Goal: Task Accomplishment & Management: Use online tool/utility

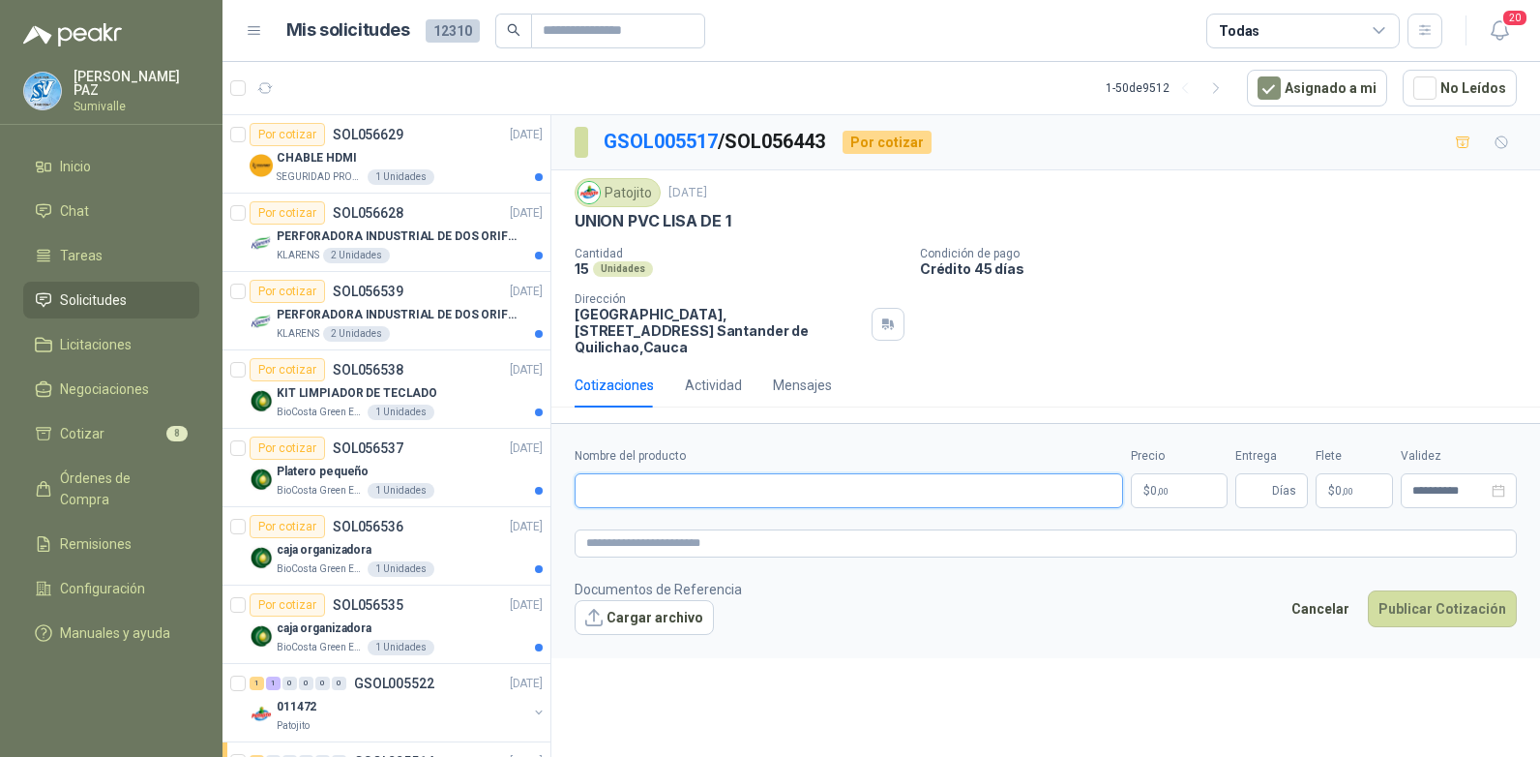
click at [629, 489] on input "Nombre del producto" at bounding box center [849, 490] width 549 height 35
paste input "**********"
type input "**********"
click at [1187, 473] on p "$ 0 ,00" at bounding box center [1179, 490] width 97 height 35
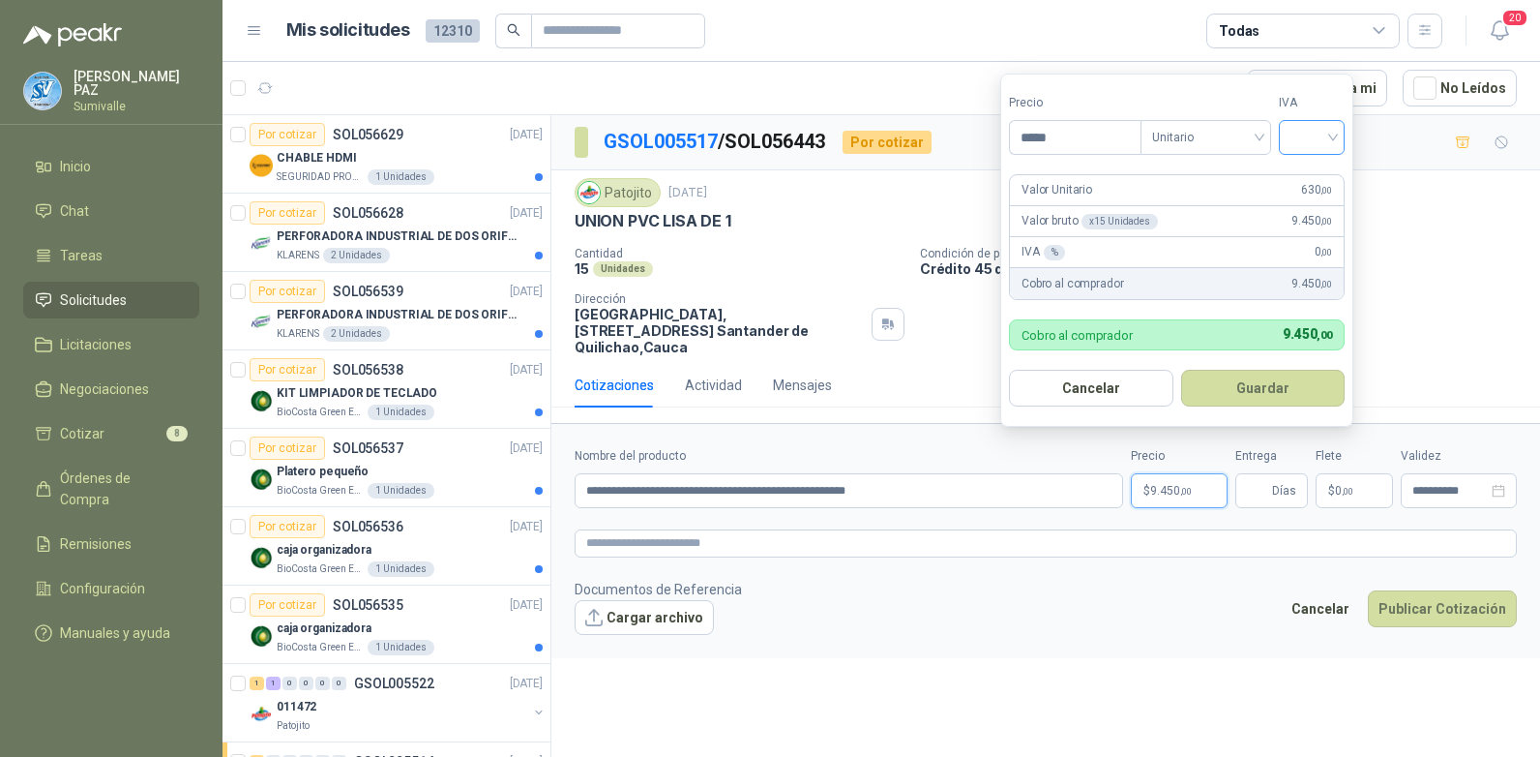
type input "*****"
click at [1319, 139] on input "search" at bounding box center [1312, 135] width 43 height 29
click at [1319, 164] on div "19%" at bounding box center [1316, 177] width 59 height 31
click at [1266, 382] on button "Guardar" at bounding box center [1266, 388] width 166 height 37
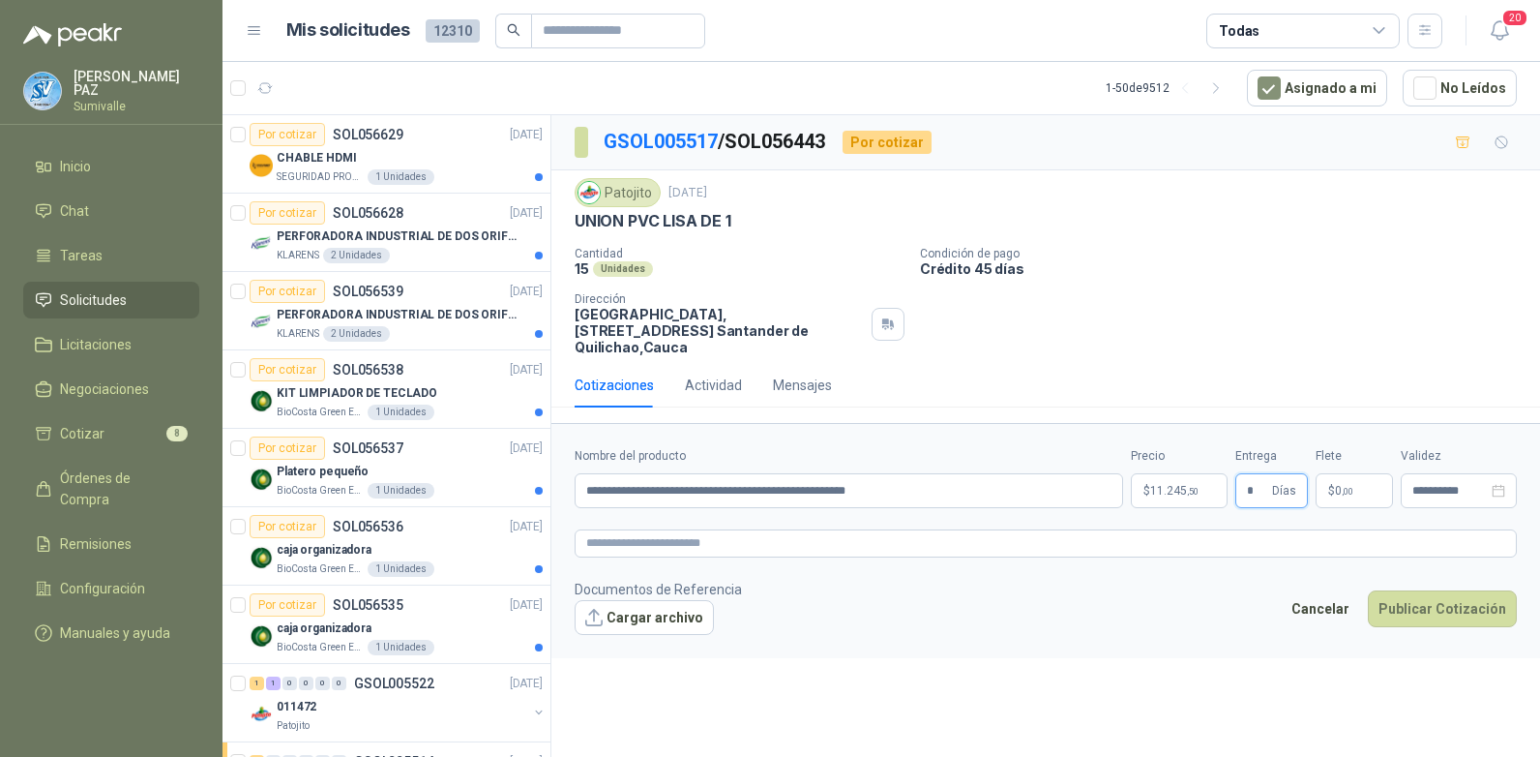
type input "*"
click at [1348, 486] on span ",00" at bounding box center [1348, 491] width 12 height 11
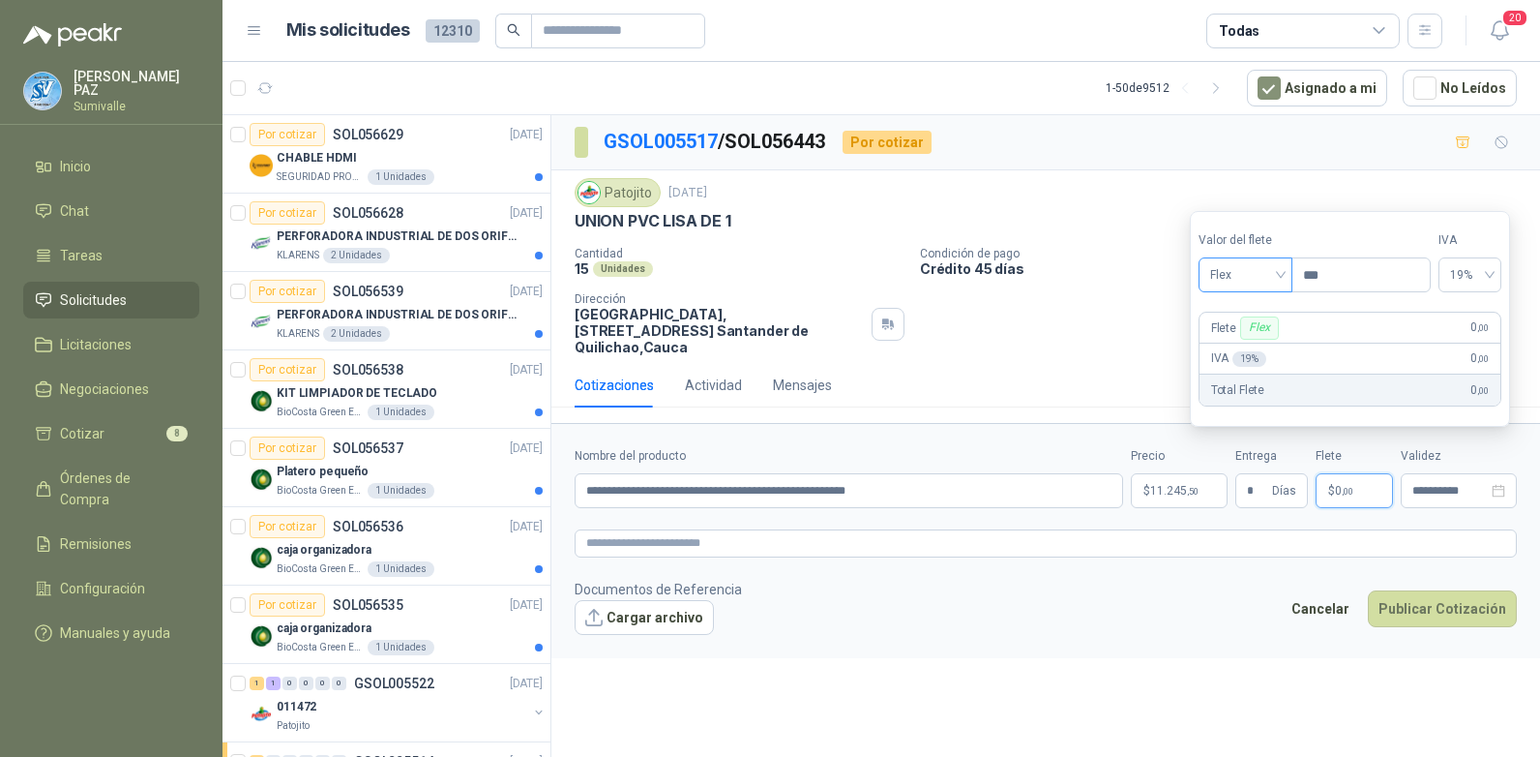
click at [1238, 278] on span "Flex" at bounding box center [1245, 274] width 71 height 29
click at [1248, 350] on div "Incluido" at bounding box center [1247, 346] width 67 height 21
click at [1449, 597] on button "Publicar Cotización" at bounding box center [1442, 608] width 149 height 37
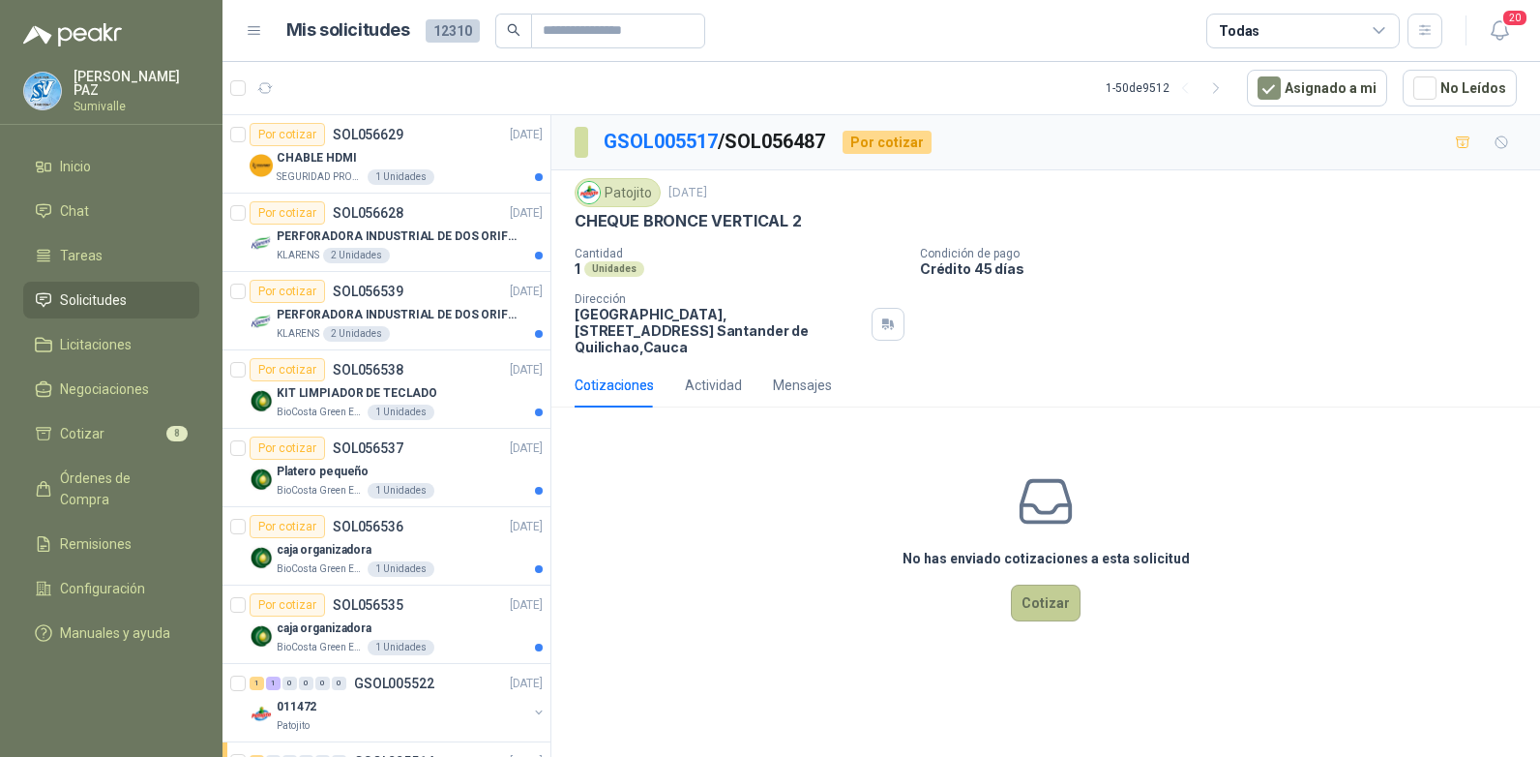
click at [1049, 584] on button "Cotizar" at bounding box center [1046, 602] width 70 height 37
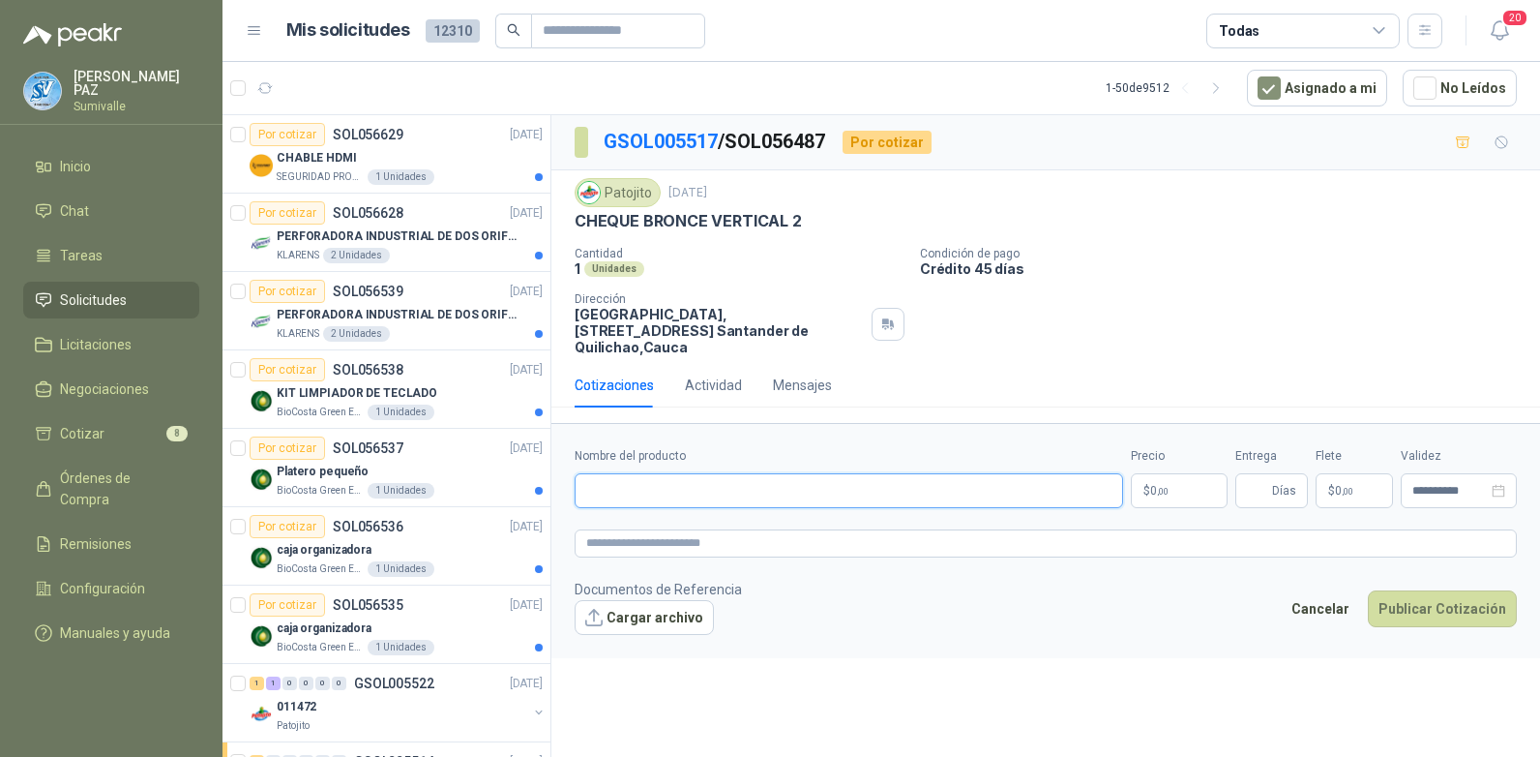
click at [631, 473] on input "Nombre del producto" at bounding box center [849, 490] width 549 height 35
paste input "**********"
type input "**********"
click at [1174, 477] on p "$ 0 ,00" at bounding box center [1179, 490] width 97 height 35
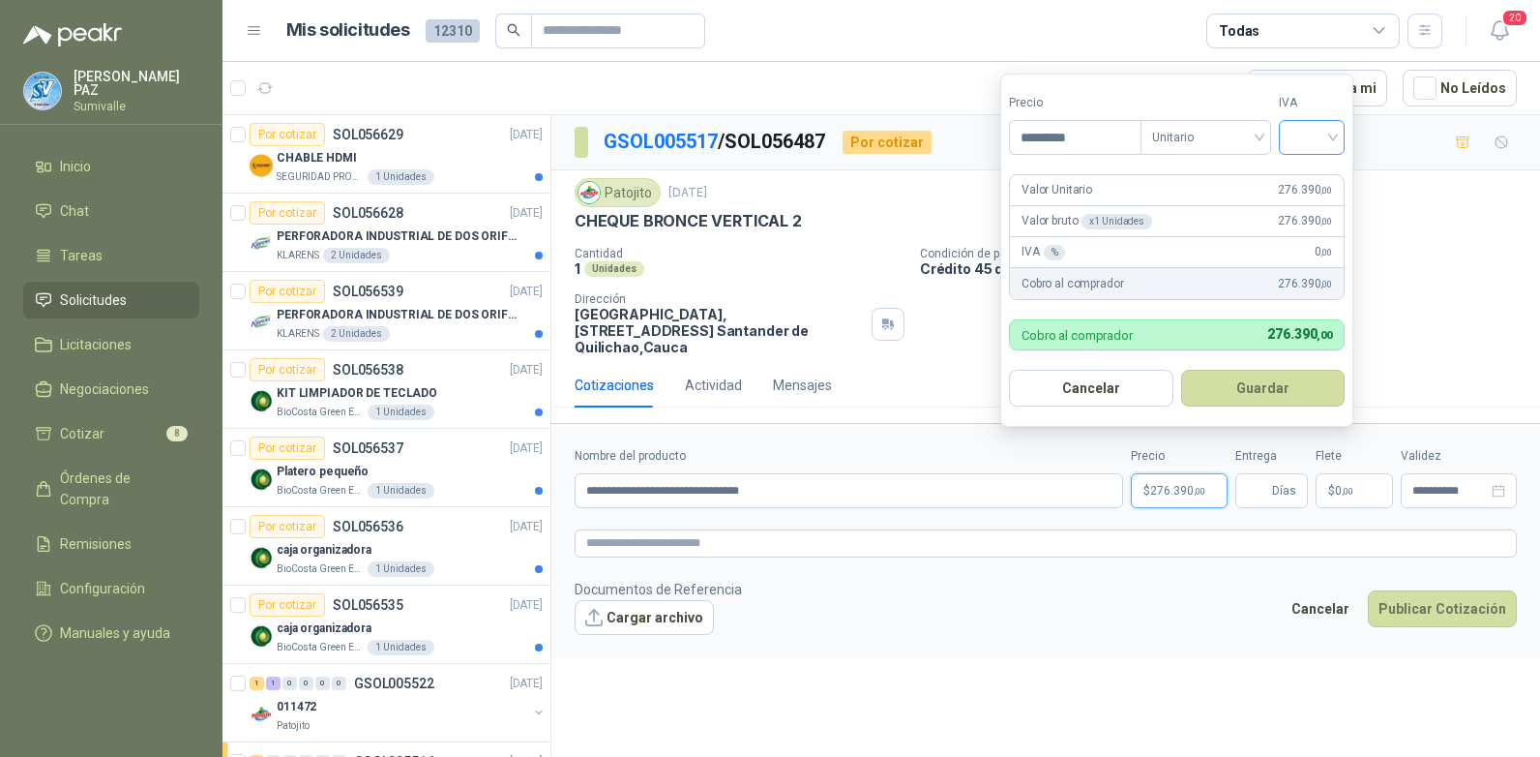
type input "*********"
click at [1316, 136] on input "search" at bounding box center [1312, 135] width 43 height 29
click at [1314, 170] on div "19%" at bounding box center [1316, 176] width 36 height 21
click at [1266, 380] on button "Guardar" at bounding box center [1266, 388] width 166 height 37
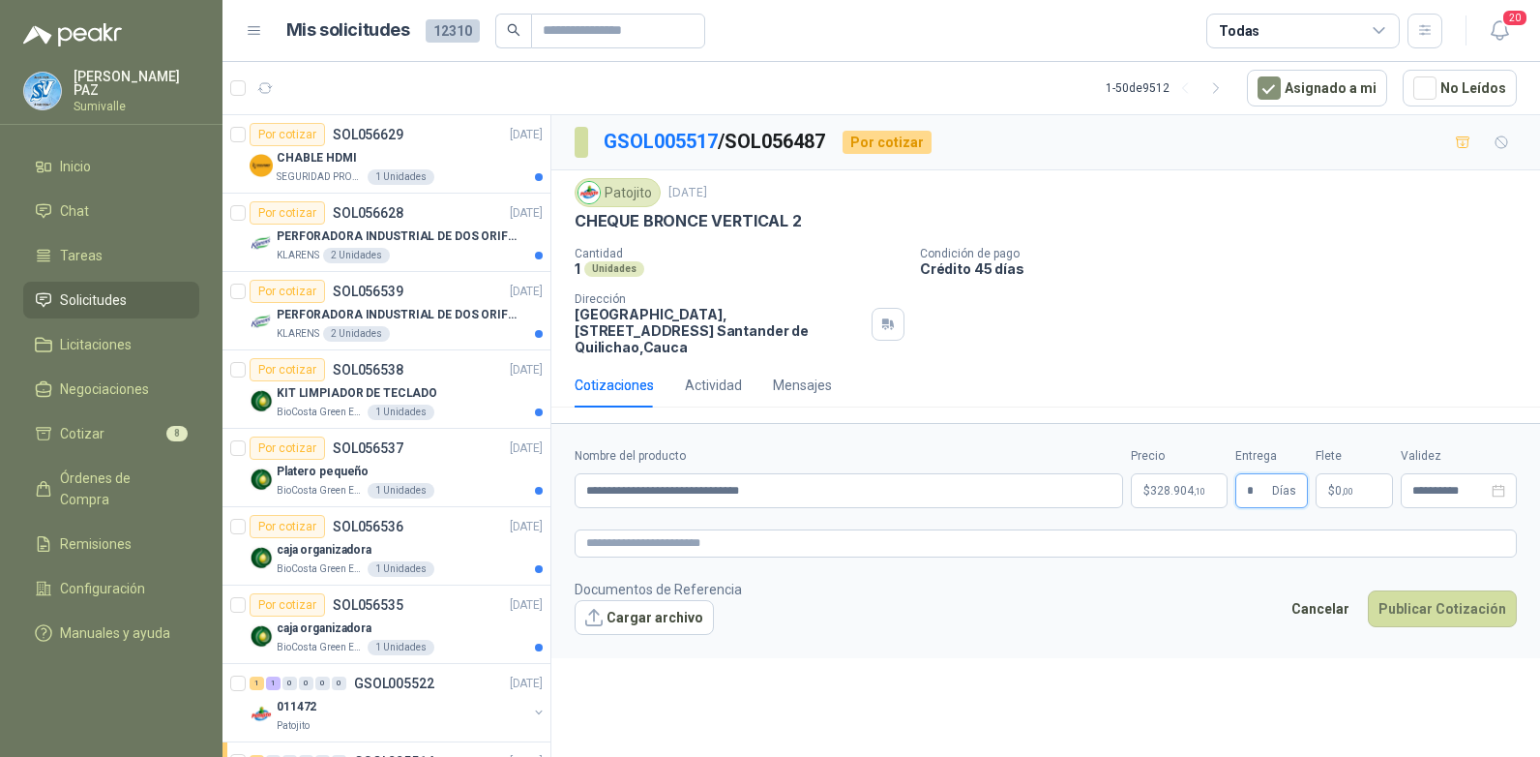
type input "*"
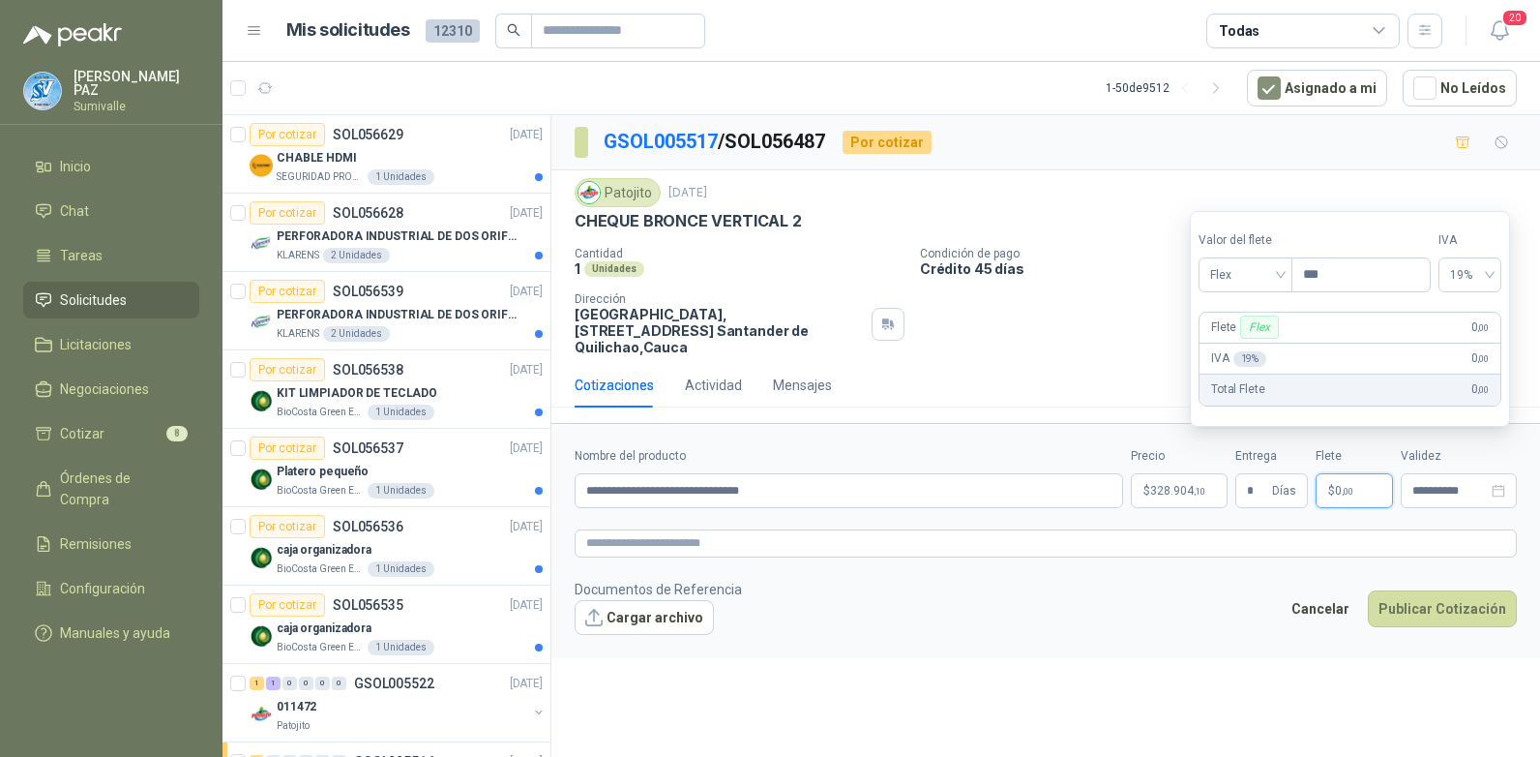
click at [1324, 473] on p "$ 0 ,00" at bounding box center [1354, 490] width 77 height 35
click at [1255, 273] on span "Flex" at bounding box center [1245, 274] width 71 height 29
click at [1233, 345] on div "Incluido" at bounding box center [1247, 346] width 67 height 21
click at [1431, 596] on button "Publicar Cotización" at bounding box center [1442, 608] width 149 height 37
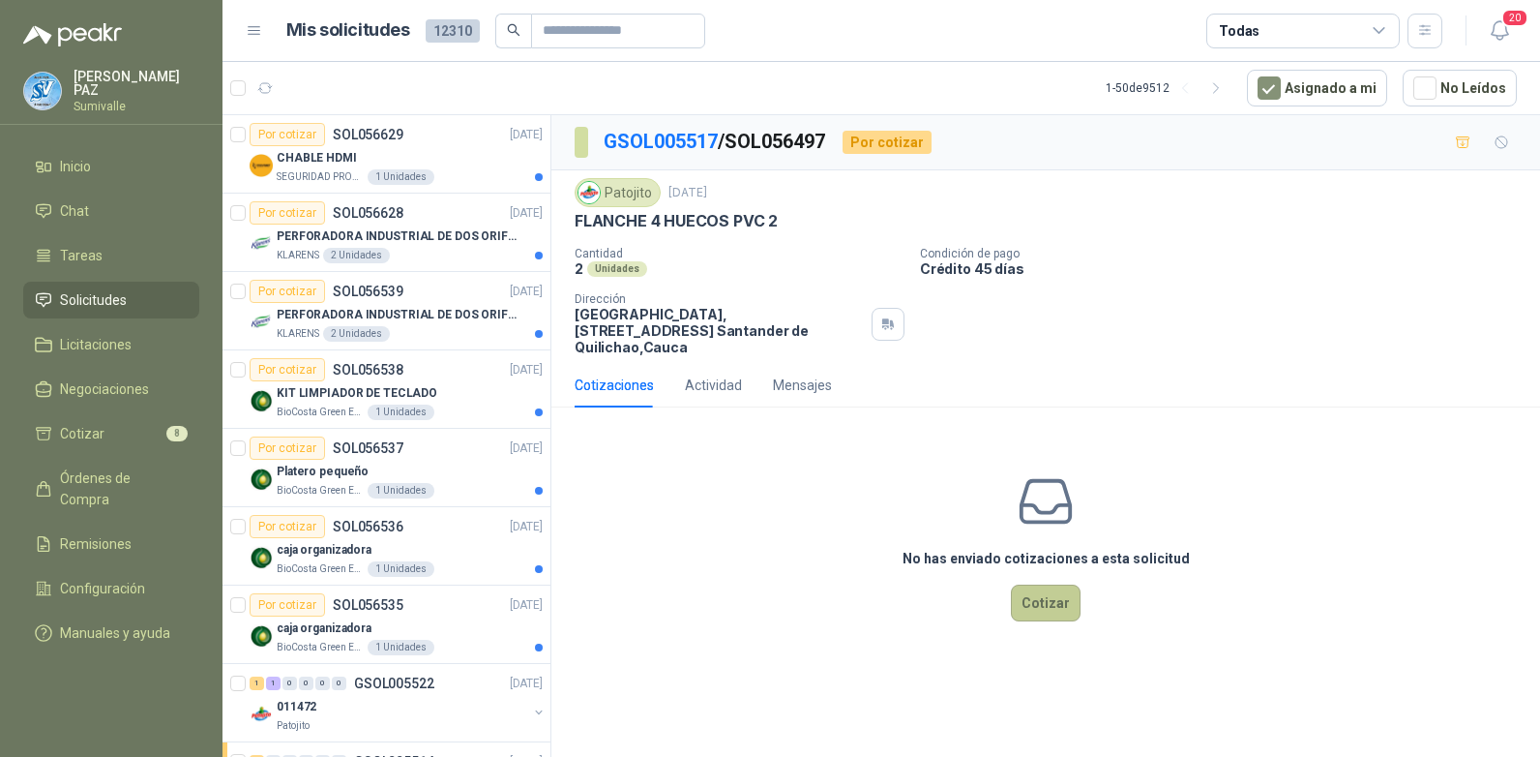
click at [1049, 584] on button "Cotizar" at bounding box center [1046, 602] width 70 height 37
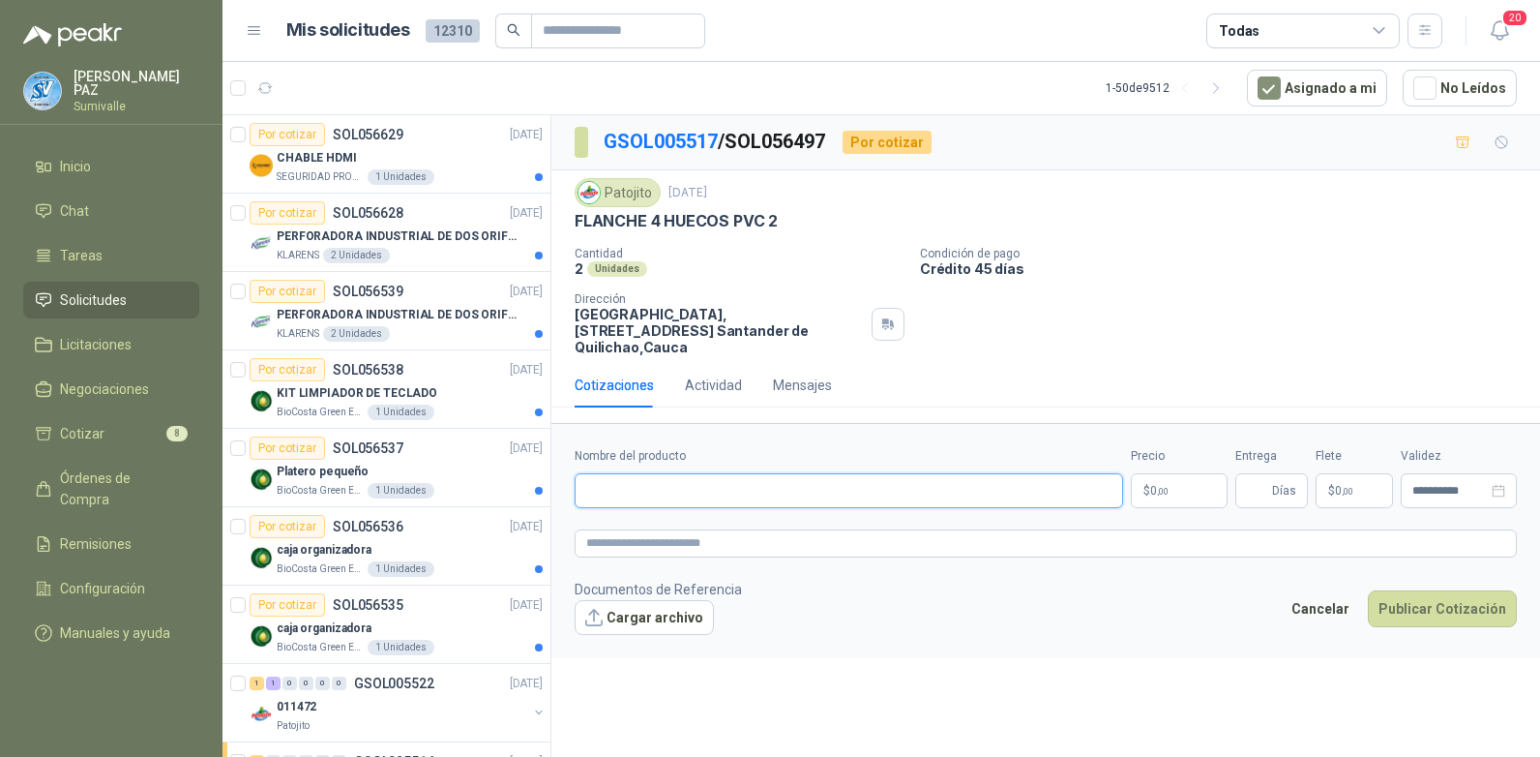
click at [605, 473] on input "Nombre del producto" at bounding box center [849, 490] width 549 height 35
paste input "**********"
type input "**********"
click at [1152, 485] on span "0 ,00" at bounding box center [1159, 491] width 18 height 12
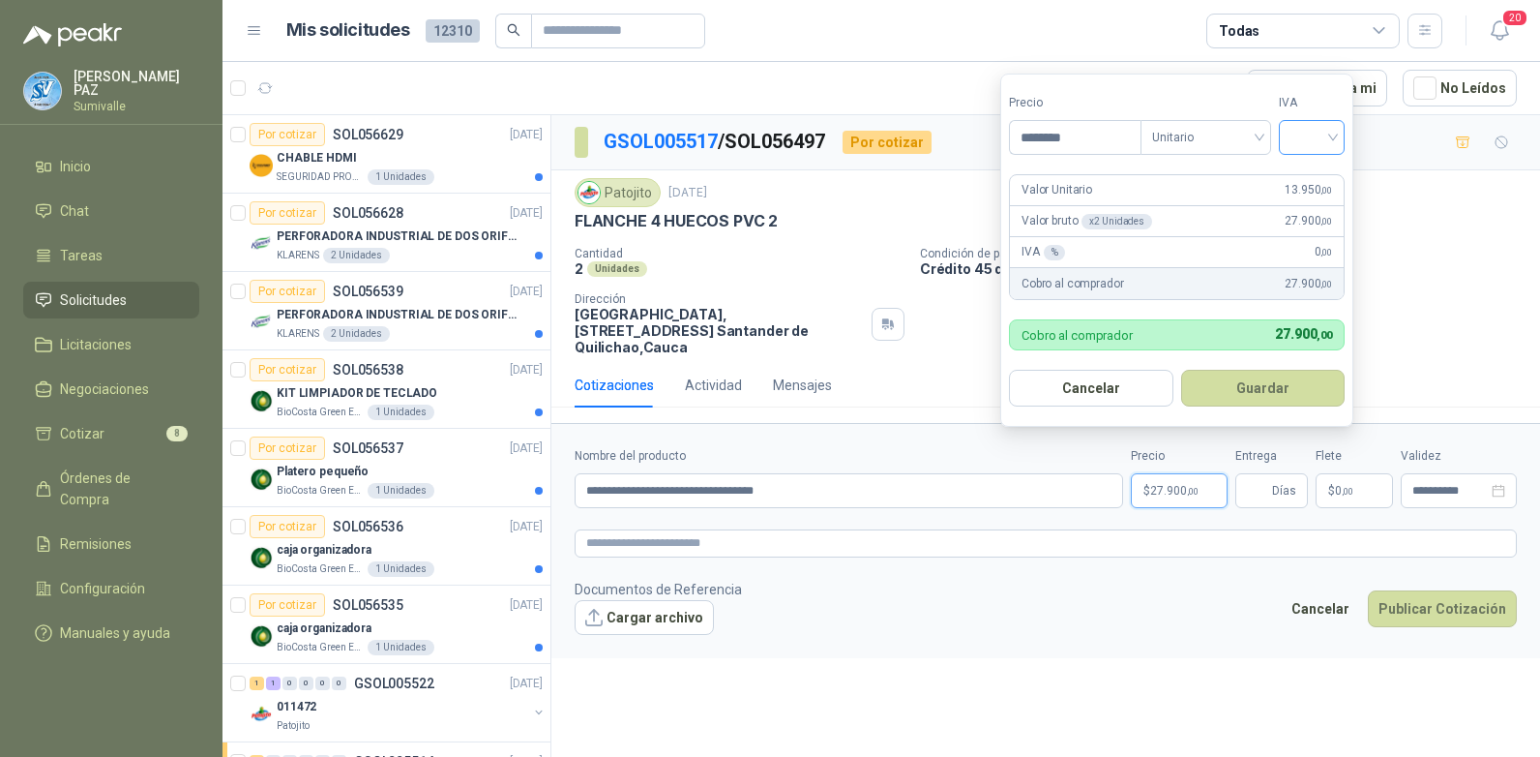
type input "********"
click at [1315, 137] on input "search" at bounding box center [1312, 135] width 43 height 29
click at [1313, 168] on div "19%" at bounding box center [1316, 176] width 36 height 21
click at [1285, 372] on button "Guardar" at bounding box center [1266, 388] width 166 height 37
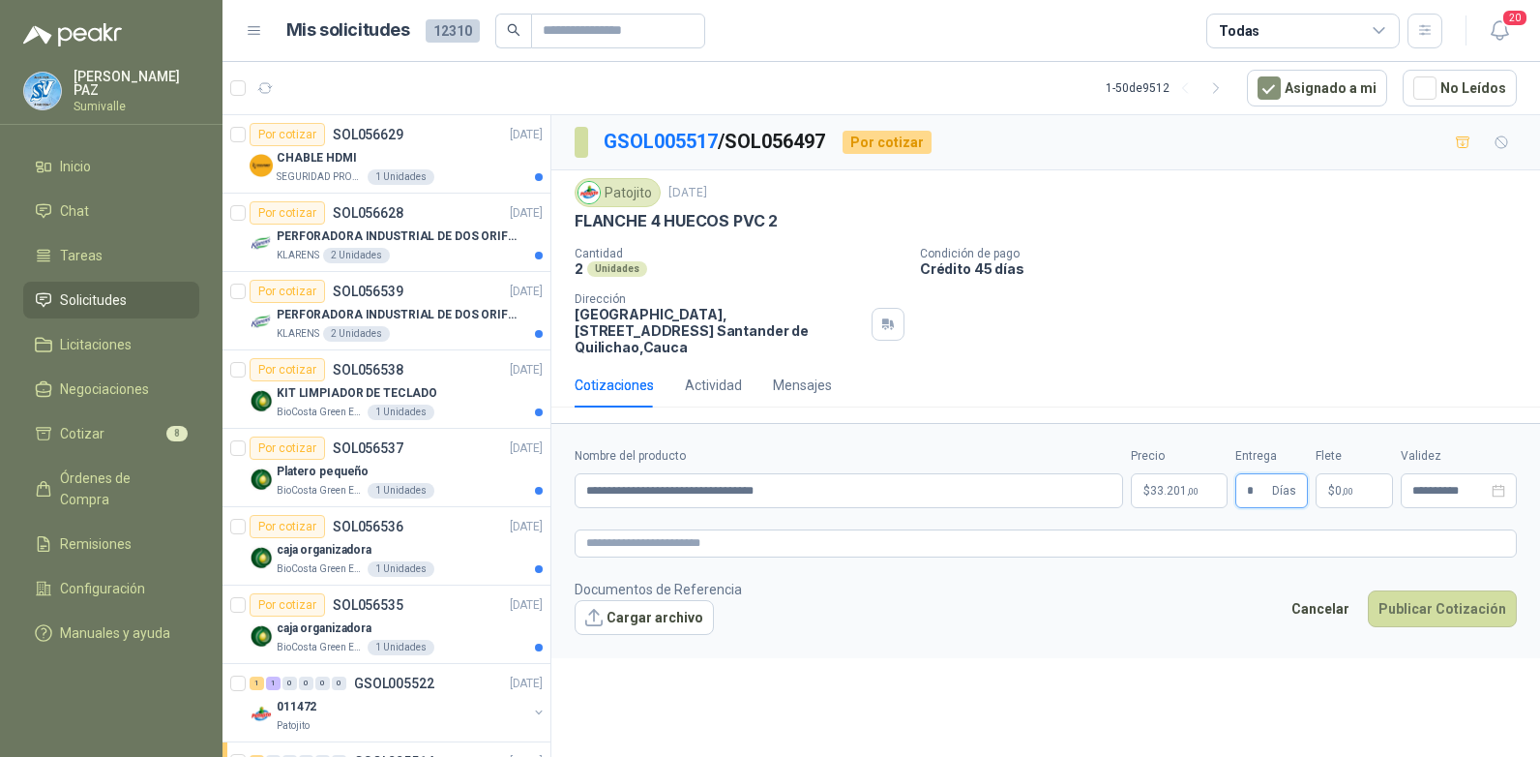
type input "*"
click at [1347, 498] on form "**********" at bounding box center [1045, 540] width 989 height 234
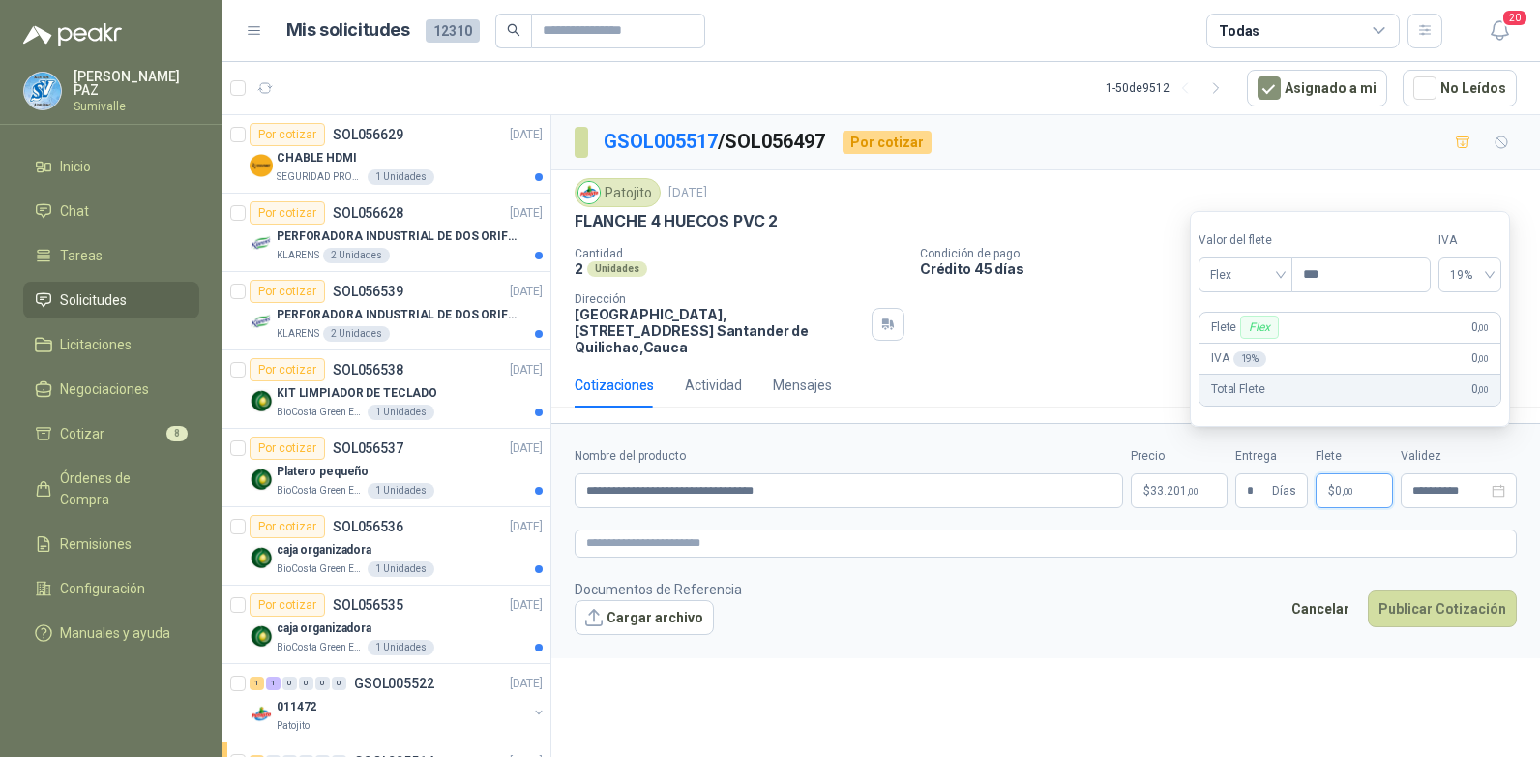
click at [1348, 486] on span ",00" at bounding box center [1348, 491] width 12 height 11
click at [1243, 265] on span "Flex" at bounding box center [1245, 274] width 71 height 29
drag, startPoint x: 1254, startPoint y: 339, endPoint x: 1267, endPoint y: 356, distance: 22.1
click at [1254, 342] on div "Incluido" at bounding box center [1247, 346] width 67 height 21
click at [1437, 590] on button "Publicar Cotización" at bounding box center [1442, 608] width 149 height 37
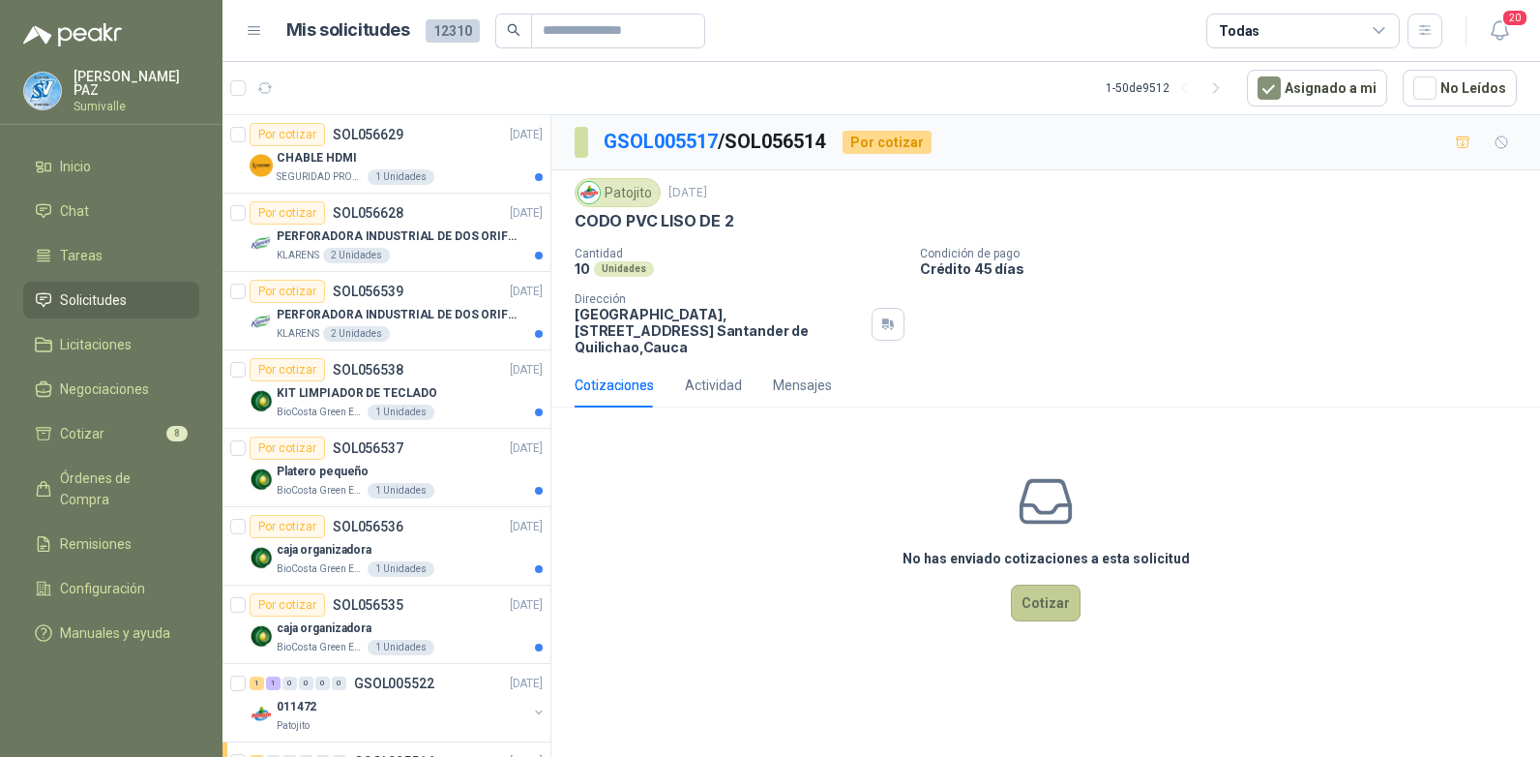
click at [1042, 584] on button "Cotizar" at bounding box center [1046, 602] width 70 height 37
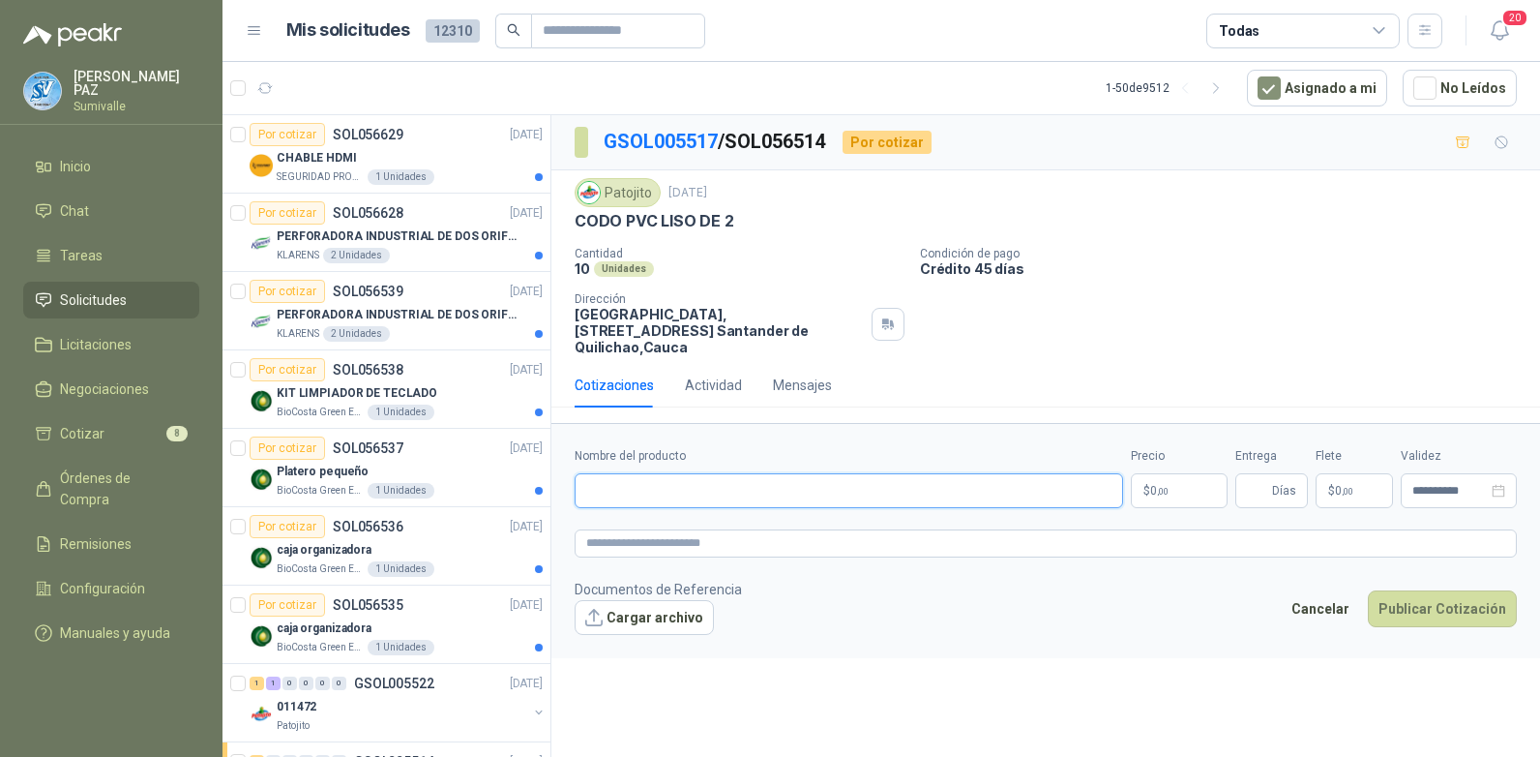
click at [669, 473] on input "Nombre del producto" at bounding box center [849, 490] width 549 height 35
paste input "**********"
type input "**********"
drag, startPoint x: 1153, startPoint y: 471, endPoint x: 1117, endPoint y: 433, distance: 52.0
click at [1153, 485] on span "0 ,00" at bounding box center [1159, 491] width 18 height 12
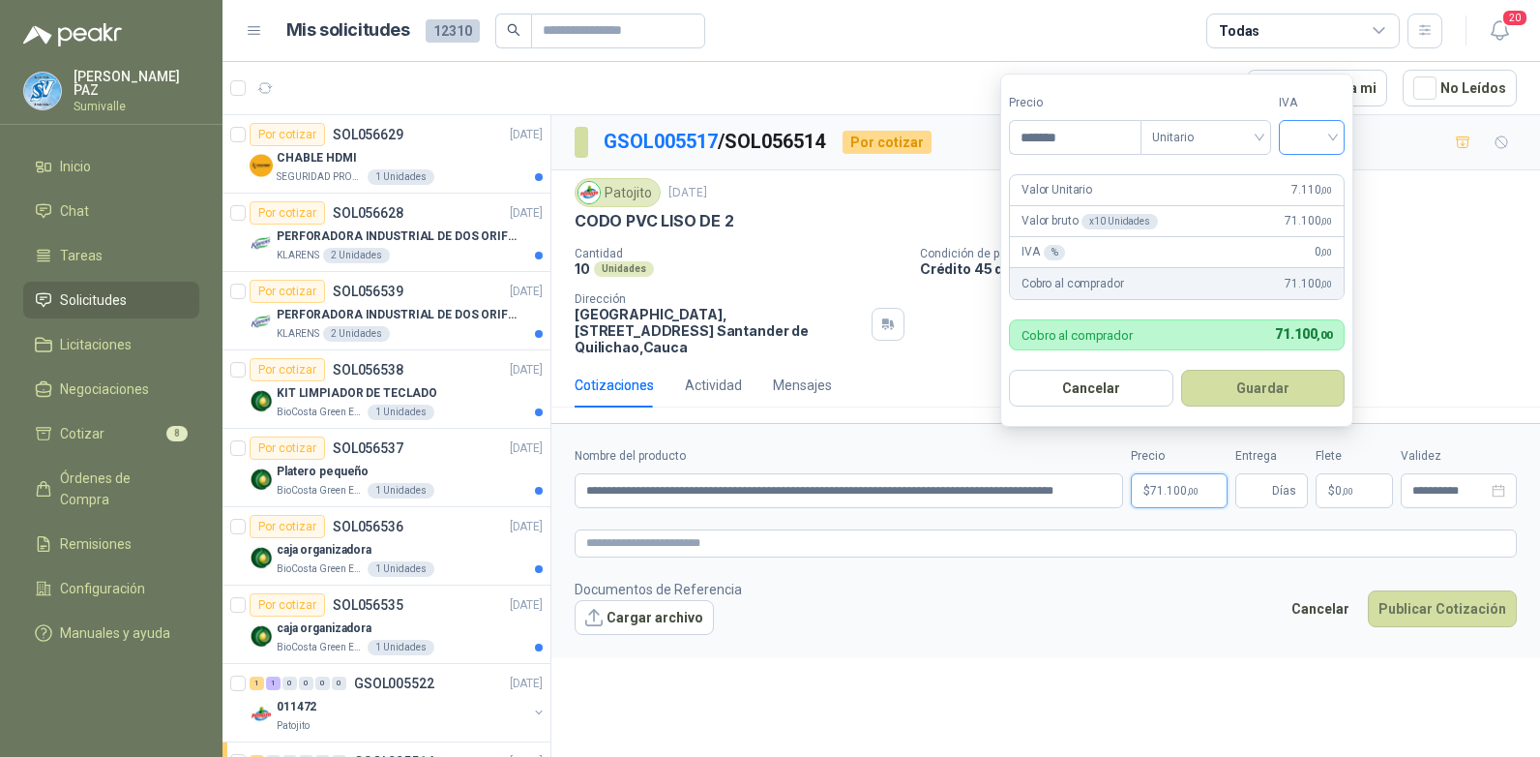
type input "*******"
click at [1308, 126] on input "search" at bounding box center [1312, 135] width 43 height 29
click at [1309, 181] on div "19%" at bounding box center [1316, 176] width 36 height 21
click at [1297, 388] on button "Guardar" at bounding box center [1266, 388] width 166 height 37
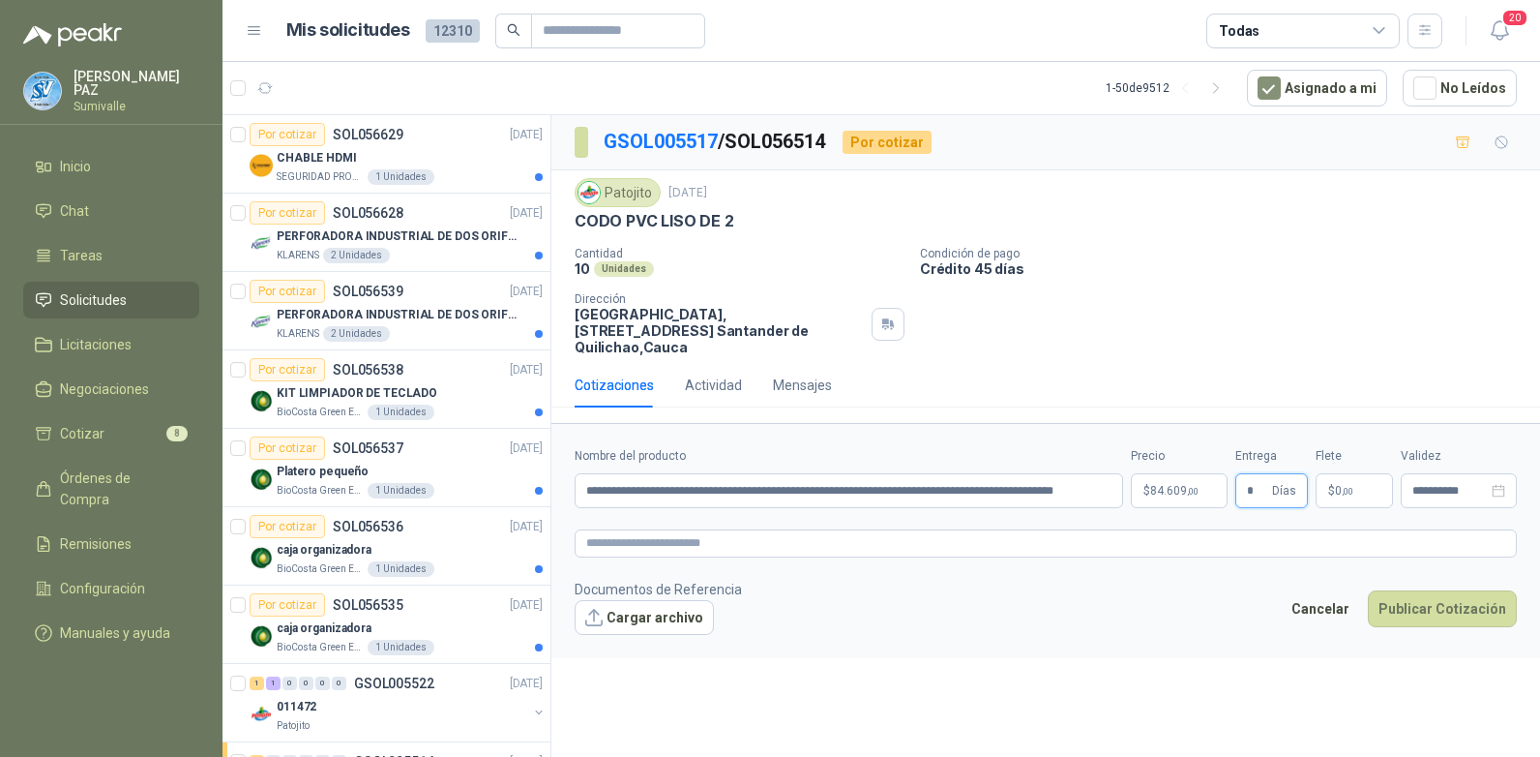
type input "*"
click at [1364, 481] on p "$ 0 ,00" at bounding box center [1354, 490] width 77 height 35
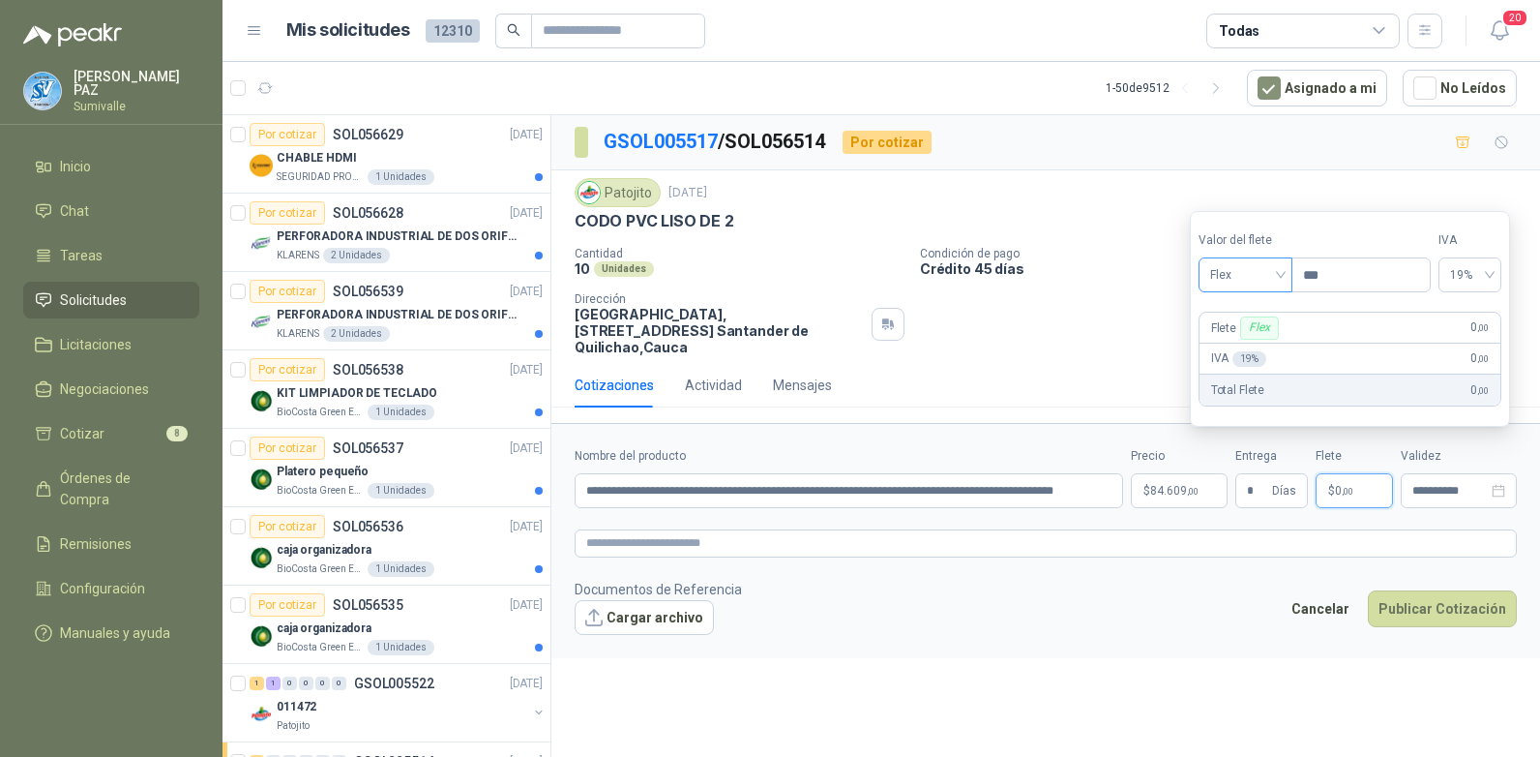
click at [1242, 273] on span "Flex" at bounding box center [1245, 274] width 71 height 29
click at [1246, 341] on div "Incluido" at bounding box center [1247, 346] width 67 height 21
click at [1447, 593] on button "Publicar Cotización" at bounding box center [1442, 608] width 149 height 37
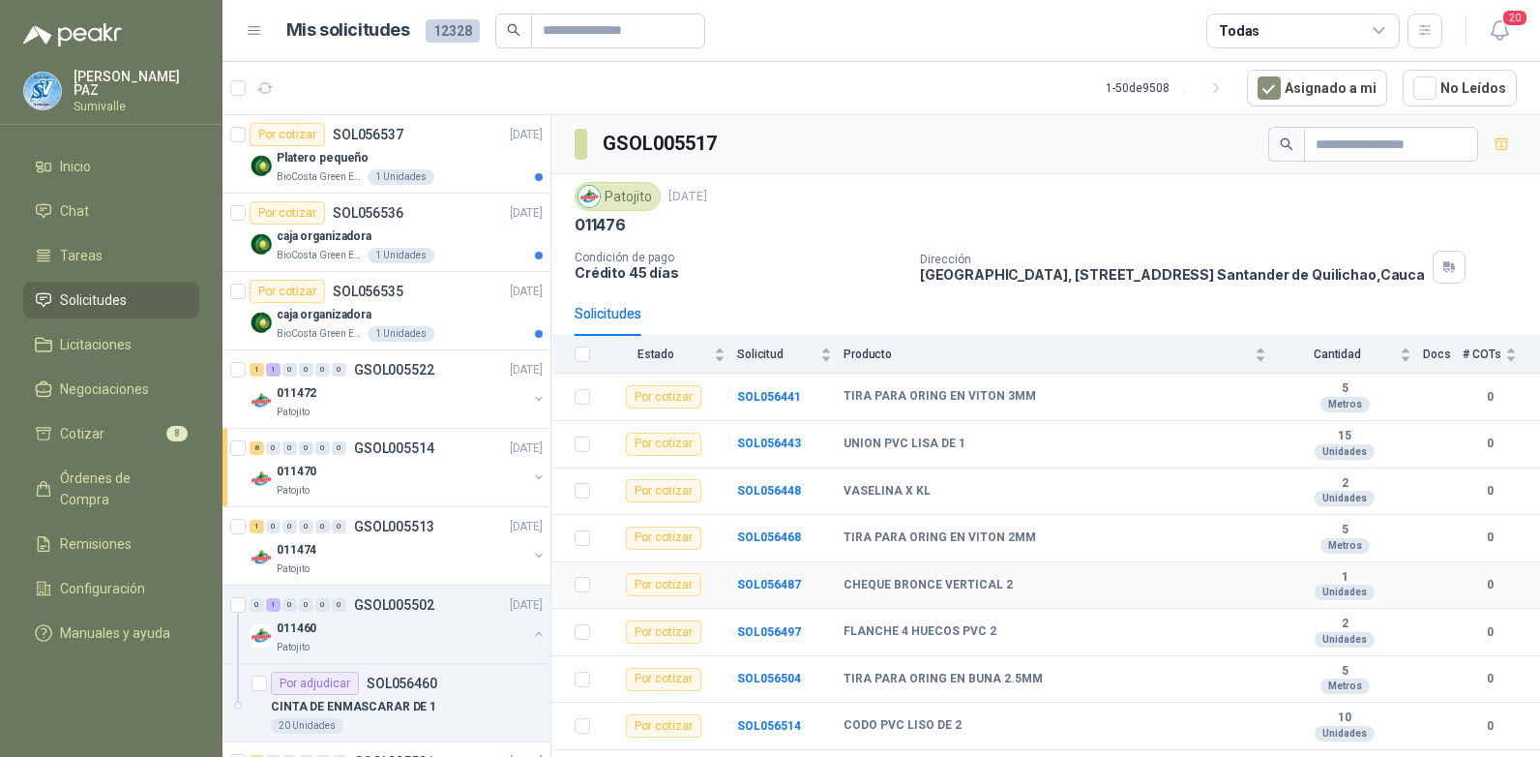
scroll to position [34, 0]
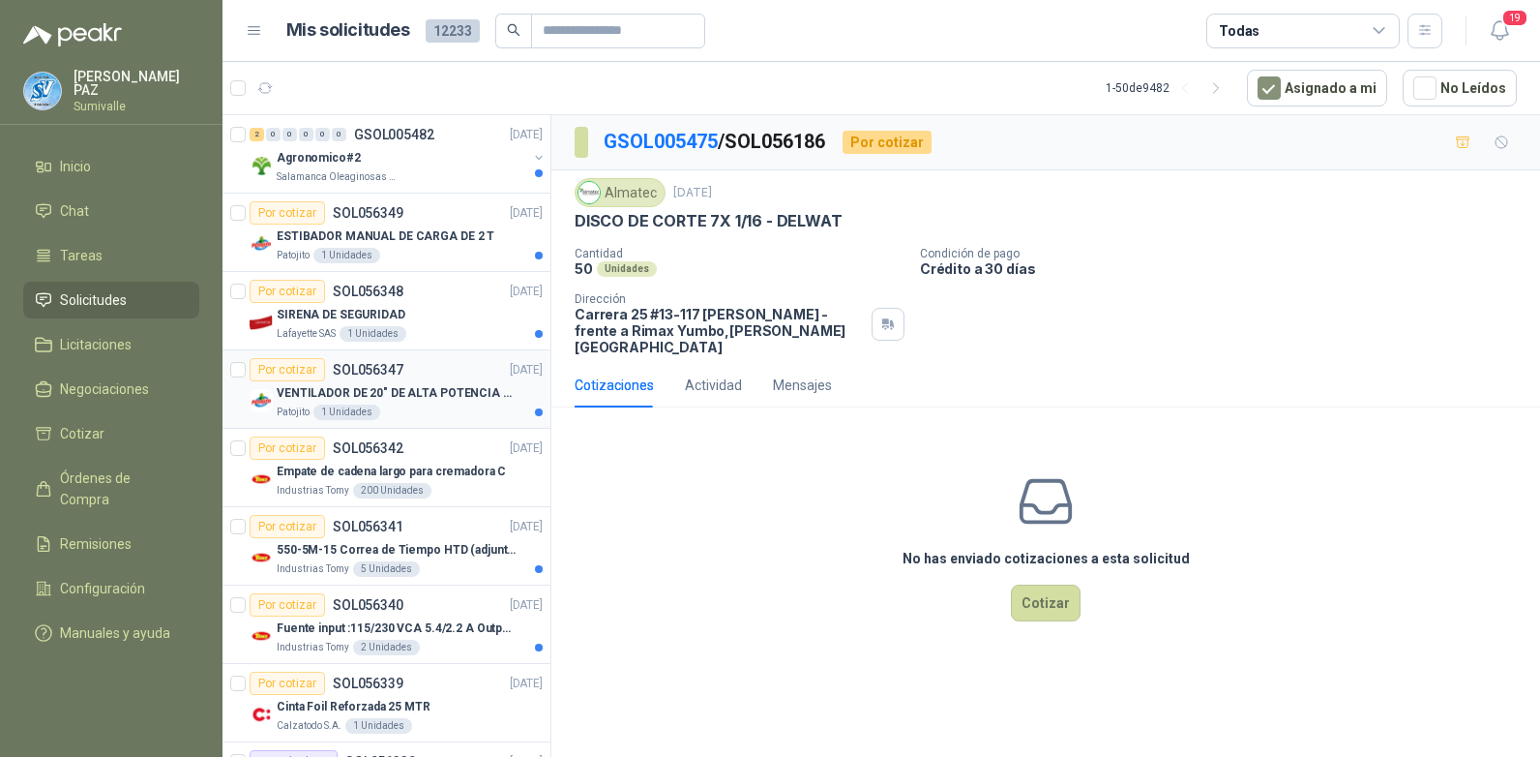
click at [459, 397] on p "VENTILADOR DE 20" DE ALTA POTENCIA PARA ANCLAR A LA PARED" at bounding box center [397, 393] width 241 height 18
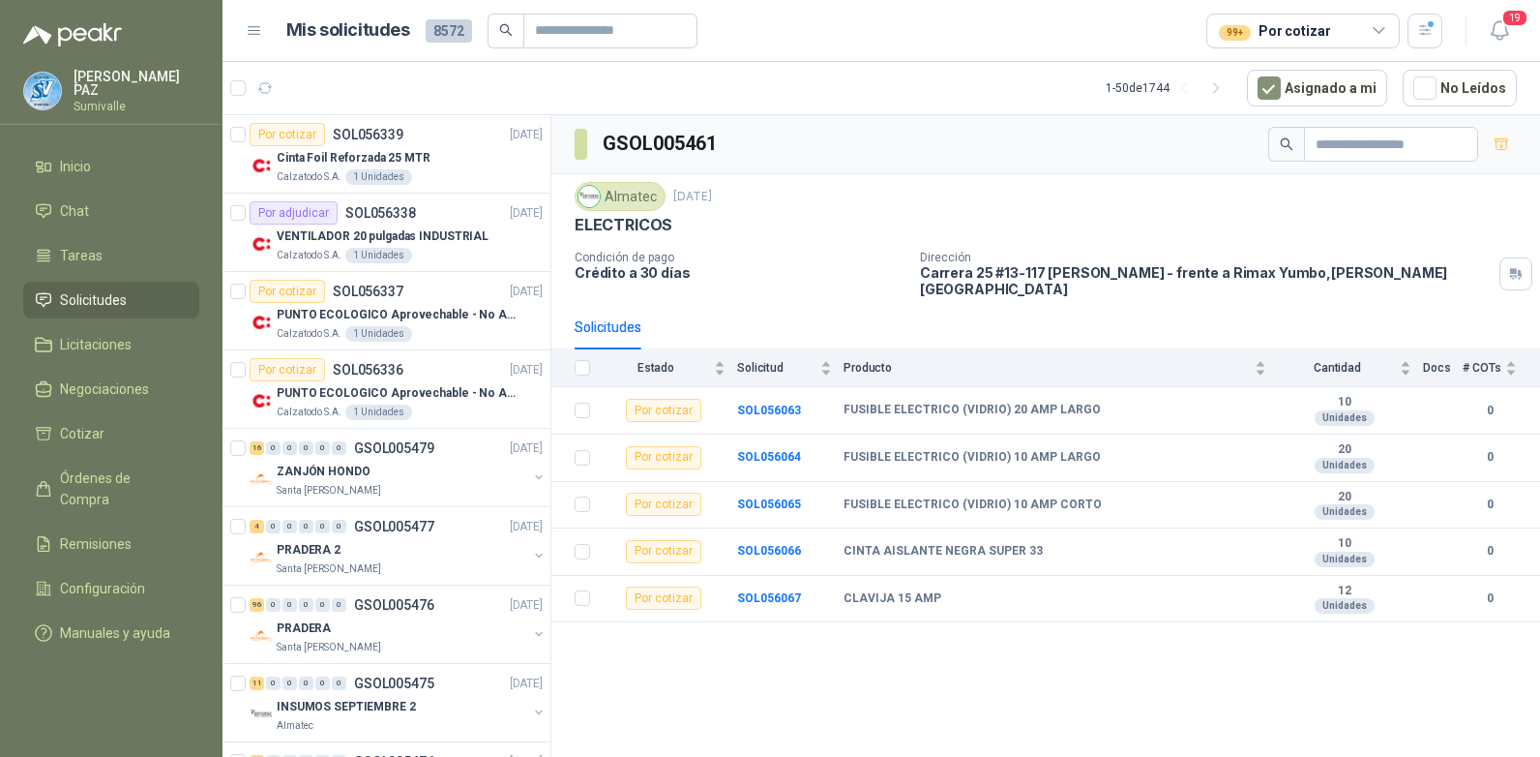
scroll to position [968, 0]
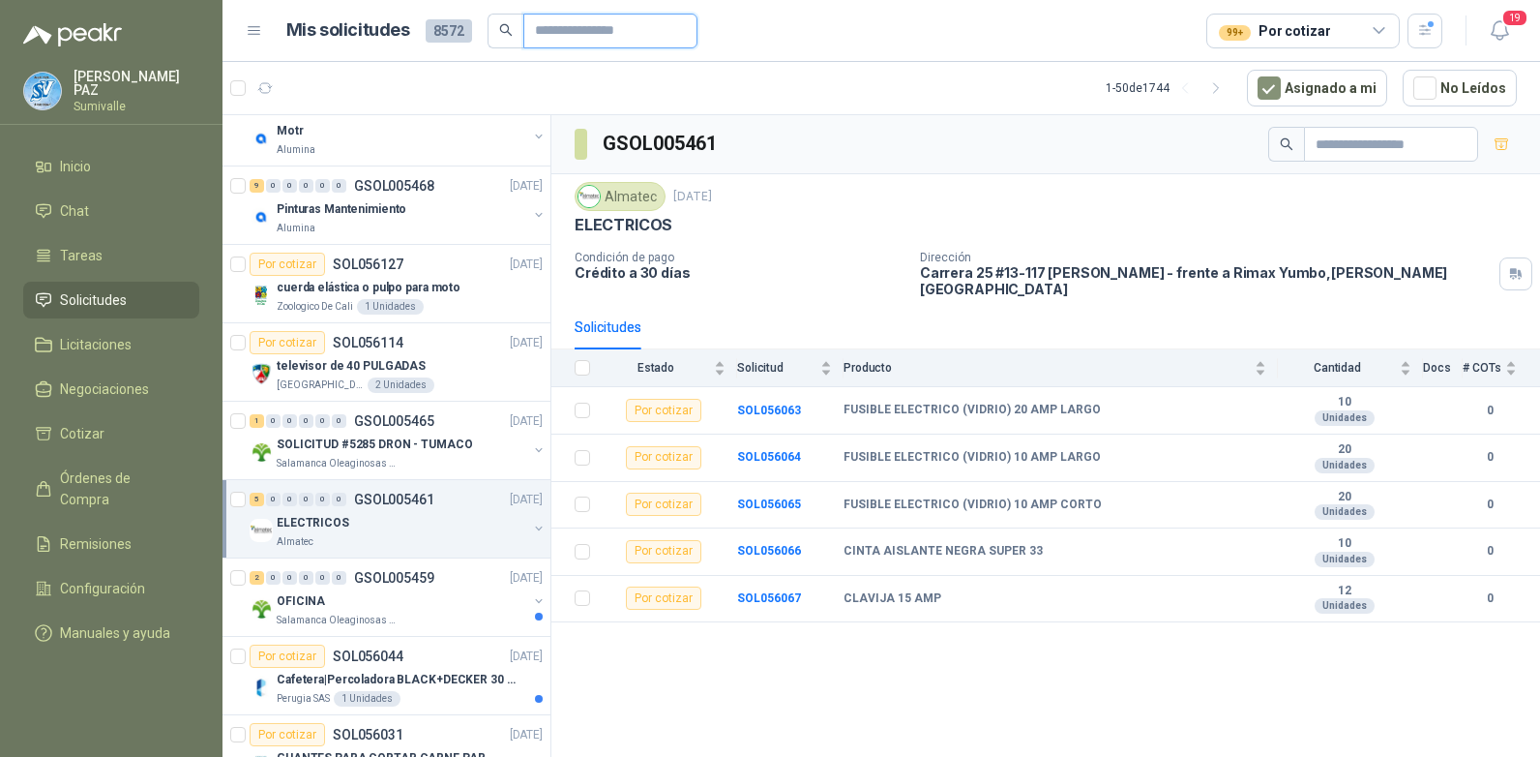
click at [636, 32] on input "text" at bounding box center [602, 31] width 135 height 33
type input "*********"
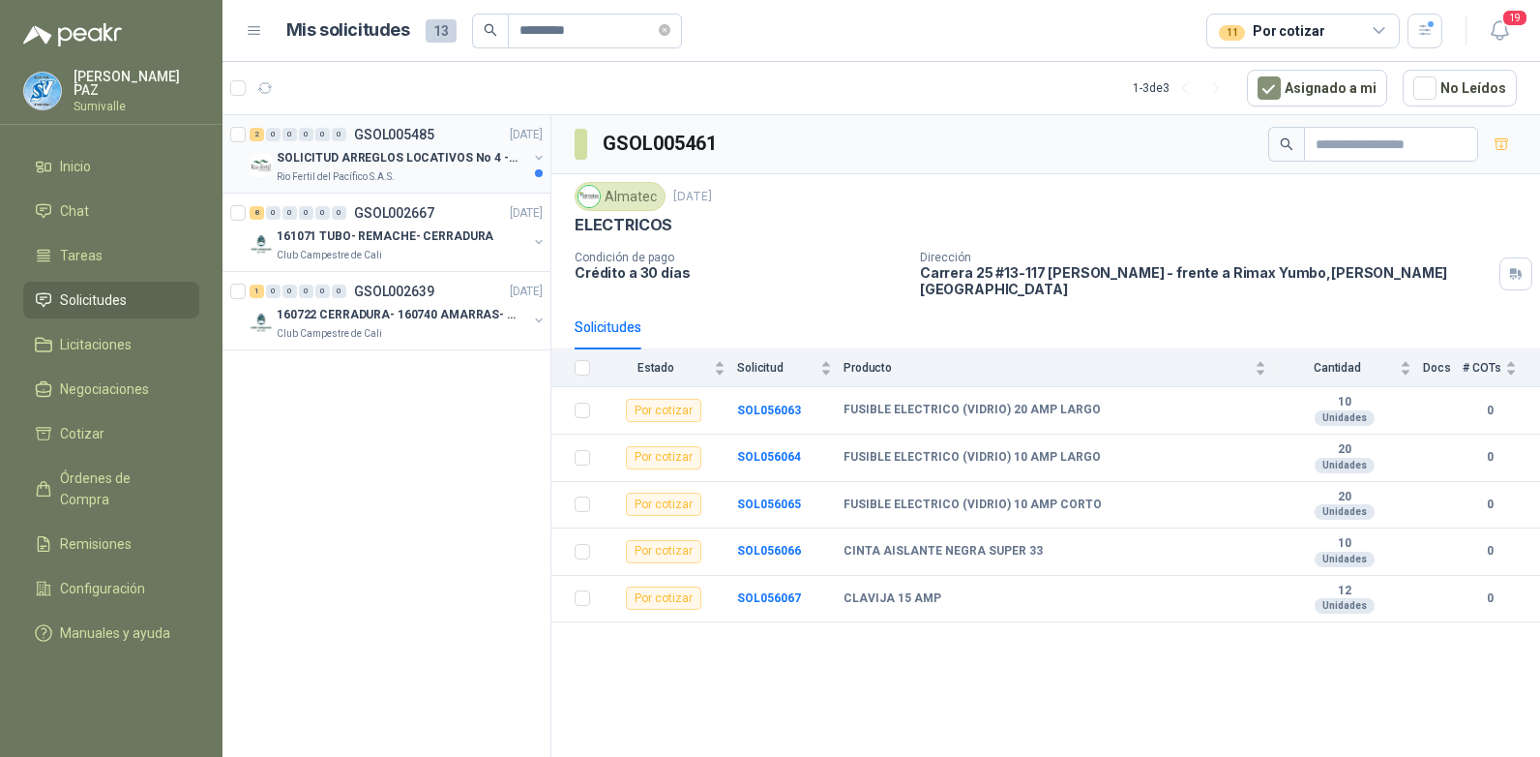
click at [460, 181] on div "Rio Fertil del Pacífico S.A.S." at bounding box center [402, 176] width 251 height 15
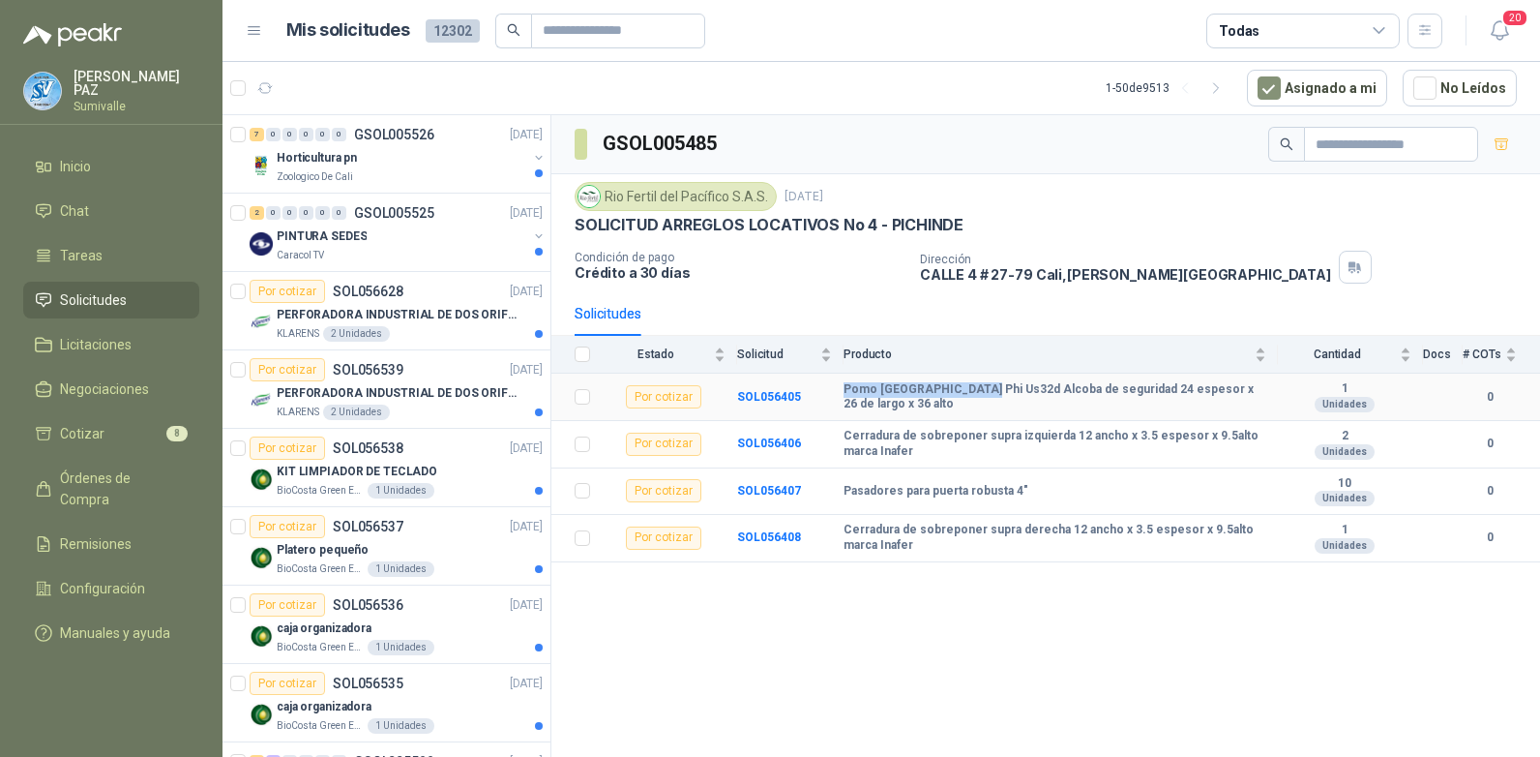
drag, startPoint x: 843, startPoint y: 395, endPoint x: 973, endPoint y: 395, distance: 130.6
click at [973, 395] on tr "Por cotizar SOL056405 Pomo Denver Phi Us32d Alcoba de seguridad 24 espesor x 26…" at bounding box center [1045, 396] width 989 height 47
copy tr "Pomo Denver Phi Us32d"
click at [773, 396] on b "SOL056405" at bounding box center [769, 397] width 64 height 14
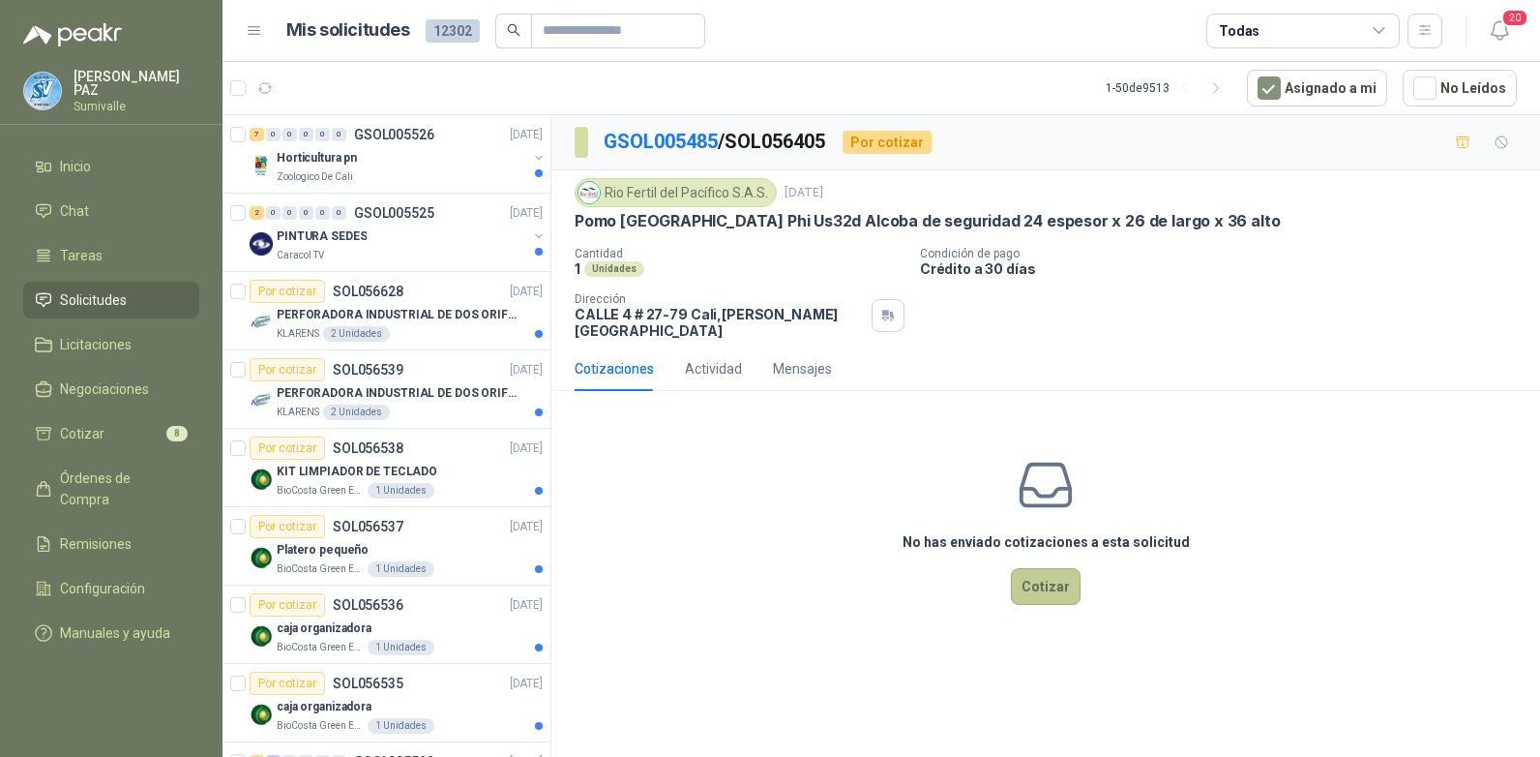
click at [1058, 587] on button "Cotizar" at bounding box center [1046, 586] width 70 height 37
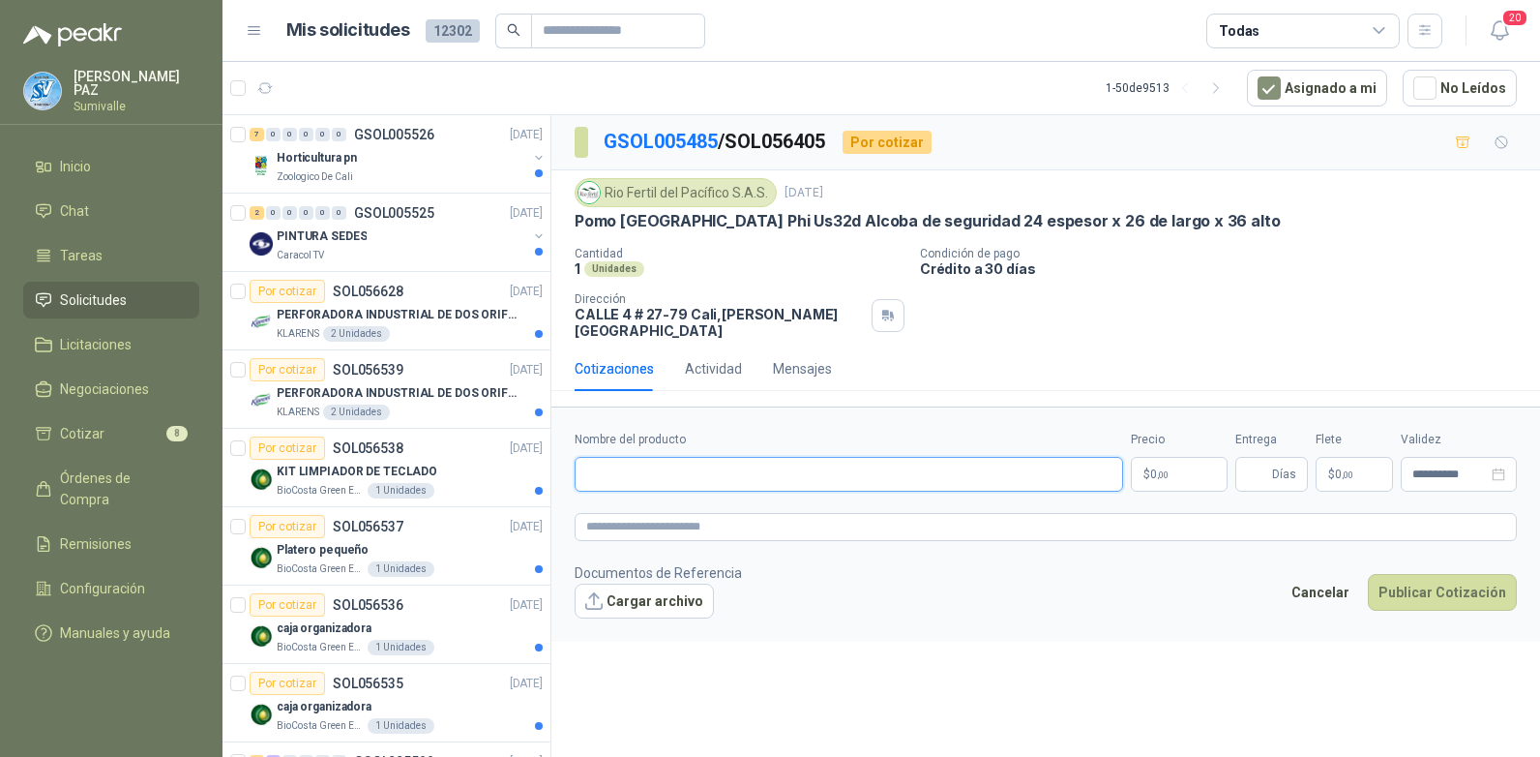
click at [752, 463] on input "Nombre del producto" at bounding box center [849, 474] width 549 height 35
paste input "**********"
type input "**********"
click at [1181, 461] on body "JUAN CAMILO PAZ Sumivalle Inicio Chat Tareas Solicitudes Licitaciones Negociaci…" at bounding box center [770, 378] width 1540 height 757
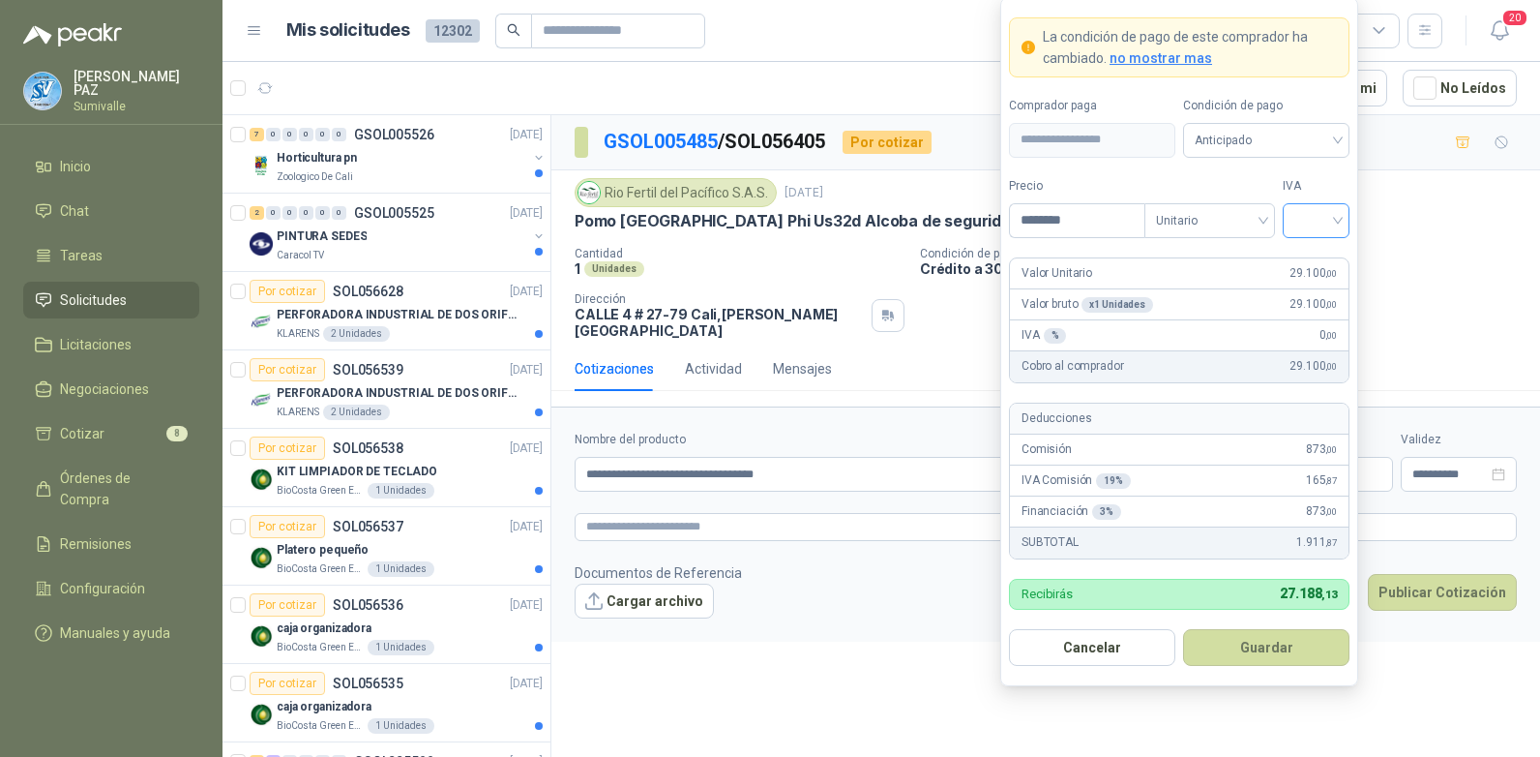
type input "********"
click at [1310, 223] on input "search" at bounding box center [1317, 218] width 44 height 29
click at [1325, 263] on div "19%" at bounding box center [1316, 260] width 36 height 21
click at [1278, 149] on span "Anticipado" at bounding box center [1266, 140] width 143 height 29
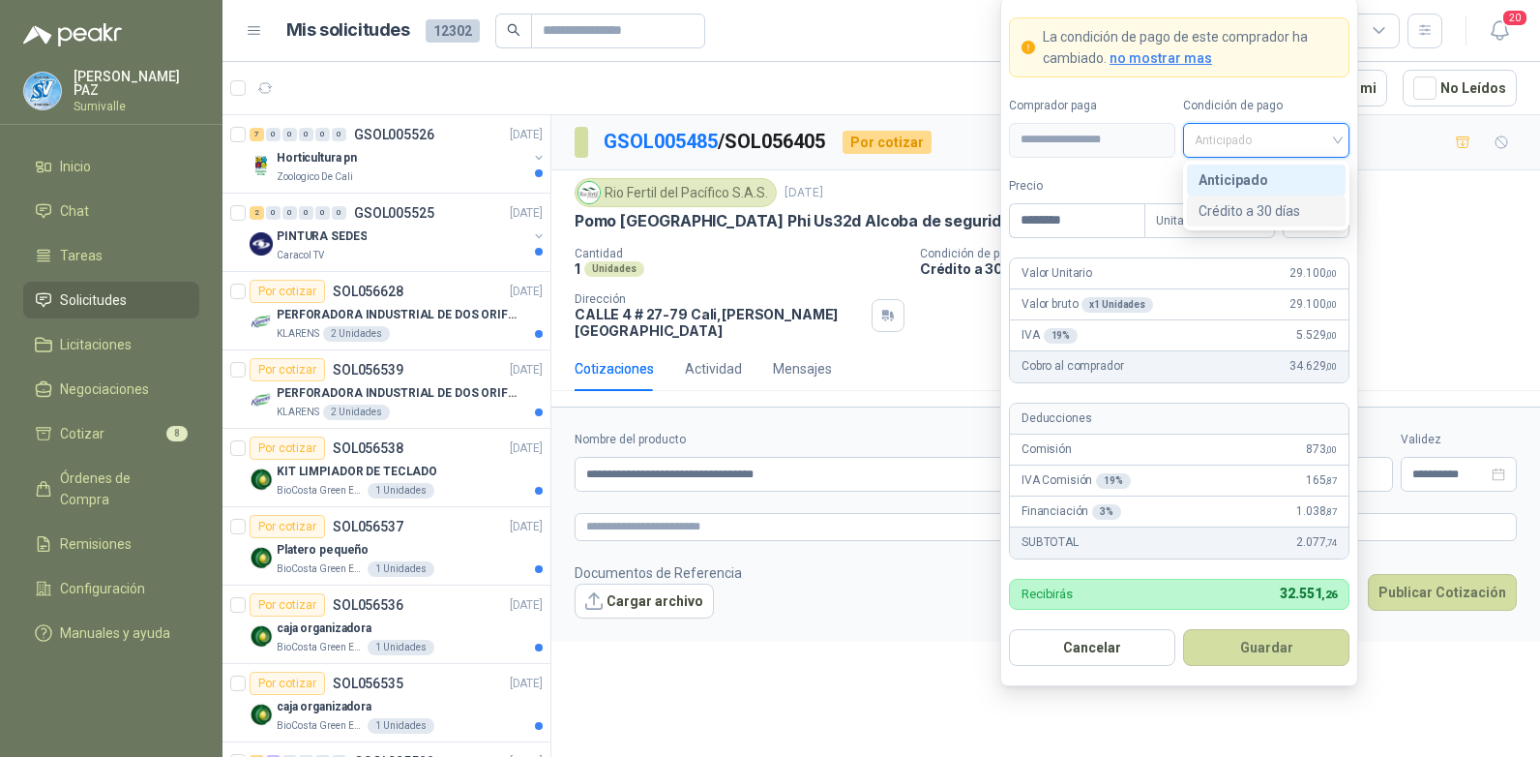
click at [1256, 208] on div "Crédito a 30 días" at bounding box center [1266, 210] width 135 height 21
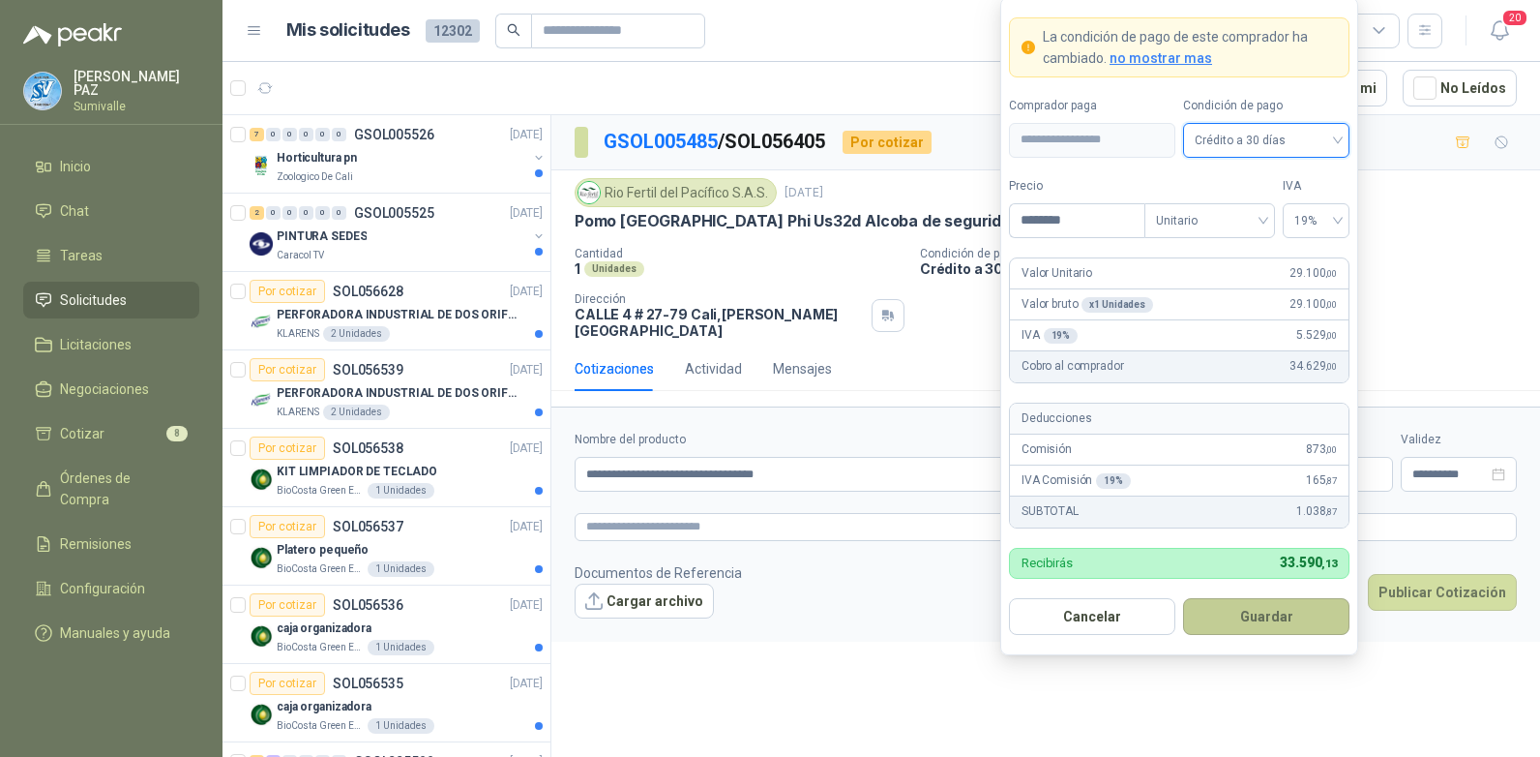
click at [1261, 604] on button "Guardar" at bounding box center [1266, 616] width 166 height 37
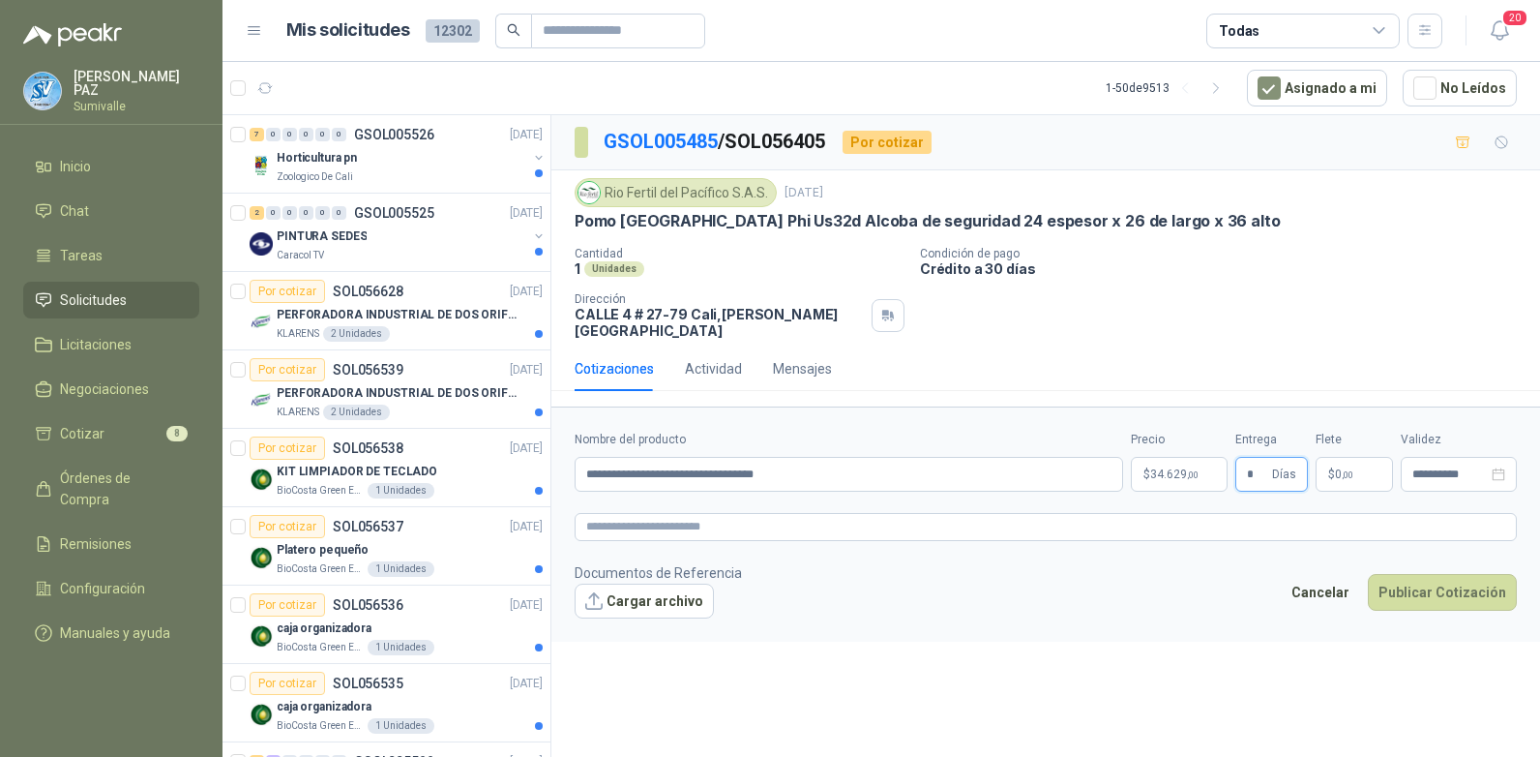
type input "*"
click at [1369, 458] on p "$ 0 ,00" at bounding box center [1354, 474] width 77 height 35
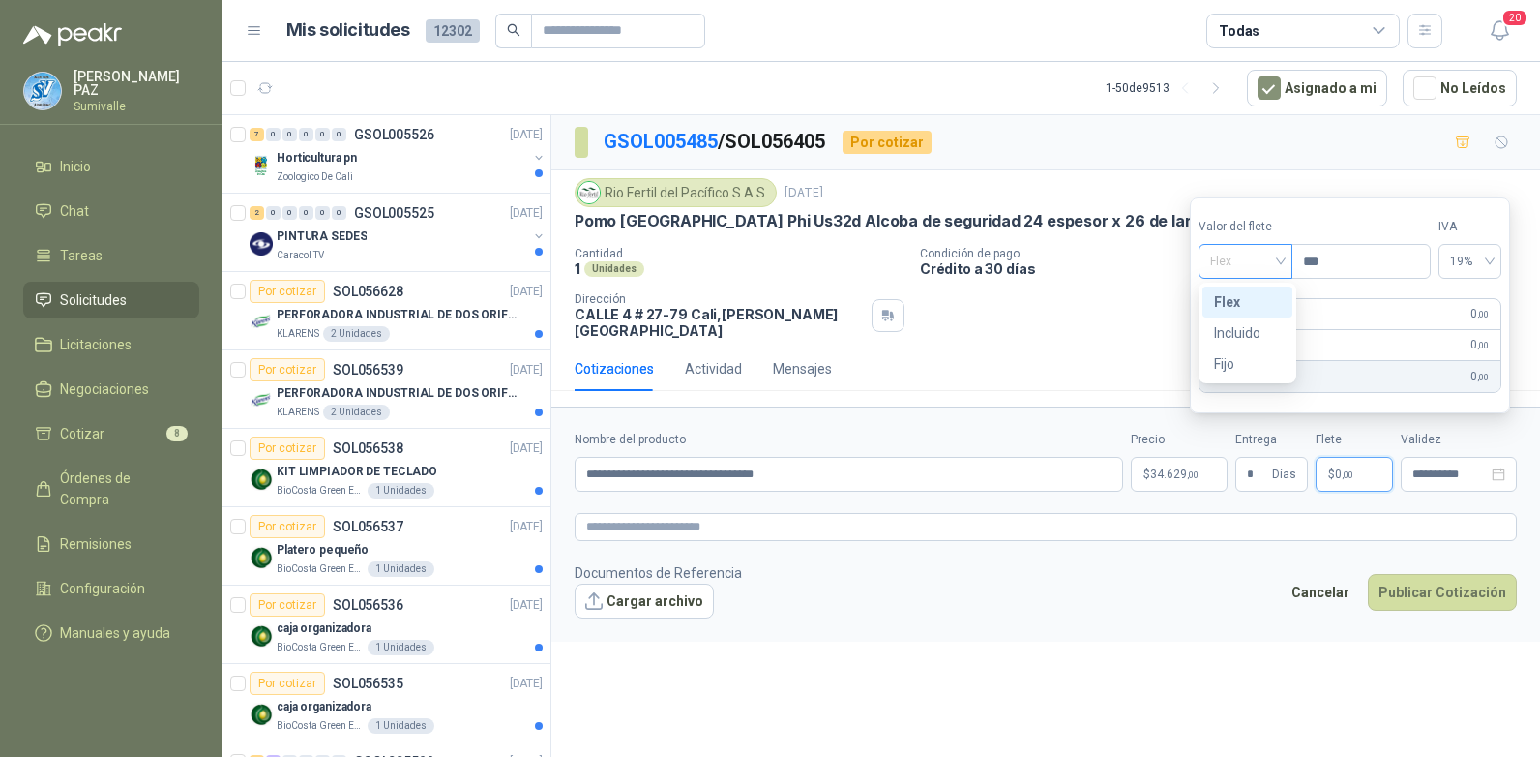
click at [1251, 265] on span "Flex" at bounding box center [1245, 261] width 71 height 29
click at [1240, 331] on div "Incluido" at bounding box center [1247, 332] width 67 height 21
click at [1451, 574] on button "Publicar Cotización" at bounding box center [1442, 592] width 149 height 37
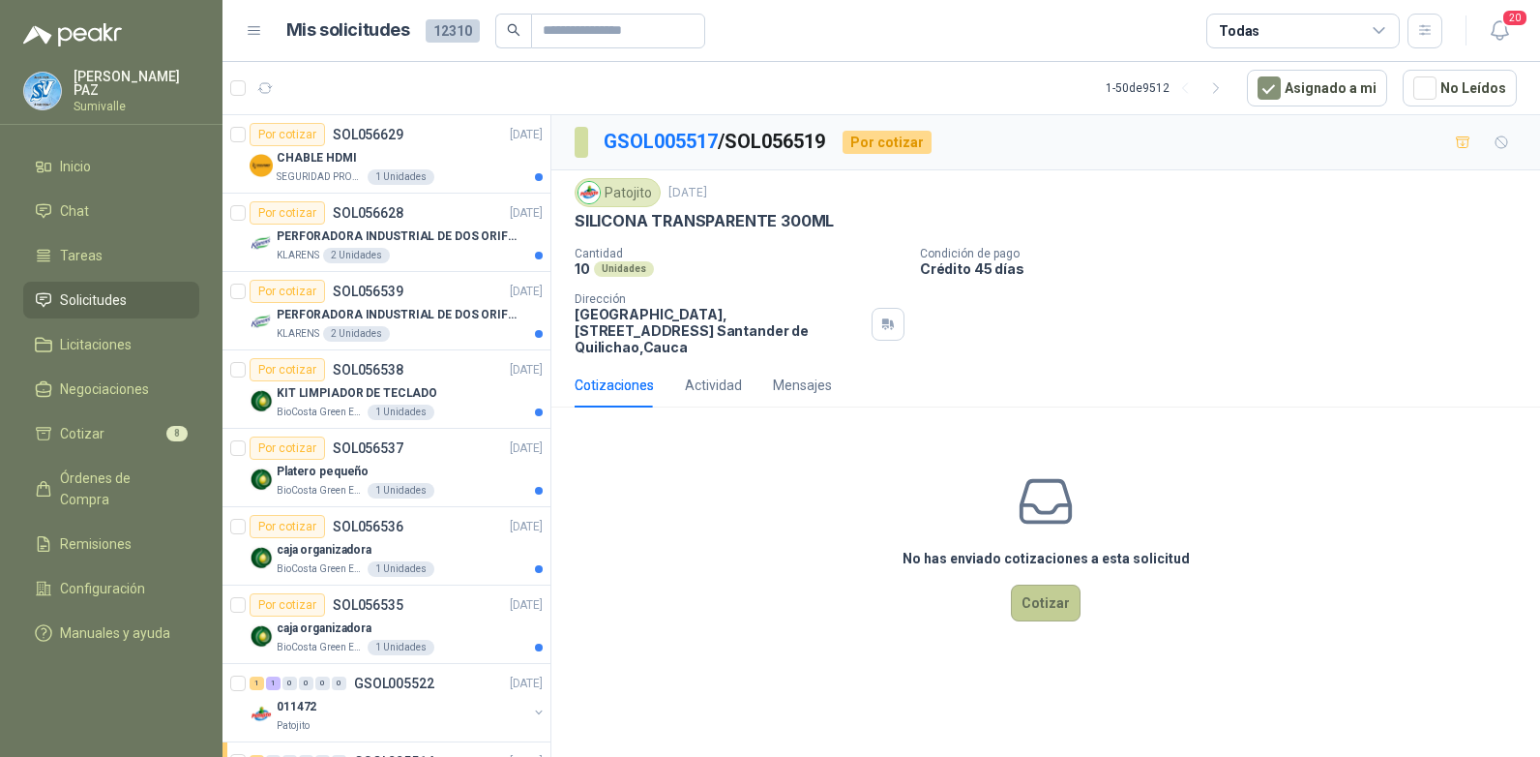
click at [1053, 588] on button "Cotizar" at bounding box center [1046, 602] width 70 height 37
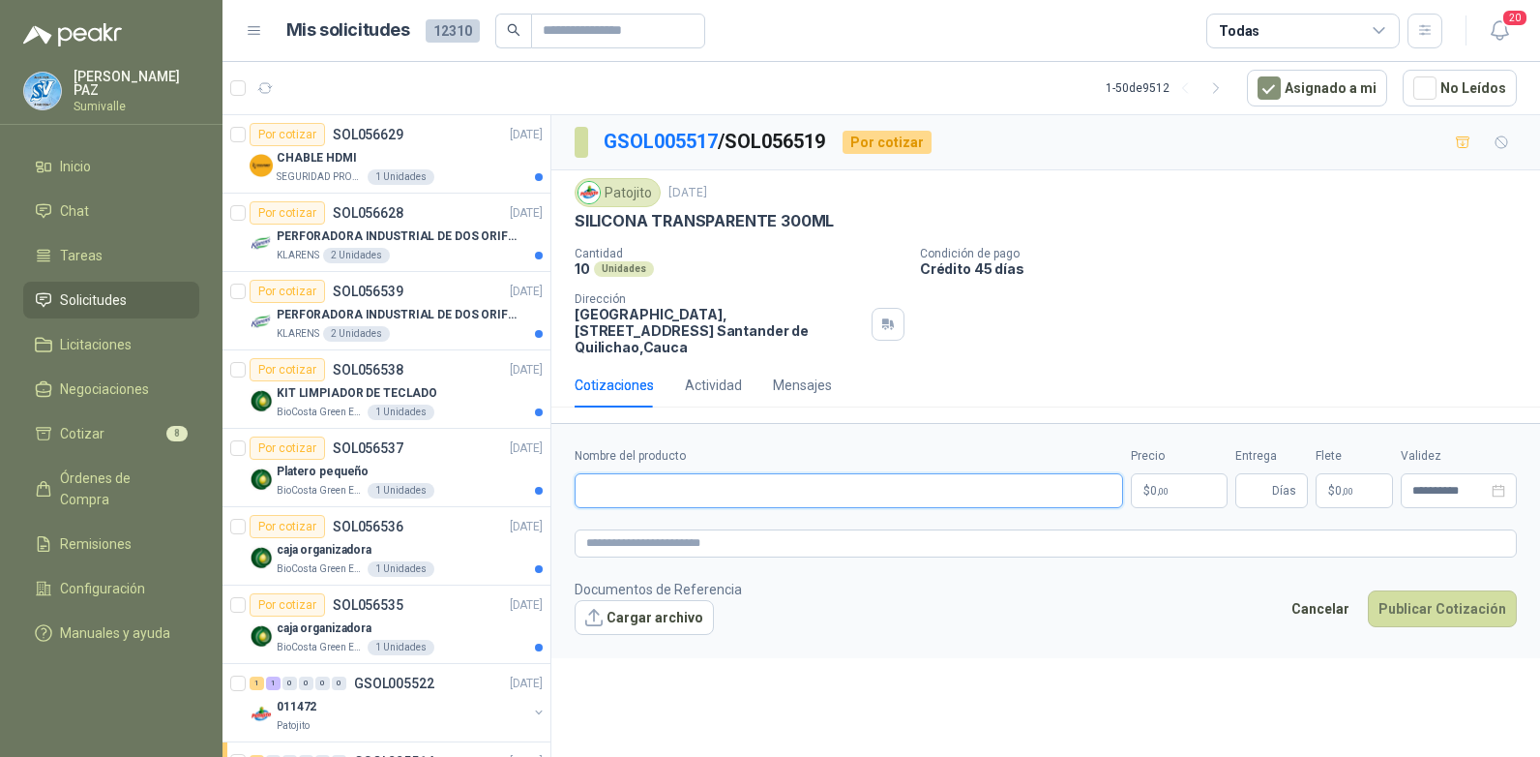
click at [630, 476] on input "Nombre del producto" at bounding box center [849, 490] width 549 height 35
paste input "**********"
type input "**********"
click at [1182, 484] on p "$ 0 ,00" at bounding box center [1179, 490] width 97 height 35
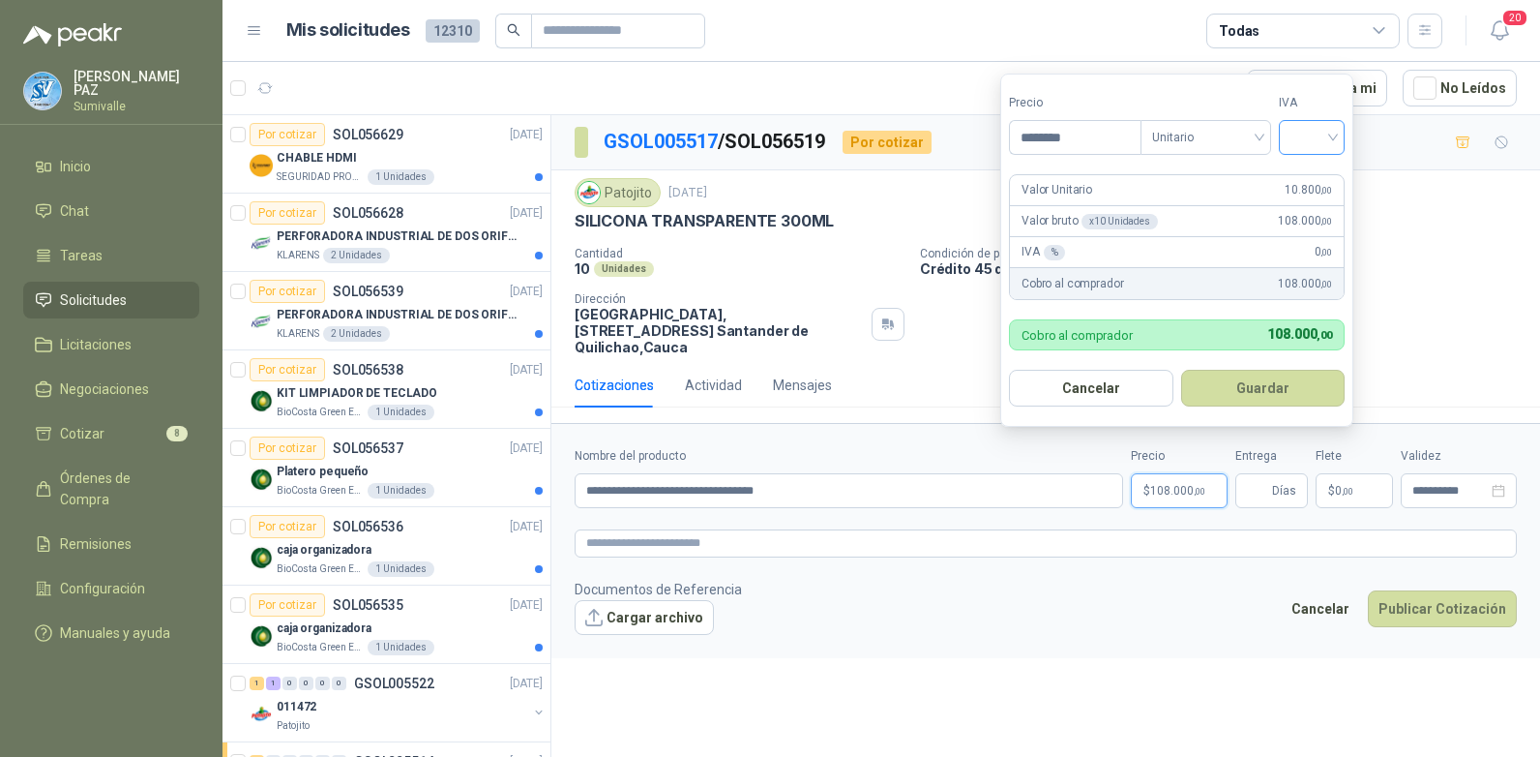
type input "********"
click at [1302, 130] on input "search" at bounding box center [1312, 135] width 43 height 29
click at [1316, 164] on div "19%" at bounding box center [1316, 177] width 59 height 31
click at [1272, 384] on button "Guardar" at bounding box center [1266, 388] width 166 height 37
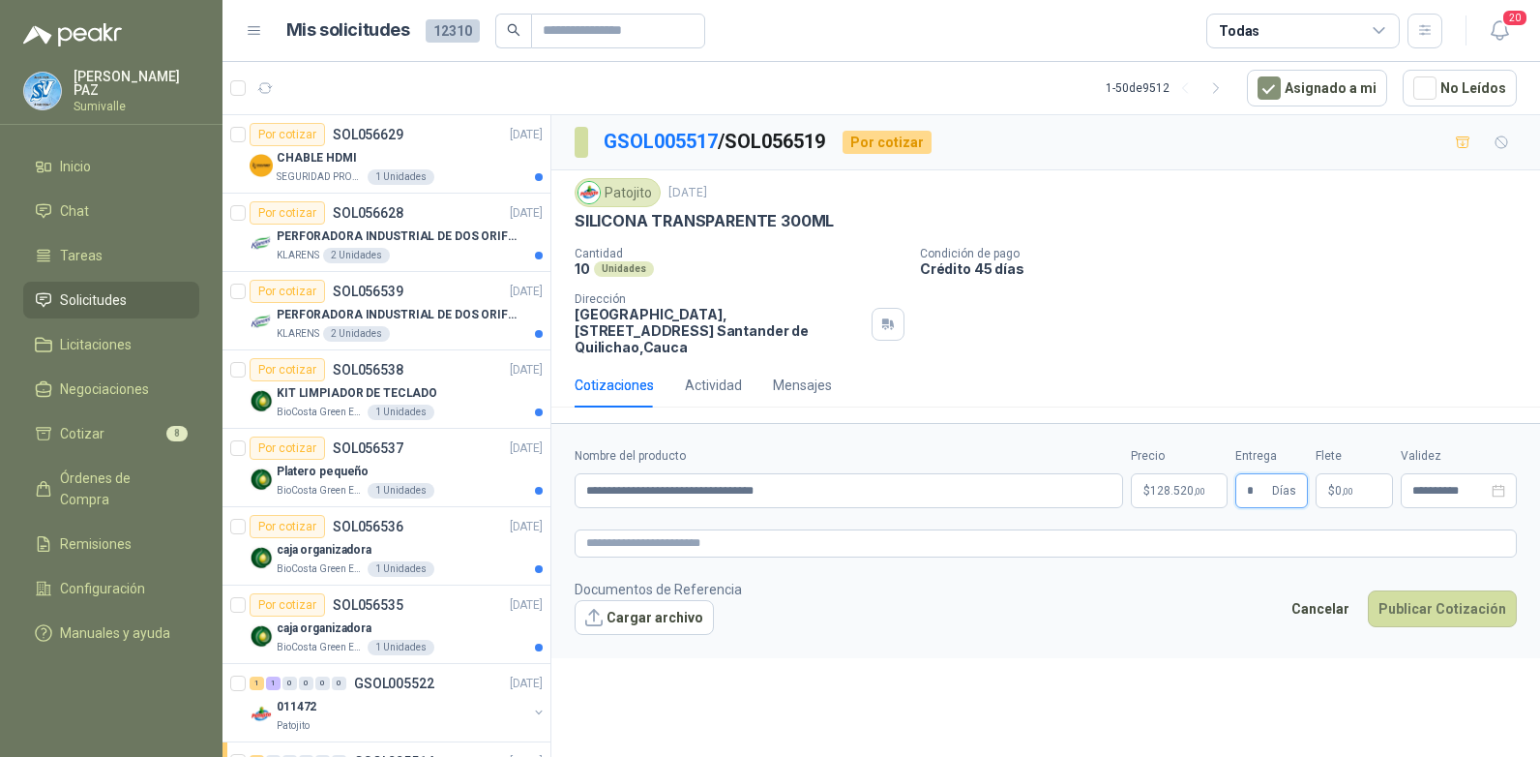
type input "*"
click at [1344, 486] on span ",00" at bounding box center [1348, 491] width 12 height 11
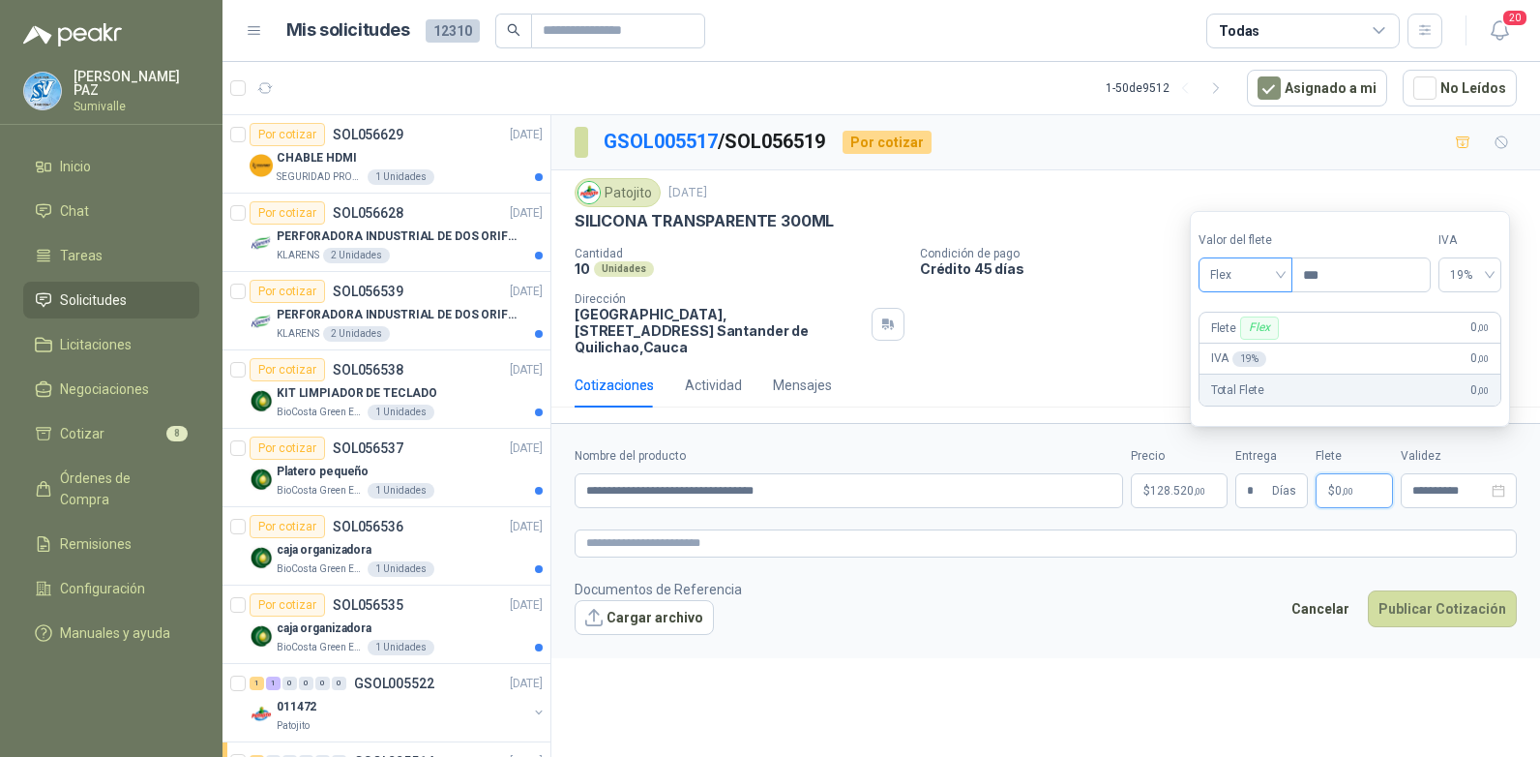
click at [1259, 264] on span "Flex" at bounding box center [1245, 274] width 71 height 29
click at [1247, 345] on div "Incluido" at bounding box center [1247, 346] width 67 height 21
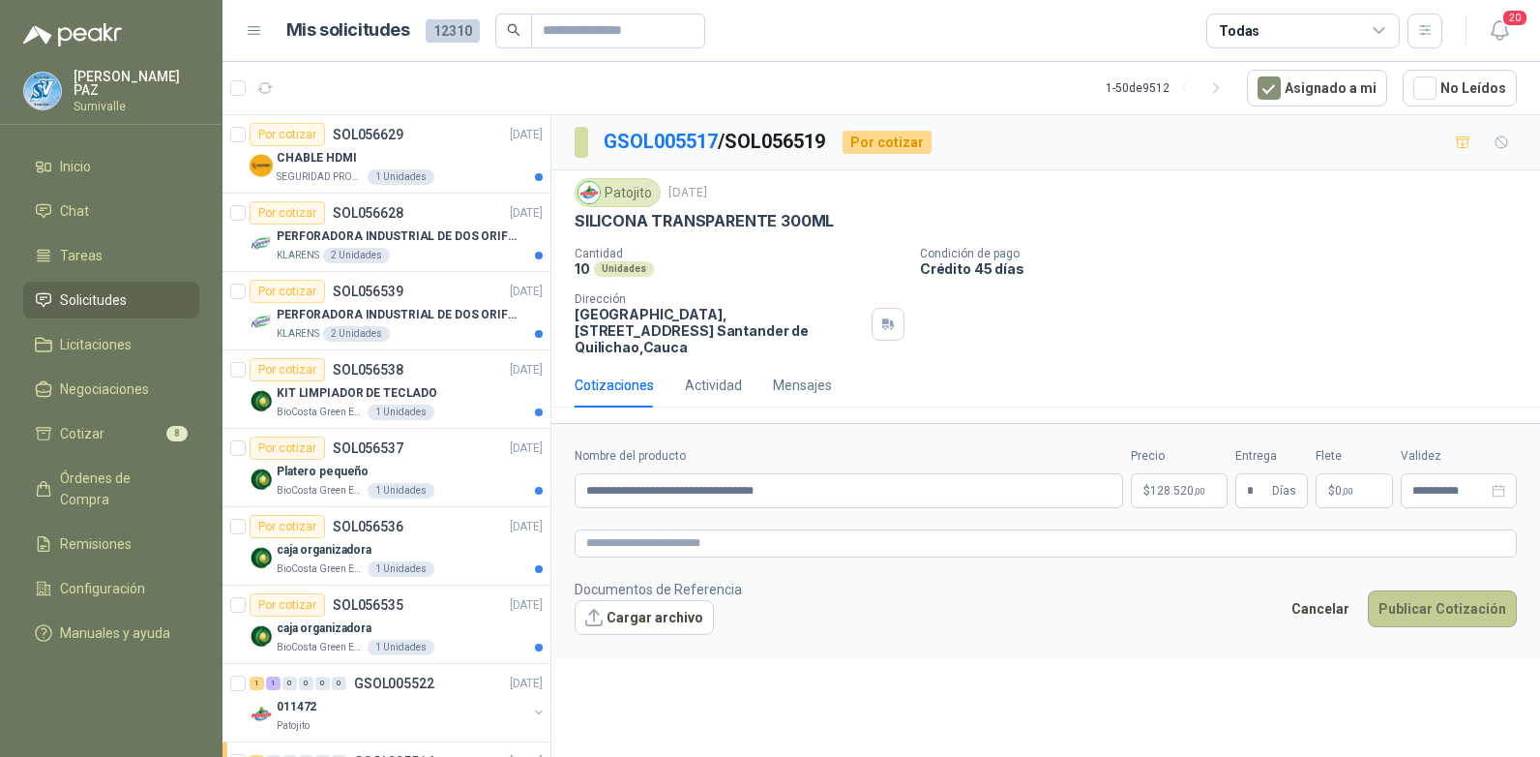
click at [1433, 592] on button "Publicar Cotización" at bounding box center [1442, 608] width 149 height 37
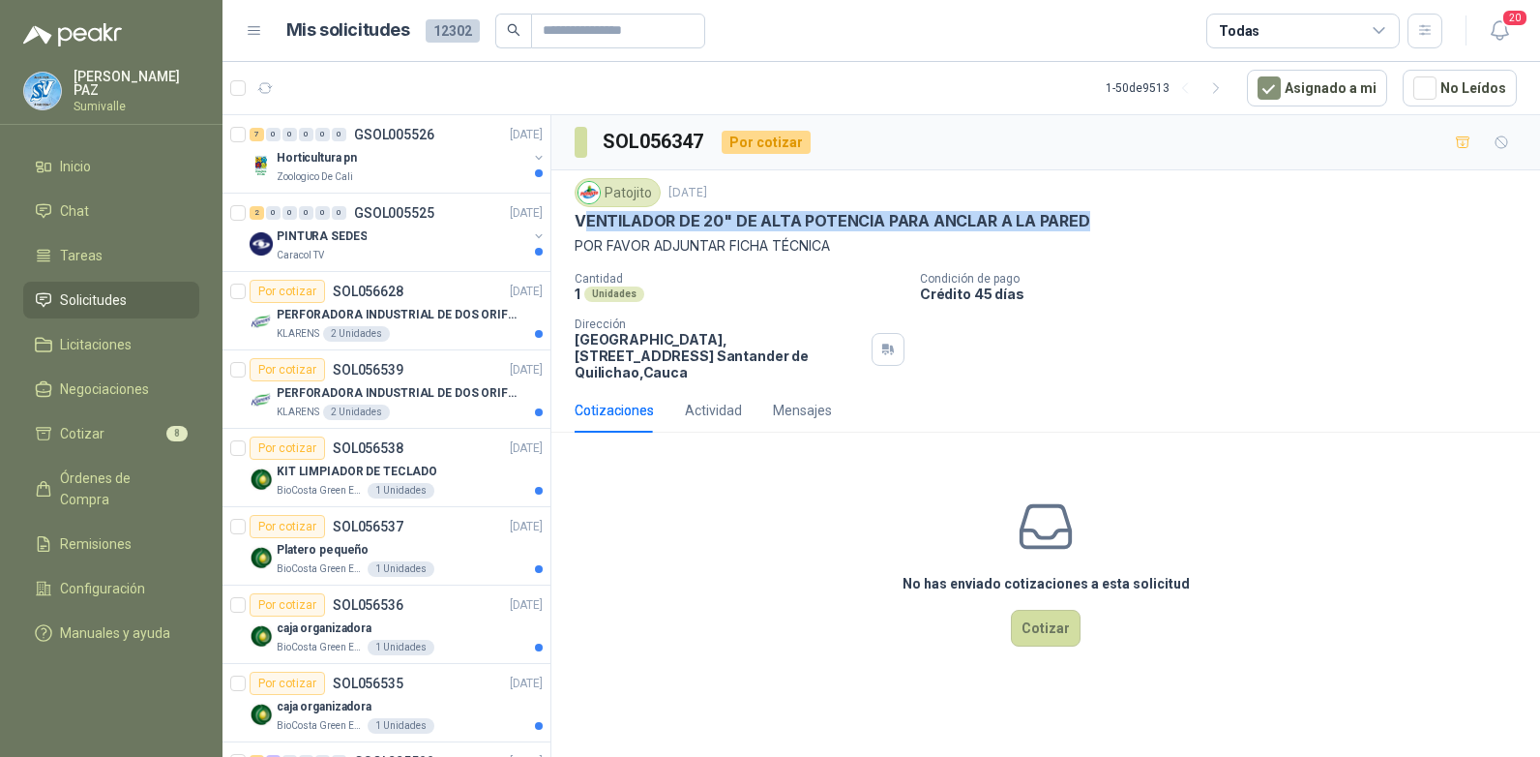
drag, startPoint x: 581, startPoint y: 222, endPoint x: 1088, endPoint y: 221, distance: 507.0
click at [1088, 221] on div "VENTILADOR DE 20" DE ALTA POTENCIA PARA ANCLAR A LA PARED" at bounding box center [1046, 221] width 942 height 20
drag, startPoint x: 564, startPoint y: 220, endPoint x: 1101, endPoint y: 216, distance: 537.0
click at [1101, 216] on div "Patojito 17 sept, 2025 VENTILADOR DE 20" DE ALTA POTENCIA PARA ANCLAR A LA PARE…" at bounding box center [1045, 279] width 989 height 218
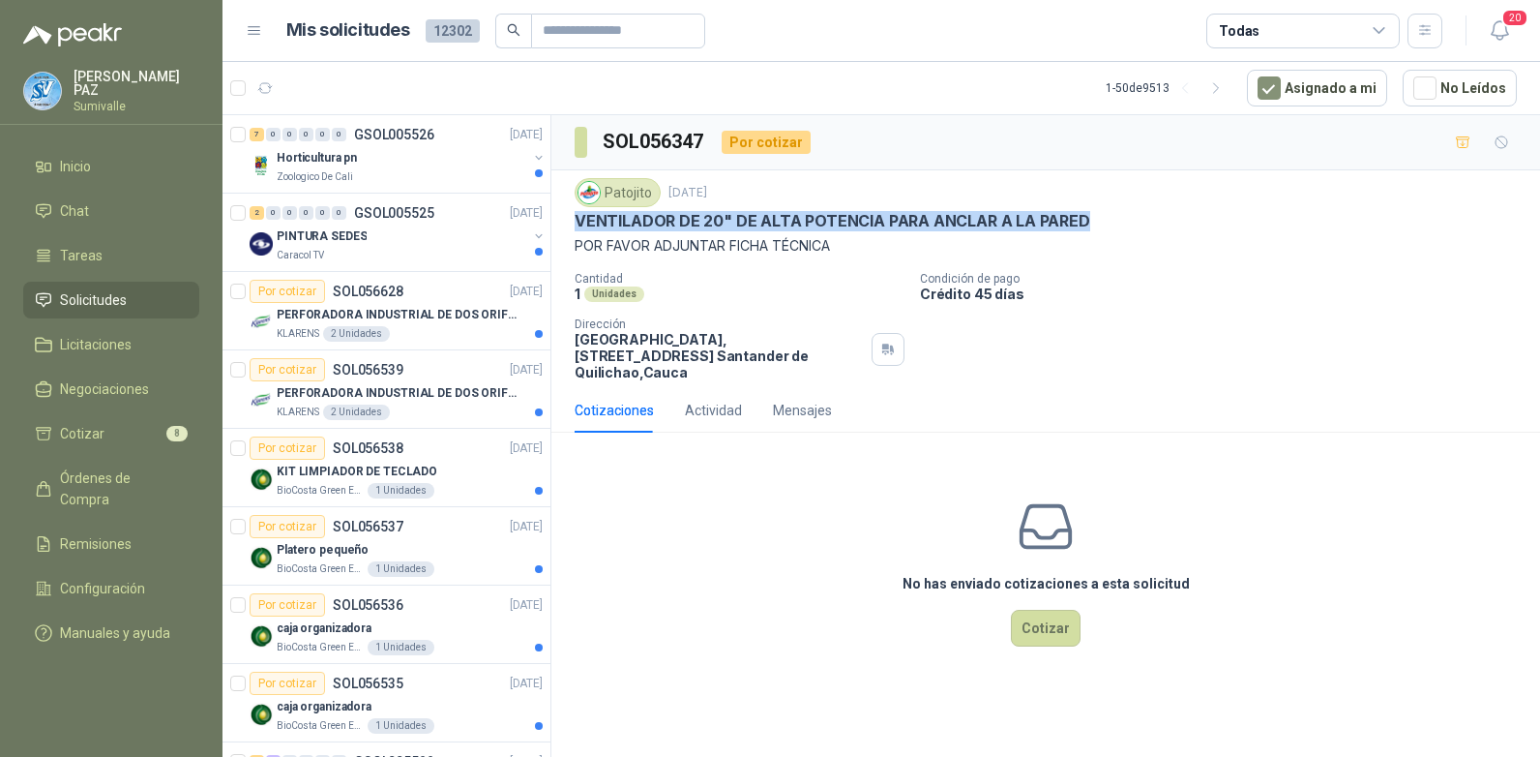
copy p "VENTILADOR DE 20" DE ALTA POTENCIA PARA ANCLAR A LA PARED"
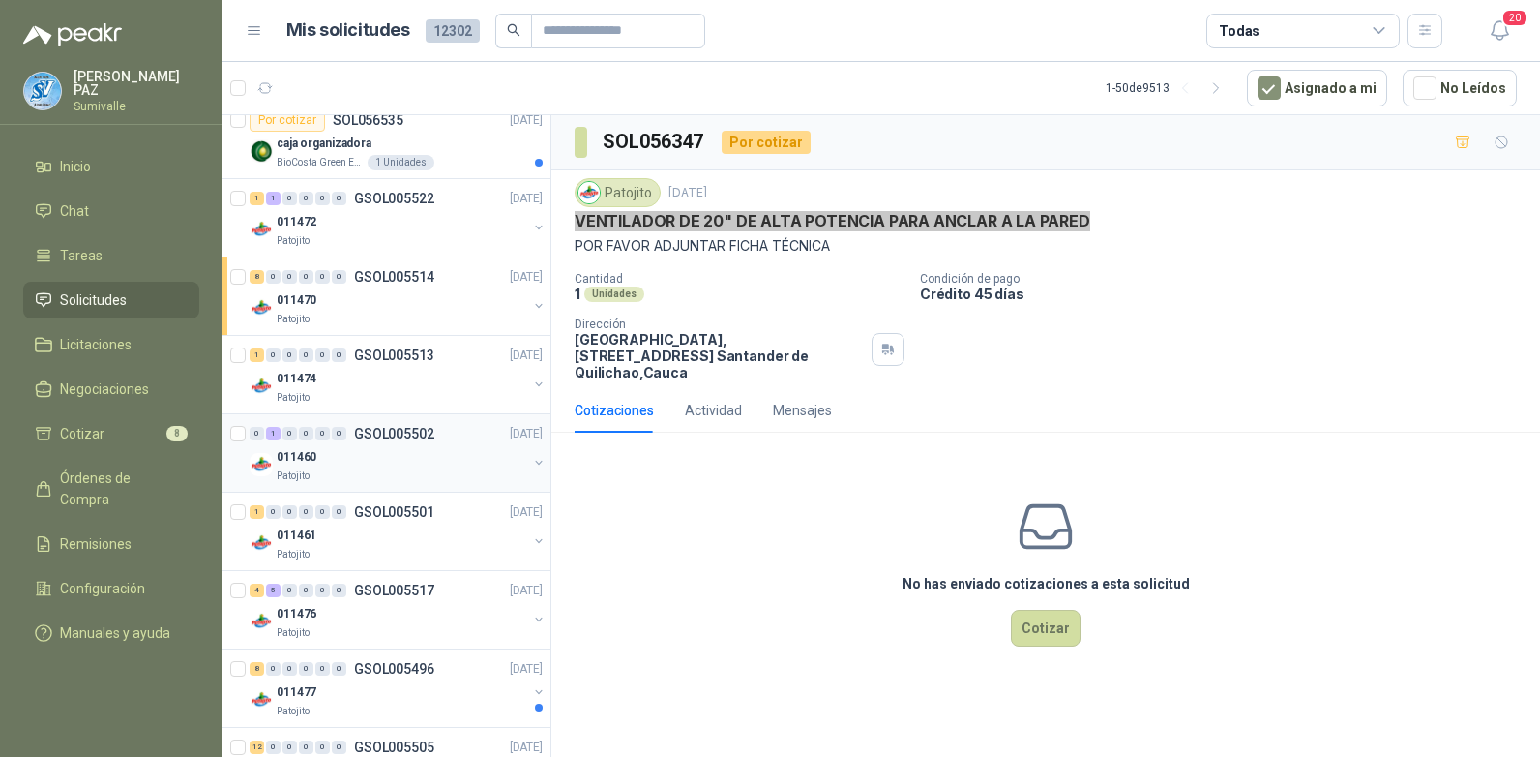
scroll to position [677, 0]
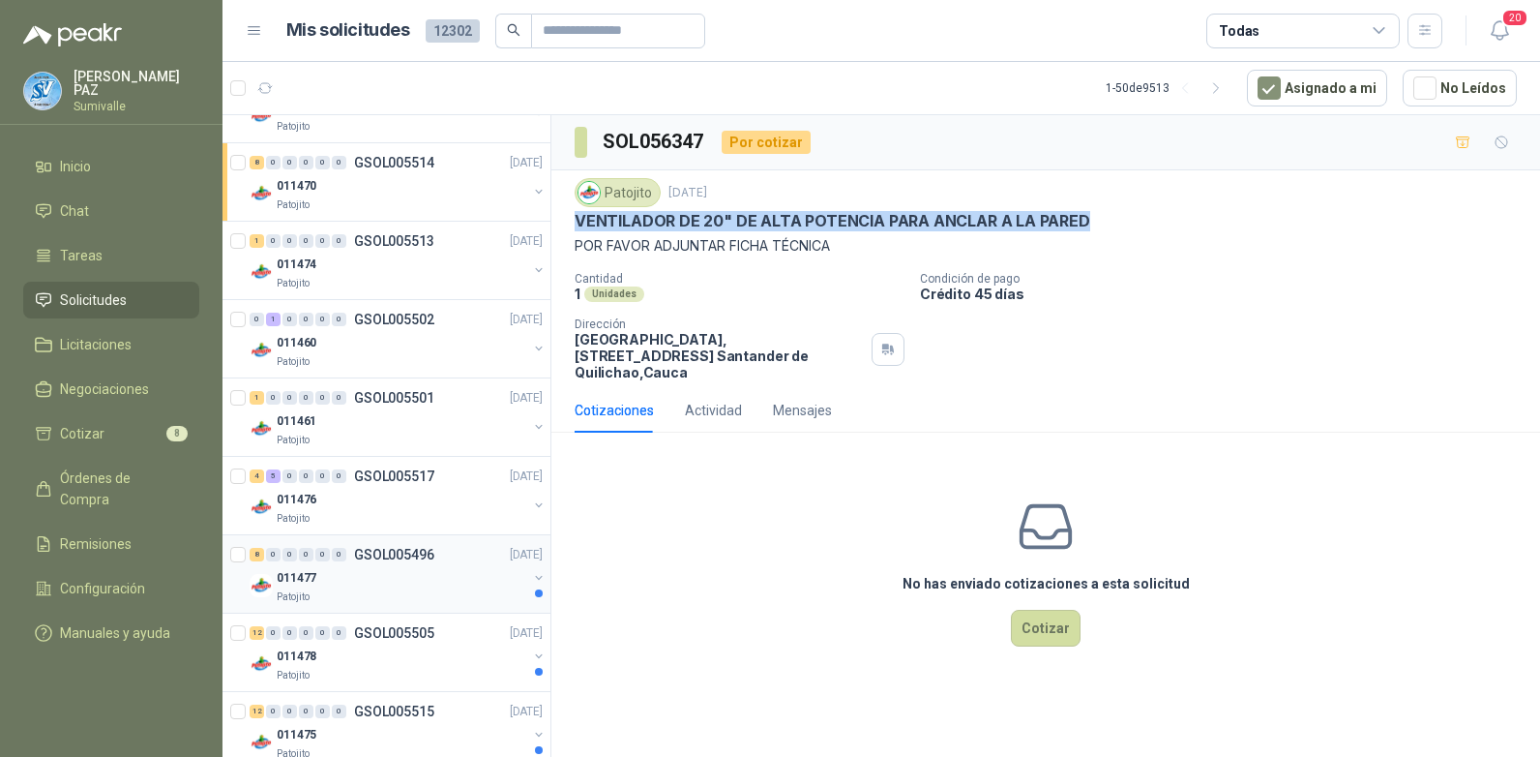
click at [458, 588] on div "011477" at bounding box center [402, 577] width 251 height 23
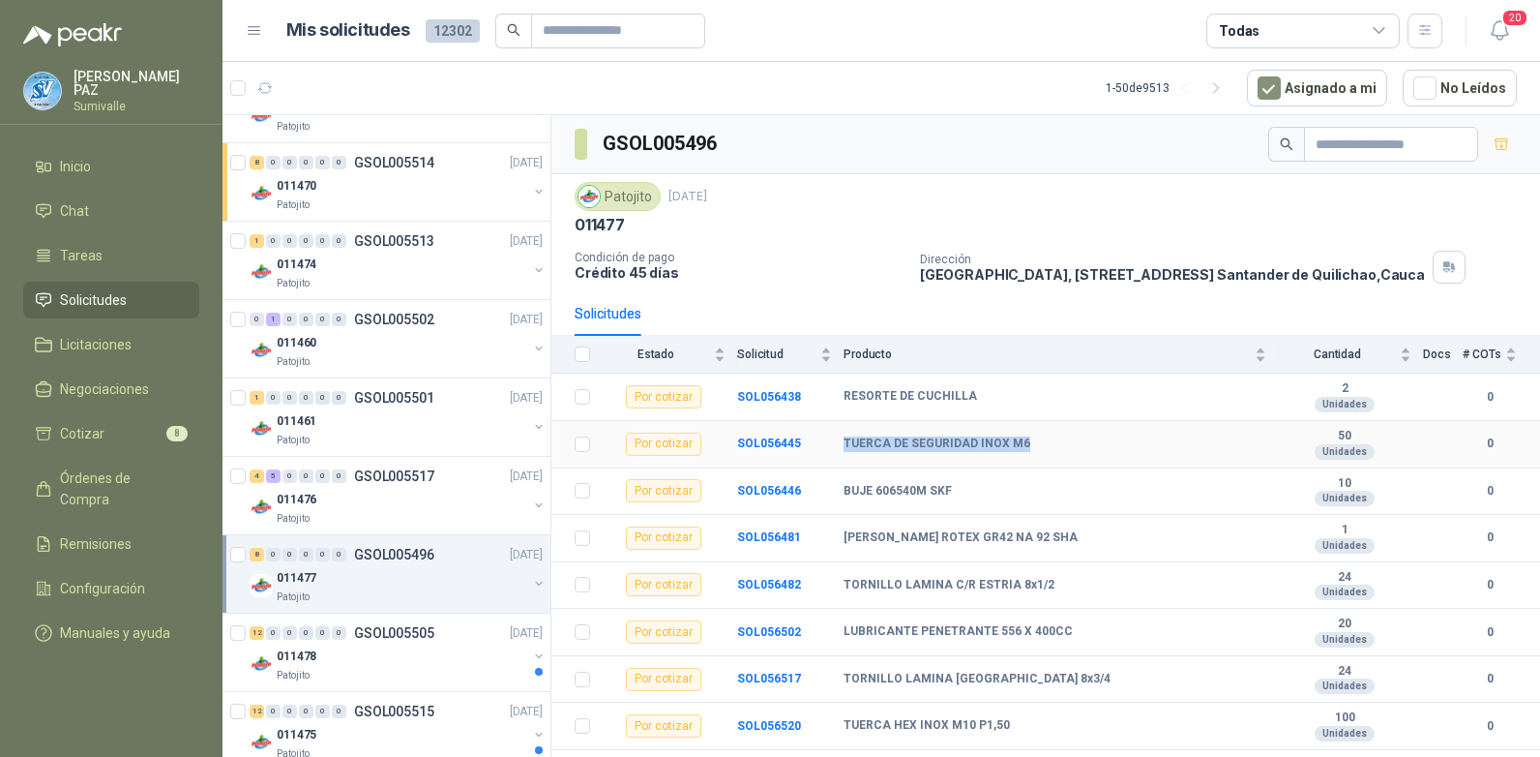
drag, startPoint x: 837, startPoint y: 434, endPoint x: 1031, endPoint y: 435, distance: 194.5
click at [1031, 435] on tr "Por cotizar SOL056445 TUERCA DE SEGURIDAD INOX M6 50 Unidades 0" at bounding box center [1045, 444] width 989 height 47
copy tr "TUERCA DE SEGURIDAD INOX M6"
drag, startPoint x: 841, startPoint y: 581, endPoint x: 1082, endPoint y: 589, distance: 241.0
click at [1082, 589] on tr "Por cotizar SOL056482 TORNILLO LAMINA C/R ESTRIA 8x1/2 24 Unidades 0" at bounding box center [1045, 585] width 989 height 47
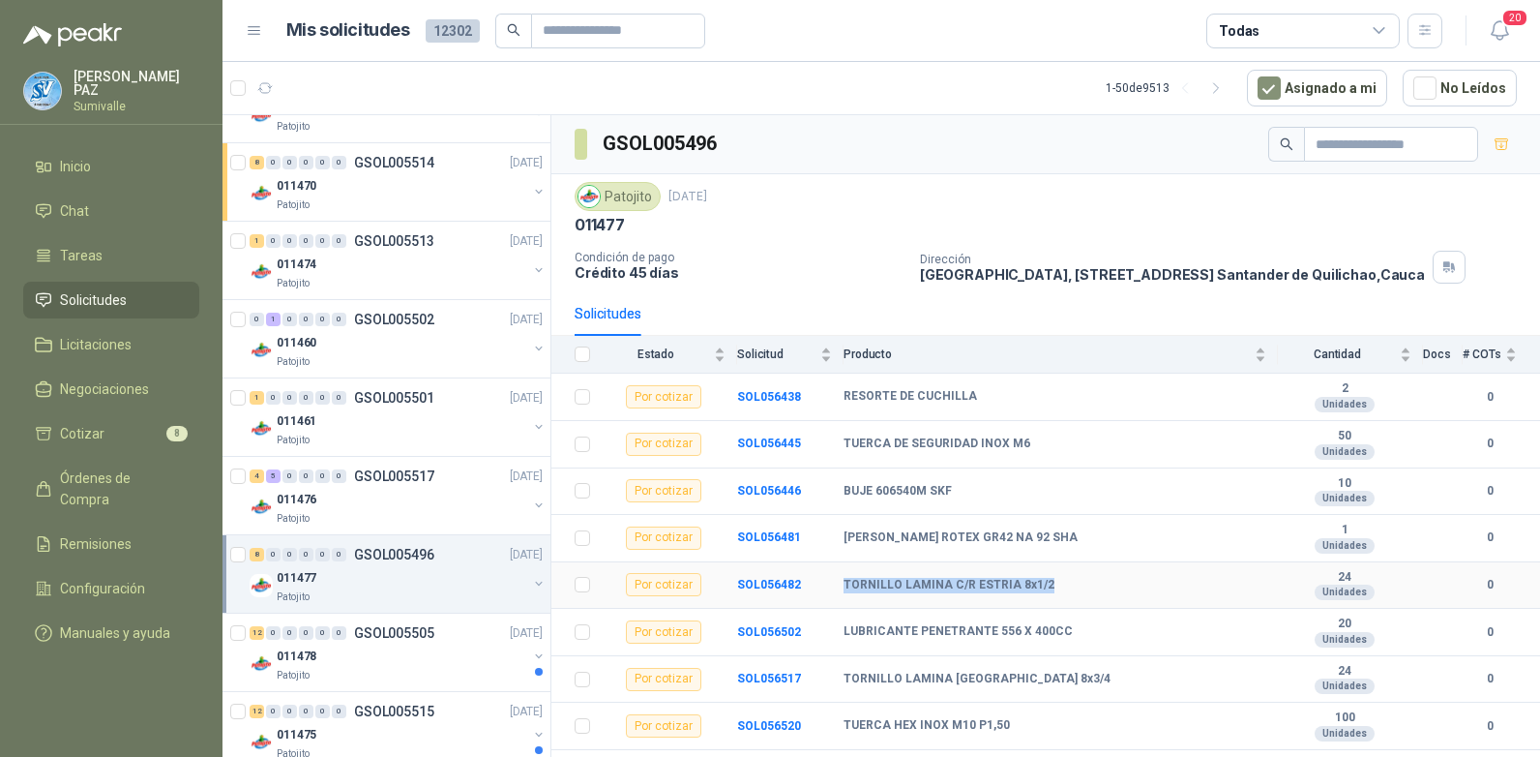
copy tr "TORNILLO LAMINA C/R ESTRIA 8x1/2"
drag, startPoint x: 842, startPoint y: 673, endPoint x: 1117, endPoint y: 684, distance: 276.0
click at [1117, 684] on tr "Por cotizar SOL056517 TORNILLO LAMINA PUNTA BROCA 8x3/4 24 Unidades 0" at bounding box center [1045, 679] width 989 height 47
copy tr "TORNILLO LAMINA [GEOGRAPHIC_DATA] 8x3/4"
drag, startPoint x: 842, startPoint y: 723, endPoint x: 1020, endPoint y: 726, distance: 178.0
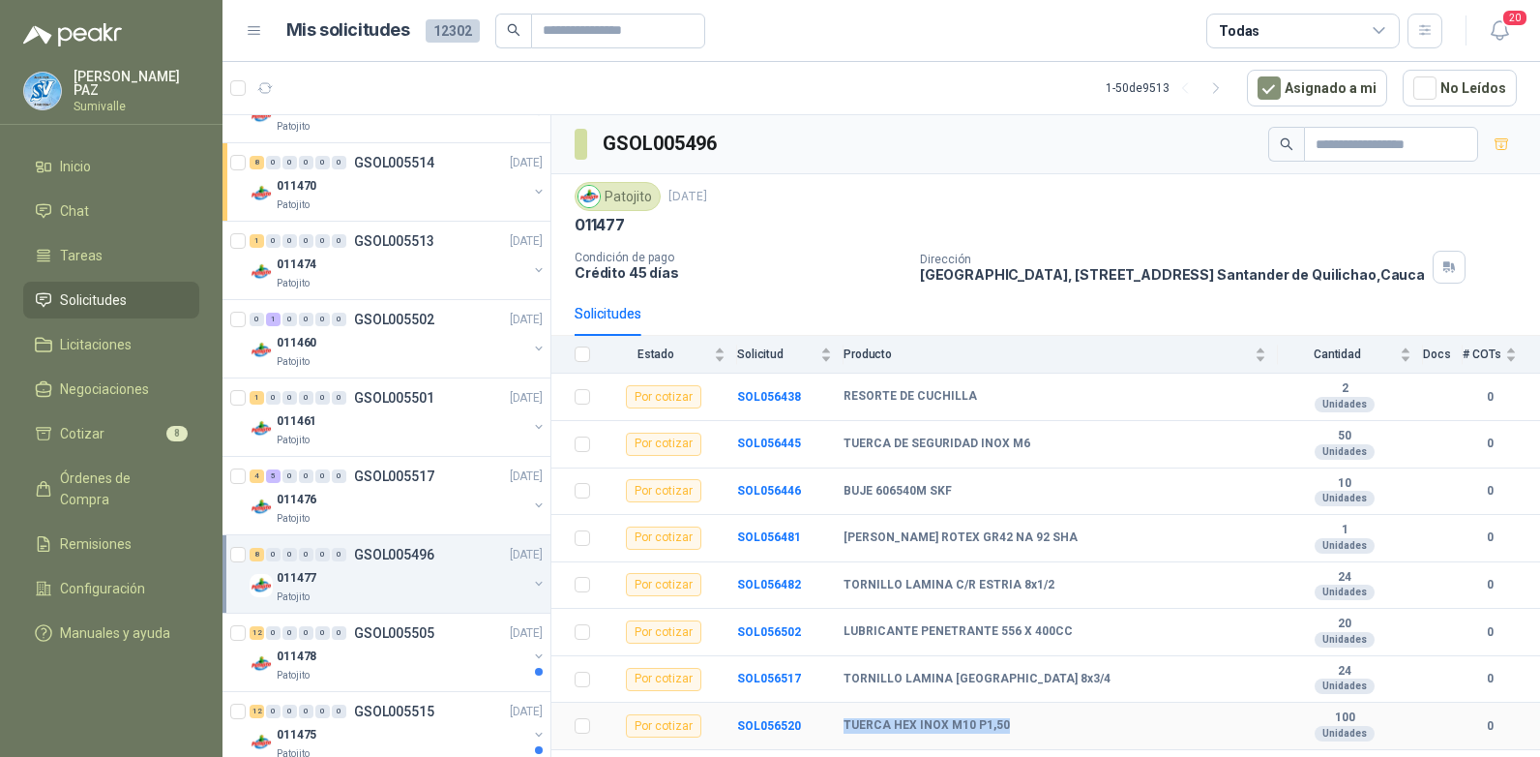
click at [1020, 726] on tr "Por cotizar SOL056520 TUERCA HEX INOX M10 P1,50 100 Unidades 0" at bounding box center [1045, 725] width 989 height 47
copy tr "TUERCA HEX INOX M10 P1,50"
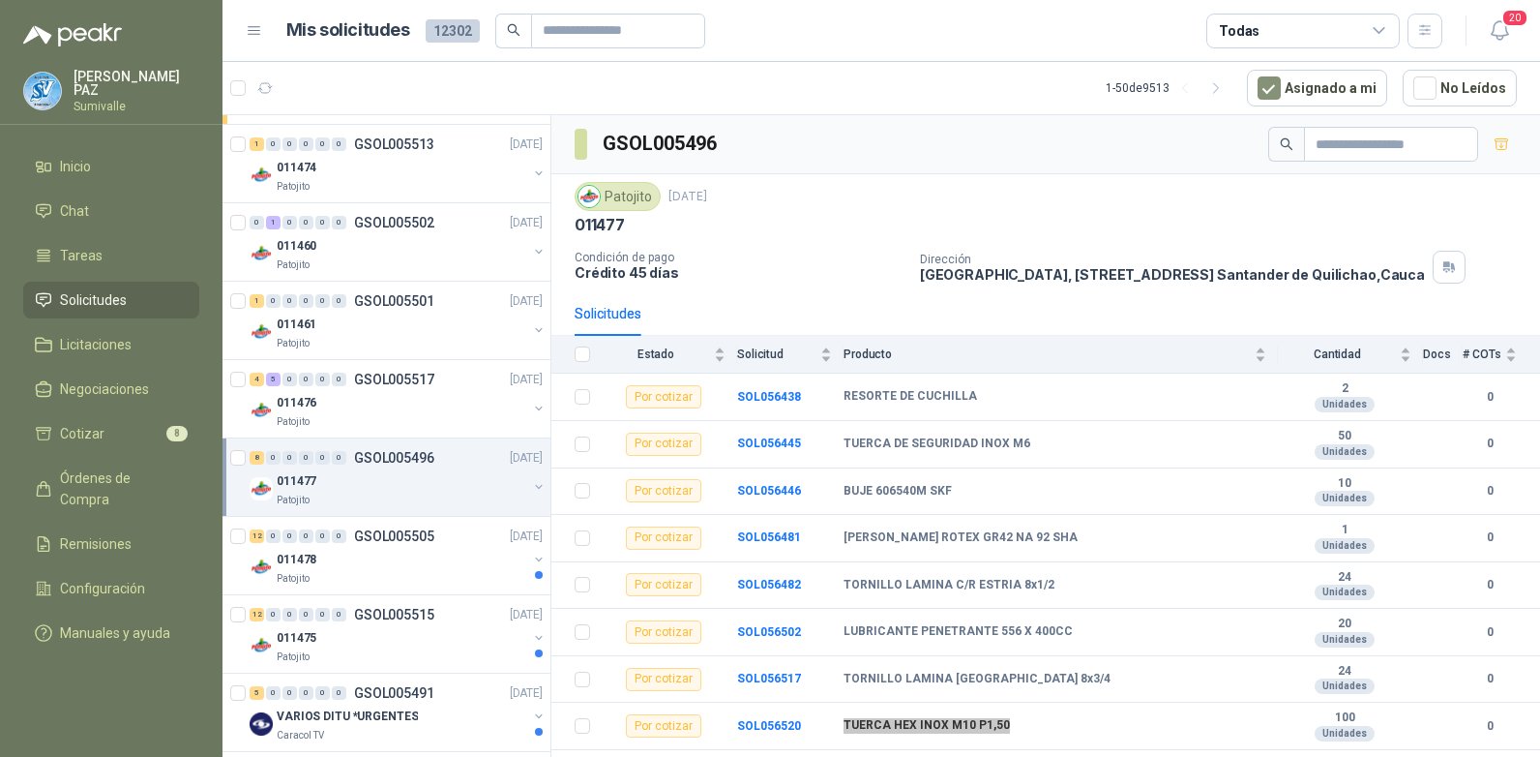
scroll to position [871, 0]
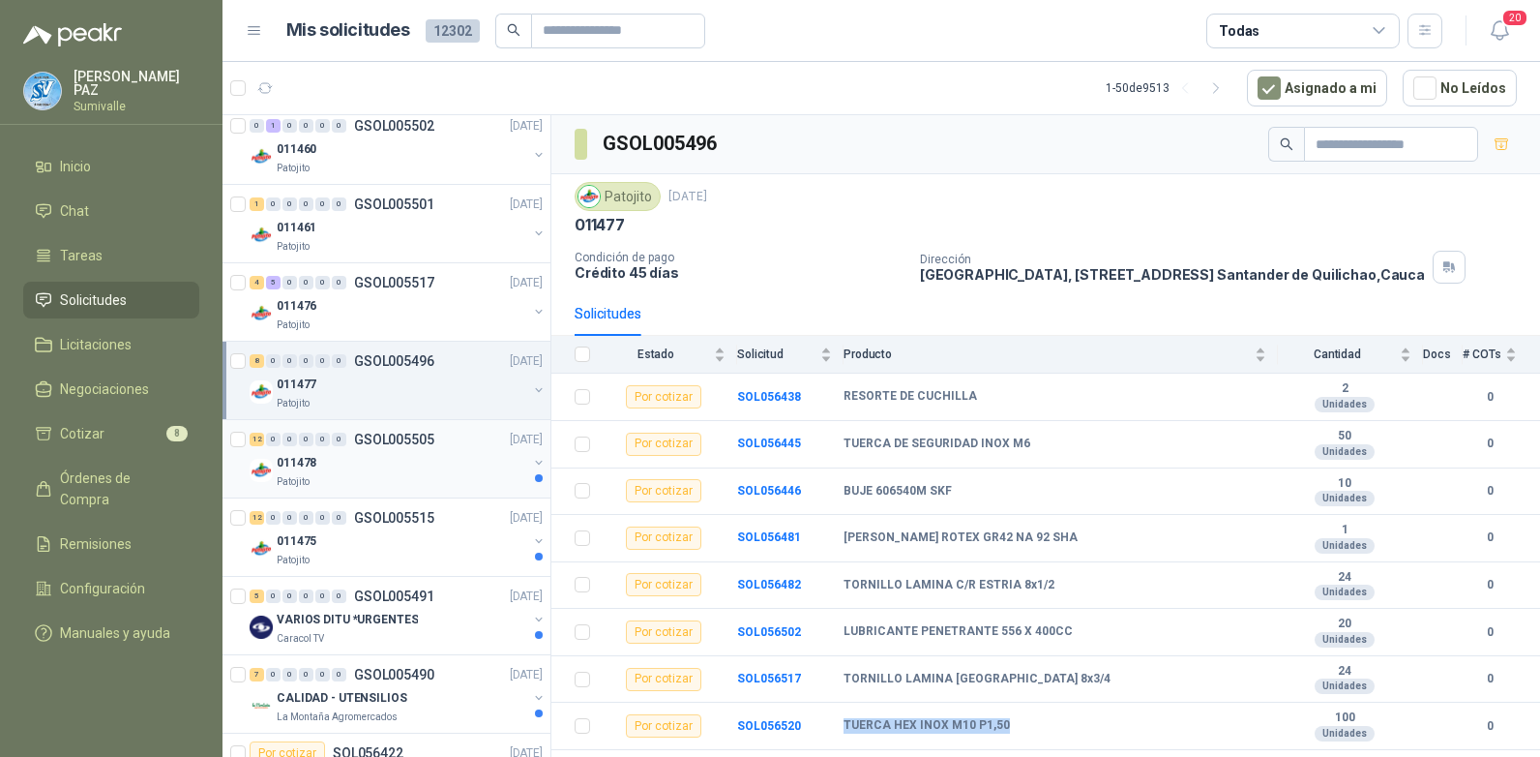
click at [434, 451] on div "011478" at bounding box center [402, 462] width 251 height 23
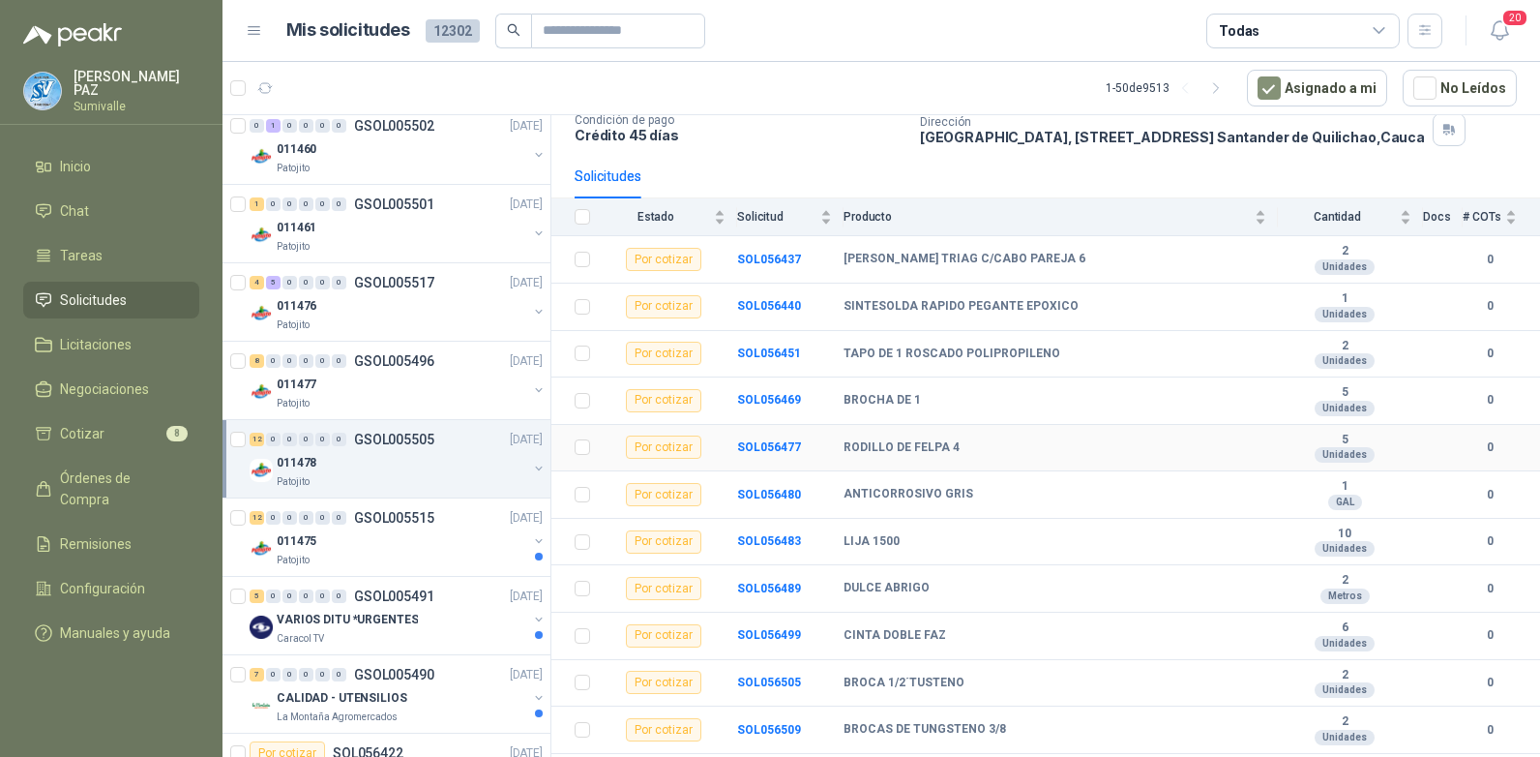
scroll to position [174, 0]
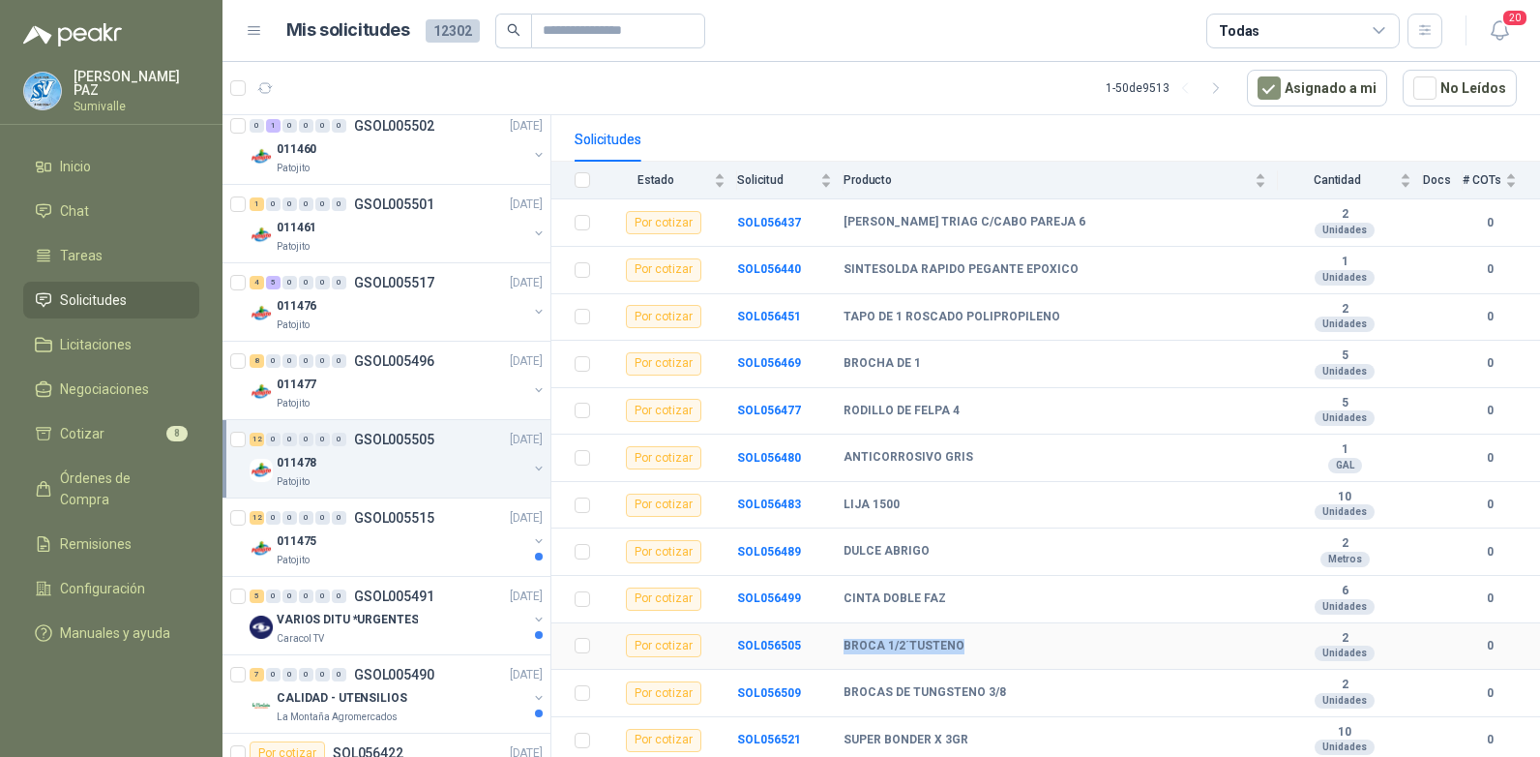
drag, startPoint x: 837, startPoint y: 646, endPoint x: 976, endPoint y: 641, distance: 139.4
click at [976, 641] on tr "Por cotizar SOL056505 BROCA 1/2´TUSTENO 2 Unidades 0" at bounding box center [1045, 646] width 989 height 47
copy tr "BROCA 1/2´TUSTENO"
drag, startPoint x: 843, startPoint y: 695, endPoint x: 1004, endPoint y: 689, distance: 161.7
click at [1004, 689] on tr "Por cotizar SOL056509 BROCAS DE TUNGSTENO 3/8 2 Unidades 0" at bounding box center [1045, 693] width 989 height 47
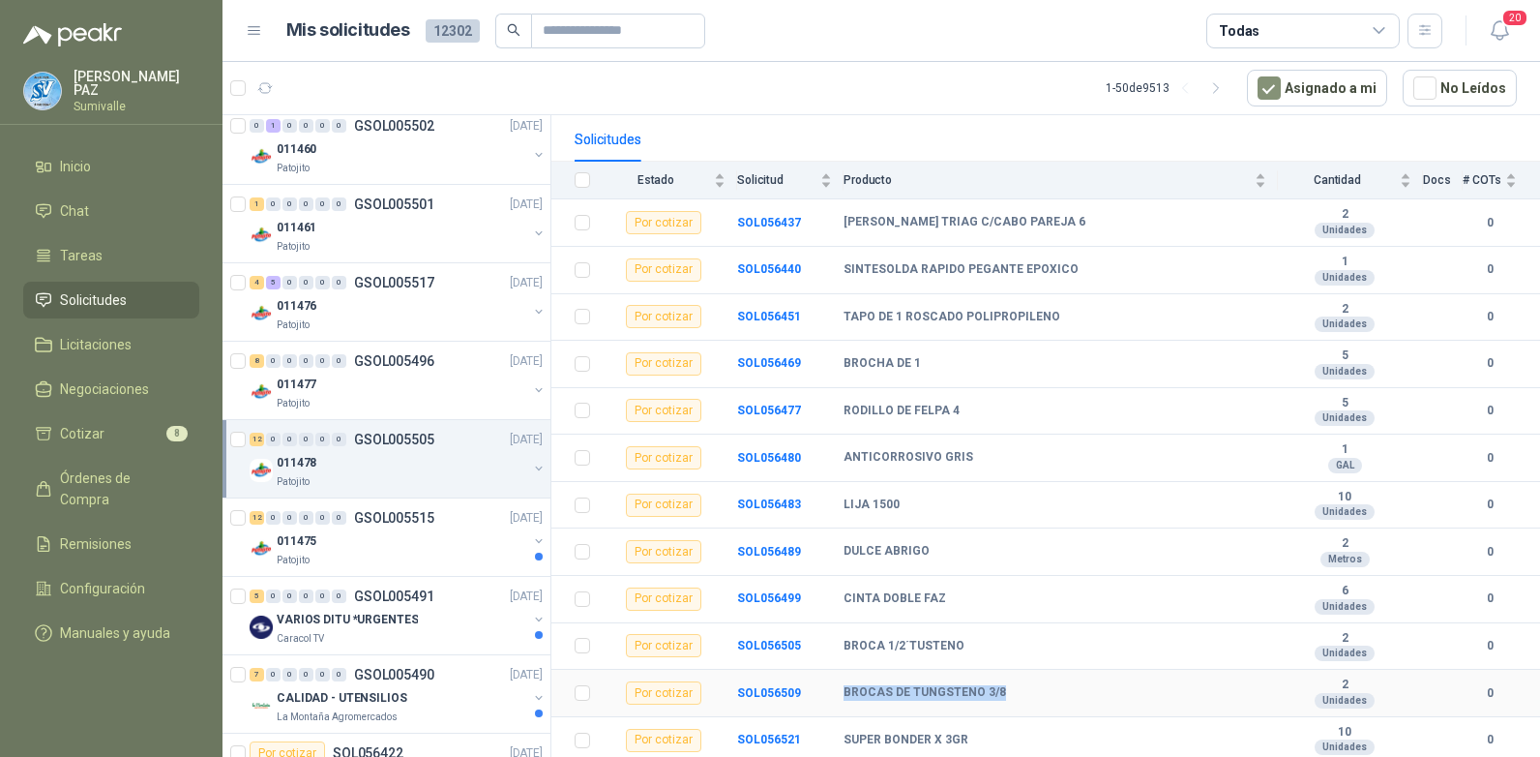
copy tr "BROCAS DE TUNGSTENO 3/8"
click at [427, 541] on div "011475" at bounding box center [402, 540] width 251 height 23
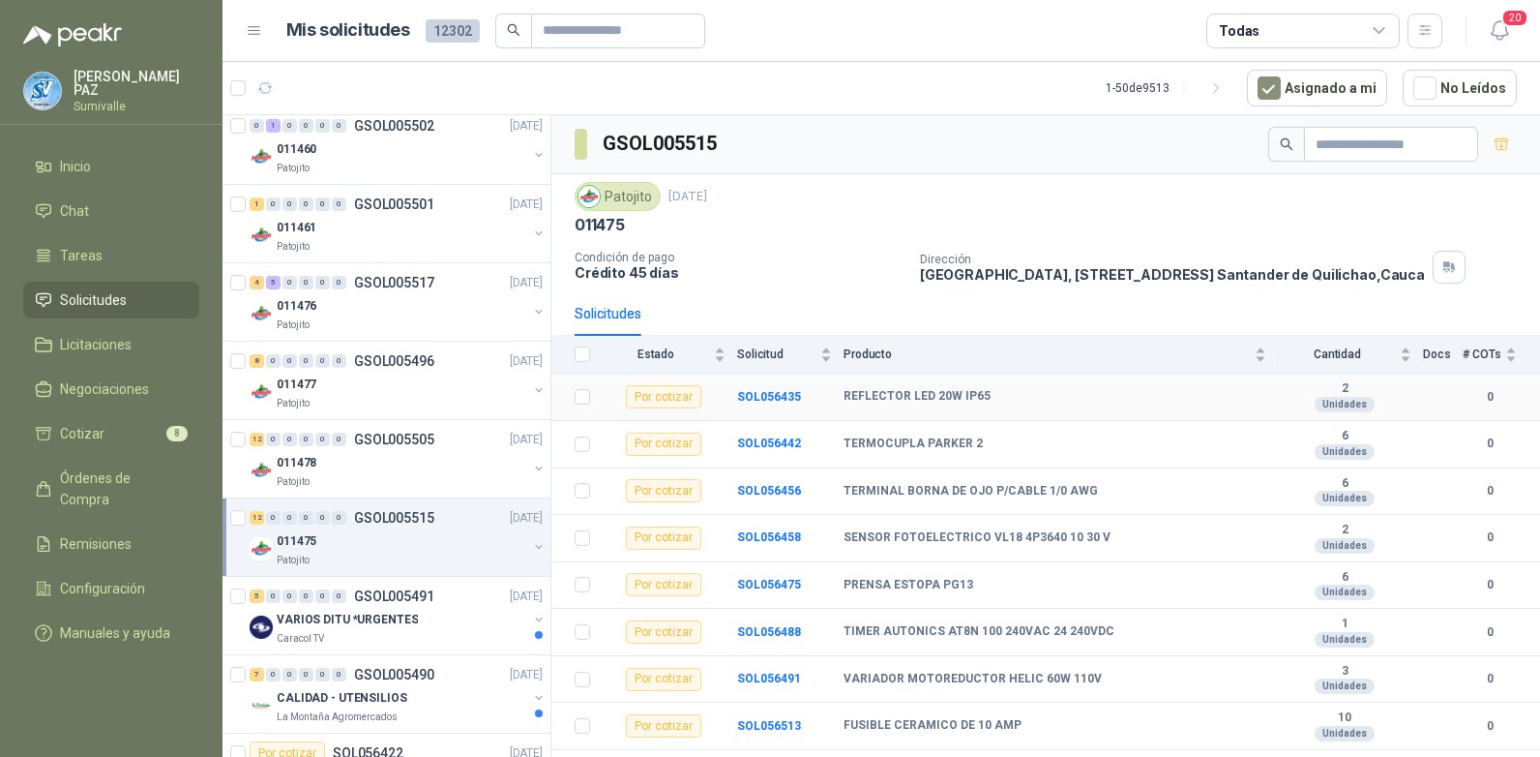
click at [839, 394] on td "SOL056435" at bounding box center [790, 396] width 106 height 47
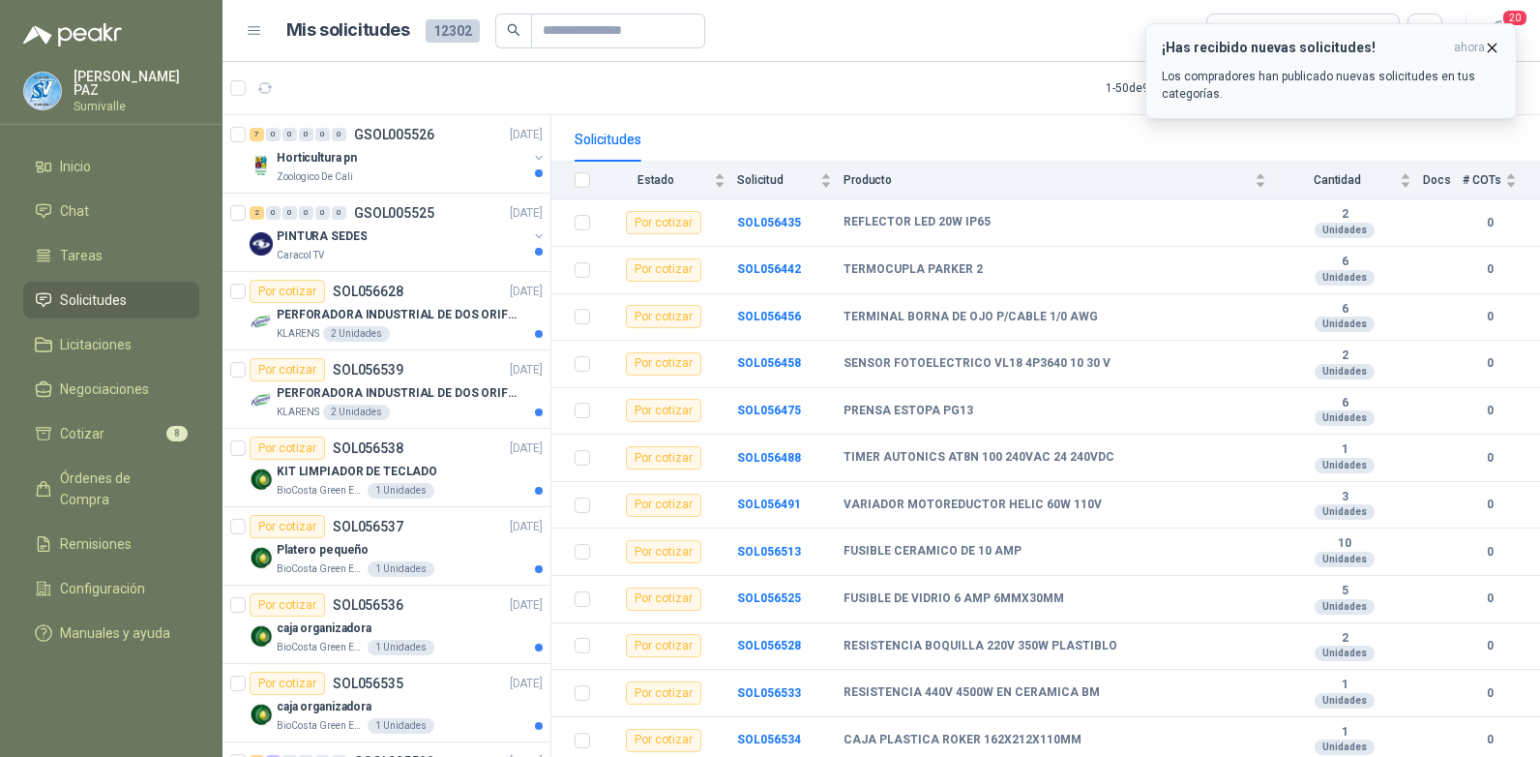
click at [1497, 48] on icon "button" at bounding box center [1492, 48] width 16 height 16
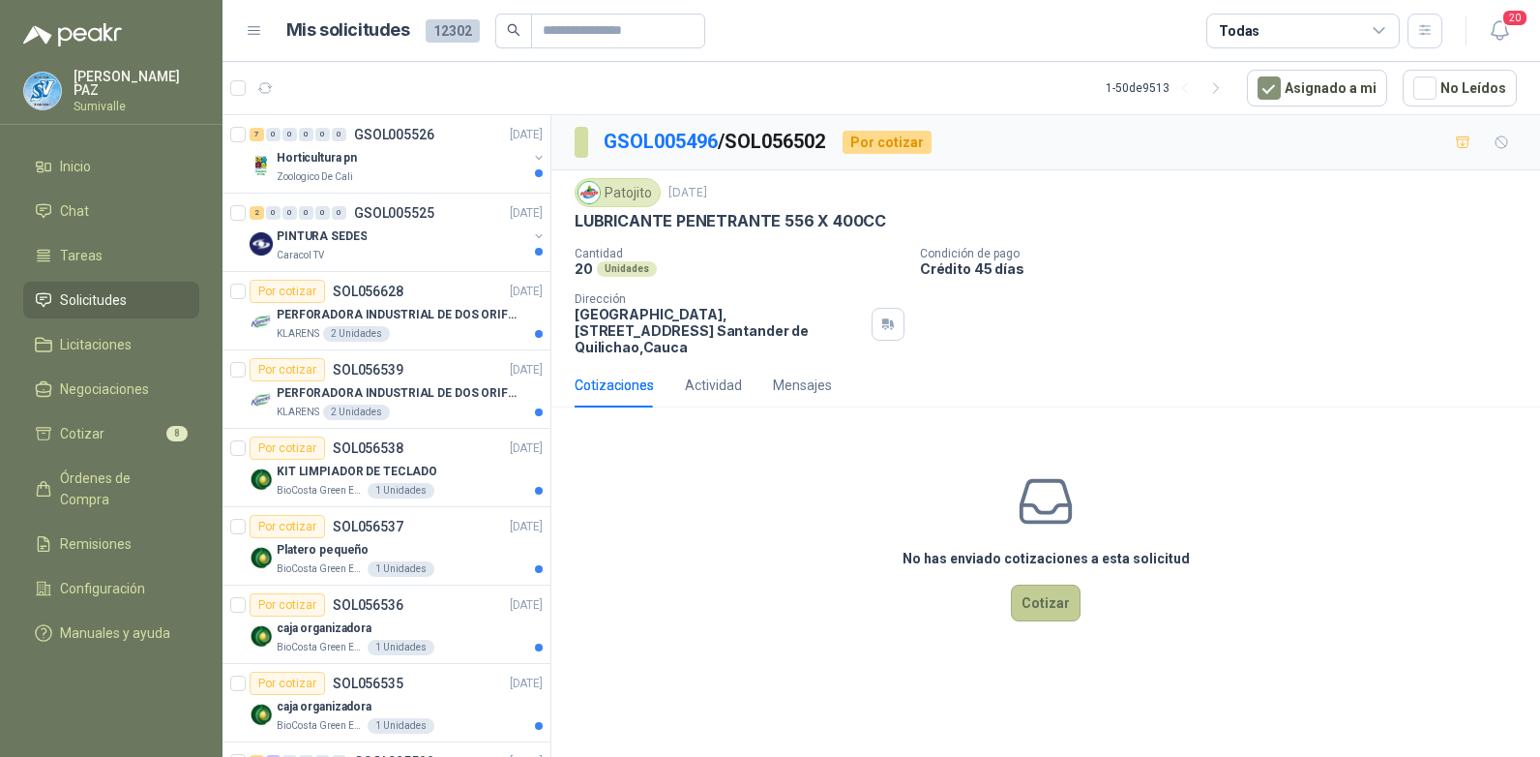
click at [1052, 584] on button "Cotizar" at bounding box center [1046, 602] width 70 height 37
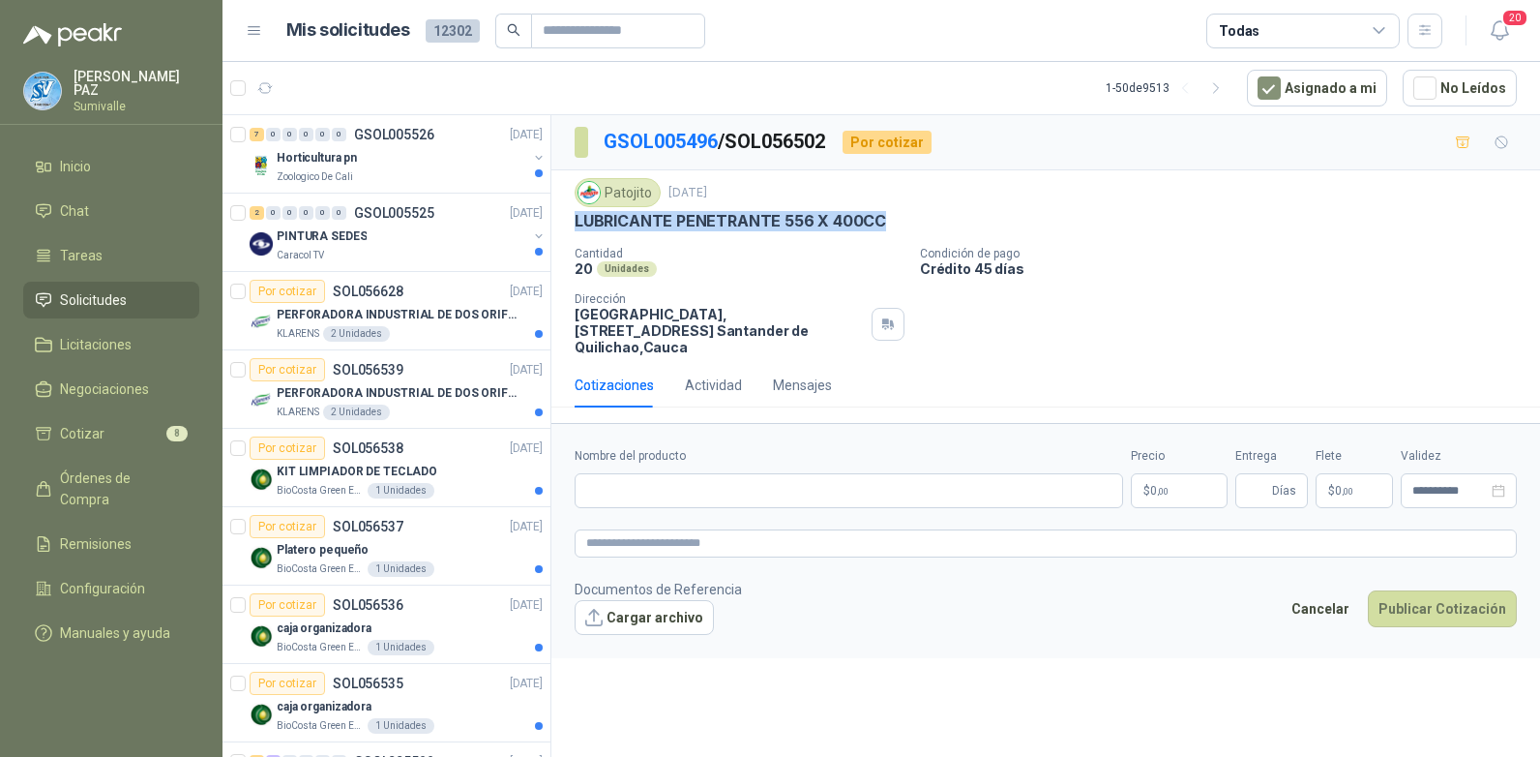
drag, startPoint x: 571, startPoint y: 218, endPoint x: 890, endPoint y: 218, distance: 319.3
click at [890, 218] on div "Patojito [DATE] LUBRICANTE PENETRANTE 556 X 400CC Cantidad 20 Unidades Condició…" at bounding box center [1045, 266] width 989 height 193
copy p "LUBRICANTE PENETRANTE 556 X 400CC"
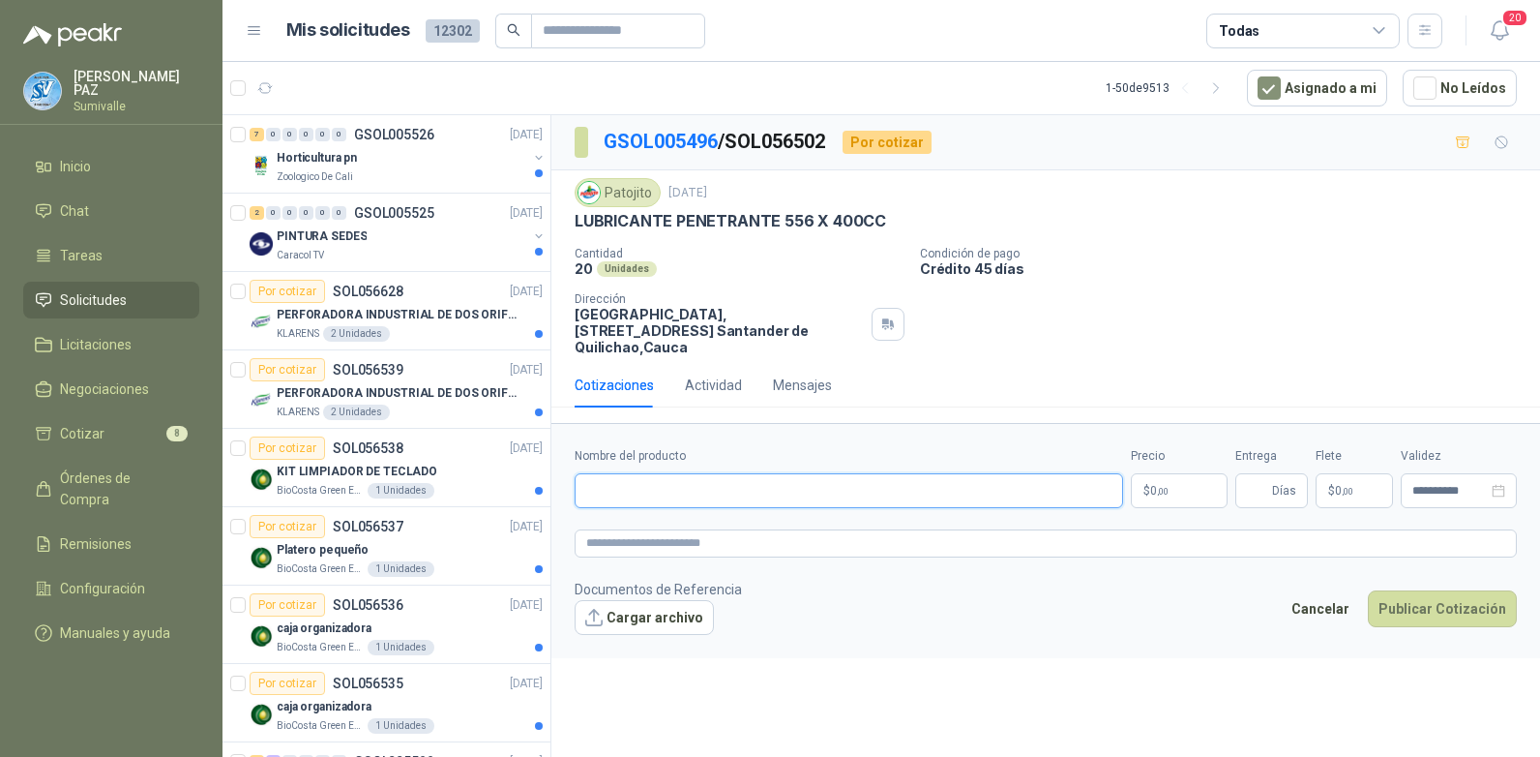
click at [660, 474] on input "Nombre del producto" at bounding box center [849, 490] width 549 height 35
paste input "**********"
type input "**********"
click at [1172, 473] on p "$ 0 ,00" at bounding box center [1179, 490] width 97 height 35
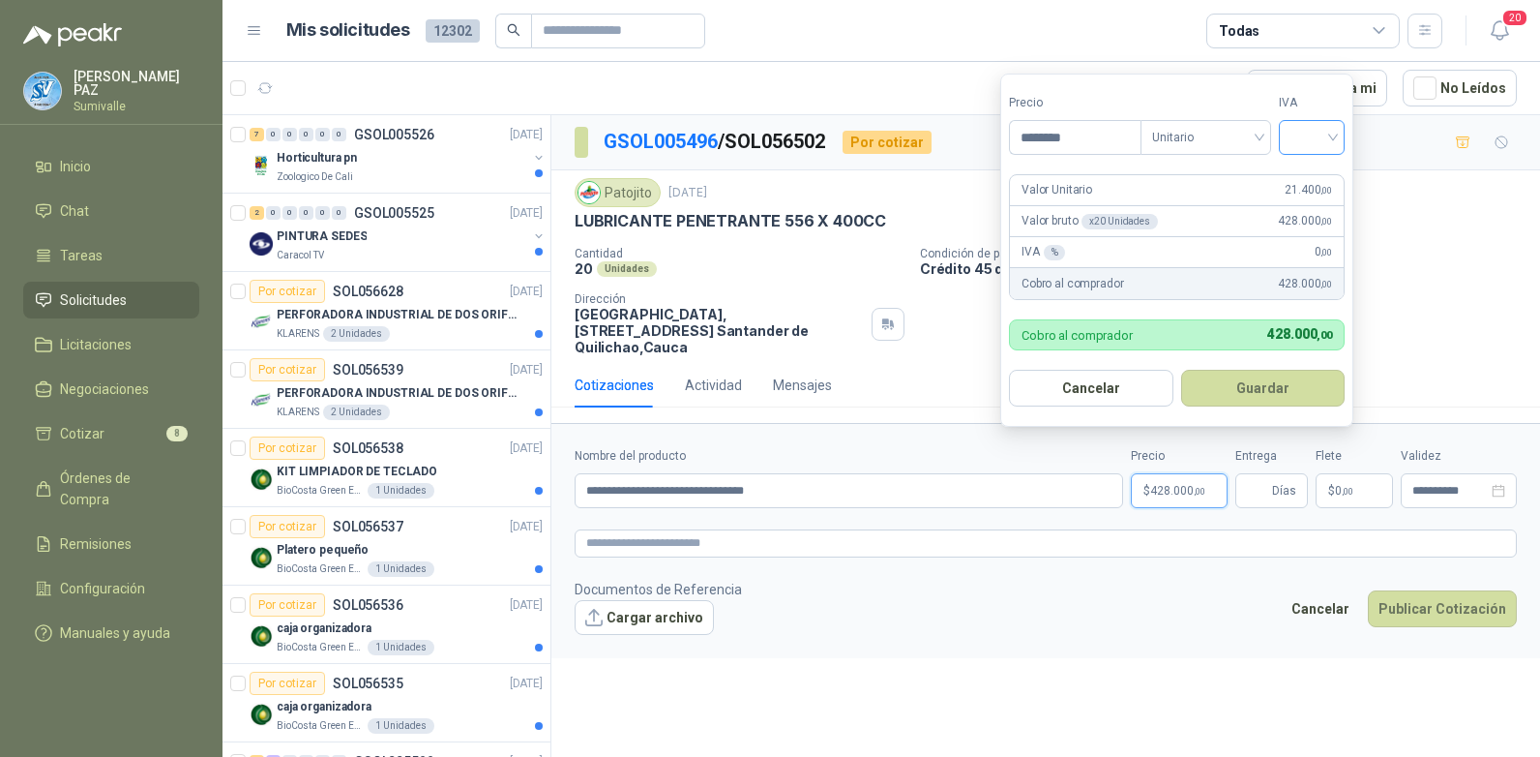
type input "********"
click at [1326, 125] on input "search" at bounding box center [1312, 135] width 43 height 29
click at [1308, 173] on div "19%" at bounding box center [1316, 176] width 36 height 21
click at [1273, 400] on button "Guardar" at bounding box center [1266, 388] width 166 height 37
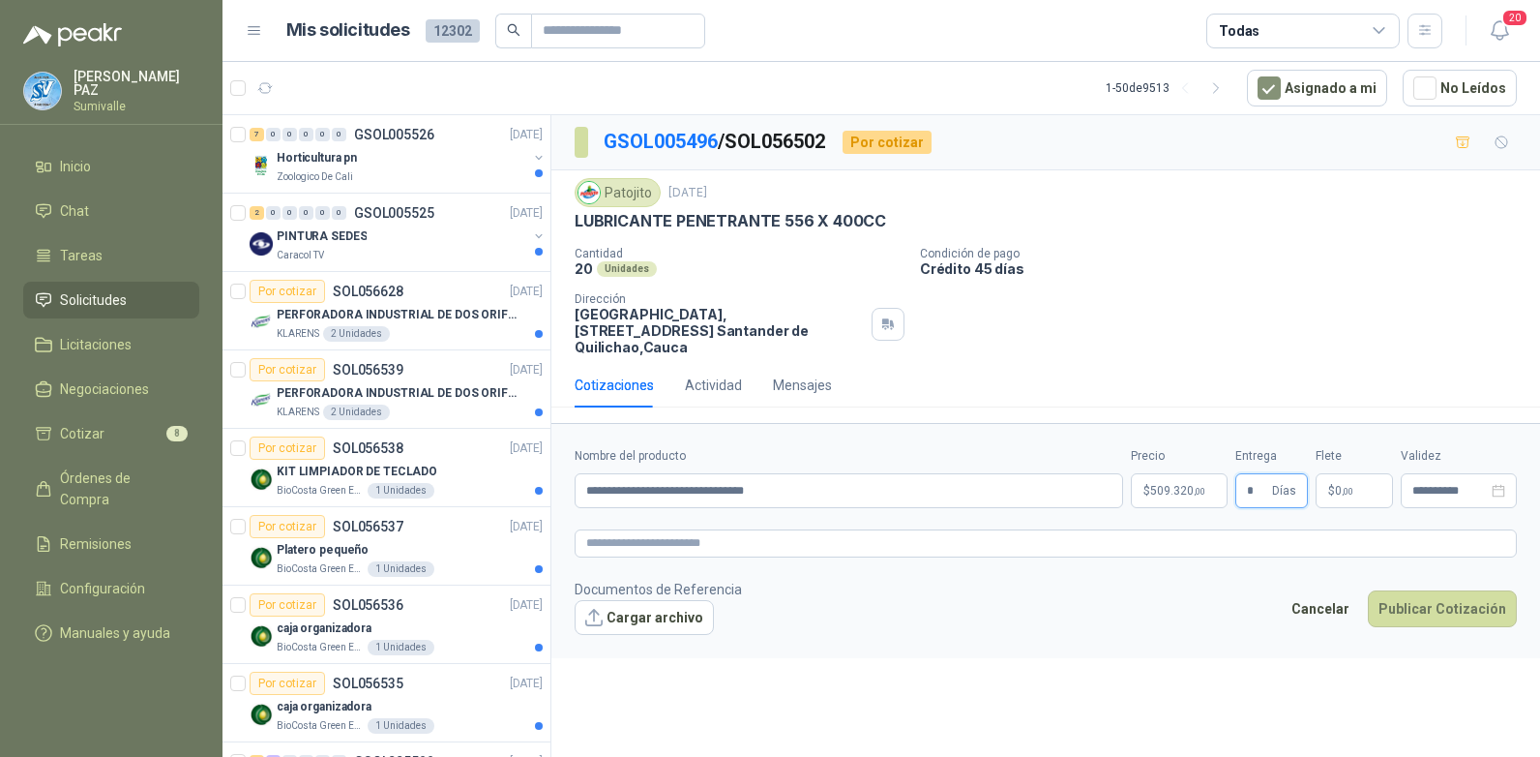
type input "*"
click at [1347, 485] on span "0 ,00" at bounding box center [1344, 491] width 18 height 12
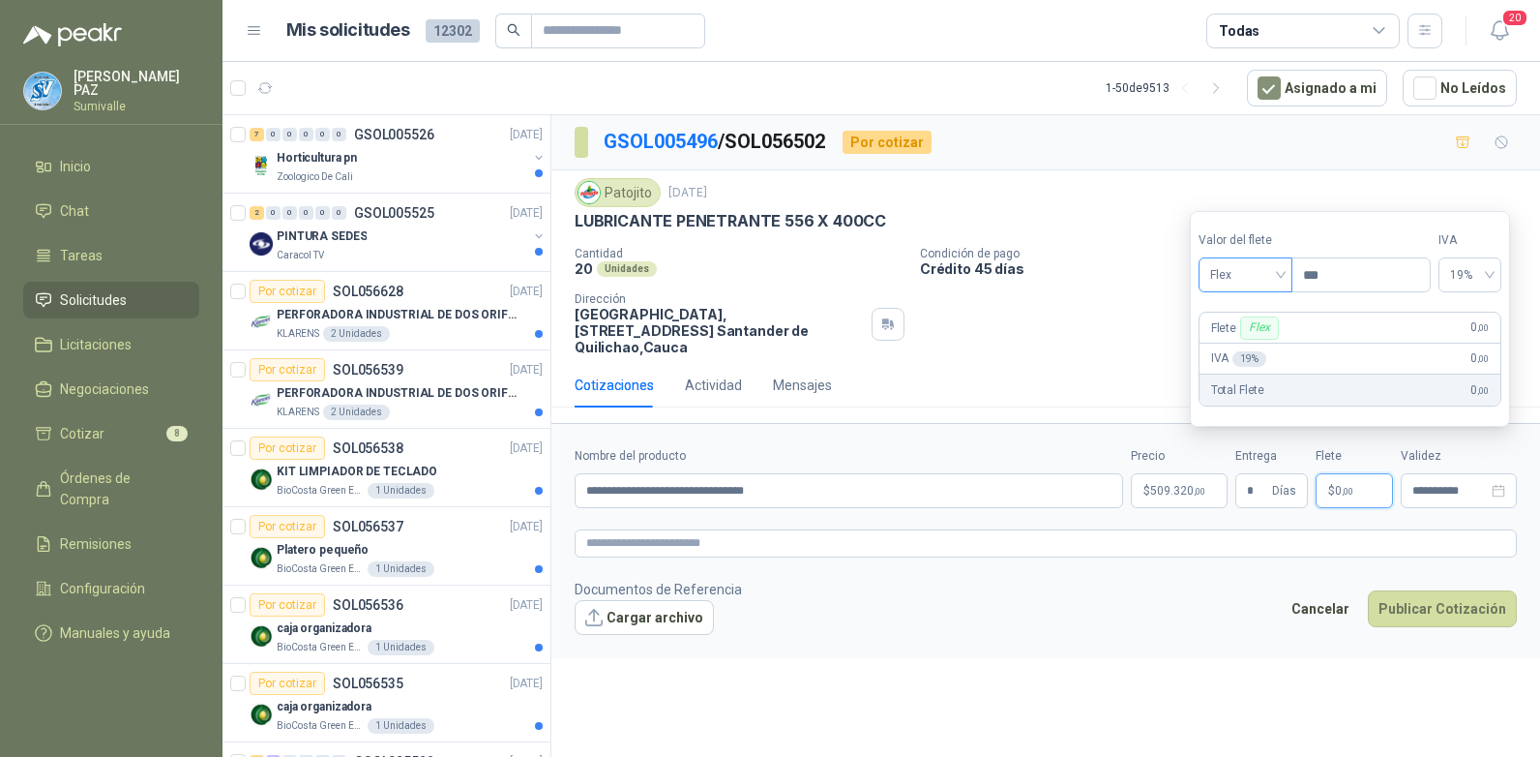
click at [1256, 268] on span "Flex" at bounding box center [1245, 274] width 71 height 29
click at [1252, 345] on div "Incluido" at bounding box center [1247, 346] width 67 height 21
click at [1438, 590] on button "Publicar Cotización" at bounding box center [1442, 608] width 149 height 37
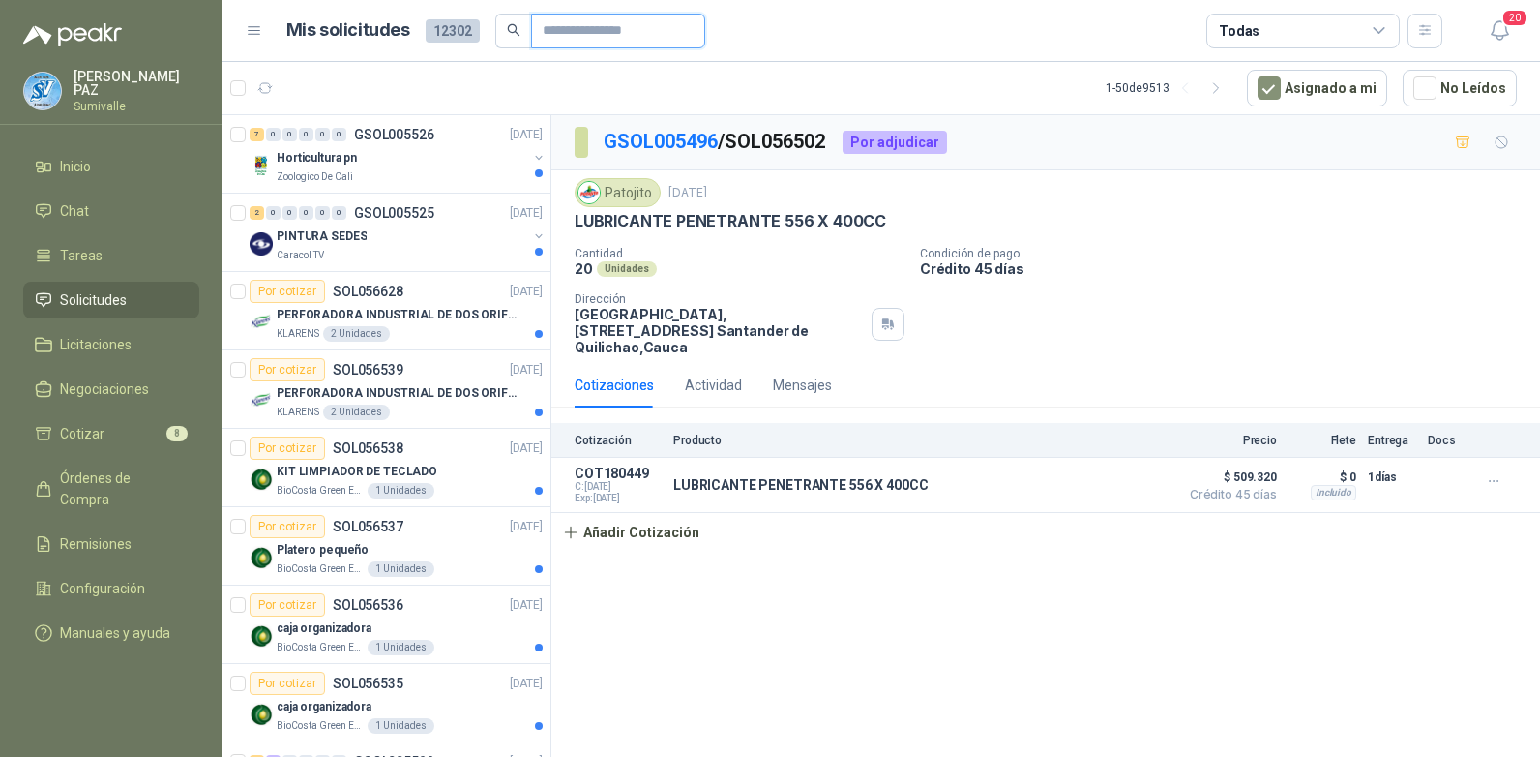
click at [579, 25] on input "text" at bounding box center [610, 31] width 135 height 33
type input "**********"
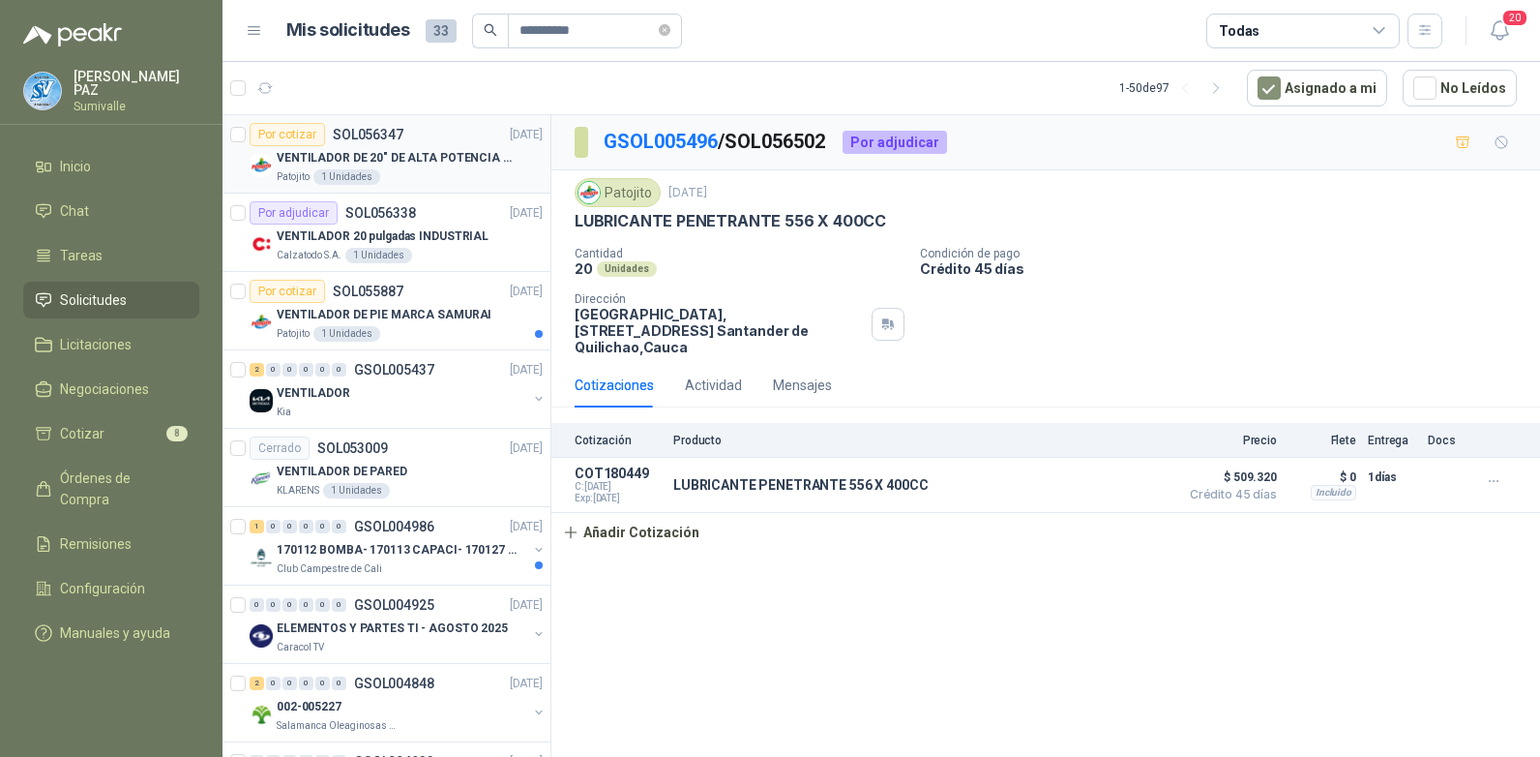
click at [445, 161] on p "VENTILADOR DE 20" DE ALTA POTENCIA PARA ANCLAR A LA PARED" at bounding box center [397, 158] width 241 height 18
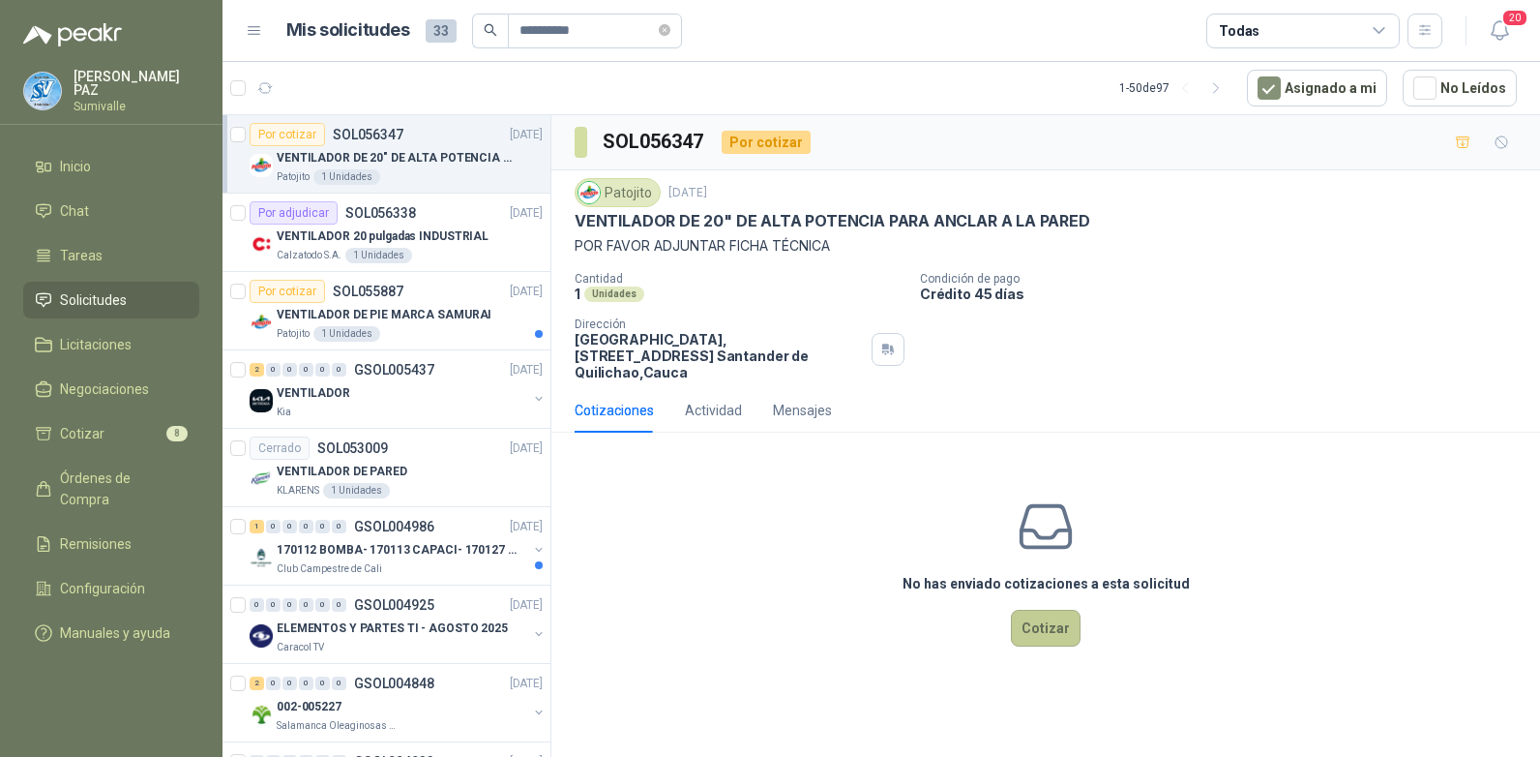
click at [1041, 610] on button "Cotizar" at bounding box center [1046, 628] width 70 height 37
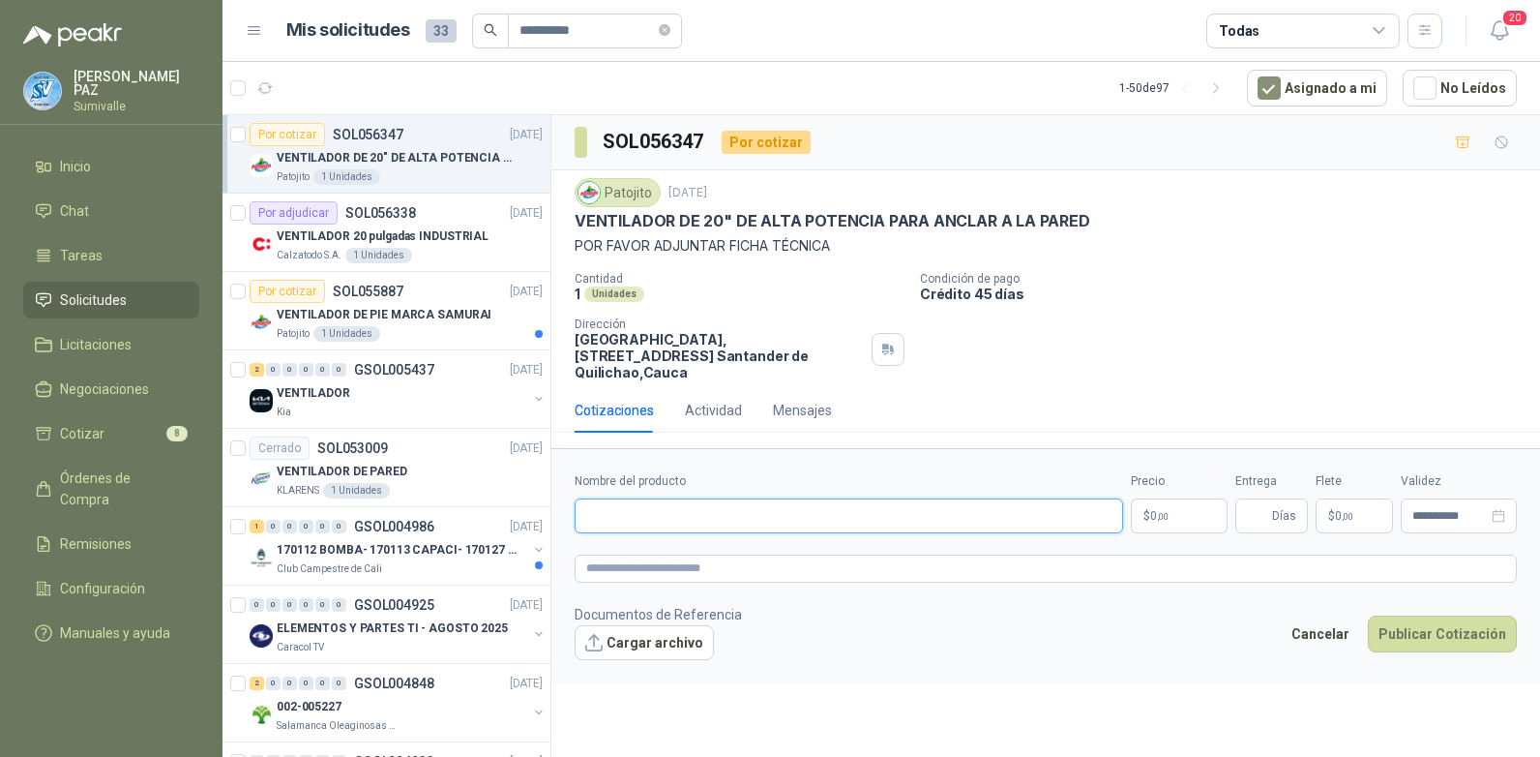
click at [606, 498] on input "Nombre del producto" at bounding box center [849, 515] width 549 height 35
paste input "**********"
type input "**********"
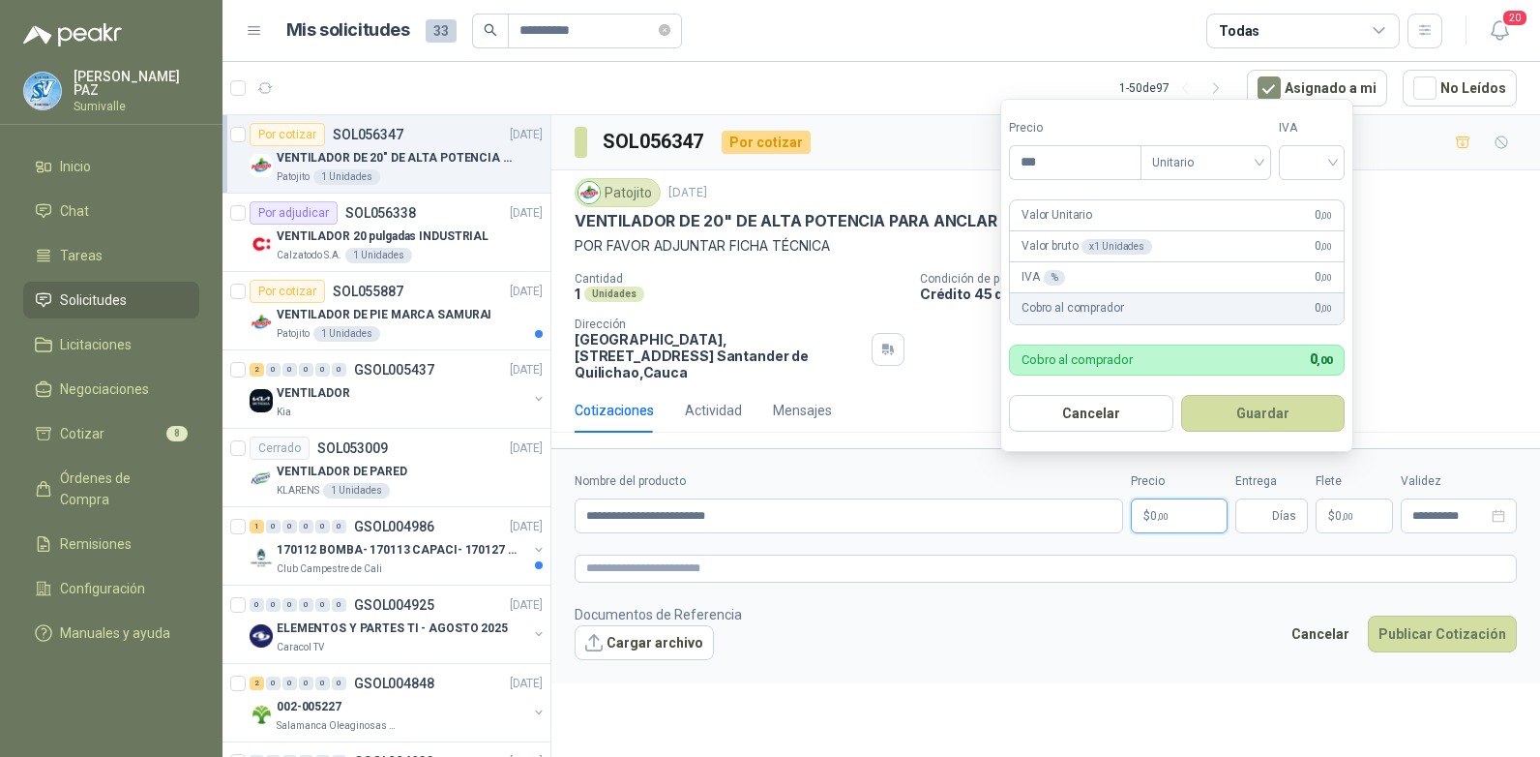
click at [1165, 511] on span ",00" at bounding box center [1163, 516] width 12 height 11
type input "*********"
click at [1306, 152] on input "search" at bounding box center [1312, 160] width 43 height 29
click at [1310, 201] on div "19%" at bounding box center [1316, 202] width 36 height 21
click at [1266, 412] on button "Guardar" at bounding box center [1266, 413] width 166 height 37
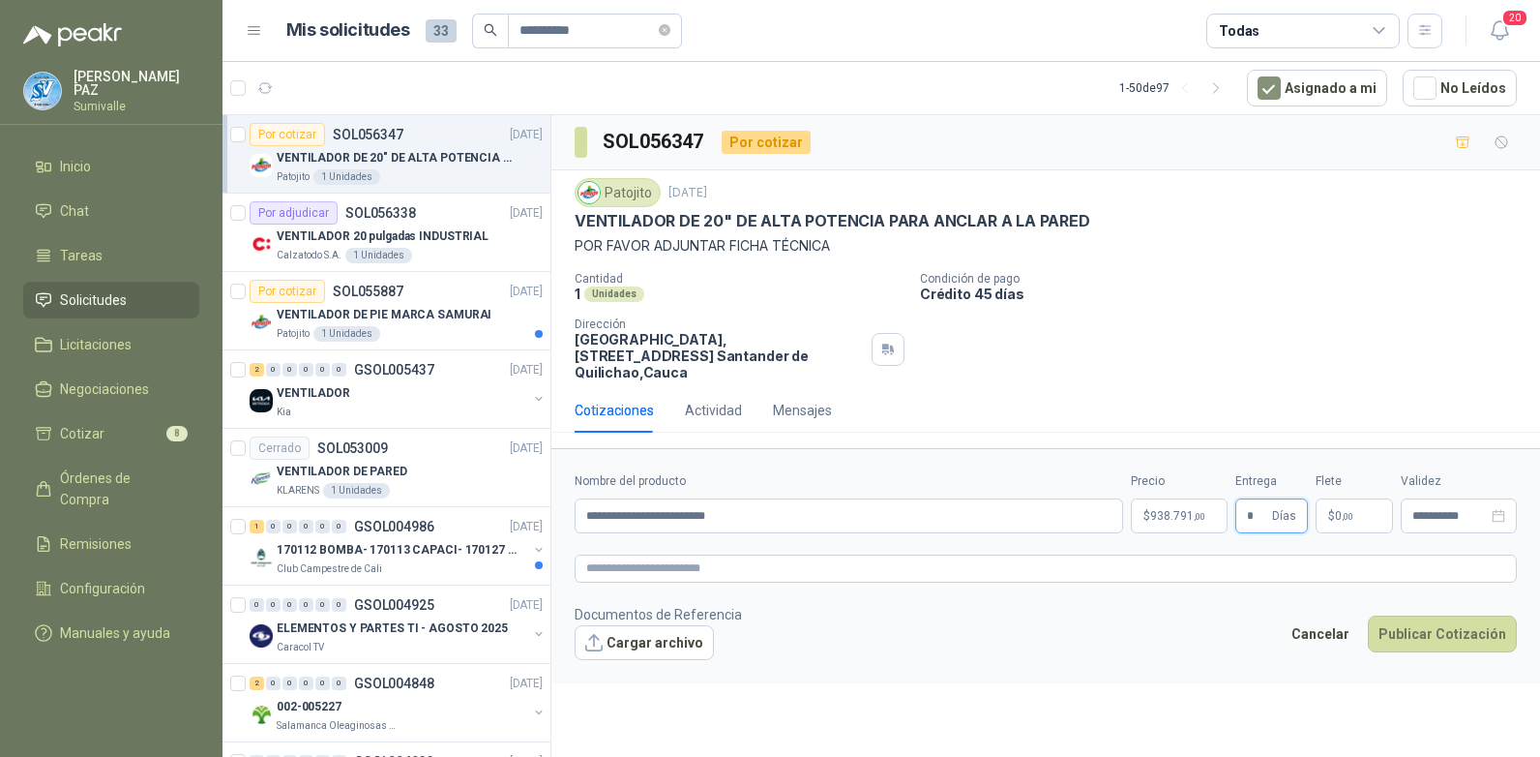
type input "*"
click at [1369, 498] on p "$ 0 ,00" at bounding box center [1354, 515] width 77 height 35
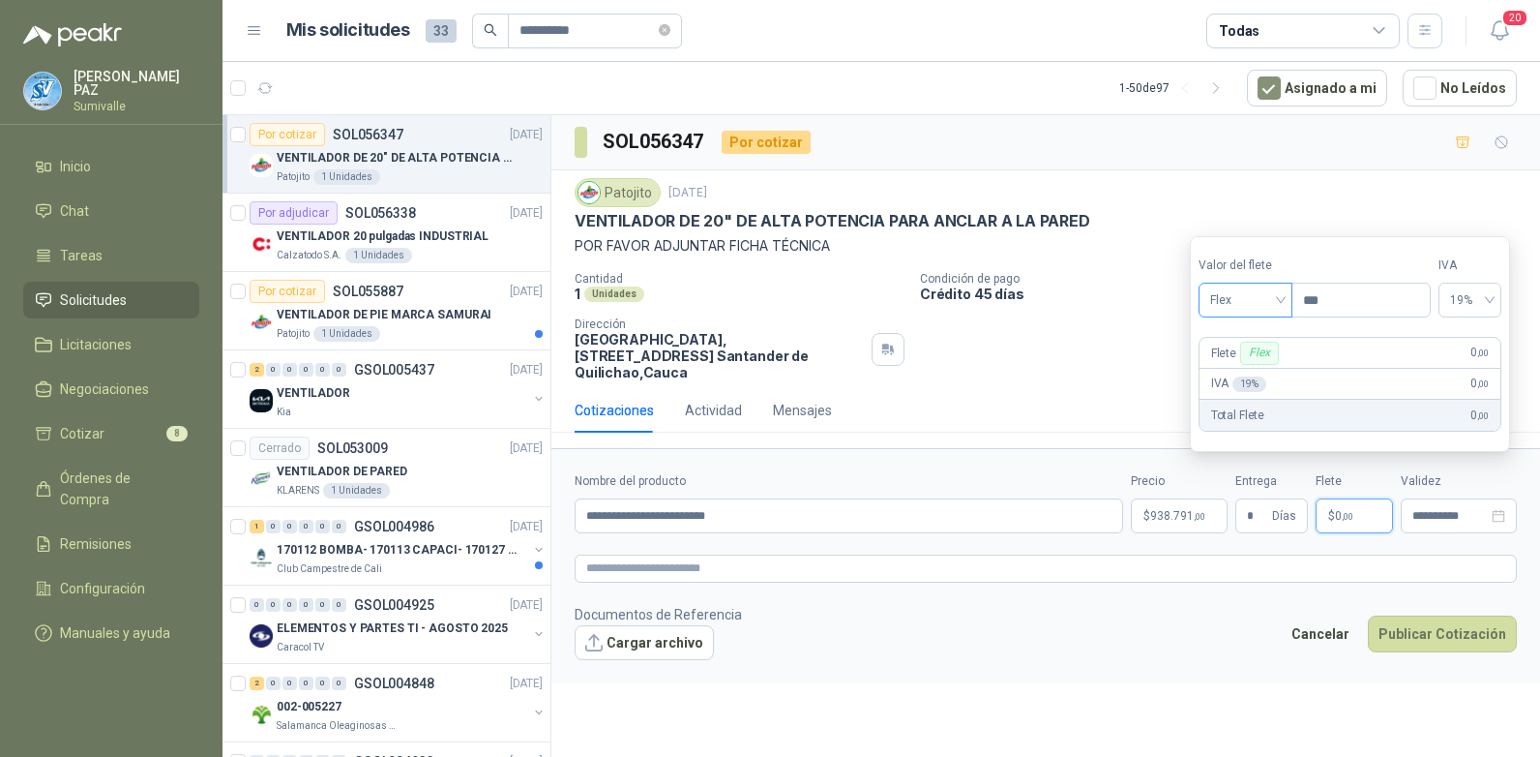
click at [1222, 293] on span "Flex" at bounding box center [1245, 299] width 71 height 29
click at [1246, 376] on div "Incluido" at bounding box center [1247, 371] width 67 height 21
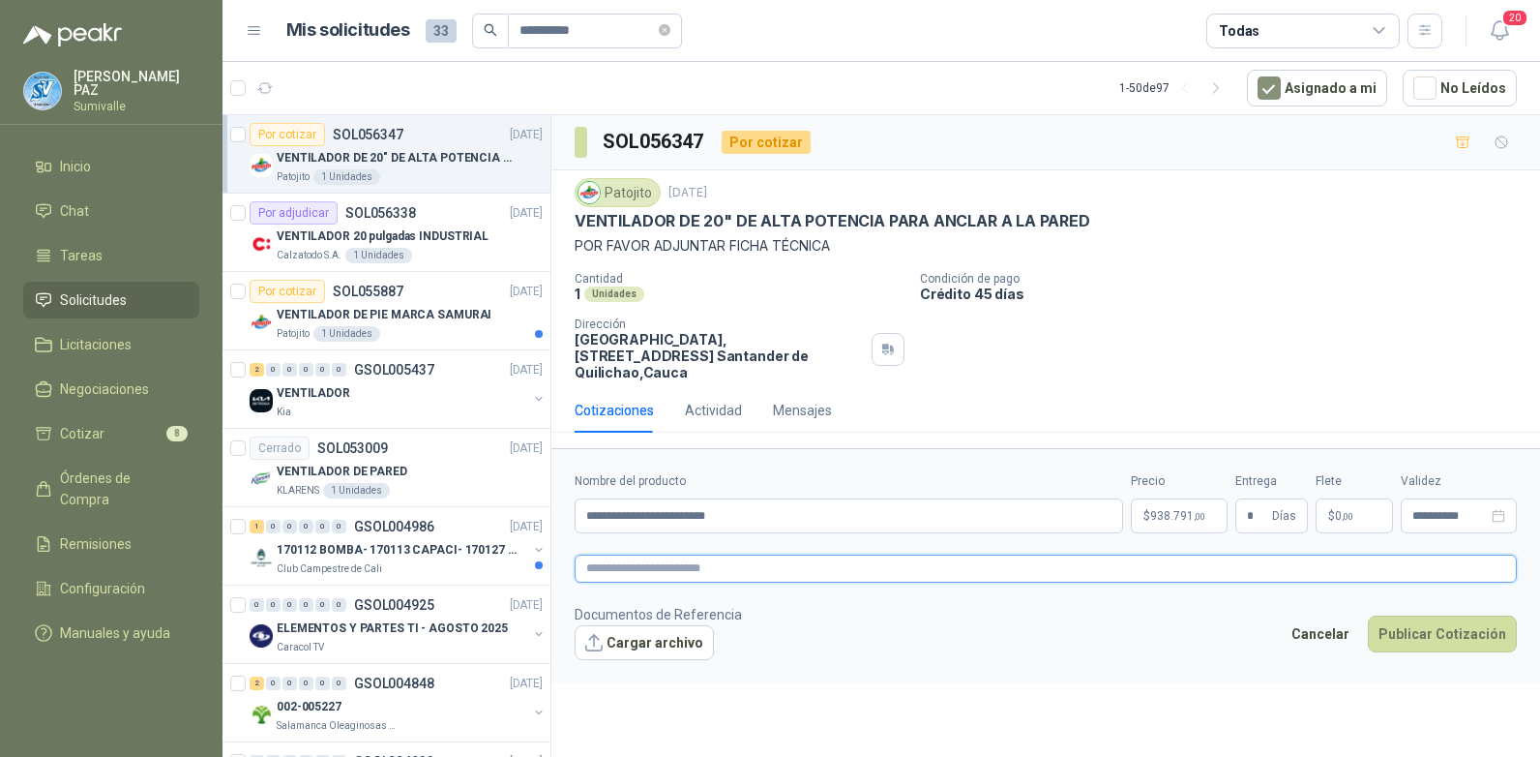
click at [756, 554] on textarea at bounding box center [1046, 568] width 942 height 28
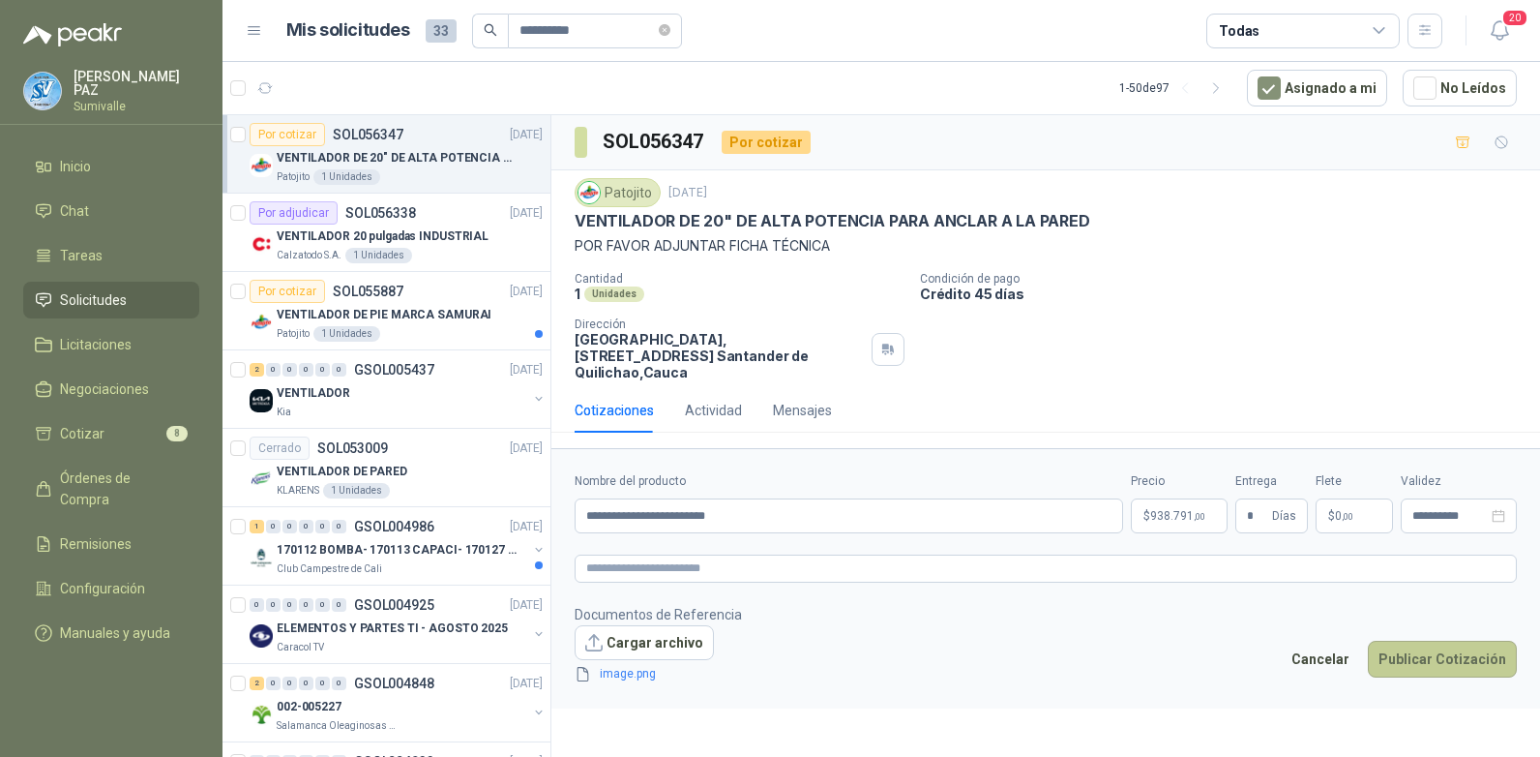
click at [1439, 642] on button "Publicar Cotización" at bounding box center [1442, 659] width 149 height 37
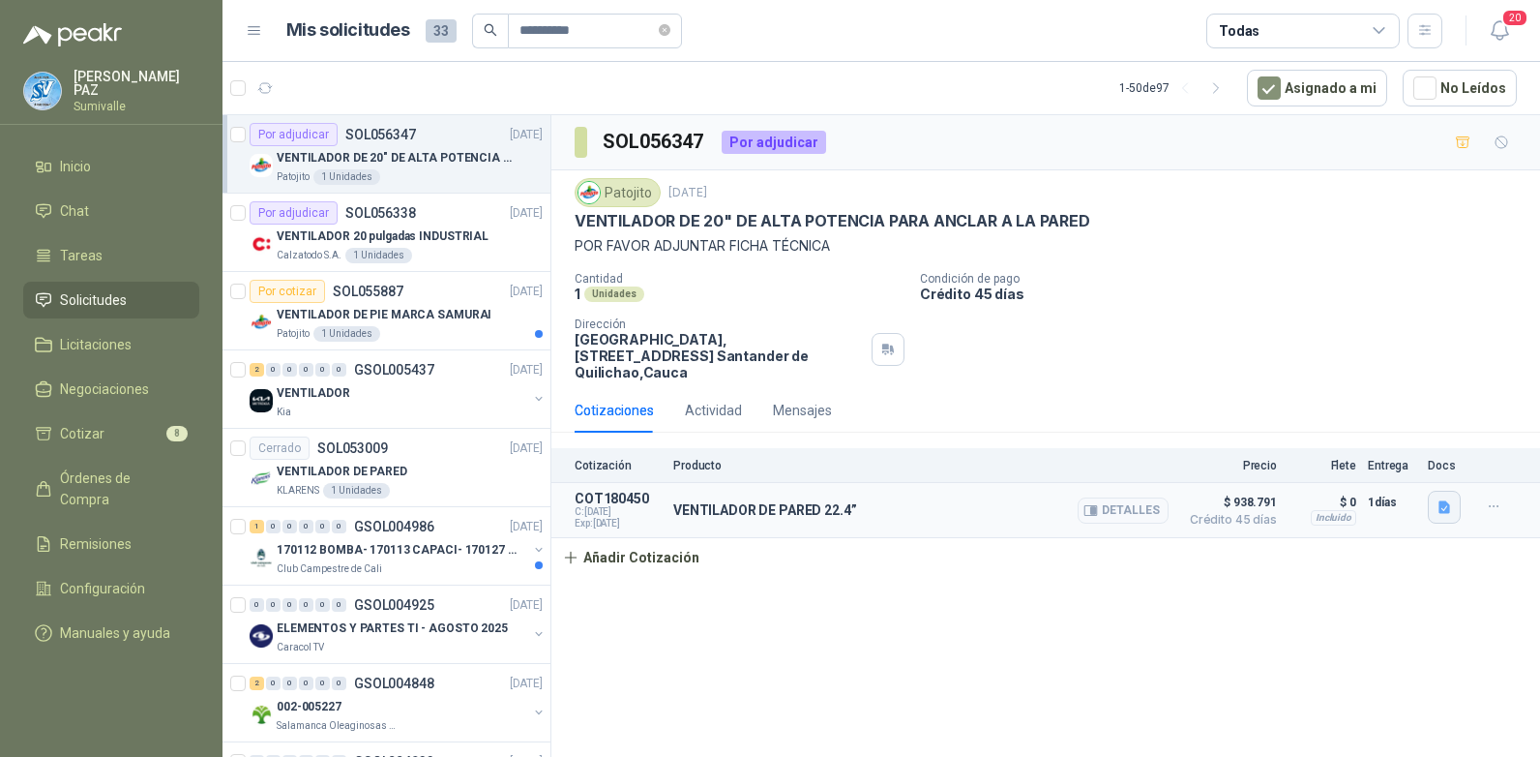
click at [1450, 499] on icon "button" at bounding box center [1445, 507] width 16 height 16
click at [1427, 451] on button "image.png" at bounding box center [1406, 448] width 84 height 20
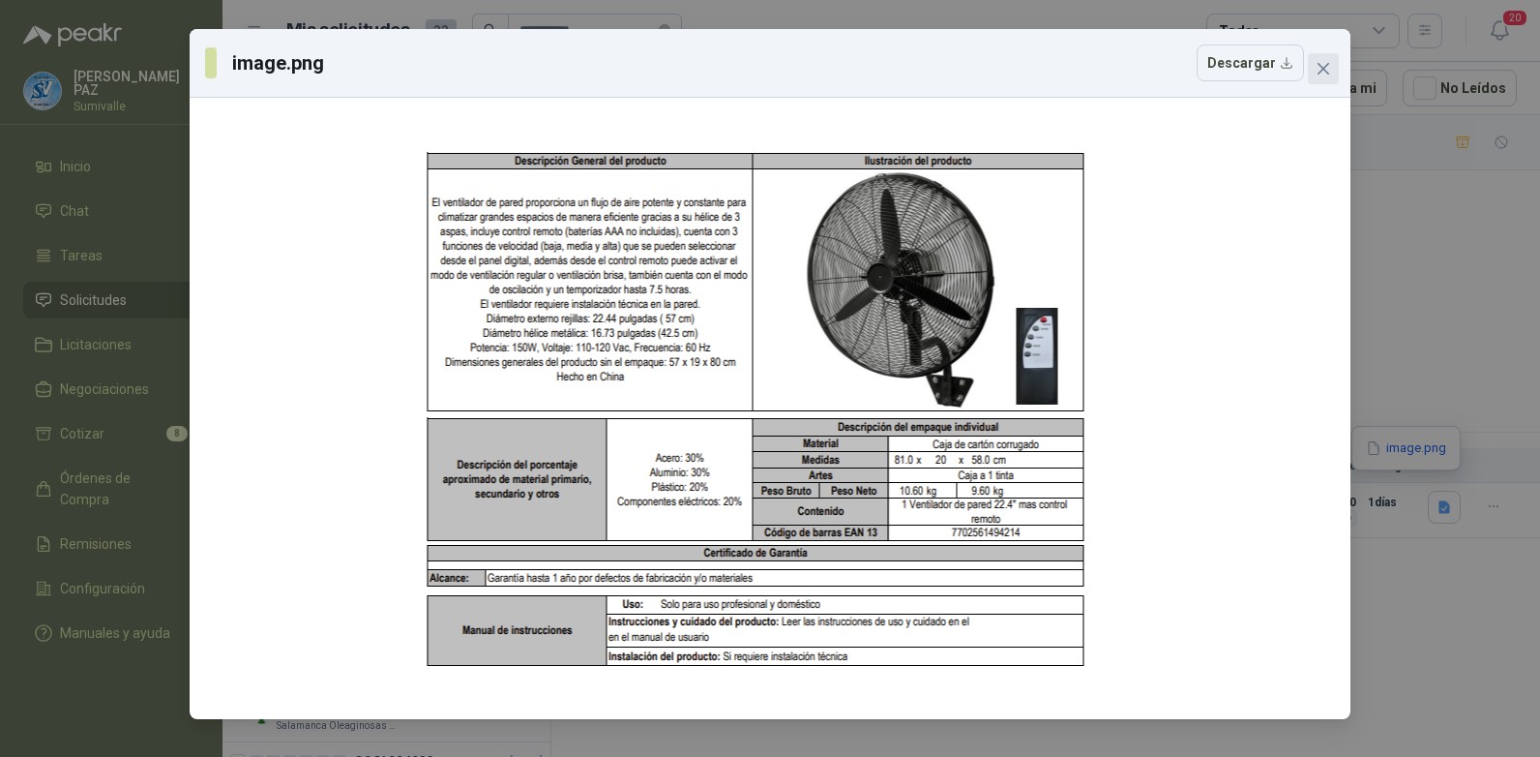
click at [1331, 70] on span "Close" at bounding box center [1323, 68] width 31 height 15
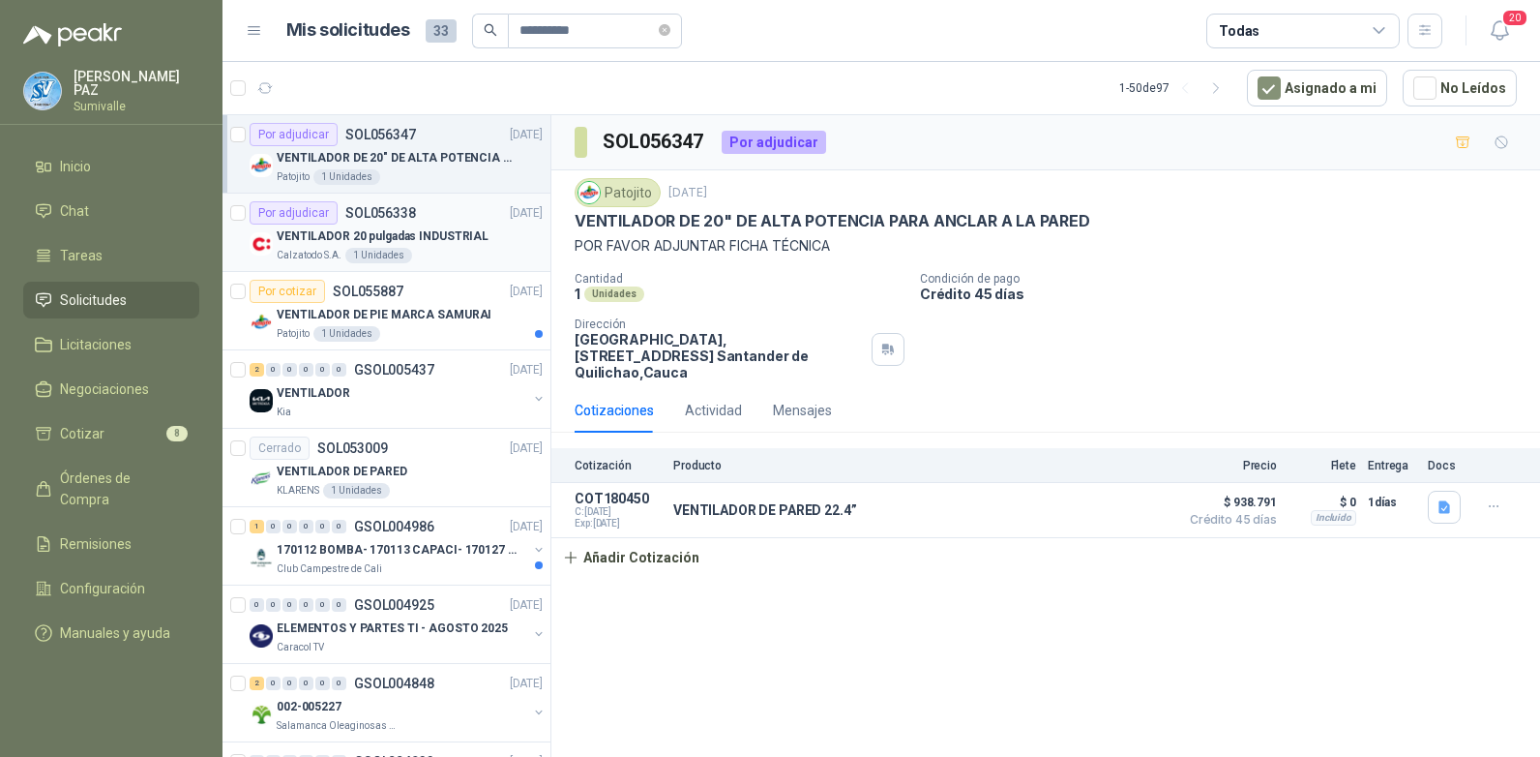
click at [460, 228] on p "VENTILADOR 20 pulgadas INDUSTRIAL" at bounding box center [383, 236] width 212 height 18
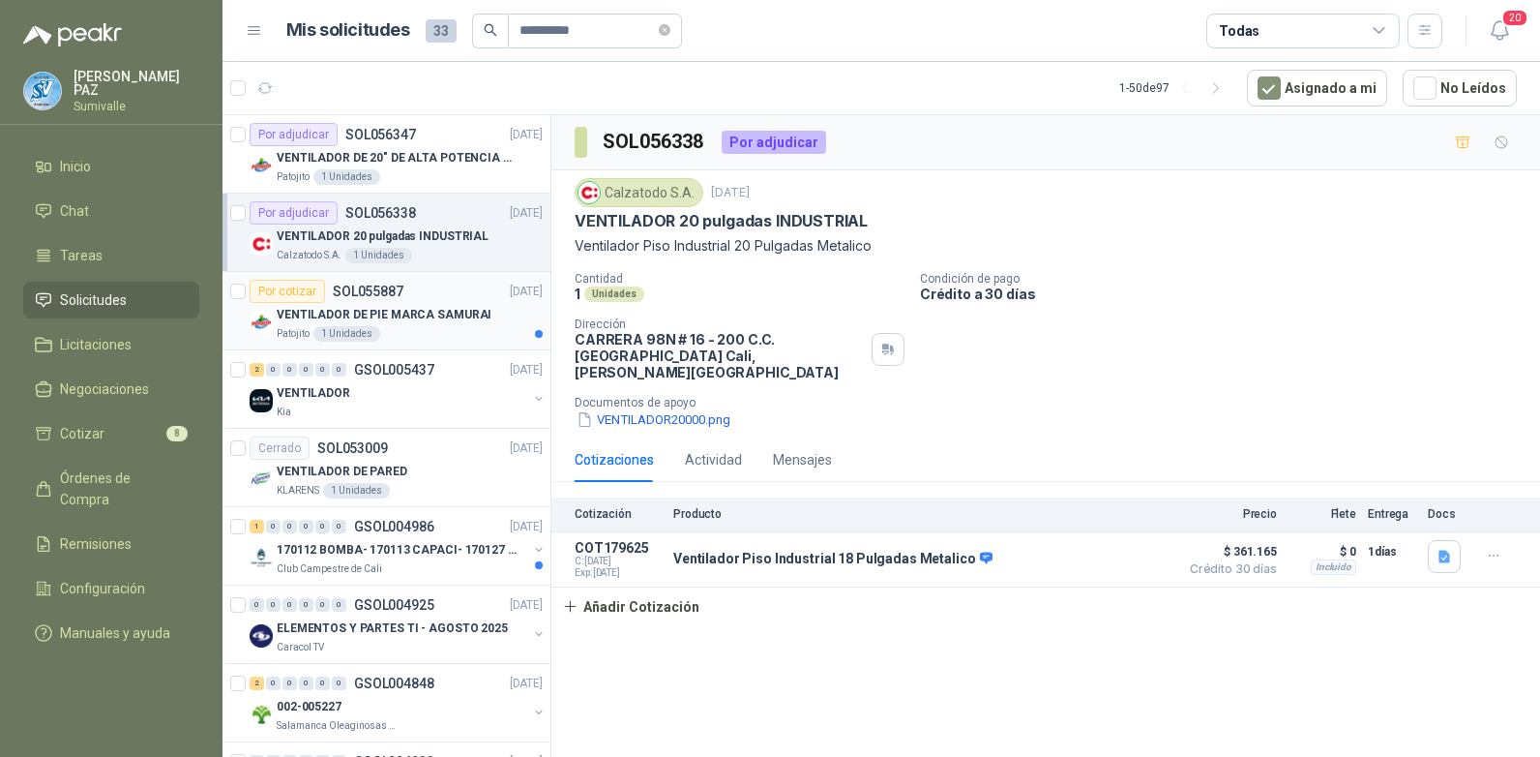
click at [437, 298] on div "Por cotizar SOL055887 15/09/25" at bounding box center [396, 291] width 293 height 23
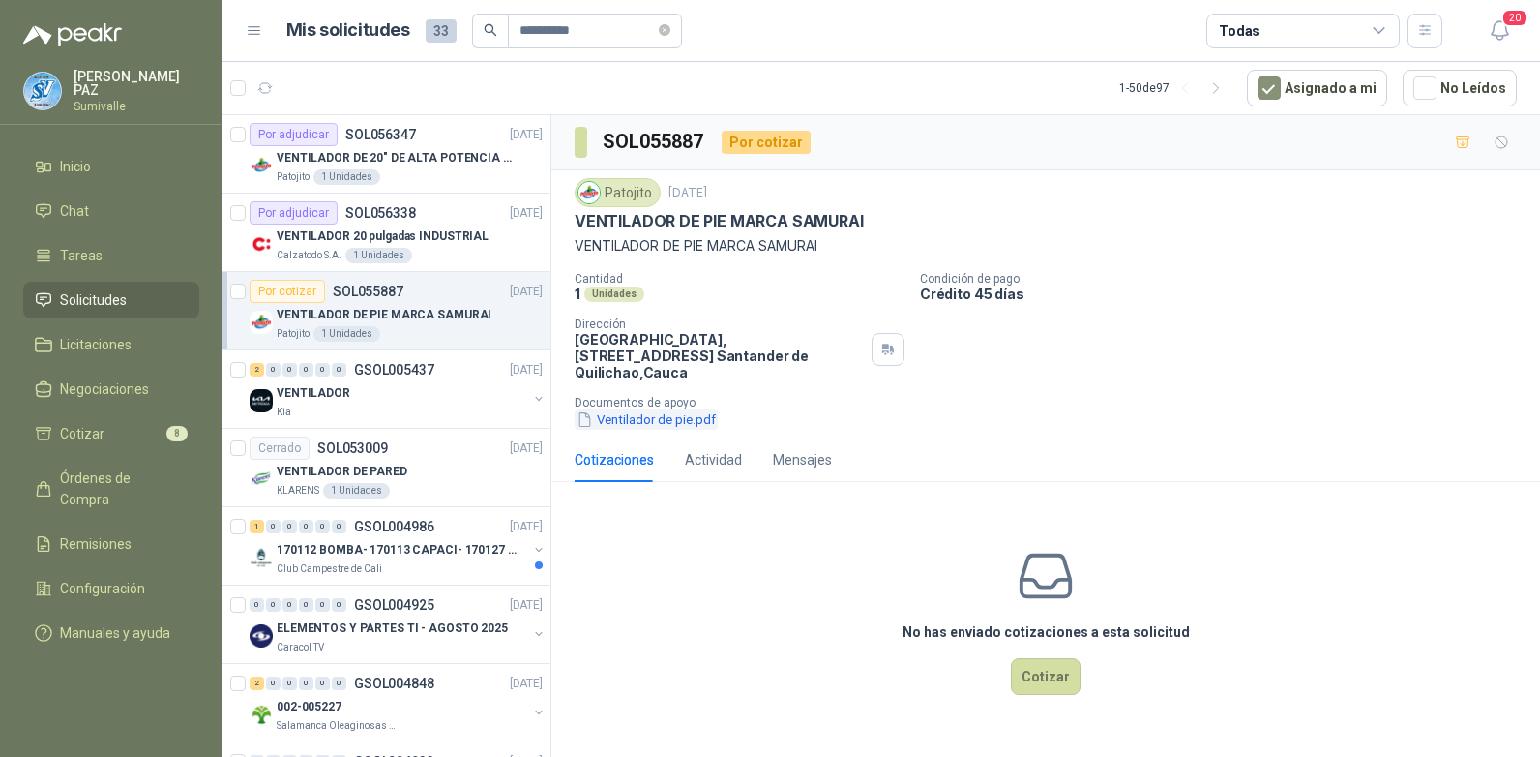
click at [641, 409] on button "Ventilador de pie.pdf" at bounding box center [646, 419] width 143 height 20
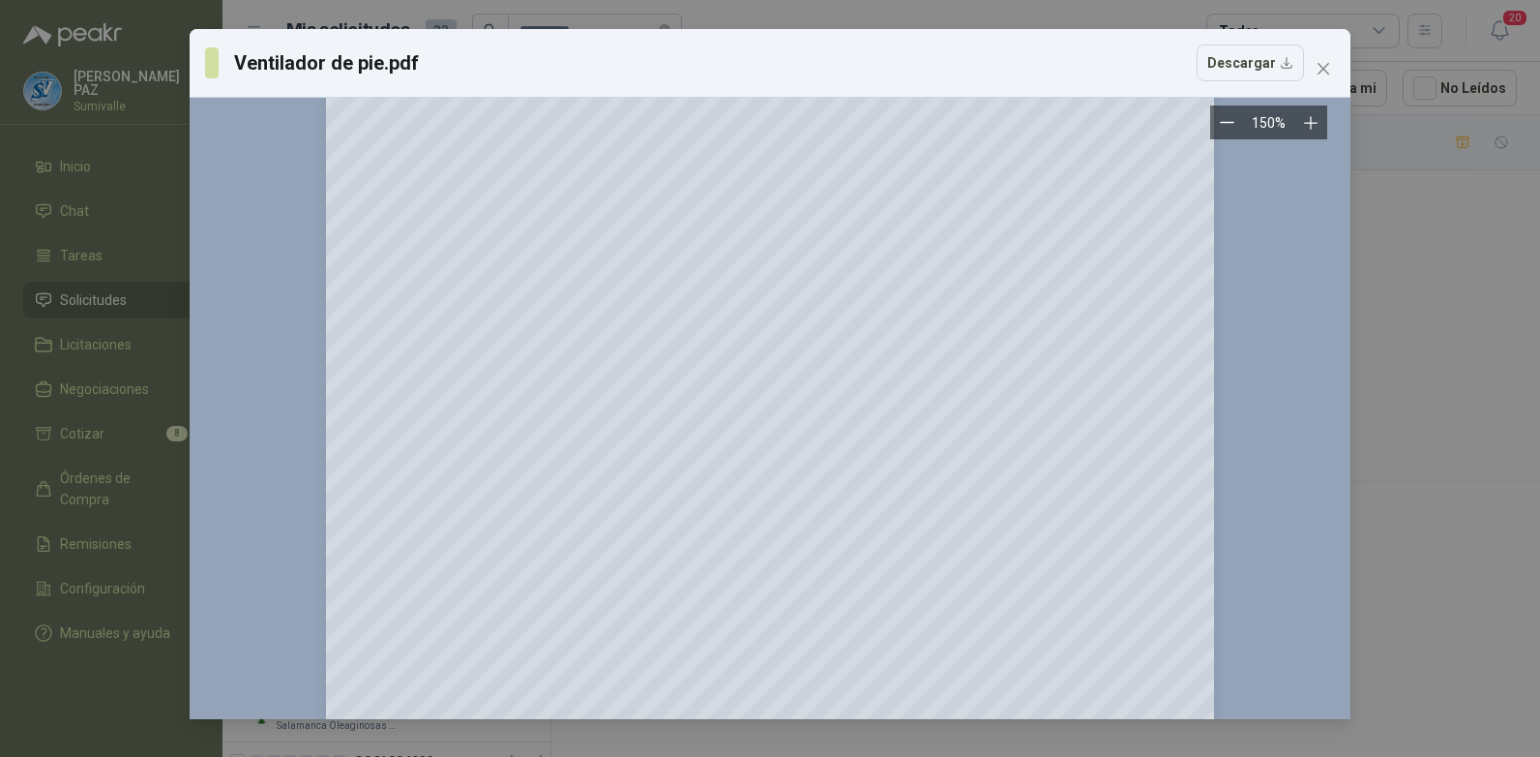
scroll to position [194, 0]
click at [1326, 62] on icon "close" at bounding box center [1323, 68] width 15 height 15
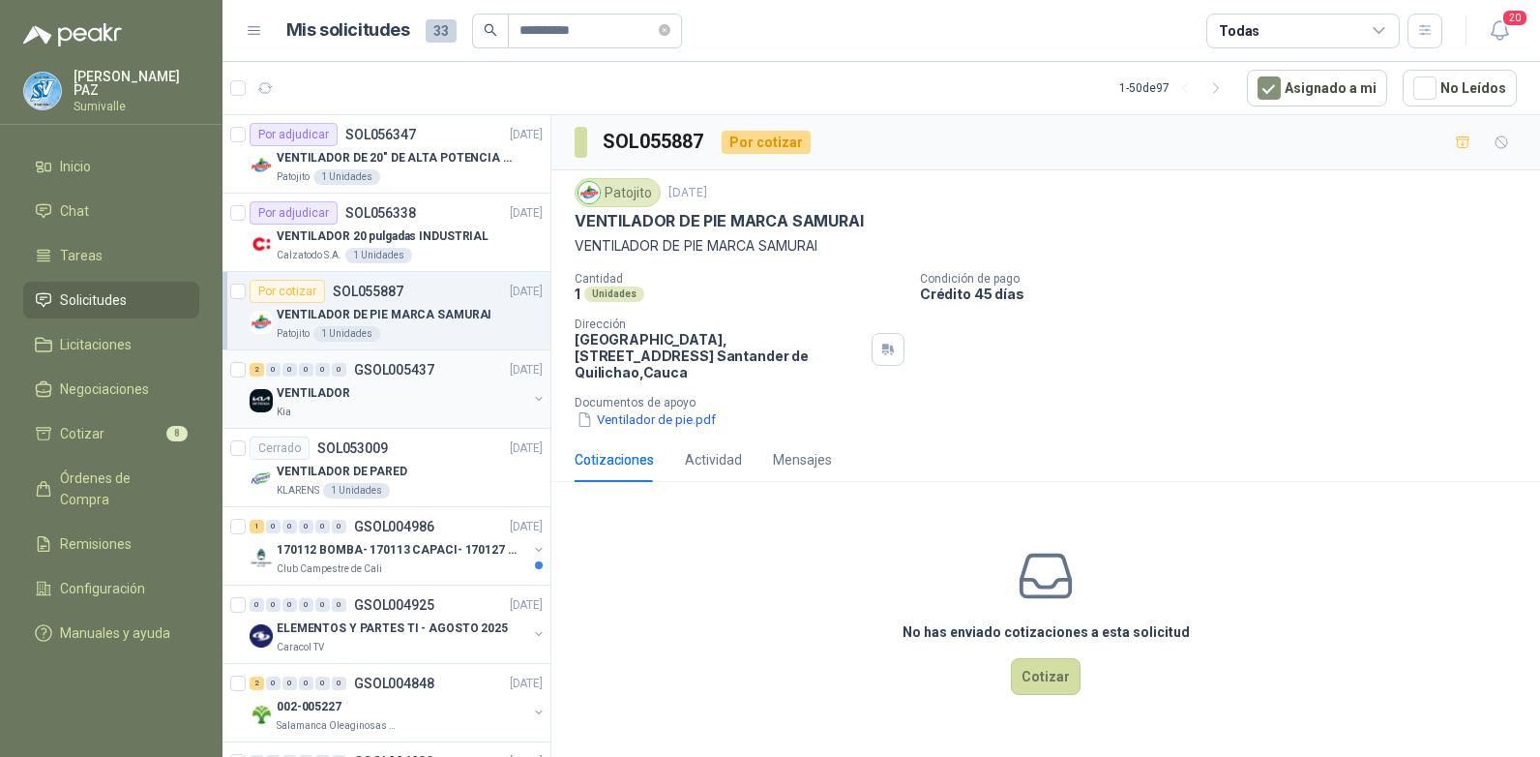
click at [349, 386] on div "VENTILADOR" at bounding box center [402, 392] width 251 height 23
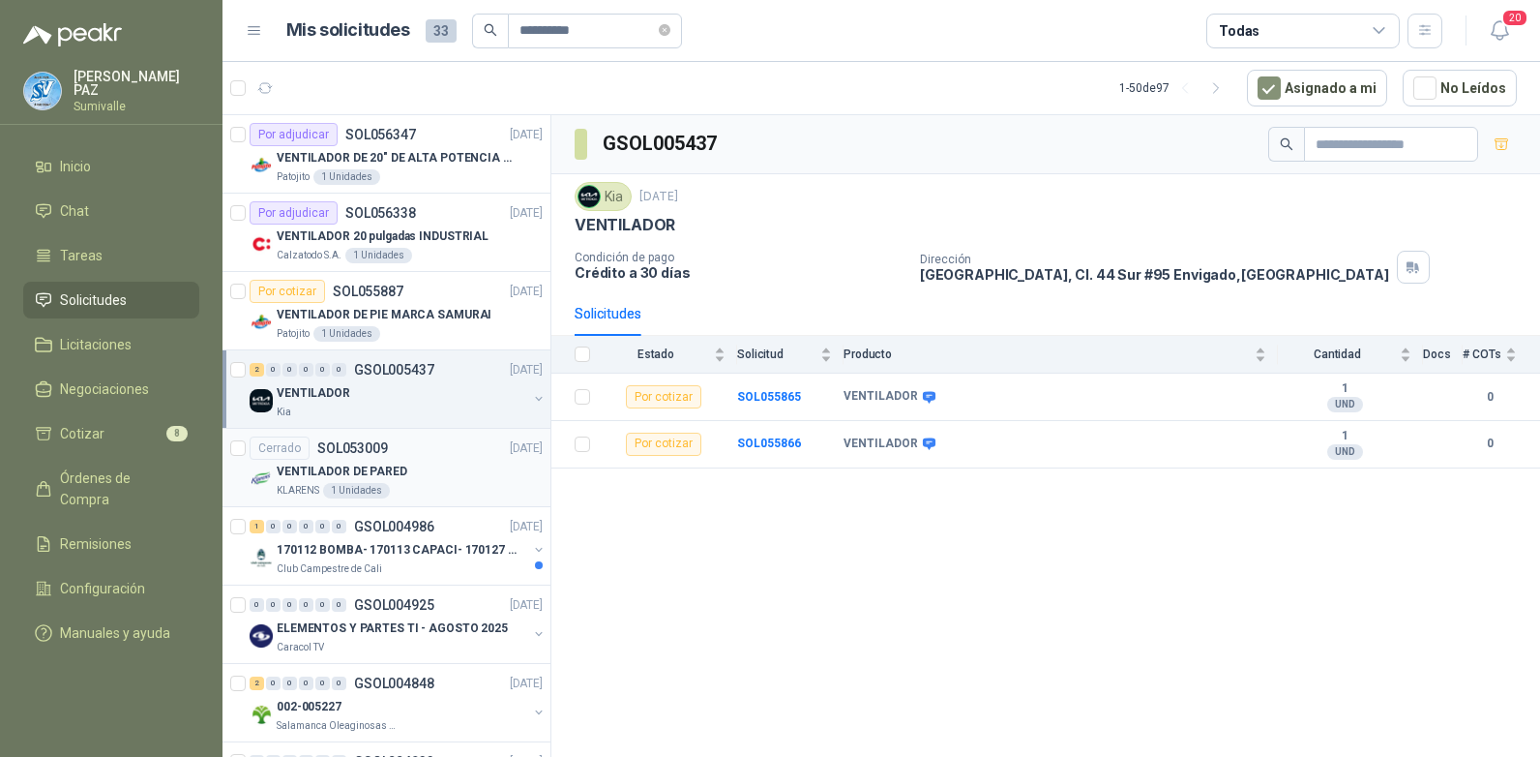
click at [390, 474] on p "VENTILADOR DE PARED" at bounding box center [342, 471] width 131 height 18
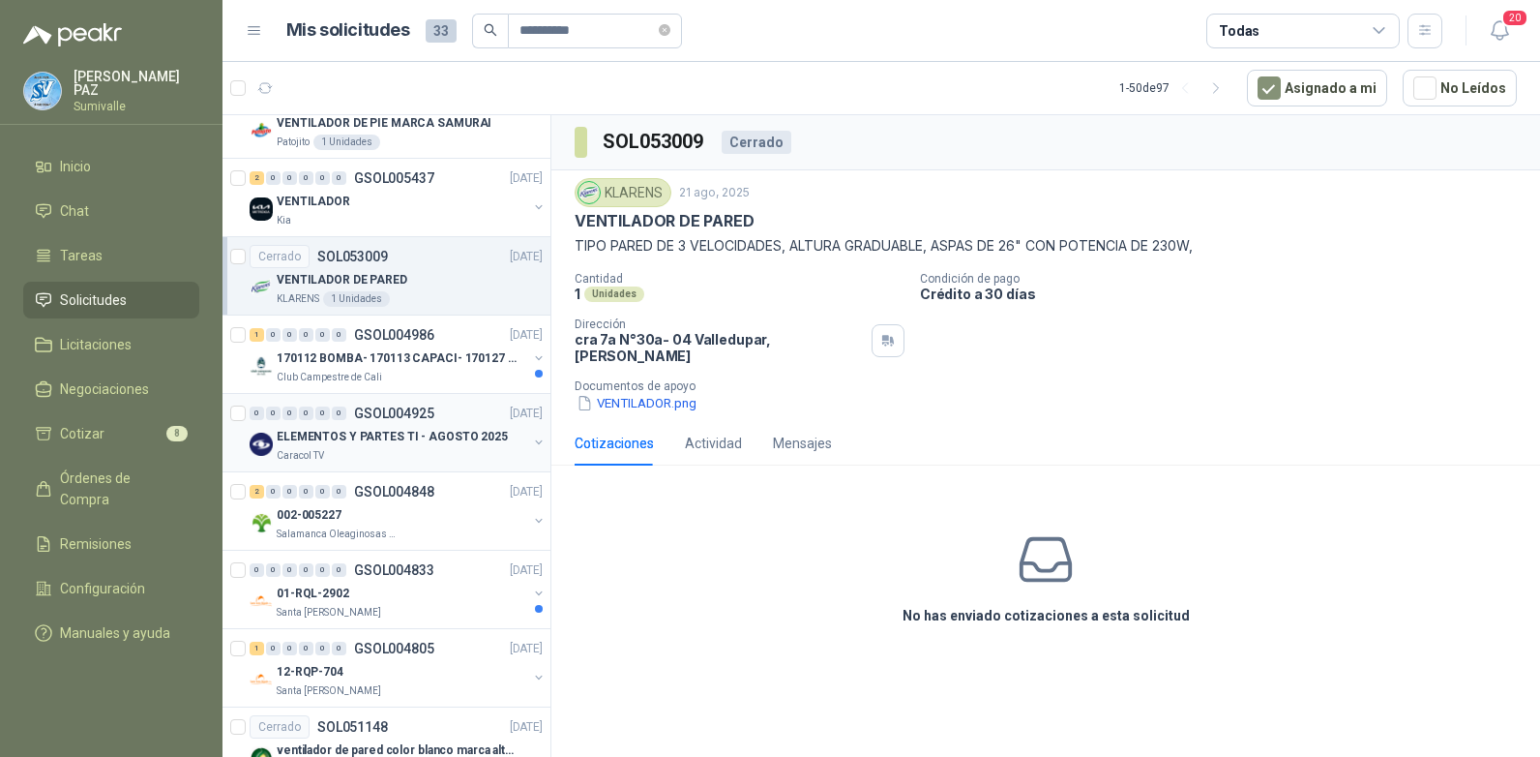
scroll to position [194, 0]
click at [439, 356] on p "170112 BOMBA- 170113 CAPACI- 170127 MOTOR 170119 R" at bounding box center [397, 356] width 241 height 18
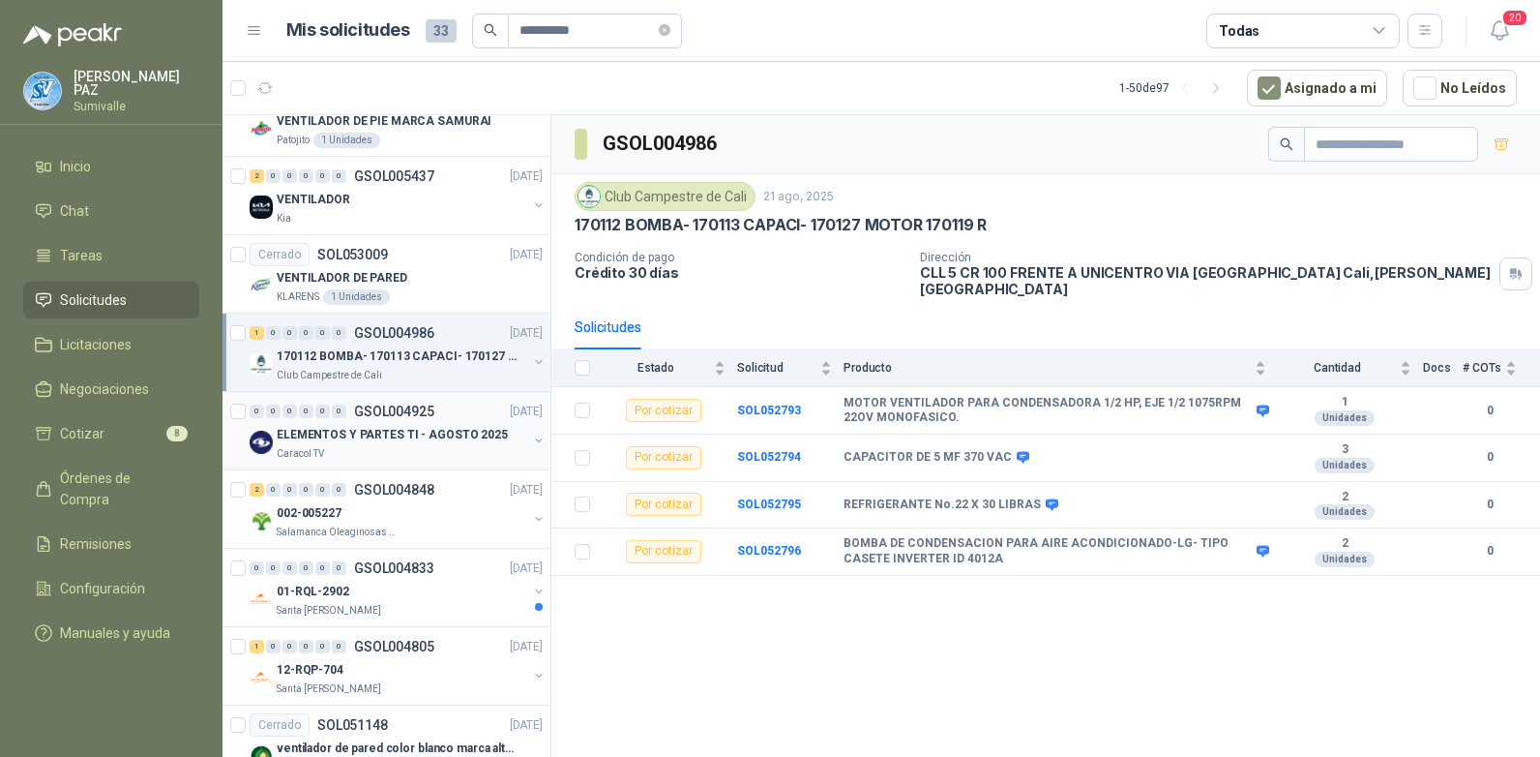
click at [424, 432] on p "ELEMENTOS Y PARTES TI - AGOSTO 2025" at bounding box center [392, 435] width 231 height 18
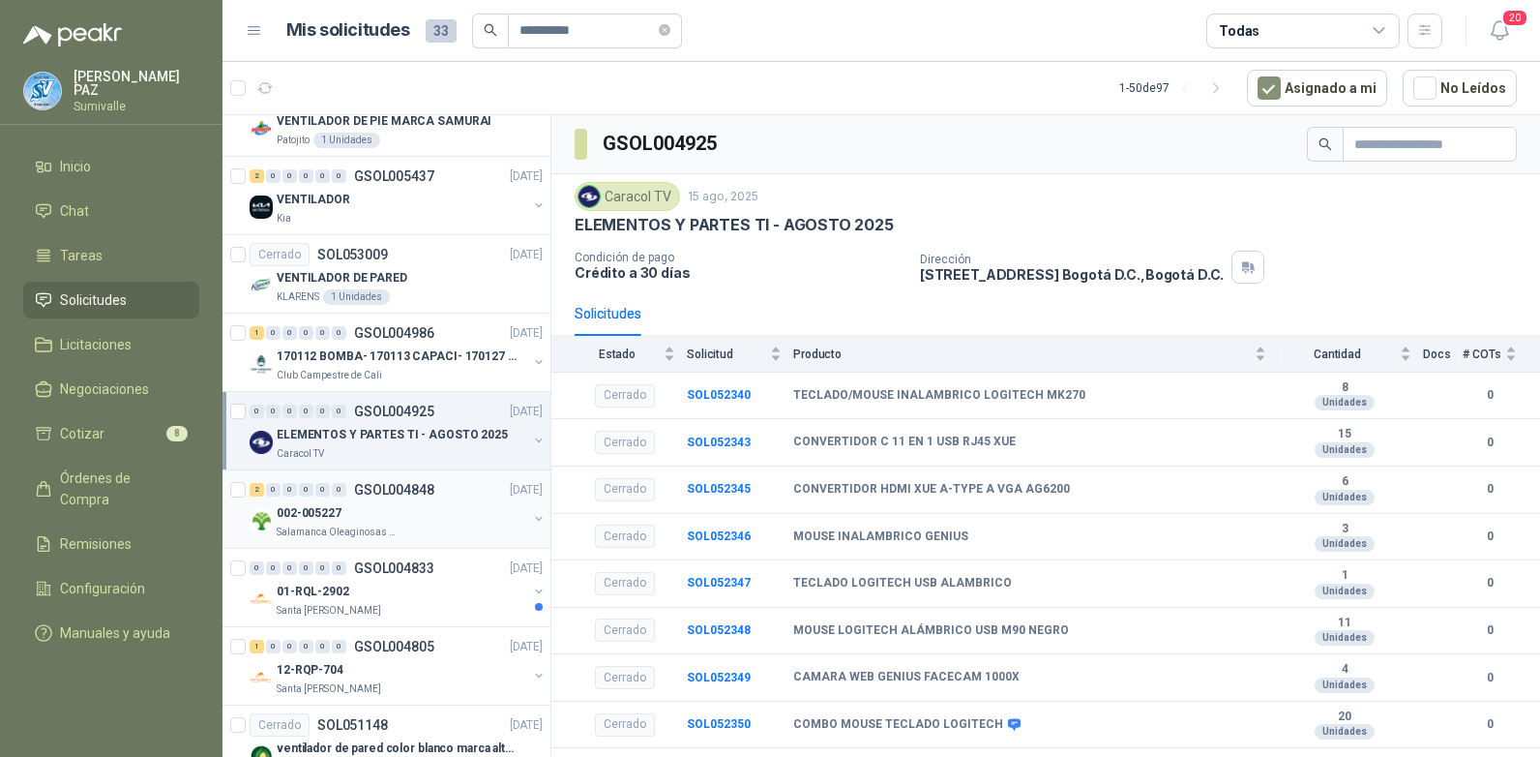
click at [423, 503] on div "002-005227" at bounding box center [402, 512] width 251 height 23
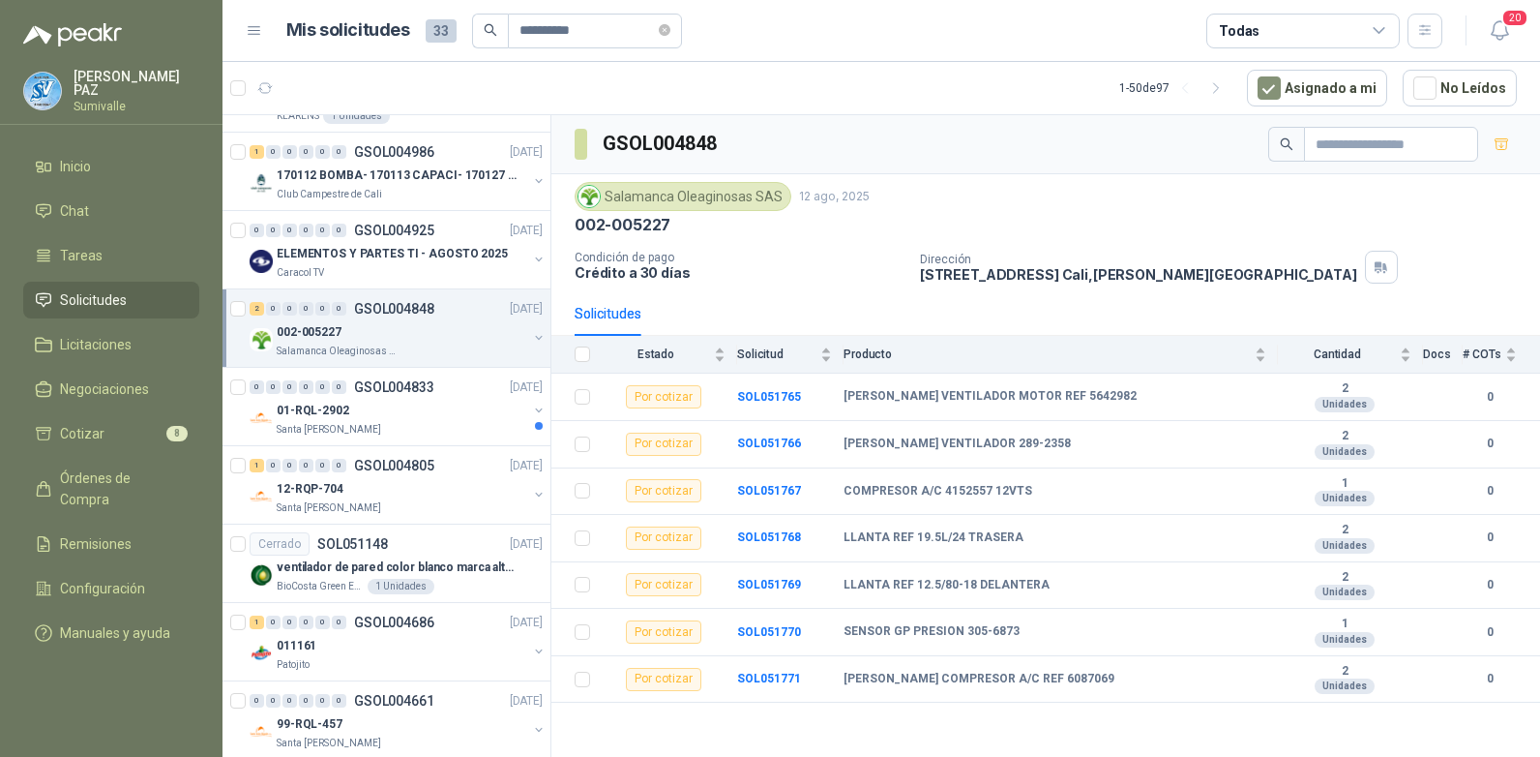
scroll to position [387, 0]
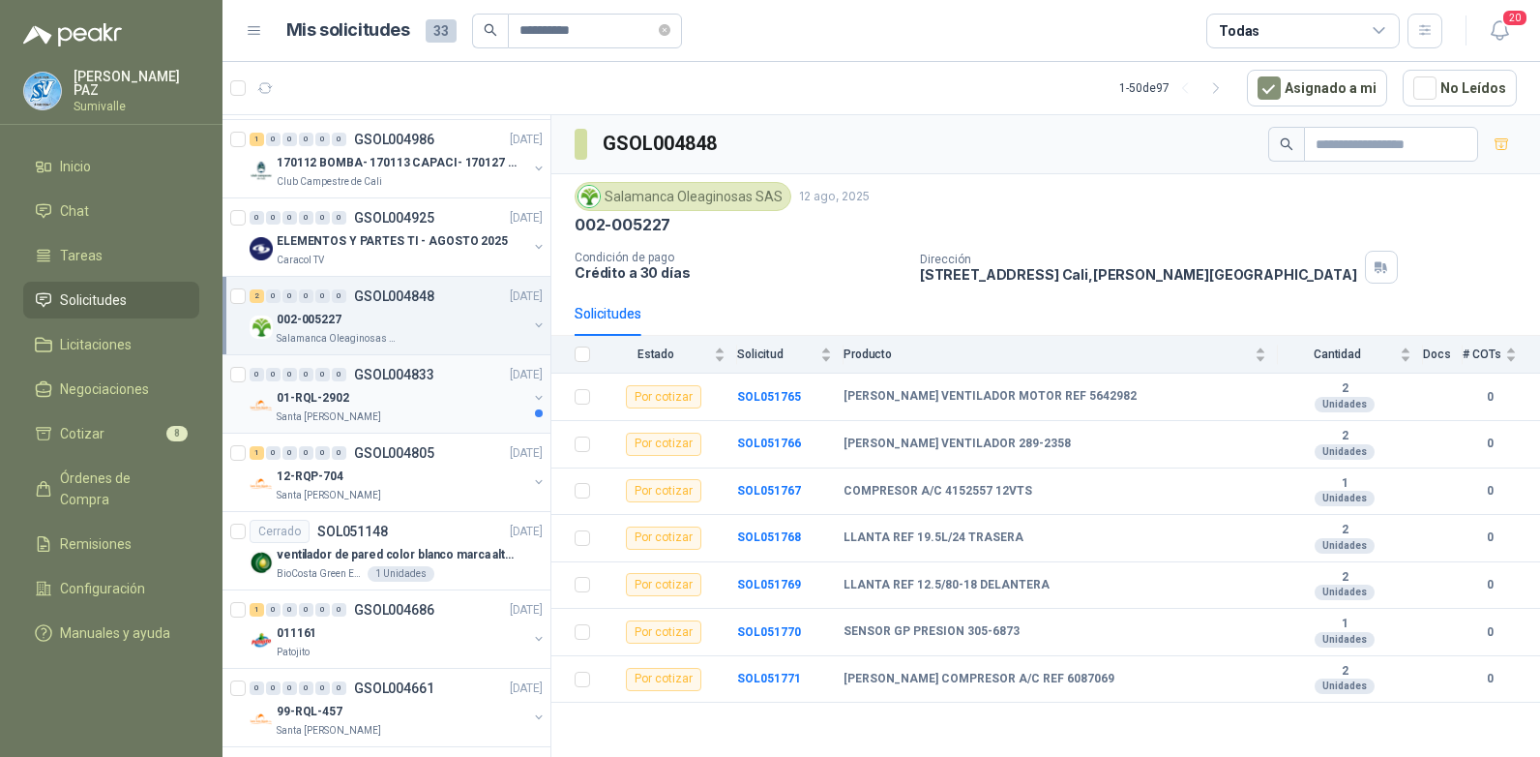
click at [406, 399] on div "01-RQL-2902" at bounding box center [402, 397] width 251 height 23
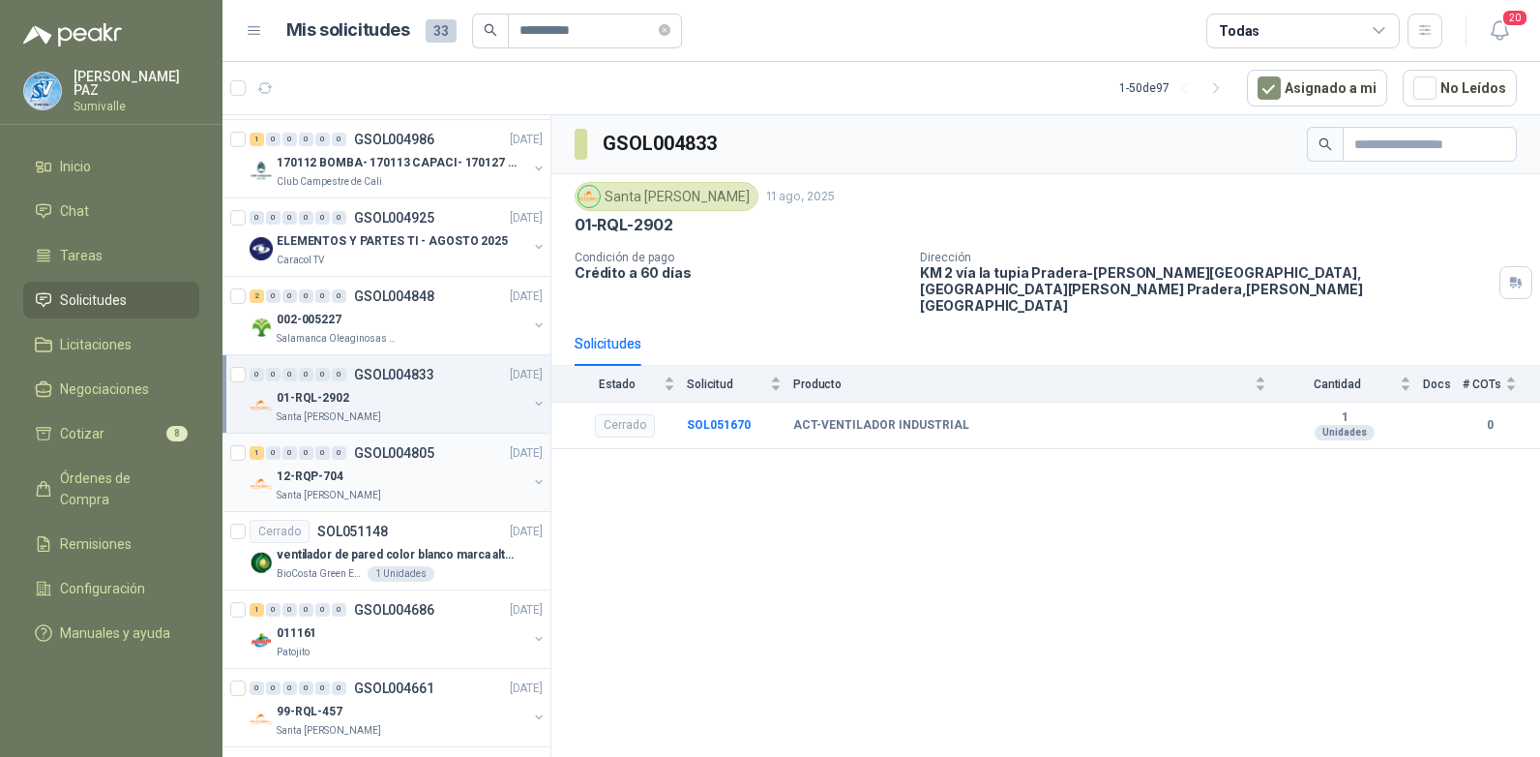
click at [411, 480] on div "12-RQP-704" at bounding box center [402, 475] width 251 height 23
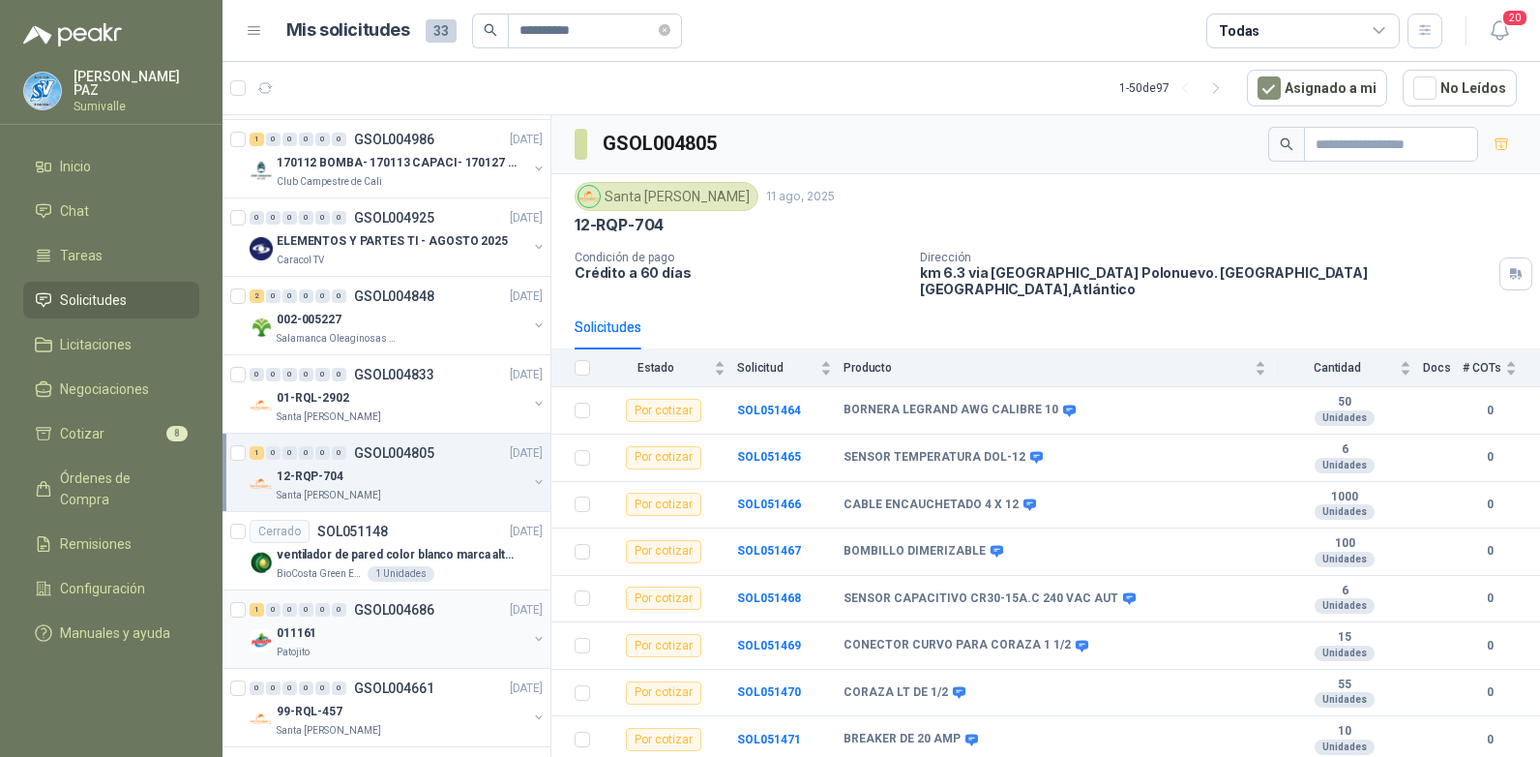
click at [382, 631] on div "011161" at bounding box center [402, 632] width 251 height 23
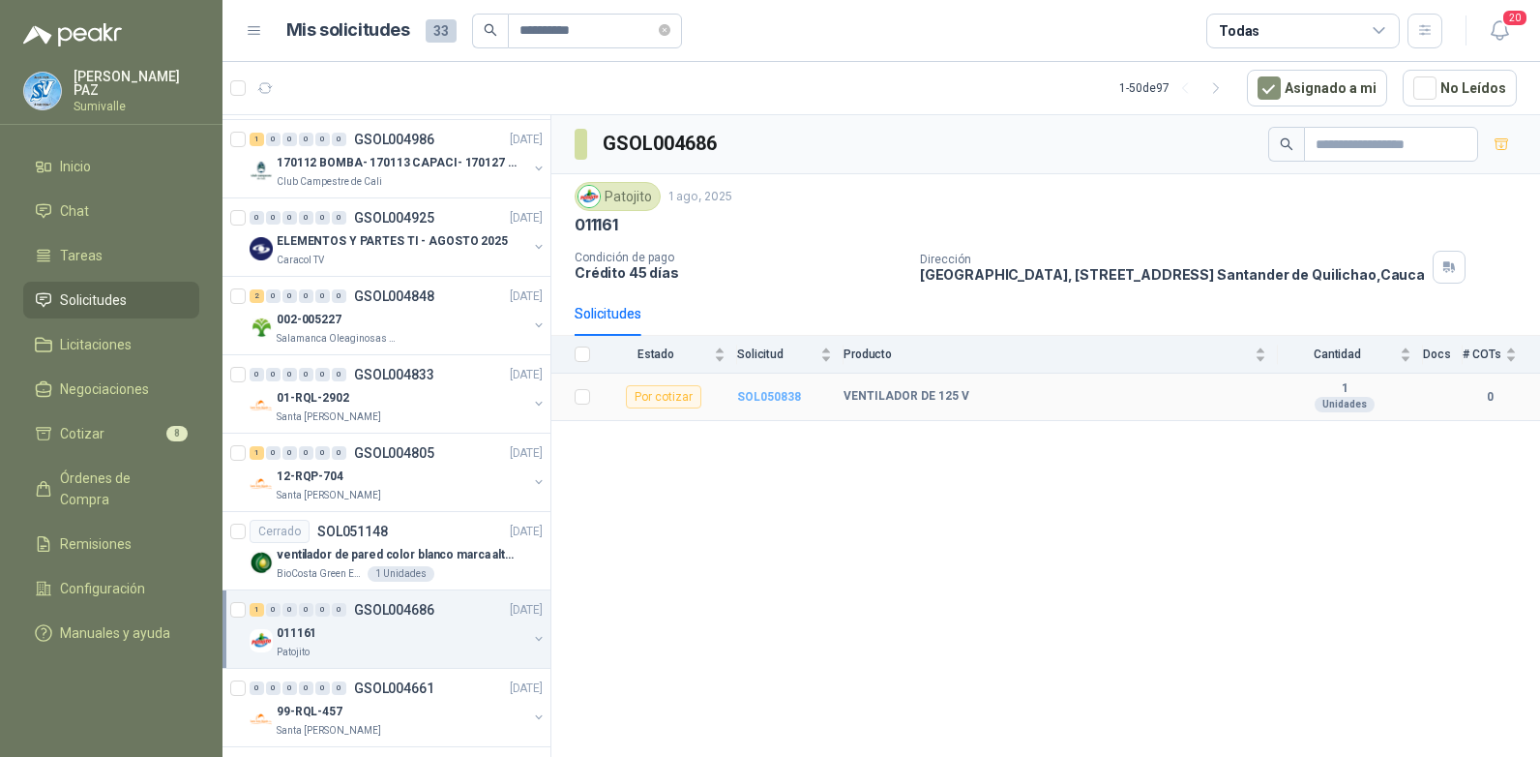
click at [778, 390] on b "SOL050838" at bounding box center [769, 397] width 64 height 14
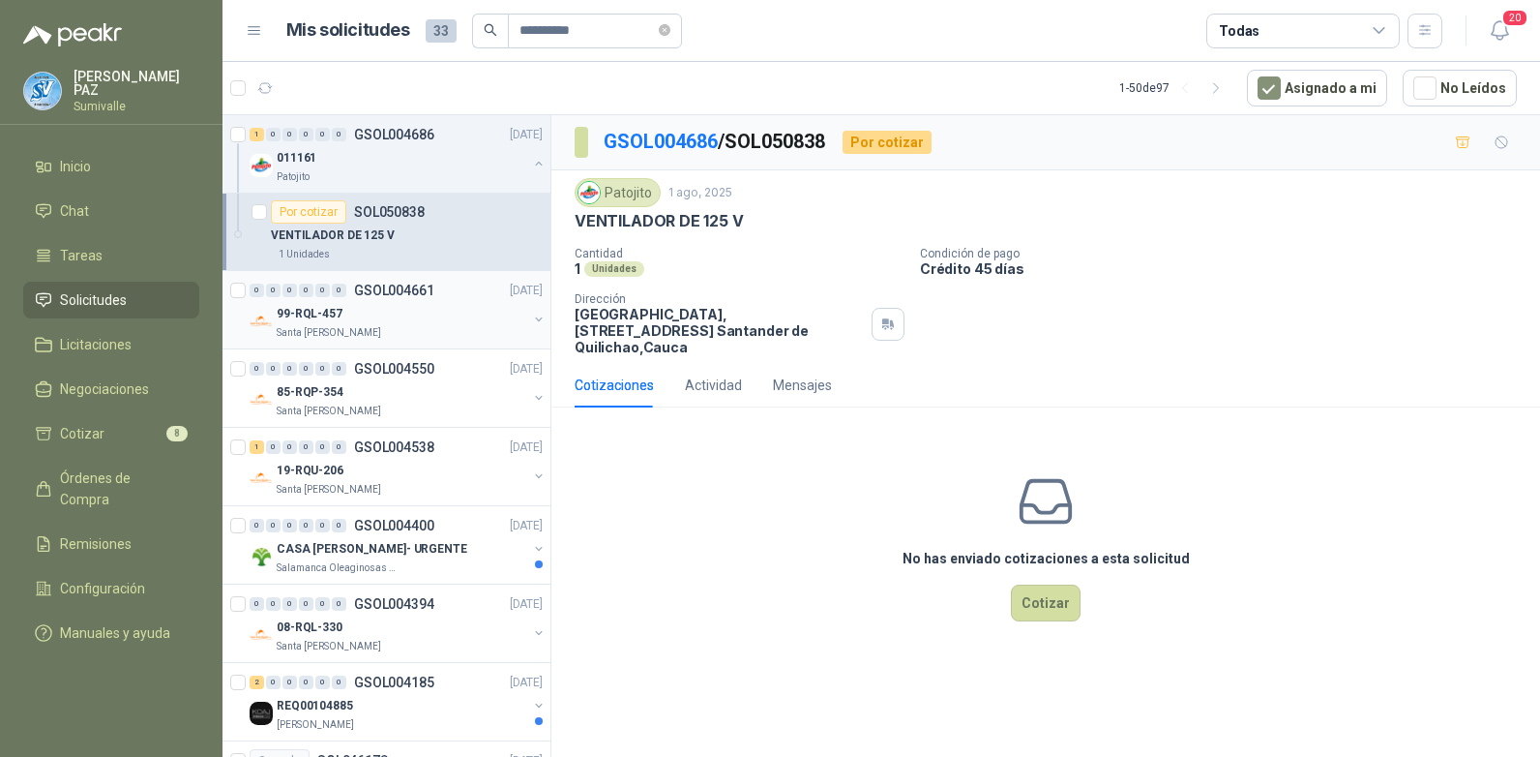
scroll to position [871, 0]
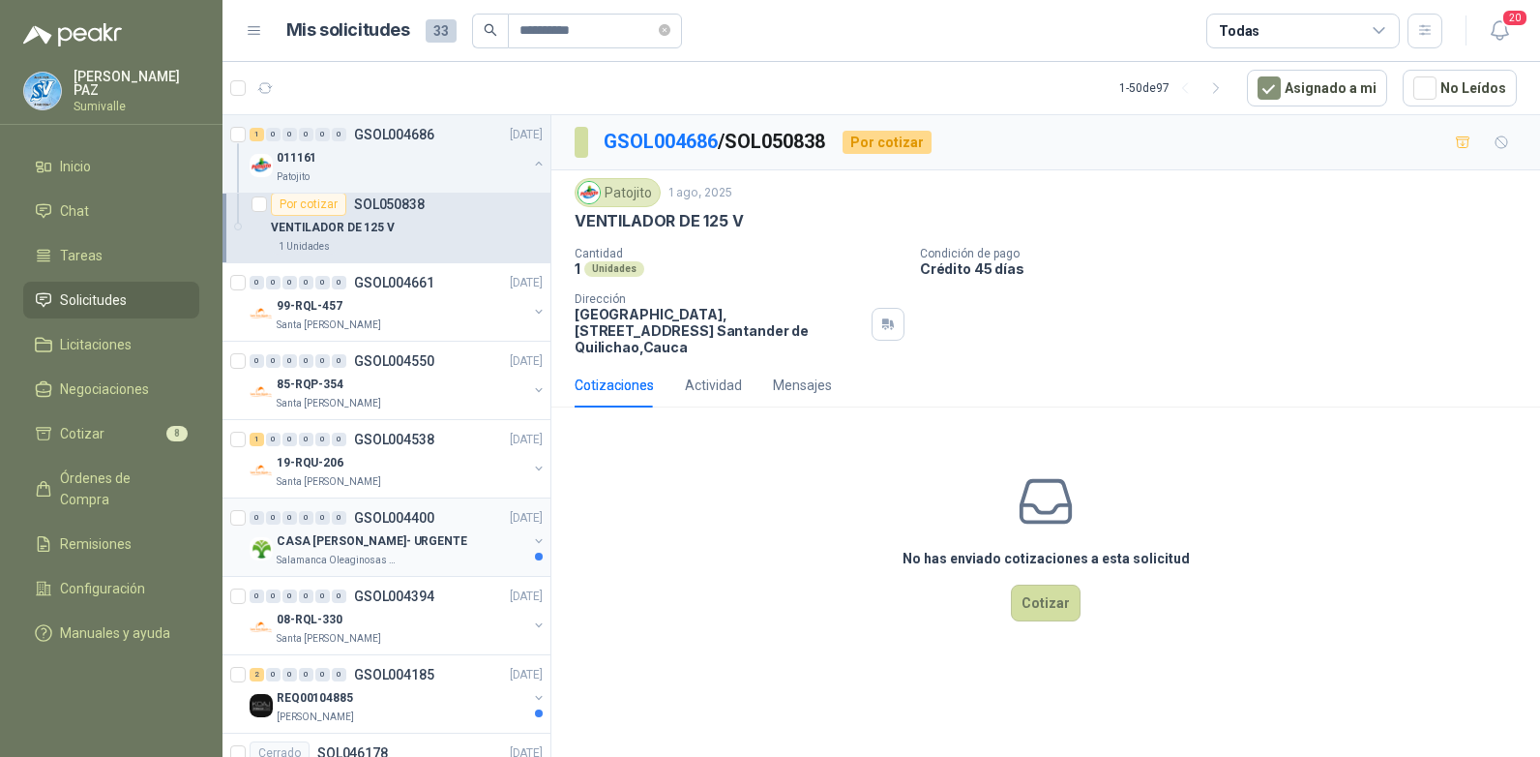
click at [435, 561] on div "Salamanca Oleaginosas SAS" at bounding box center [402, 559] width 251 height 15
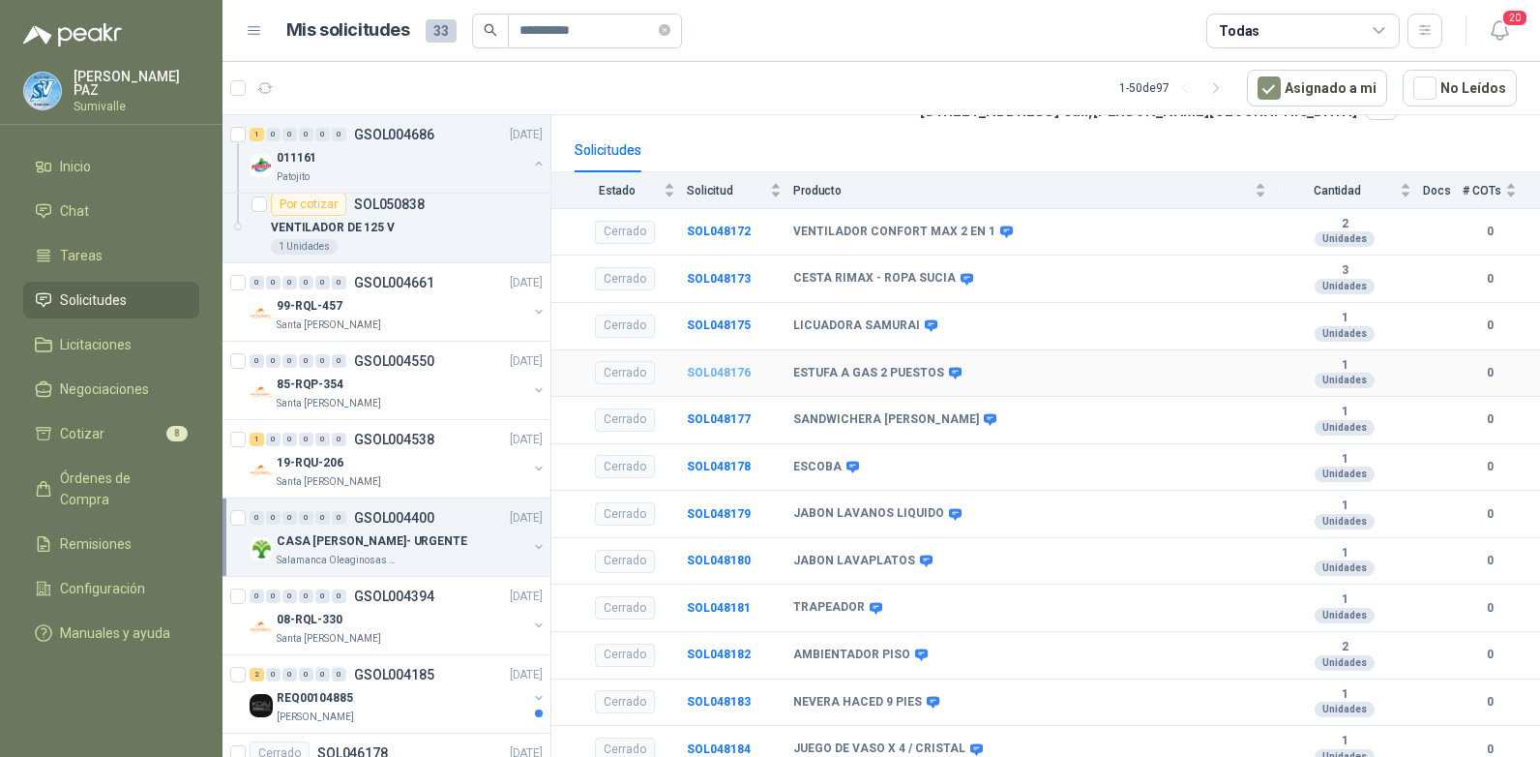
scroll to position [173, 0]
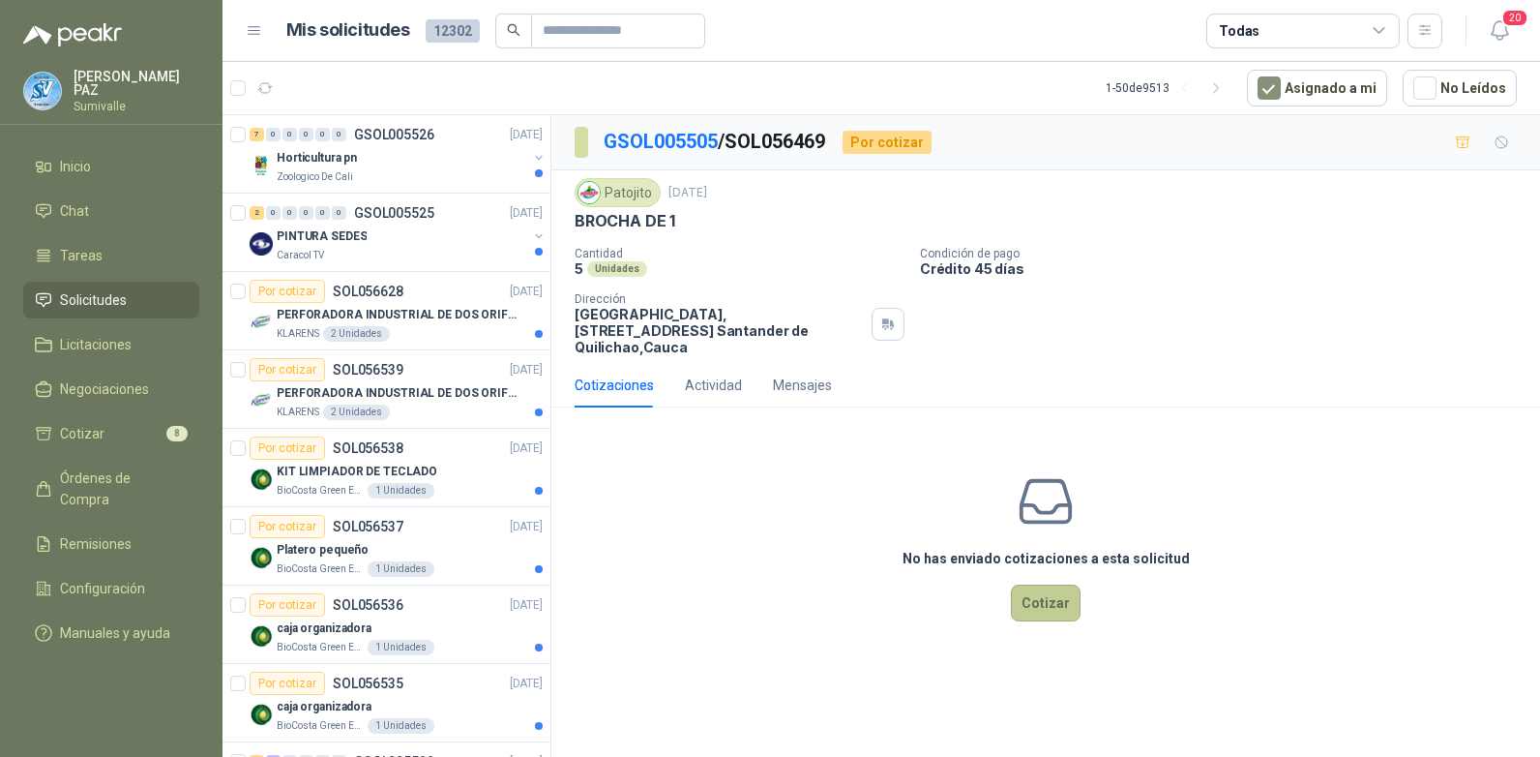
click at [1052, 584] on button "Cotizar" at bounding box center [1046, 602] width 70 height 37
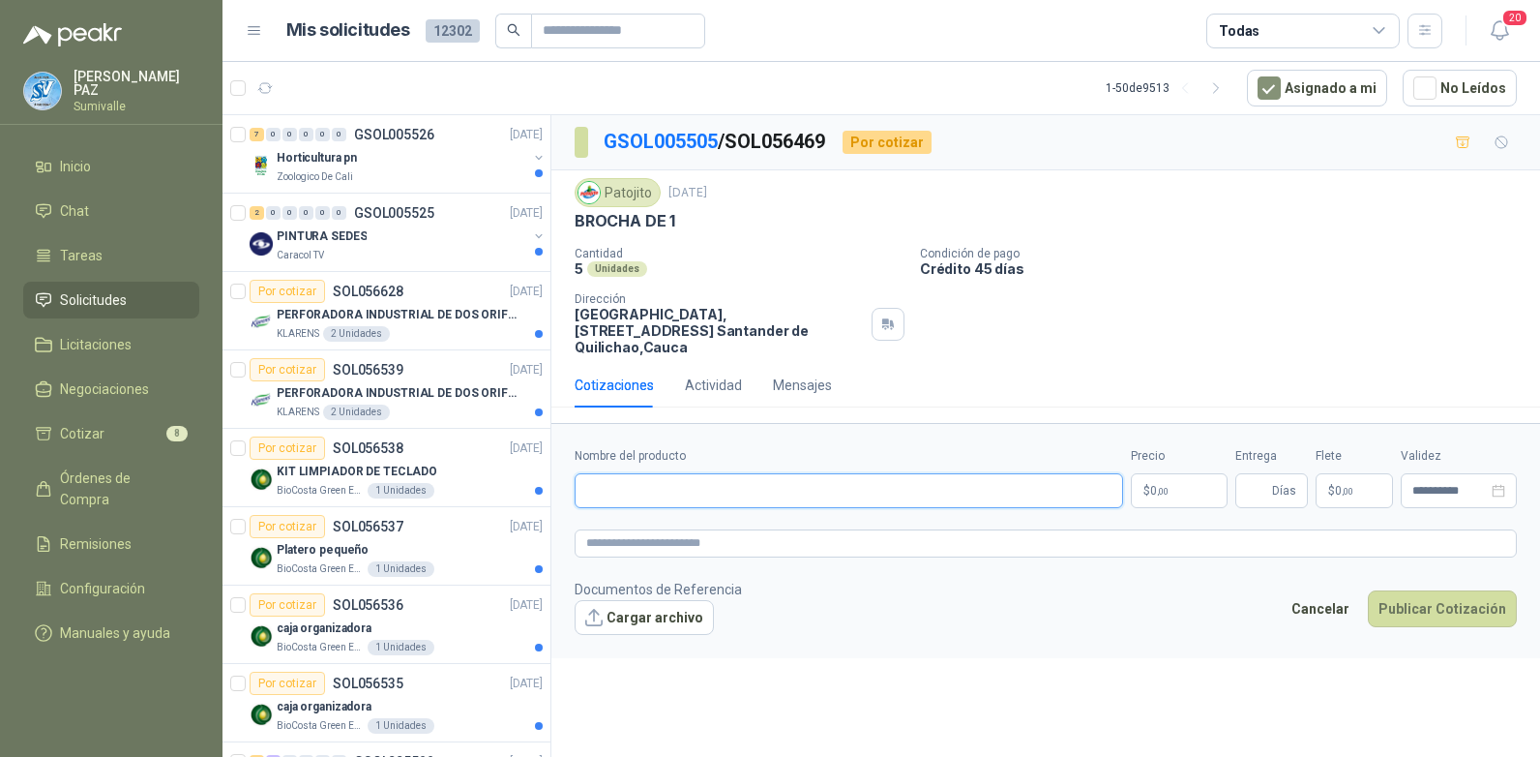
click at [614, 473] on input "Nombre del producto" at bounding box center [849, 490] width 549 height 35
paste input "**********"
type input "**********"
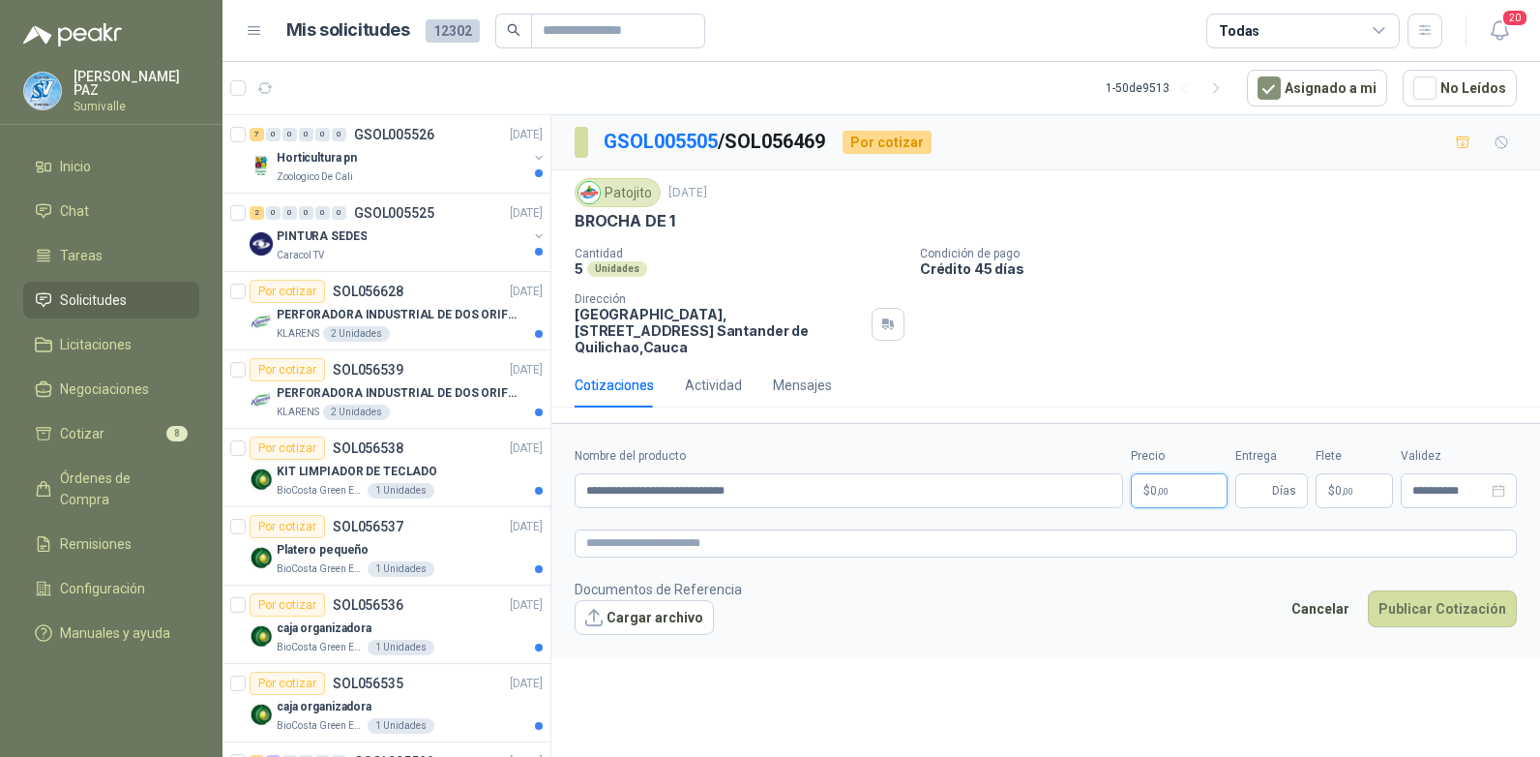
click at [1166, 486] on span ",00" at bounding box center [1163, 491] width 12 height 11
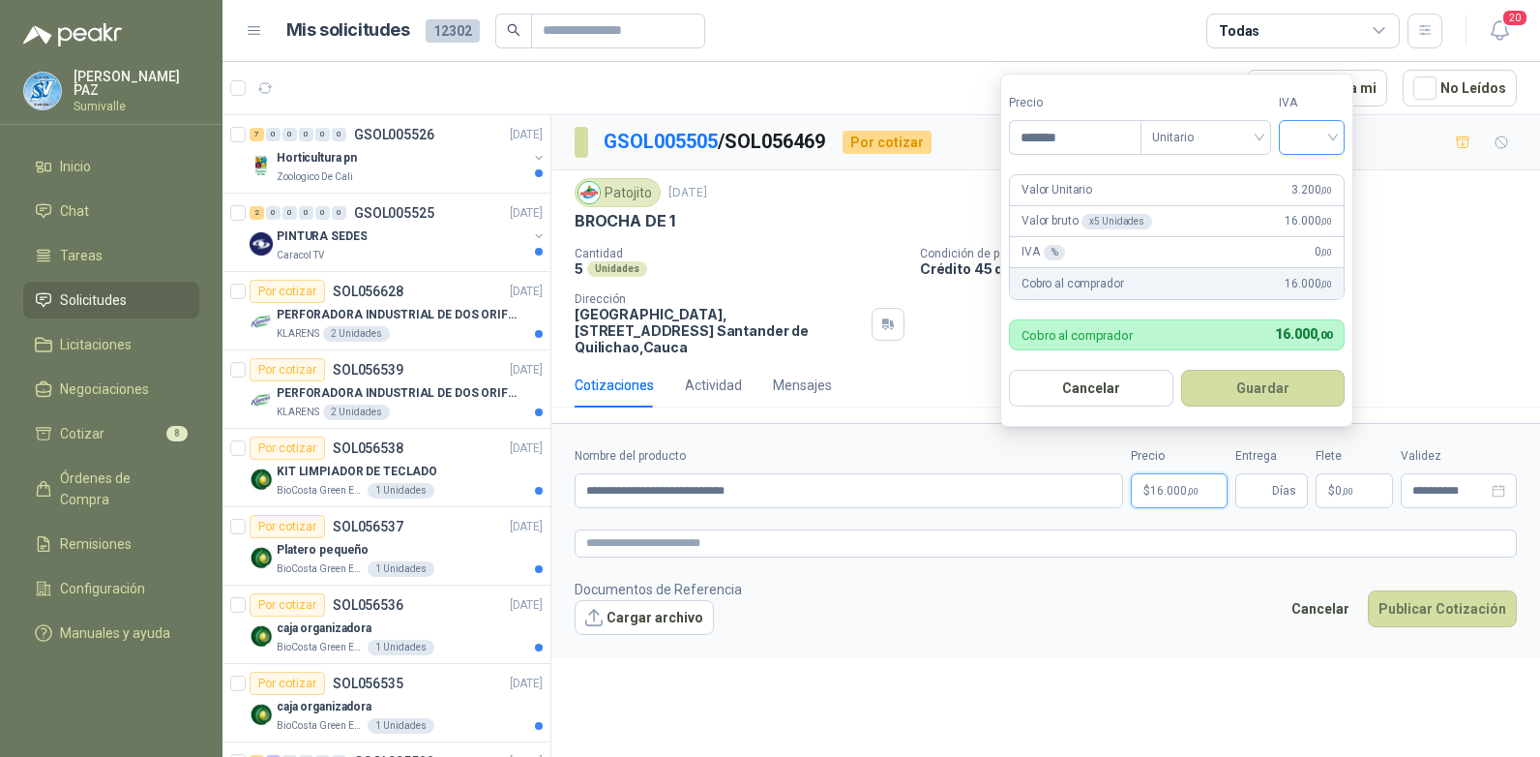
type input "*******"
click at [1327, 140] on input "search" at bounding box center [1312, 135] width 43 height 29
click at [1317, 174] on div "19%" at bounding box center [1316, 176] width 36 height 21
click at [1280, 386] on button "Guardar" at bounding box center [1266, 388] width 166 height 37
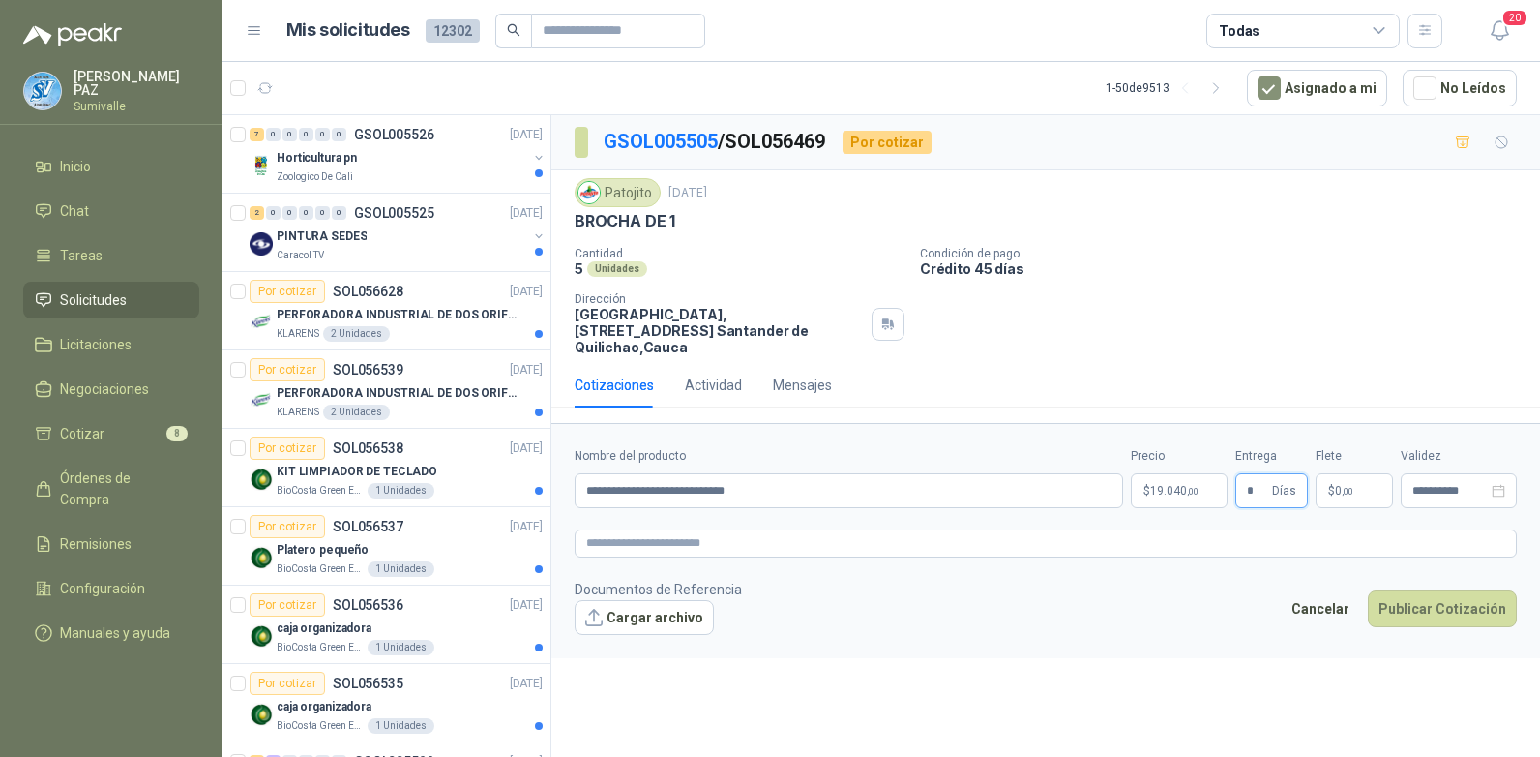
type input "*"
click at [1341, 473] on p "$ 0 ,00" at bounding box center [1354, 490] width 77 height 35
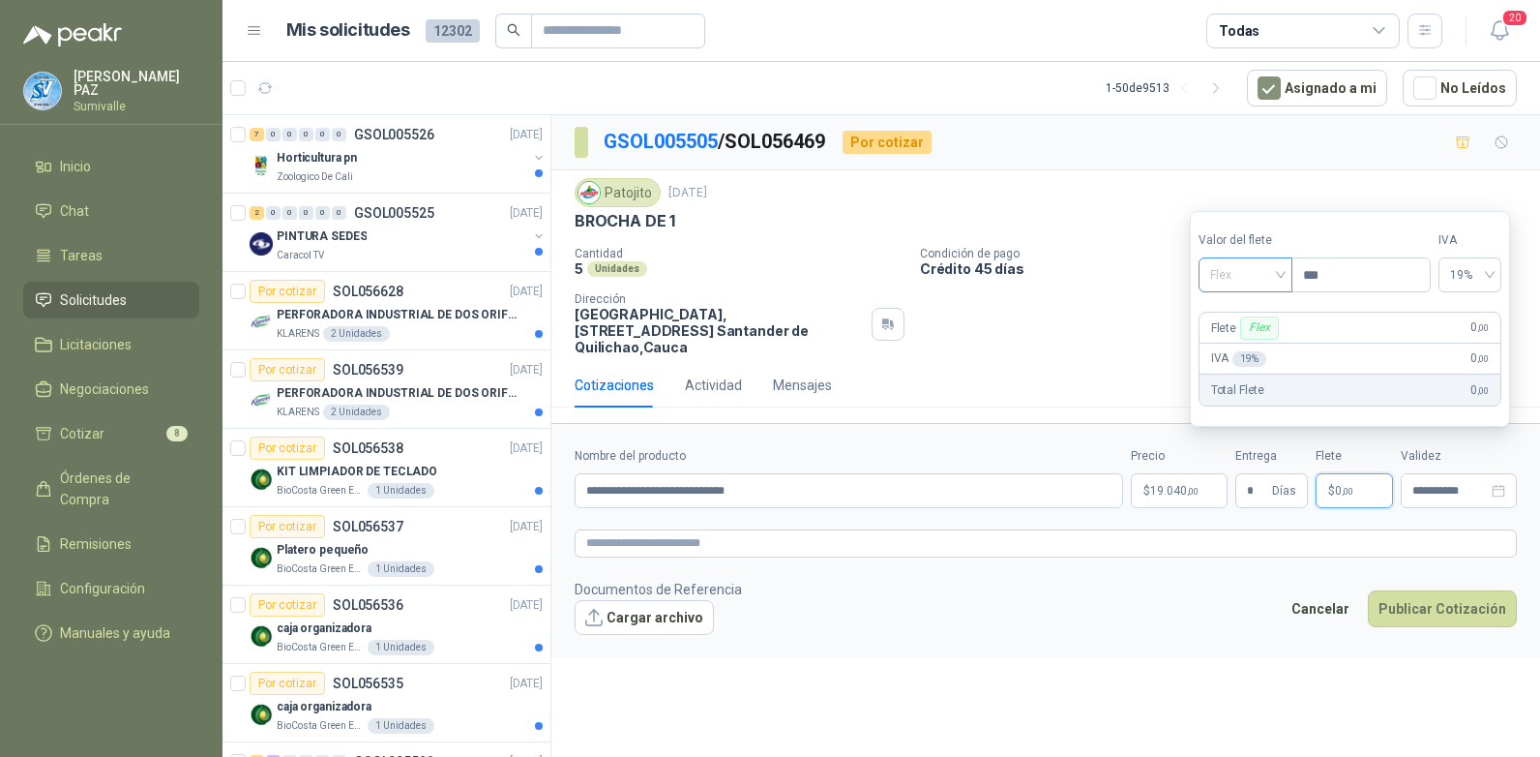
click at [1241, 270] on span "Flex" at bounding box center [1245, 274] width 71 height 29
click at [1255, 348] on div "Incluido" at bounding box center [1247, 346] width 67 height 21
click at [1441, 598] on button "Publicar Cotización" at bounding box center [1442, 608] width 149 height 37
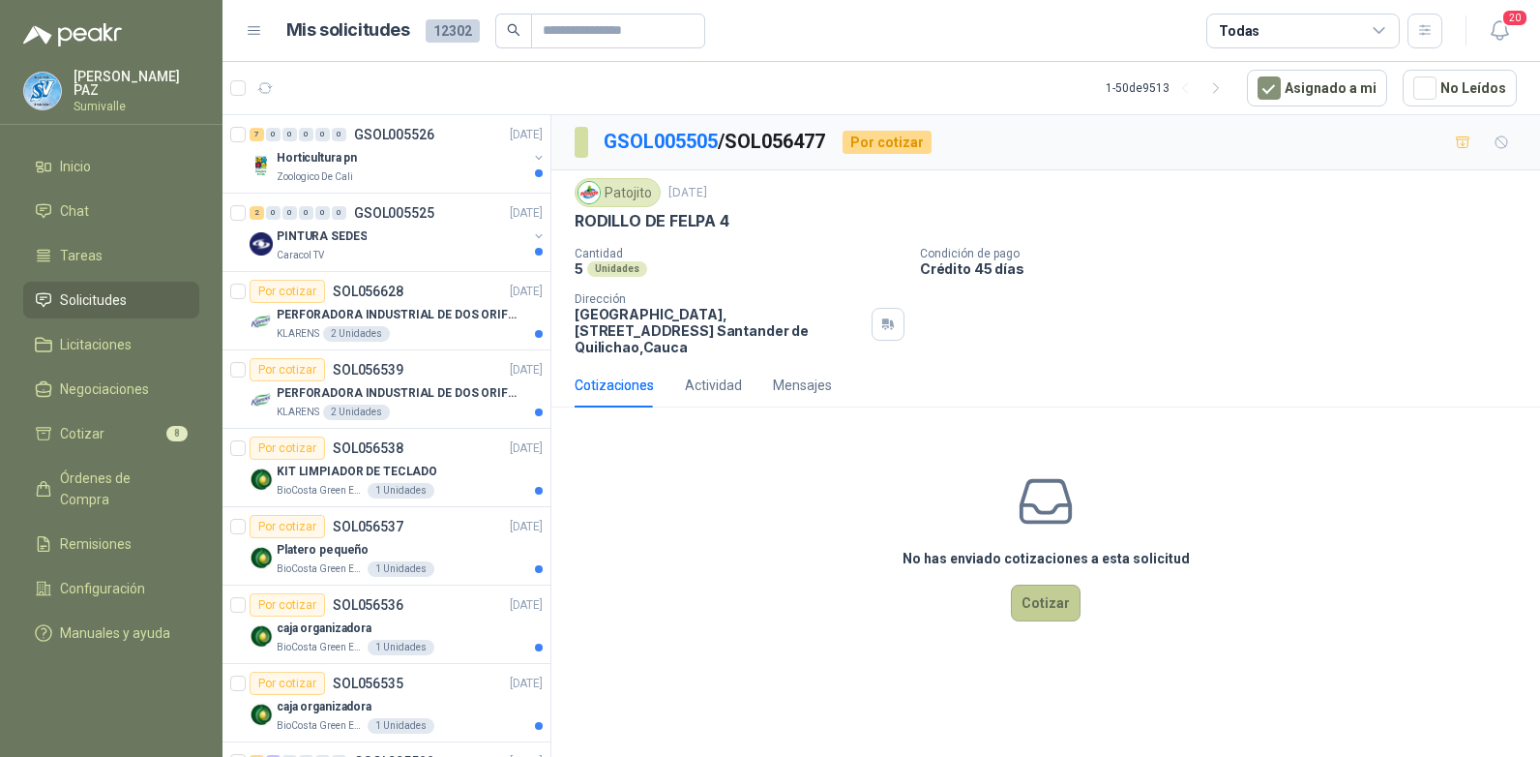
click at [1047, 585] on button "Cotizar" at bounding box center [1046, 602] width 70 height 37
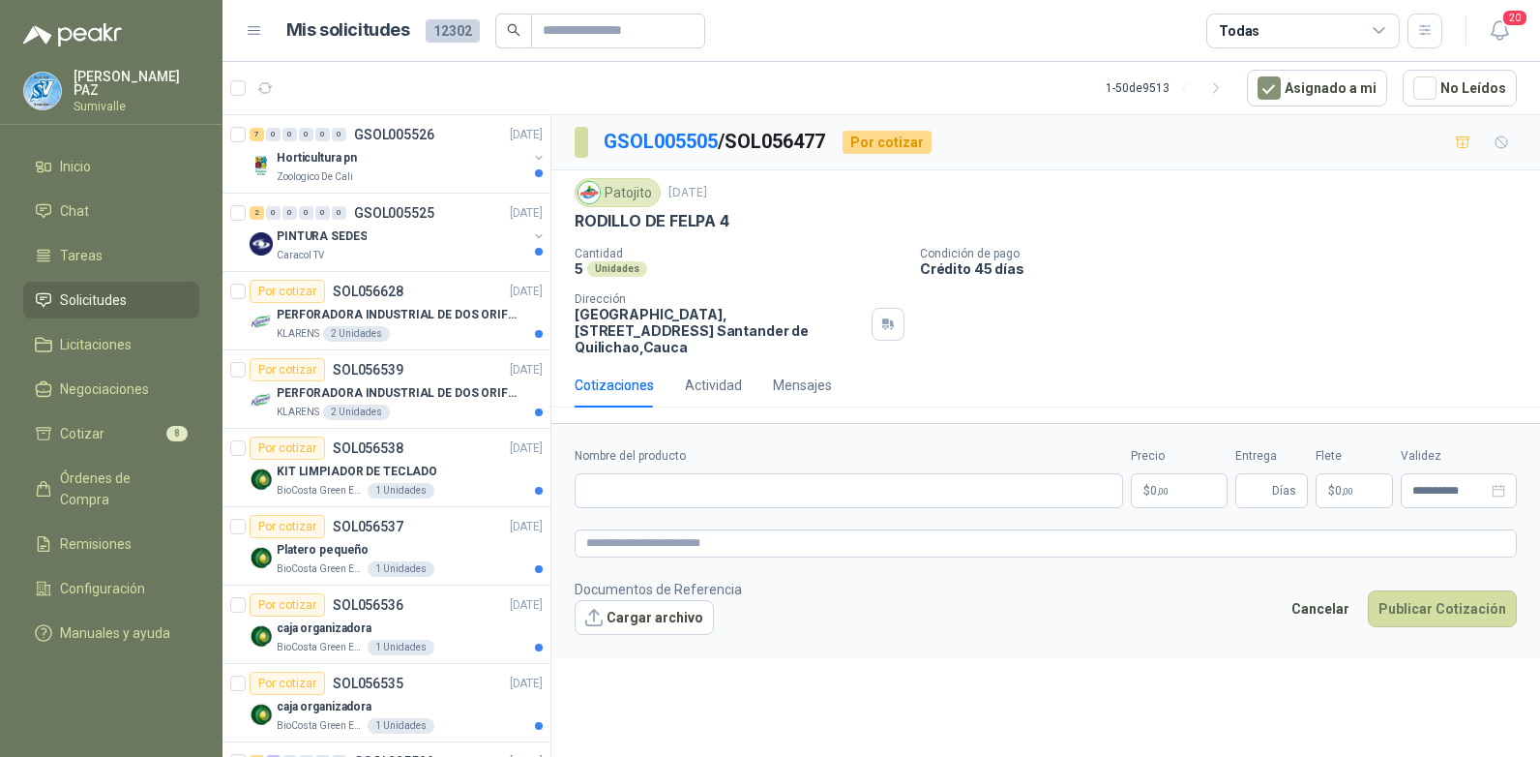
click at [635, 448] on label "Nombre del producto" at bounding box center [849, 456] width 549 height 18
click at [635, 473] on input "Nombre del producto" at bounding box center [849, 490] width 549 height 35
click at [625, 473] on input "Nombre del producto" at bounding box center [849, 490] width 549 height 35
paste input "**********"
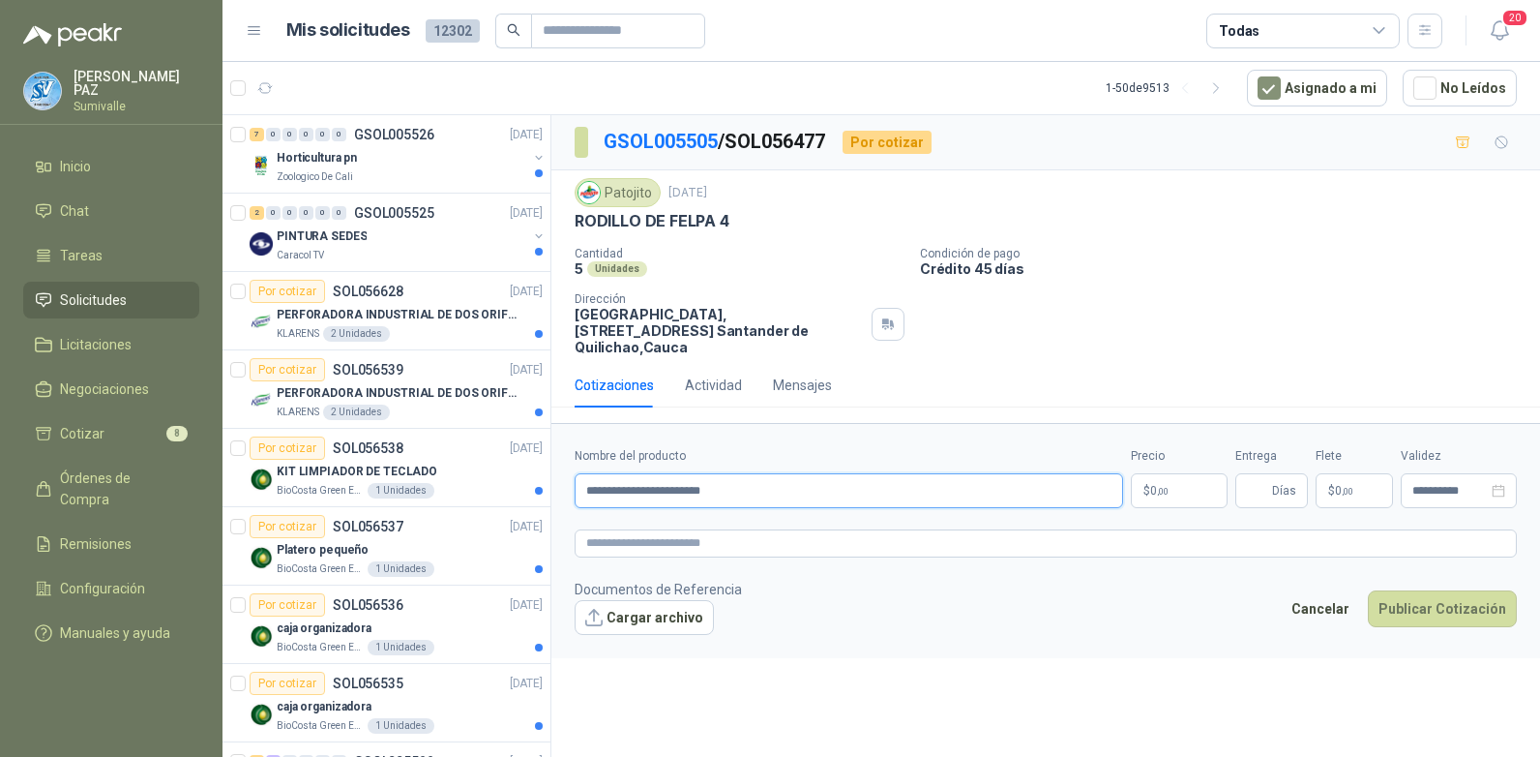
type input "**********"
click at [1160, 486] on span ",00" at bounding box center [1163, 491] width 12 height 11
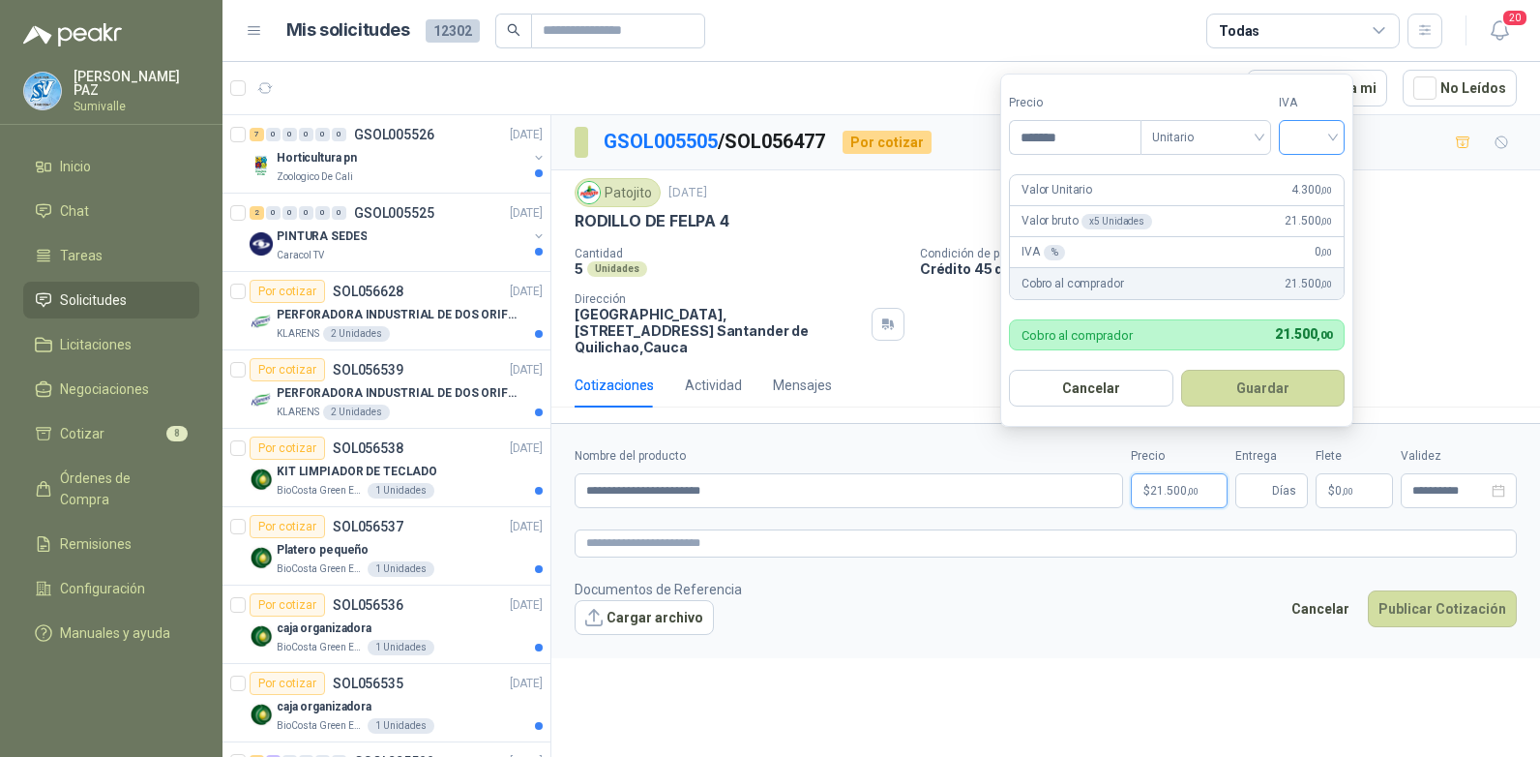
type input "*******"
click at [1324, 135] on input "search" at bounding box center [1312, 135] width 43 height 29
click at [1326, 179] on div "19%" at bounding box center [1316, 176] width 36 height 21
click at [1292, 384] on button "Guardar" at bounding box center [1266, 388] width 166 height 37
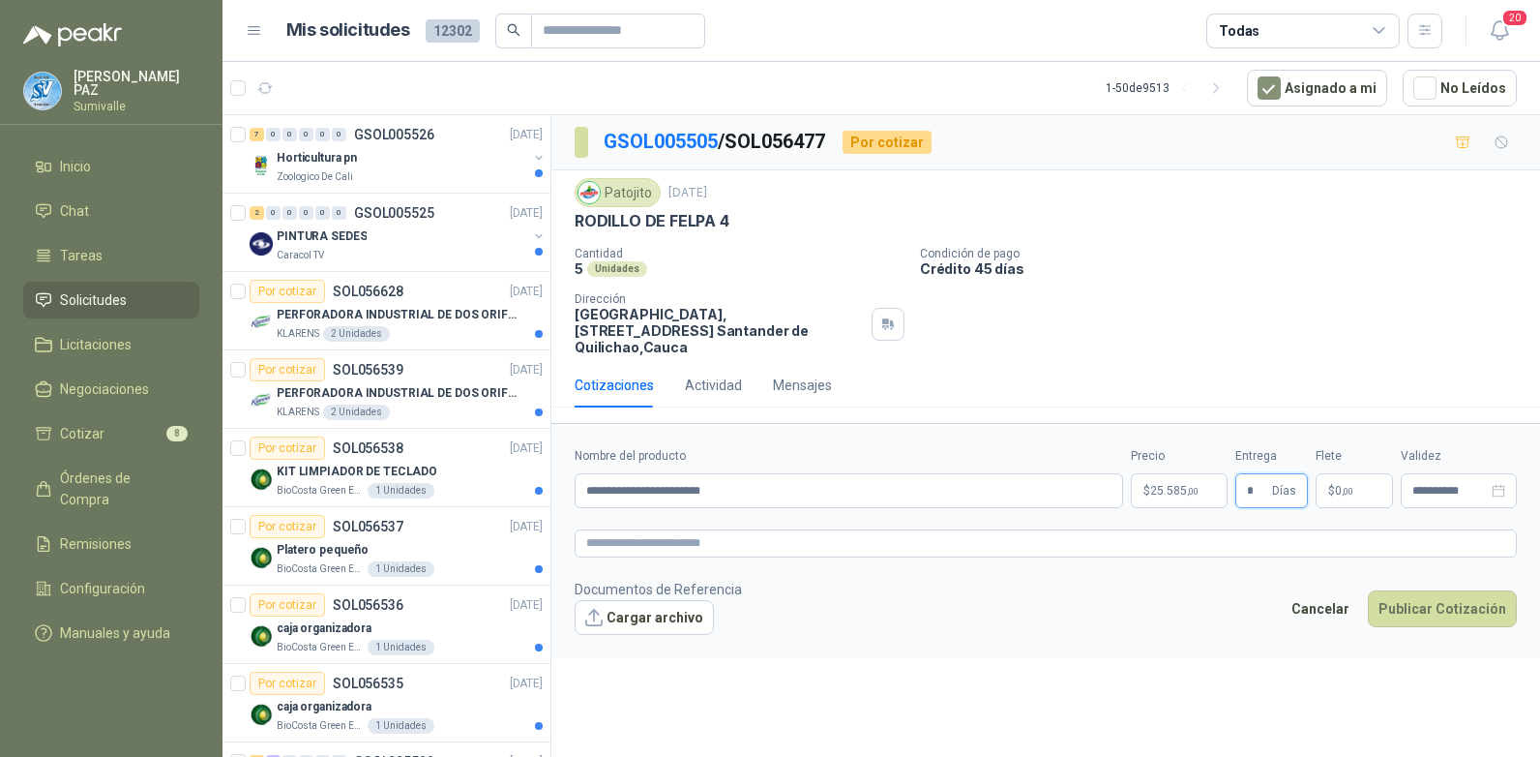
type input "*"
click at [1365, 473] on p "$ 0 ,00" at bounding box center [1354, 490] width 77 height 35
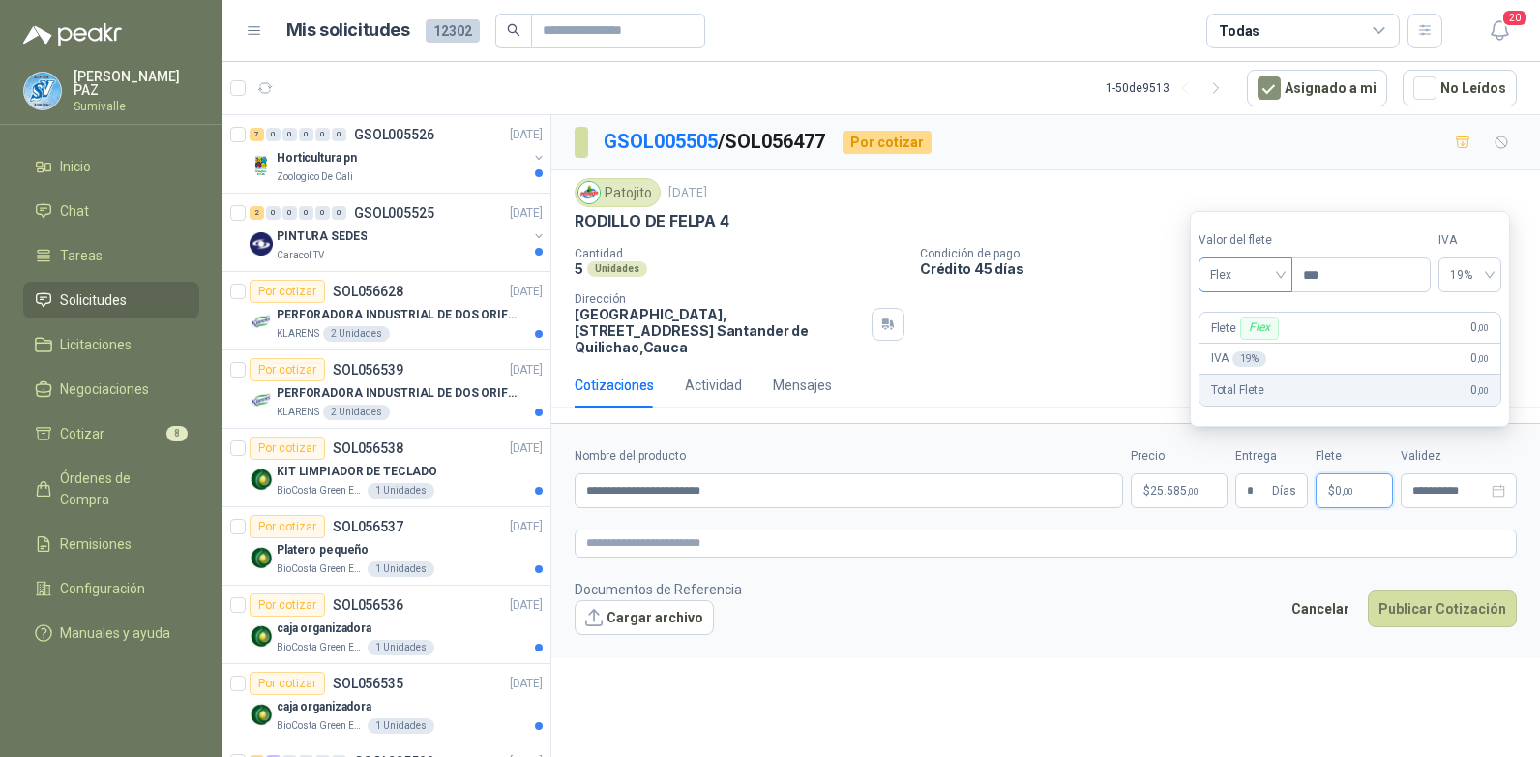
click at [1254, 281] on span "Flex" at bounding box center [1245, 274] width 71 height 29
click at [1254, 339] on div "Incluido" at bounding box center [1247, 346] width 67 height 21
click at [1451, 600] on button "Publicar Cotización" at bounding box center [1442, 608] width 149 height 37
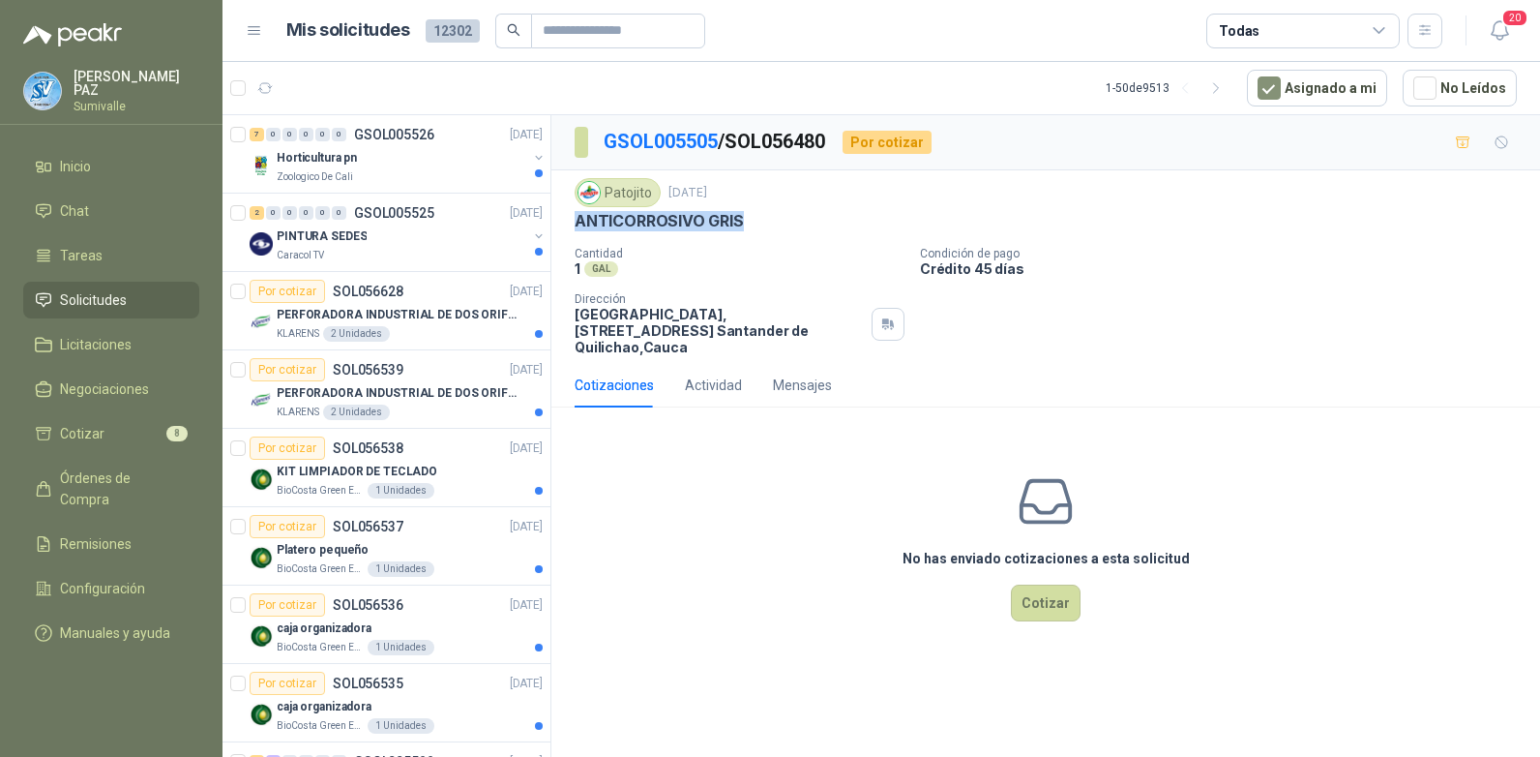
drag, startPoint x: 575, startPoint y: 221, endPoint x: 760, endPoint y: 215, distance: 184.9
click at [760, 215] on div "ANTICORROSIVO GRIS" at bounding box center [1046, 221] width 942 height 20
copy p "ANTICORROSIVO GRIS"
click at [1420, 26] on icon "button" at bounding box center [1424, 30] width 11 height 10
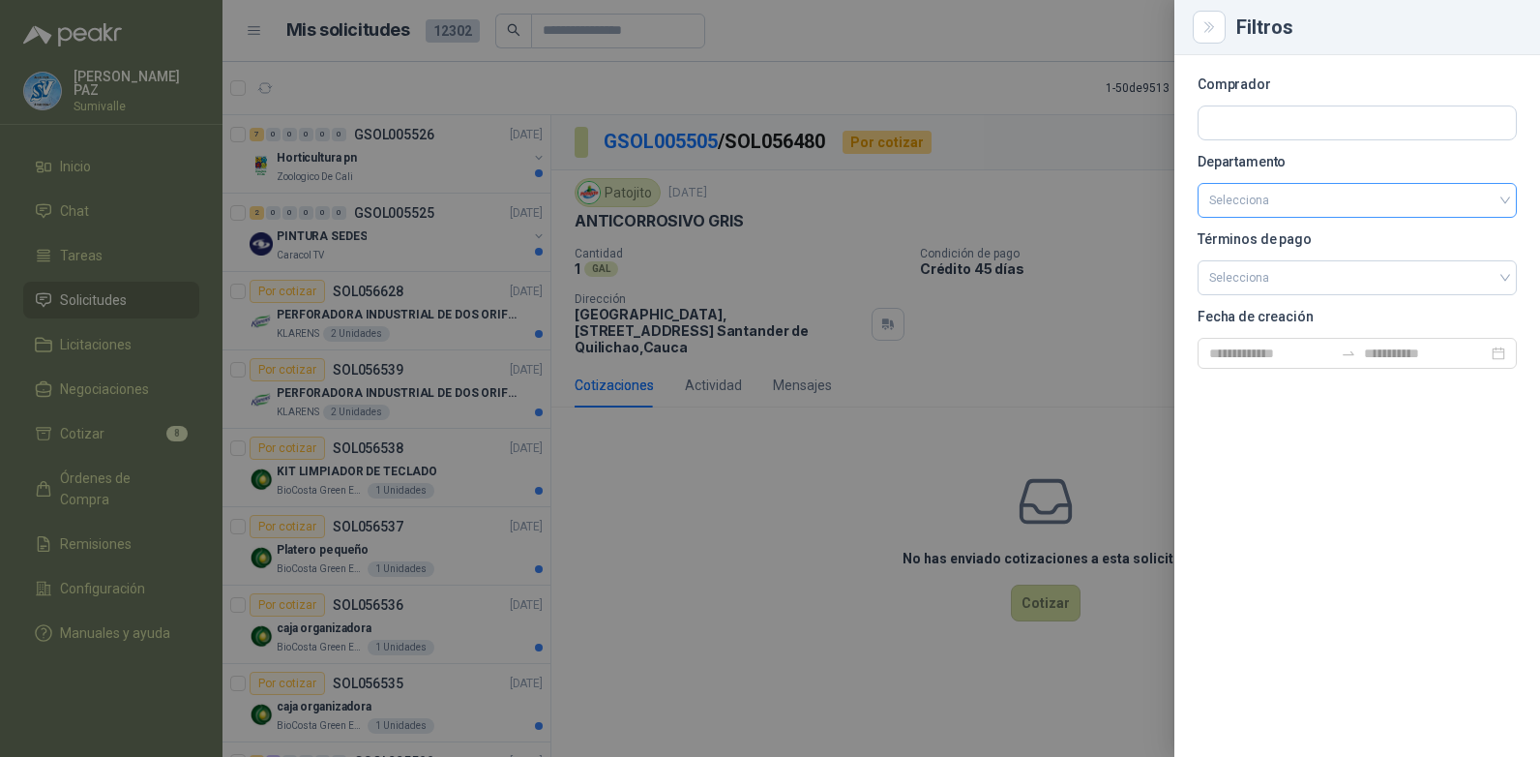
click at [1331, 206] on input "search" at bounding box center [1357, 200] width 296 height 33
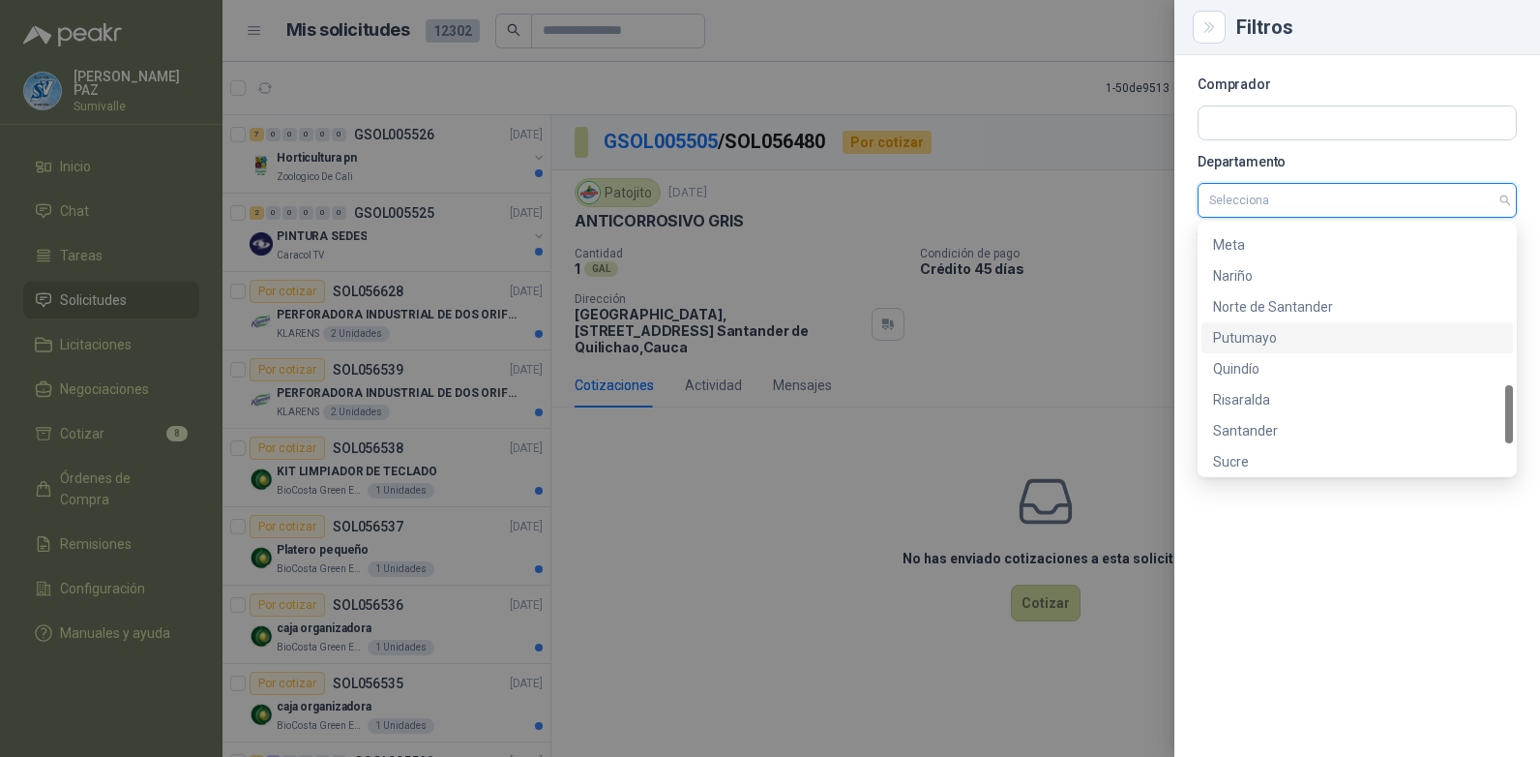
scroll to position [805, 0]
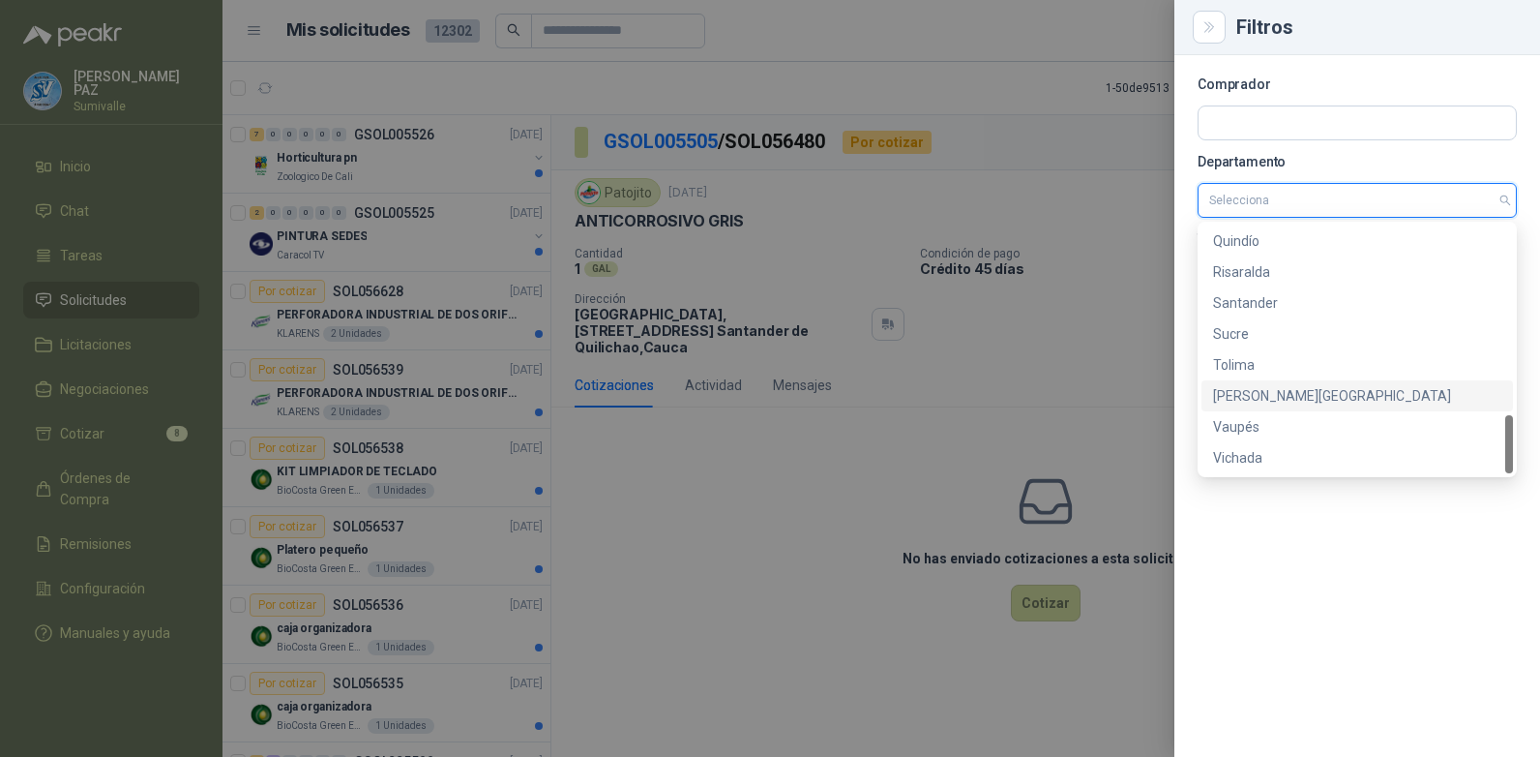
click at [1309, 391] on div "[PERSON_NAME][GEOGRAPHIC_DATA]" at bounding box center [1357, 395] width 288 height 21
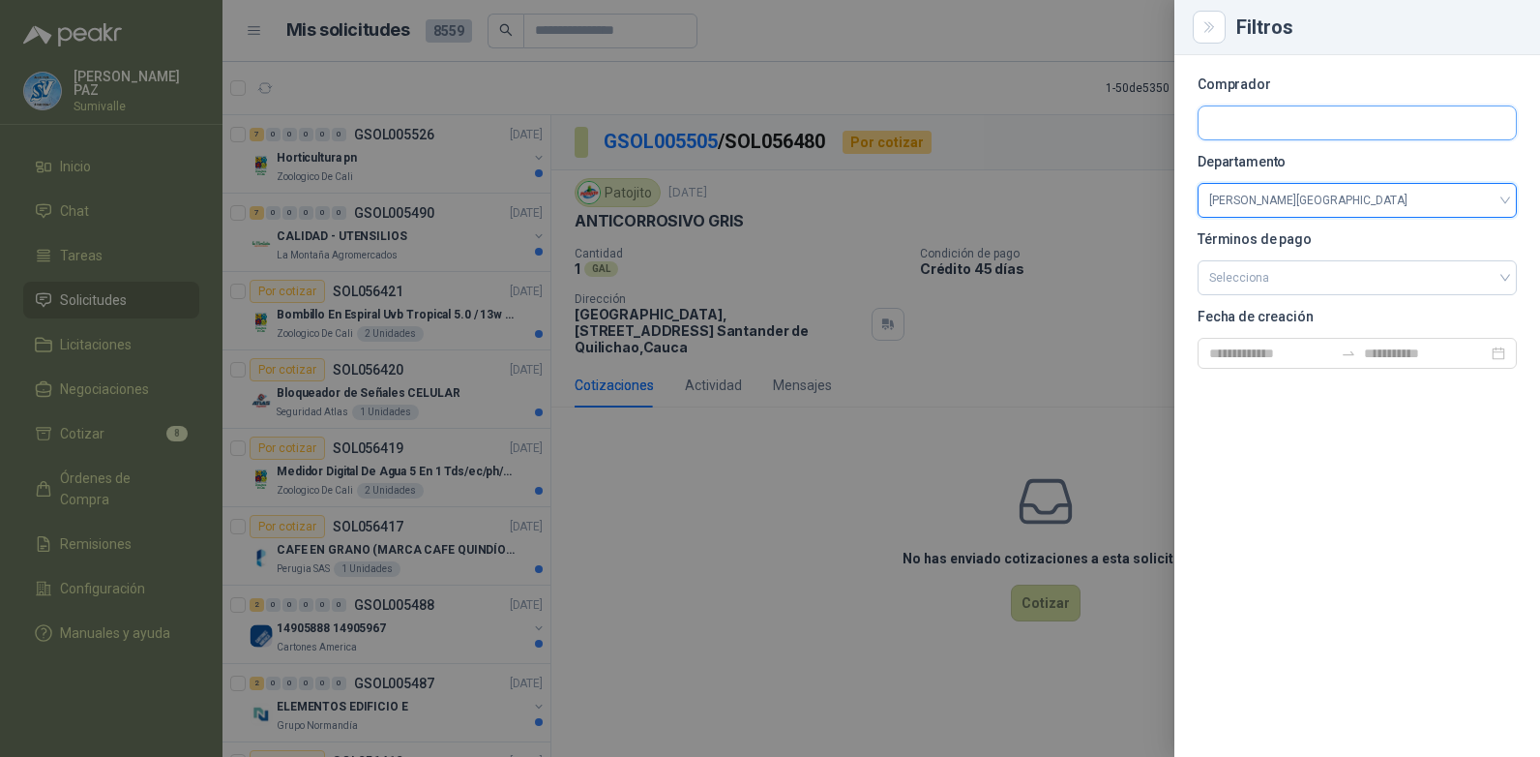
click at [1282, 119] on input "text" at bounding box center [1357, 122] width 317 height 33
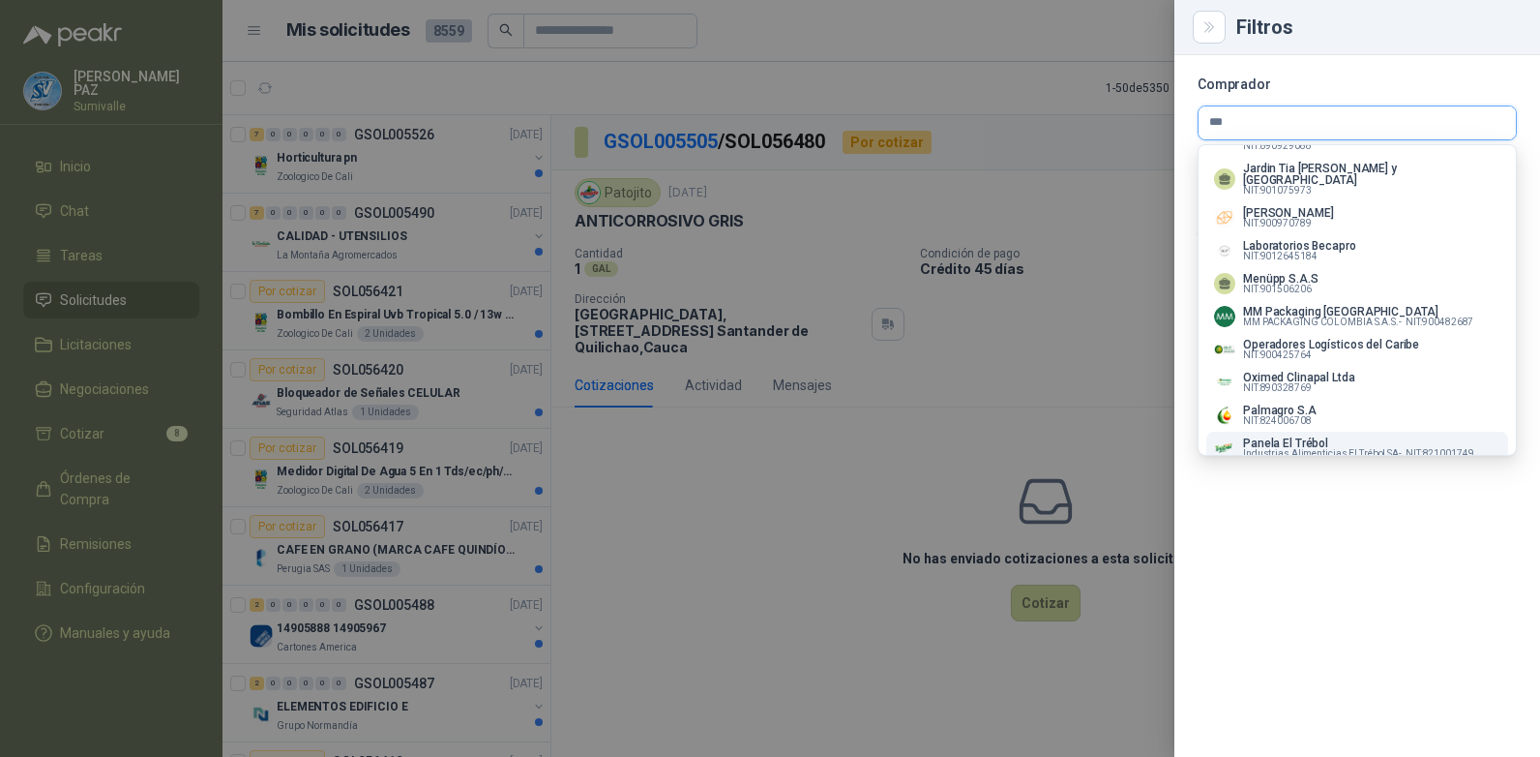
scroll to position [871, 0]
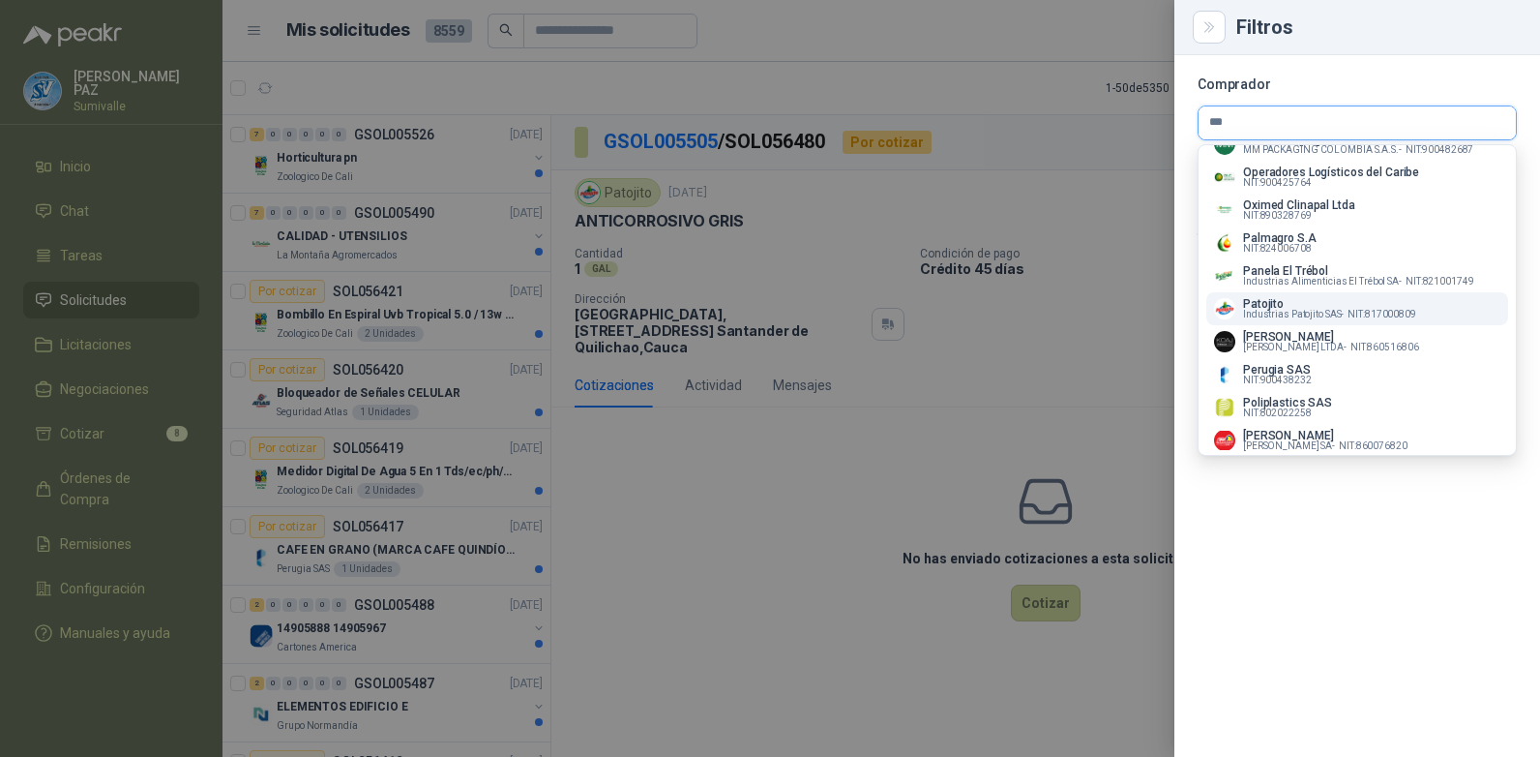
type input "***"
click at [1313, 310] on p "Patojito" at bounding box center [1329, 304] width 173 height 12
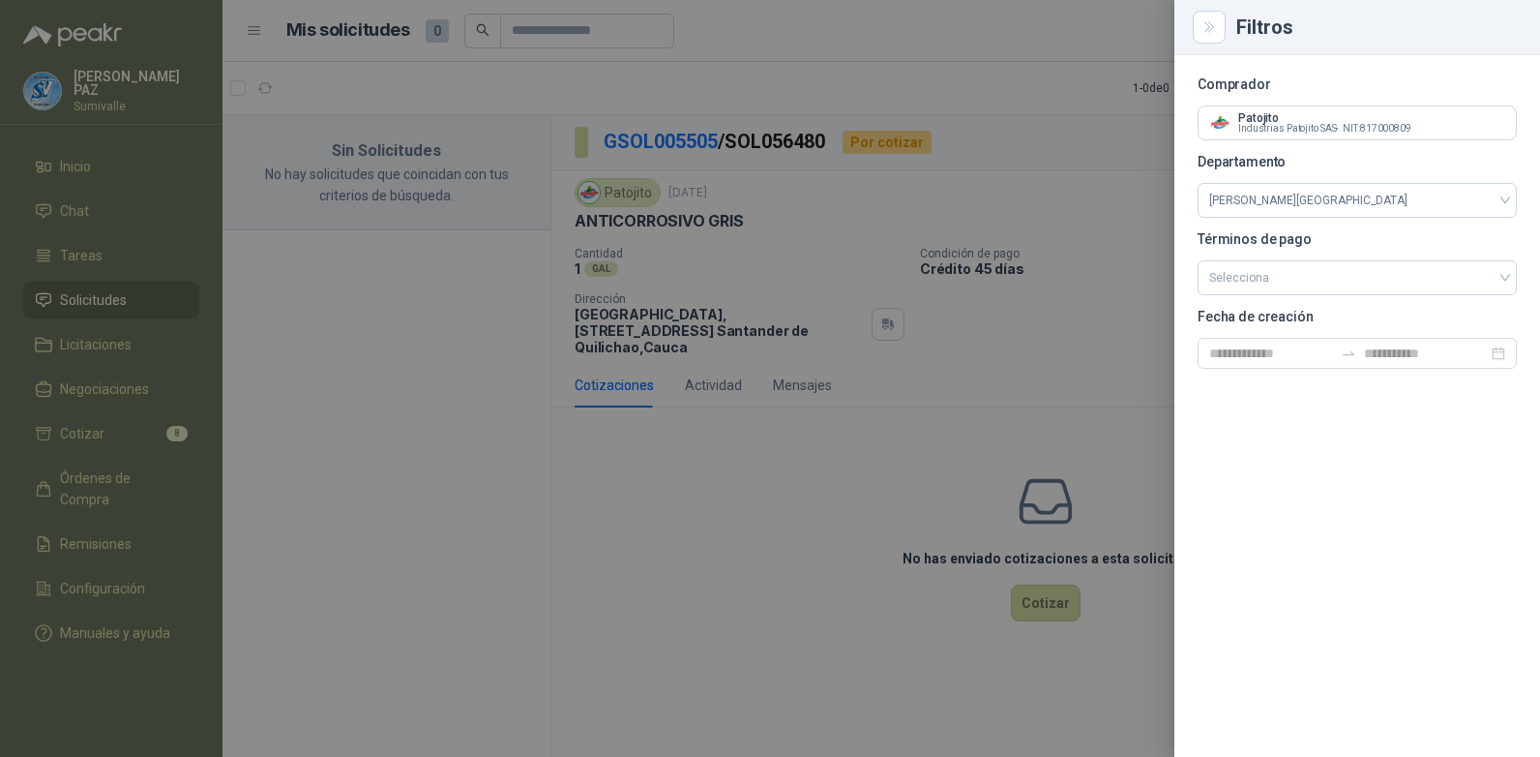
click at [682, 513] on div at bounding box center [770, 378] width 1540 height 757
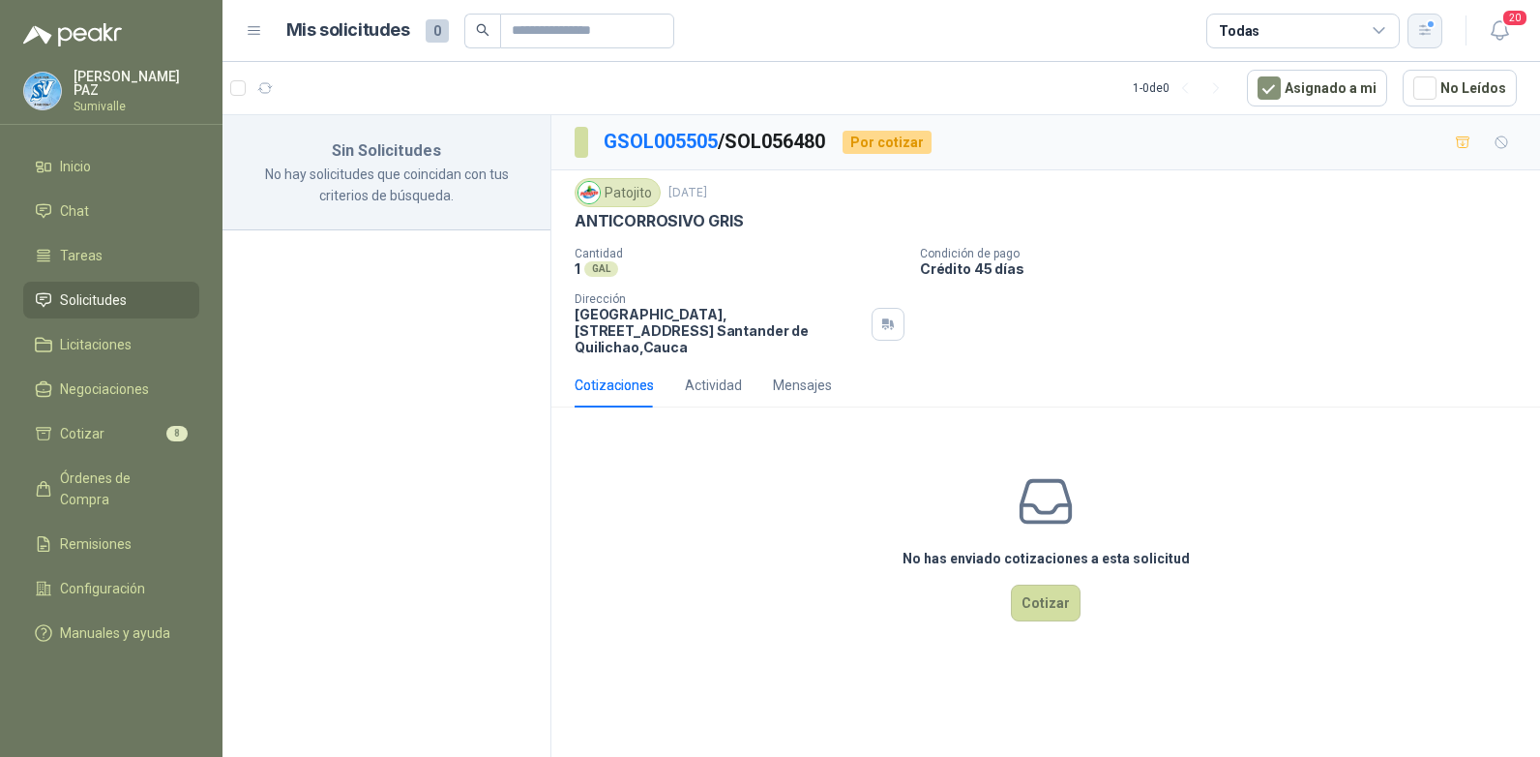
click at [1434, 22] on div "button" at bounding box center [1425, 30] width 16 height 16
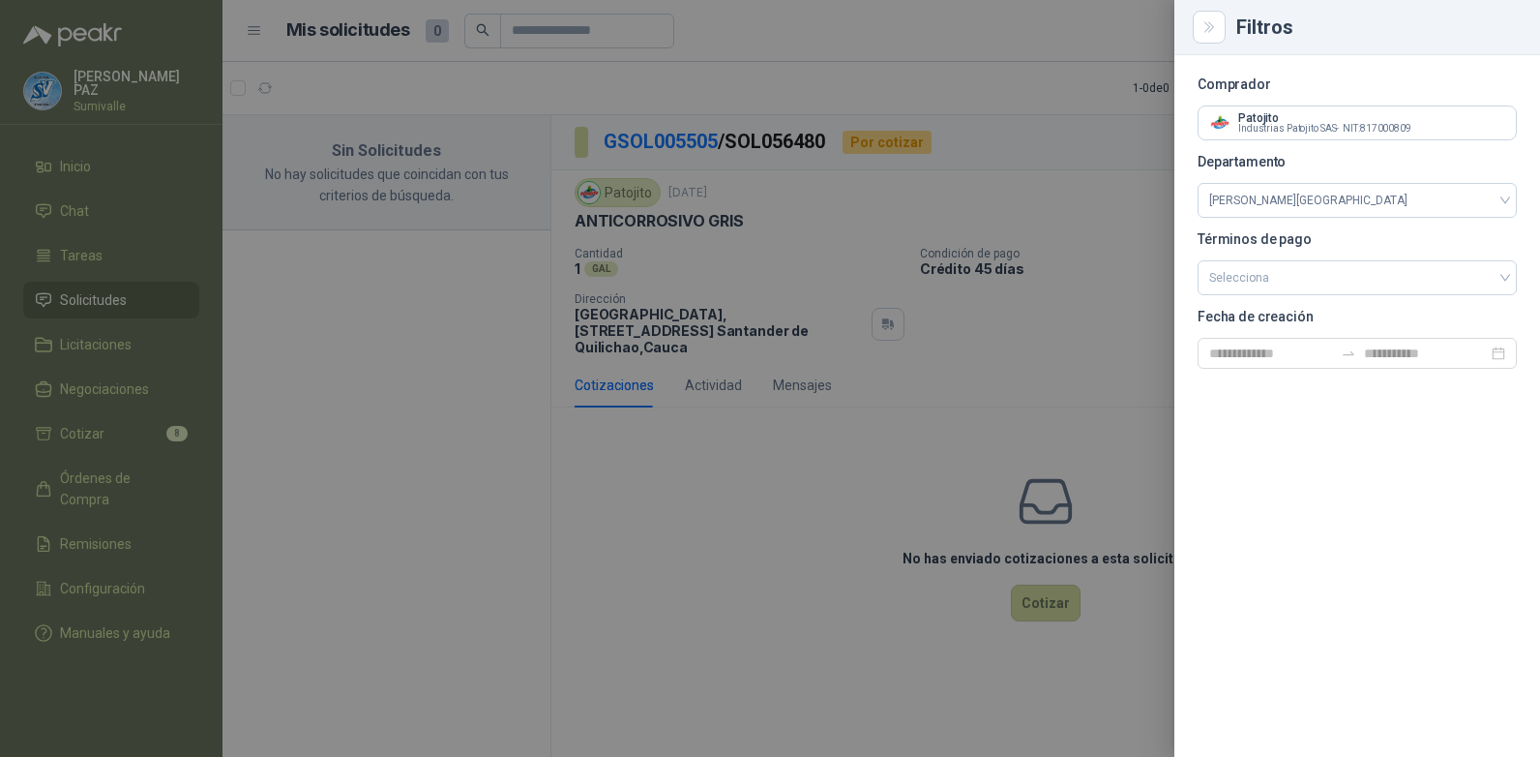
click at [1010, 409] on div at bounding box center [770, 378] width 1540 height 757
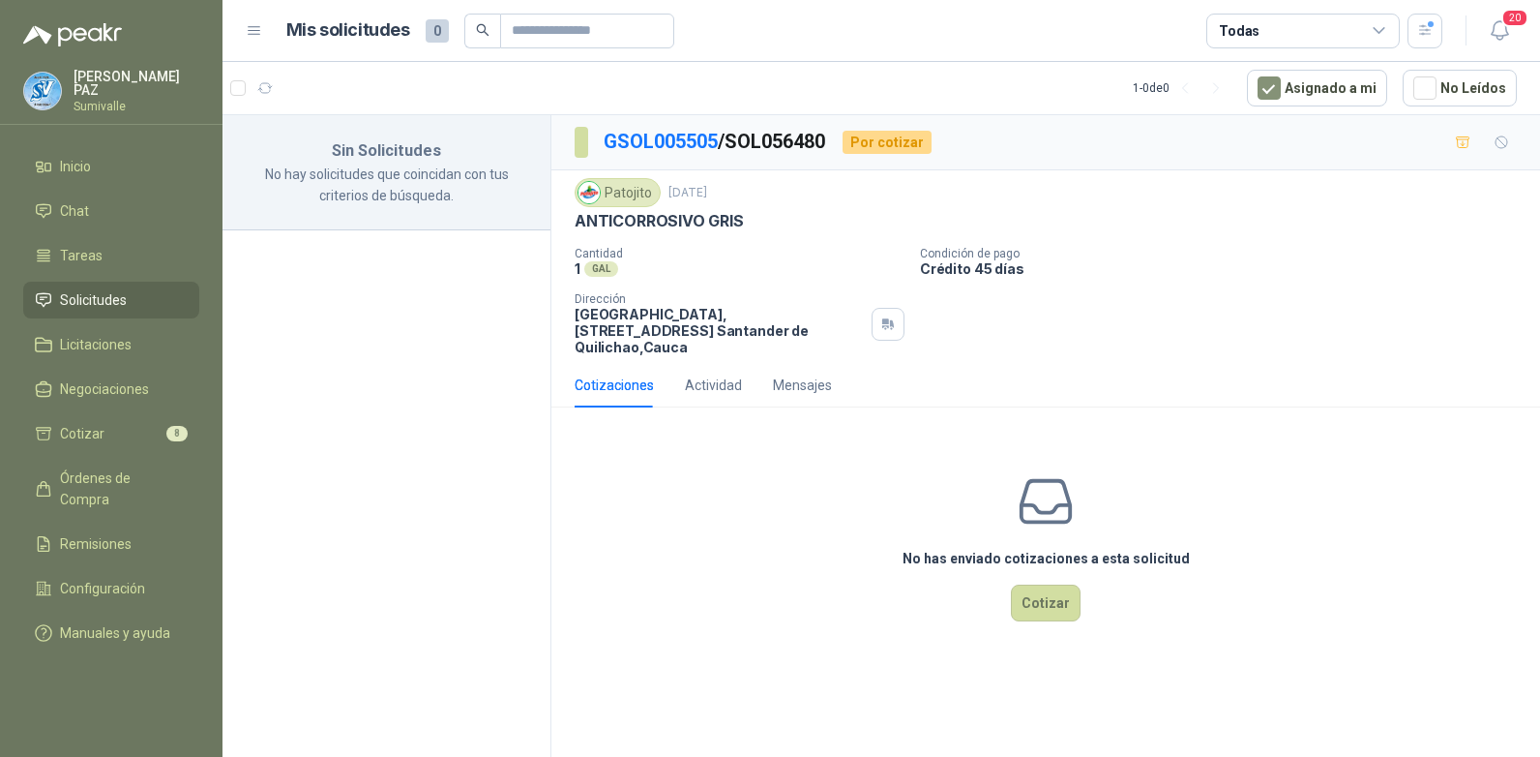
click at [134, 295] on li "Solicitudes" at bounding box center [111, 299] width 153 height 21
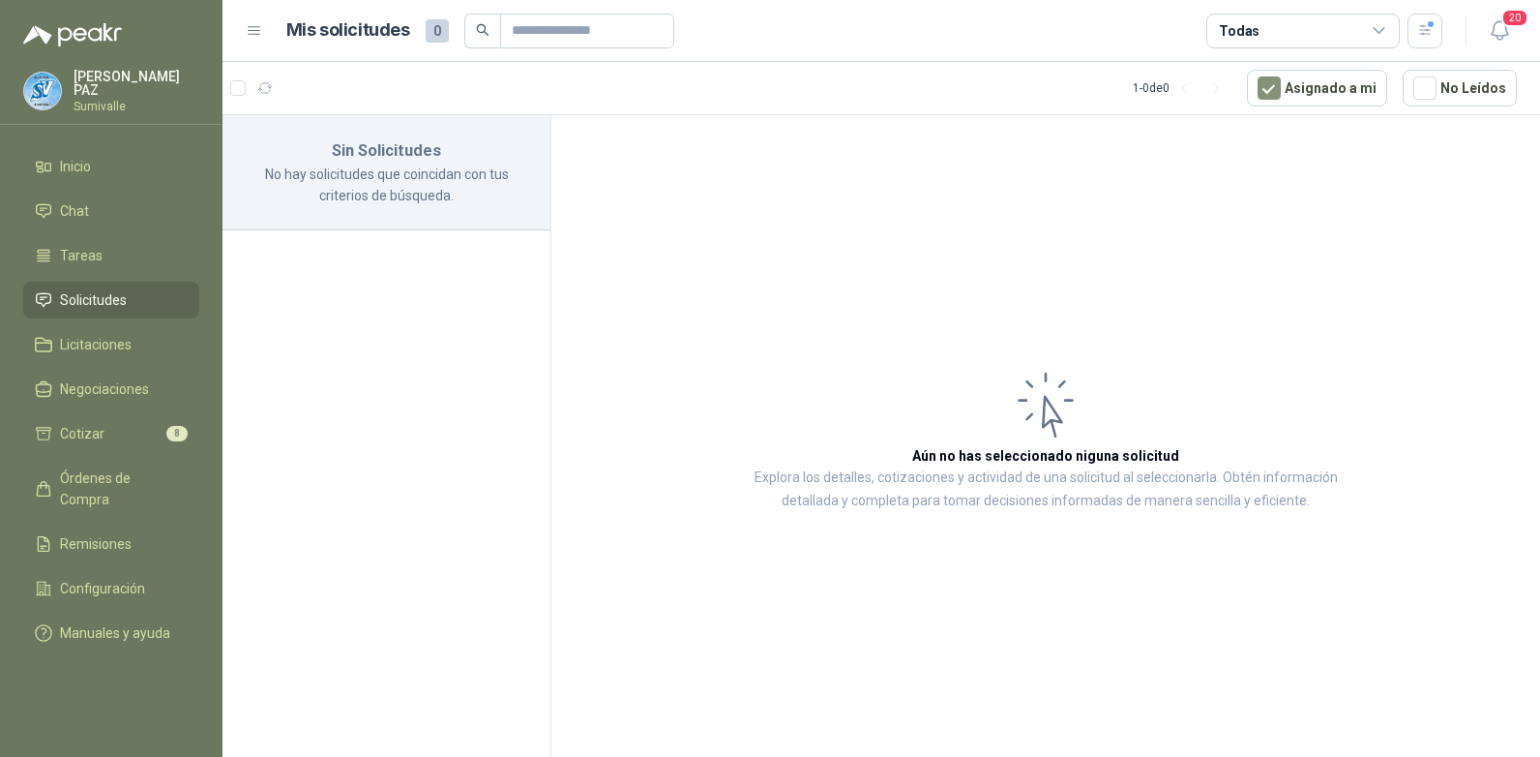
click at [134, 295] on li "Solicitudes" at bounding box center [111, 299] width 153 height 21
click at [108, 292] on span "Solicitudes" at bounding box center [93, 299] width 67 height 21
click at [546, 20] on input "text" at bounding box center [579, 31] width 135 height 33
type input "**********"
click at [1287, 37] on div "Todas" at bounding box center [1304, 31] width 194 height 35
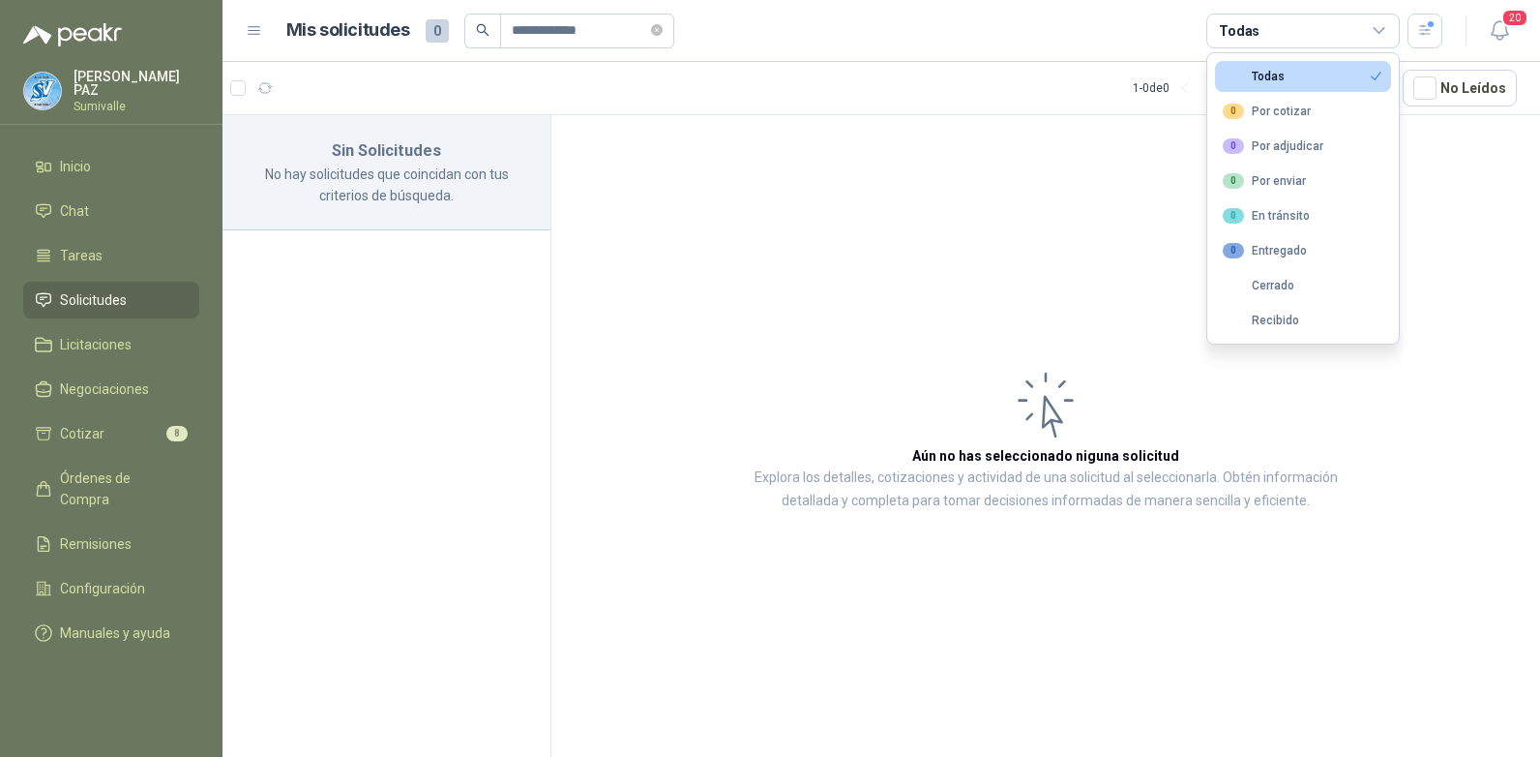
click at [1302, 40] on div "Todas" at bounding box center [1304, 31] width 194 height 35
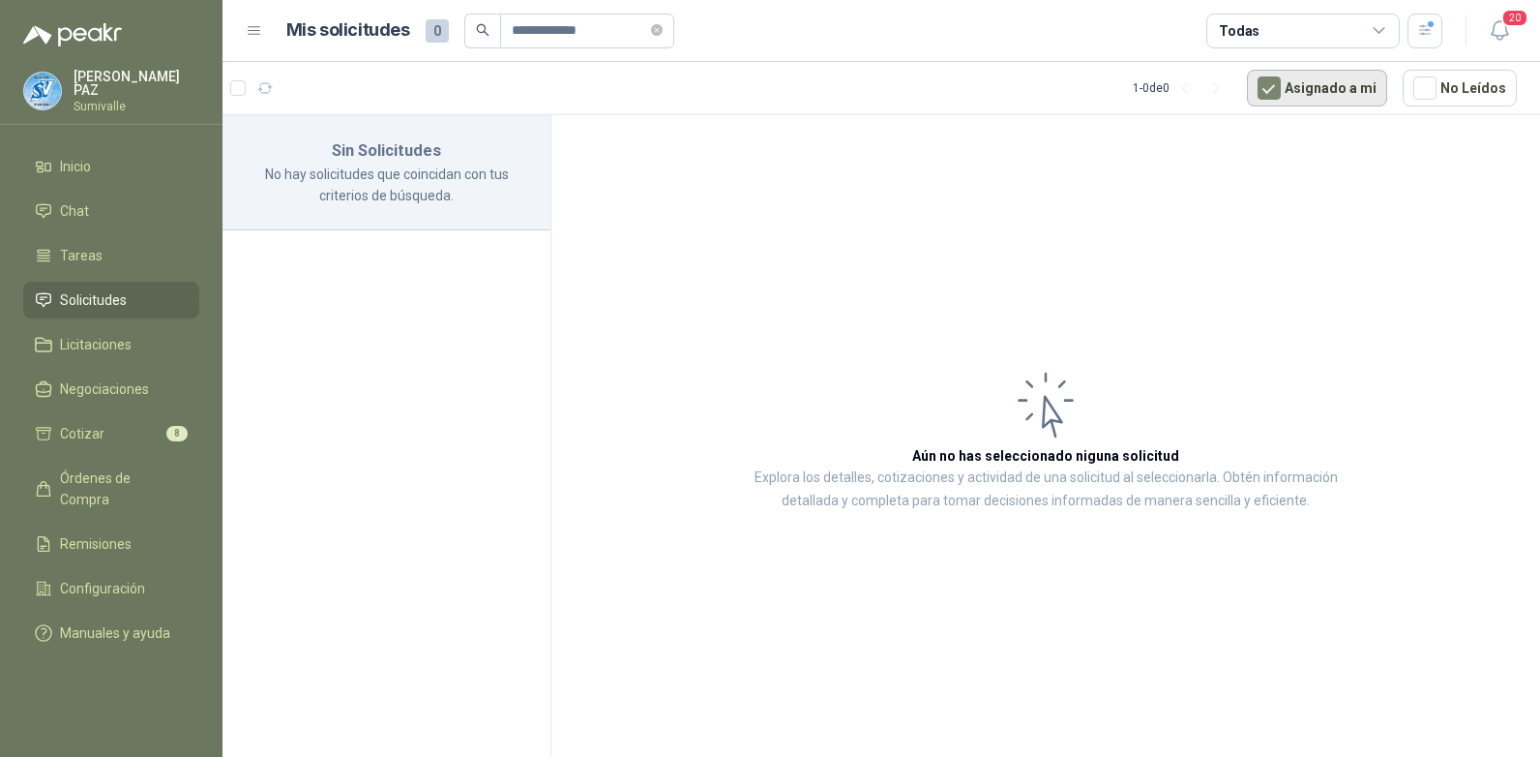
click at [1315, 89] on button "Asignado a mi" at bounding box center [1317, 88] width 140 height 37
click at [1437, 22] on button "button" at bounding box center [1425, 31] width 35 height 35
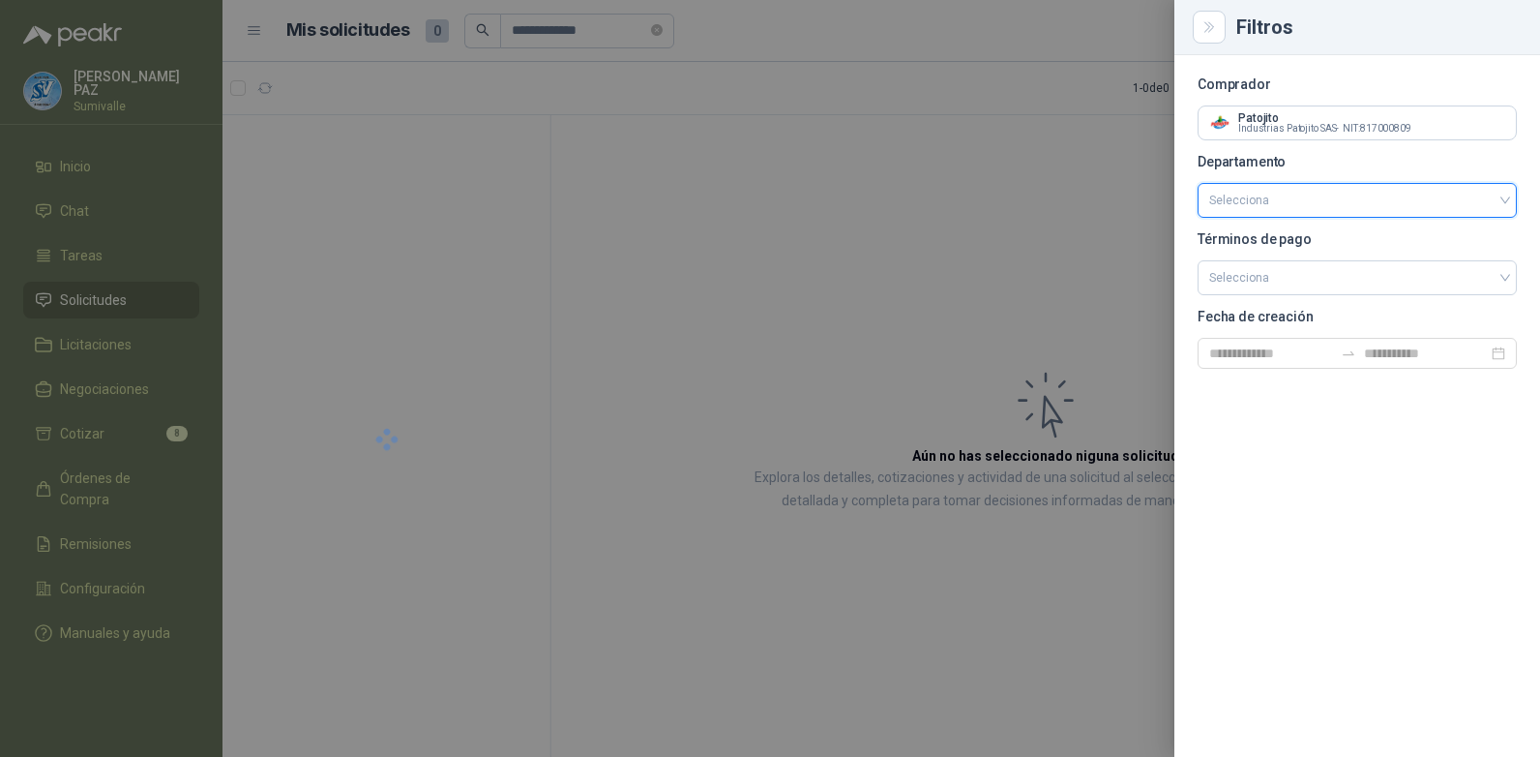
click at [888, 252] on div at bounding box center [770, 378] width 1540 height 757
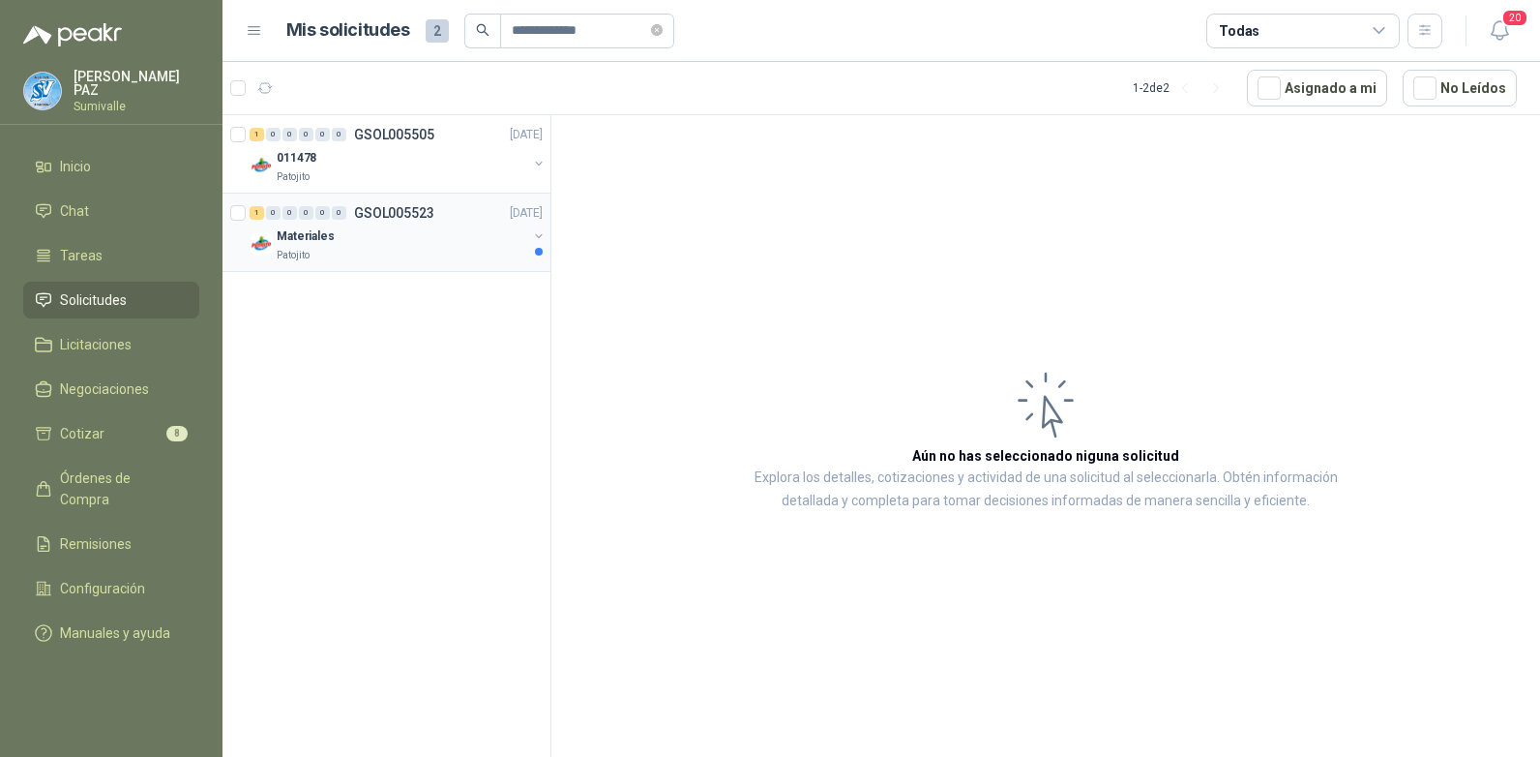
click at [389, 241] on div "Materiales" at bounding box center [402, 235] width 251 height 23
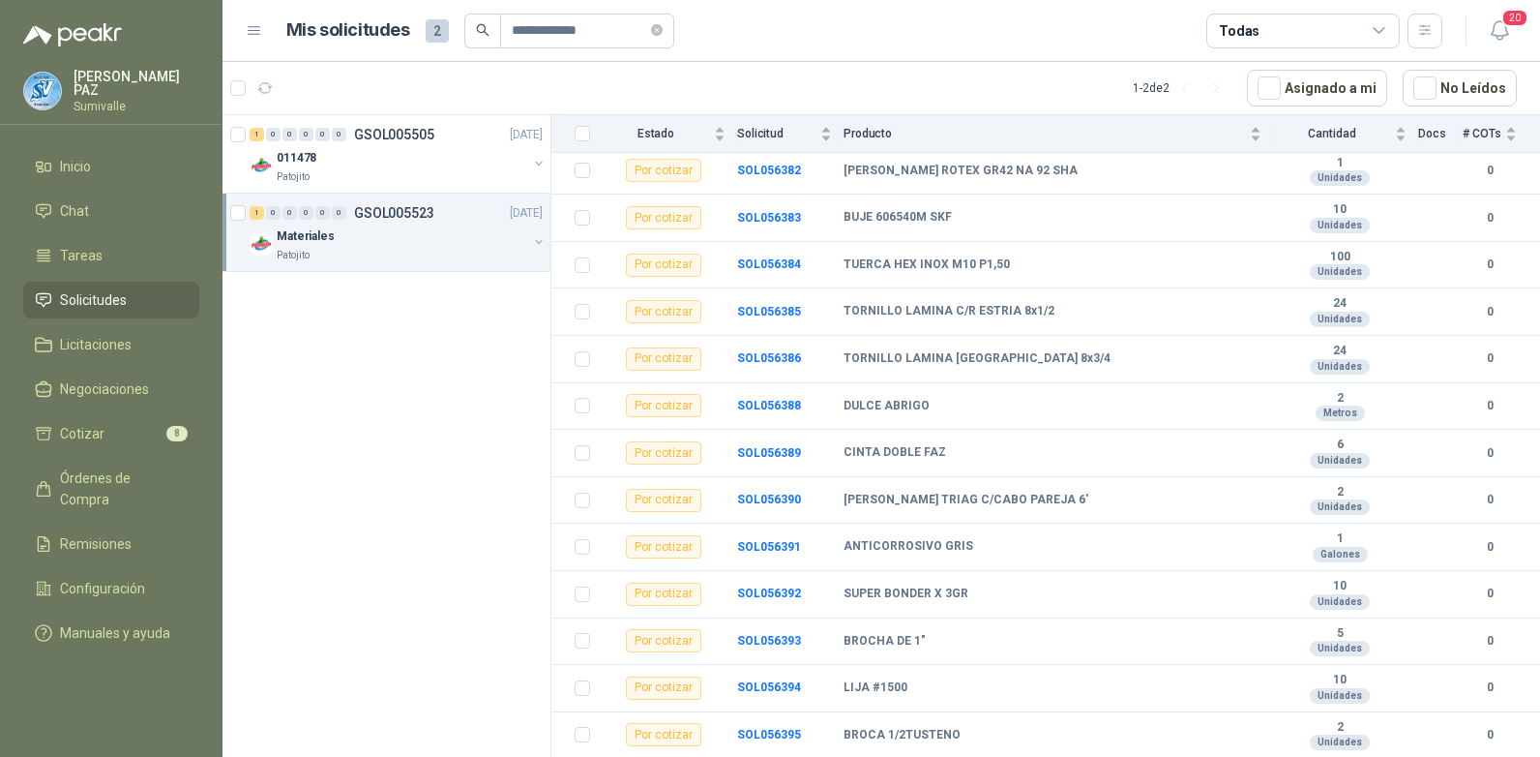
scroll to position [1588, 0]
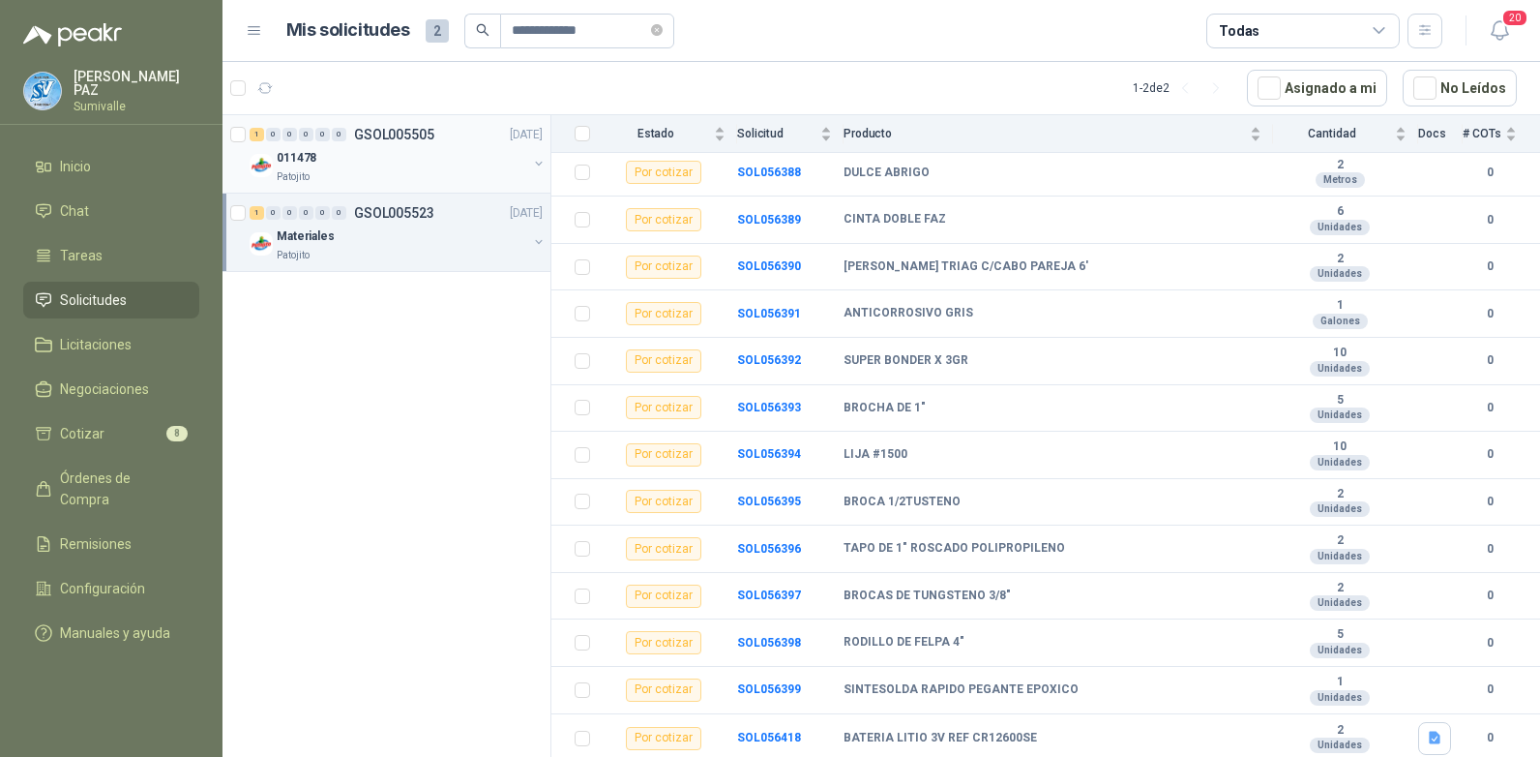
click at [319, 164] on div "011478" at bounding box center [402, 157] width 251 height 23
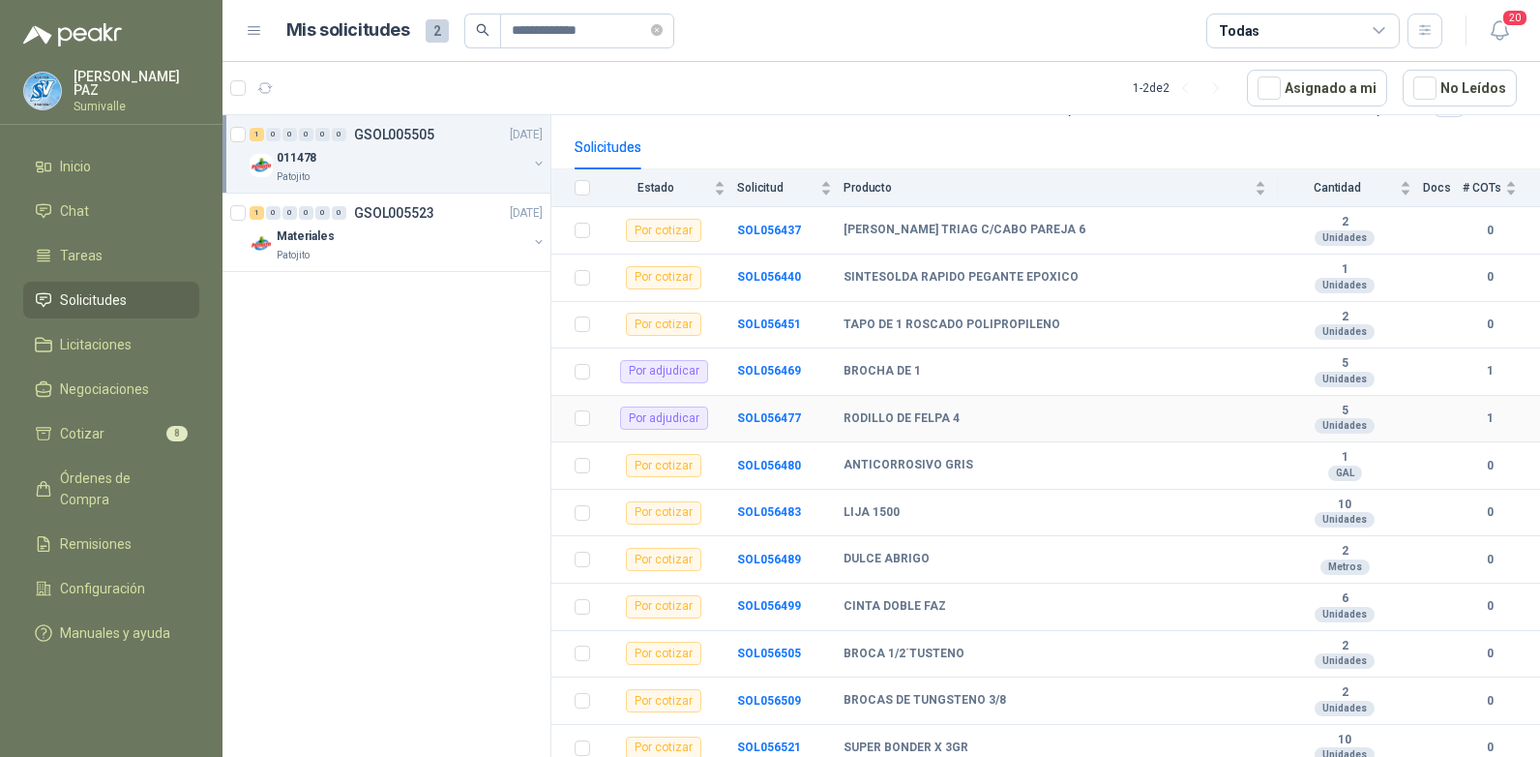
scroll to position [174, 0]
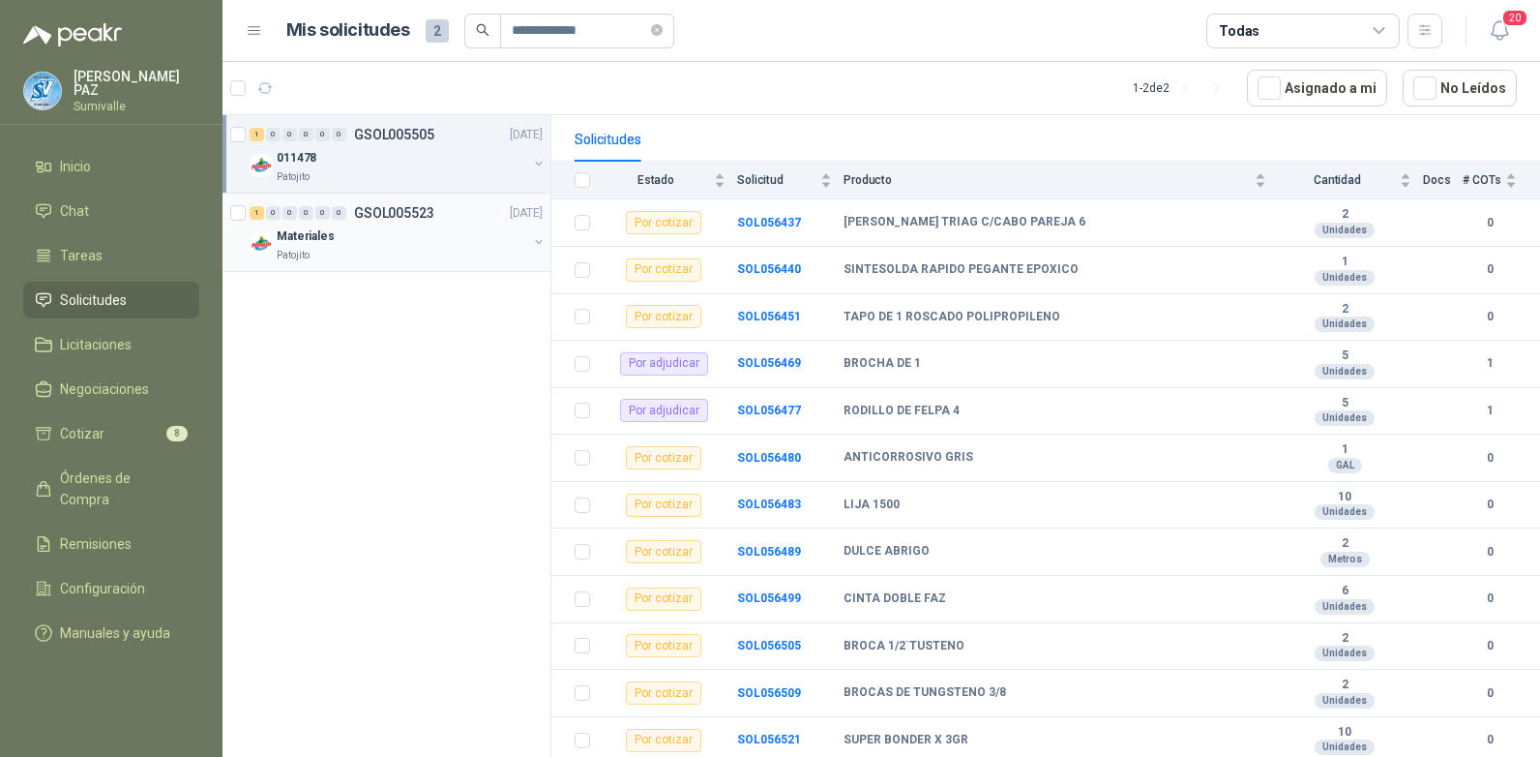
click at [322, 229] on p "Materiales" at bounding box center [306, 236] width 58 height 18
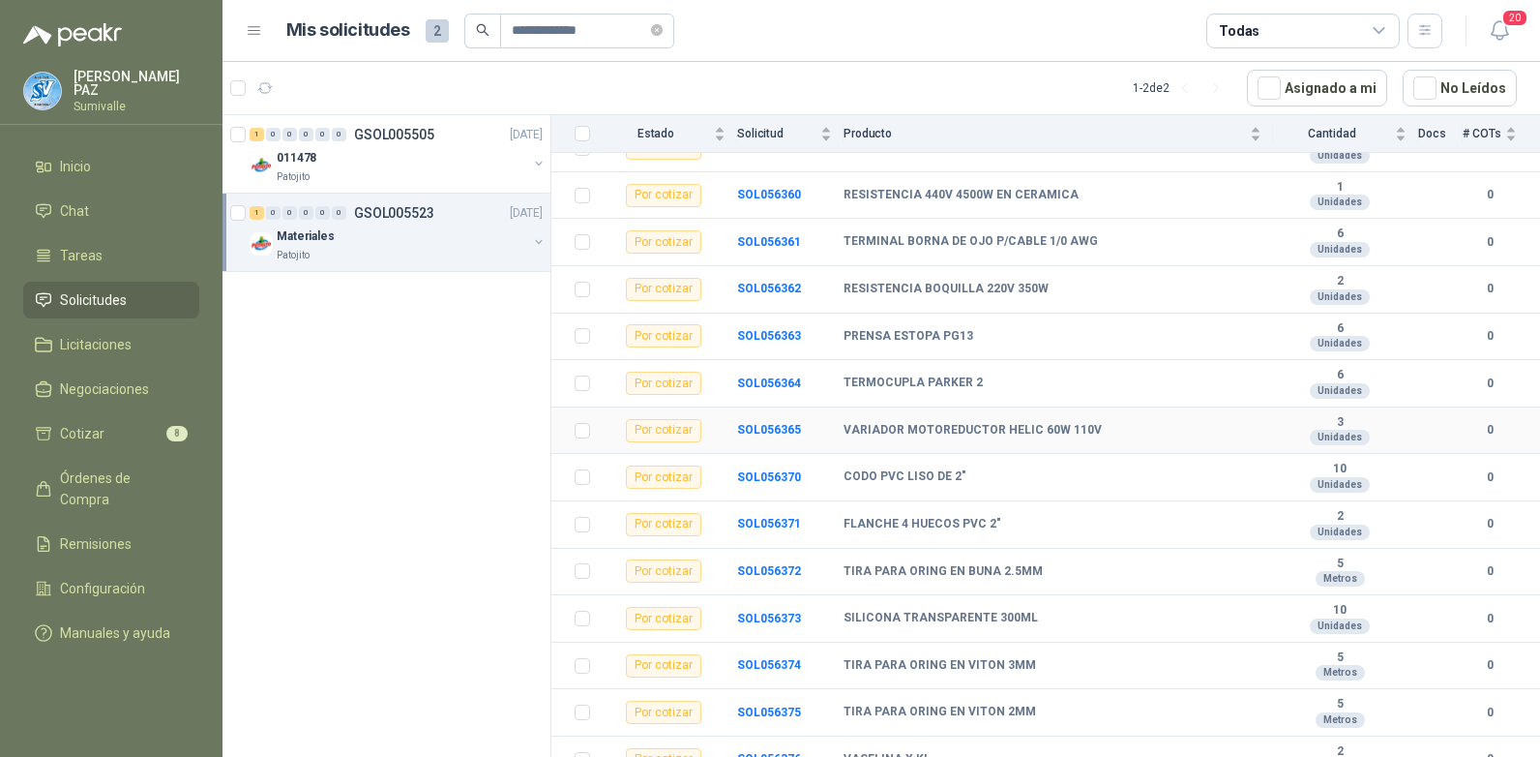
scroll to position [581, 0]
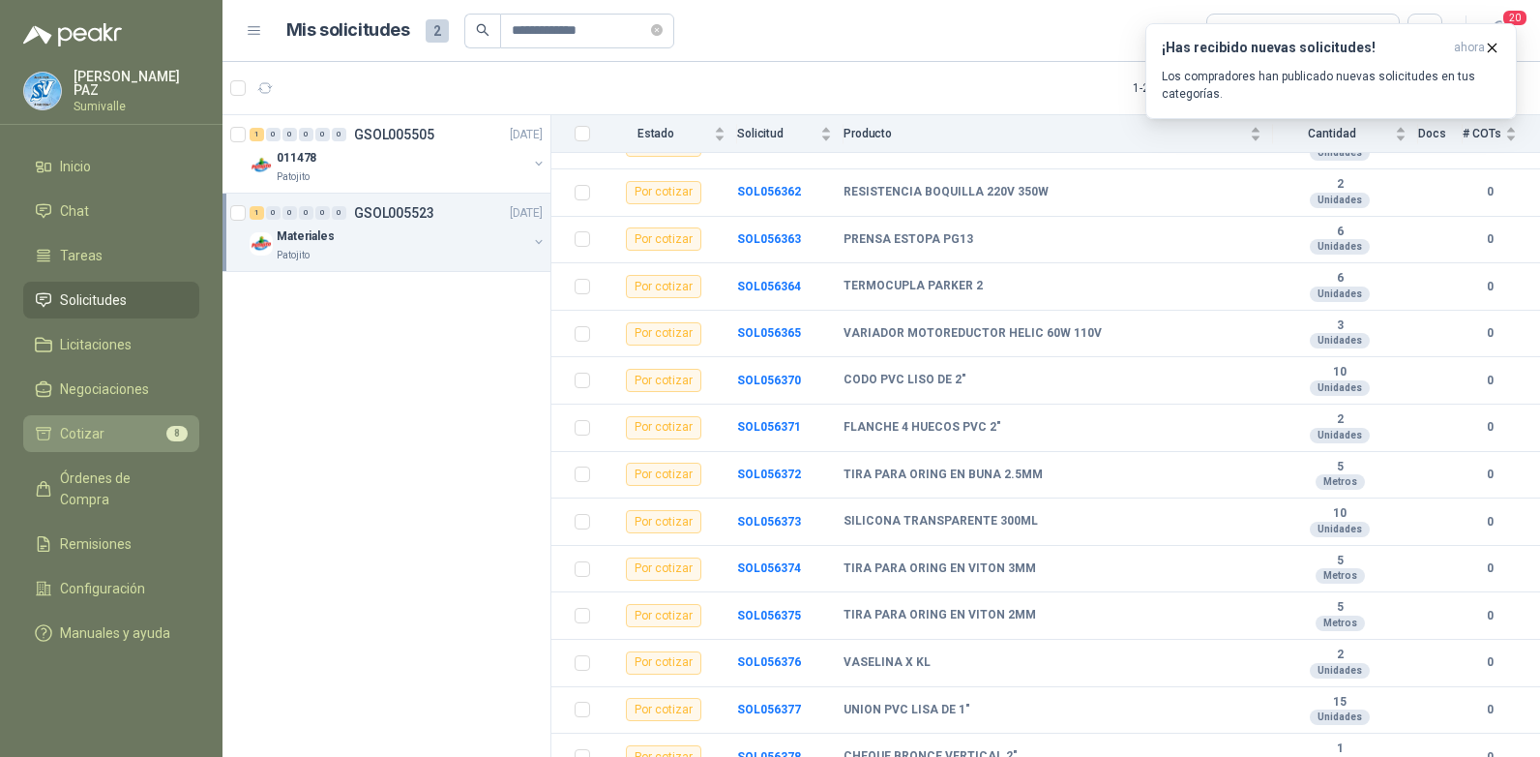
click at [101, 426] on span "Cotizar" at bounding box center [82, 433] width 45 height 21
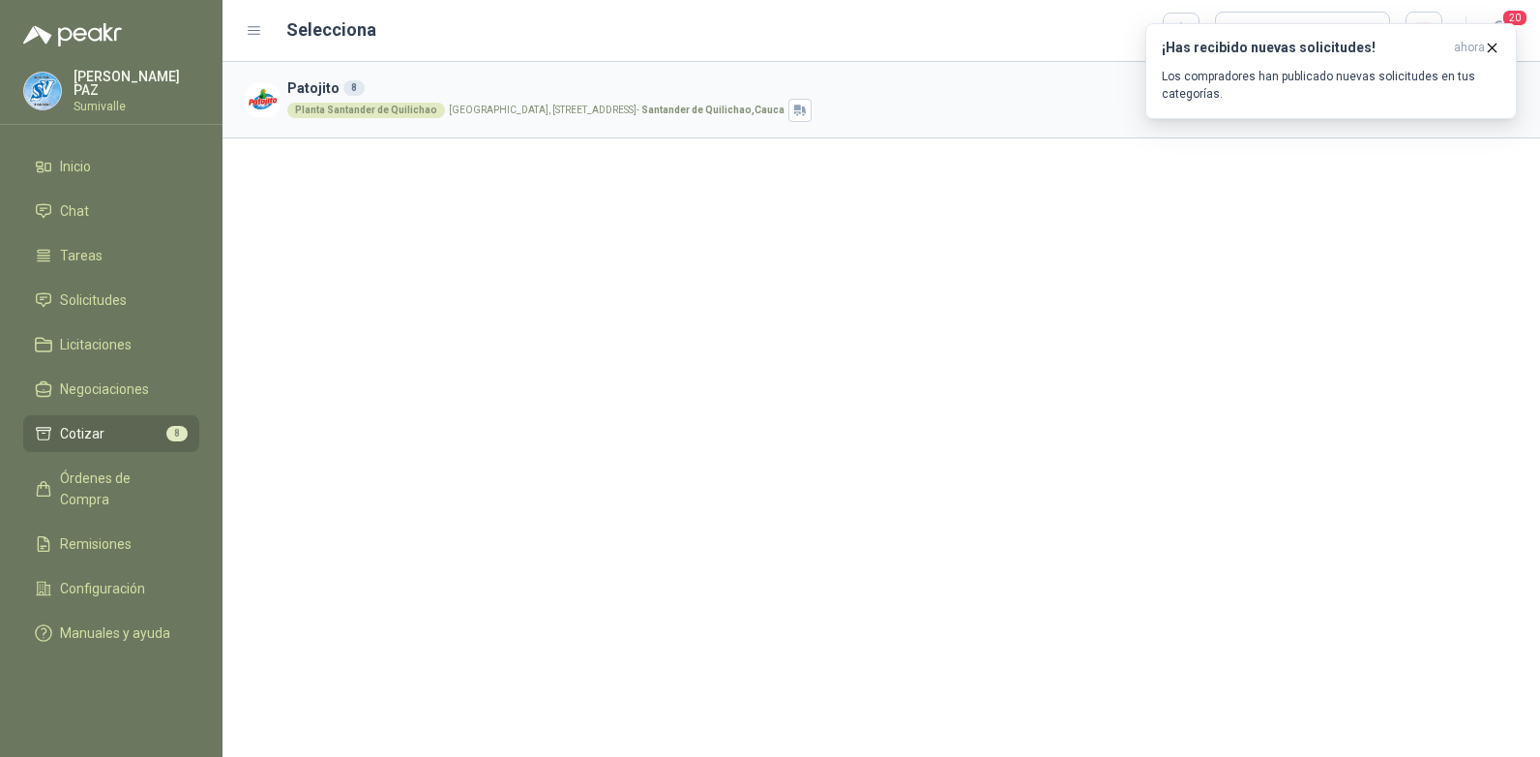
click at [527, 91] on h3 "Patojito 8" at bounding box center [830, 87] width 1086 height 21
click at [1495, 45] on icon "button" at bounding box center [1492, 48] width 16 height 16
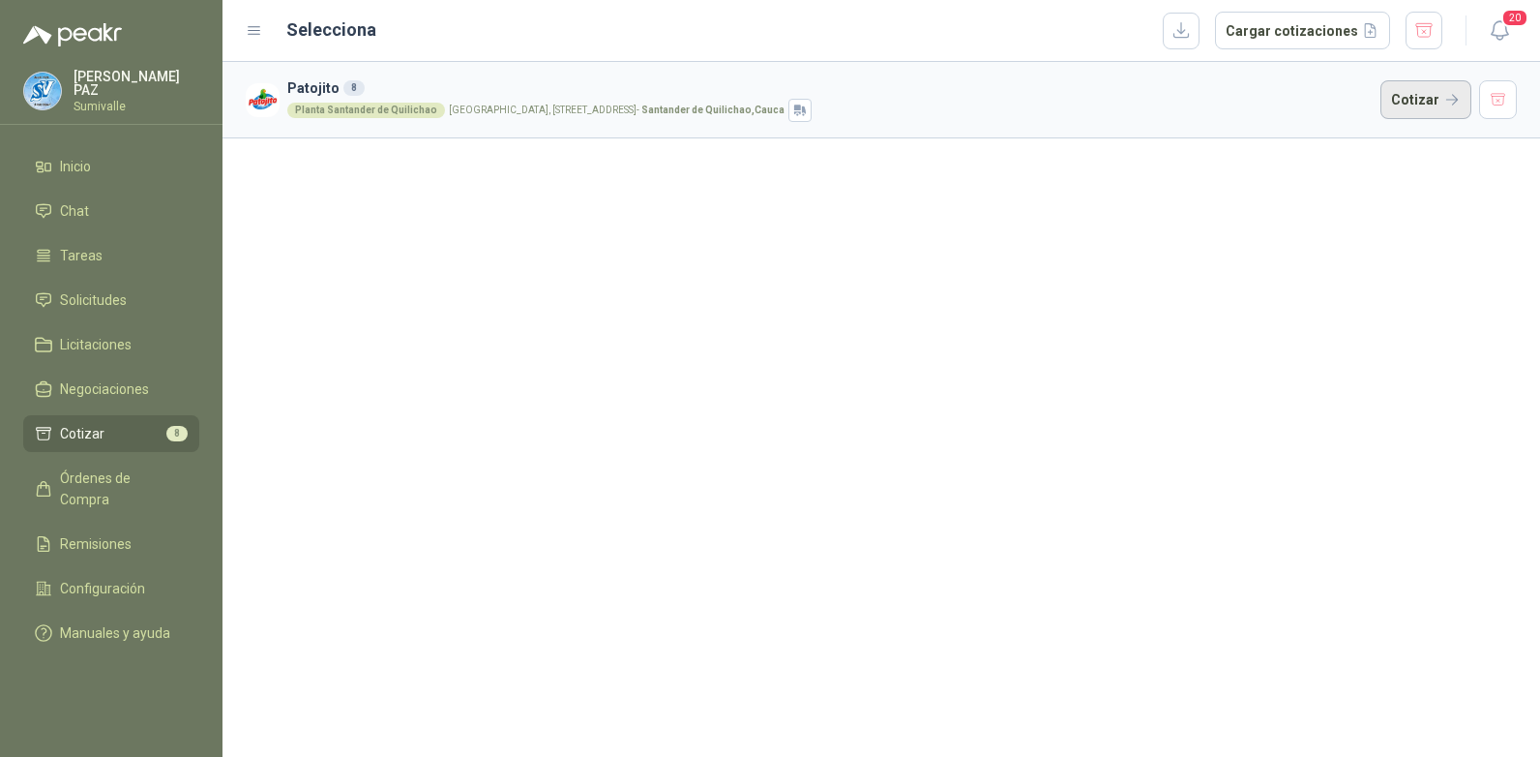
click at [1427, 94] on button "Cotizar" at bounding box center [1426, 99] width 91 height 39
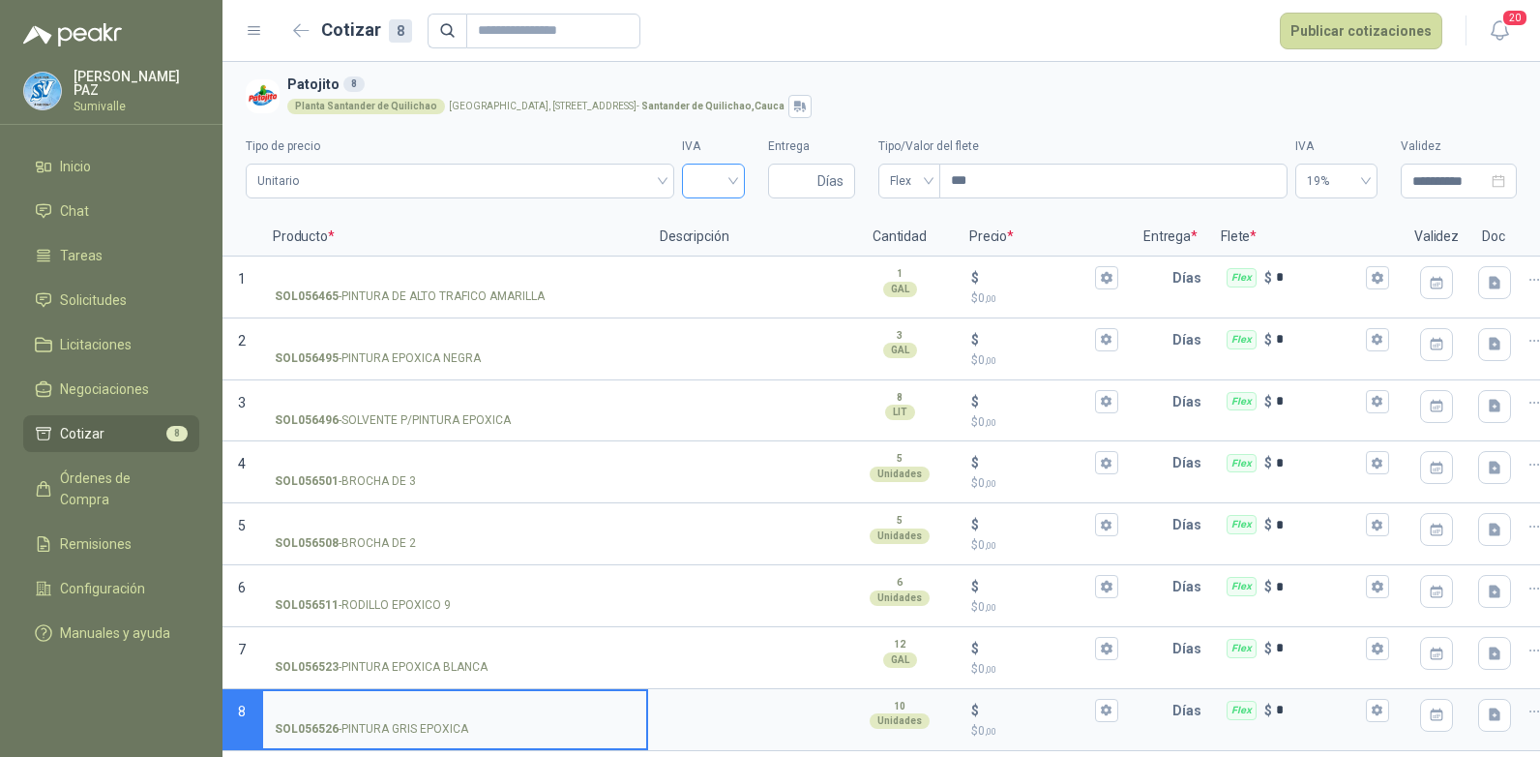
click at [704, 171] on input "search" at bounding box center [714, 178] width 40 height 29
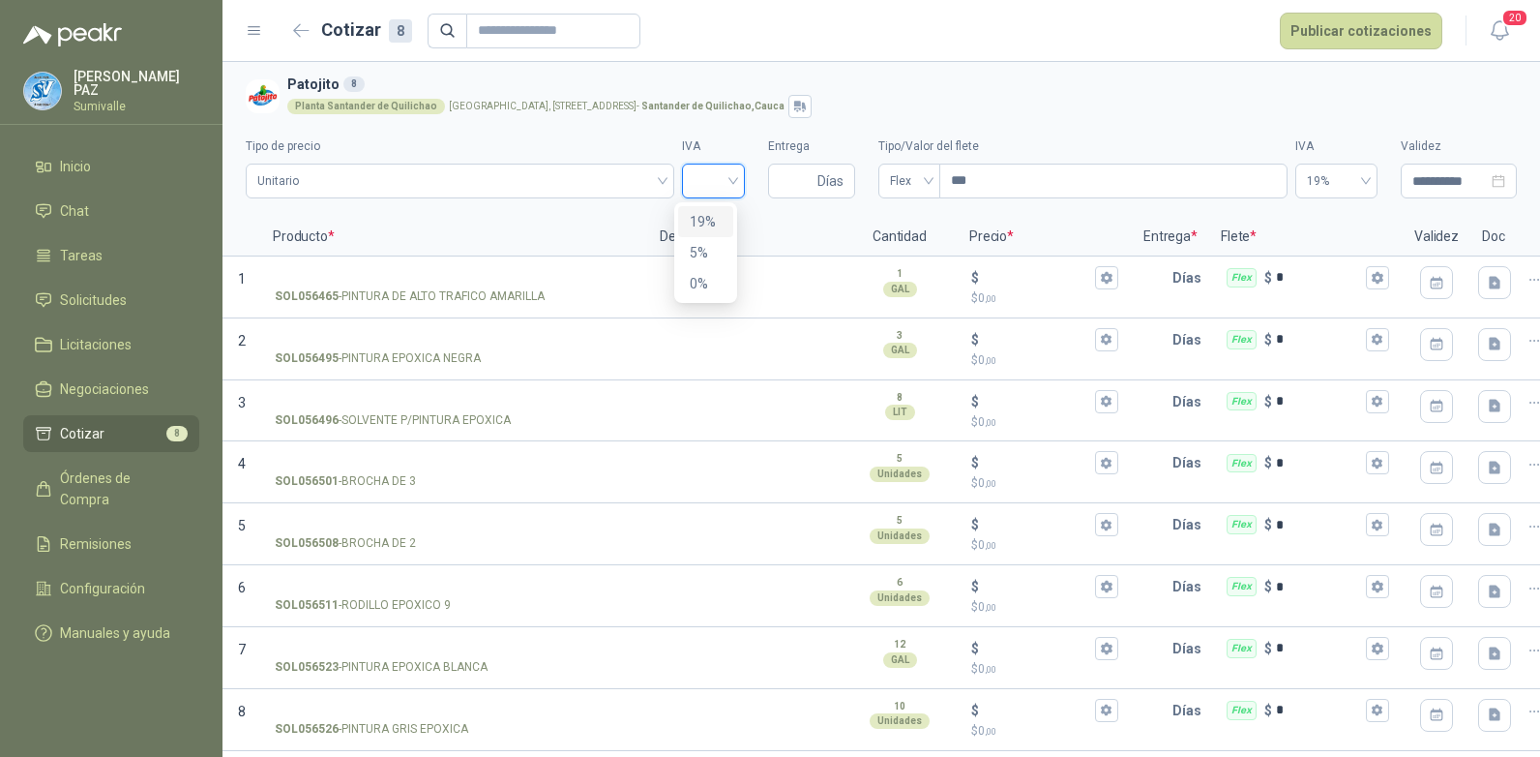
click at [710, 222] on div "19%" at bounding box center [706, 221] width 32 height 21
click at [781, 175] on input "Entrega" at bounding box center [797, 180] width 34 height 33
type input "*"
click at [905, 173] on span "Flex" at bounding box center [909, 180] width 39 height 29
type input "*"
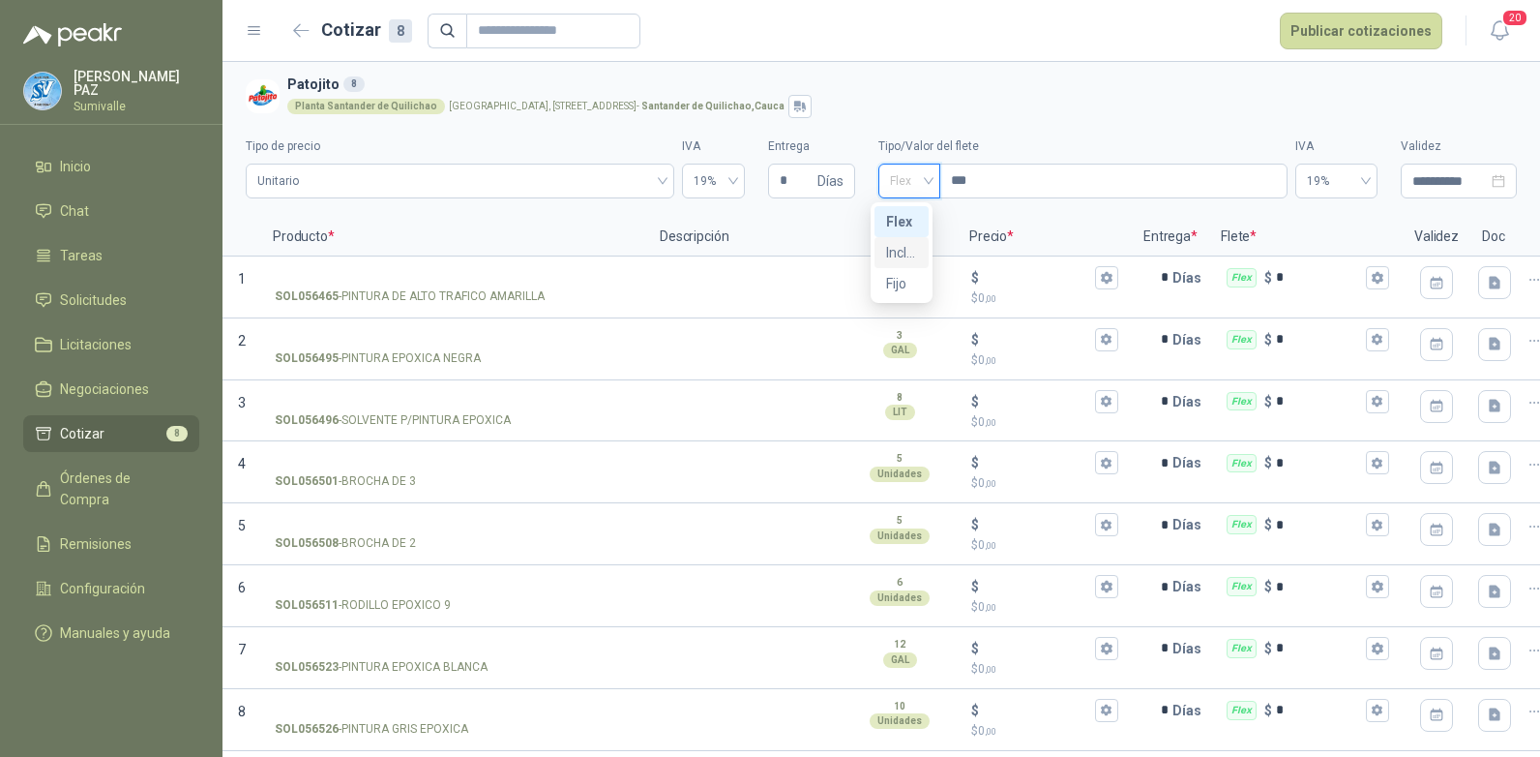
click at [907, 244] on div "Incluido" at bounding box center [901, 252] width 31 height 21
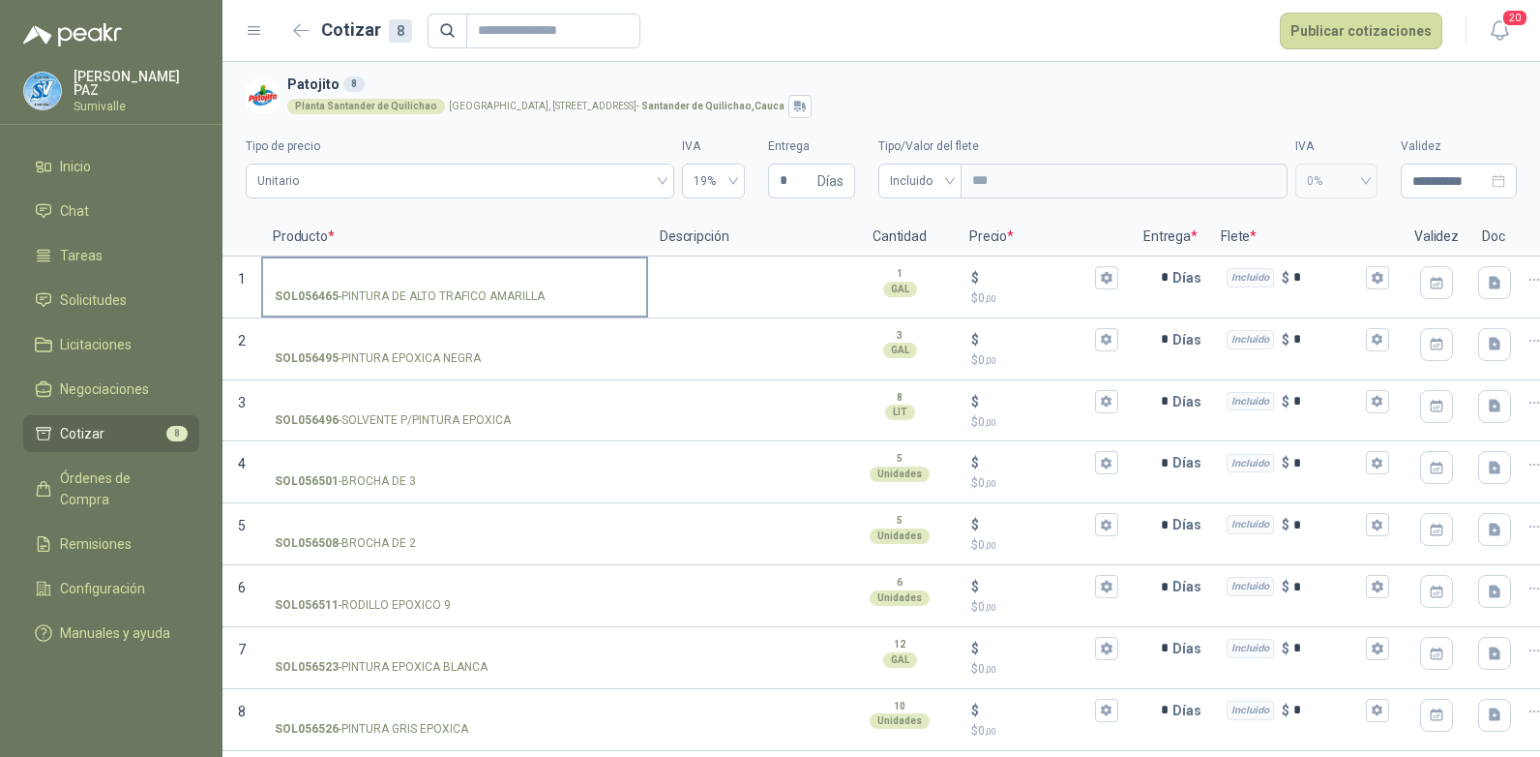
drag, startPoint x: 343, startPoint y: 296, endPoint x: 546, endPoint y: 294, distance: 202.2
click at [546, 294] on div "SOL056465 - PINTURA DE ALTO TRAFICO AMARILLA" at bounding box center [455, 296] width 360 height 18
drag, startPoint x: 543, startPoint y: 295, endPoint x: 343, endPoint y: 300, distance: 199.4
click at [343, 300] on p "SOL056465 - PINTURA DE ALTO TRAFICO AMARILLA" at bounding box center [410, 296] width 270 height 18
copy p "PINTURA DE ALTO TRAFICO AMARILLA"
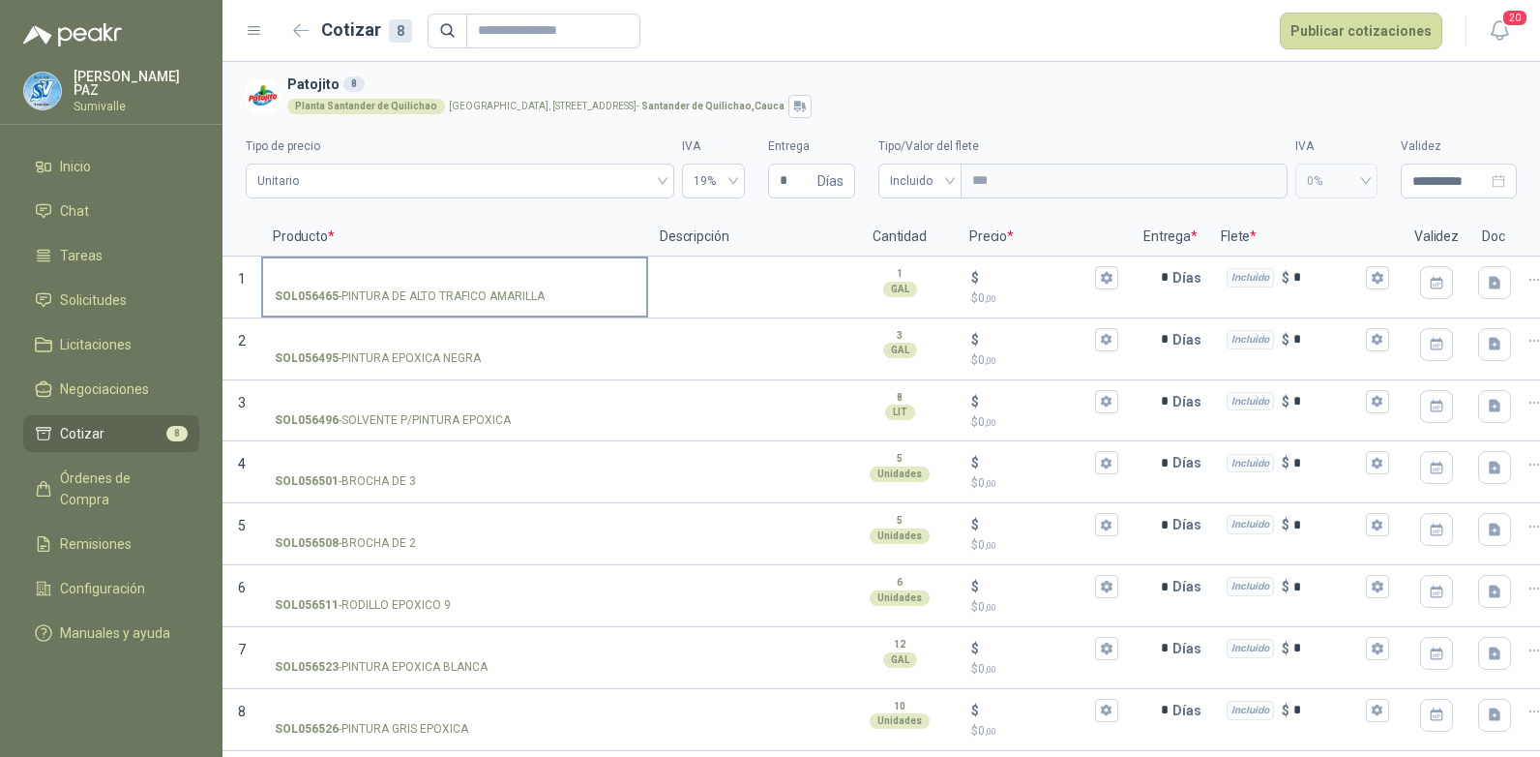
click at [357, 266] on label "SOL056465 - PINTURA DE ALTO TRAFICO AMARILLA" at bounding box center [454, 285] width 383 height 55
click at [357, 271] on input "SOL056465 - PINTURA DE ALTO TRAFICO AMARILLA" at bounding box center [455, 278] width 360 height 15
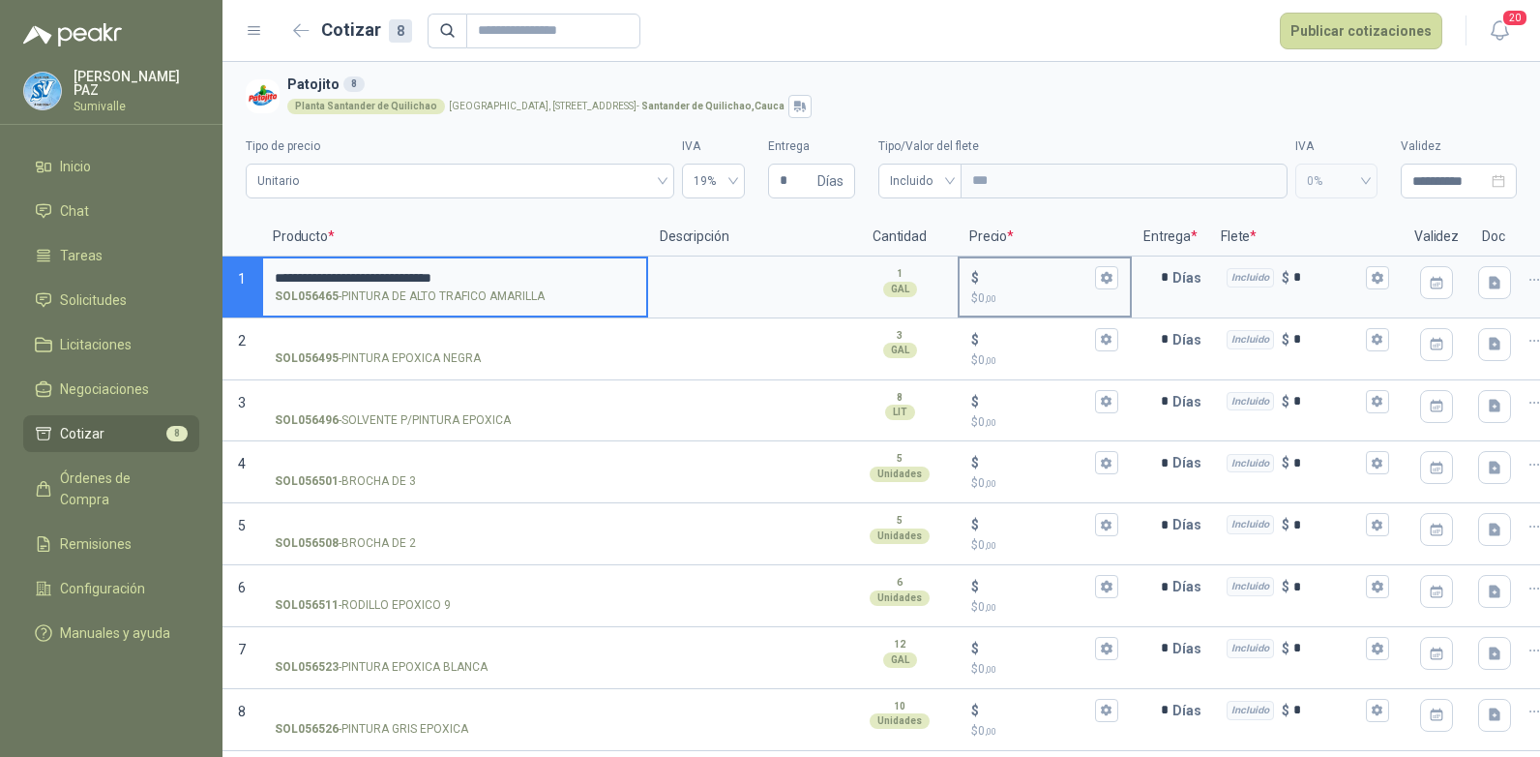
click at [999, 271] on input "$ $ 0 ,00" at bounding box center [1037, 277] width 108 height 15
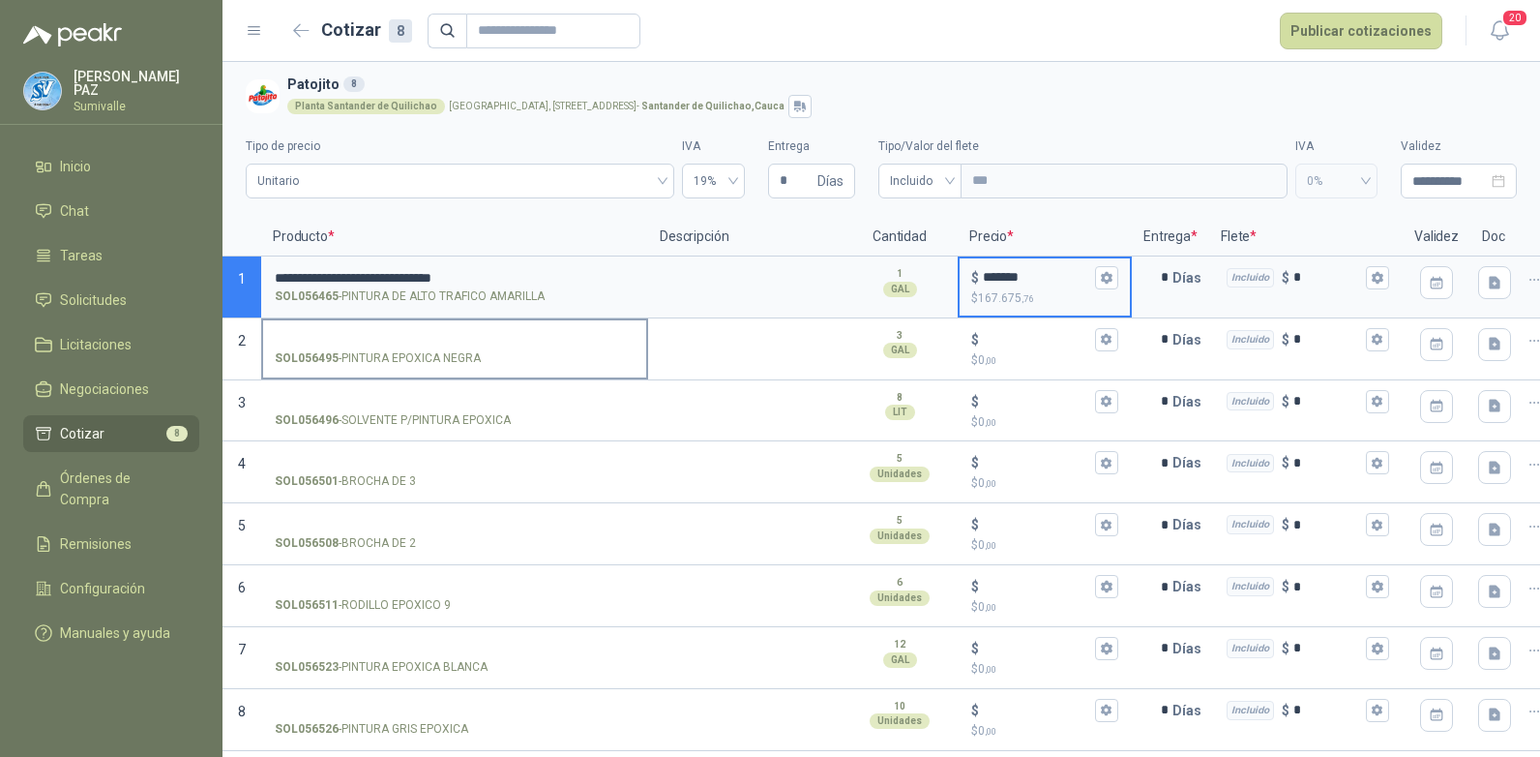
type input "*******"
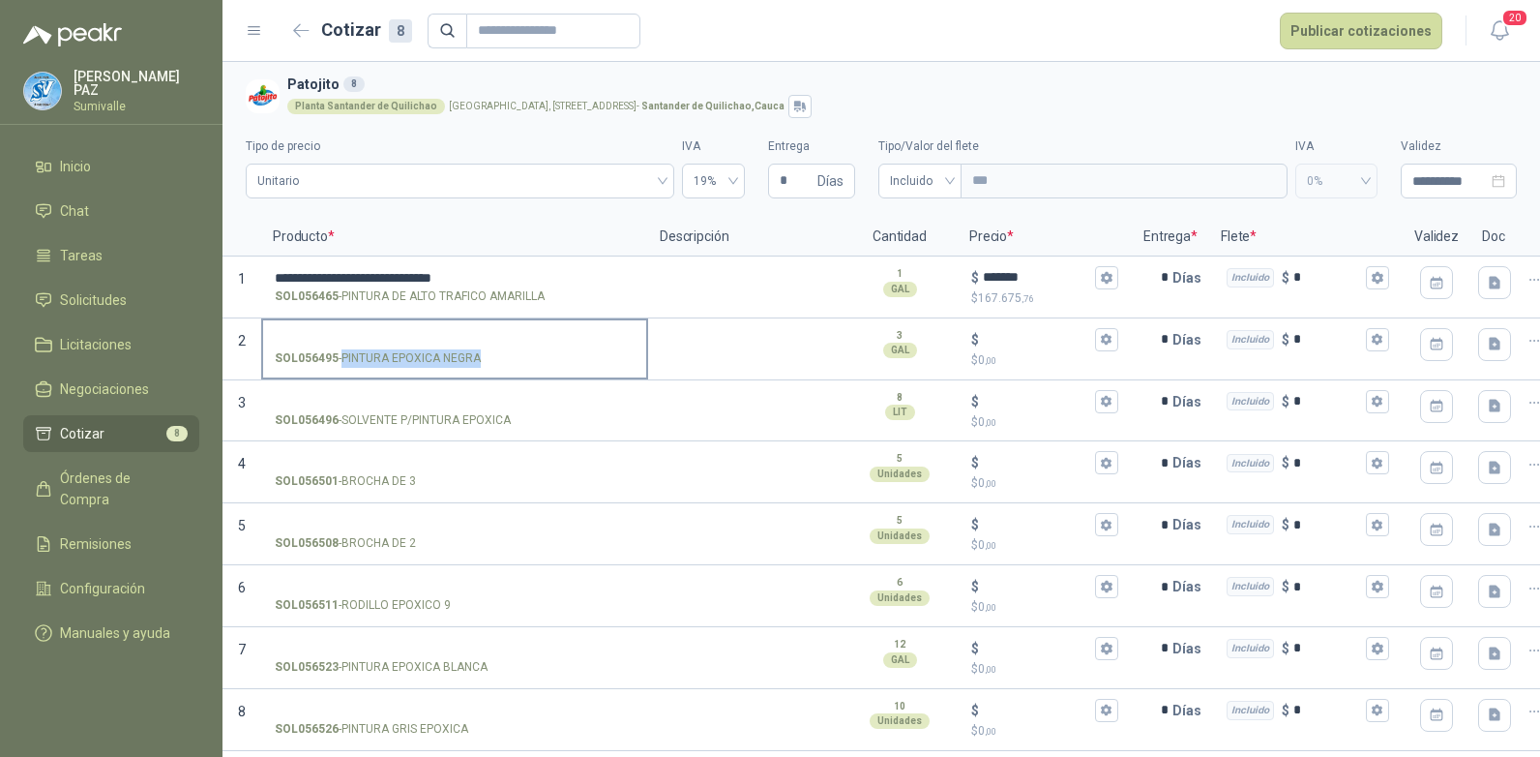
drag, startPoint x: 344, startPoint y: 356, endPoint x: 480, endPoint y: 361, distance: 135.5
click at [480, 361] on p "SOL056495 - PINTURA EPOXICA NEGRA" at bounding box center [378, 358] width 206 height 18
copy p "PINTURA EPOXICA NEGRA"
click at [342, 328] on label "SOL056495 - PINTURA EPOXICA NEGRA" at bounding box center [454, 347] width 383 height 55
click at [342, 333] on input "SOL056495 - PINTURA EPOXICA NEGRA" at bounding box center [455, 340] width 360 height 15
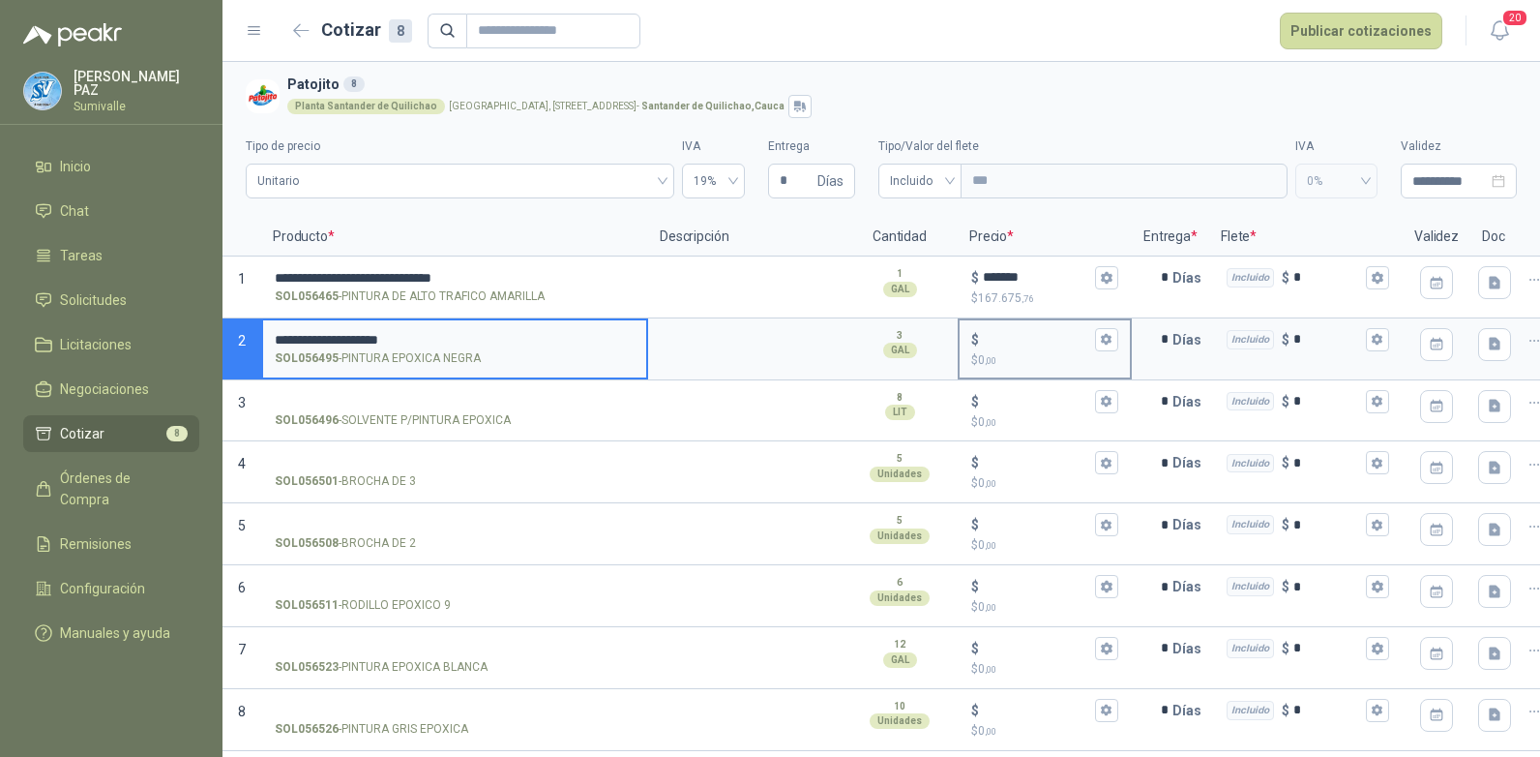
click at [1009, 333] on input "$ $ 0 ,00" at bounding box center [1037, 339] width 108 height 15
type input "*******"
click at [512, 333] on input "**********" at bounding box center [455, 340] width 360 height 15
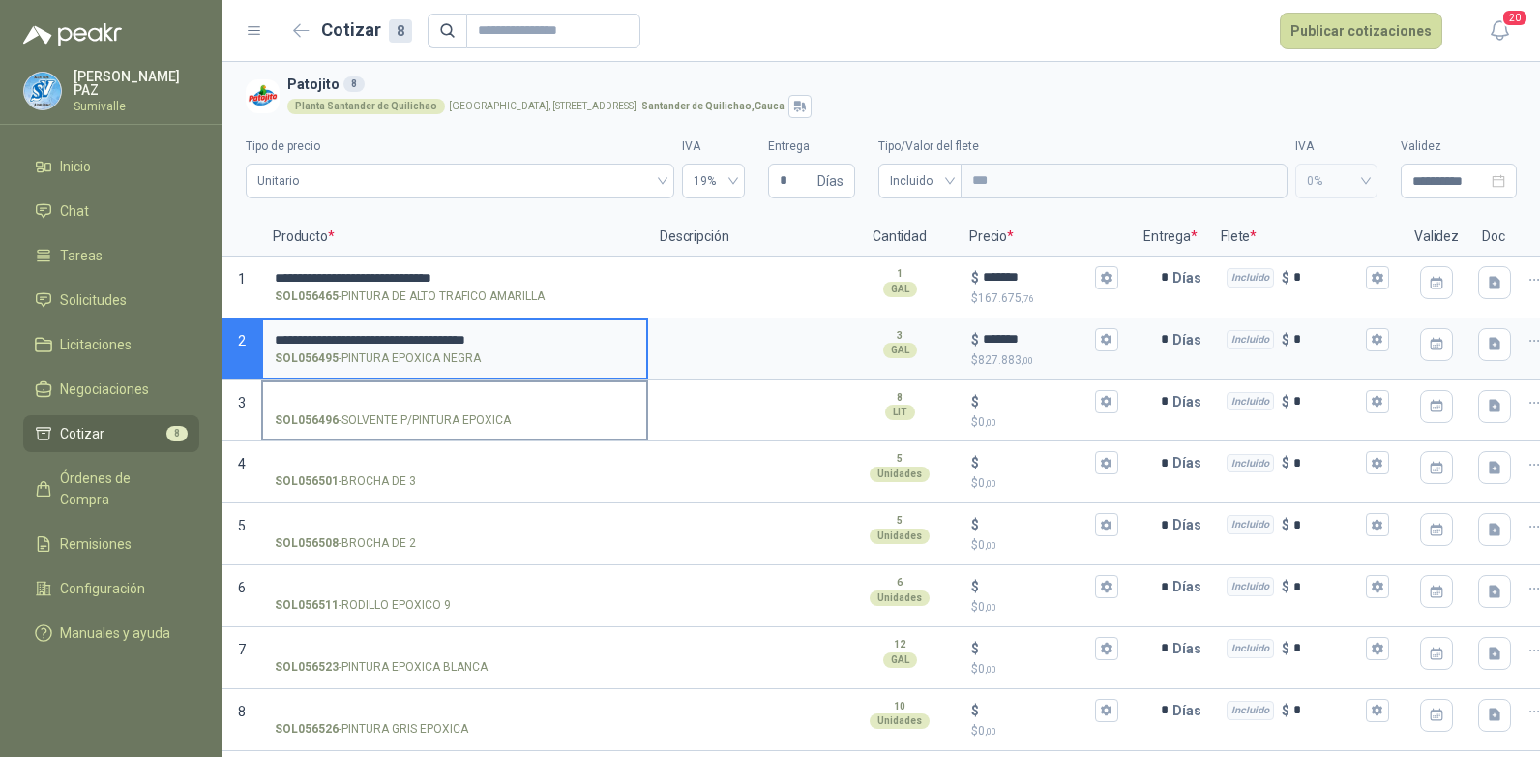
type input "**********"
click at [378, 395] on input "SOL056496 - SOLVENTE P/PINTURA EPOXICA" at bounding box center [455, 402] width 360 height 15
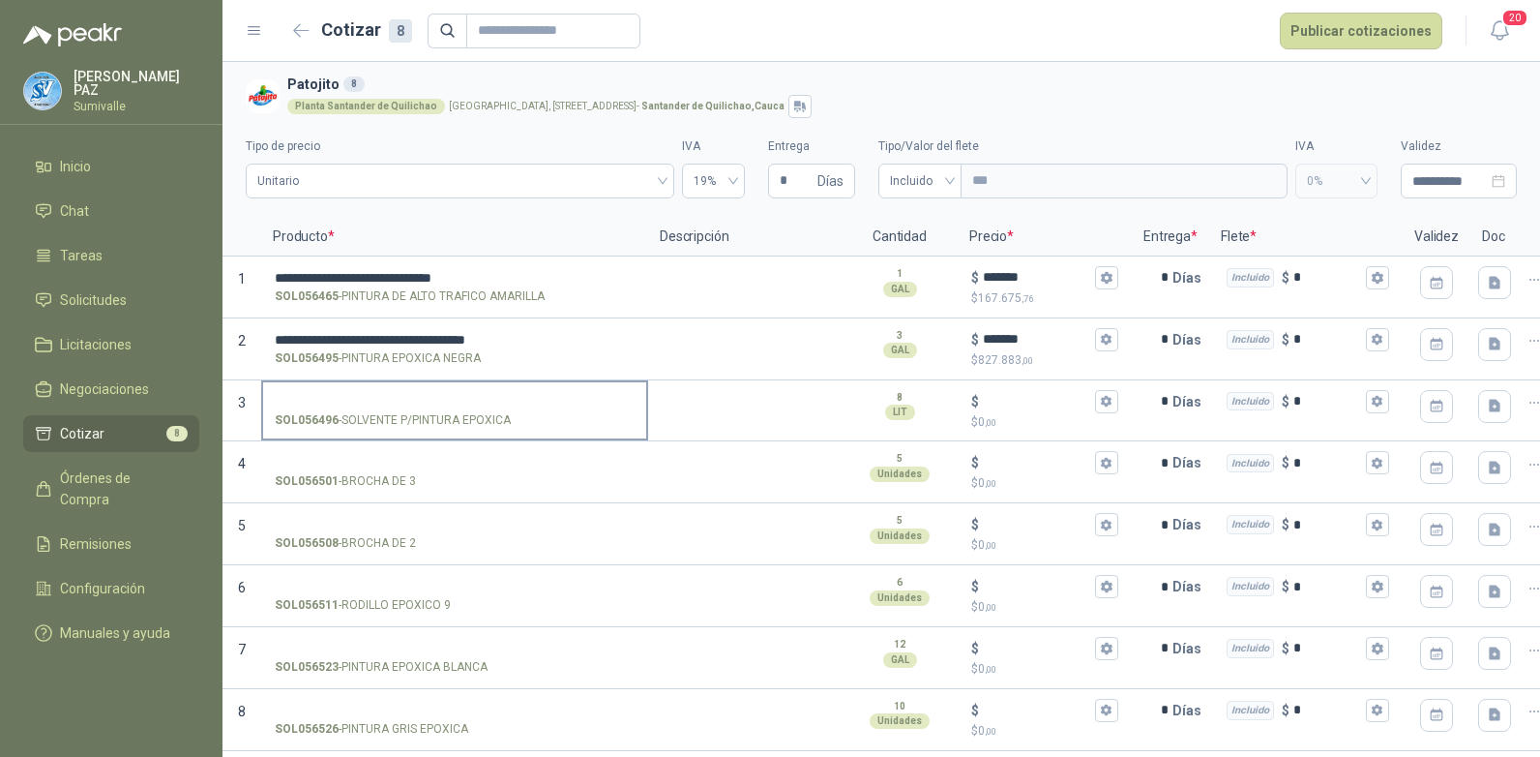
click at [338, 395] on input "SOL056496 - SOLVENTE P/PINTURA EPOXICA" at bounding box center [455, 402] width 360 height 15
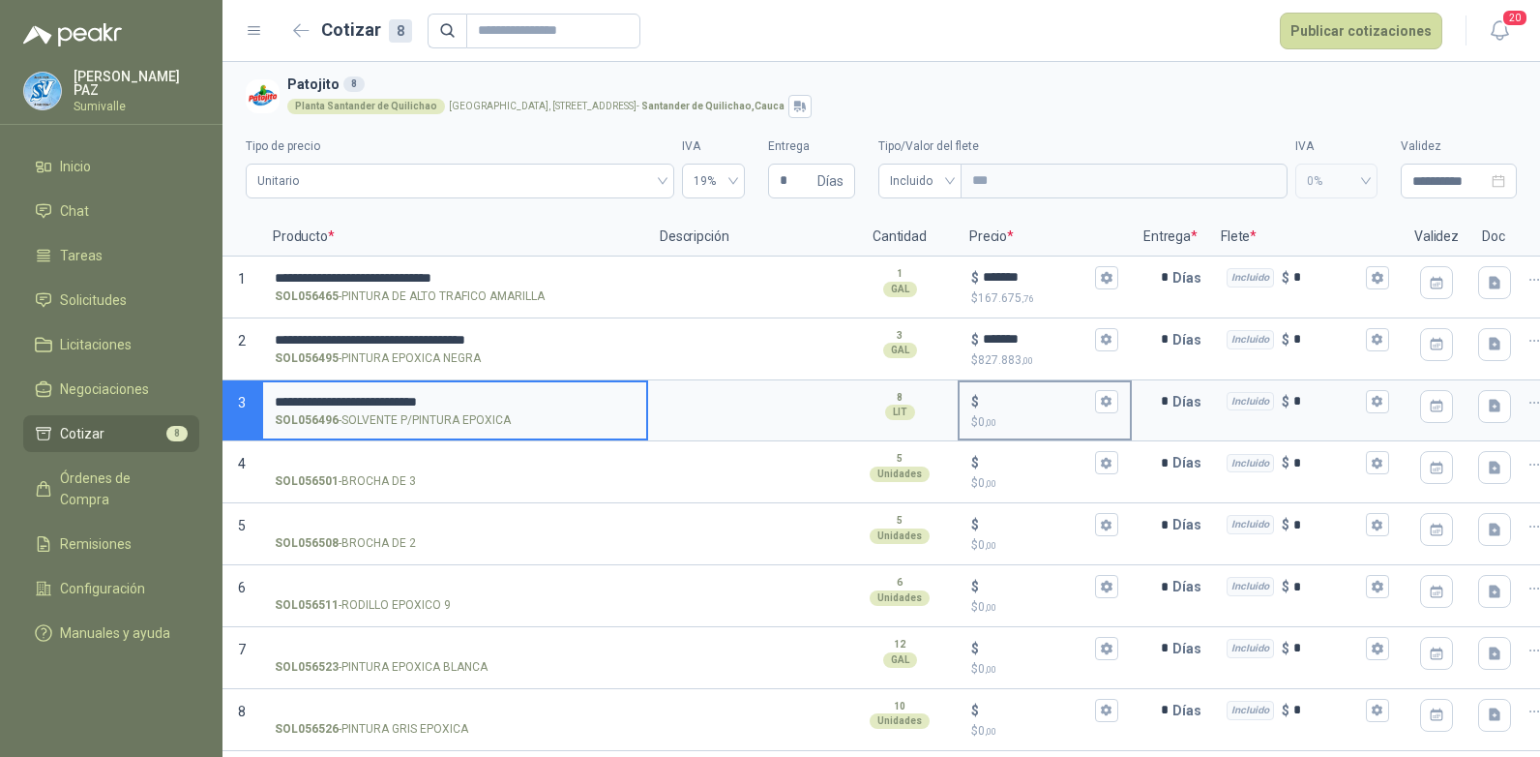
click at [998, 398] on input "$ $ 0 ,00" at bounding box center [1037, 401] width 108 height 15
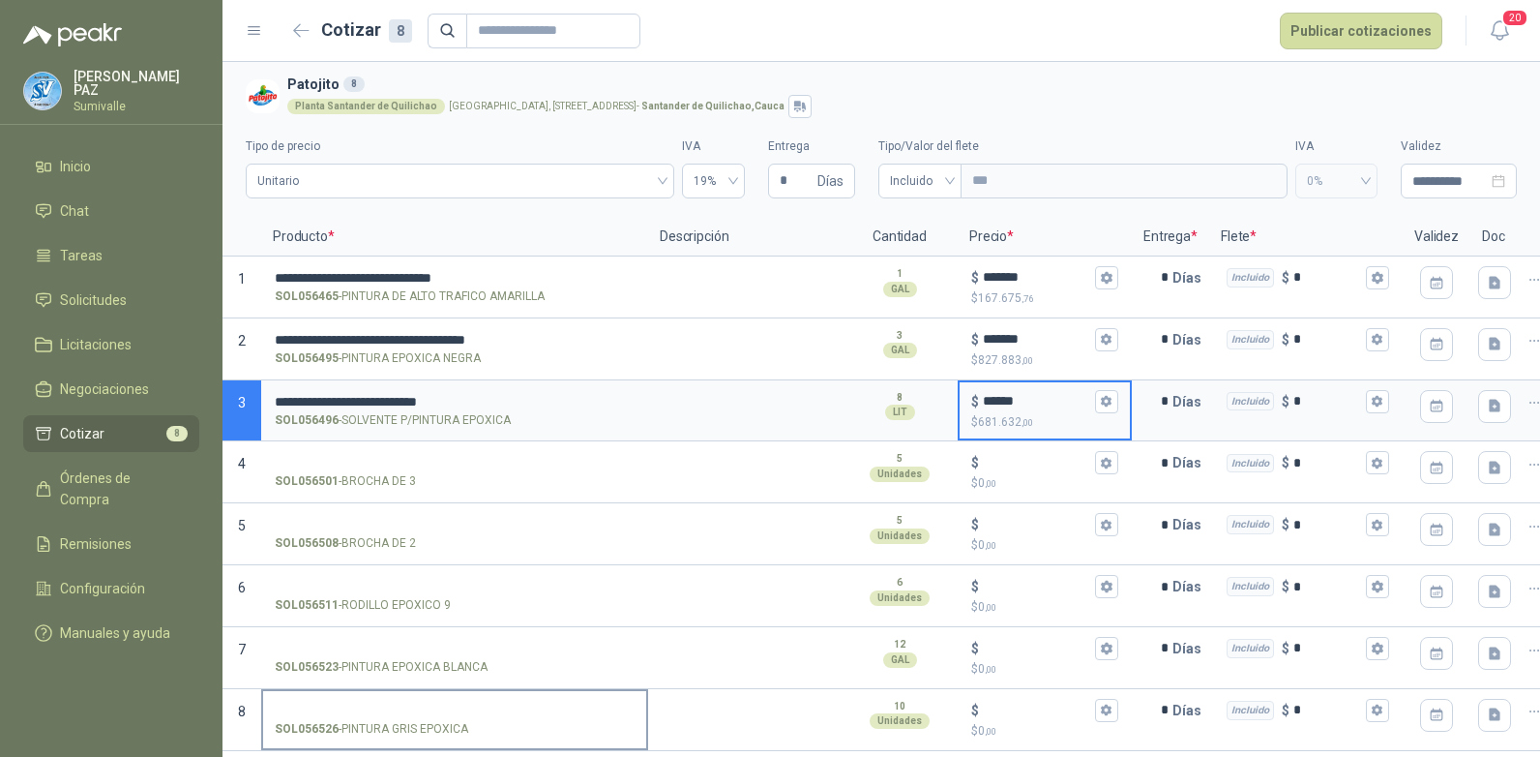
type input "******"
click at [340, 456] on input "SOL056501 - BROCHA DE 3" at bounding box center [455, 463] width 360 height 15
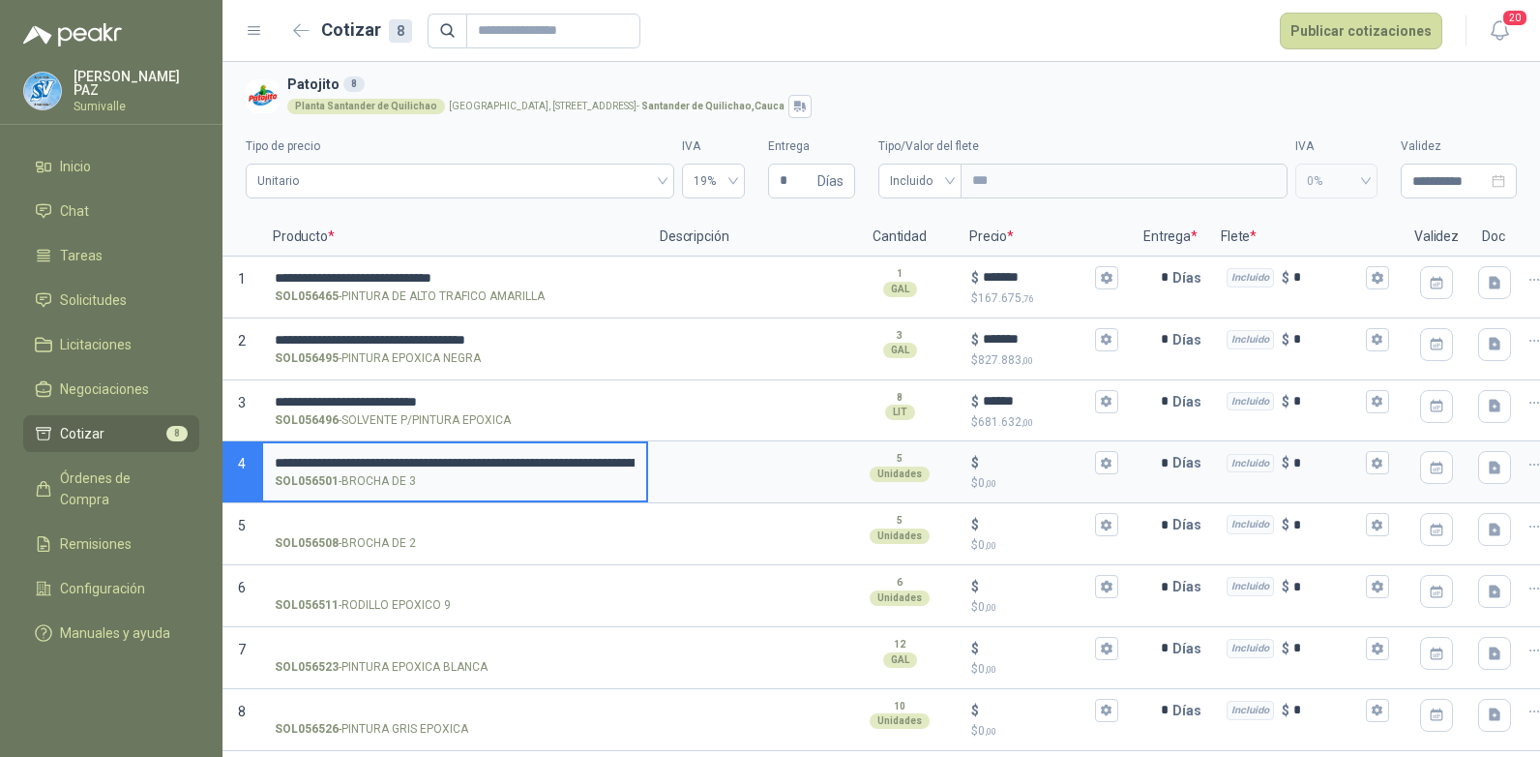
click at [628, 467] on input "**********" at bounding box center [455, 463] width 360 height 15
click at [607, 457] on input "**********" at bounding box center [455, 463] width 360 height 15
click at [630, 460] on input "**********" at bounding box center [455, 463] width 360 height 15
click at [615, 460] on input "**********" at bounding box center [455, 463] width 360 height 15
click at [636, 461] on label "**********" at bounding box center [454, 470] width 383 height 55
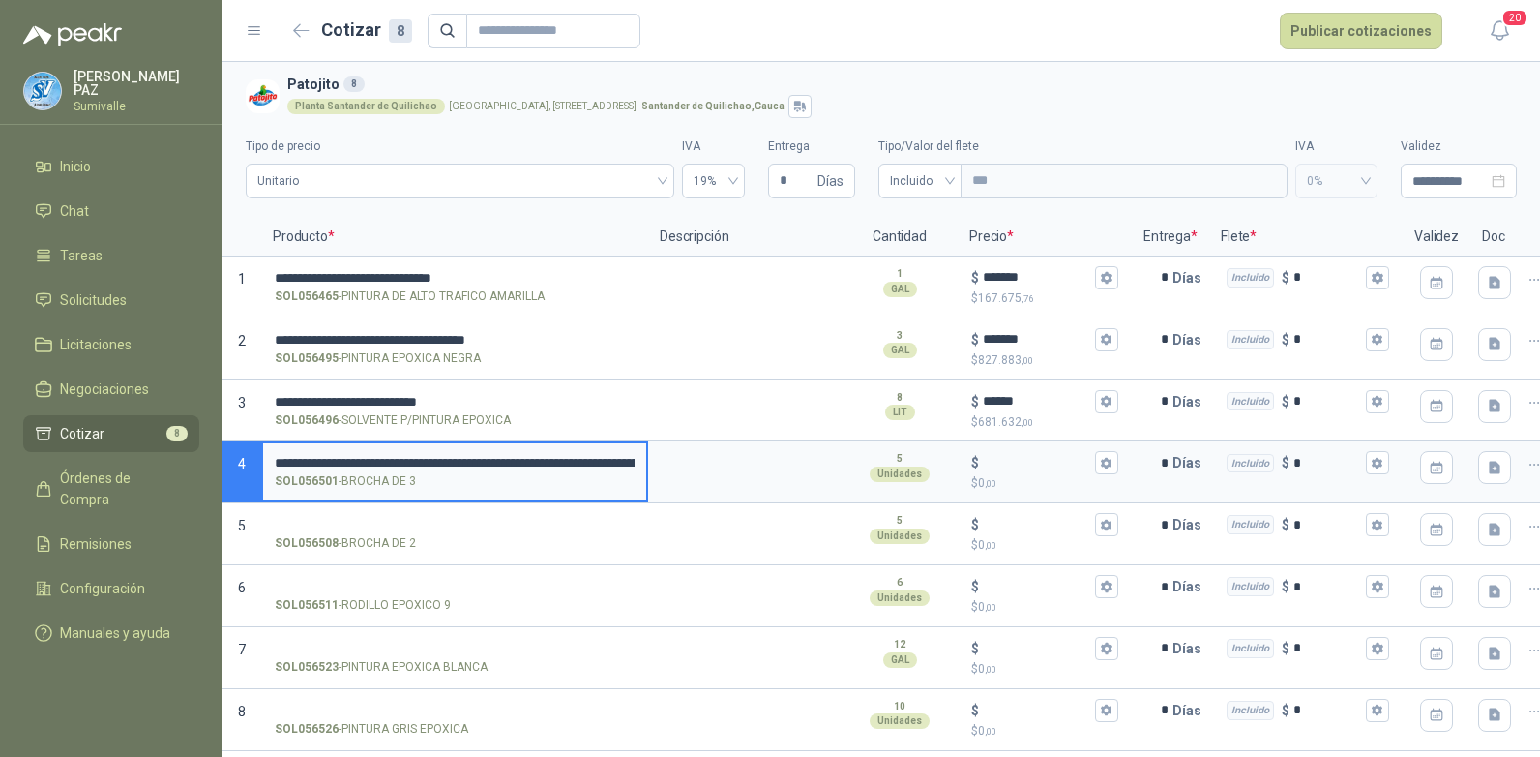
click at [635, 461] on input "**********" at bounding box center [455, 463] width 360 height 15
click at [633, 460] on input "**********" at bounding box center [455, 463] width 360 height 15
type input "**********"
click at [992, 461] on input "$ $ 0 ,00" at bounding box center [1037, 463] width 108 height 15
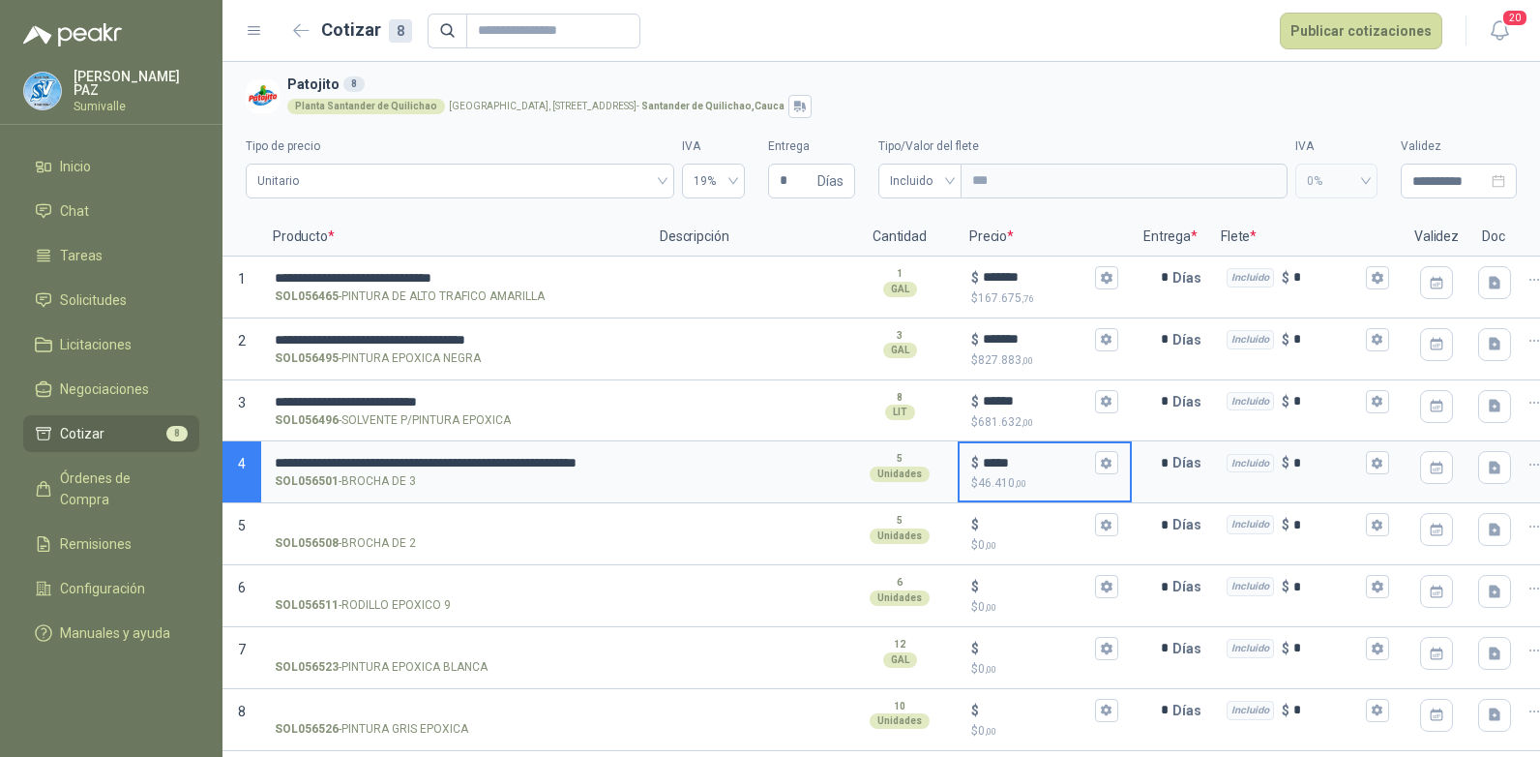
type input "*****"
click at [441, 459] on input "**********" at bounding box center [455, 463] width 360 height 15
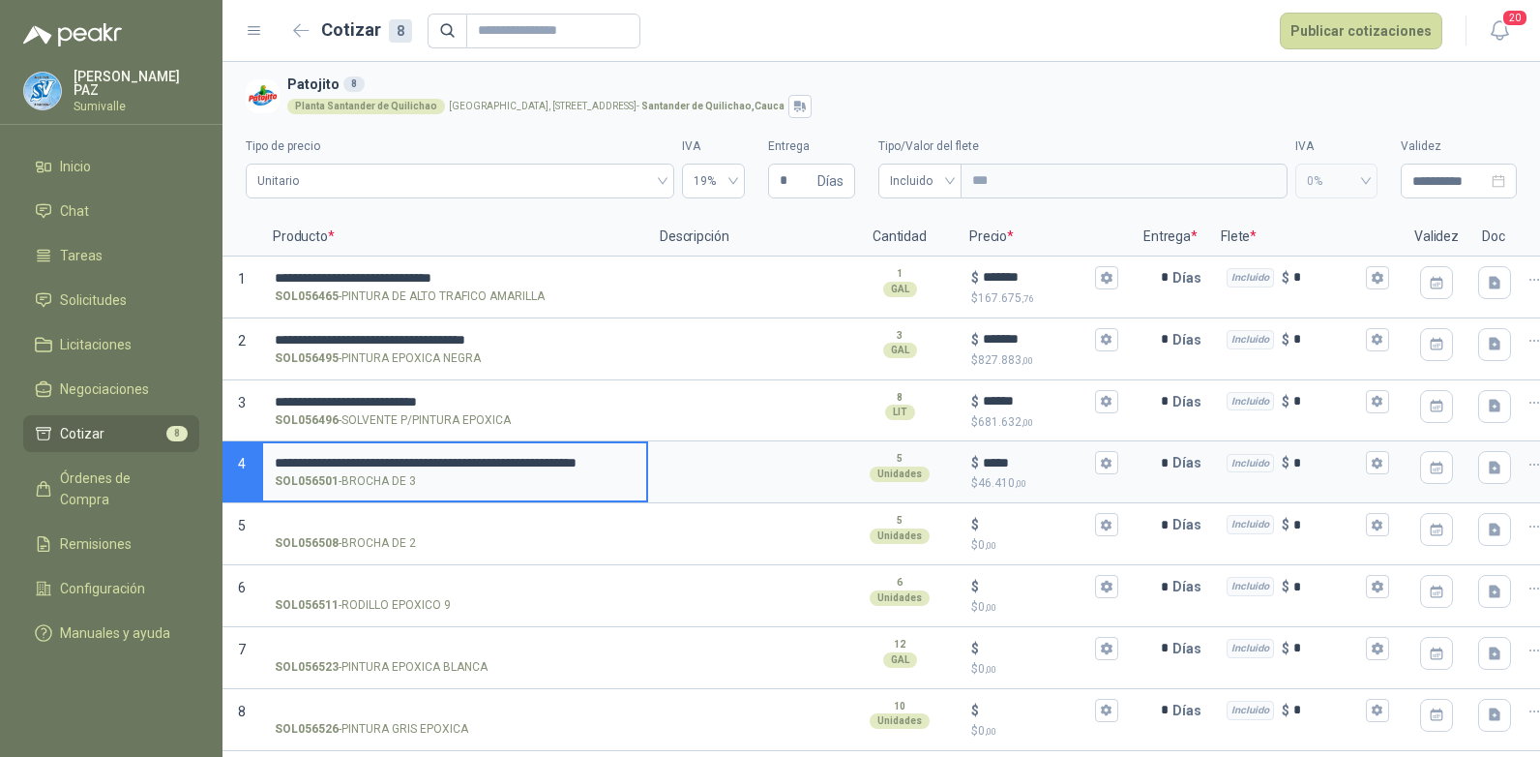
drag, startPoint x: 445, startPoint y: 457, endPoint x: 204, endPoint y: 452, distance: 241.0
click at [204, 452] on div "**********" at bounding box center [770, 378] width 1540 height 757
click at [383, 518] on input "SOL056508 - BROCHA DE 2" at bounding box center [455, 525] width 360 height 15
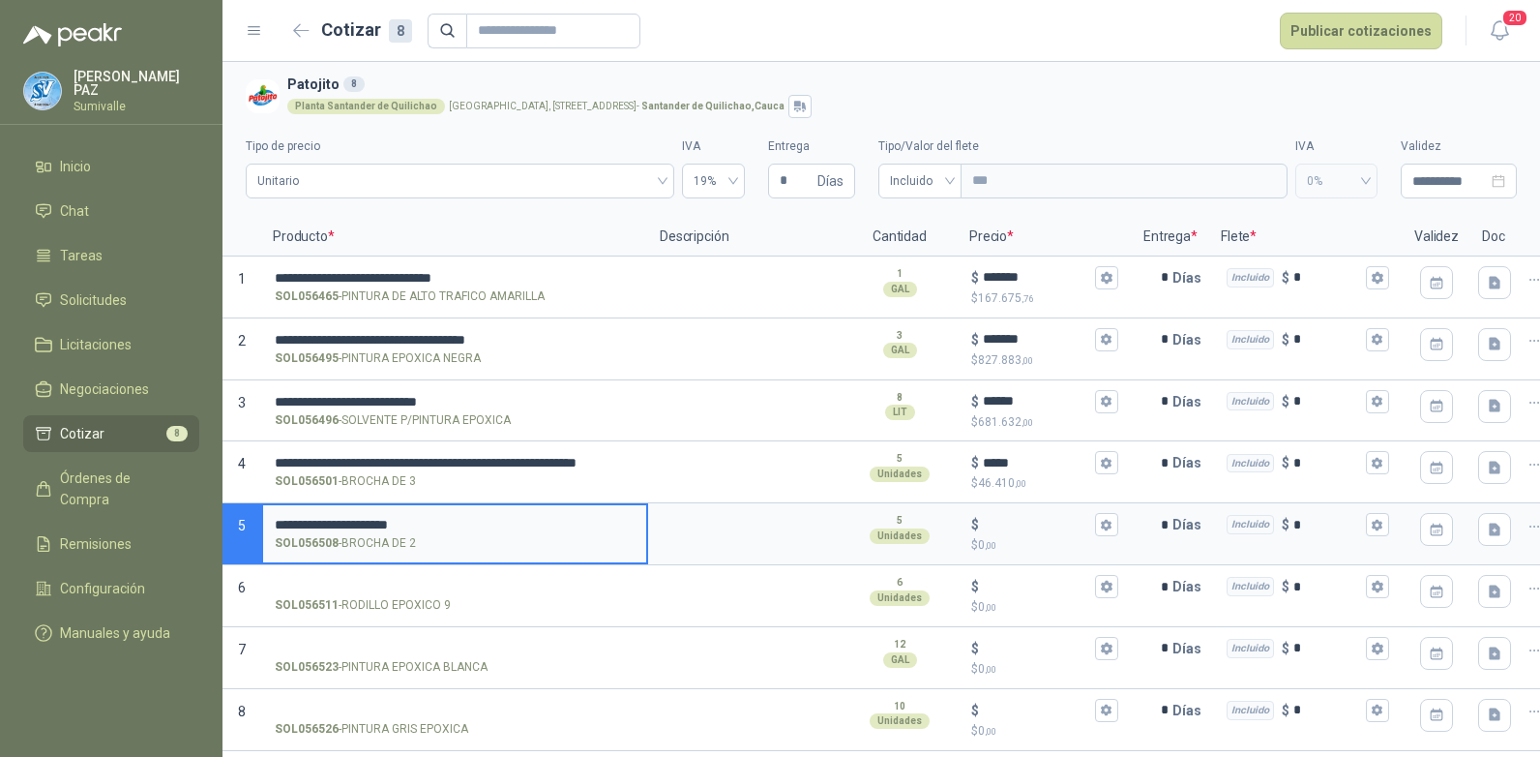
click at [437, 520] on input "**********" at bounding box center [455, 525] width 360 height 15
type input "**********"
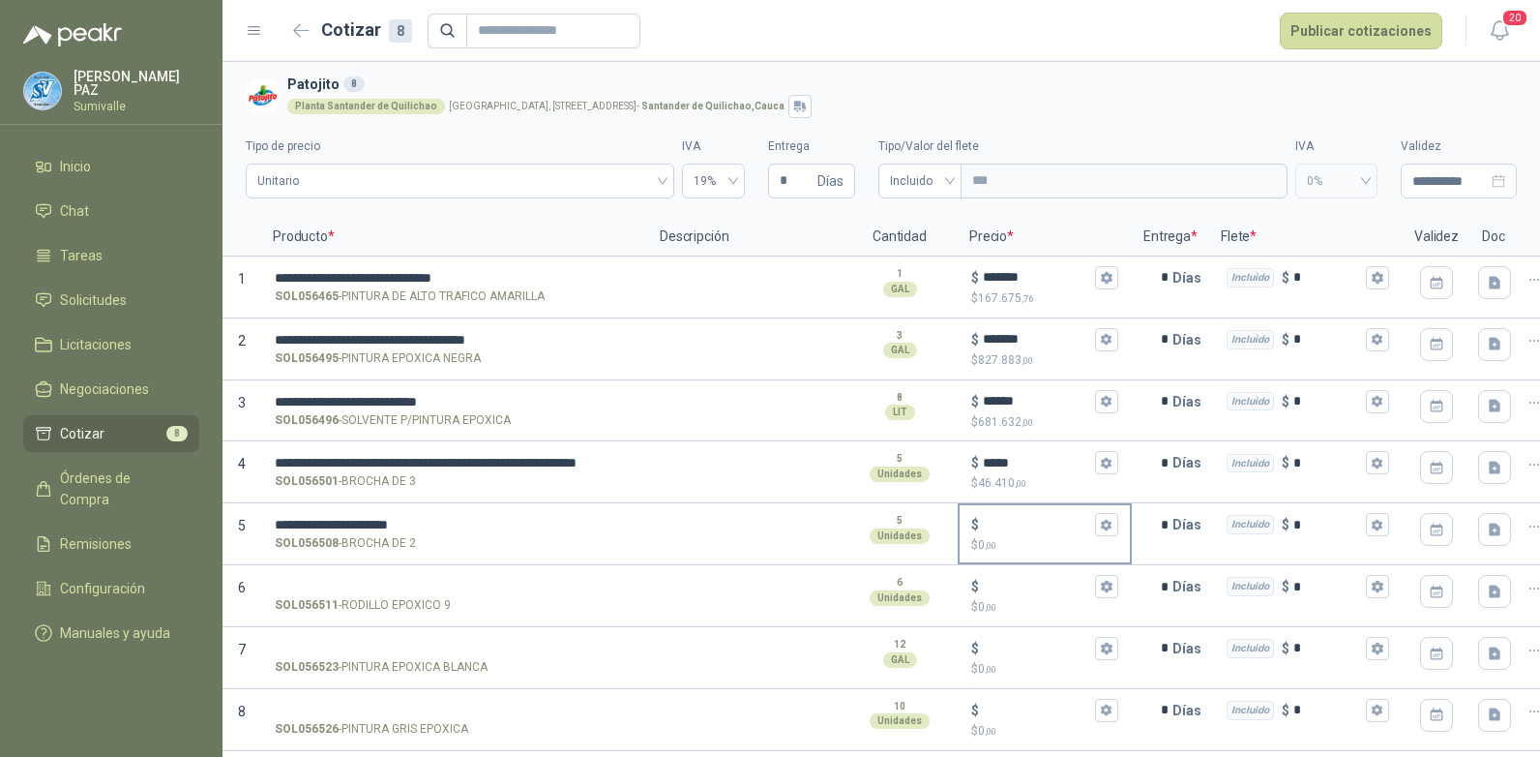
click at [998, 512] on div "$ $ 0 ,00" at bounding box center [1045, 533] width 170 height 57
click at [998, 518] on input "$ $ 0 ,00" at bounding box center [1037, 525] width 108 height 15
click at [1000, 519] on input "$ $ 0 ,00" at bounding box center [1037, 525] width 108 height 15
type input "*****"
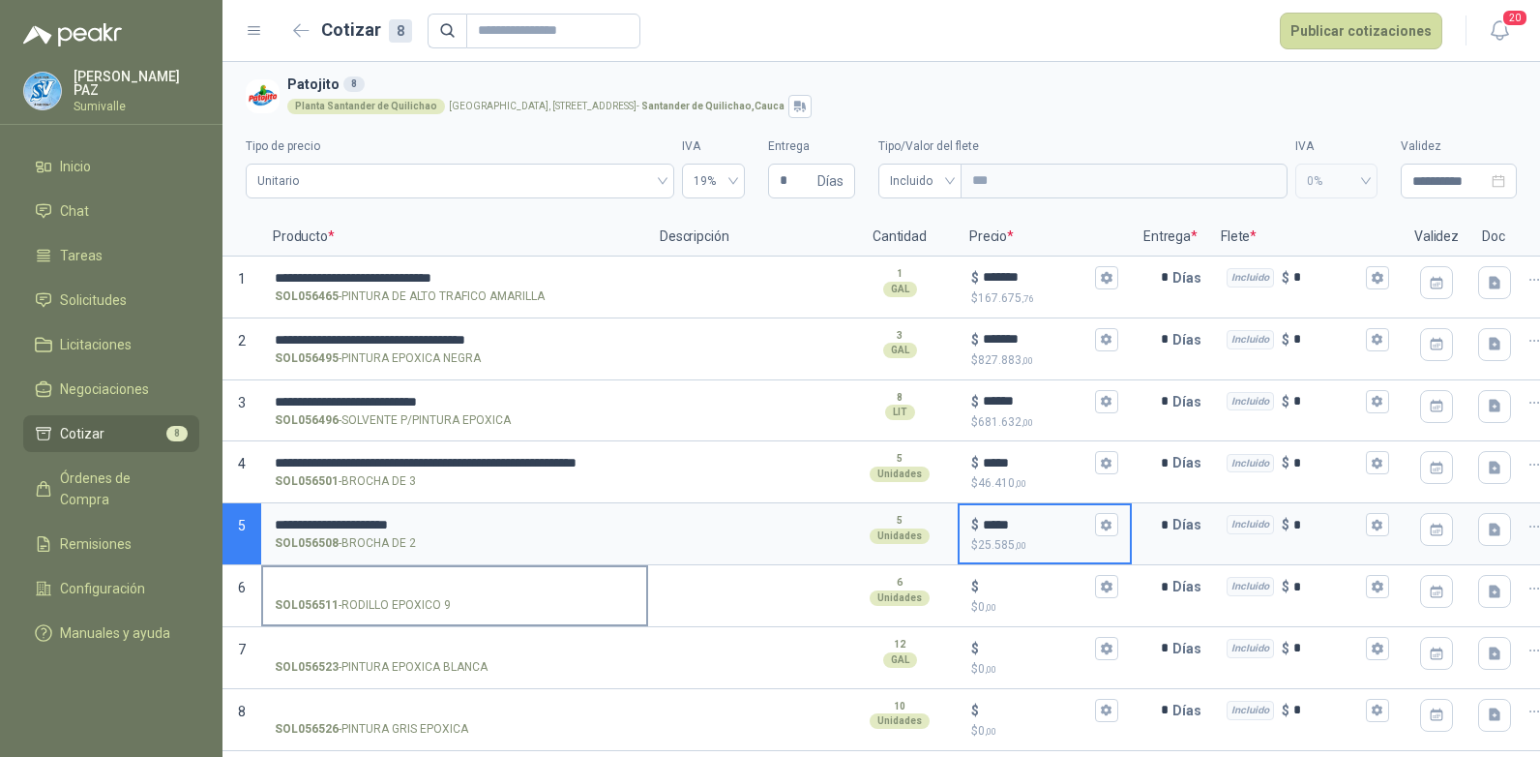
click at [415, 580] on input "SOL056511 - RODILLO EPOXICO 9" at bounding box center [455, 587] width 360 height 15
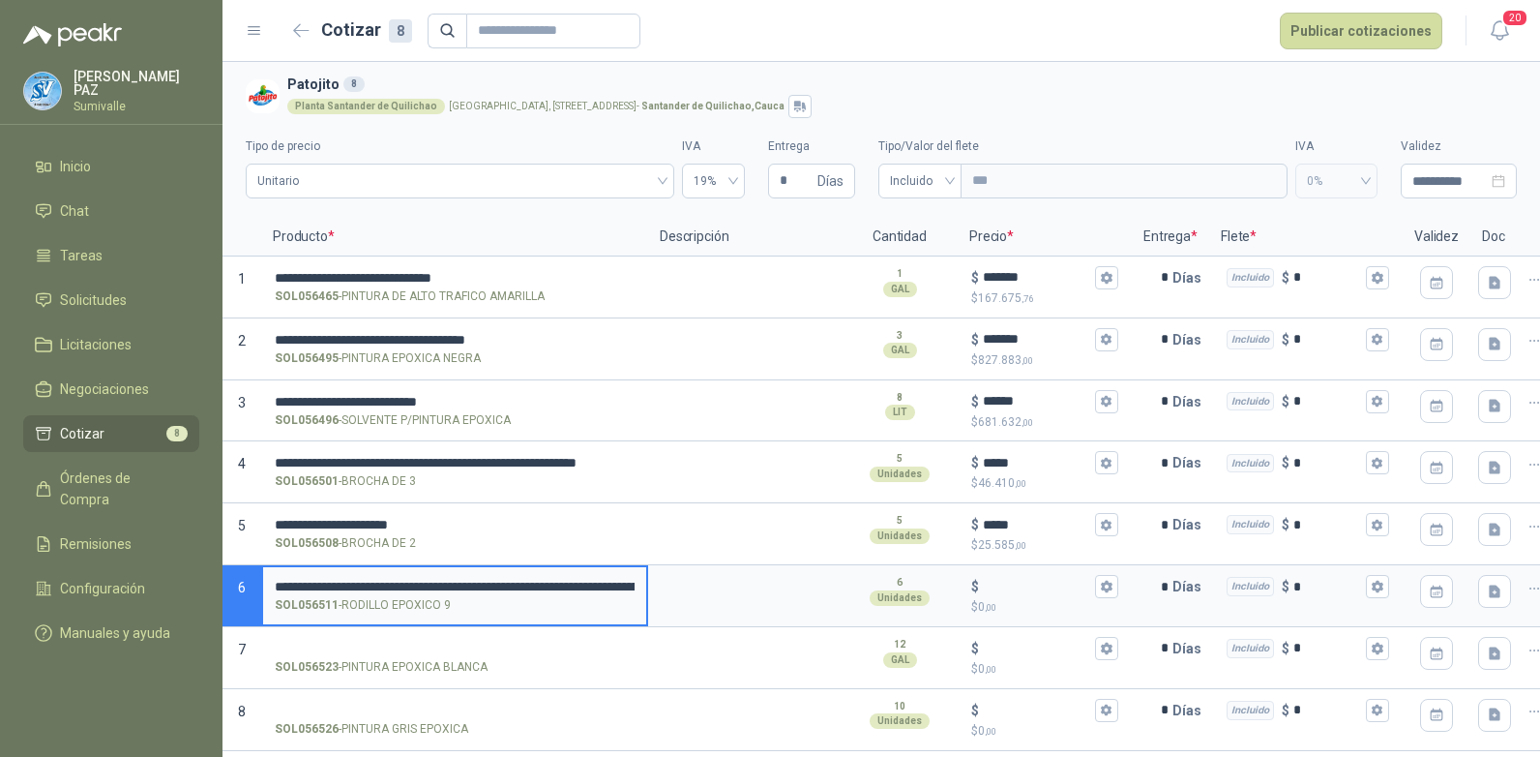
click at [631, 580] on input "**********" at bounding box center [455, 587] width 360 height 15
type input "**********"
click at [1010, 580] on input "$ $ 0 ,00" at bounding box center [1037, 587] width 108 height 15
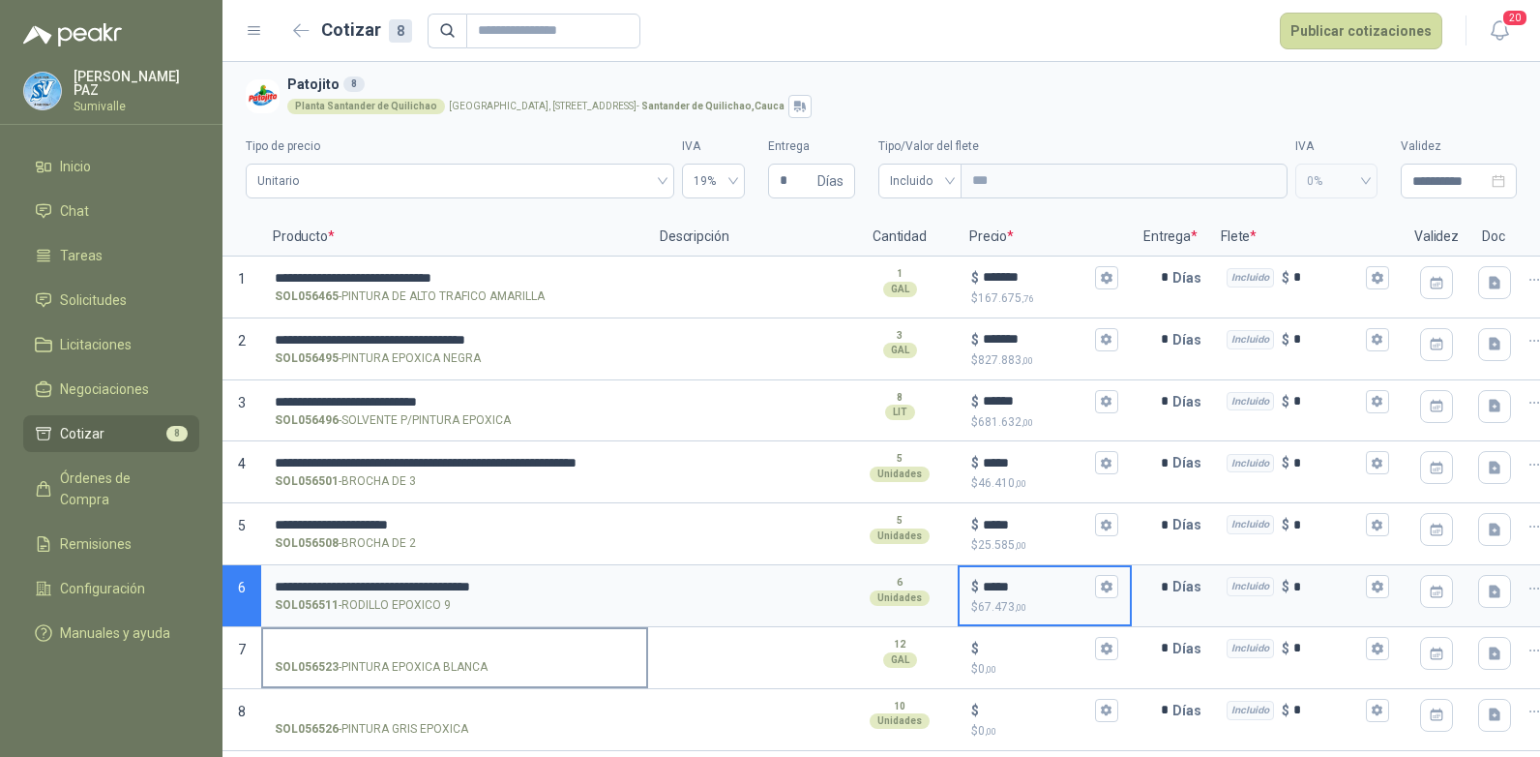
type input "*****"
click at [461, 645] on input "SOL056523 - PINTURA EPOXICA BLANCA" at bounding box center [455, 648] width 360 height 15
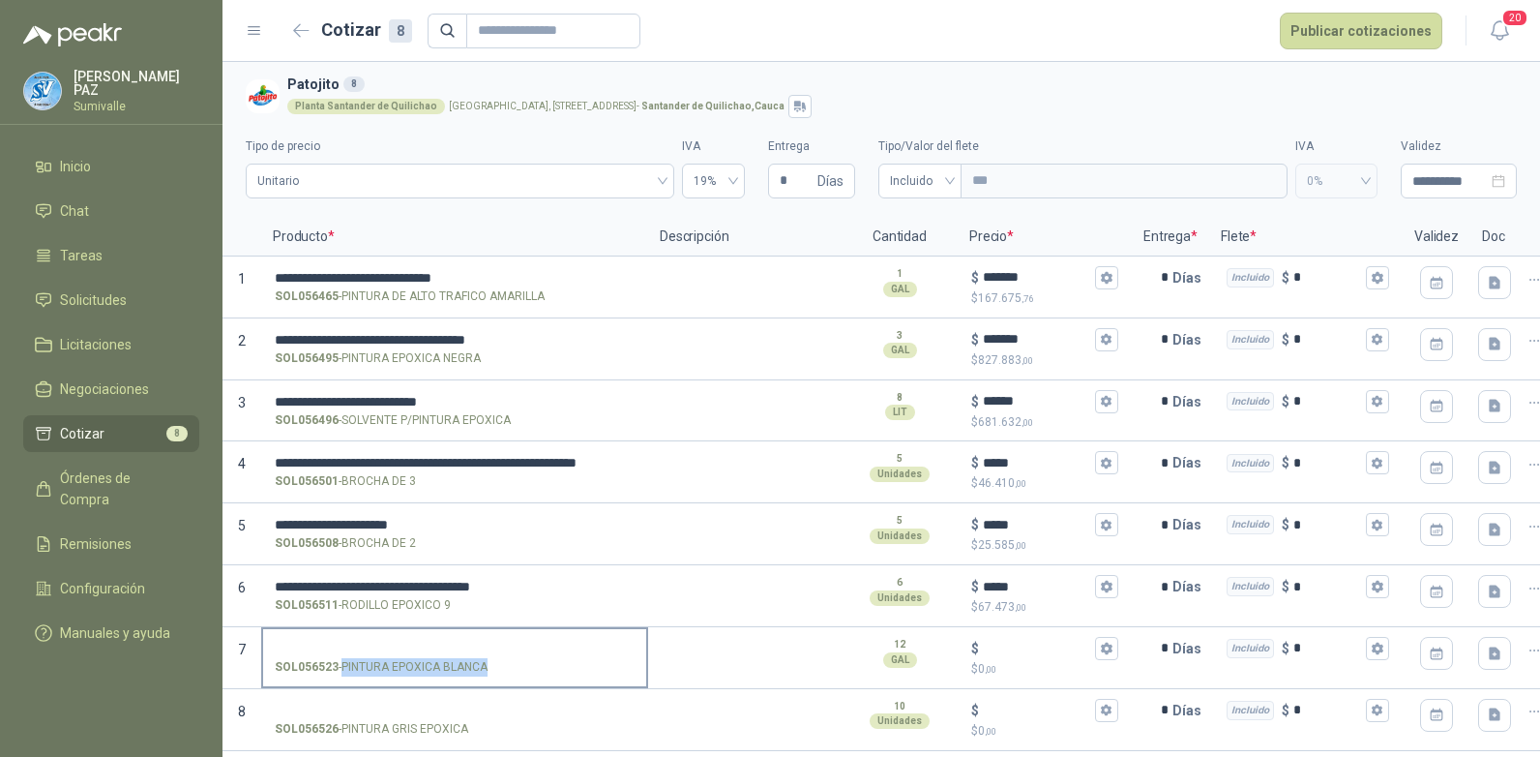
drag, startPoint x: 342, startPoint y: 666, endPoint x: 486, endPoint y: 669, distance: 144.2
click at [486, 669] on p "SOL056523 - PINTURA EPOXICA BLANCA" at bounding box center [381, 667] width 213 height 18
copy p "PINTURA EPOXICA BLANCA"
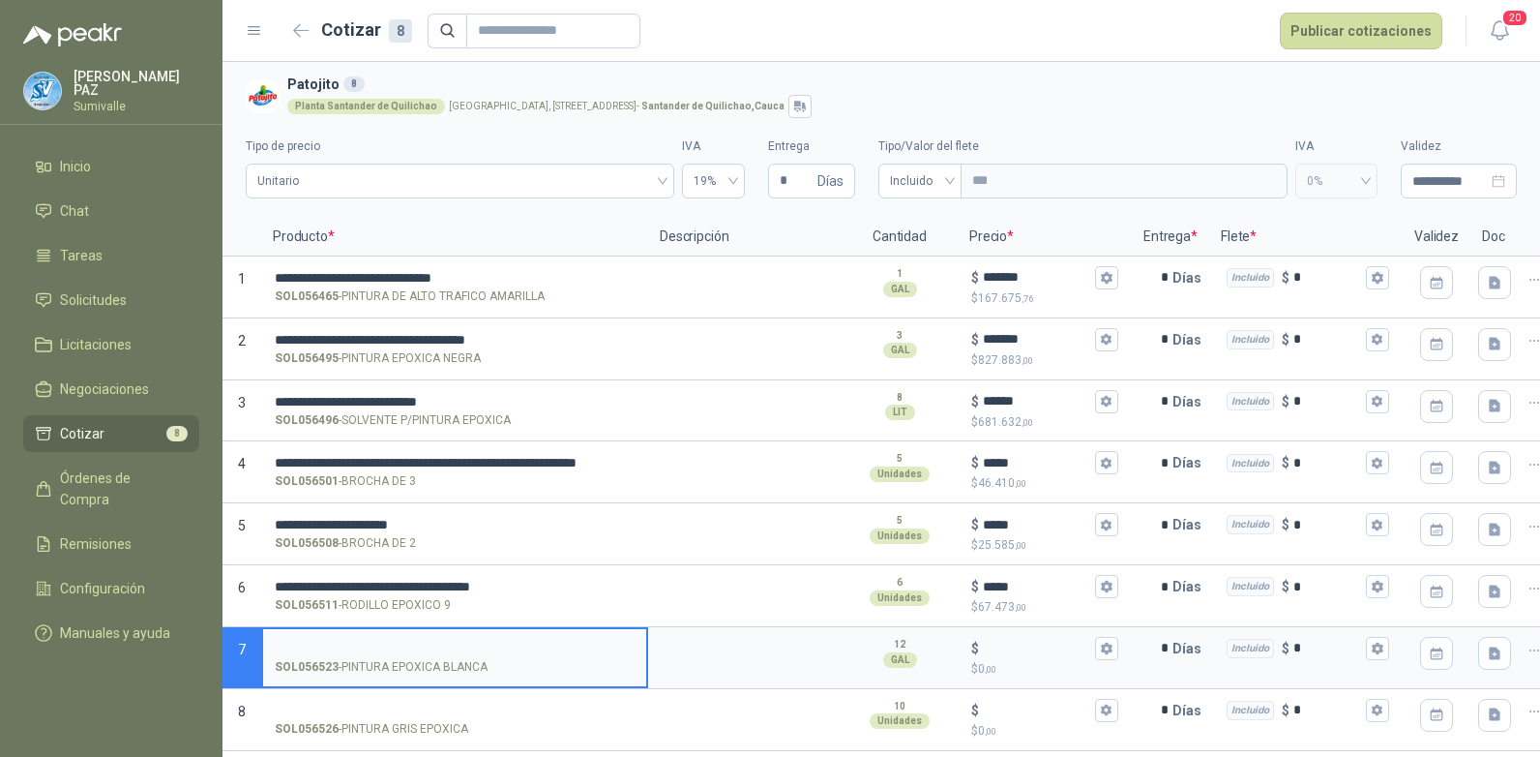
click at [391, 643] on input "SOL056523 - PINTURA EPOXICA BLANCA" at bounding box center [455, 648] width 360 height 15
click at [466, 643] on input "**********" at bounding box center [455, 648] width 360 height 15
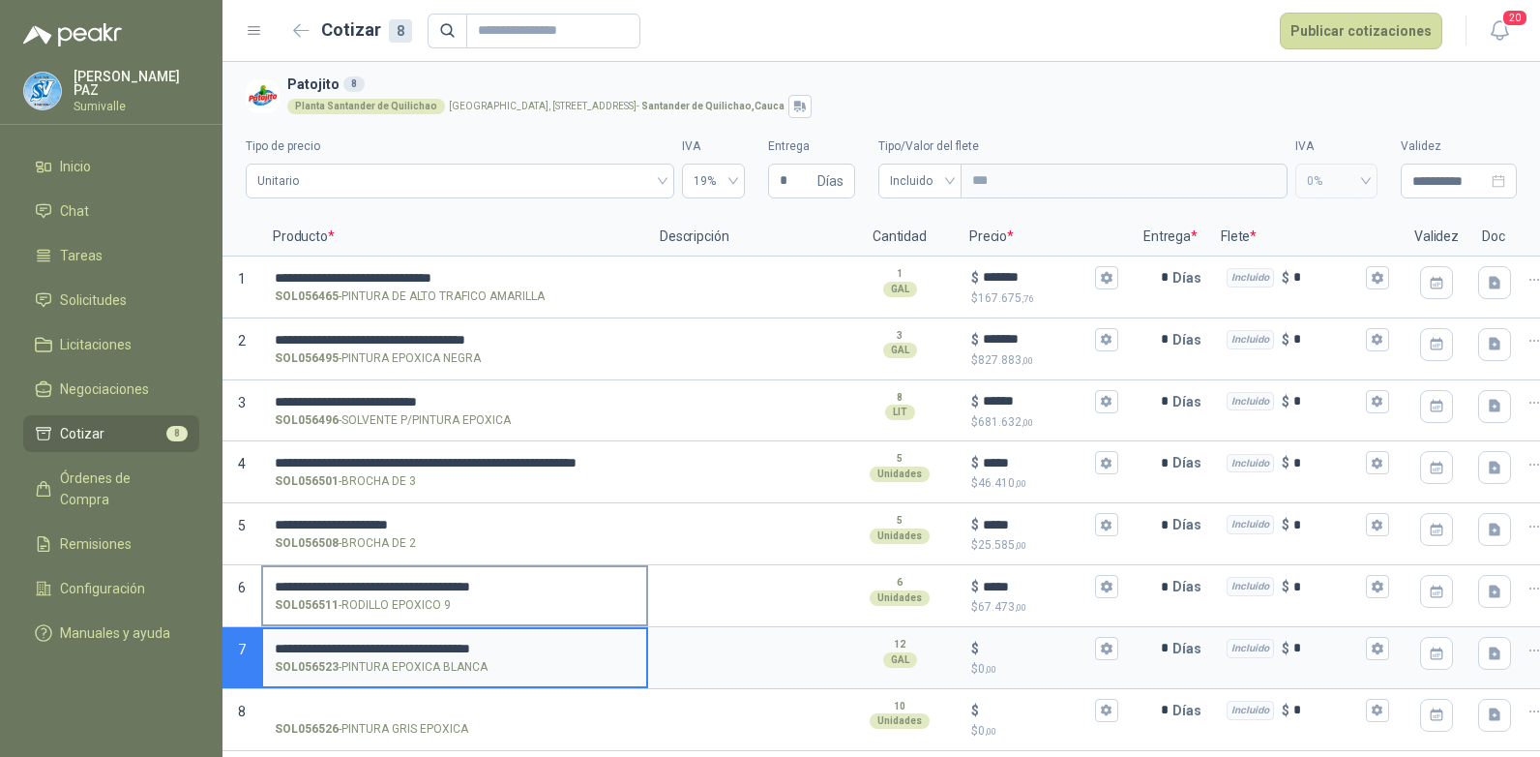
scroll to position [10, 0]
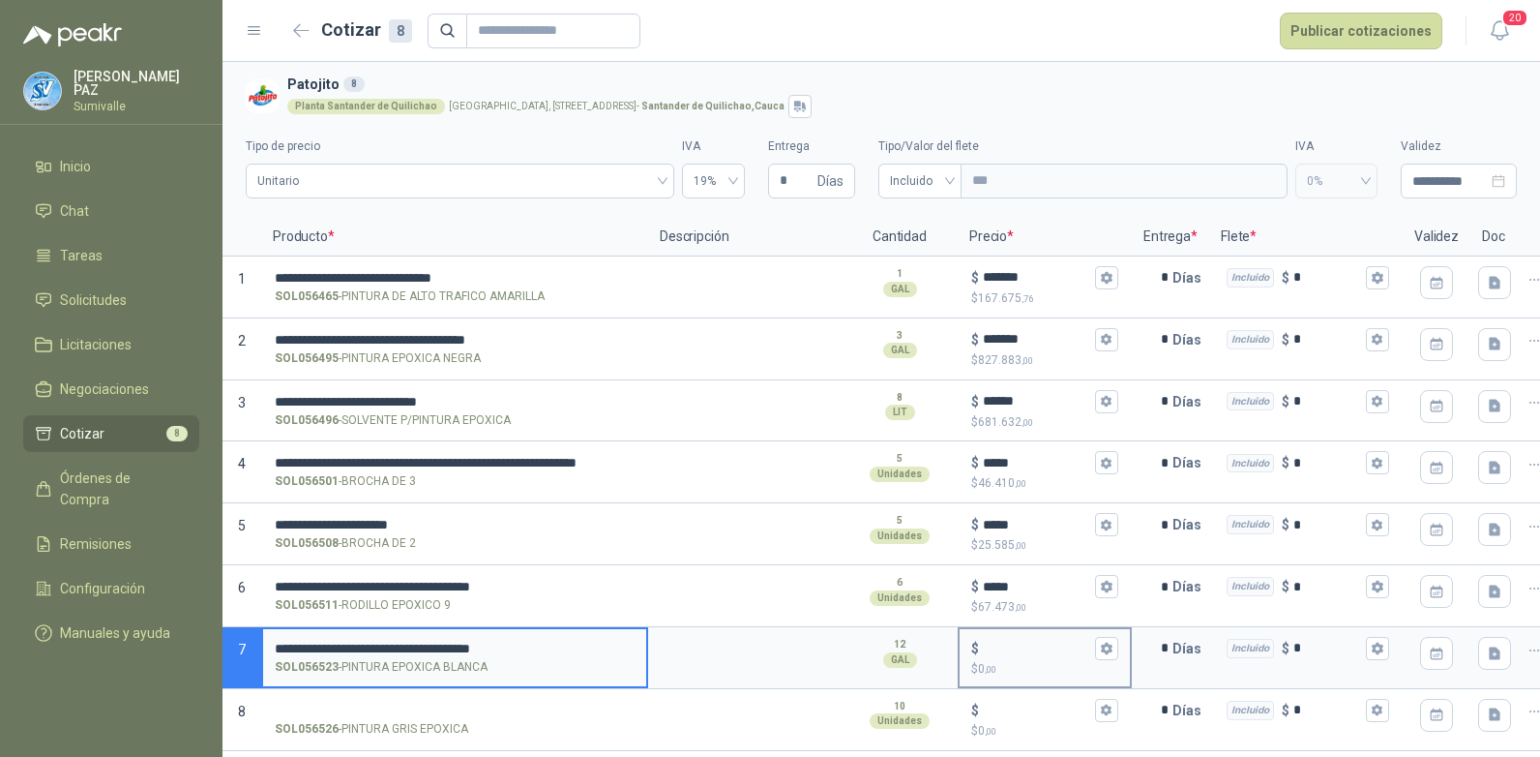
type input "**********"
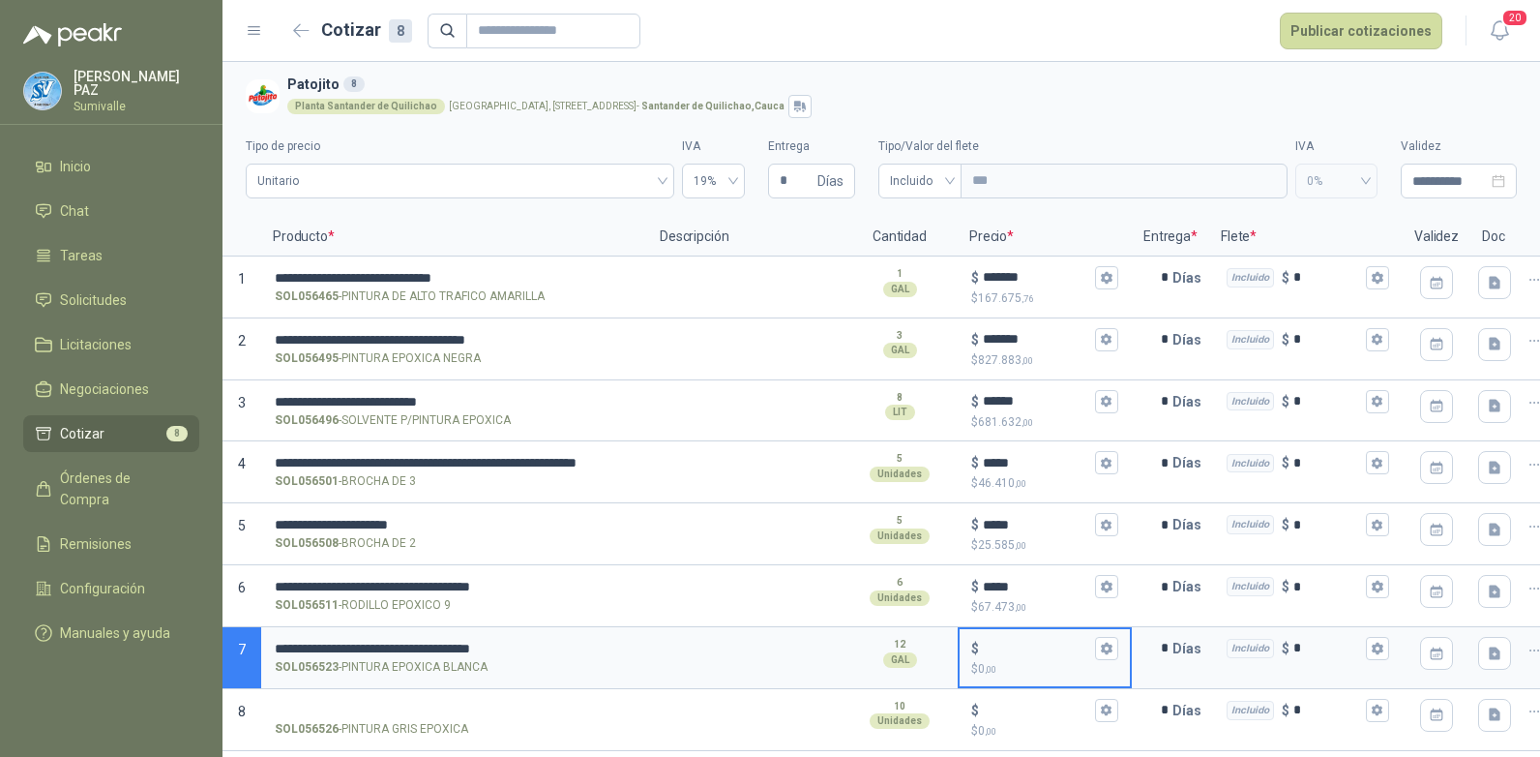
click at [991, 641] on input "$ $ 0 ,00" at bounding box center [1037, 648] width 108 height 15
type input "*******"
click at [380, 703] on input "SOL056526 - PINTURA GRIS EPOXICA" at bounding box center [455, 710] width 360 height 15
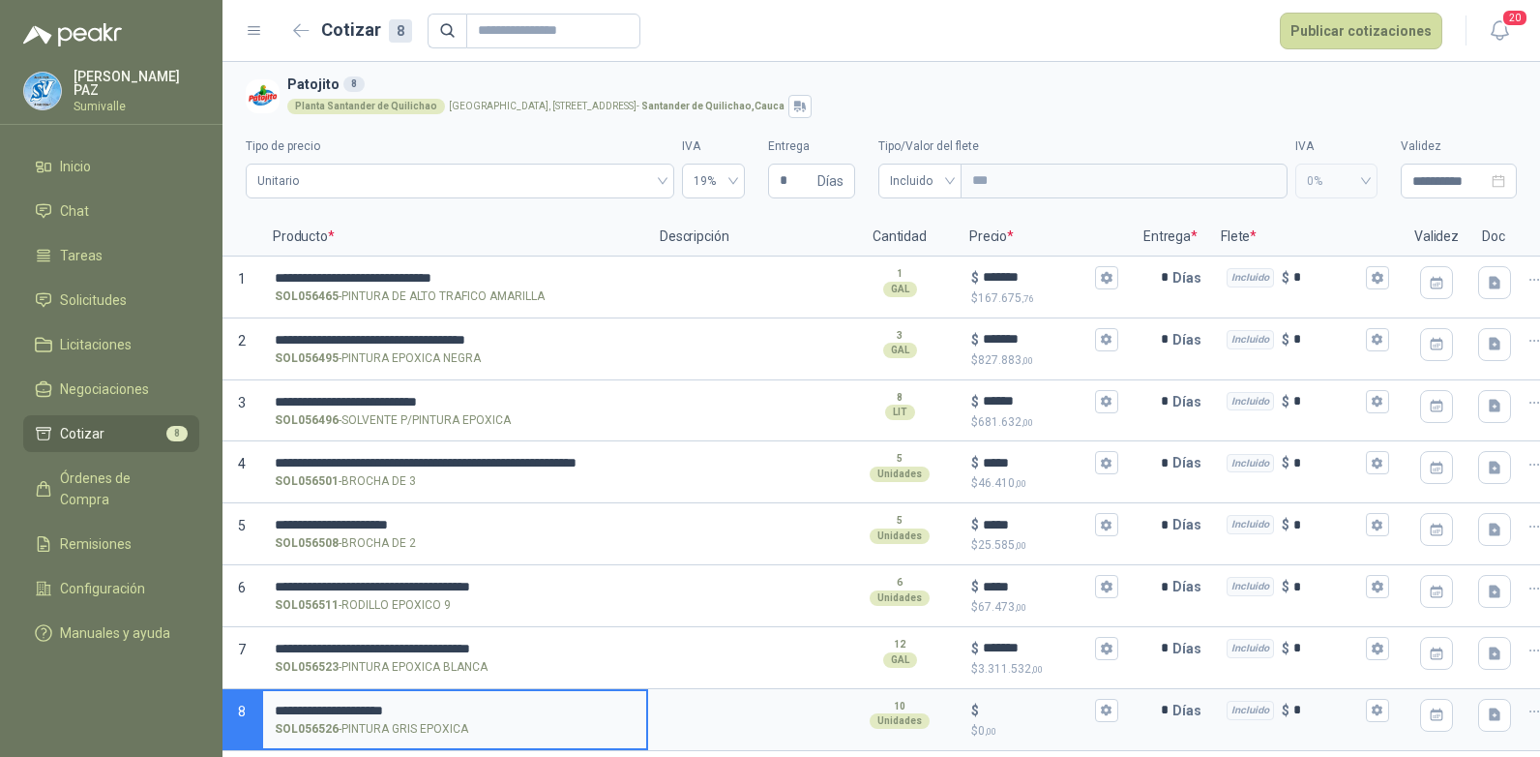
click at [445, 703] on input "**********" at bounding box center [455, 710] width 360 height 15
type input "**********"
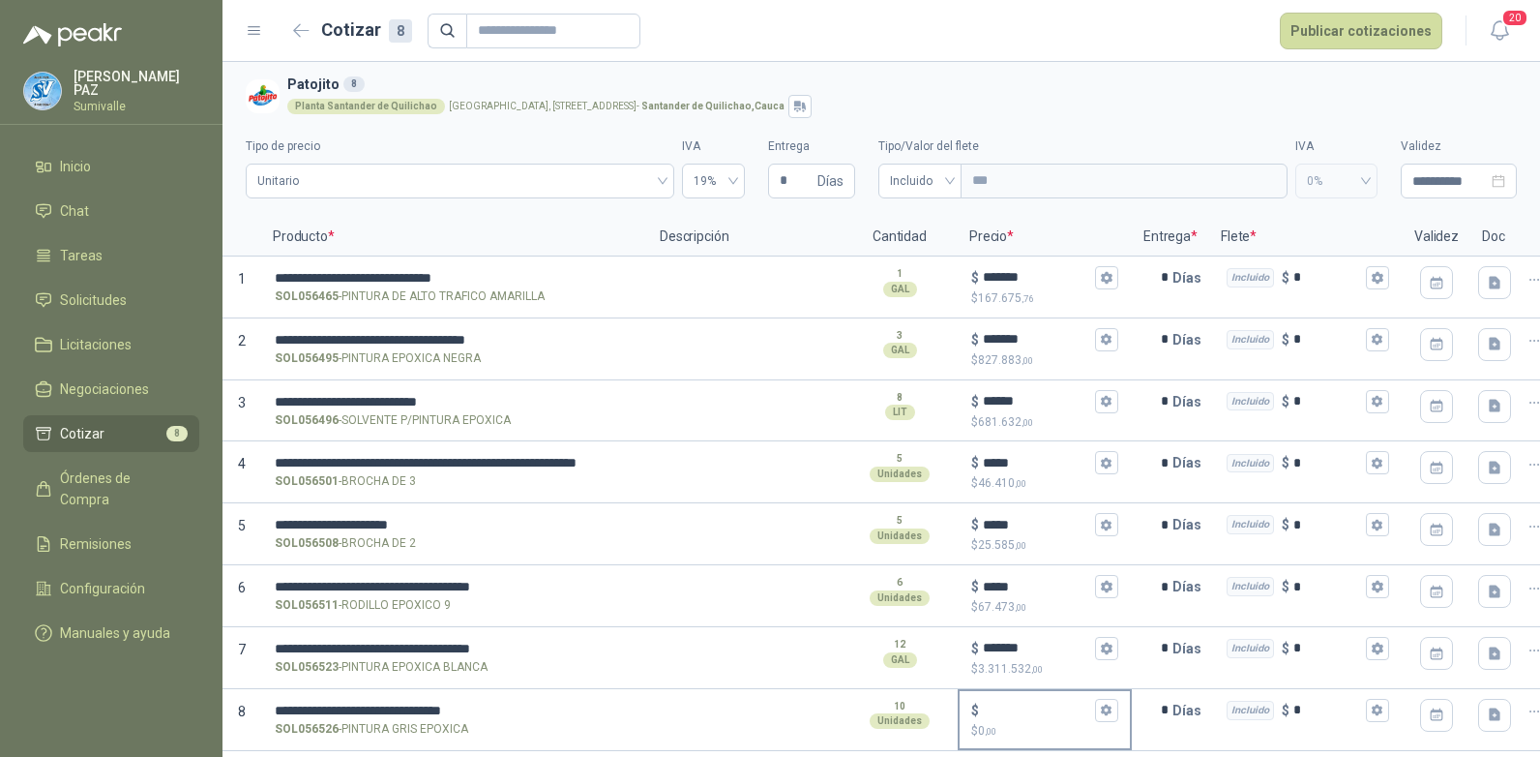
click at [1007, 699] on div "$" at bounding box center [1044, 710] width 147 height 23
click at [1007, 702] on input "$ $ 0 ,00" at bounding box center [1037, 709] width 108 height 15
click at [1016, 702] on input "$ $ 0 ,00" at bounding box center [1037, 709] width 108 height 15
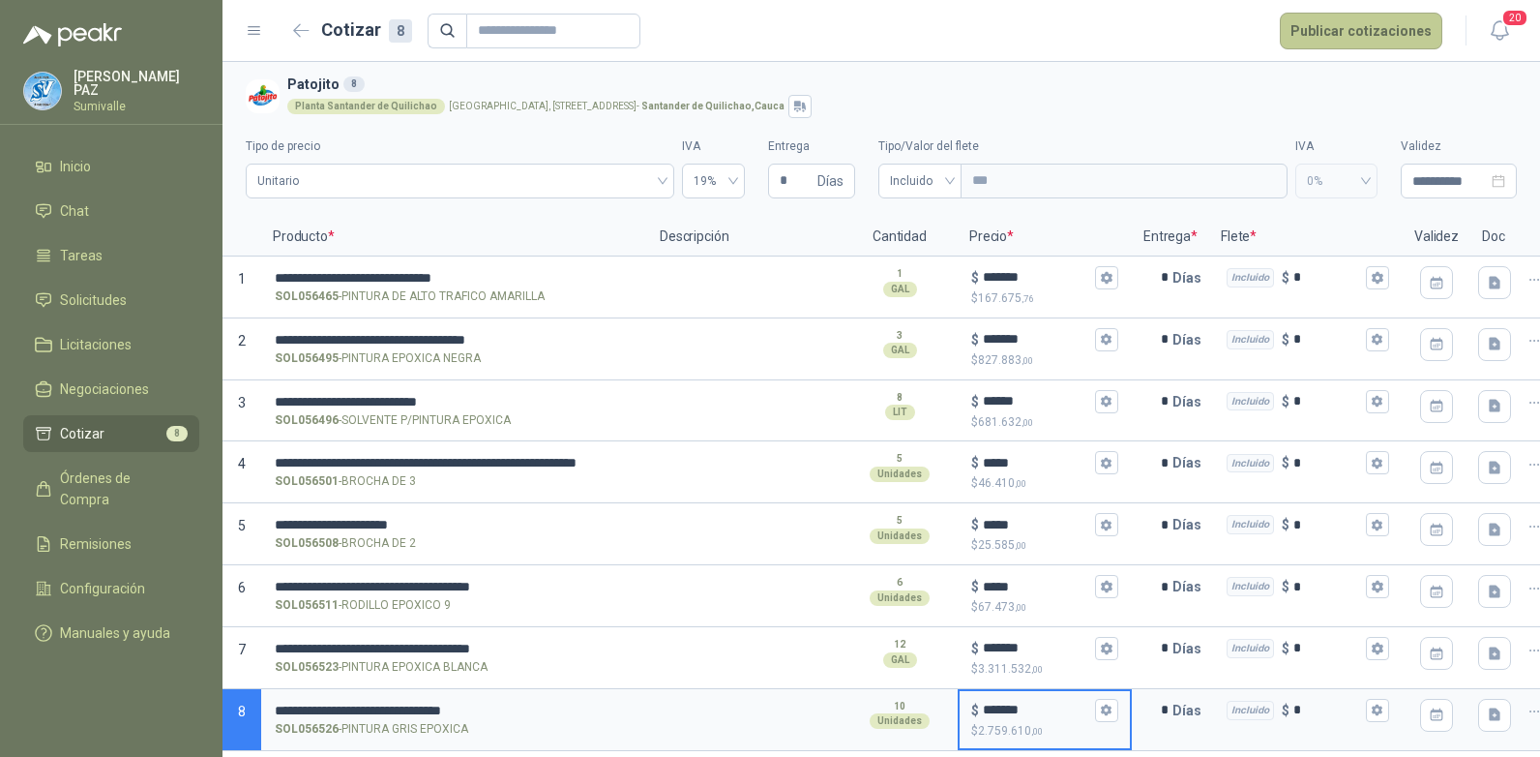
type input "*******"
click at [1358, 45] on button "Publicar cotizaciones" at bounding box center [1361, 31] width 163 height 37
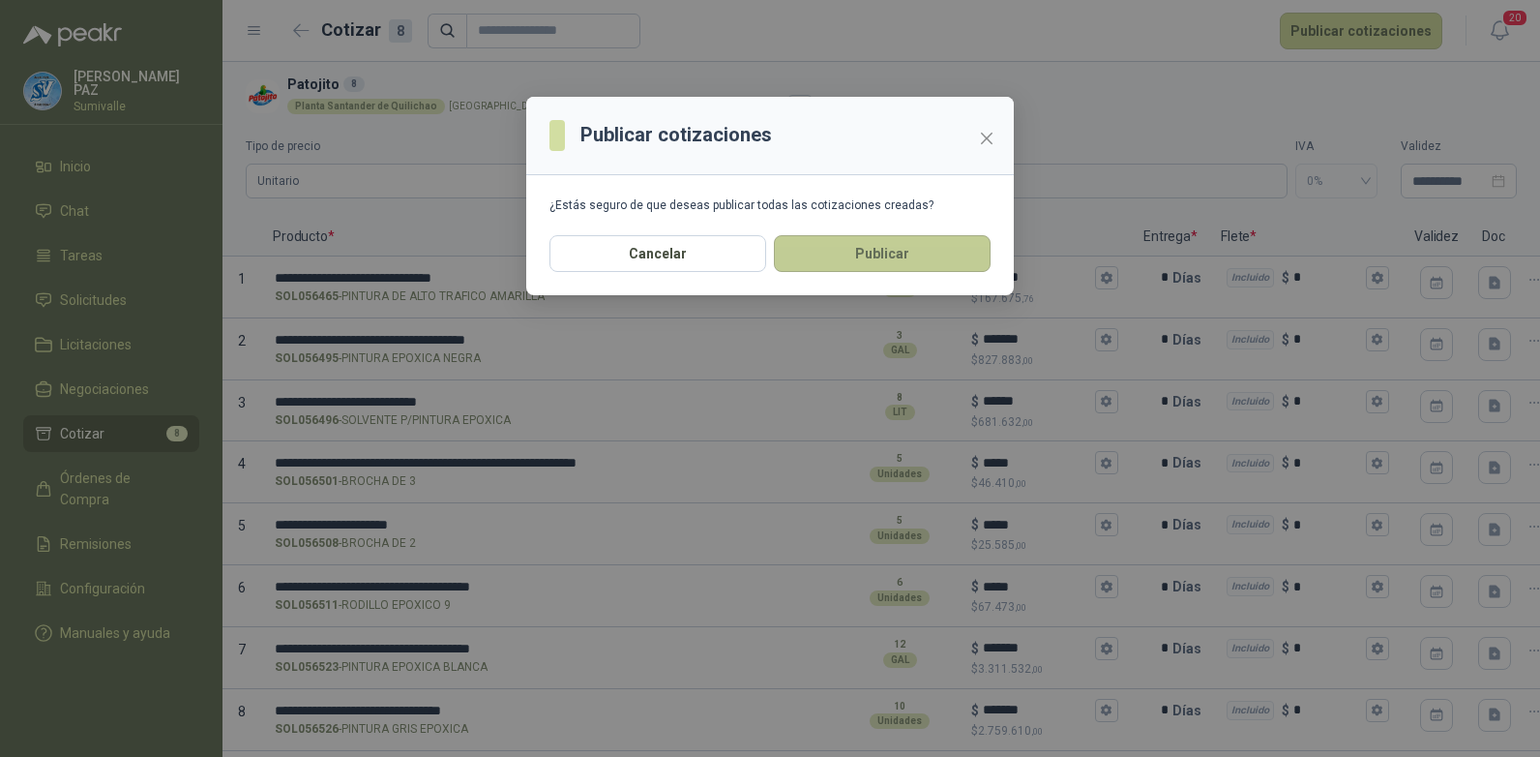
click at [878, 255] on button "Publicar" at bounding box center [882, 253] width 217 height 37
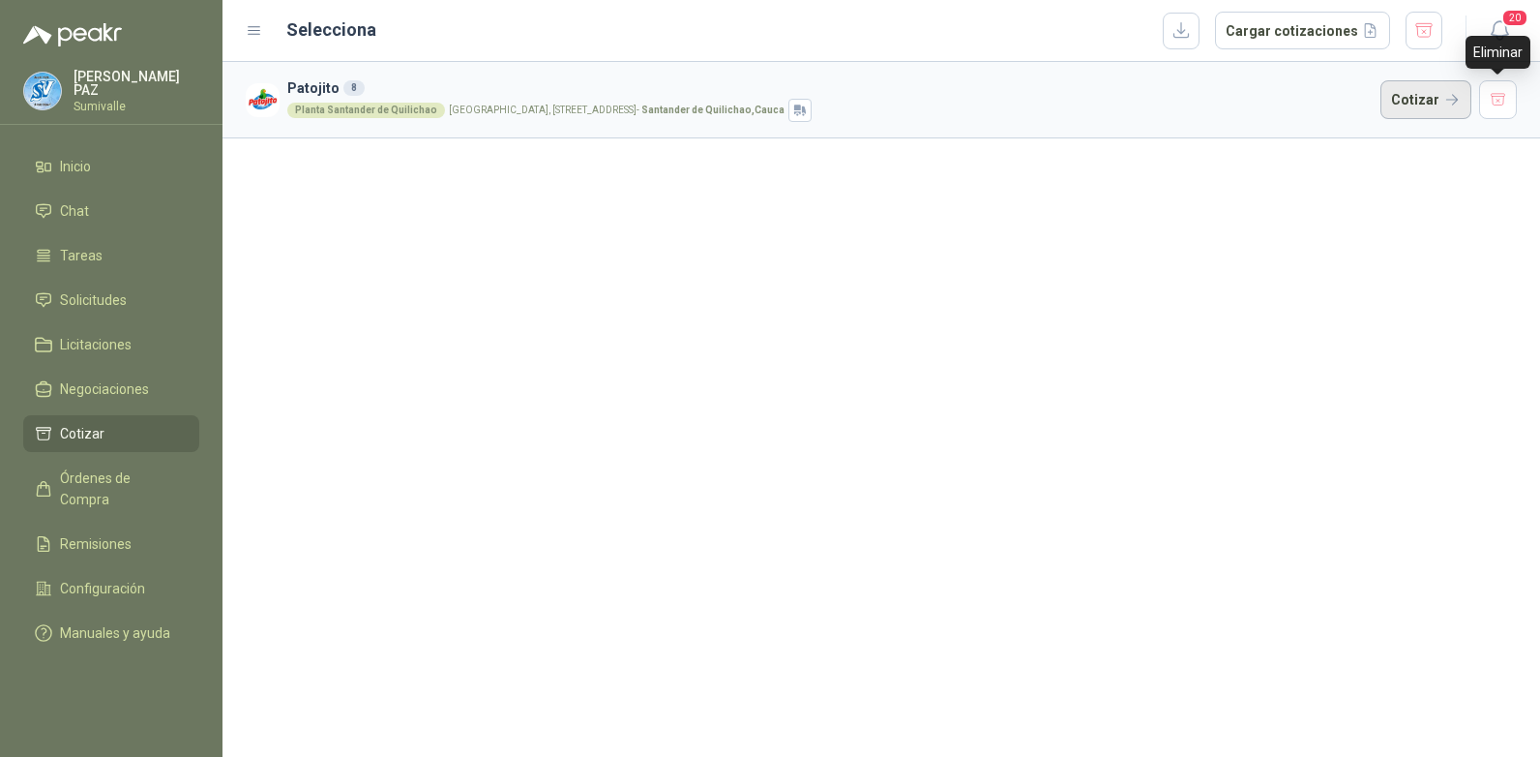
click at [1433, 89] on button "Cotizar" at bounding box center [1426, 99] width 91 height 39
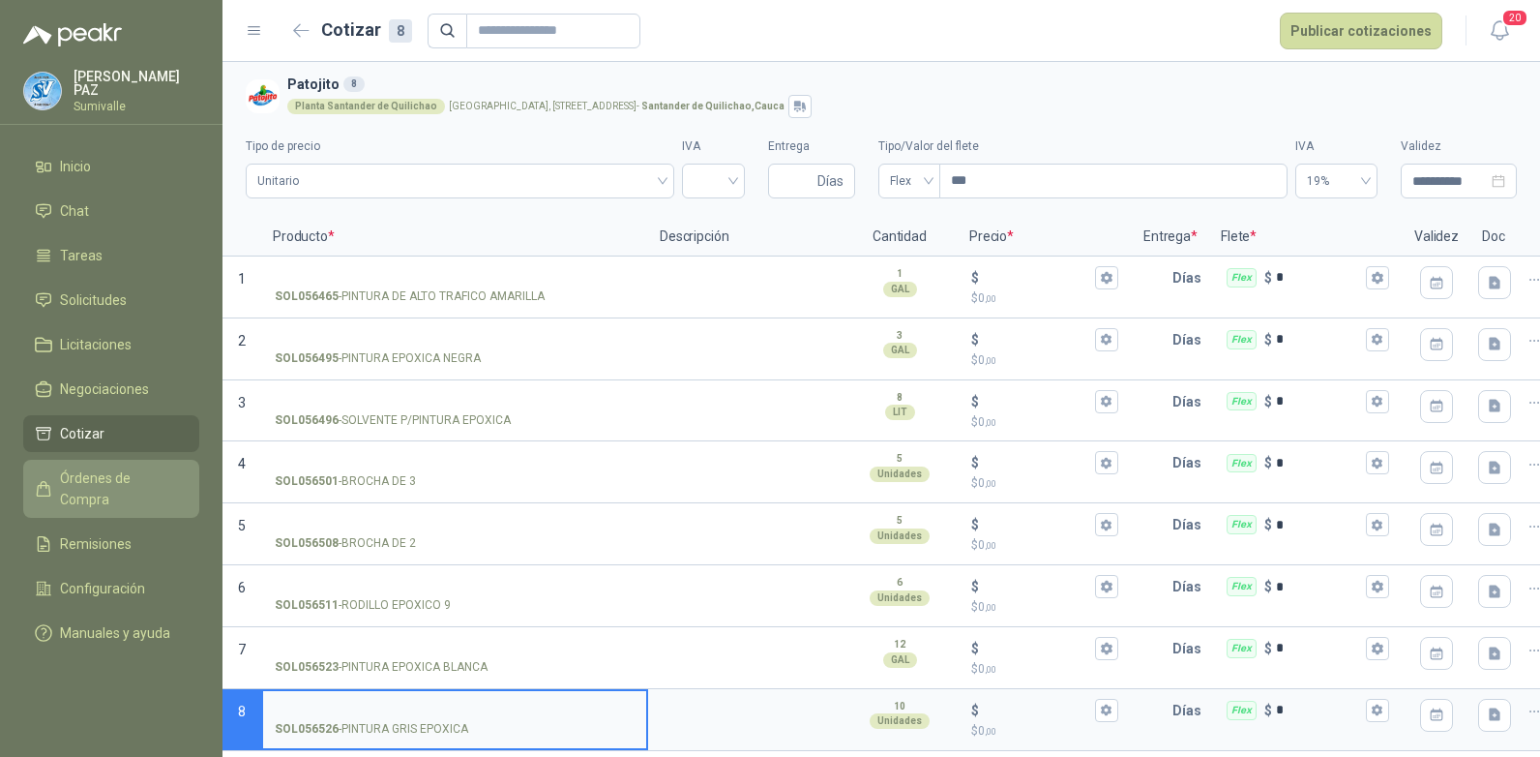
click at [128, 478] on span "Órdenes de Compra" at bounding box center [120, 488] width 121 height 43
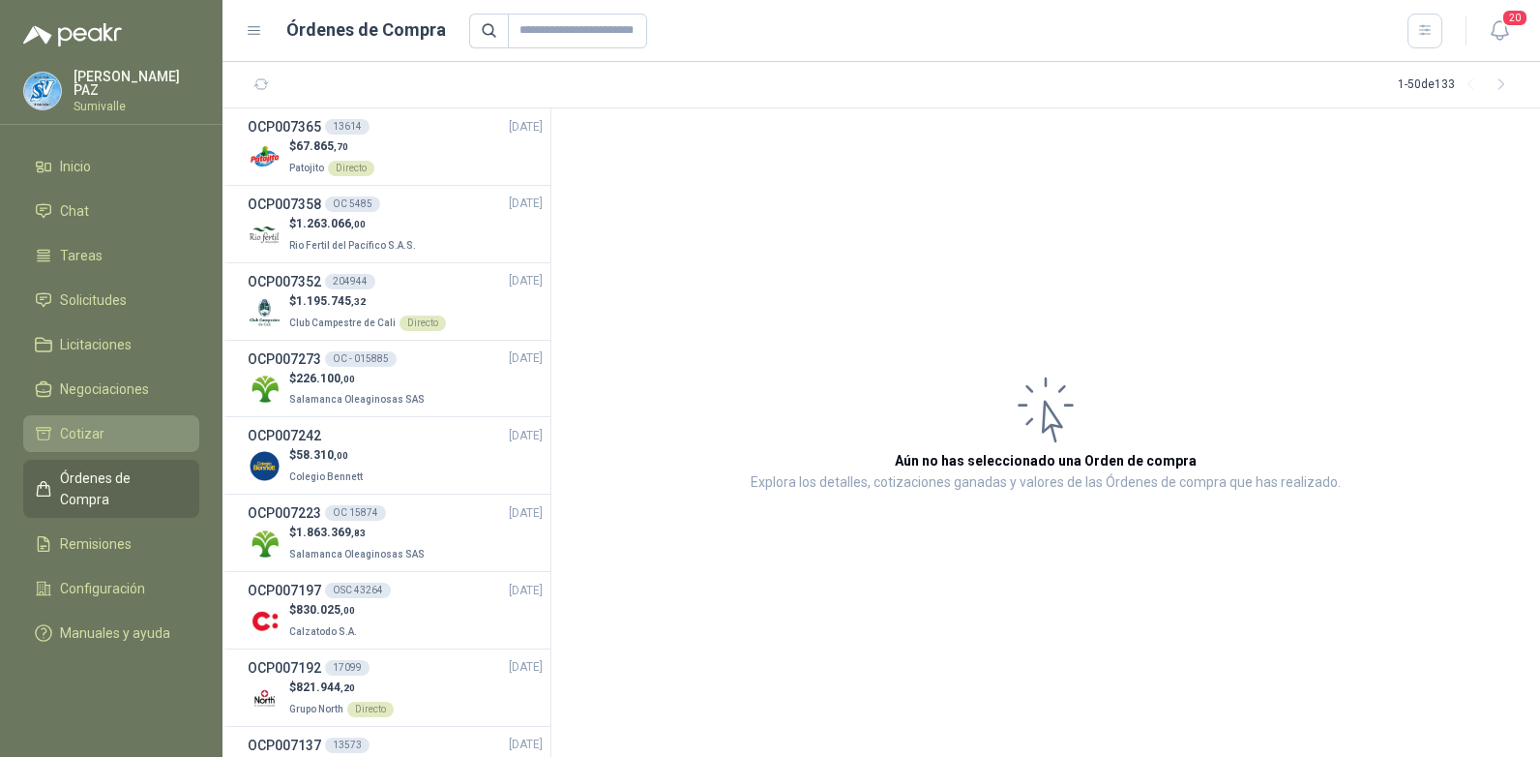
click at [133, 431] on li "Cotizar" at bounding box center [111, 433] width 153 height 21
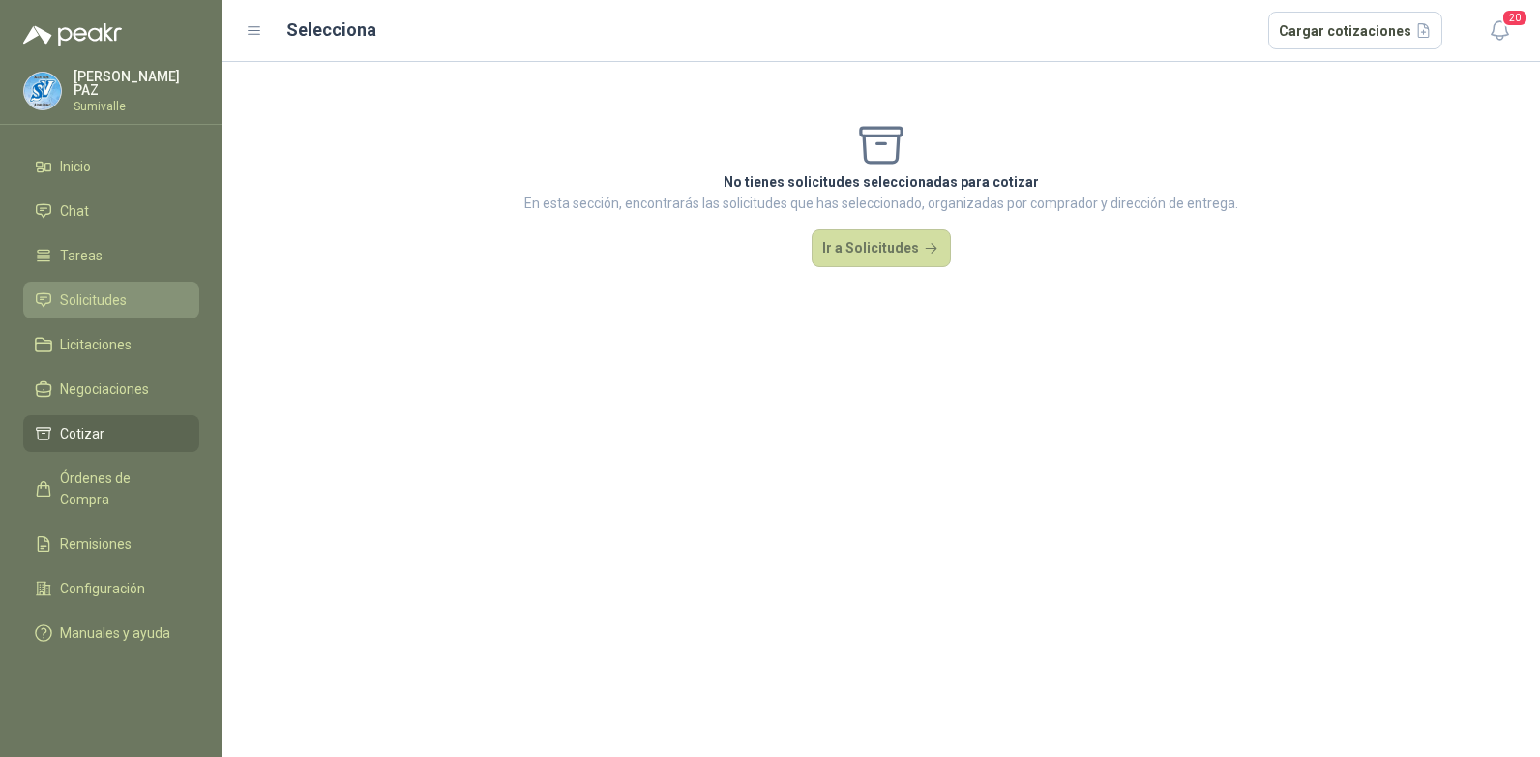
click at [122, 282] on link "Solicitudes" at bounding box center [111, 300] width 176 height 37
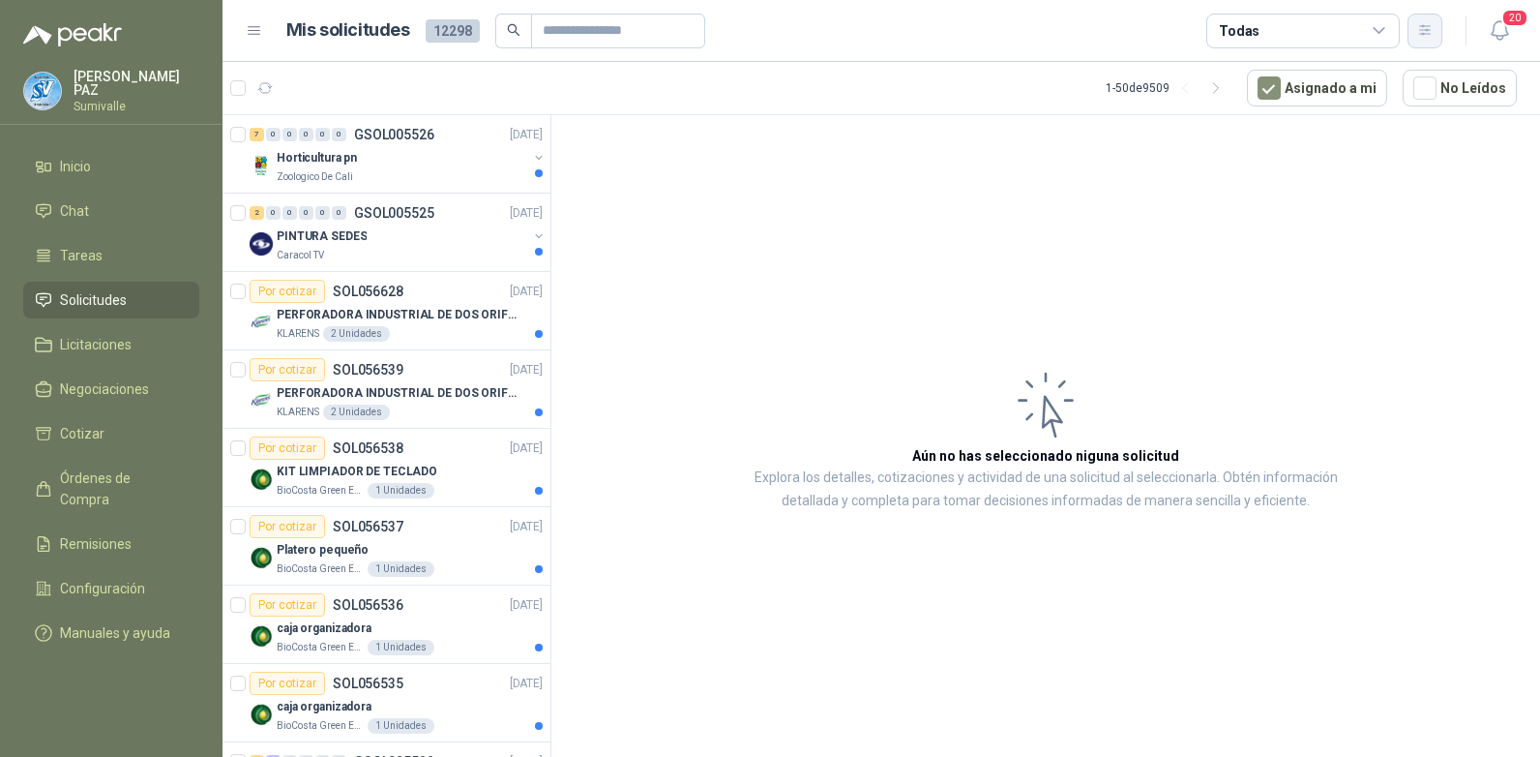
click at [1415, 30] on button "button" at bounding box center [1425, 31] width 35 height 35
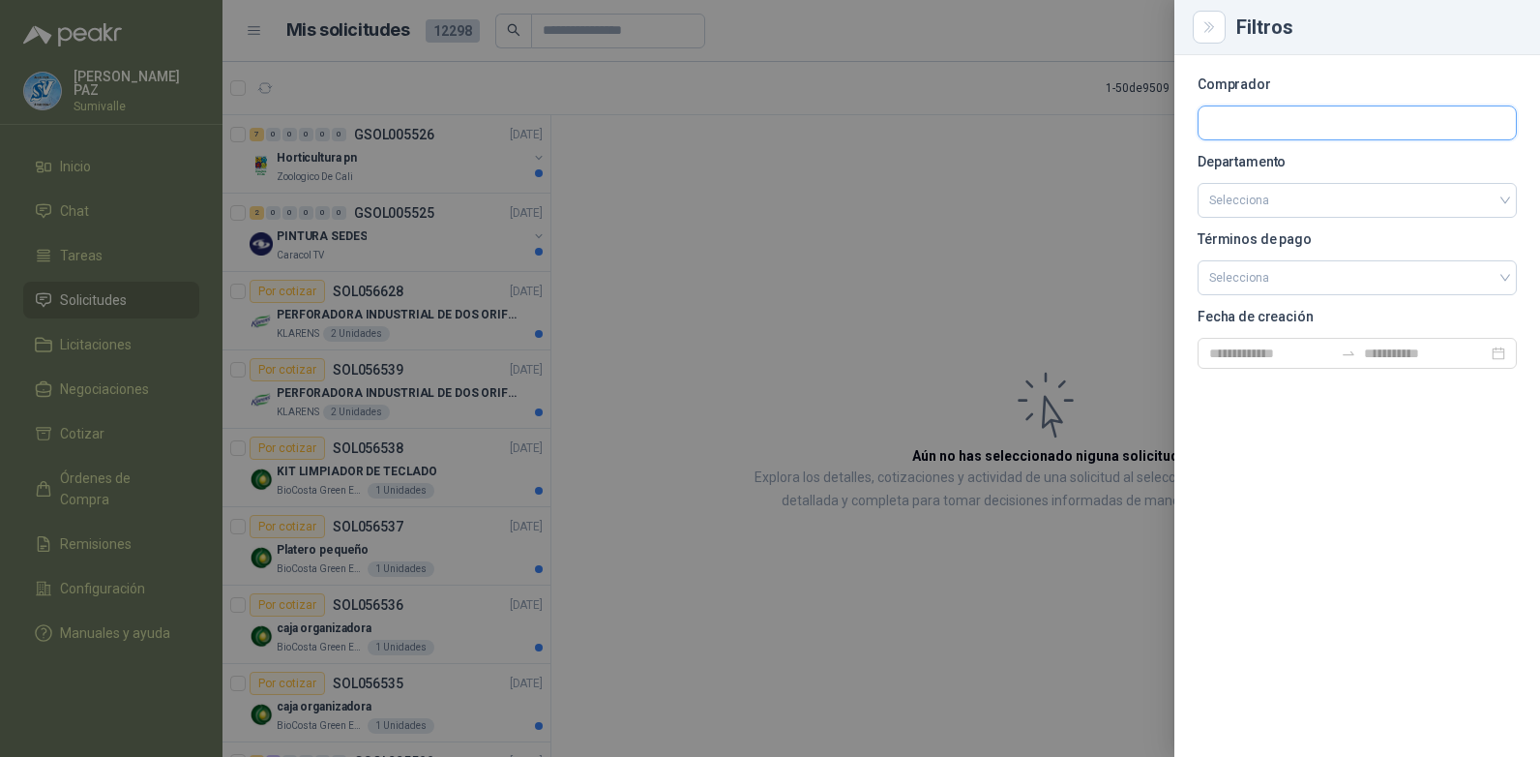
click at [1366, 116] on input "text" at bounding box center [1357, 122] width 317 height 33
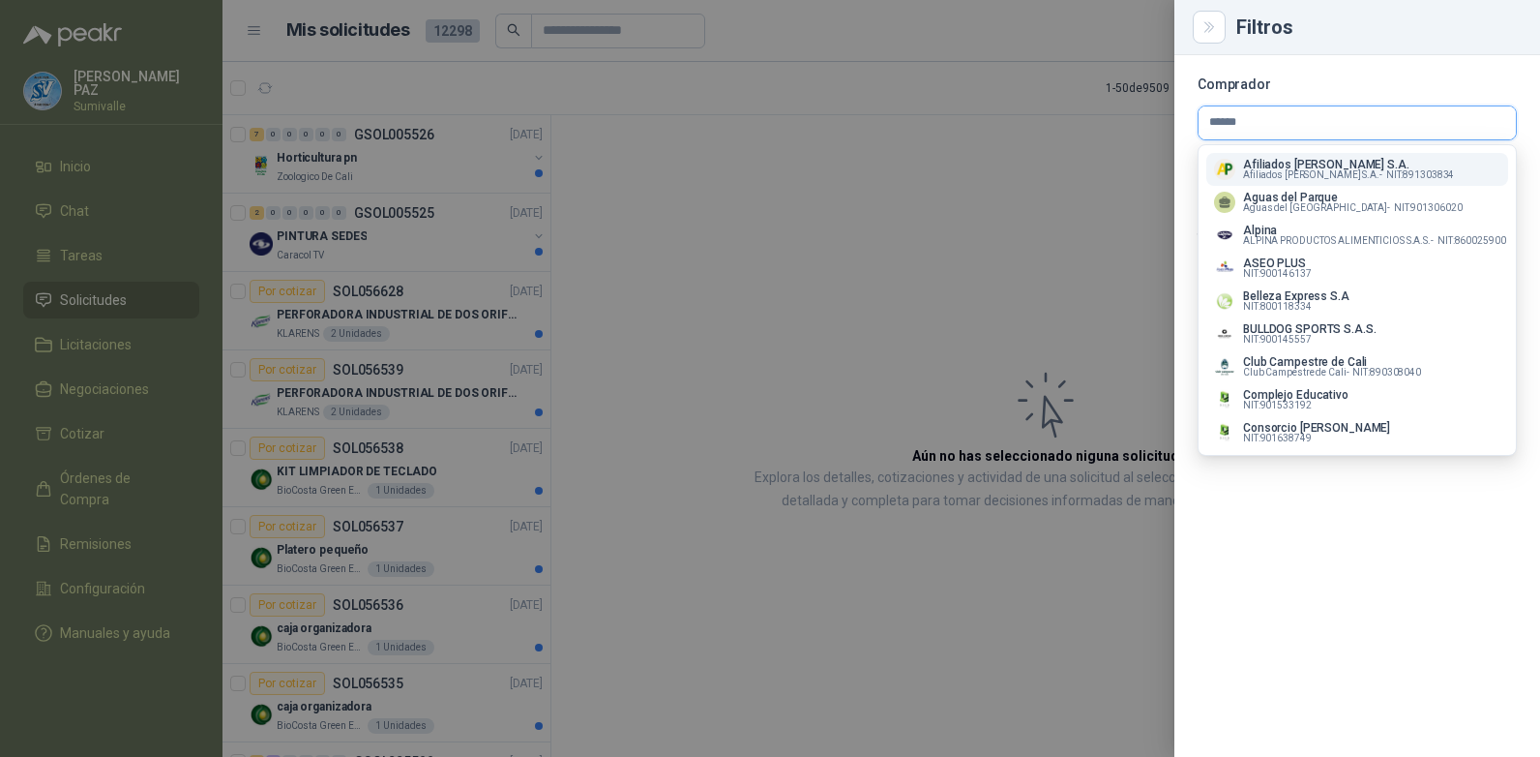
type input "******"
click at [1333, 170] on span "Afiliados Palmira S.A. -" at bounding box center [1312, 175] width 139 height 10
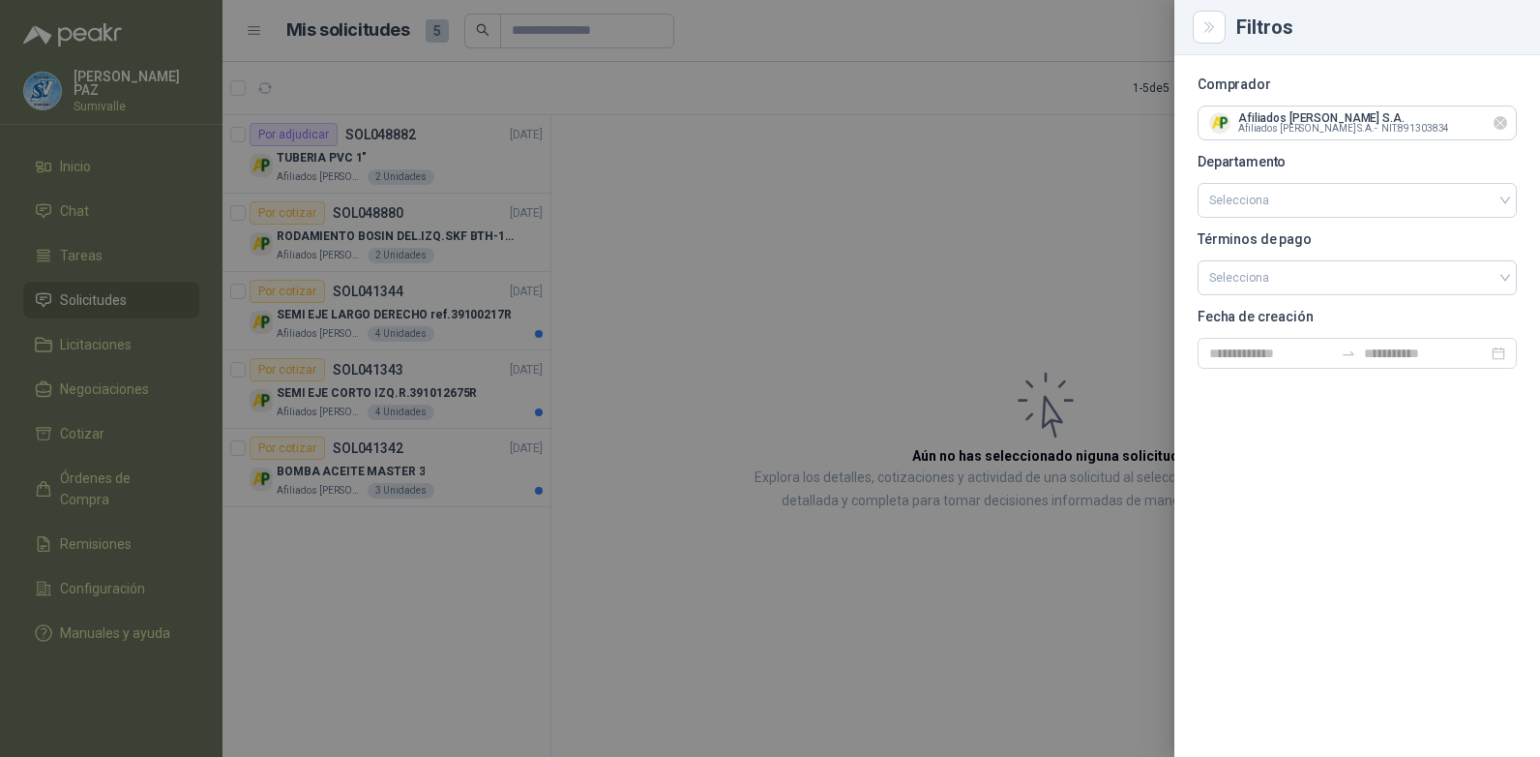
click at [1498, 121] on icon "Limpiar" at bounding box center [1501, 123] width 16 height 16
click at [1415, 124] on input "text" at bounding box center [1357, 122] width 317 height 33
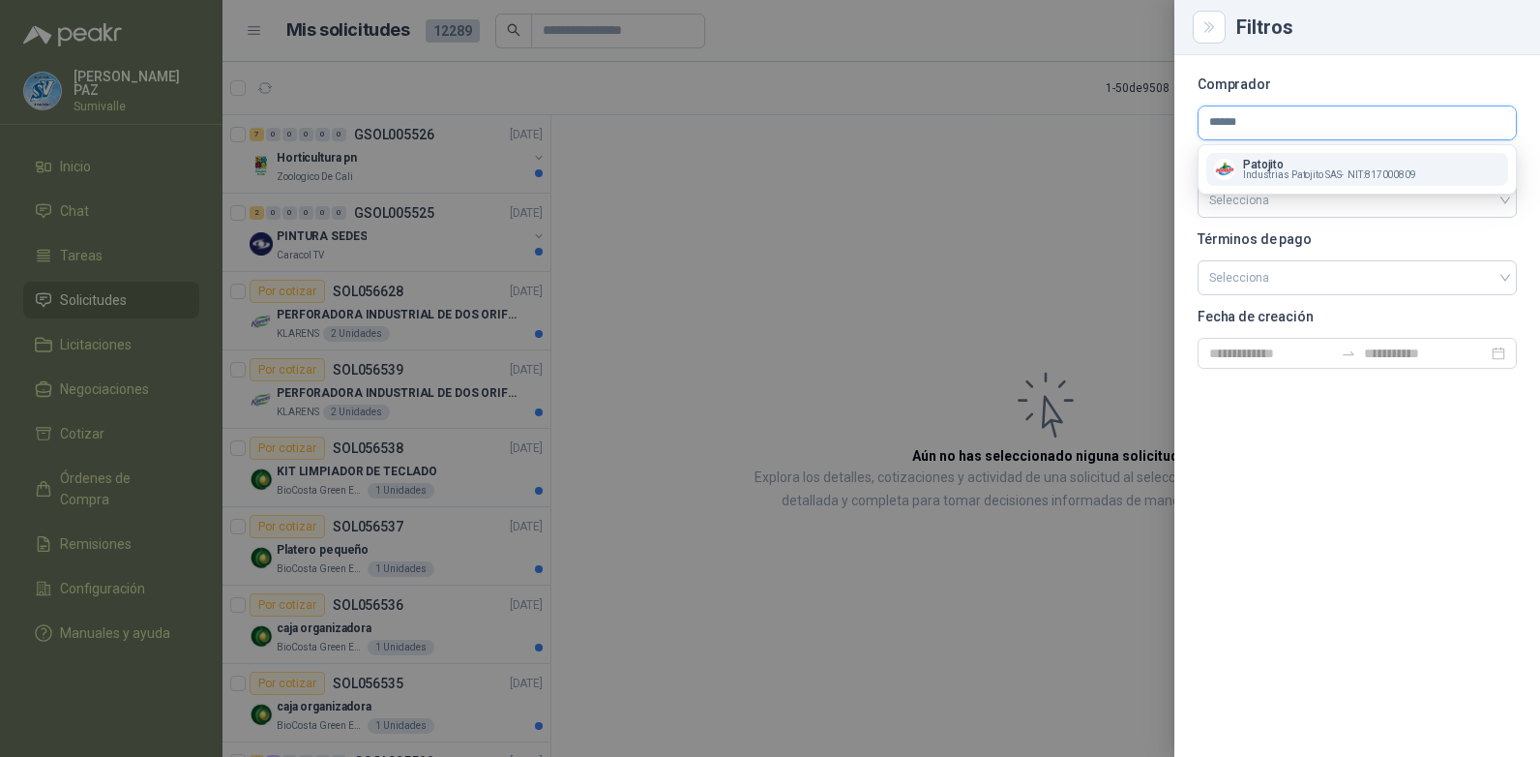
type input "******"
click at [1358, 171] on span "NIT : 817000809" at bounding box center [1382, 175] width 69 height 10
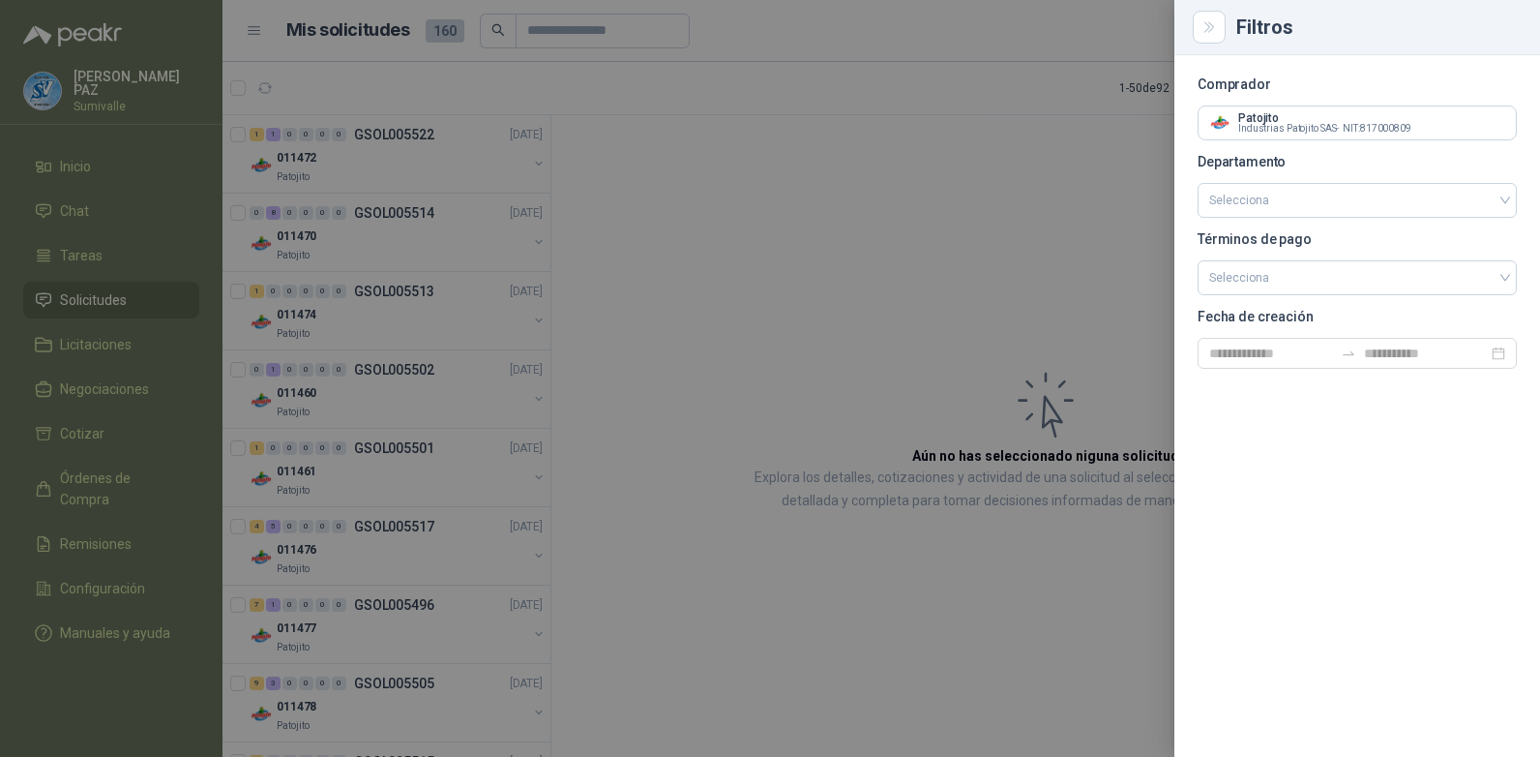
click at [836, 322] on div at bounding box center [770, 378] width 1540 height 757
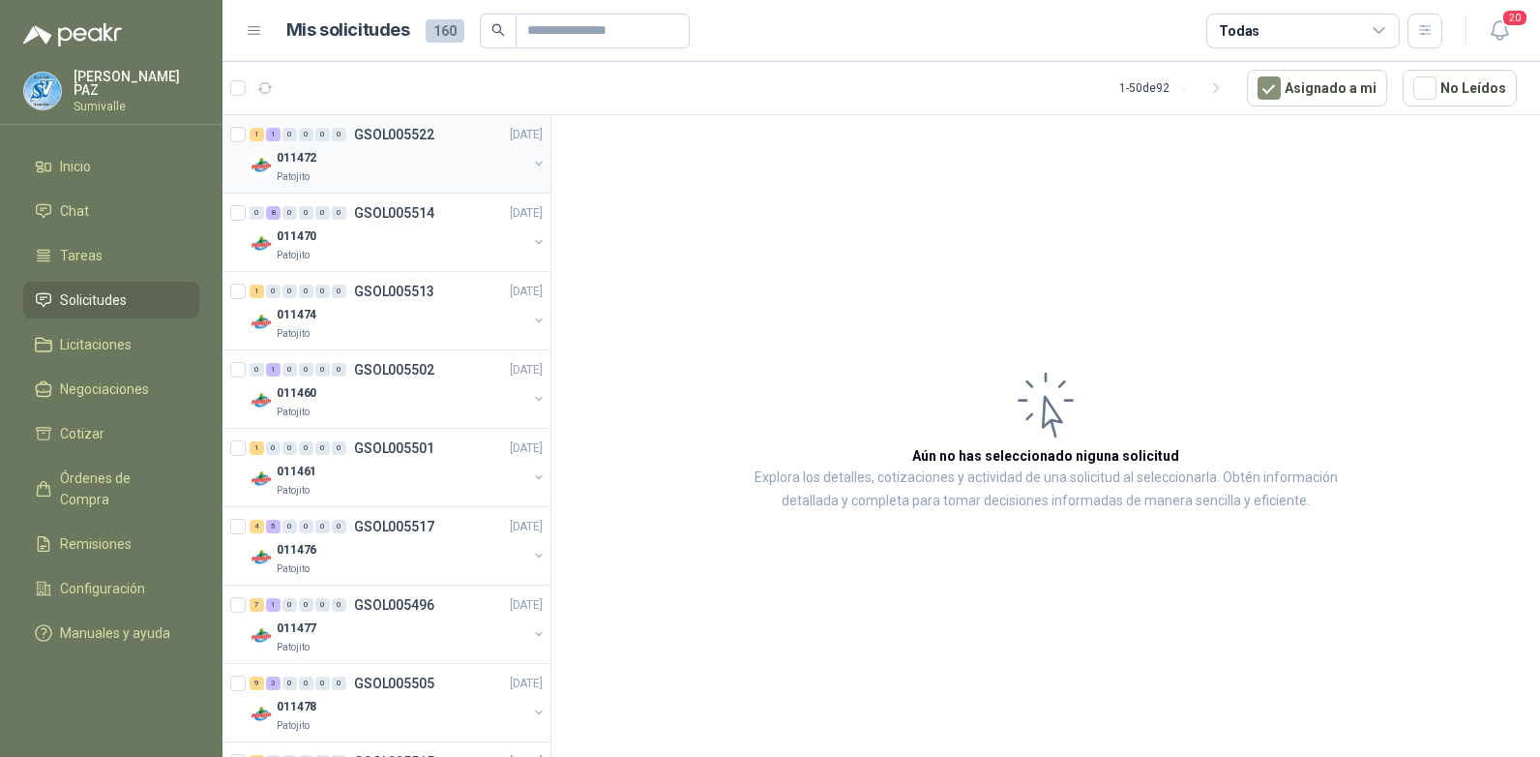
click at [412, 172] on div "Patojito" at bounding box center [402, 176] width 251 height 15
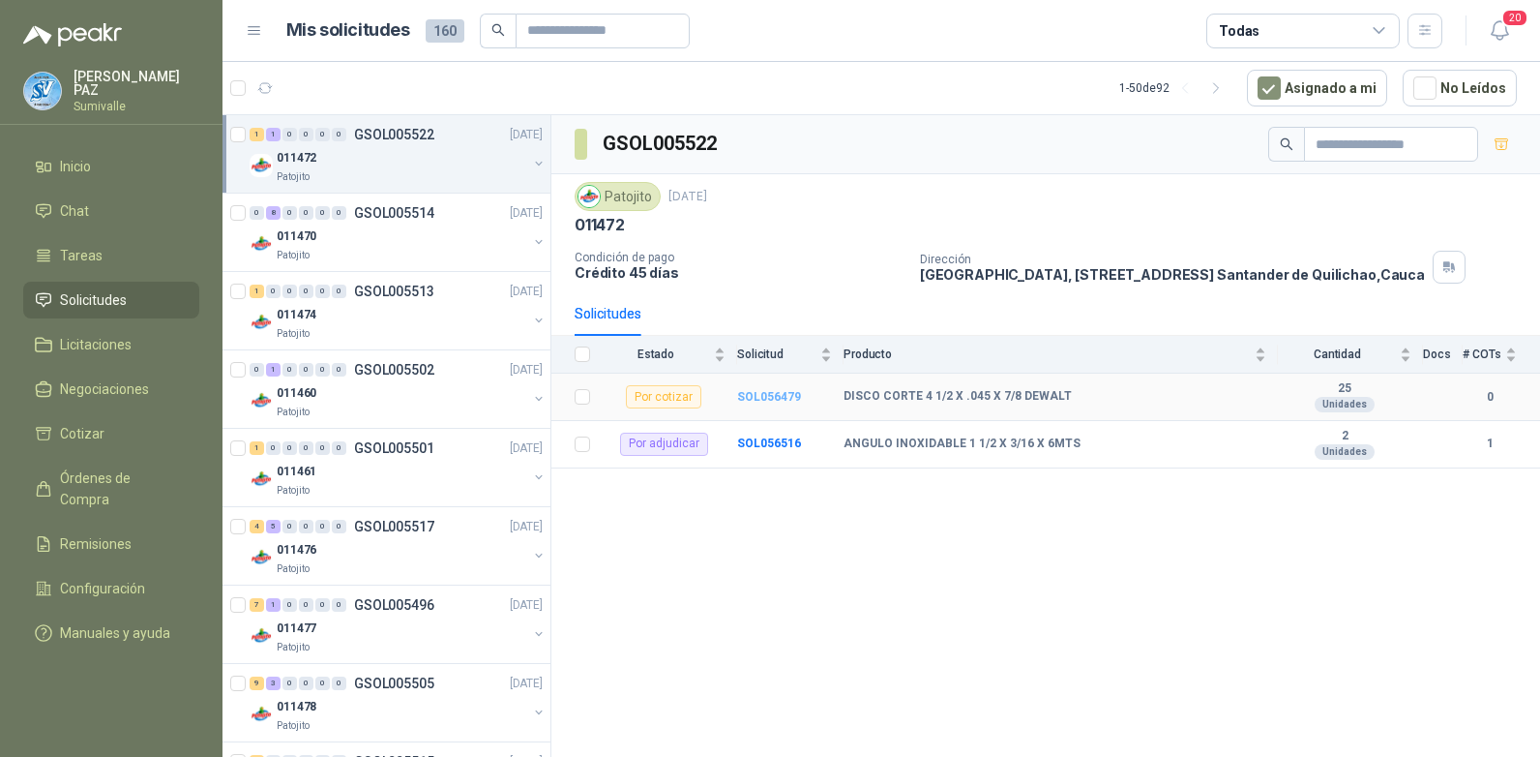
click at [760, 395] on b "SOL056479" at bounding box center [769, 397] width 64 height 14
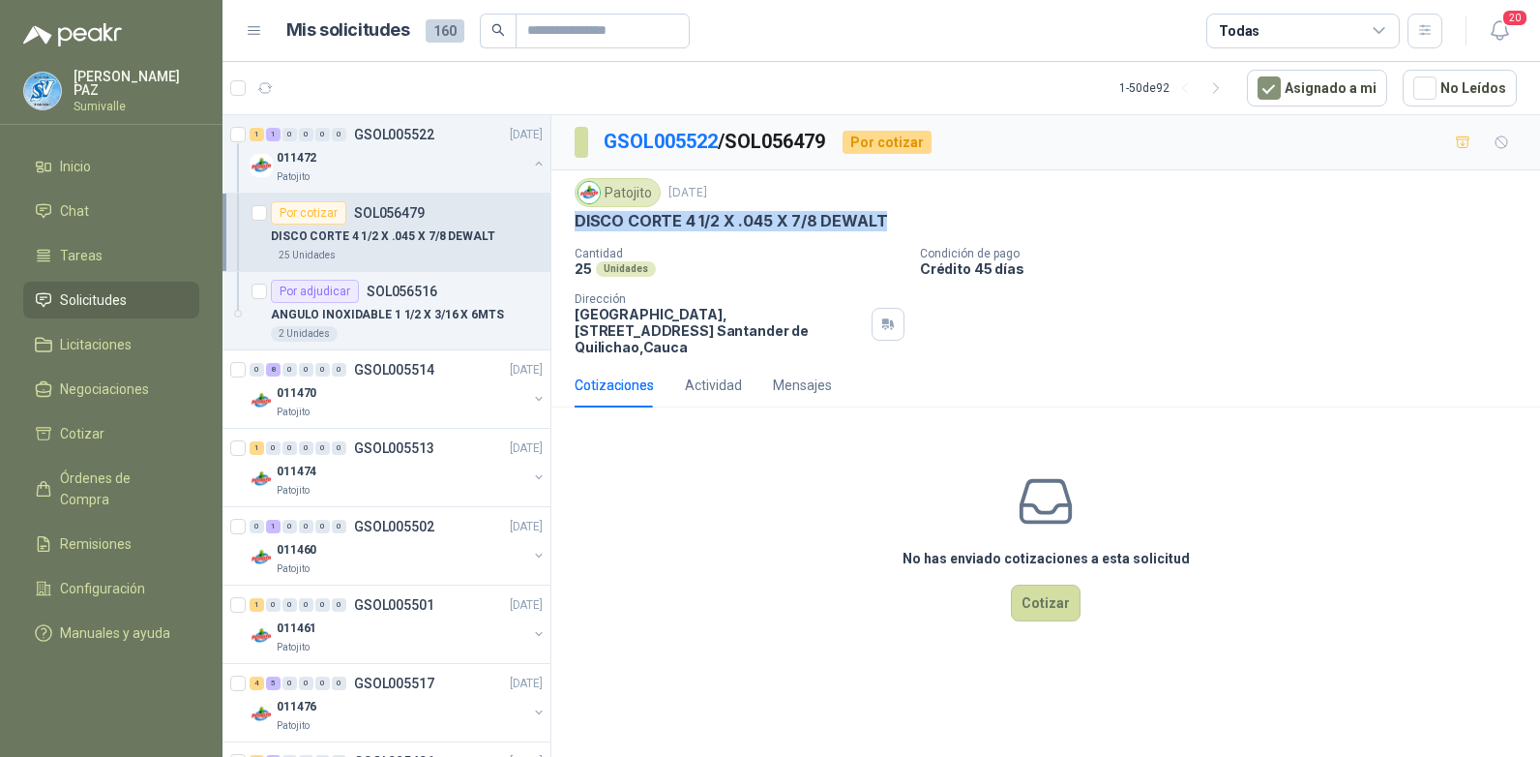
drag, startPoint x: 572, startPoint y: 221, endPoint x: 916, endPoint y: 214, distance: 344.5
click at [916, 214] on div "Patojito 17 sept, 2025 DISCO CORTE 4 1/2 X .045 X 7/8 DEWALT Cantidad 25 Unidad…" at bounding box center [1045, 266] width 989 height 193
copy p "DISCO CORTE 4 1/2 X .045 X 7/8 DEWALT"
click at [1055, 595] on button "Cotizar" at bounding box center [1046, 602] width 70 height 37
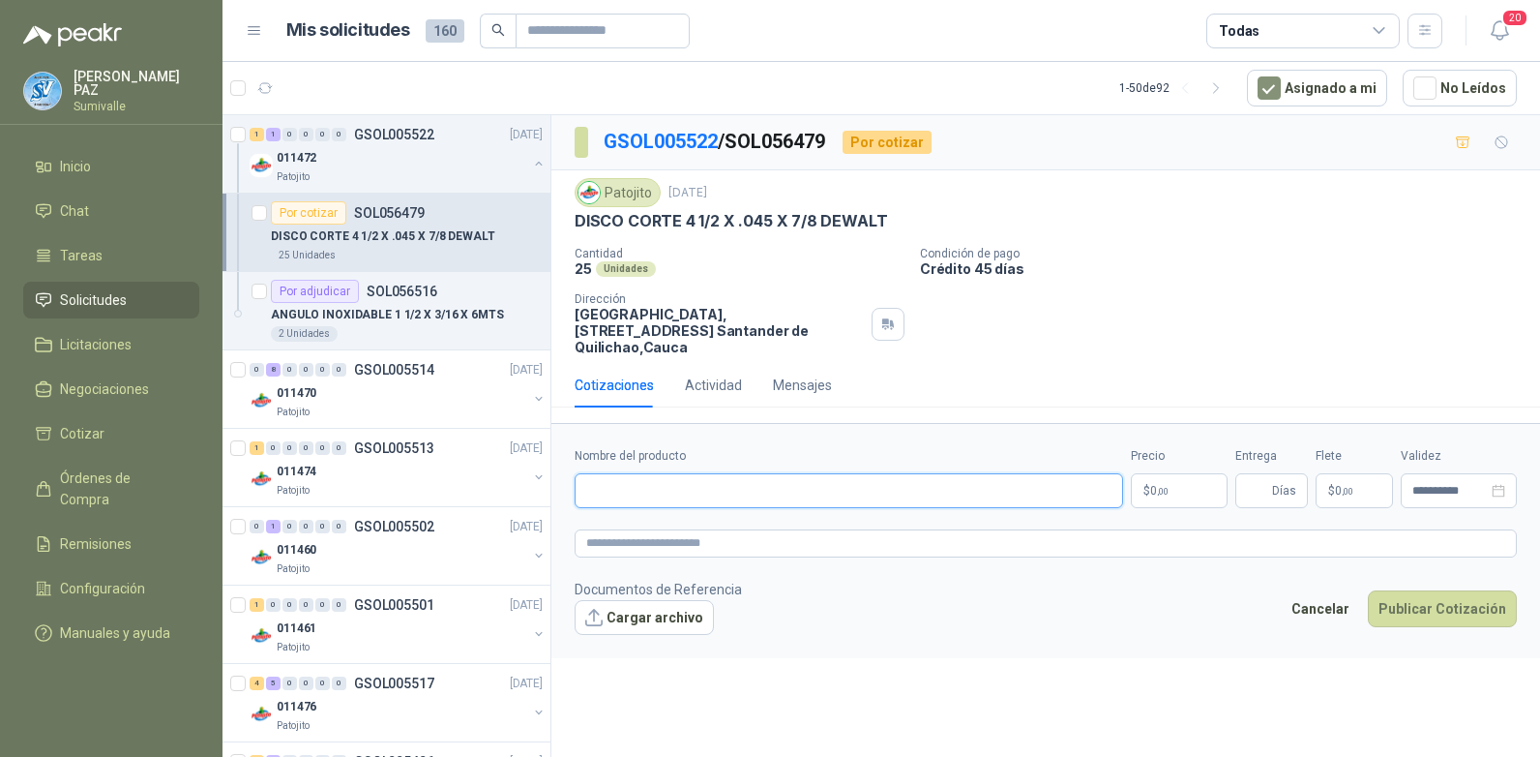
click at [797, 478] on input "Nombre del producto" at bounding box center [849, 490] width 549 height 35
paste input "**********"
type input "**********"
click at [1150, 485] on span "0 ,00" at bounding box center [1159, 491] width 18 height 12
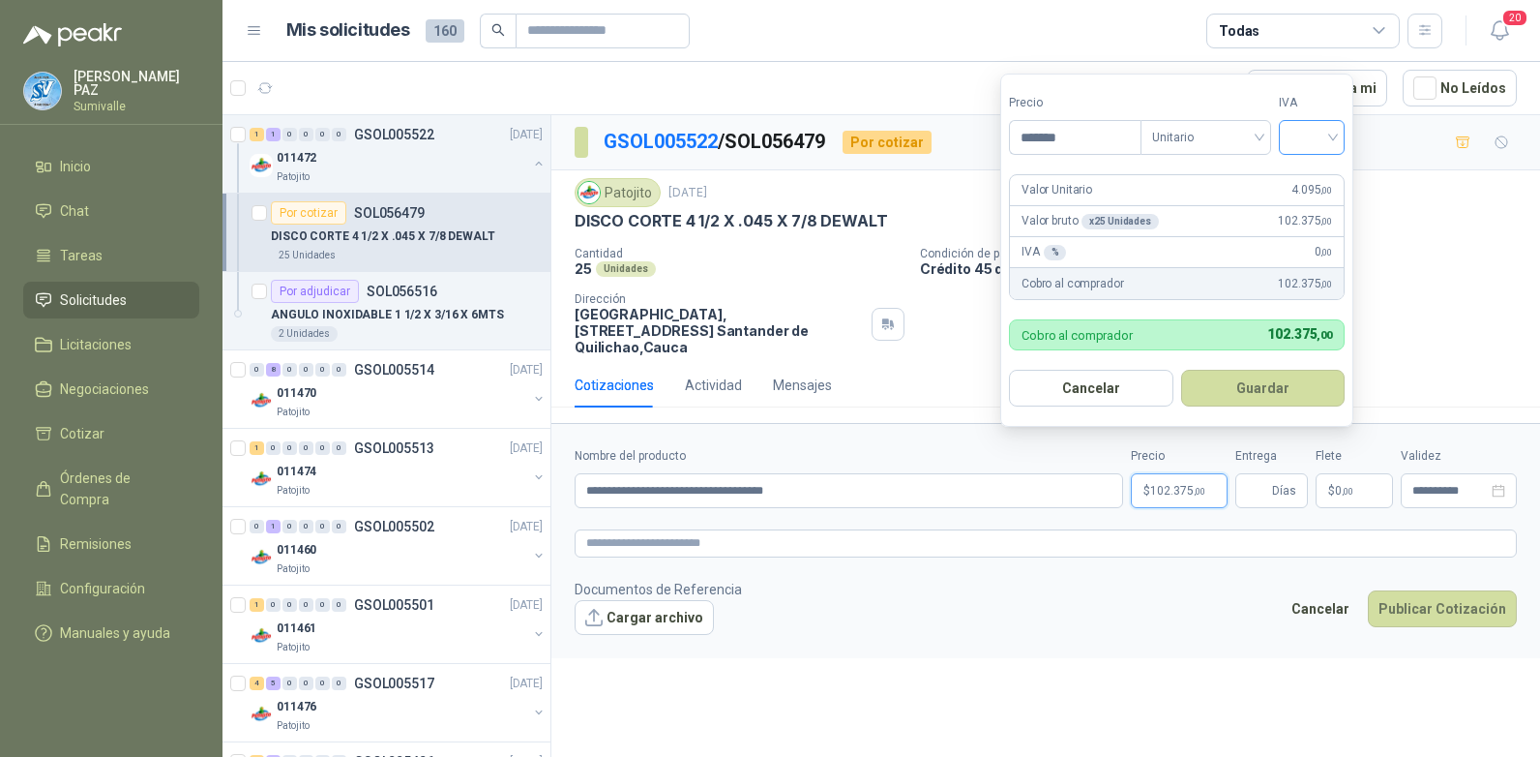
type input "*******"
click at [1304, 124] on input "search" at bounding box center [1312, 135] width 43 height 29
click at [1303, 176] on div "19%" at bounding box center [1316, 176] width 36 height 21
click at [1272, 375] on button "Guardar" at bounding box center [1266, 388] width 166 height 37
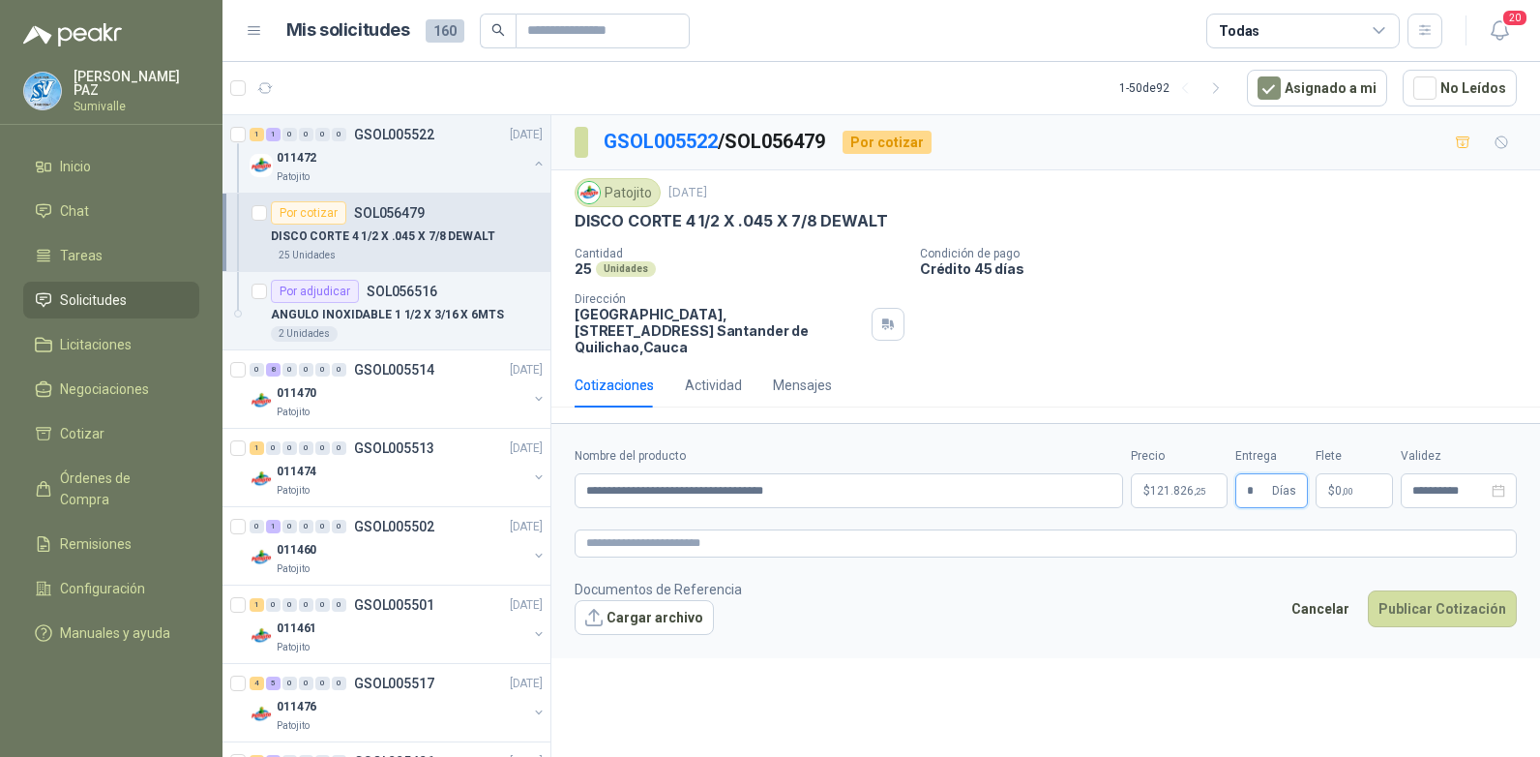
type input "*"
click at [1356, 489] on p "$ 0 ,00" at bounding box center [1354, 490] width 77 height 35
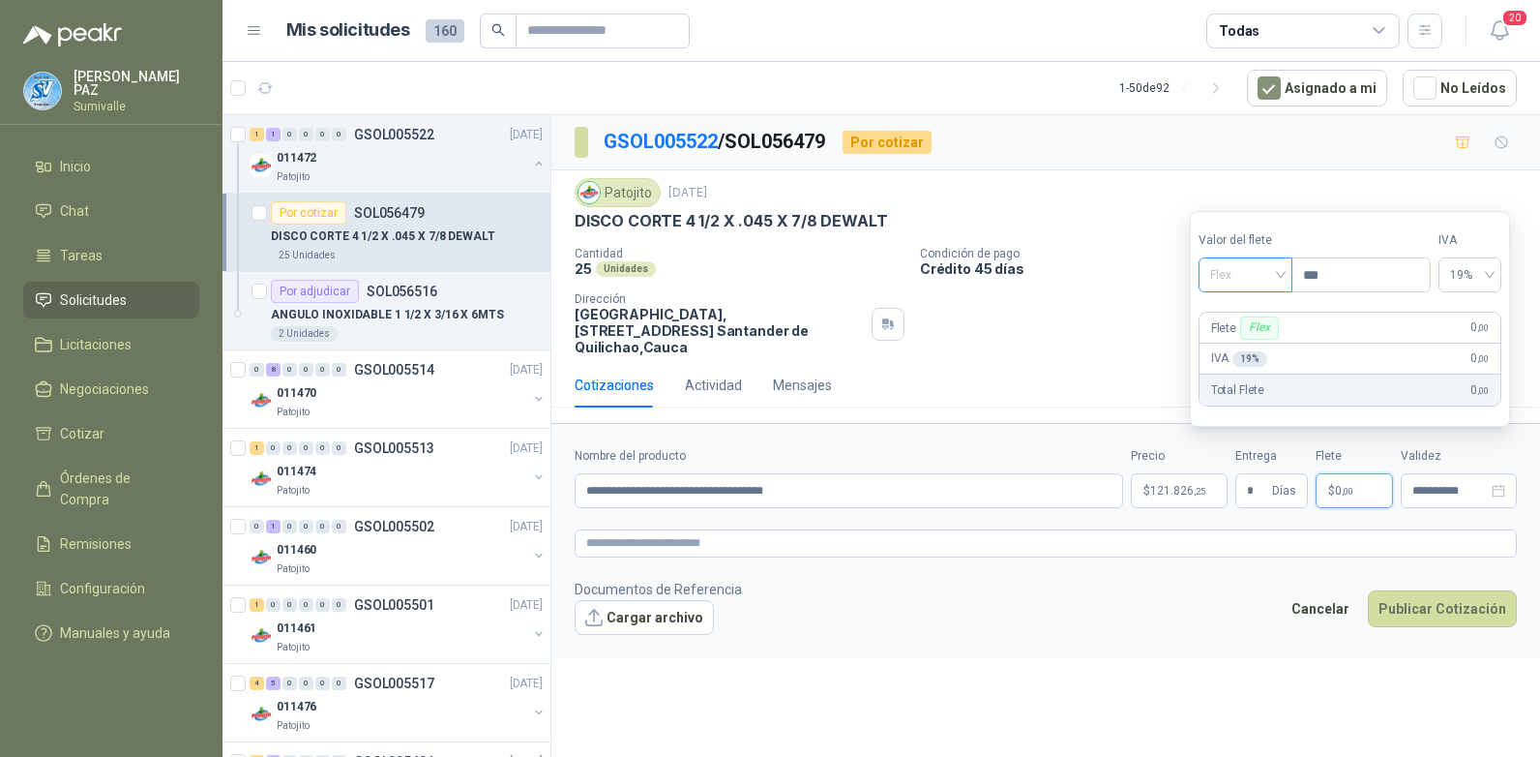
click at [1262, 283] on span "Flex" at bounding box center [1245, 274] width 71 height 29
click at [1252, 334] on div "Incluido" at bounding box center [1248, 346] width 90 height 31
click at [1425, 590] on button "Publicar Cotización" at bounding box center [1442, 608] width 149 height 37
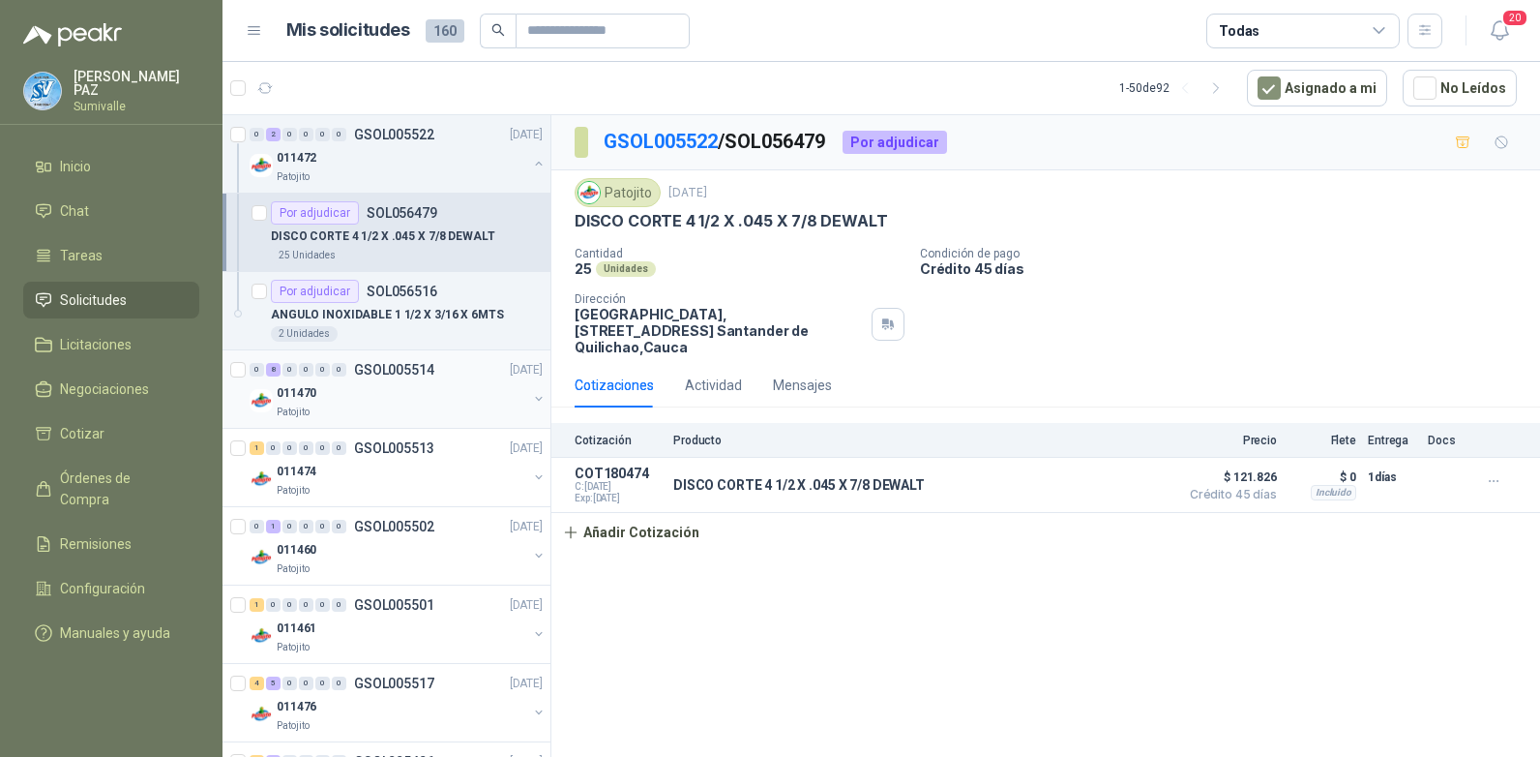
click at [402, 402] on div "011470" at bounding box center [402, 392] width 251 height 23
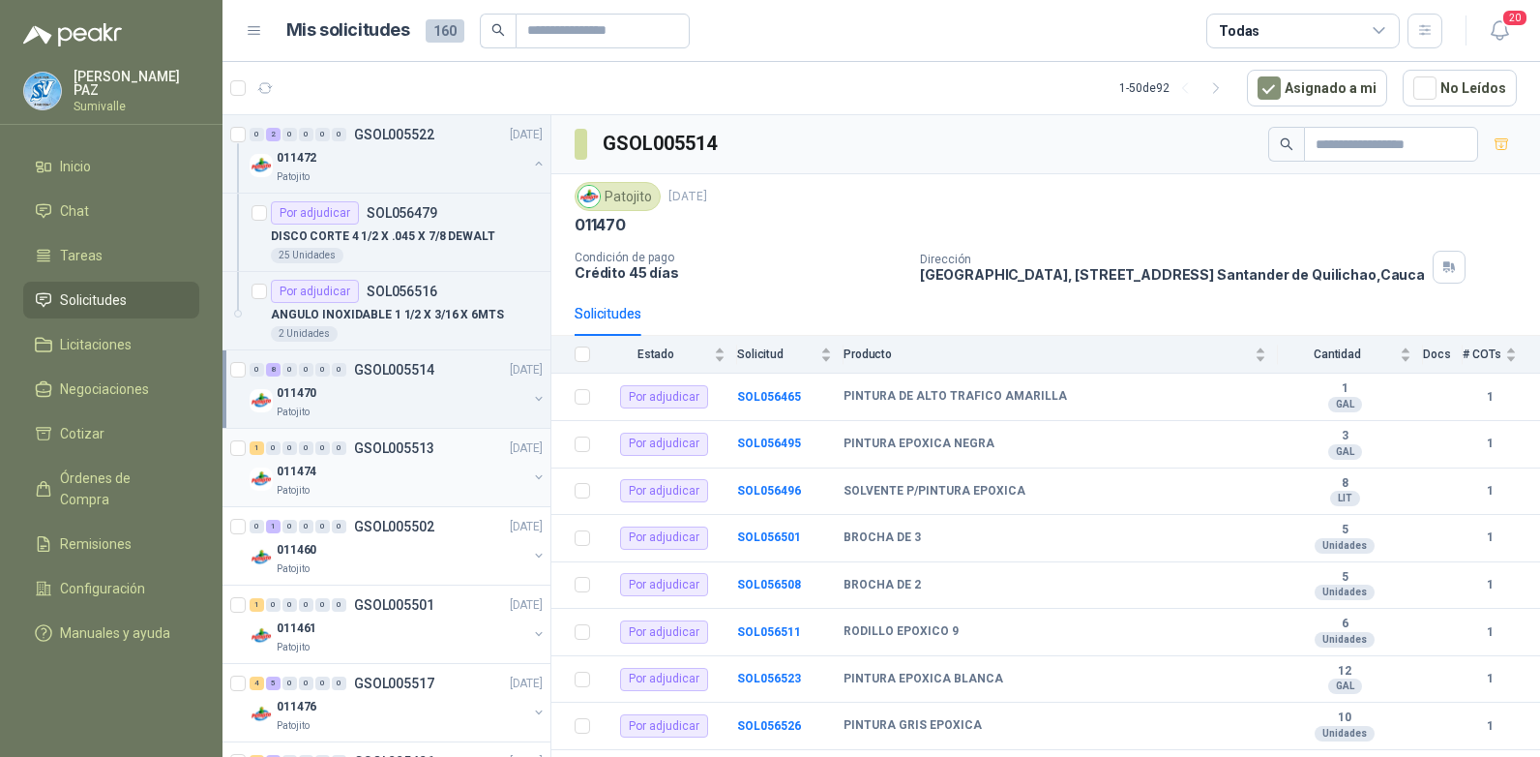
click at [340, 475] on div "011474" at bounding box center [402, 471] width 251 height 23
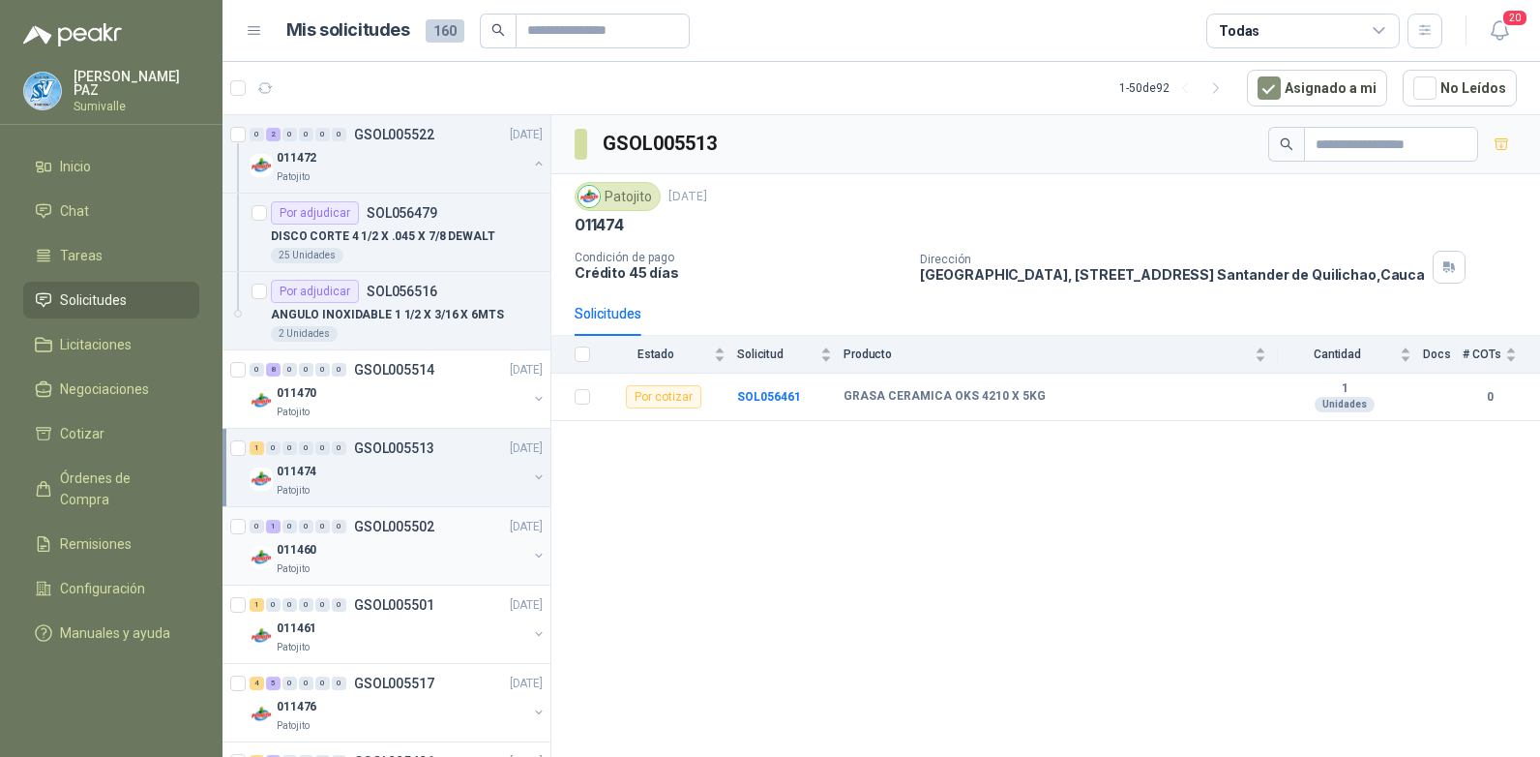
click at [364, 574] on div "Patojito" at bounding box center [402, 568] width 251 height 15
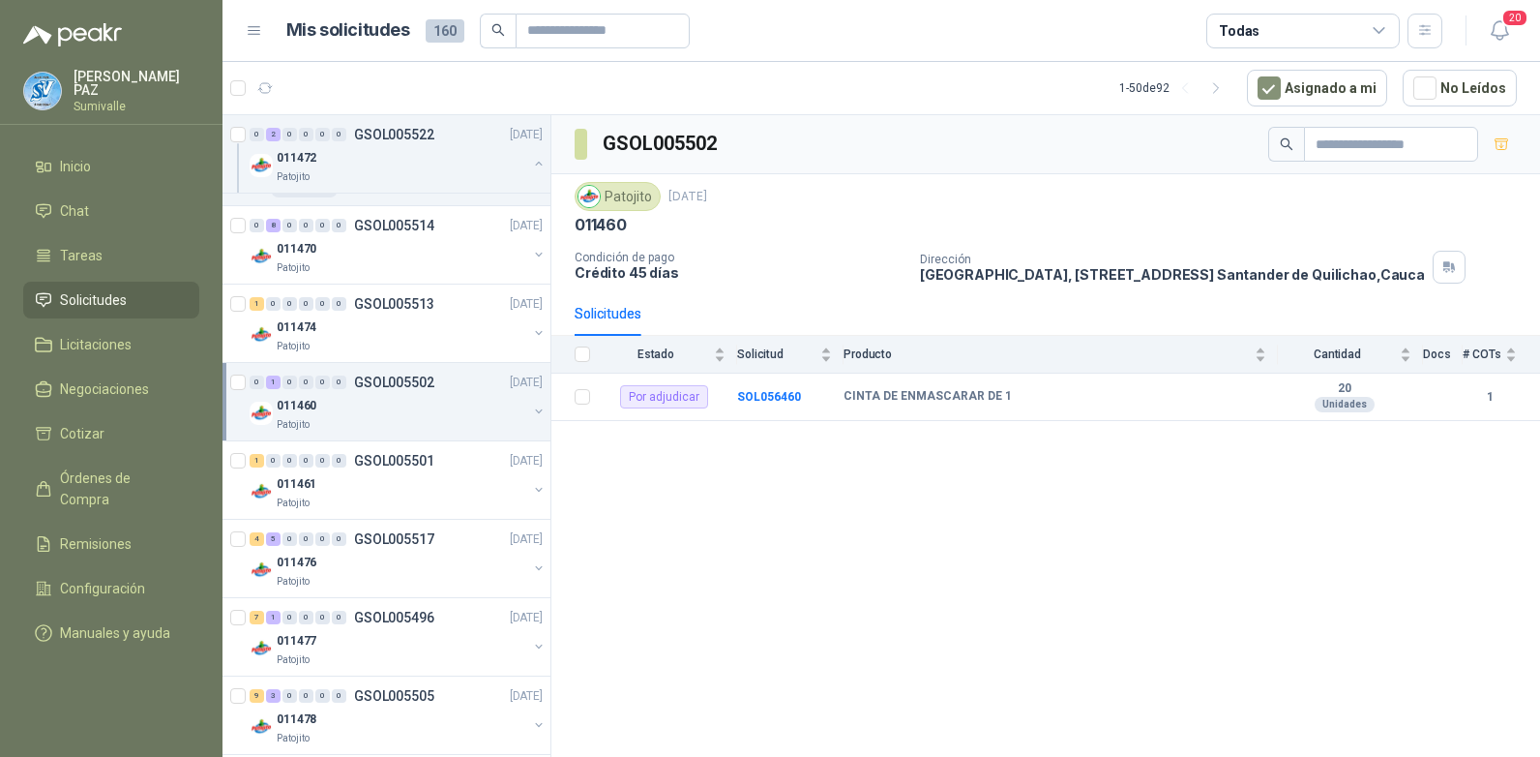
scroll to position [194, 0]
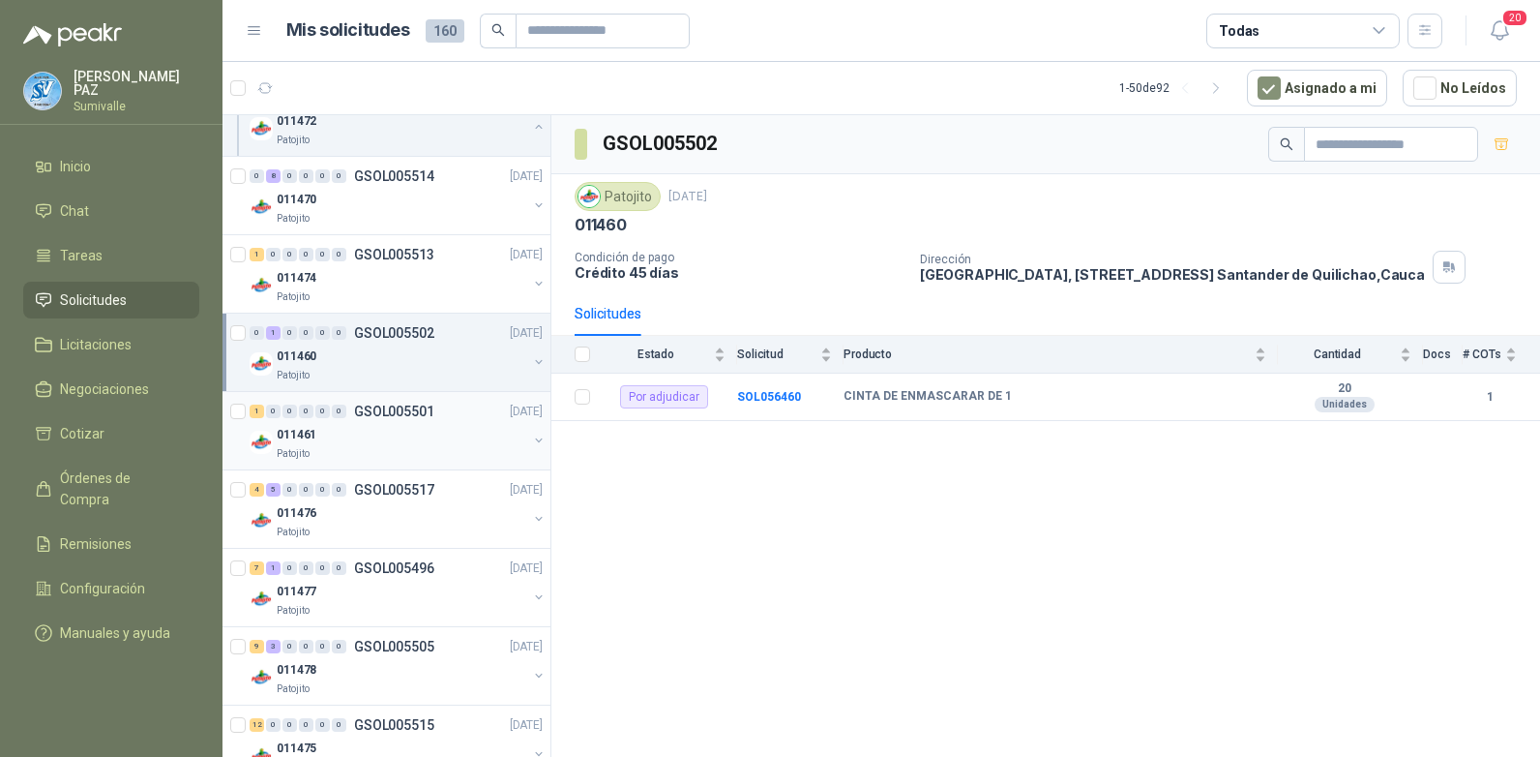
click at [390, 421] on div "1 0 0 0 0 0 GSOL005501 17/09/25" at bounding box center [398, 411] width 297 height 23
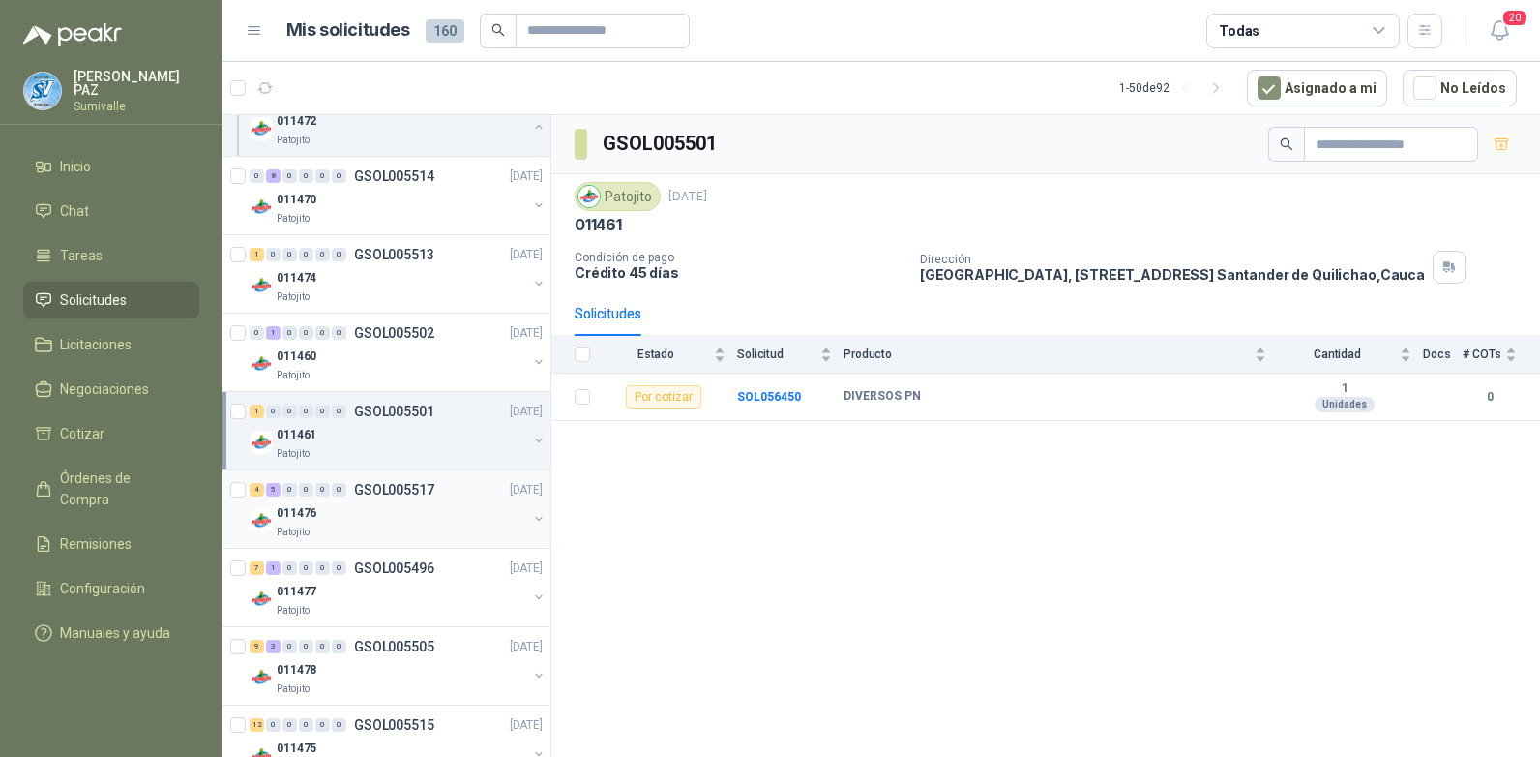
click at [394, 511] on div "011476" at bounding box center [402, 512] width 251 height 23
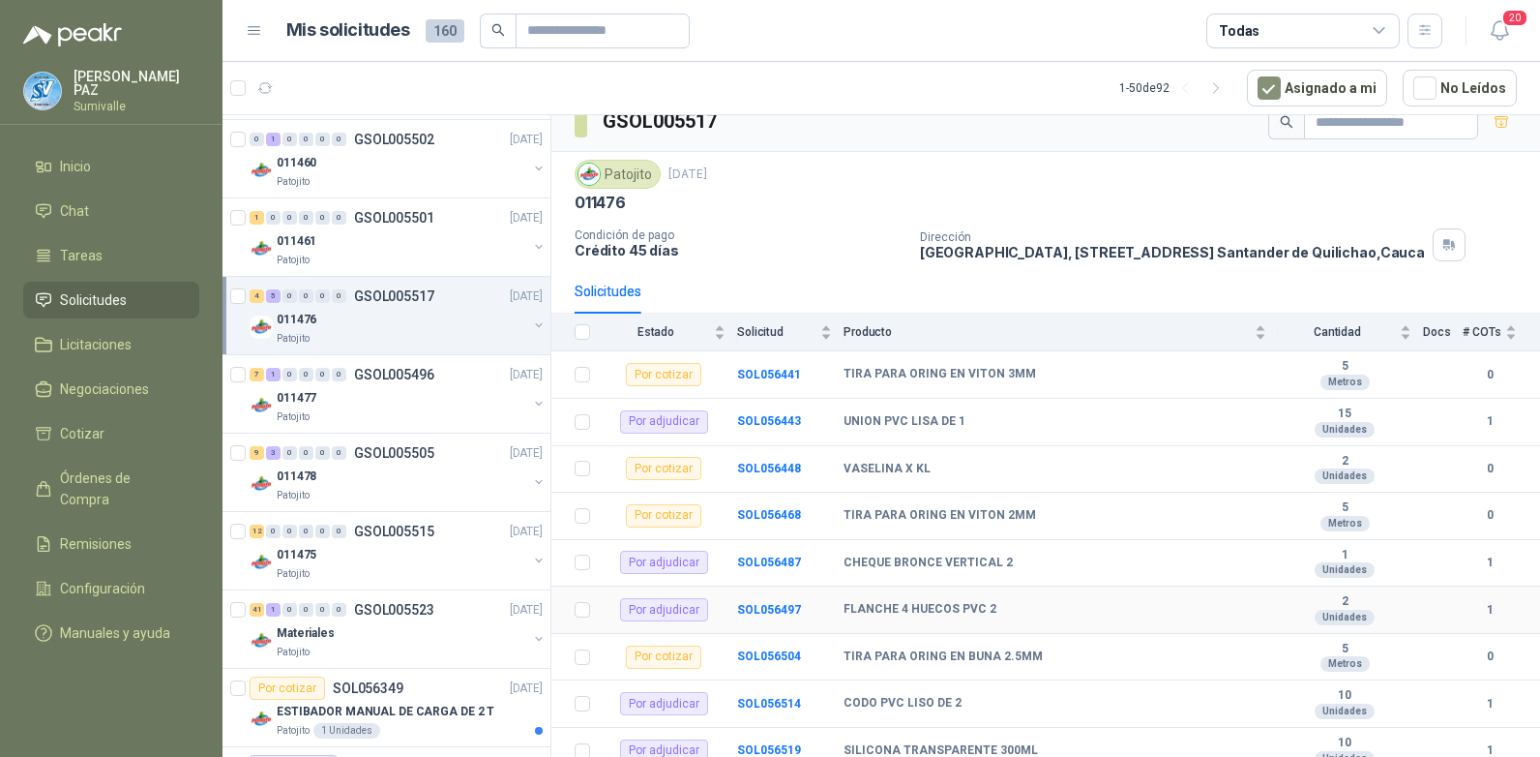
scroll to position [34, 0]
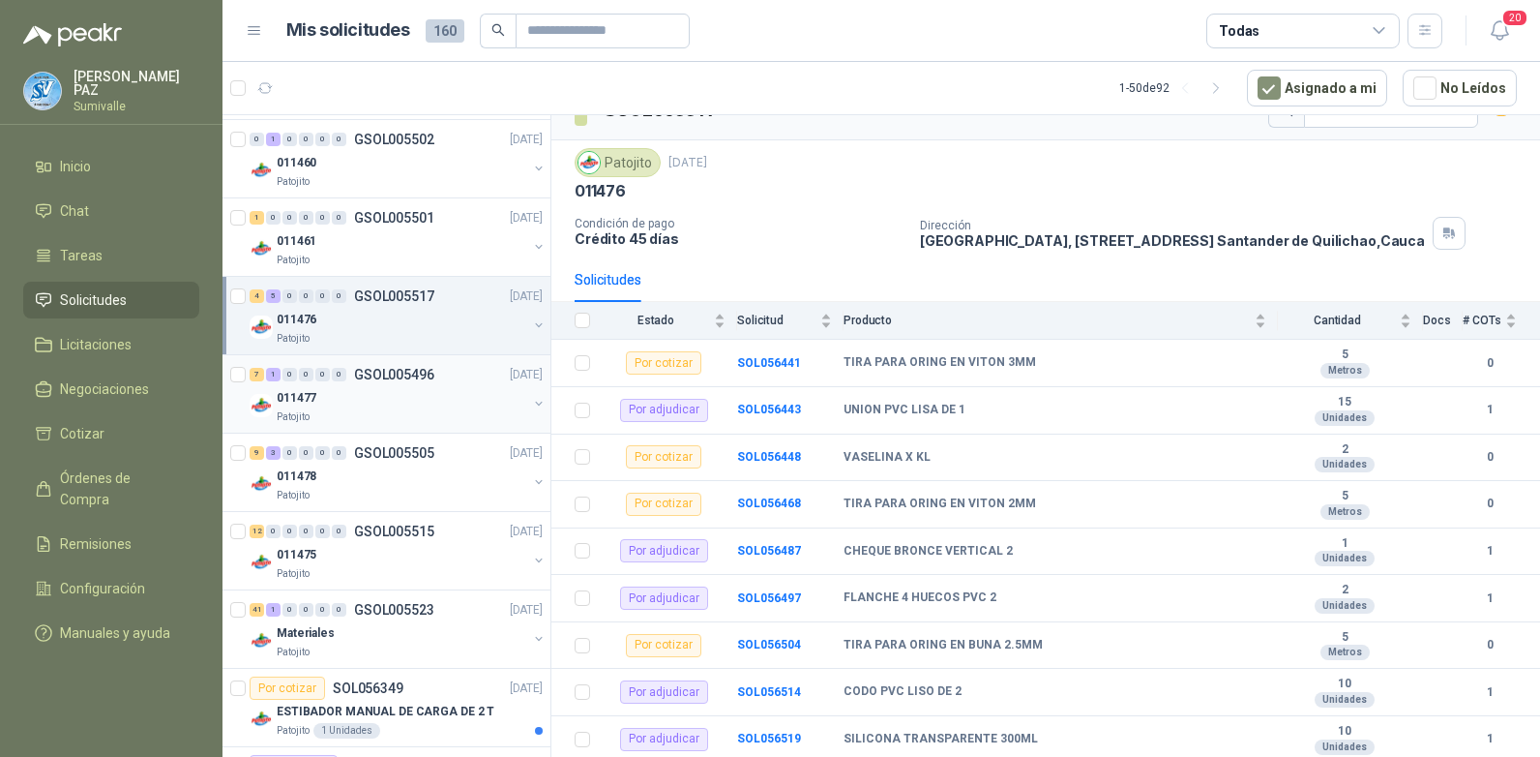
click at [419, 396] on div "011477" at bounding box center [402, 397] width 251 height 23
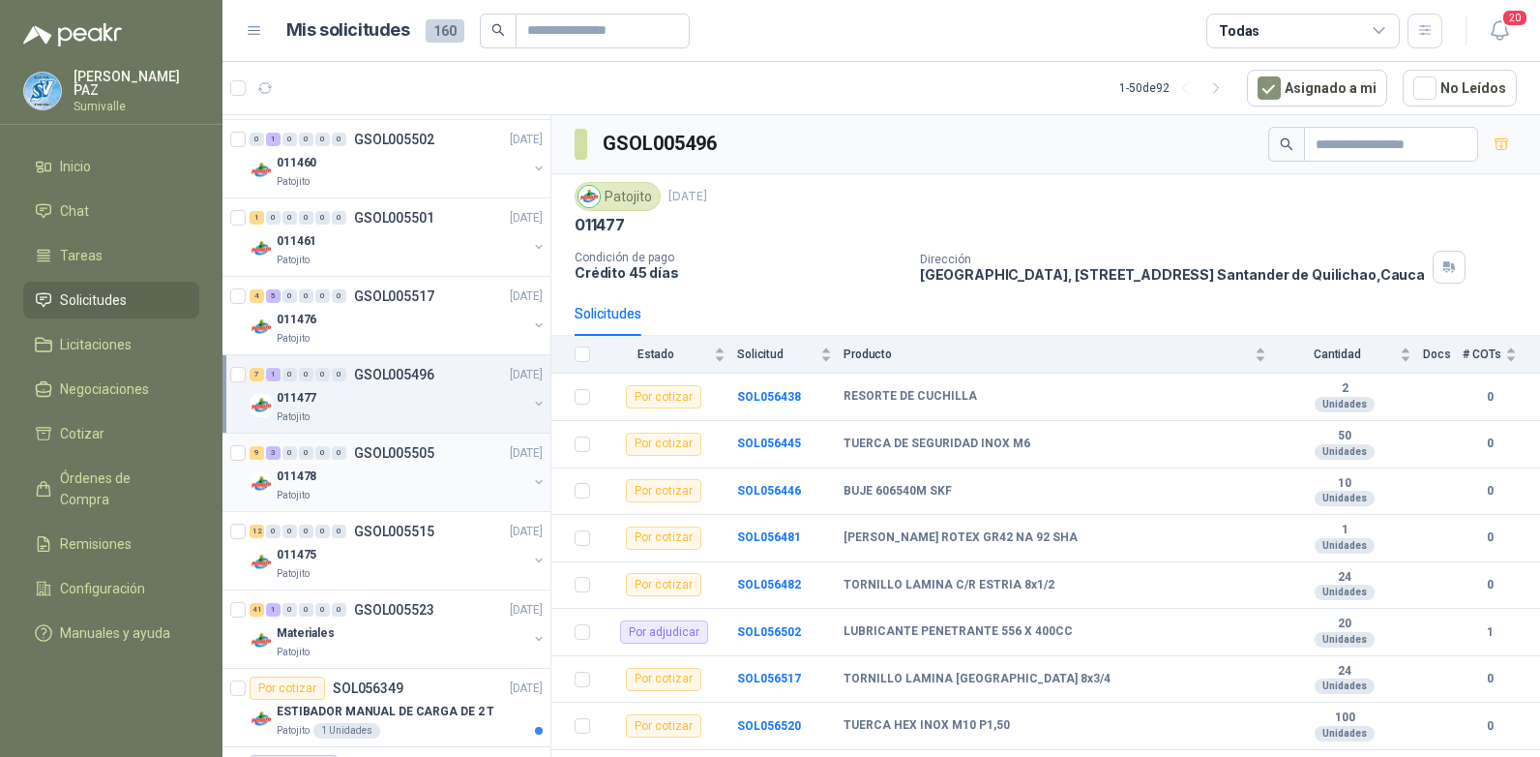
click at [389, 462] on div "9 3 0 0 0 0 GSOL005505 17/09/25" at bounding box center [398, 452] width 297 height 23
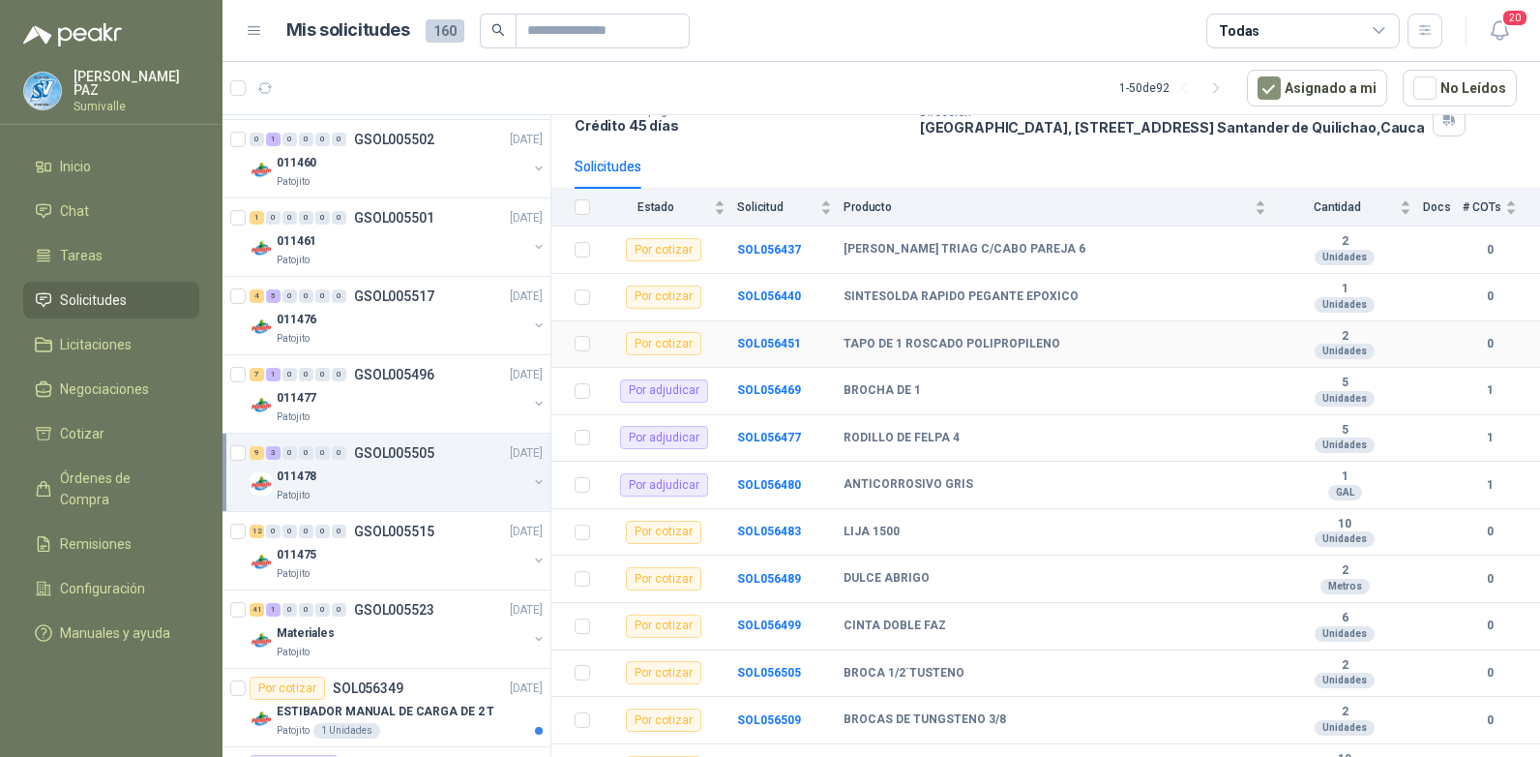
scroll to position [174, 0]
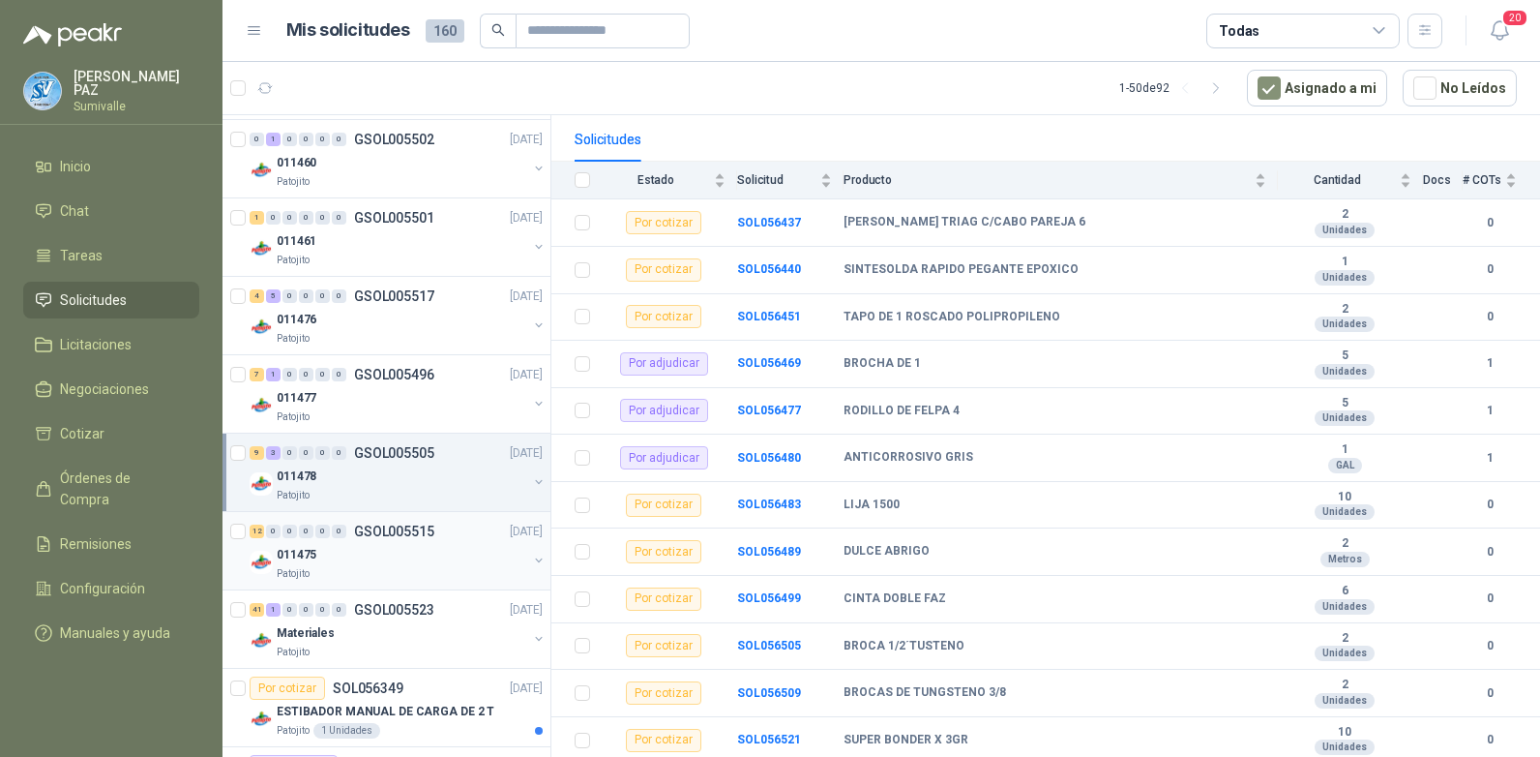
click at [419, 574] on div "Patojito" at bounding box center [402, 573] width 251 height 15
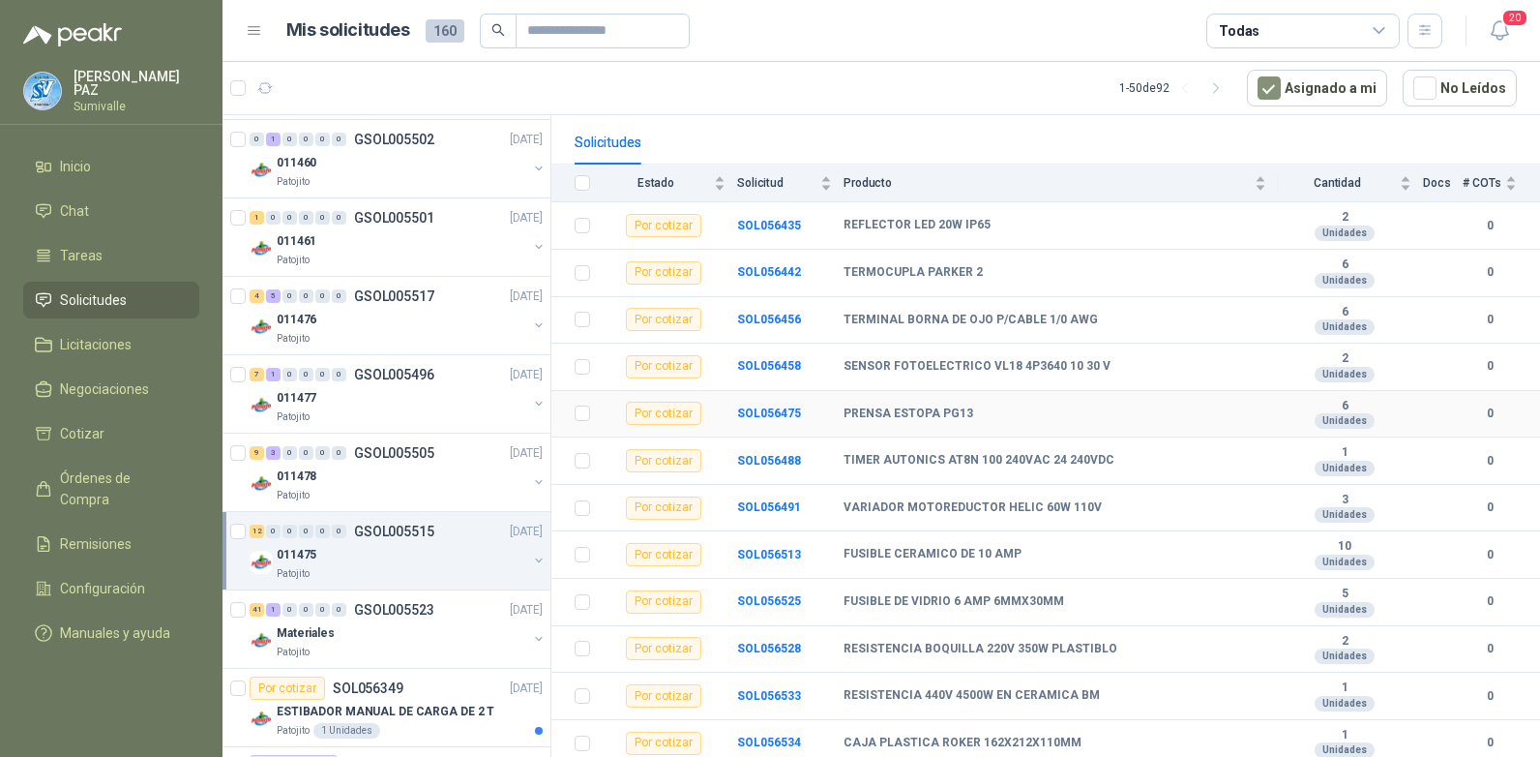
scroll to position [174, 0]
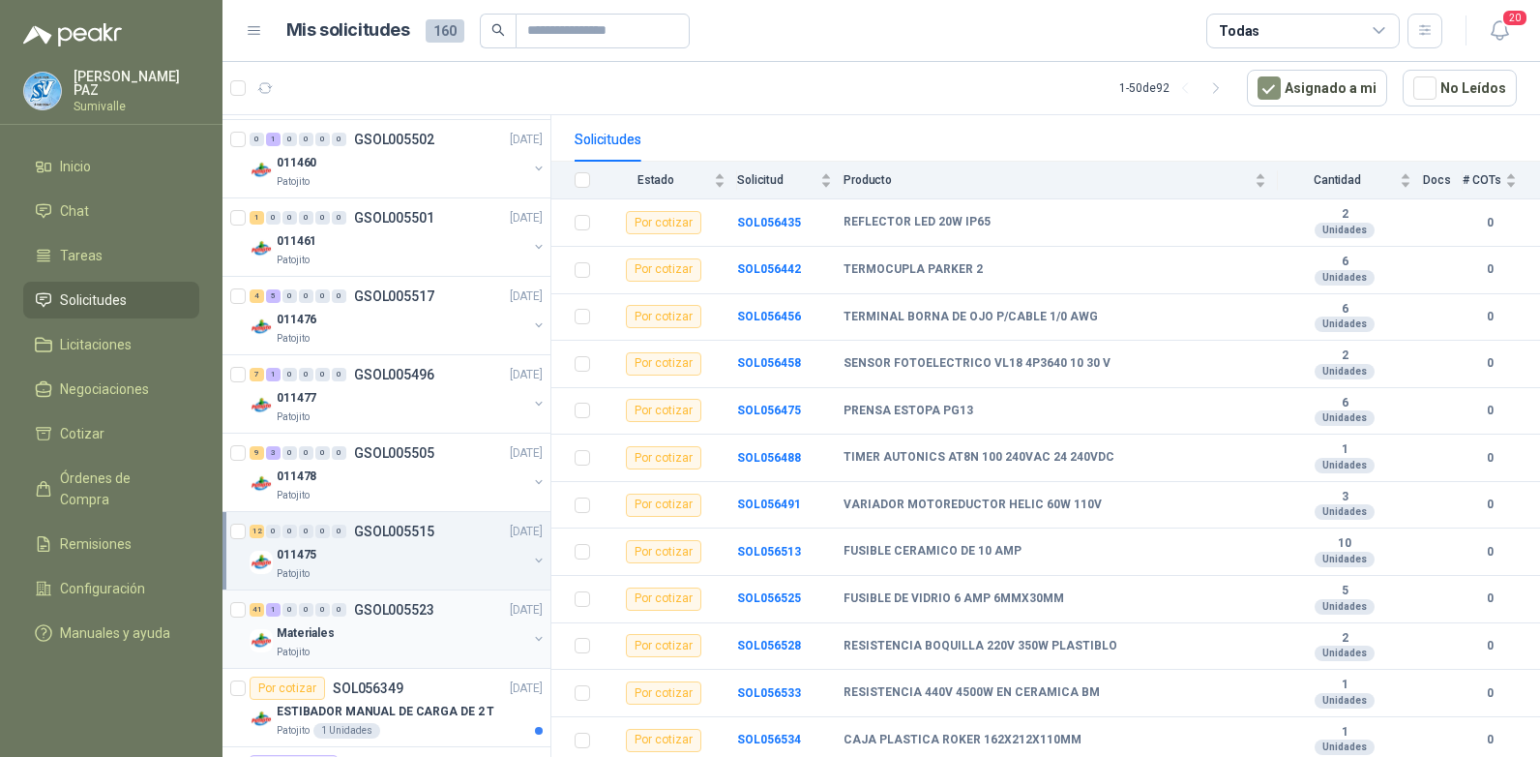
click at [347, 660] on div "41 1 0 0 0 0 GSOL005523 17/09/25 Materiales Patojito" at bounding box center [387, 629] width 328 height 78
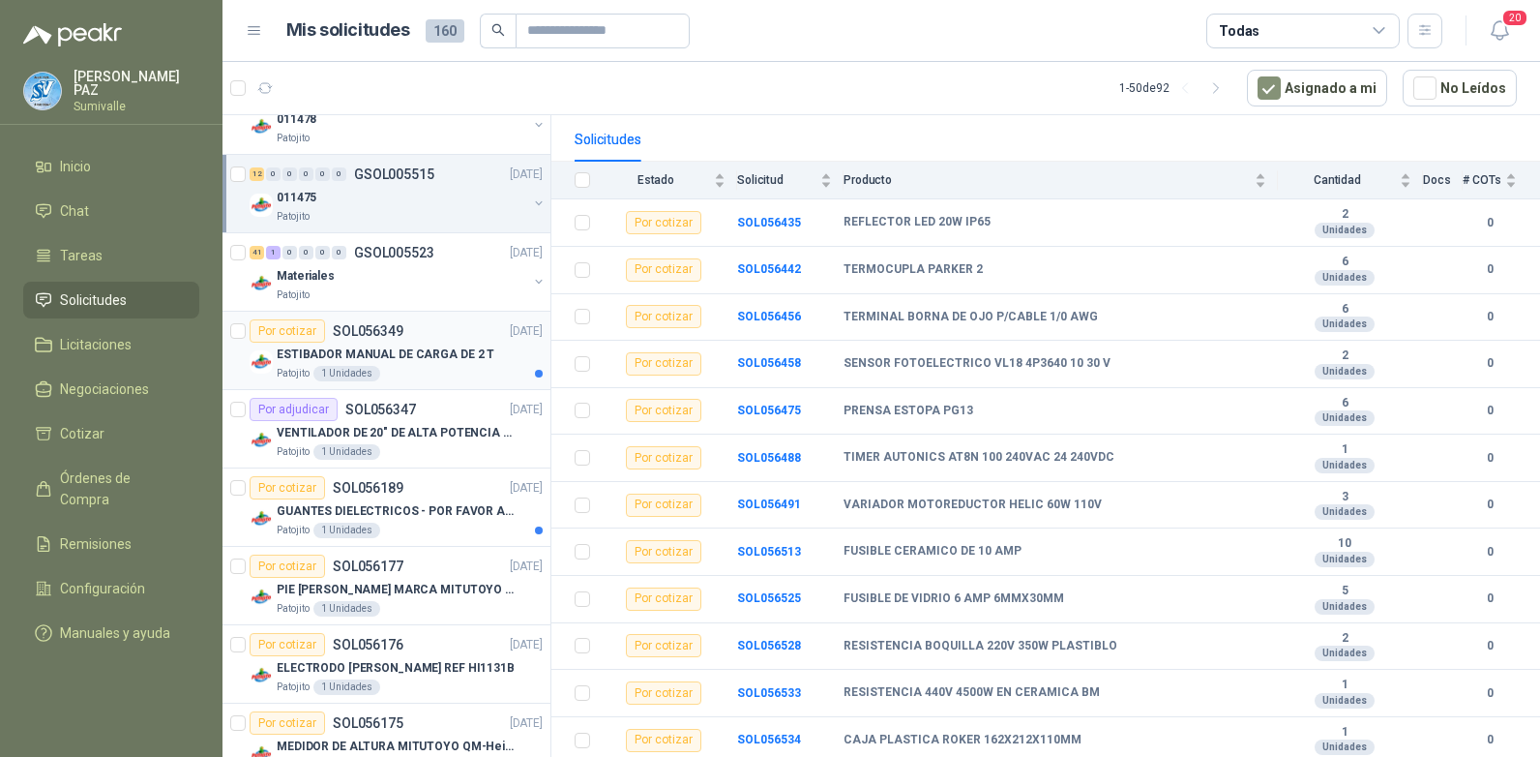
scroll to position [774, 0]
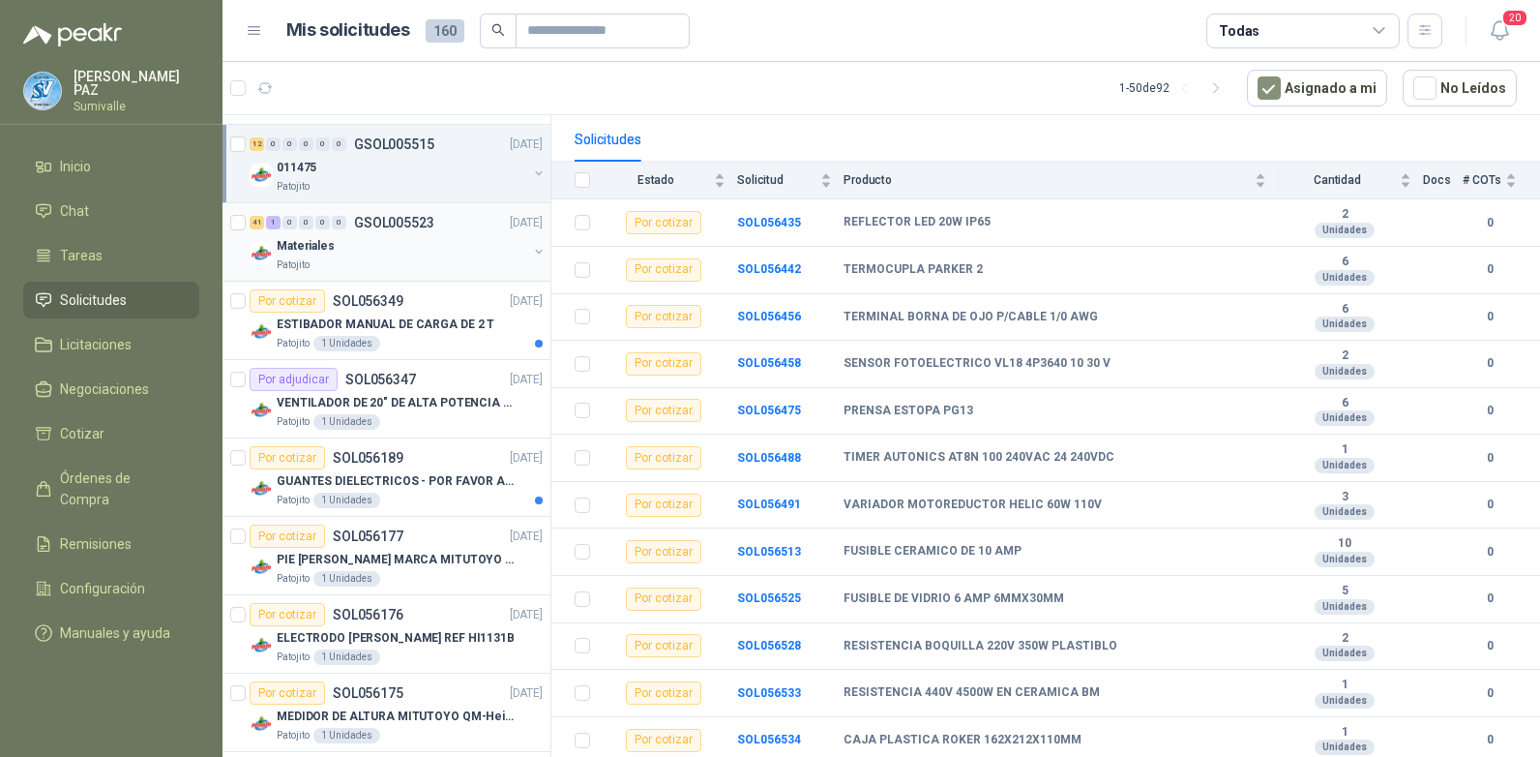
click at [393, 254] on div "Materiales" at bounding box center [402, 245] width 251 height 23
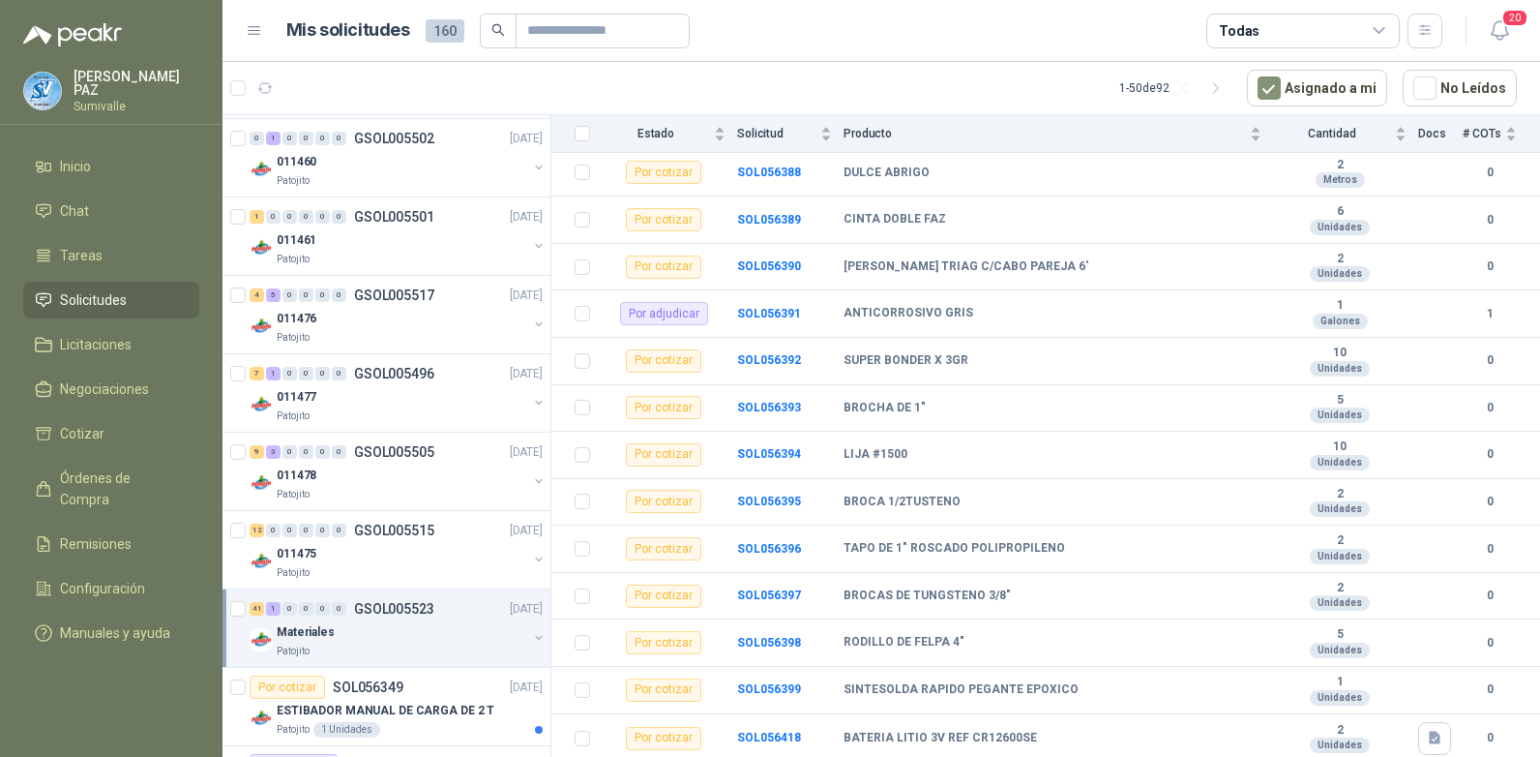
scroll to position [387, 0]
click at [401, 318] on div "011476" at bounding box center [402, 319] width 251 height 23
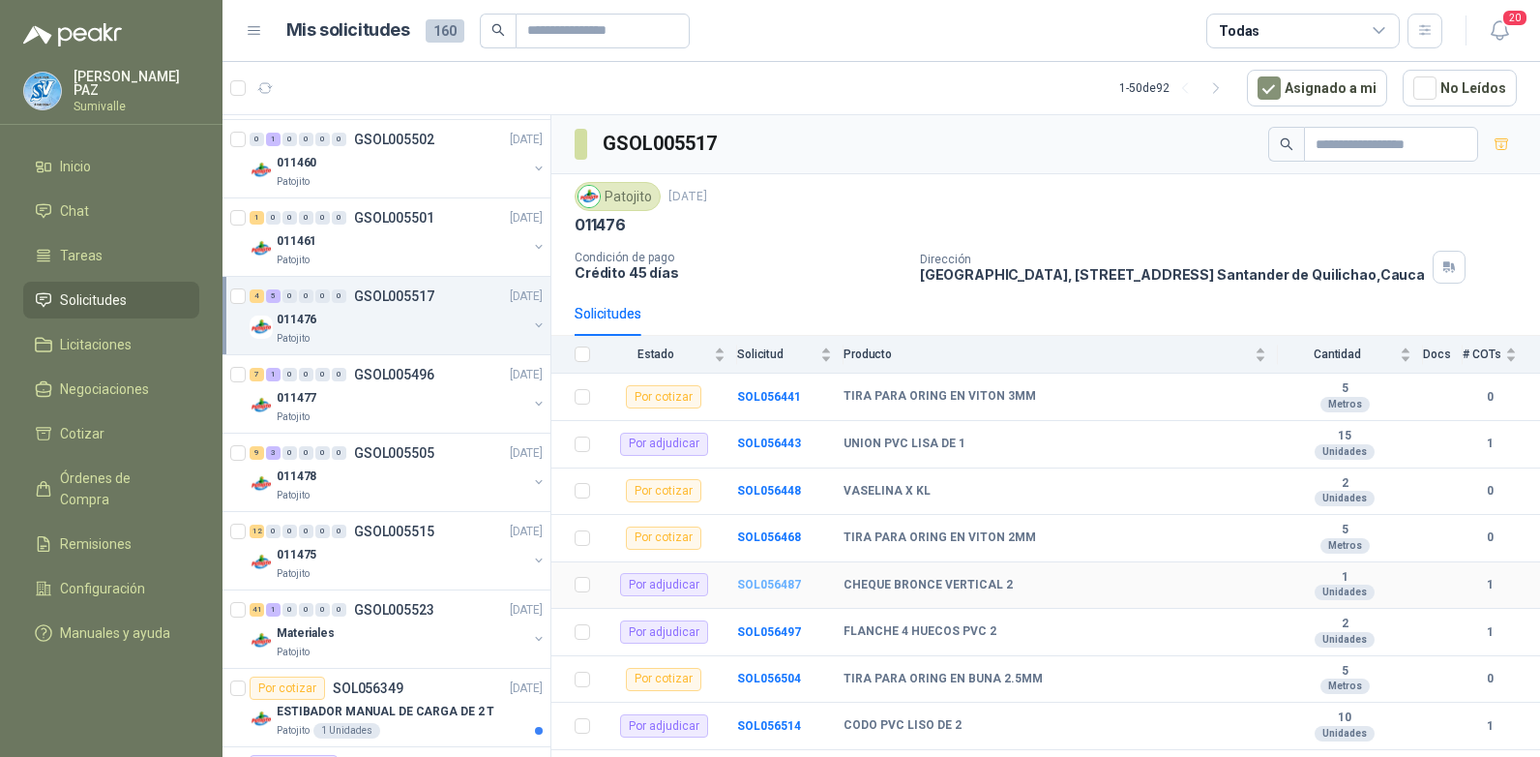
click at [780, 580] on b "SOL056487" at bounding box center [769, 585] width 64 height 14
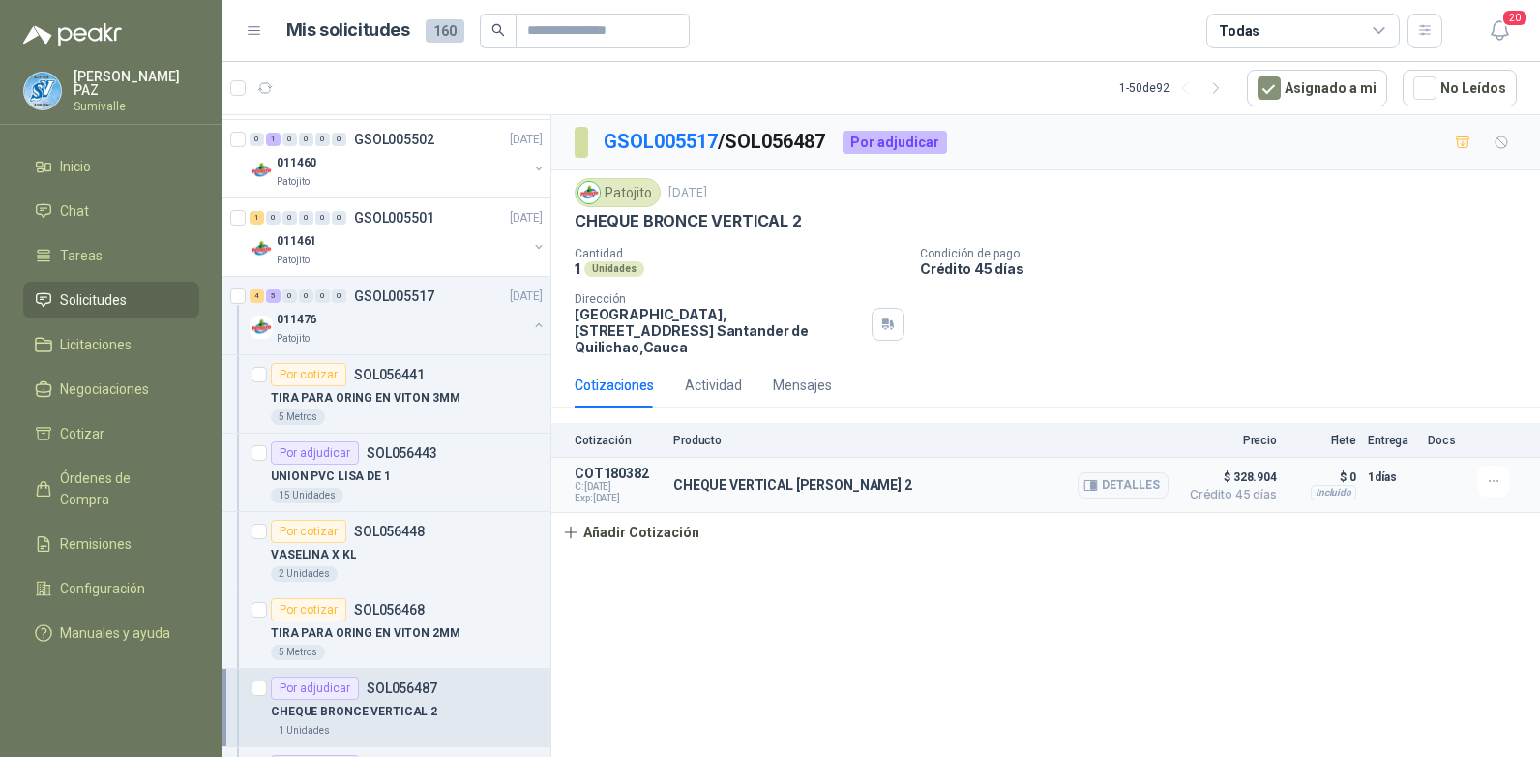
drag, startPoint x: 673, startPoint y: 465, endPoint x: 926, endPoint y: 455, distance: 252.7
click at [926, 465] on div "CHEQUE VERTICAL BRONCE HELBERT 2 Detalles" at bounding box center [920, 484] width 495 height 39
copy p "CHEQUE VERTICAL BRONCE HELBERT 2"
click at [1145, 472] on button "Detalles" at bounding box center [1123, 485] width 91 height 26
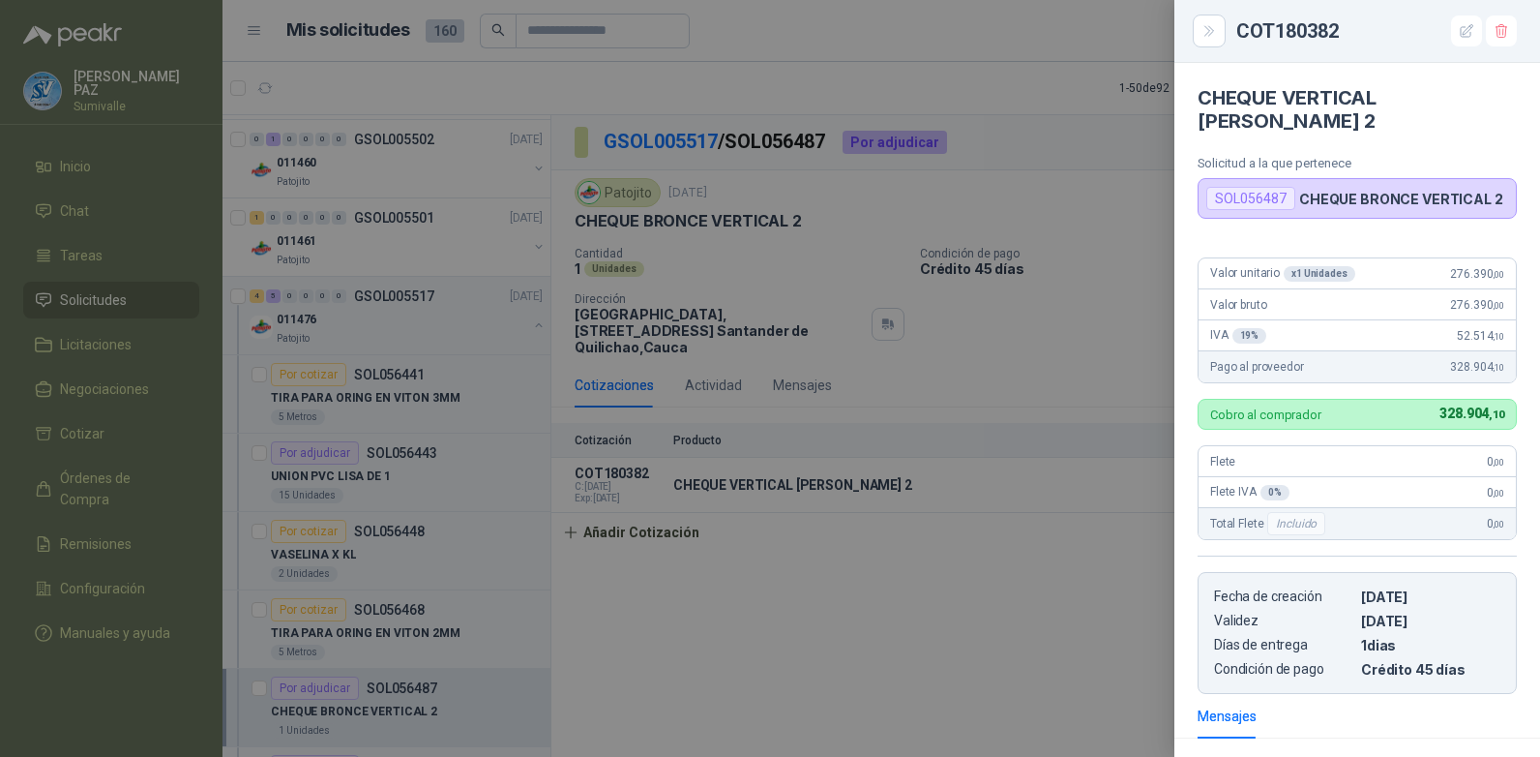
click at [898, 575] on div at bounding box center [770, 378] width 1540 height 757
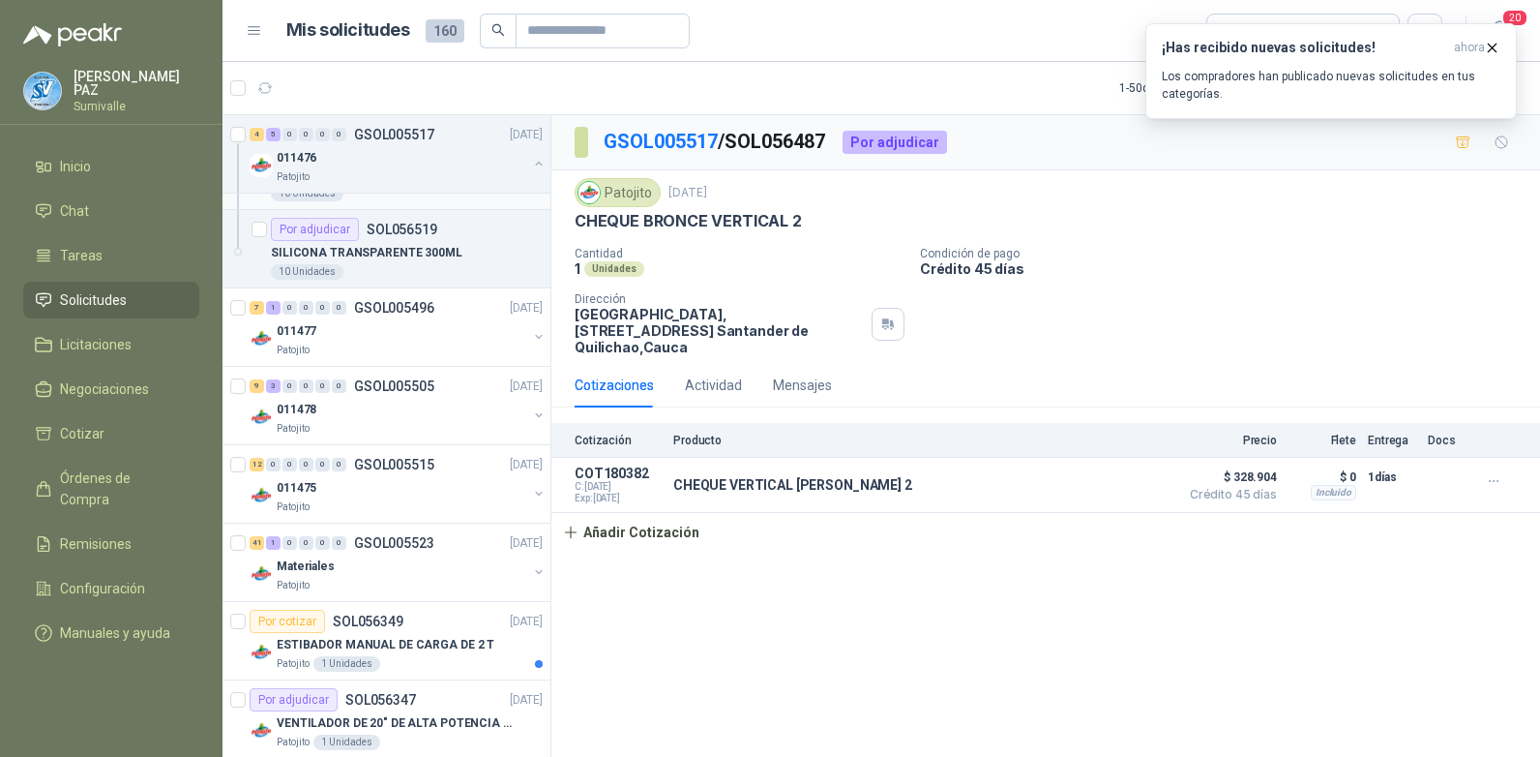
scroll to position [1161, 0]
click at [424, 306] on p "GSOL005496" at bounding box center [394, 306] width 80 height 14
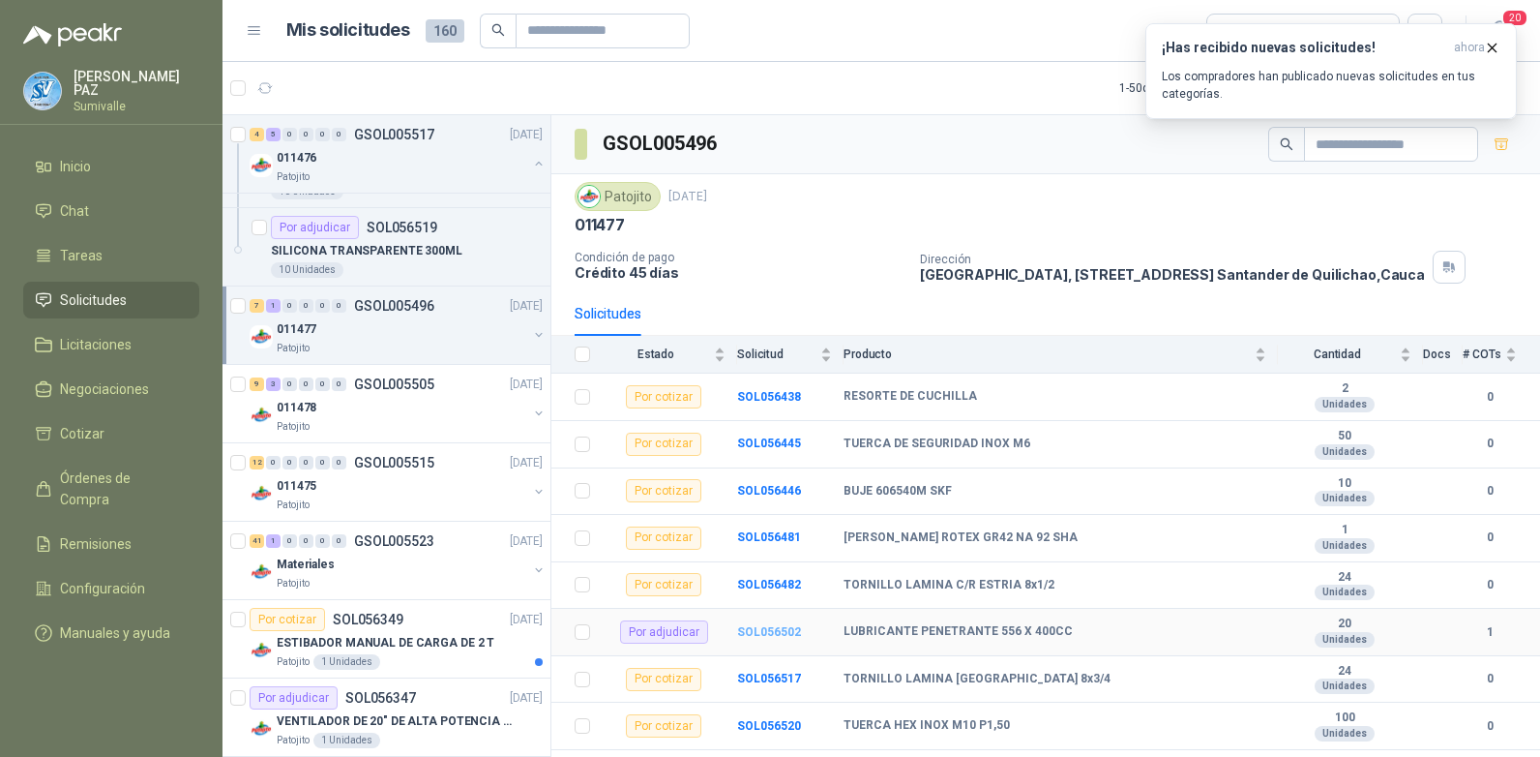
click at [762, 629] on b "SOL056502" at bounding box center [769, 632] width 64 height 14
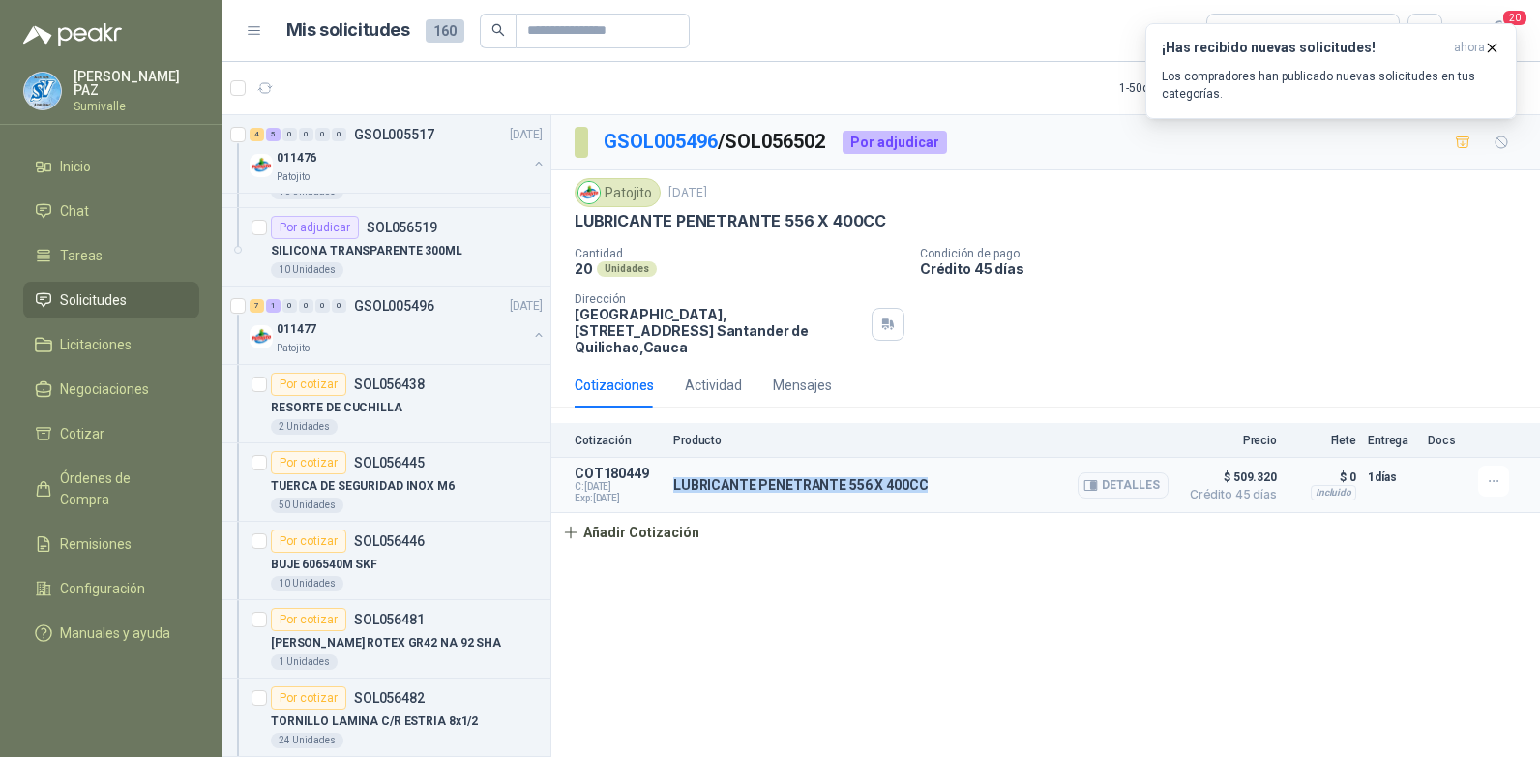
drag, startPoint x: 671, startPoint y: 475, endPoint x: 965, endPoint y: 454, distance: 293.9
click at [965, 458] on article "COT180449 C: 18/09/2025 Exp: 08/10/2025 LUBRICANTE PENETRANTE 556 X 400CC Detal…" at bounding box center [1045, 485] width 989 height 55
copy p "LUBRICANTE PENETRANTE 556 X 400CC"
click at [1146, 472] on button "Detalles" at bounding box center [1123, 485] width 91 height 26
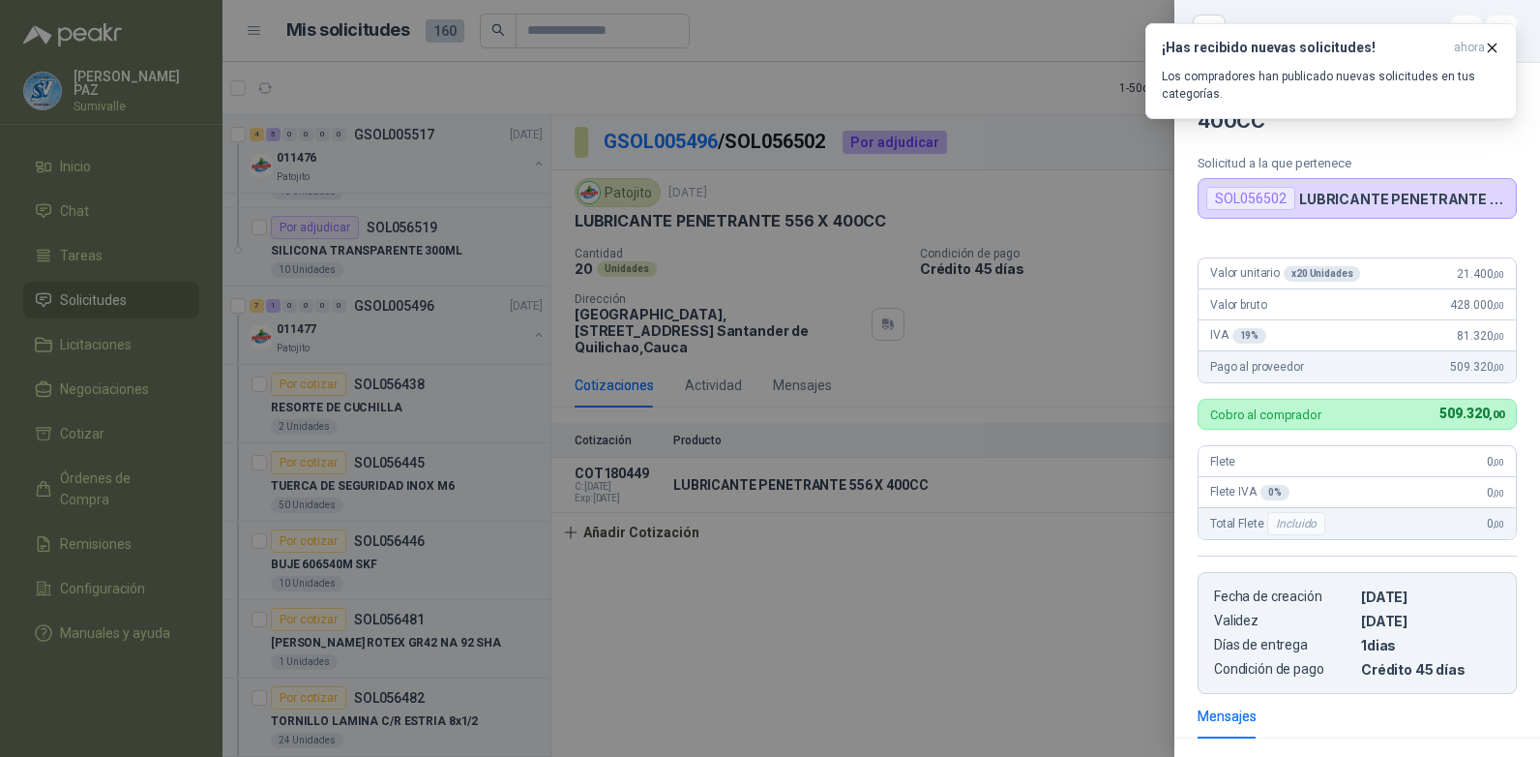
click at [1013, 530] on div at bounding box center [770, 378] width 1540 height 757
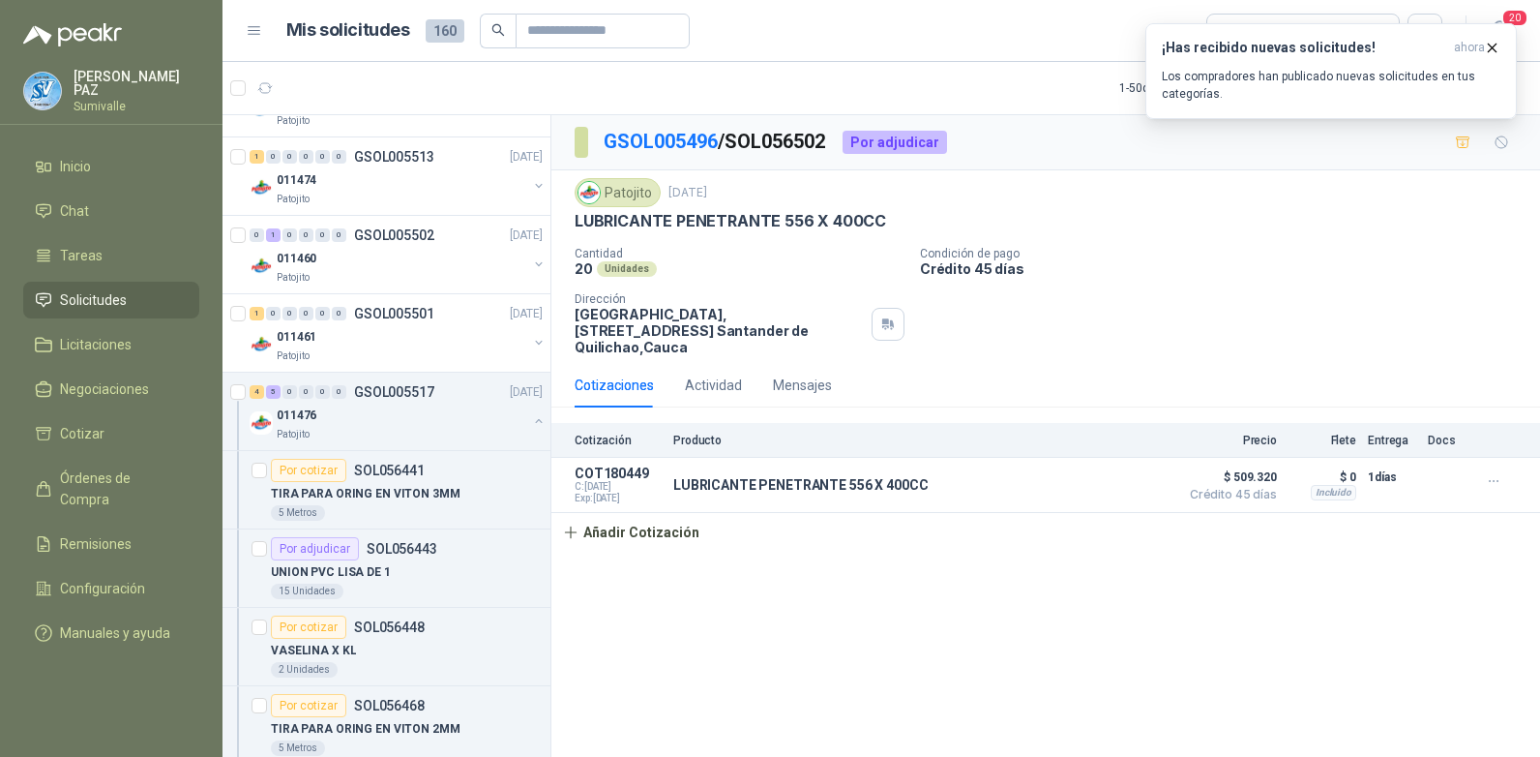
scroll to position [290, 0]
click at [381, 415] on div "011476" at bounding box center [402, 415] width 251 height 23
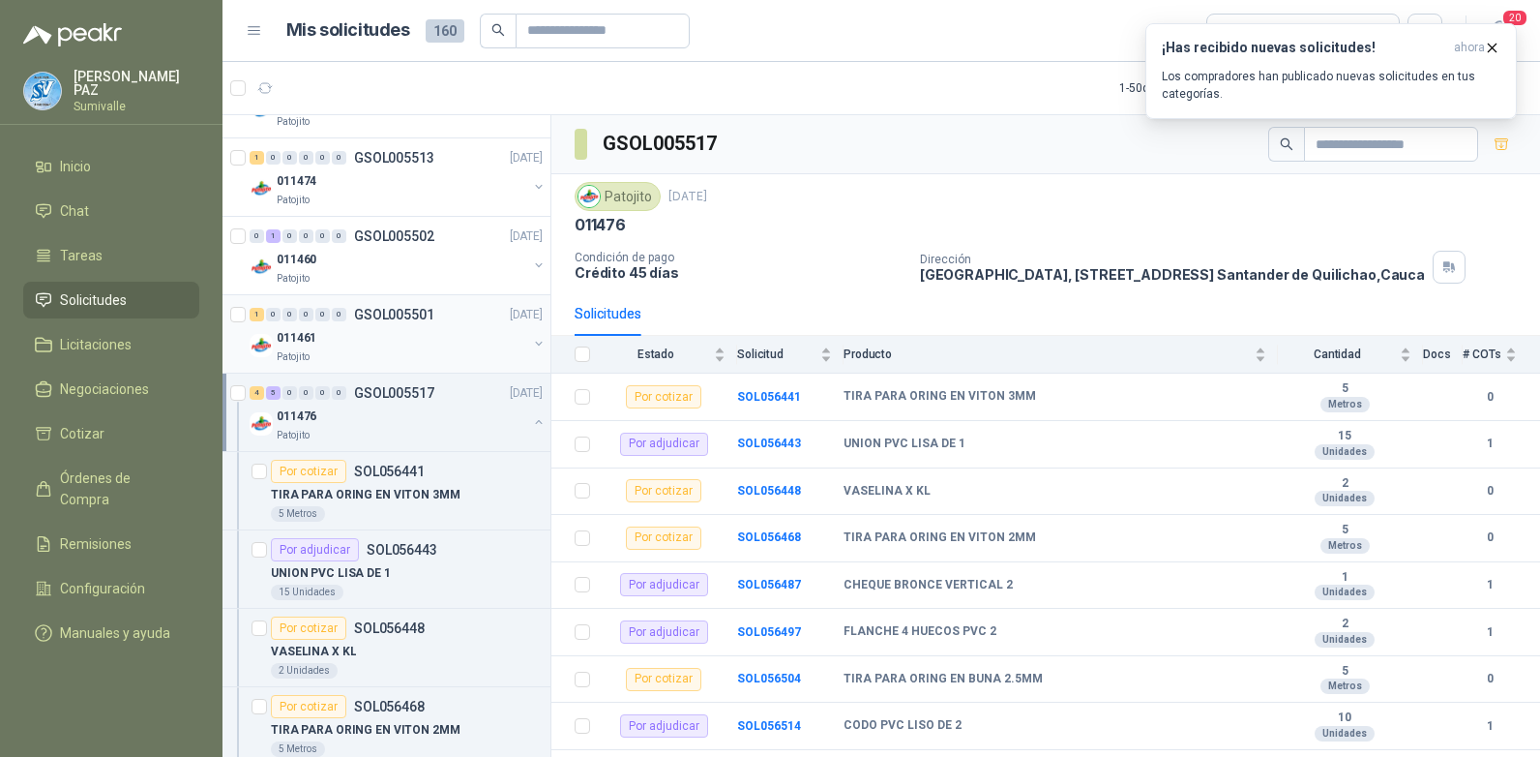
click at [421, 343] on div "011461" at bounding box center [402, 337] width 251 height 23
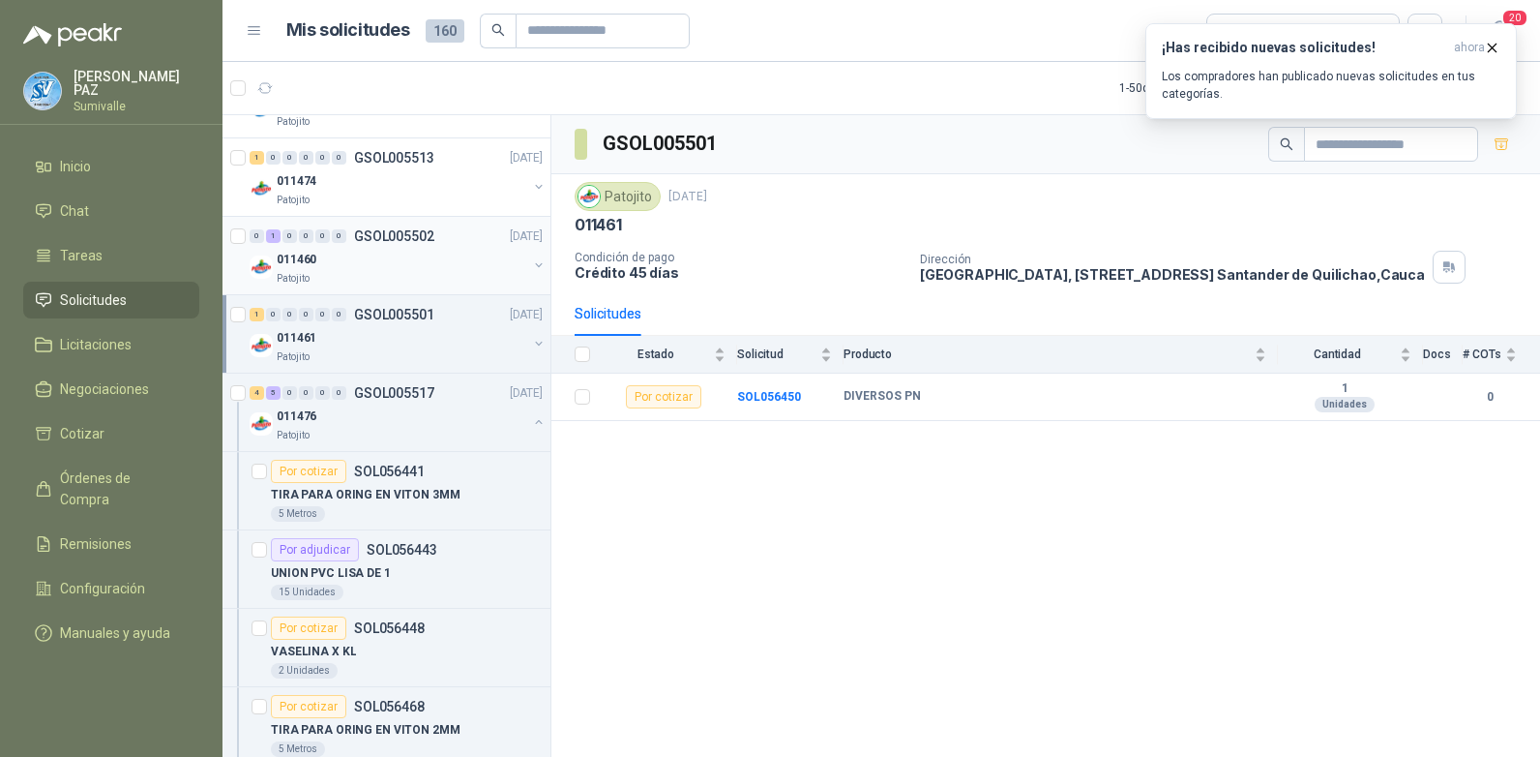
click at [417, 273] on div "Patojito" at bounding box center [402, 278] width 251 height 15
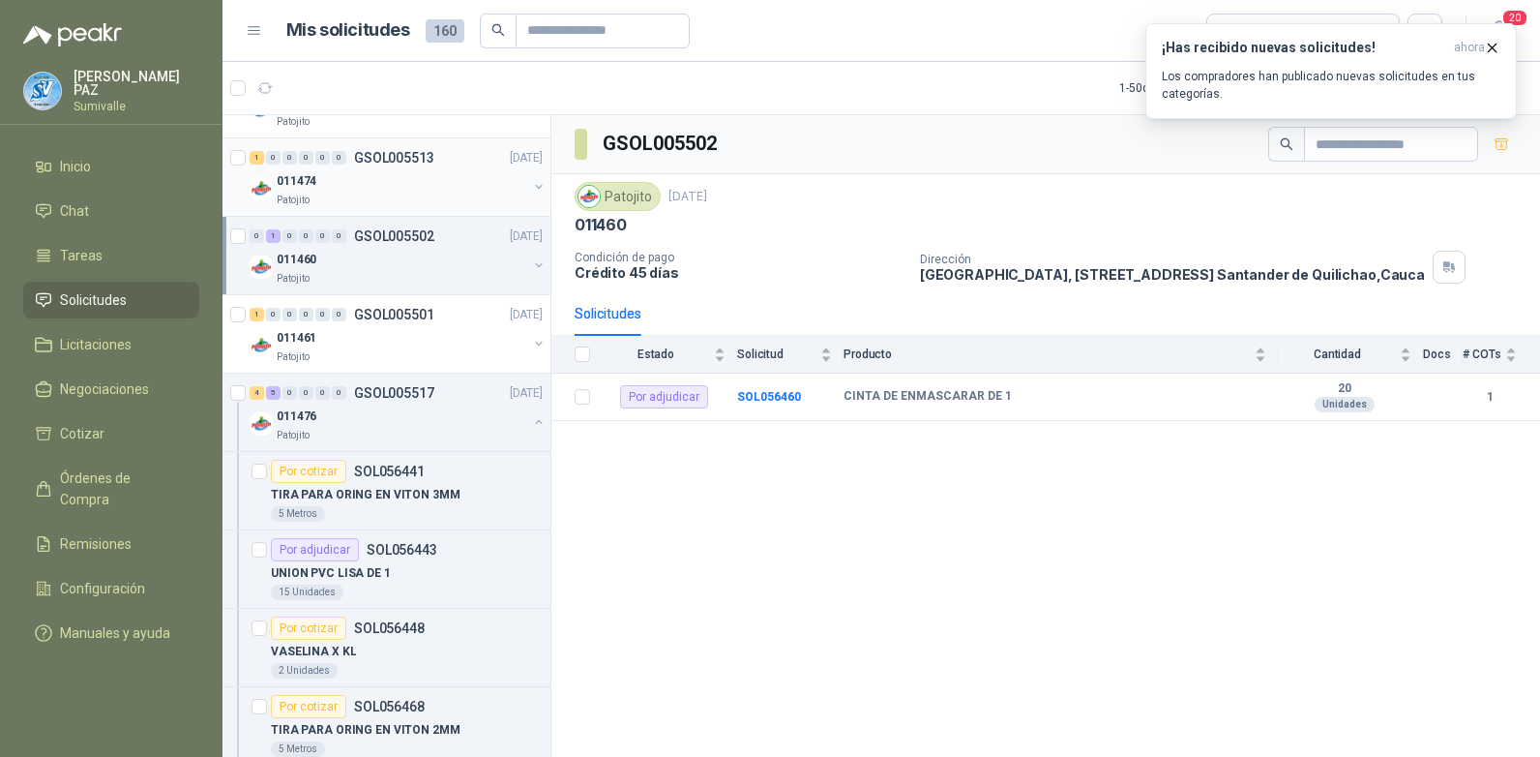
click at [408, 193] on div "Patojito" at bounding box center [402, 200] width 251 height 15
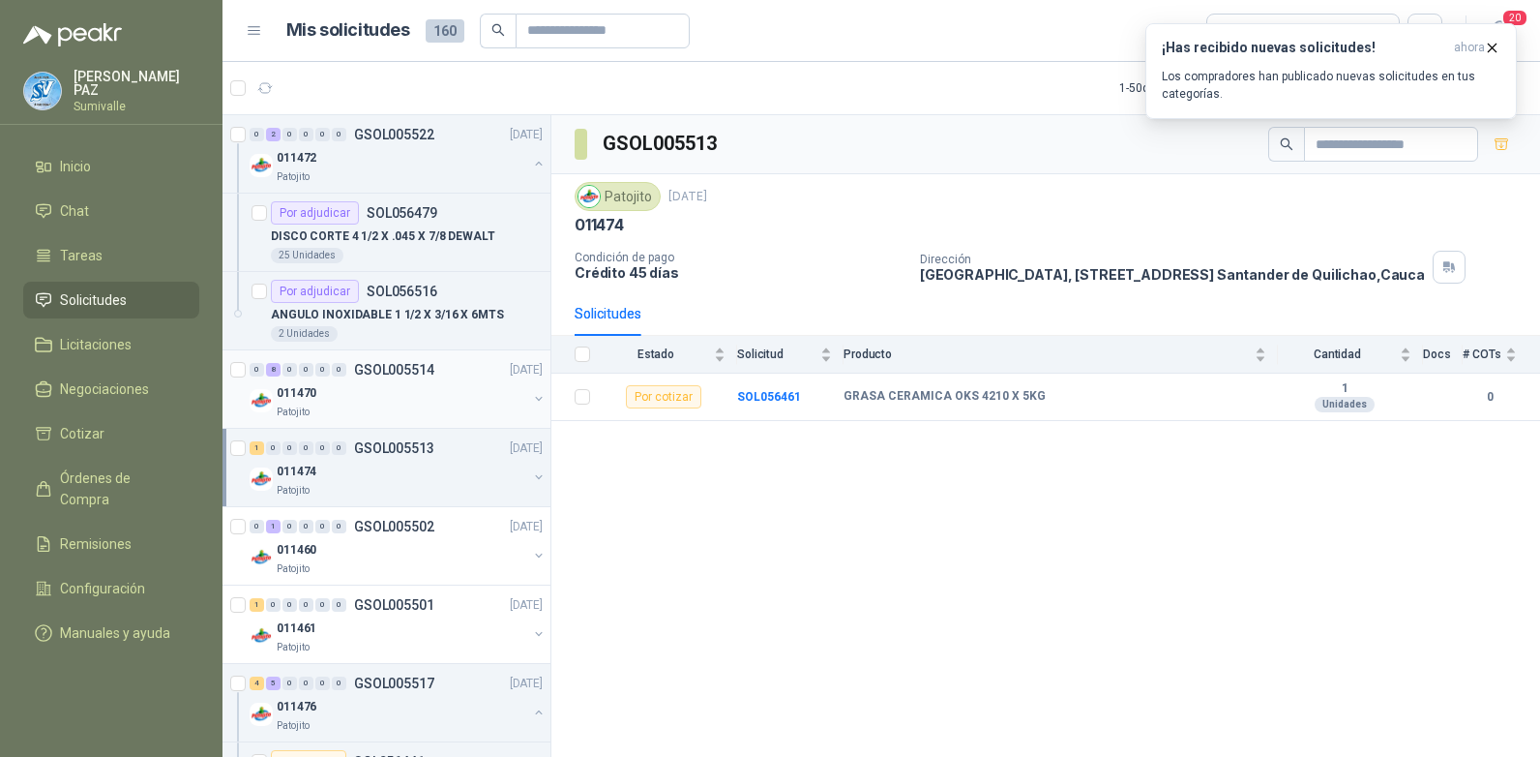
click at [397, 403] on div "011470" at bounding box center [402, 392] width 251 height 23
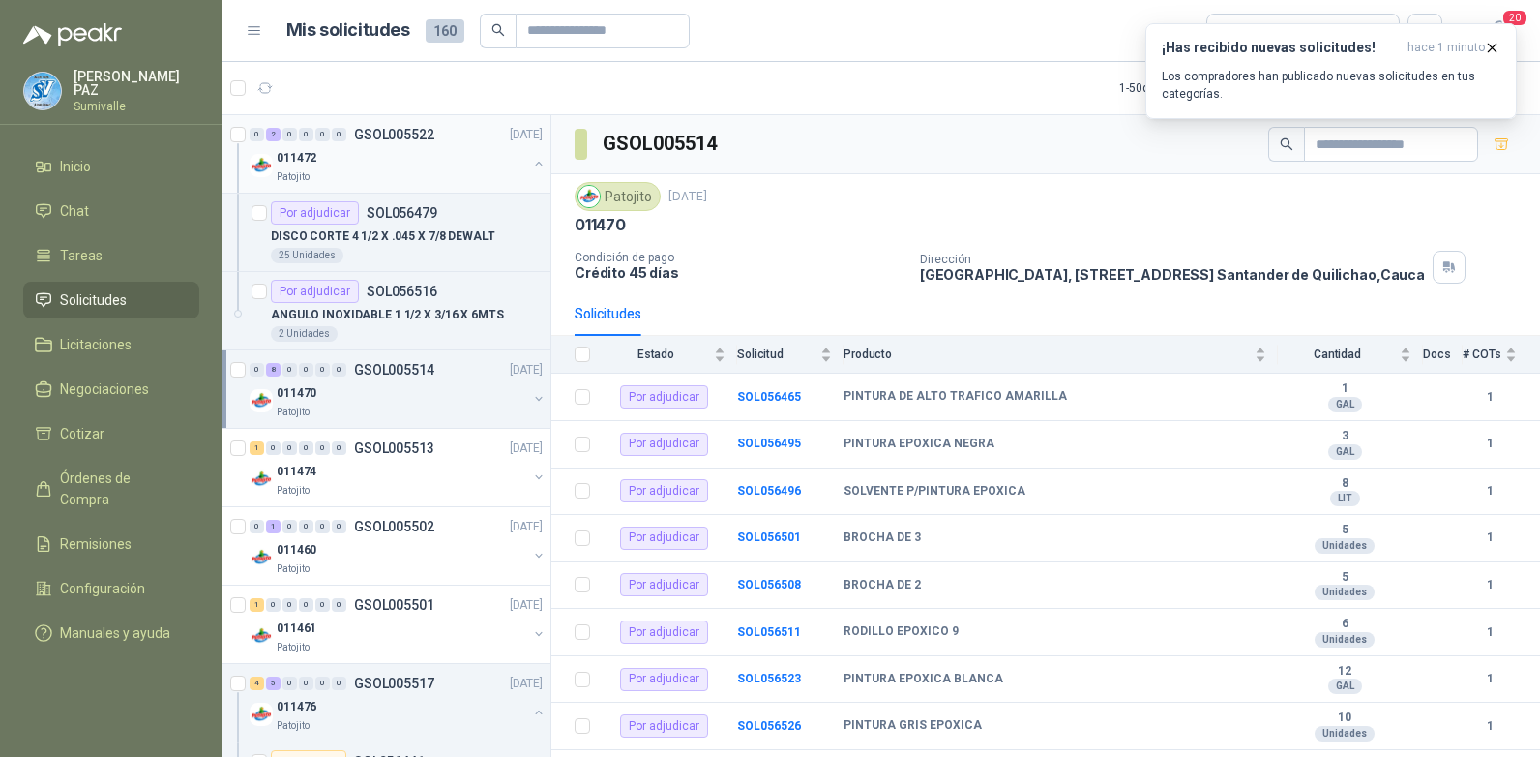
click at [531, 162] on button "button" at bounding box center [538, 163] width 15 height 15
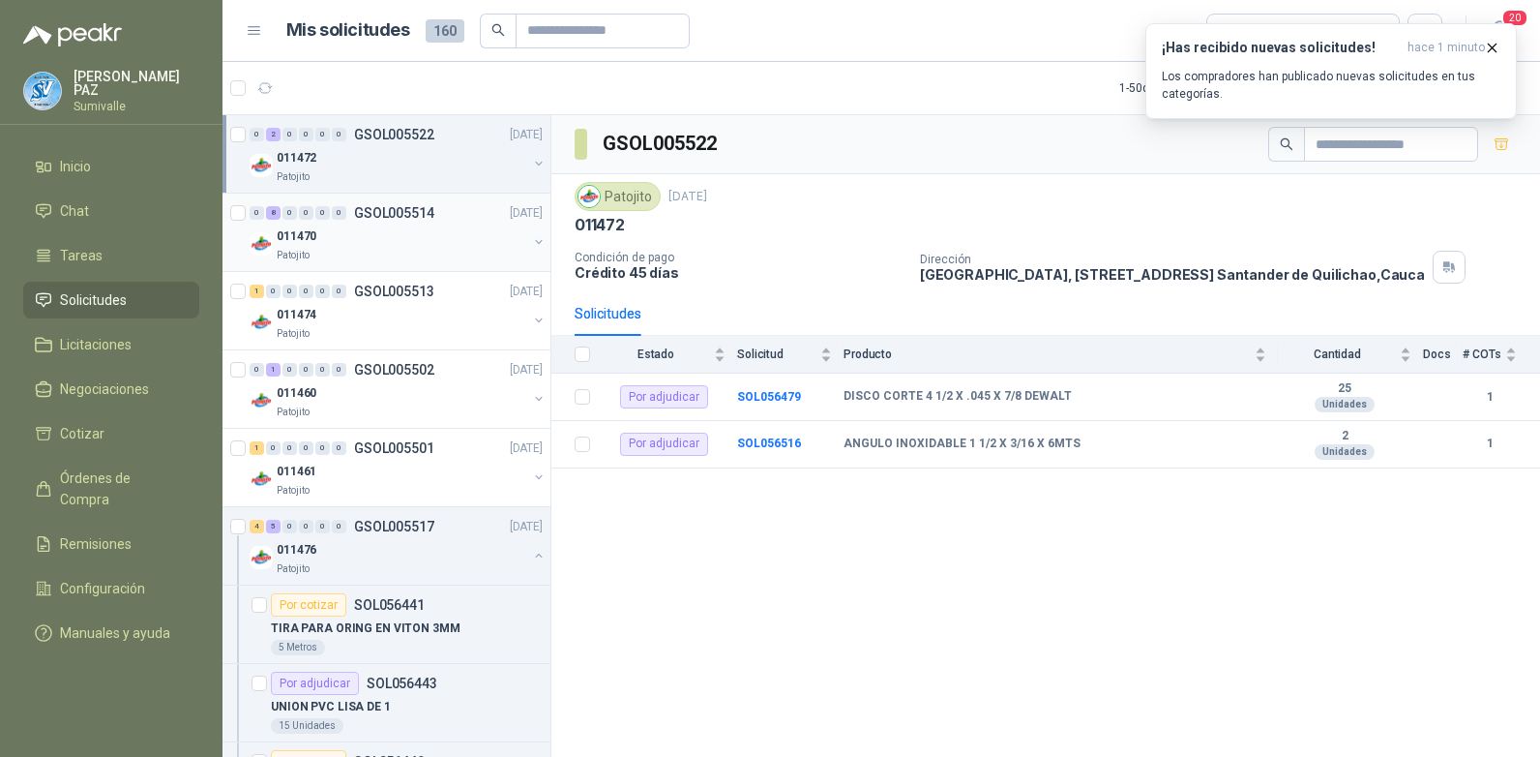
click at [449, 241] on div "011470" at bounding box center [402, 235] width 251 height 23
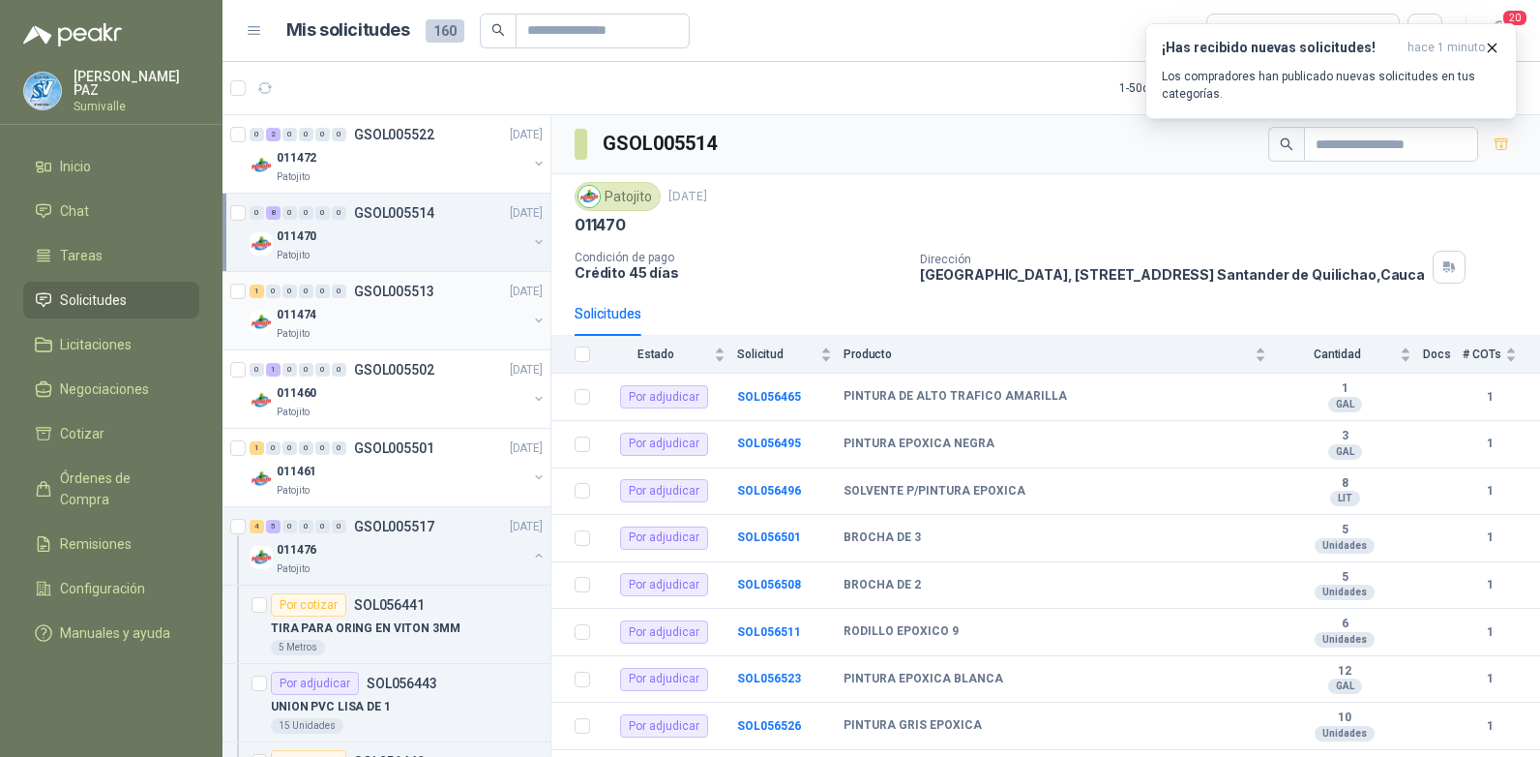
click at [369, 322] on div "011474" at bounding box center [402, 314] width 251 height 23
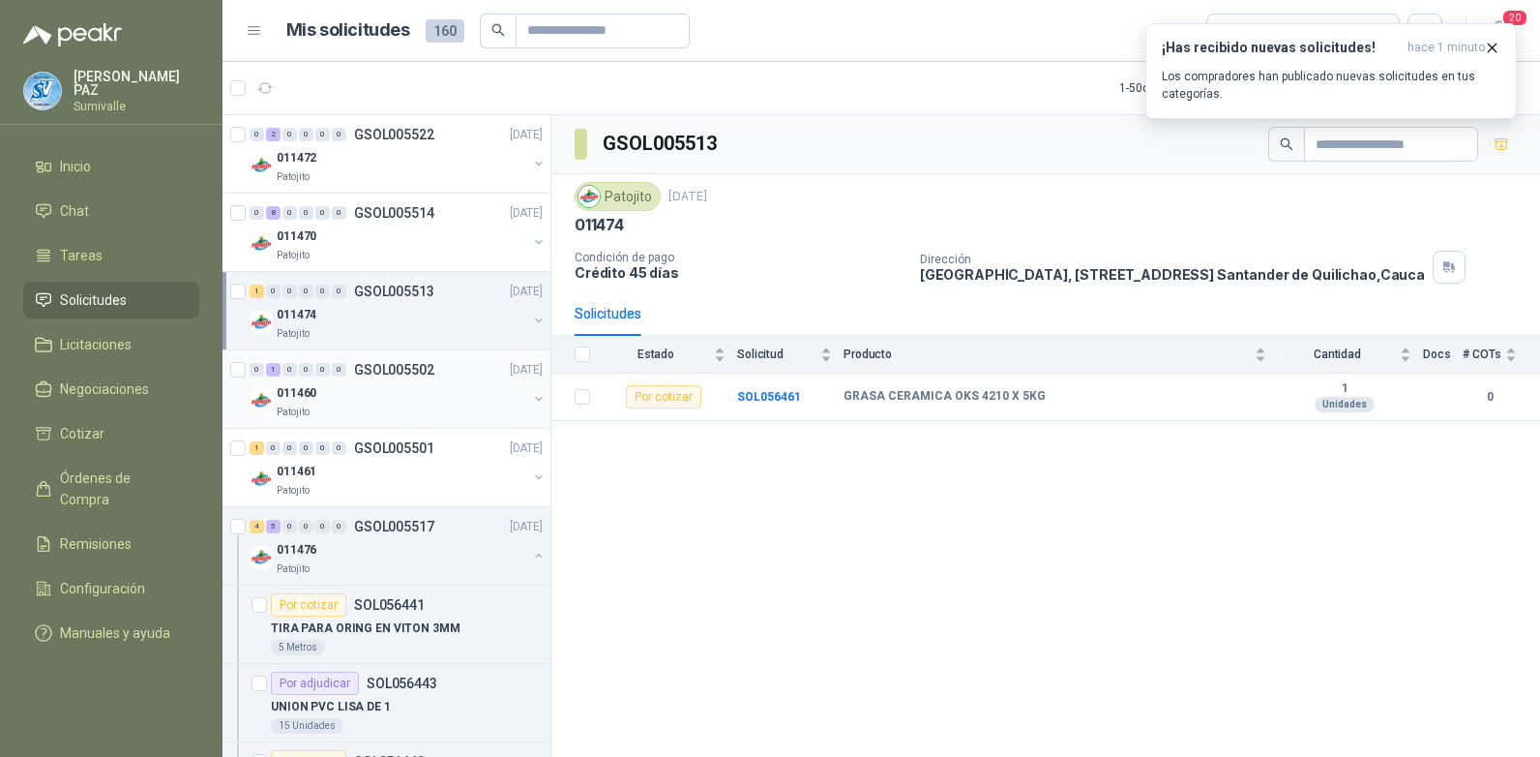
click at [382, 394] on div "011460" at bounding box center [402, 392] width 251 height 23
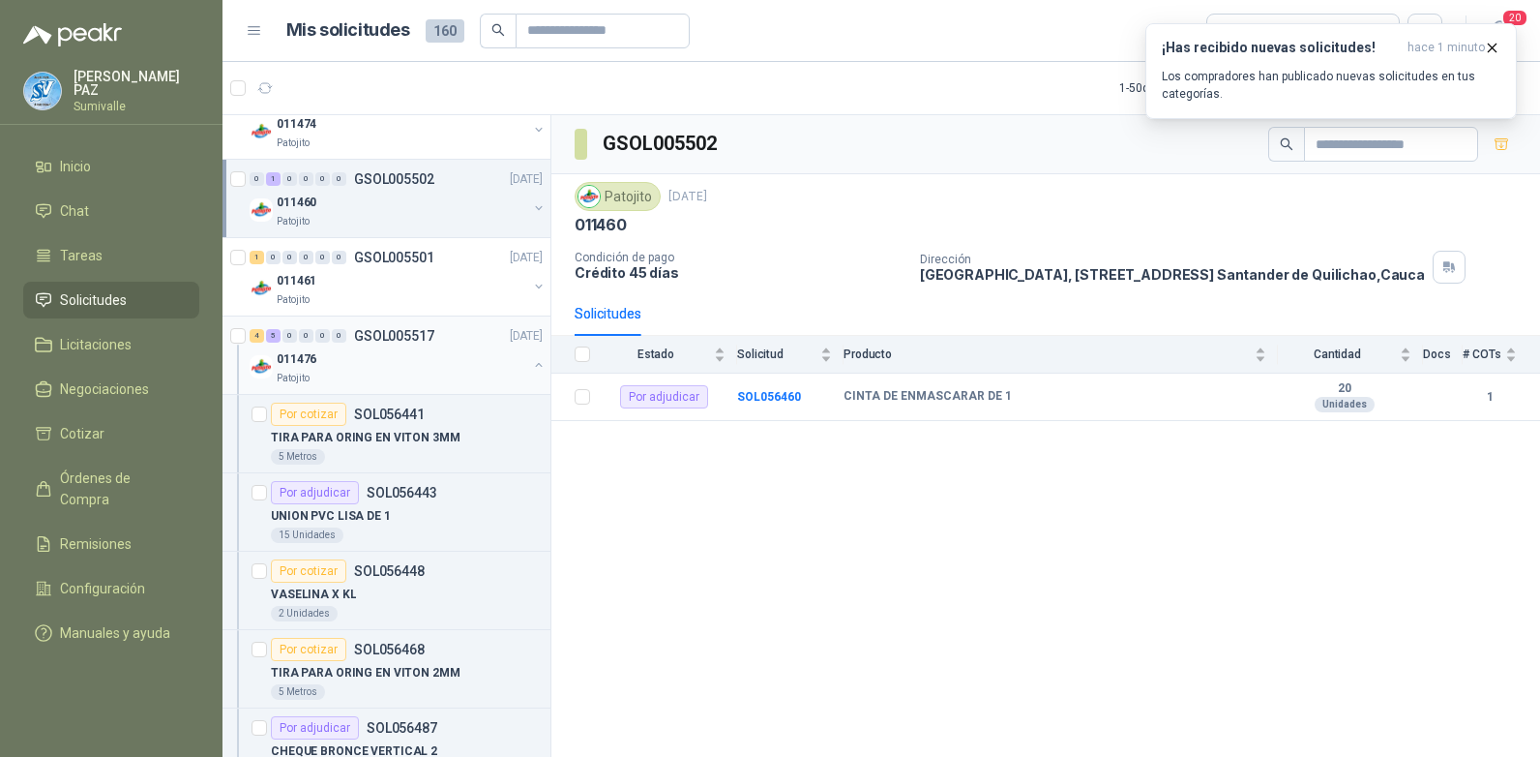
scroll to position [194, 0]
click at [377, 282] on div "011461" at bounding box center [402, 277] width 251 height 23
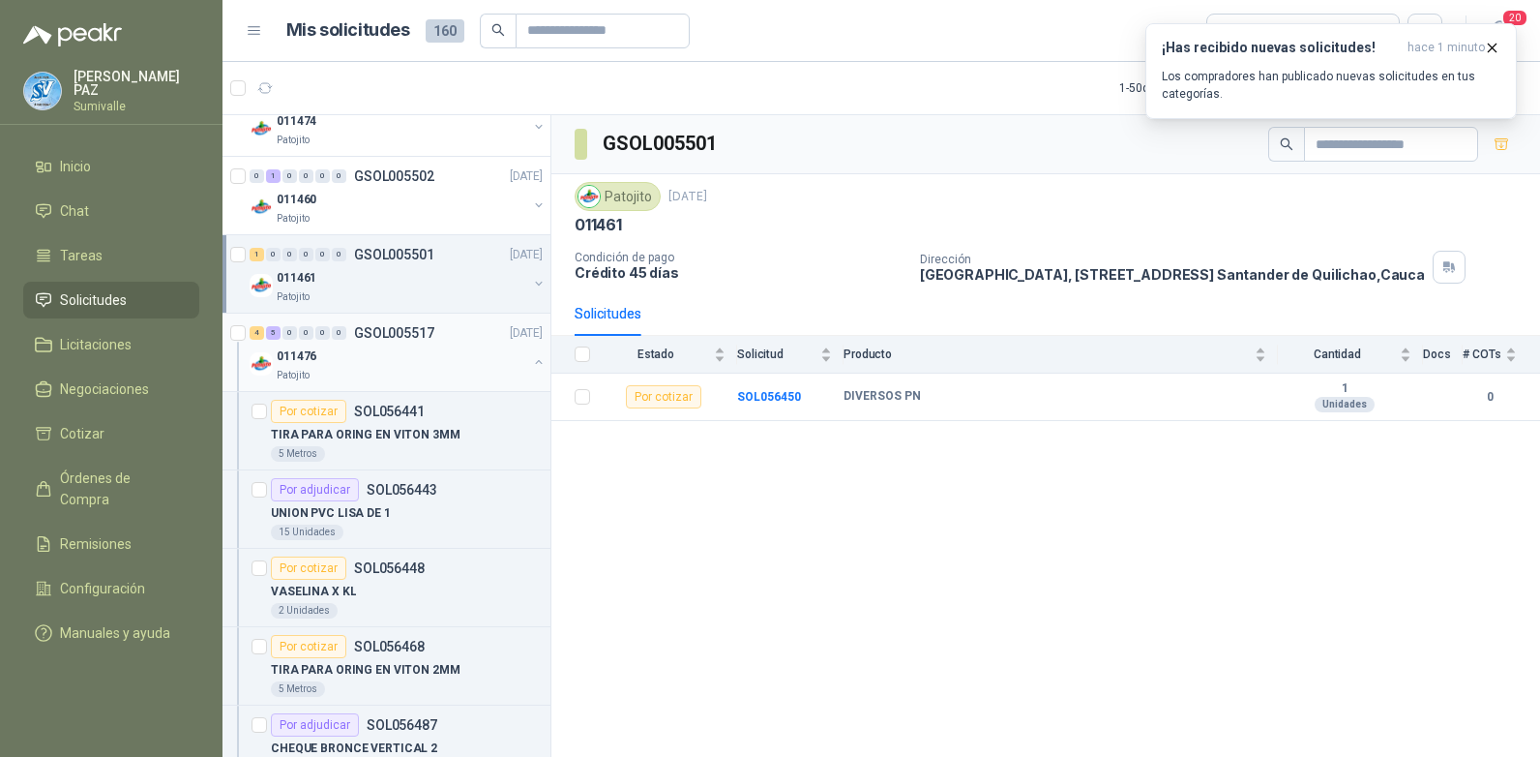
click at [531, 362] on button "button" at bounding box center [538, 361] width 15 height 15
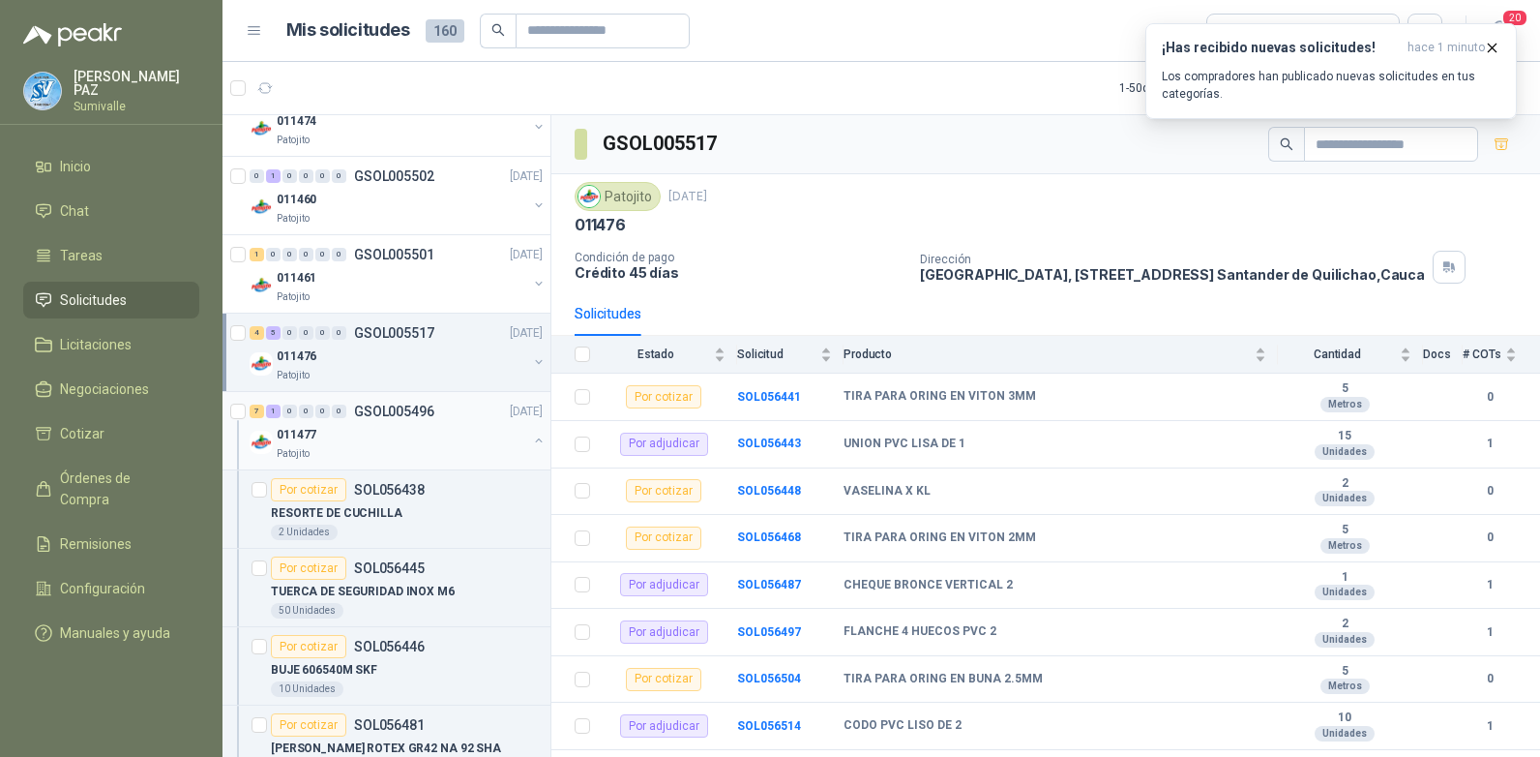
click at [531, 436] on button "button" at bounding box center [538, 439] width 15 height 15
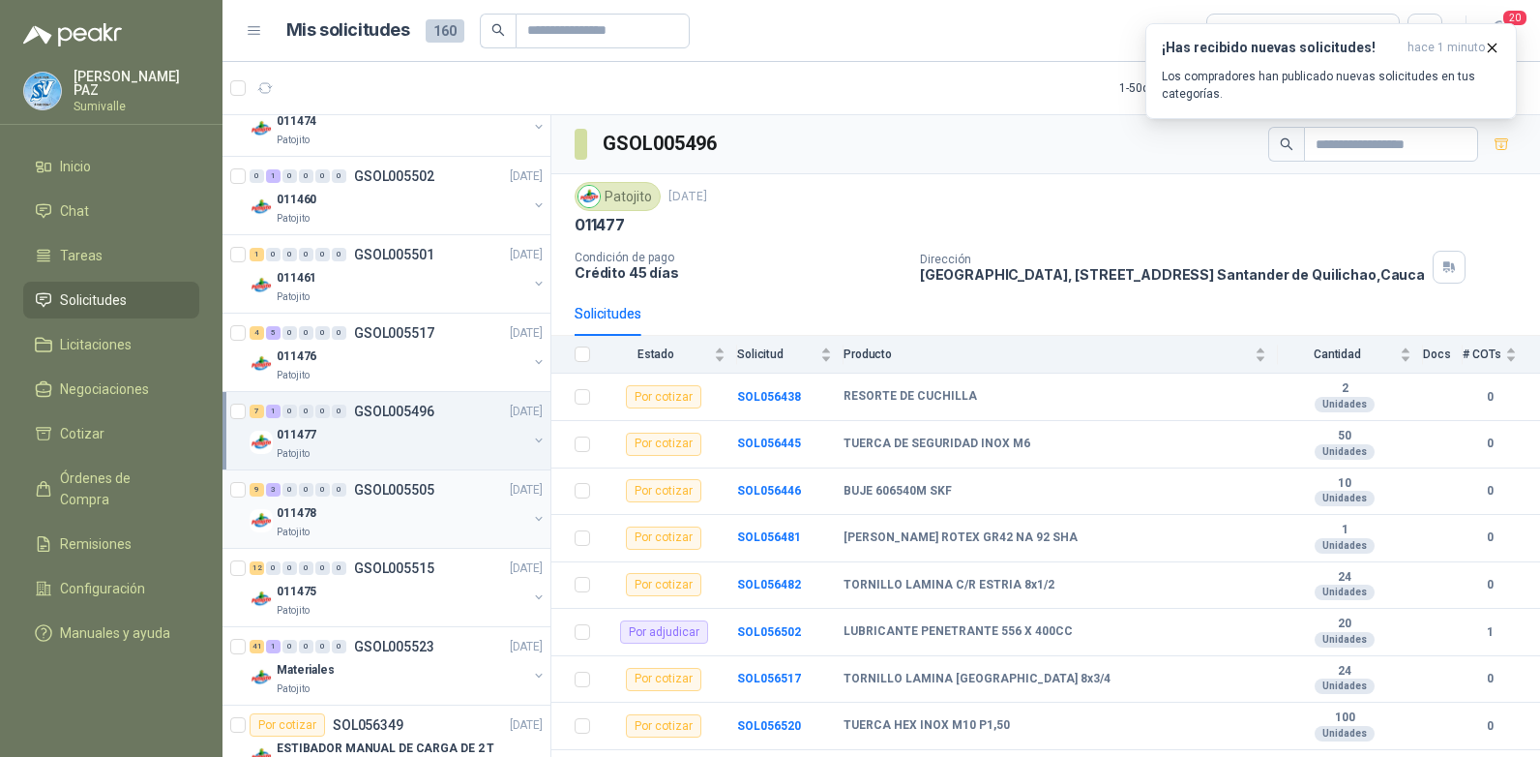
click at [463, 504] on div "011478" at bounding box center [402, 512] width 251 height 23
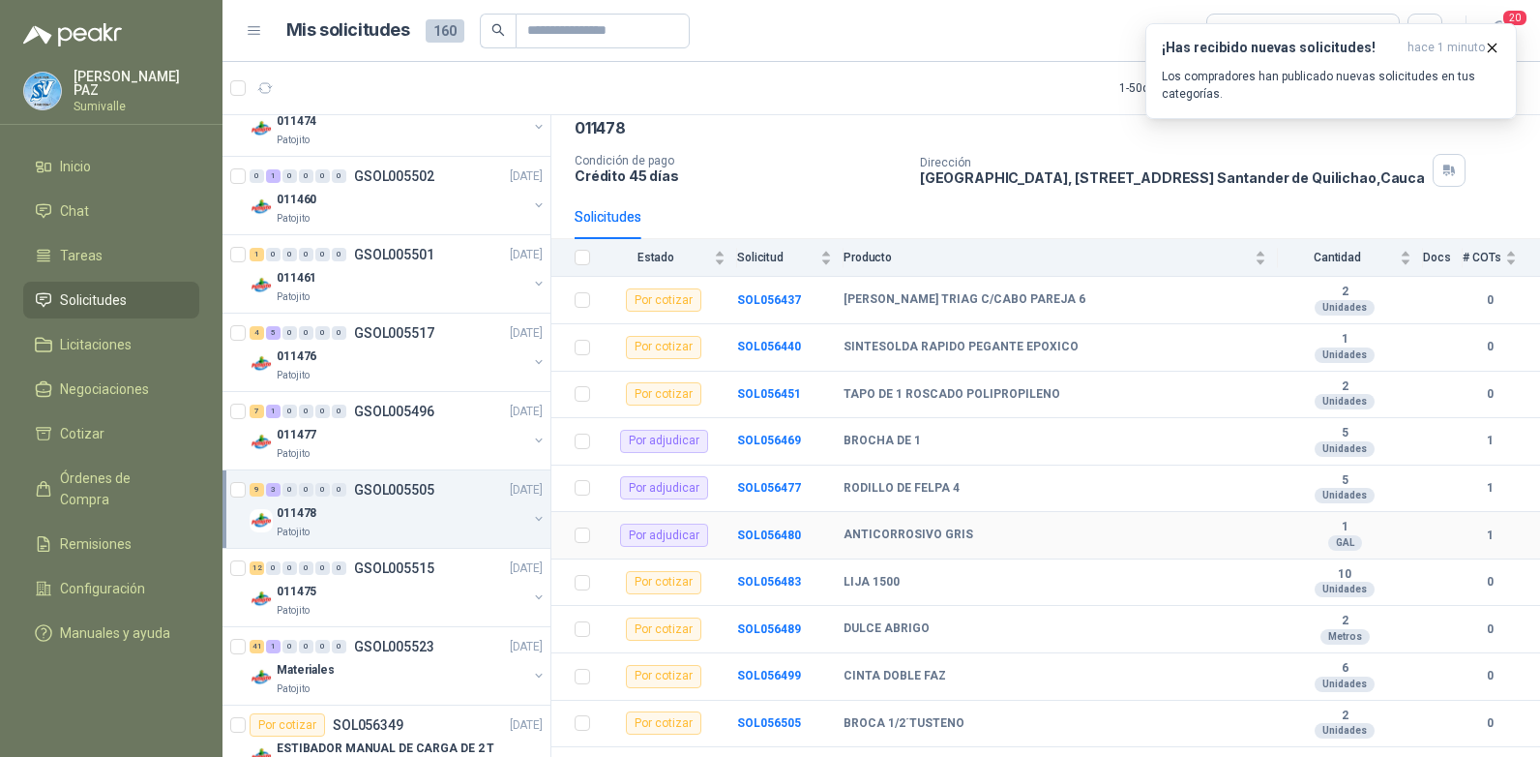
scroll to position [174, 0]
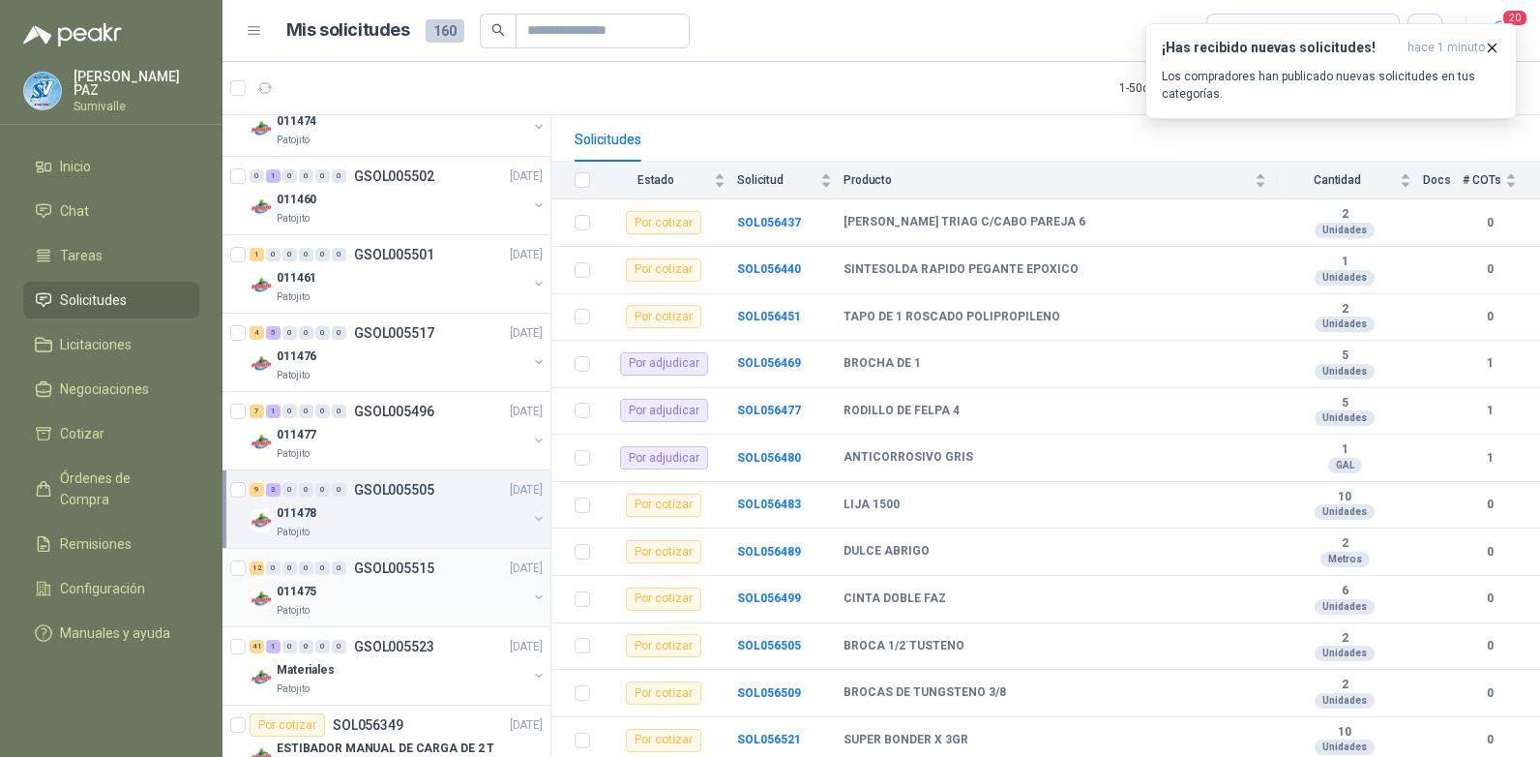
click at [351, 588] on div "011475" at bounding box center [402, 591] width 251 height 23
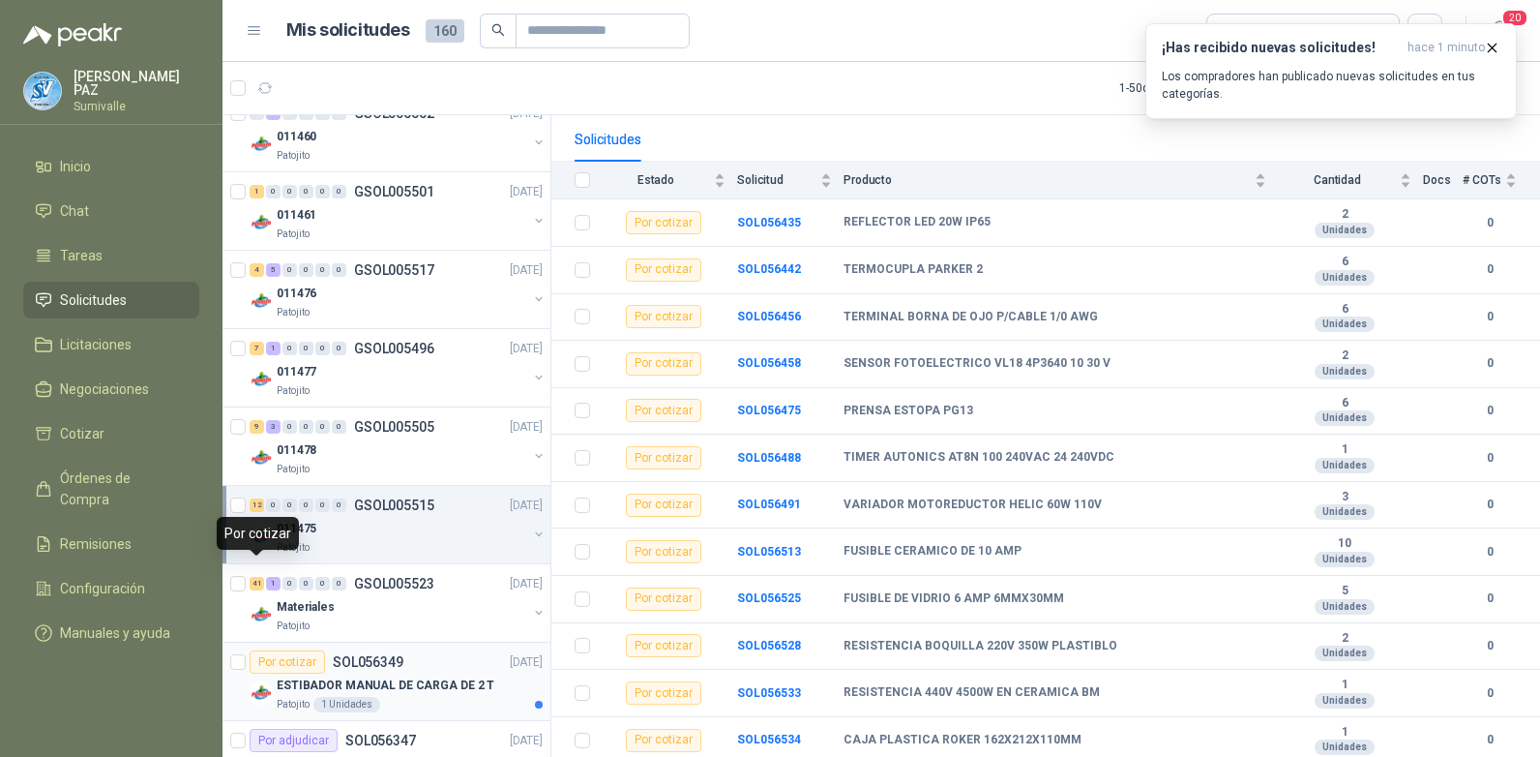
scroll to position [387, 0]
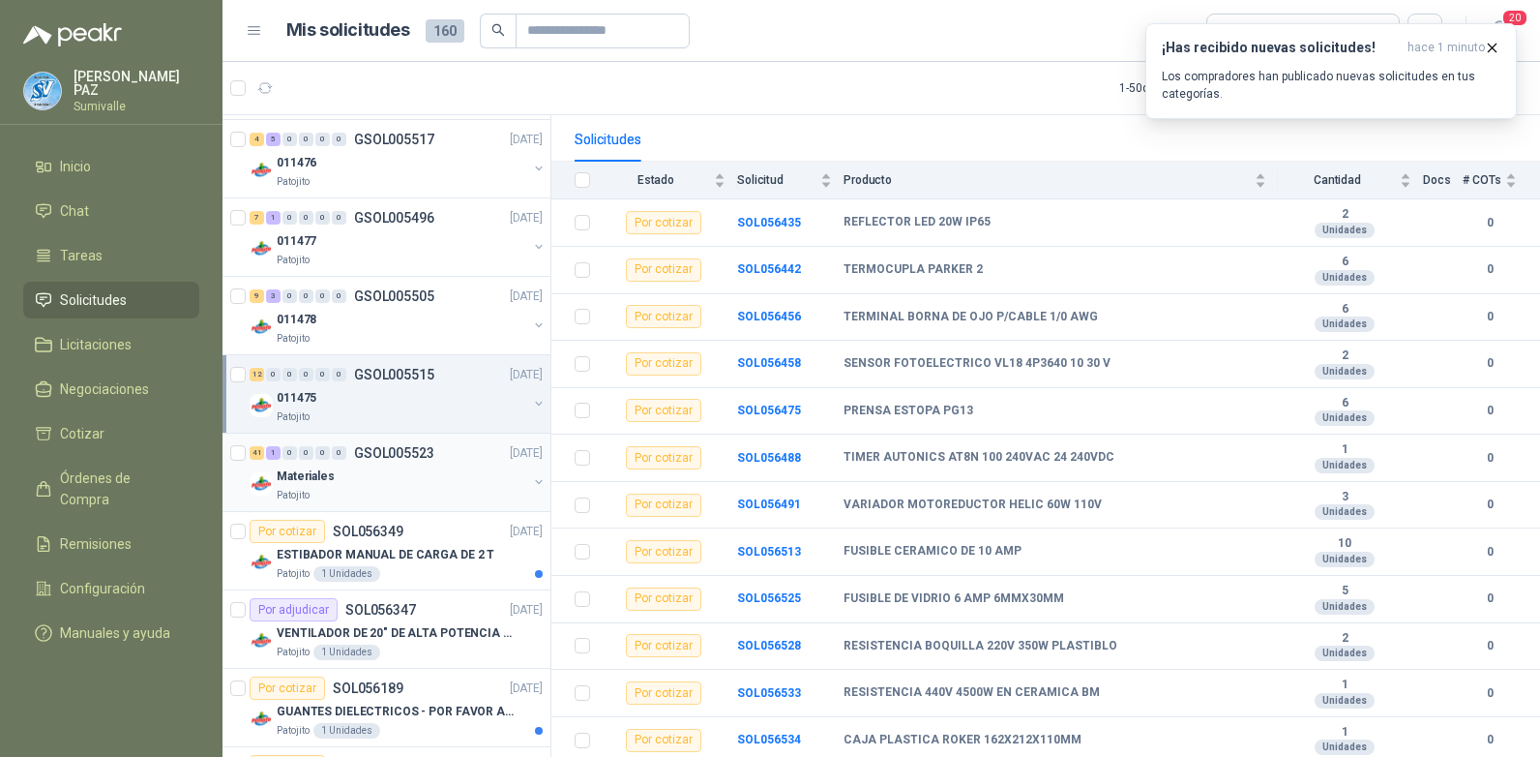
click at [395, 483] on div "Materiales" at bounding box center [402, 475] width 251 height 23
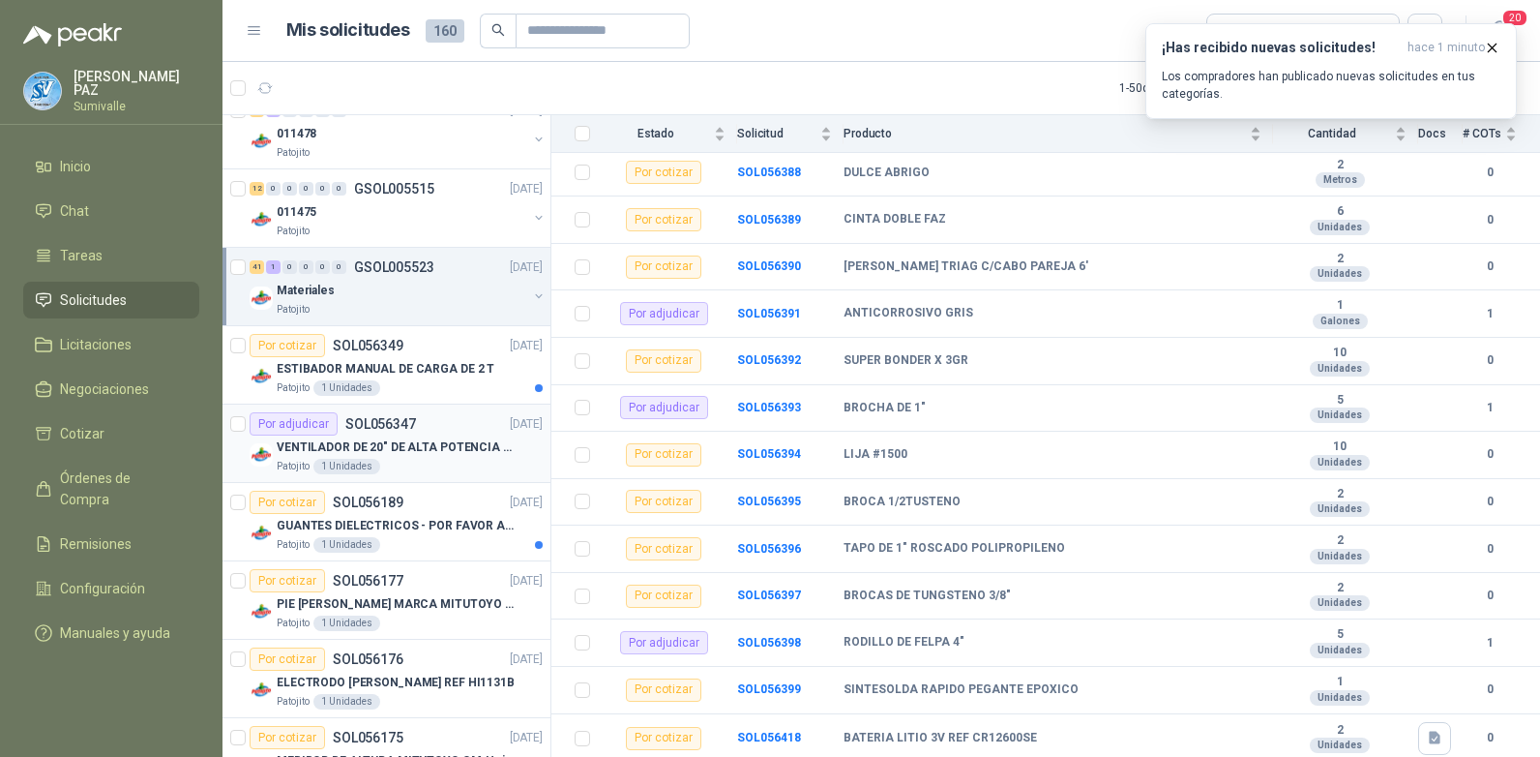
scroll to position [581, 0]
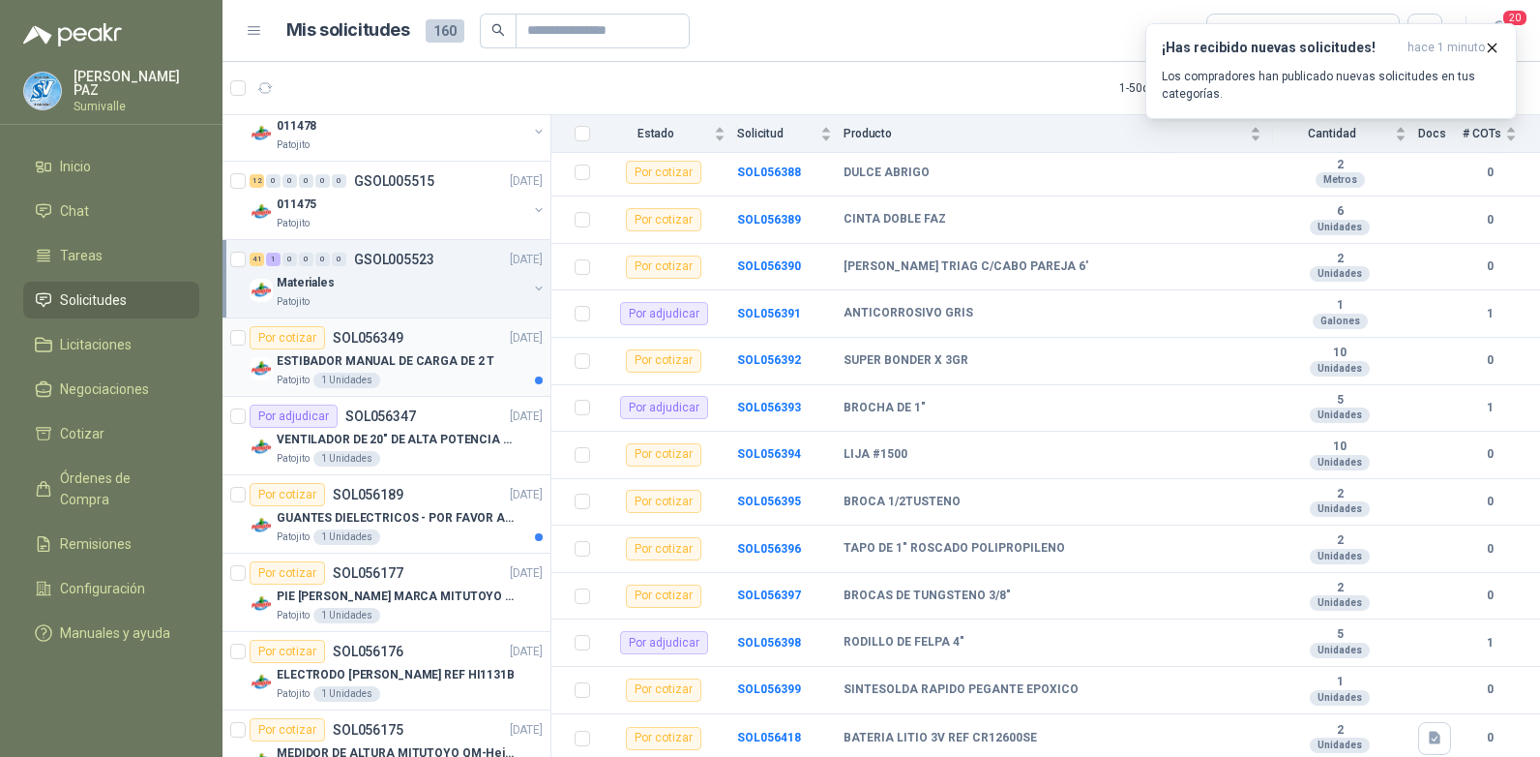
click at [418, 345] on div "Por cotizar SOL056349 17/09/25" at bounding box center [396, 337] width 293 height 23
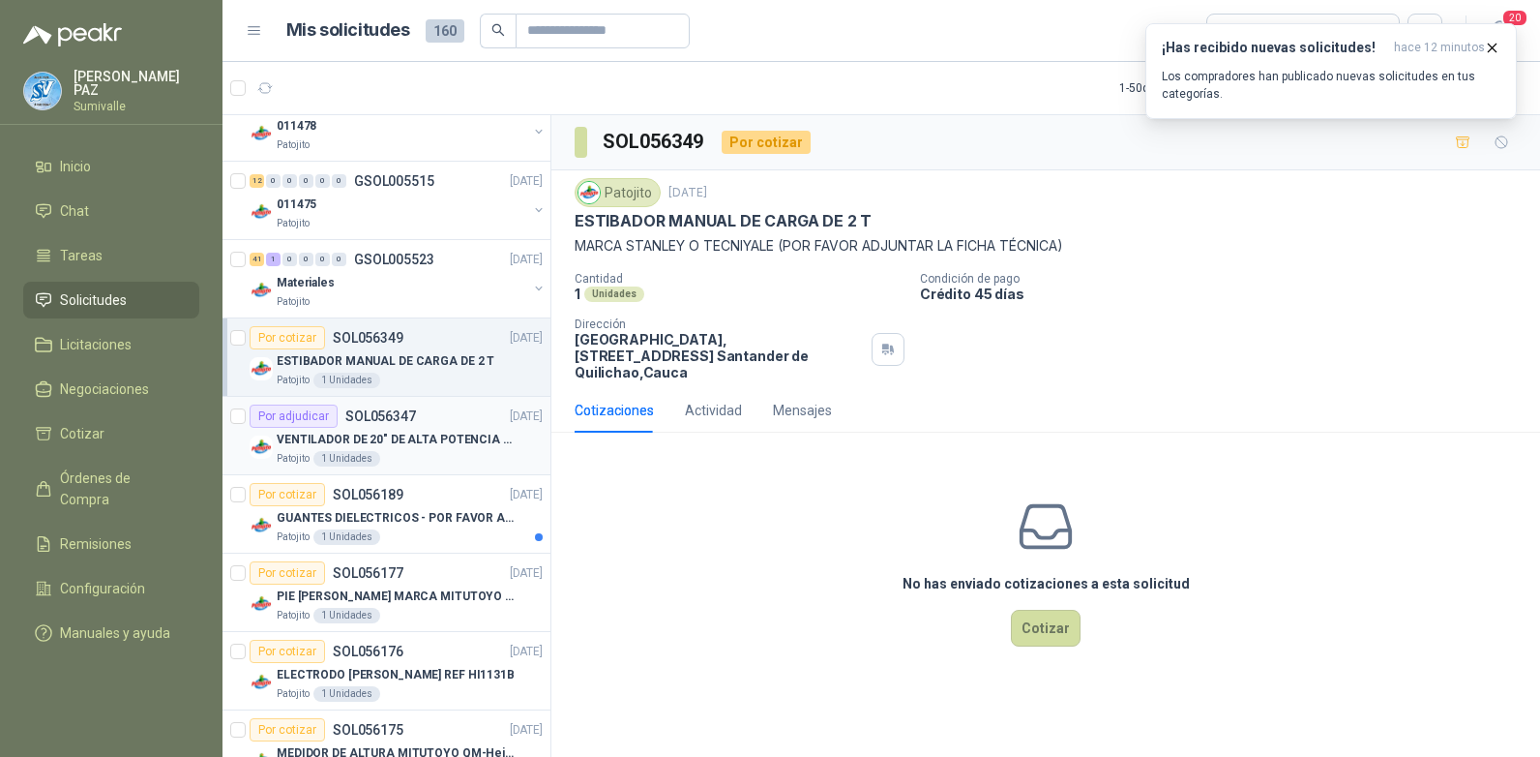
click at [451, 443] on p "VENTILADOR DE 20" DE ALTA POTENCIA PARA ANCLAR A LA PARED" at bounding box center [397, 440] width 241 height 18
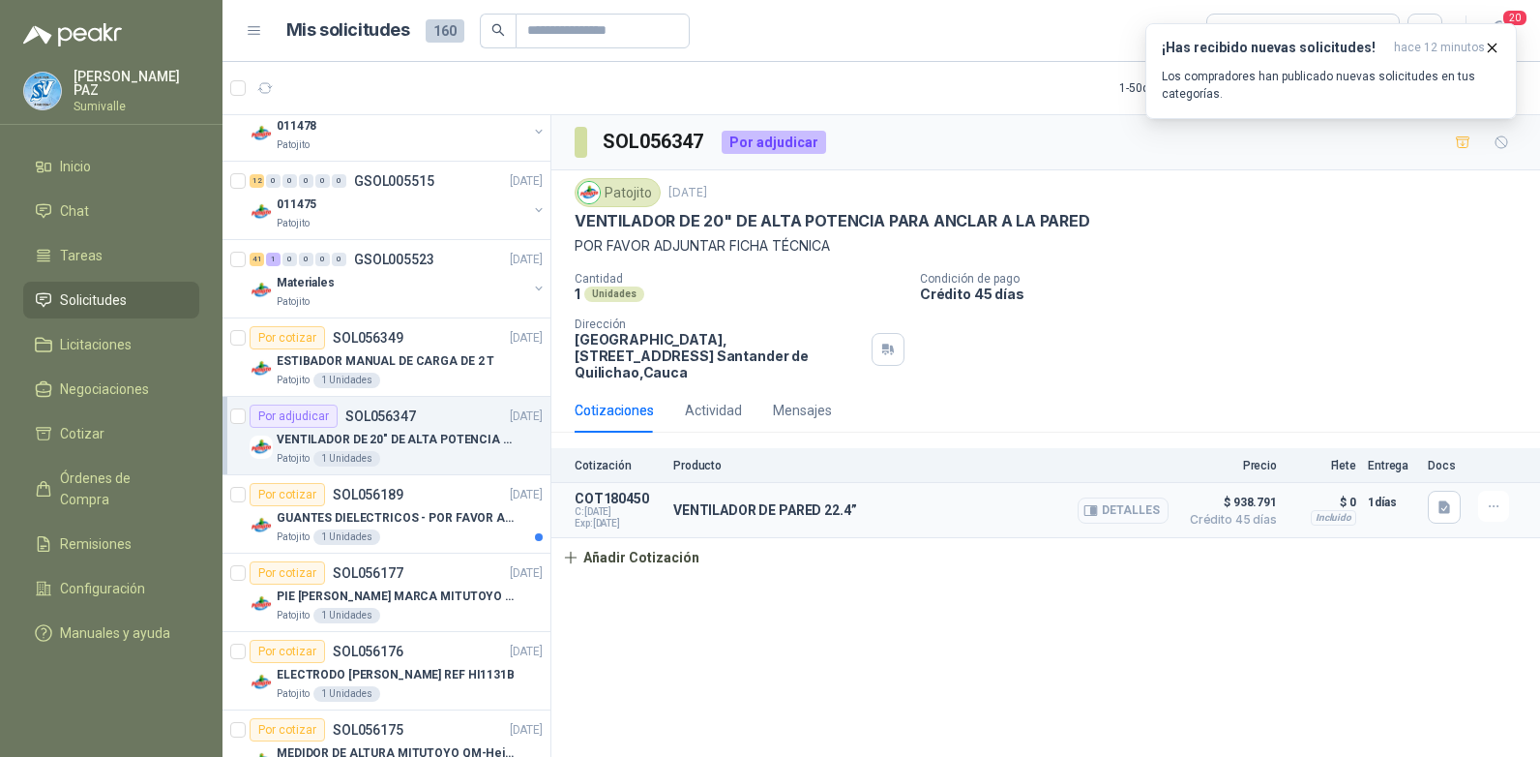
click at [1093, 503] on icon "button" at bounding box center [1091, 510] width 15 height 15
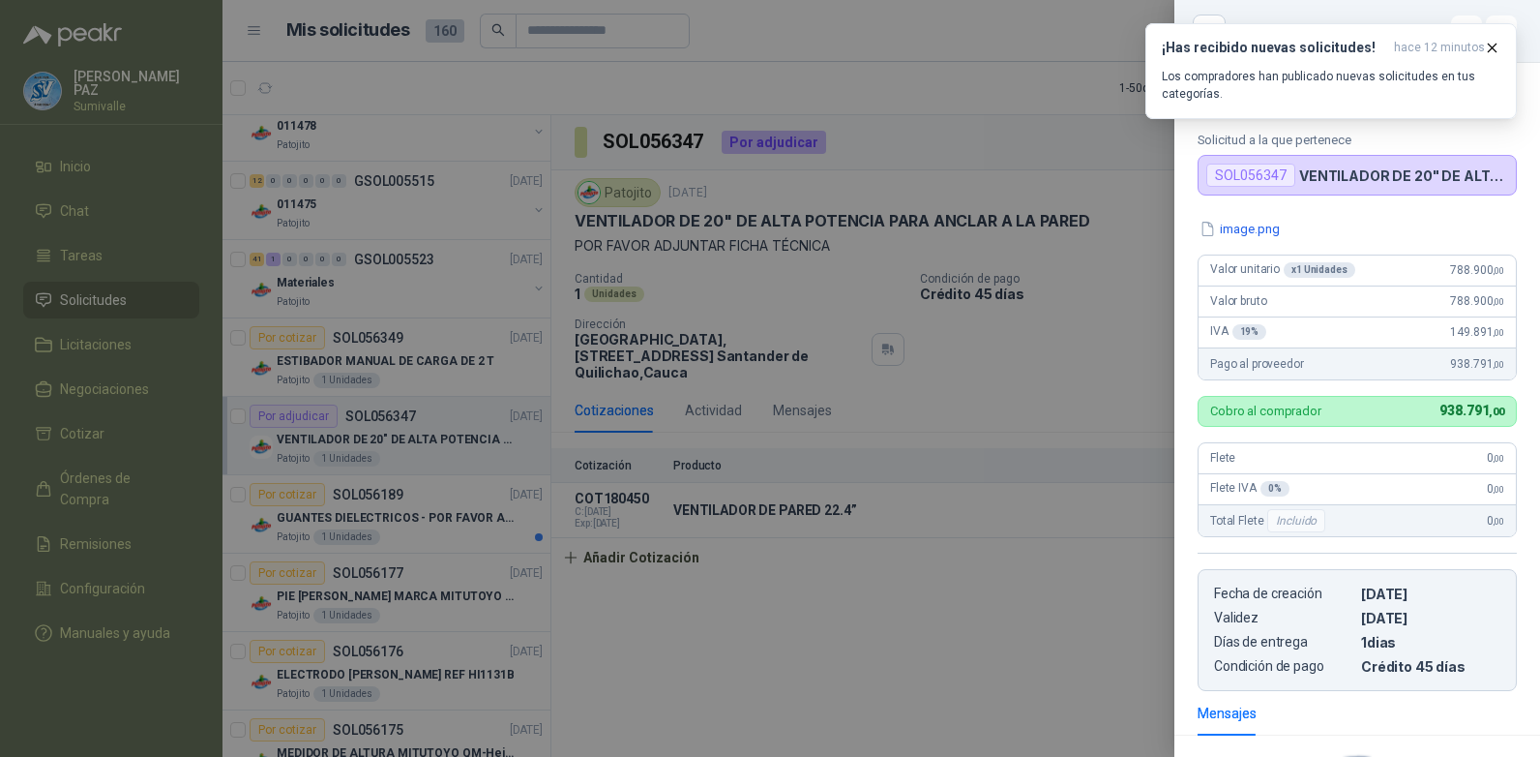
scroll to position [246, 0]
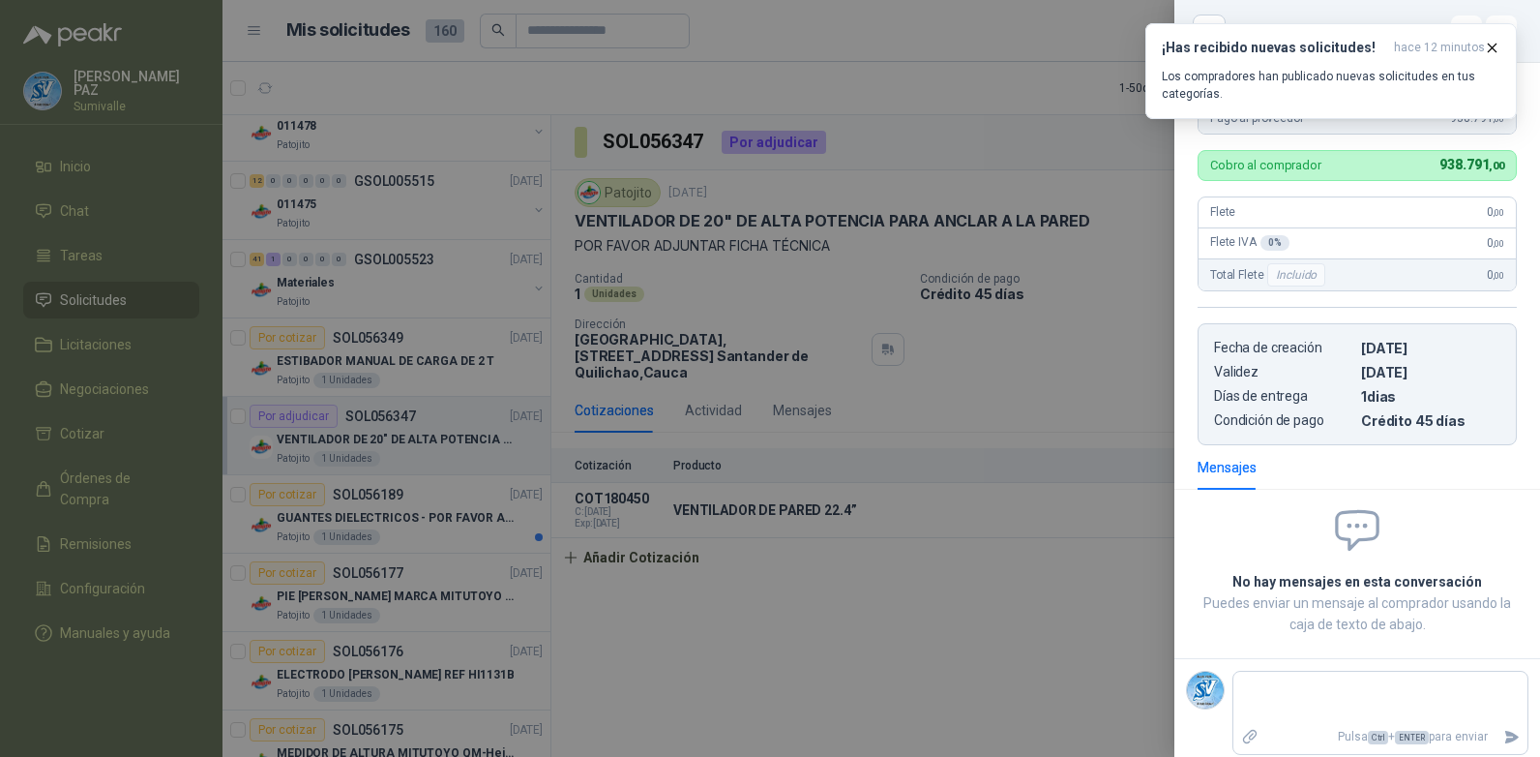
click at [938, 612] on div at bounding box center [770, 378] width 1540 height 757
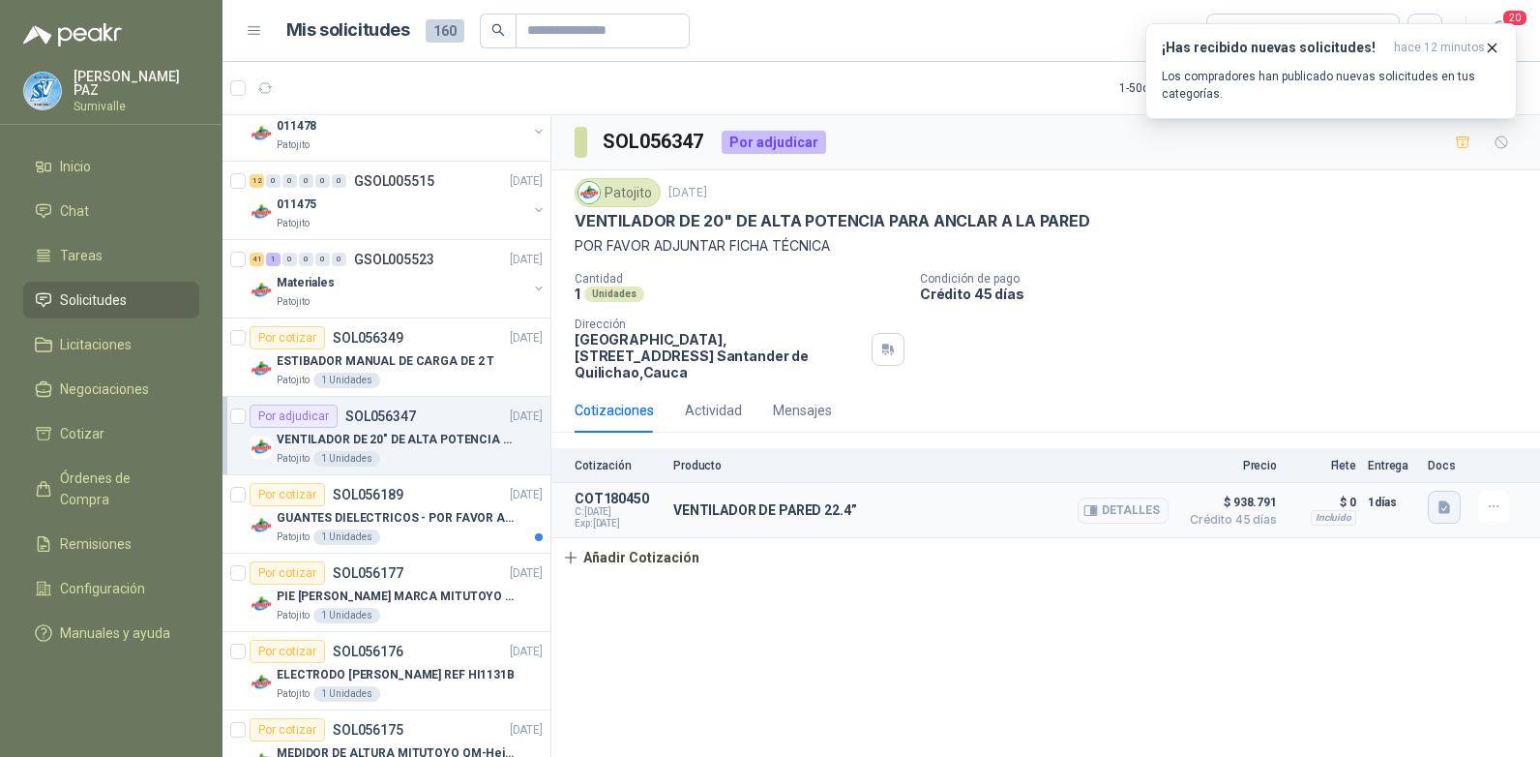
click at [1445, 501] on icon "button" at bounding box center [1445, 507] width 12 height 13
click at [1425, 453] on button "image.png" at bounding box center [1406, 448] width 84 height 20
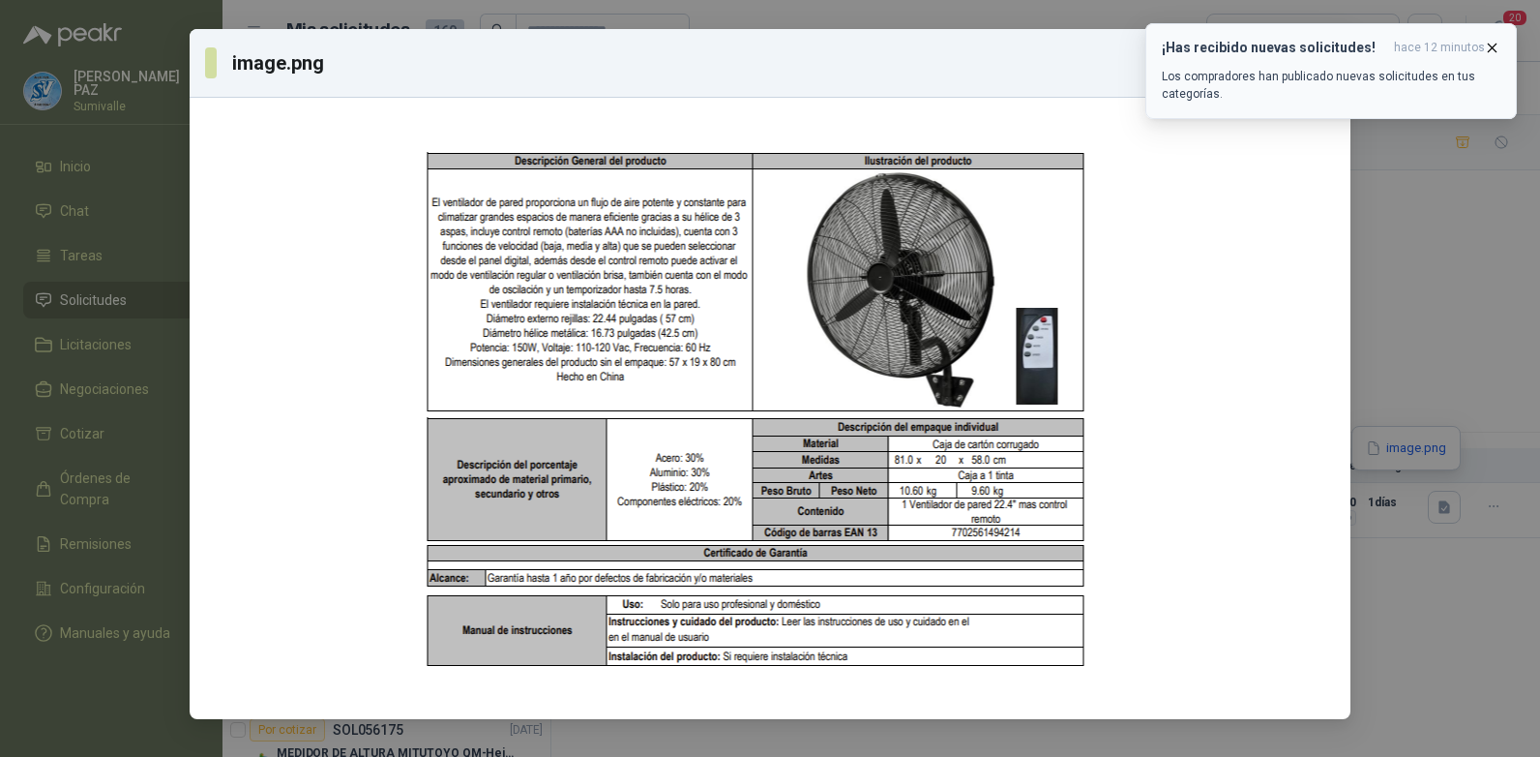
click at [1491, 41] on icon "button" at bounding box center [1492, 48] width 16 height 16
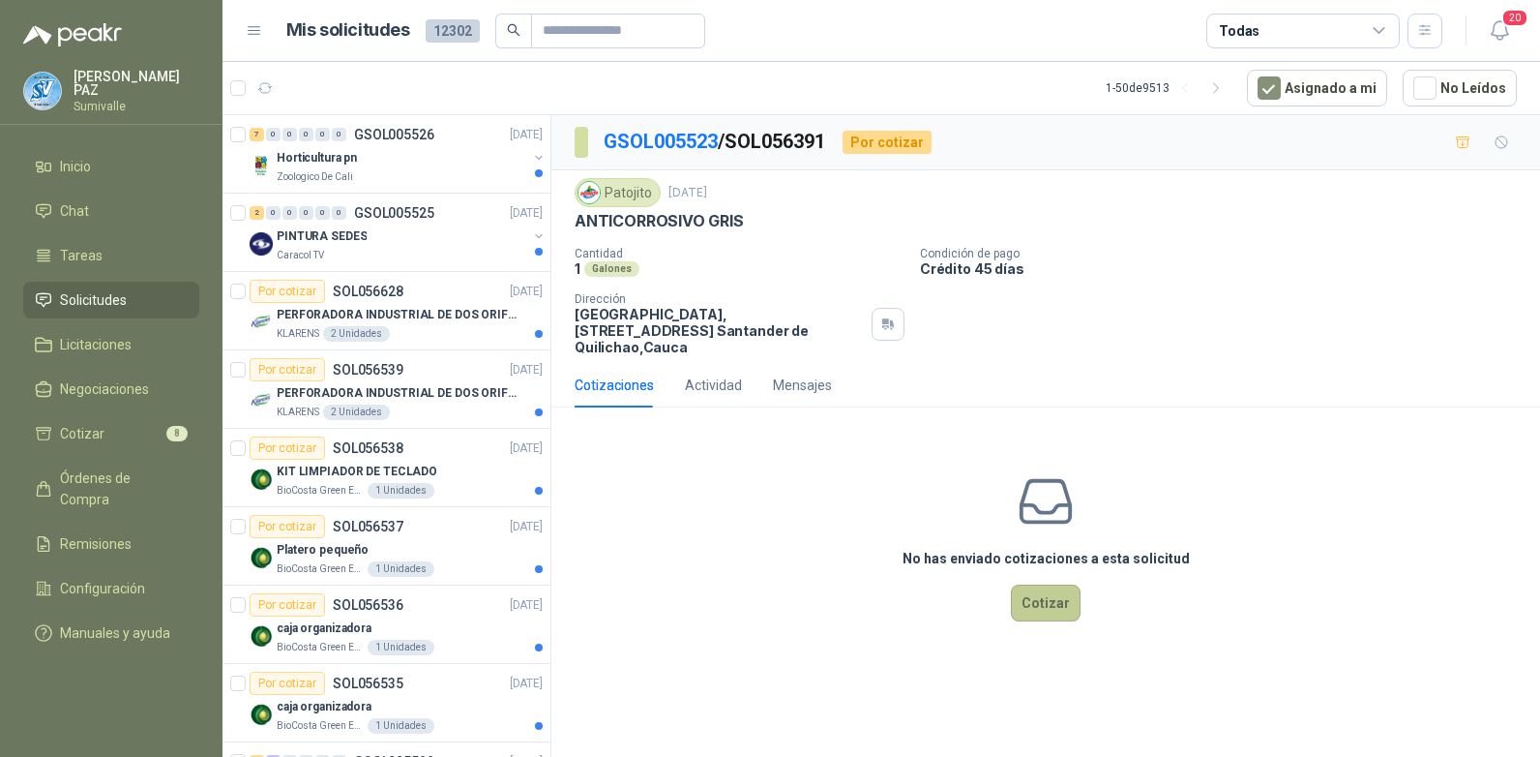
click at [1063, 589] on button "Cotizar" at bounding box center [1046, 602] width 70 height 37
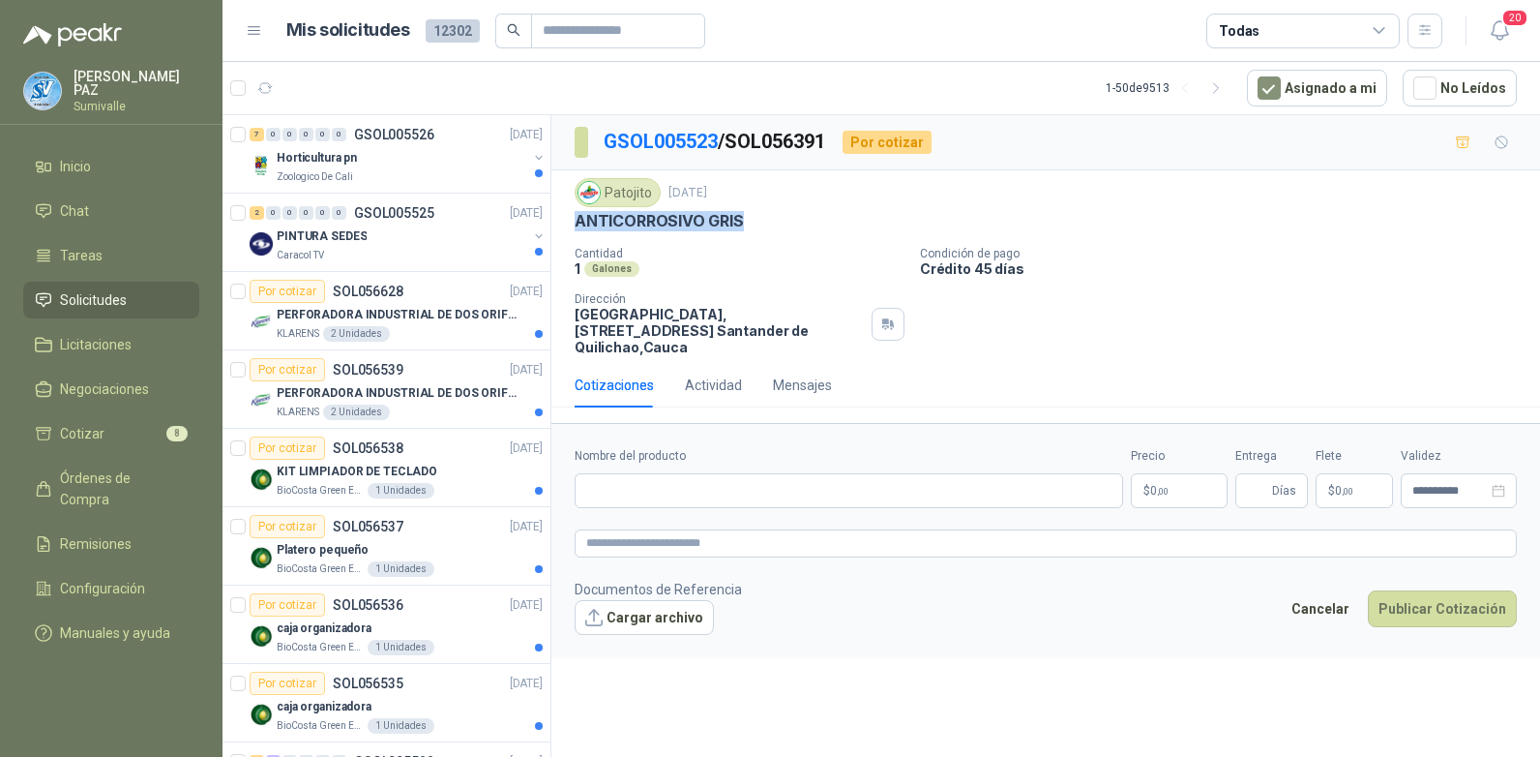
drag, startPoint x: 573, startPoint y: 218, endPoint x: 810, endPoint y: 214, distance: 237.1
click at [810, 214] on div "Patojito [DATE] ANTICORROSIVO GRIS Cantidad 1 Galones Condición de pago Crédito…" at bounding box center [1045, 266] width 989 height 193
copy p "ANTICORROSIVO GRIS"
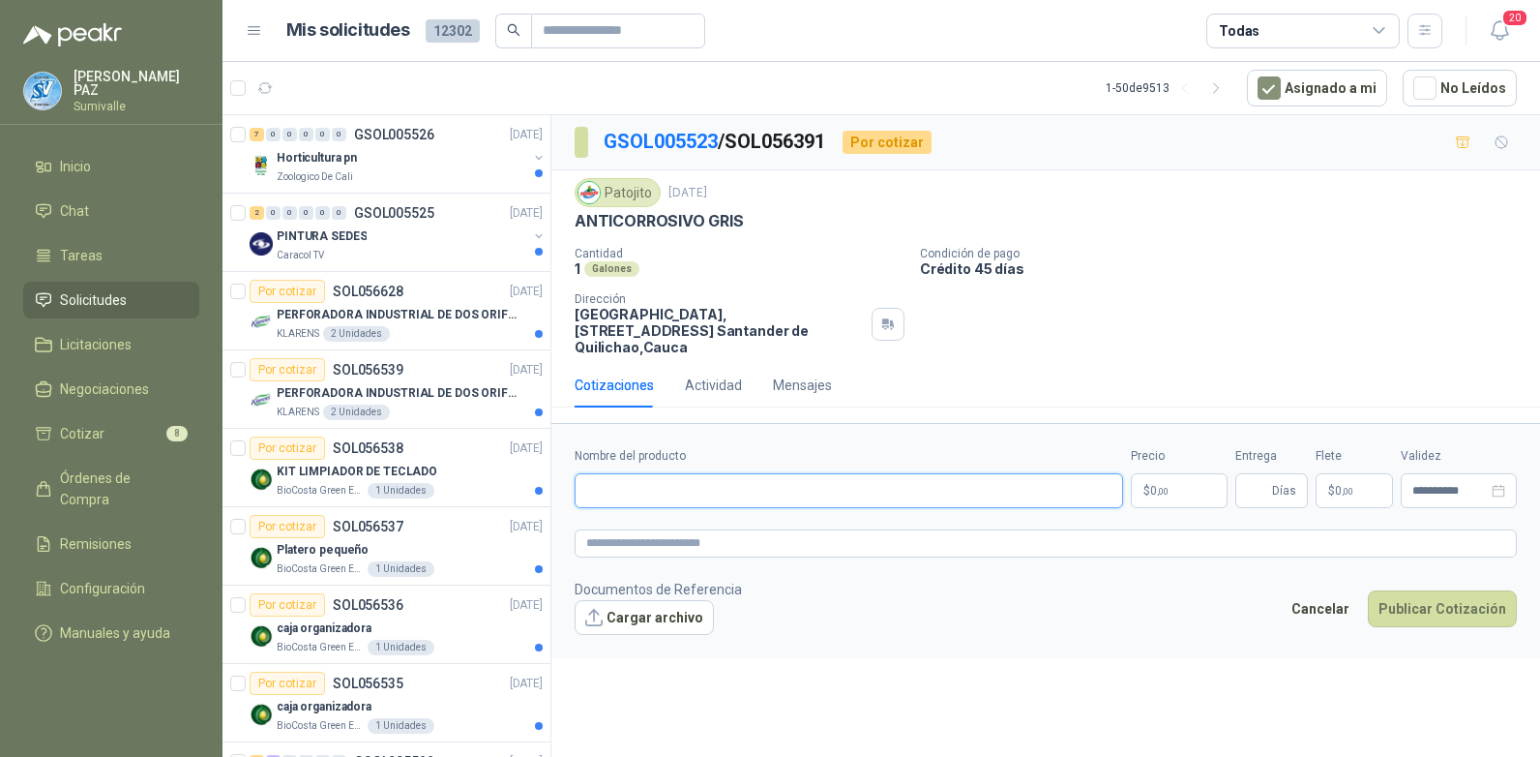
click at [753, 473] on input "Nombre del producto" at bounding box center [849, 490] width 549 height 35
paste input "**********"
type input "**********"
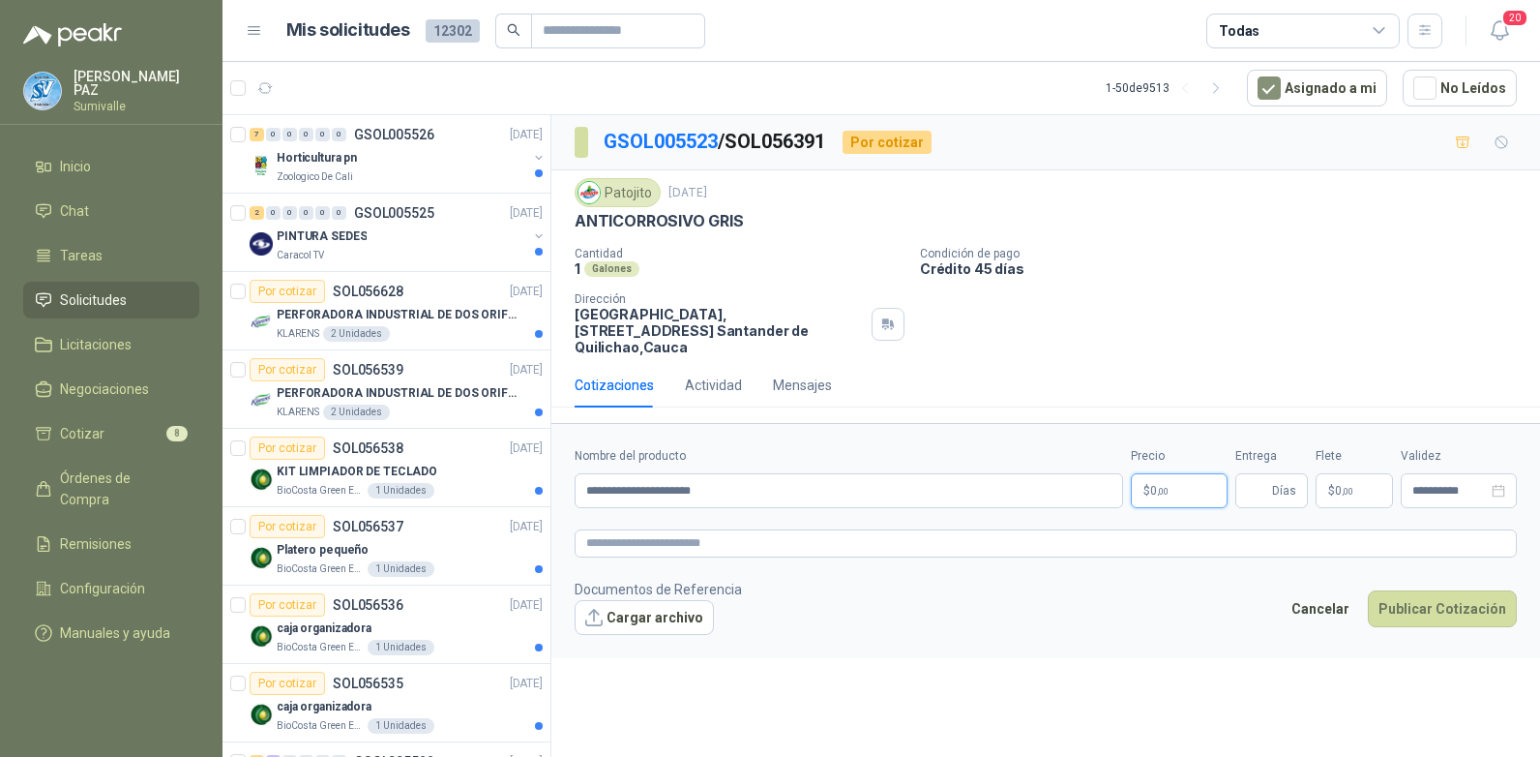
click at [1151, 485] on span "0 ,00" at bounding box center [1159, 491] width 18 height 12
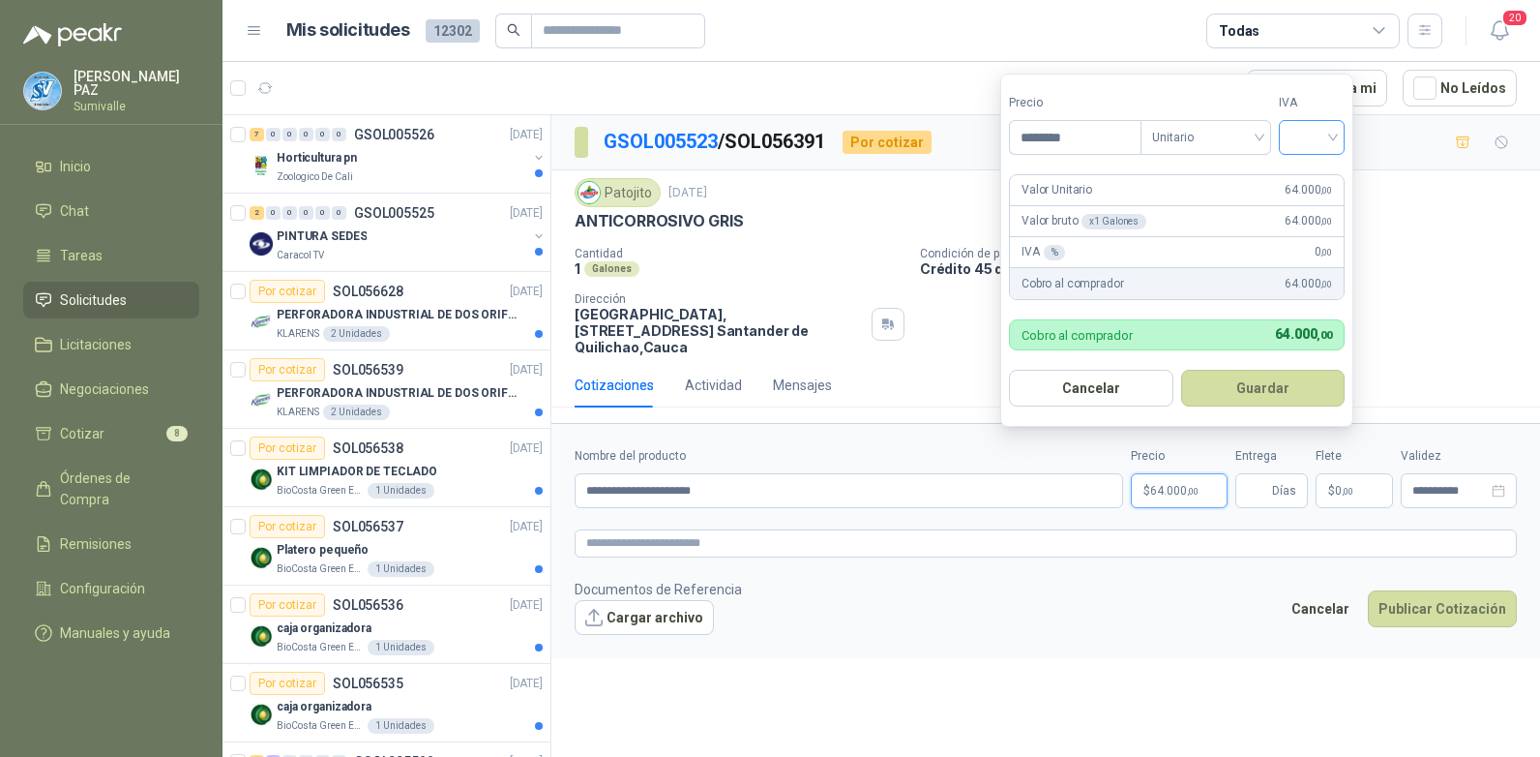
type input "********"
click at [1321, 131] on input "search" at bounding box center [1312, 135] width 43 height 29
click at [1314, 174] on div "19%" at bounding box center [1316, 176] width 36 height 21
click at [1282, 385] on button "Guardar" at bounding box center [1266, 388] width 166 height 37
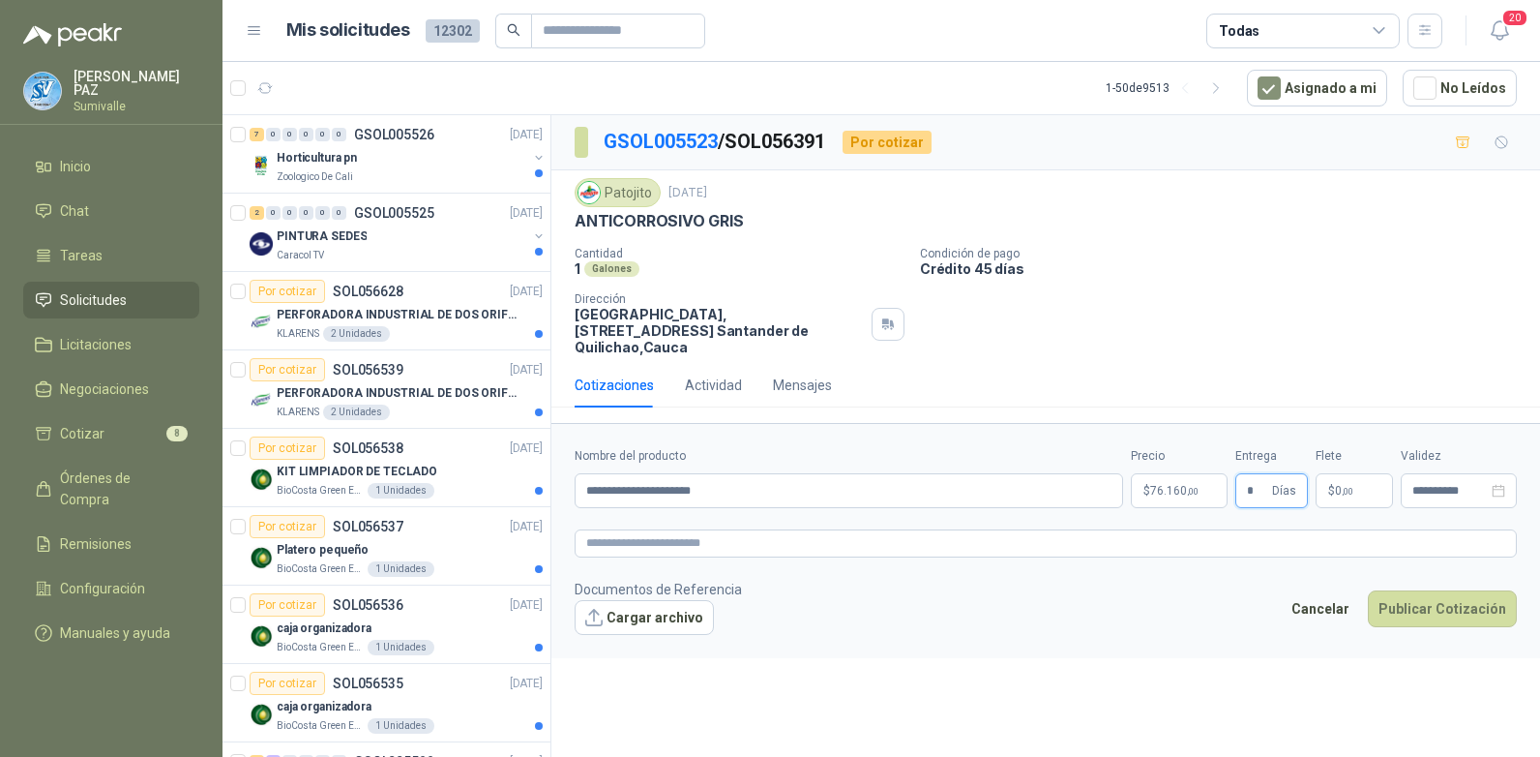
type input "*"
click at [1359, 473] on p "$ 0 ,00" at bounding box center [1354, 490] width 77 height 35
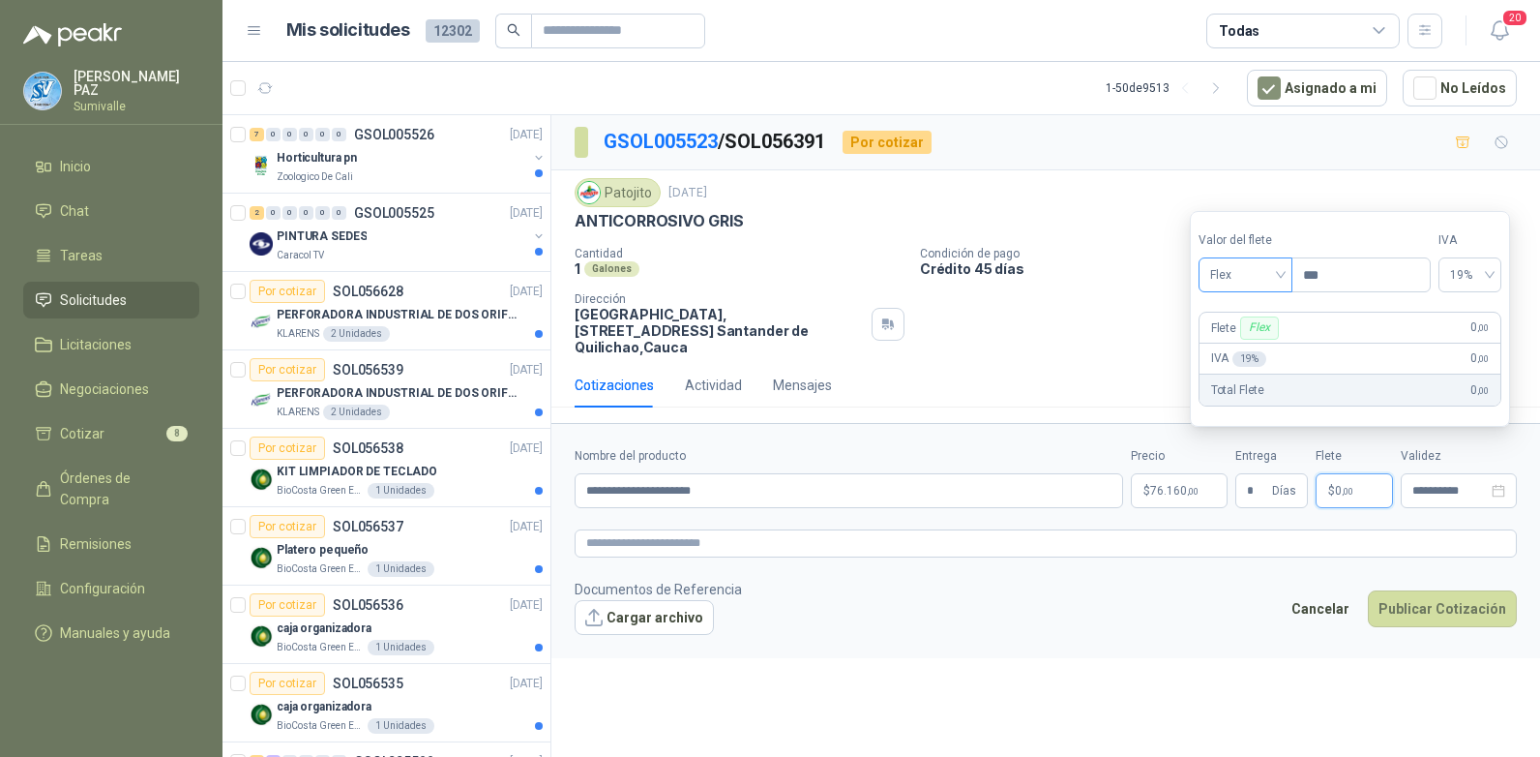
click at [1244, 280] on span "Flex" at bounding box center [1245, 274] width 71 height 29
click at [1244, 348] on div "Incluido" at bounding box center [1247, 346] width 67 height 21
click at [1445, 596] on button "Publicar Cotización" at bounding box center [1442, 608] width 149 height 37
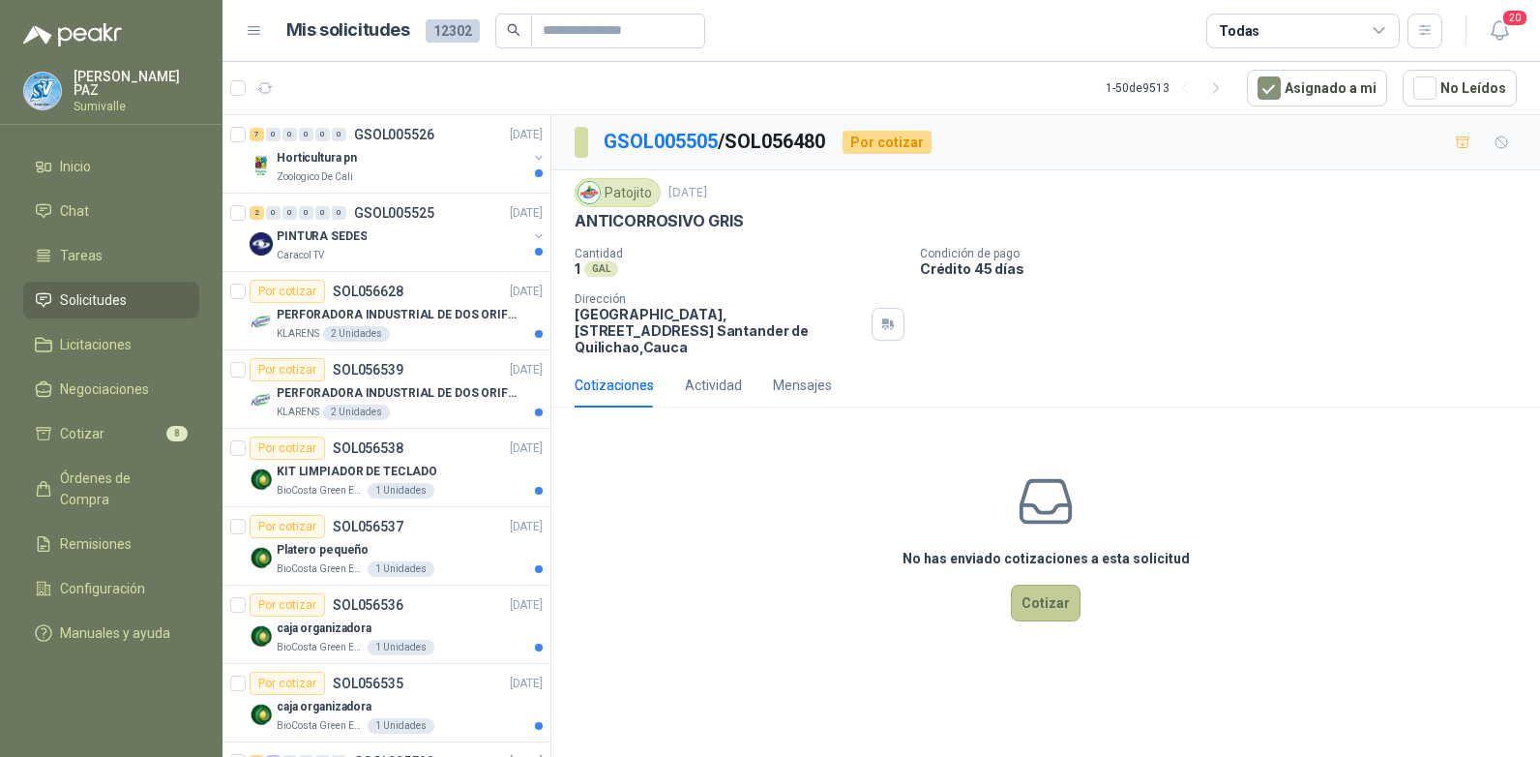
click at [1044, 584] on button "Cotizar" at bounding box center [1046, 602] width 70 height 37
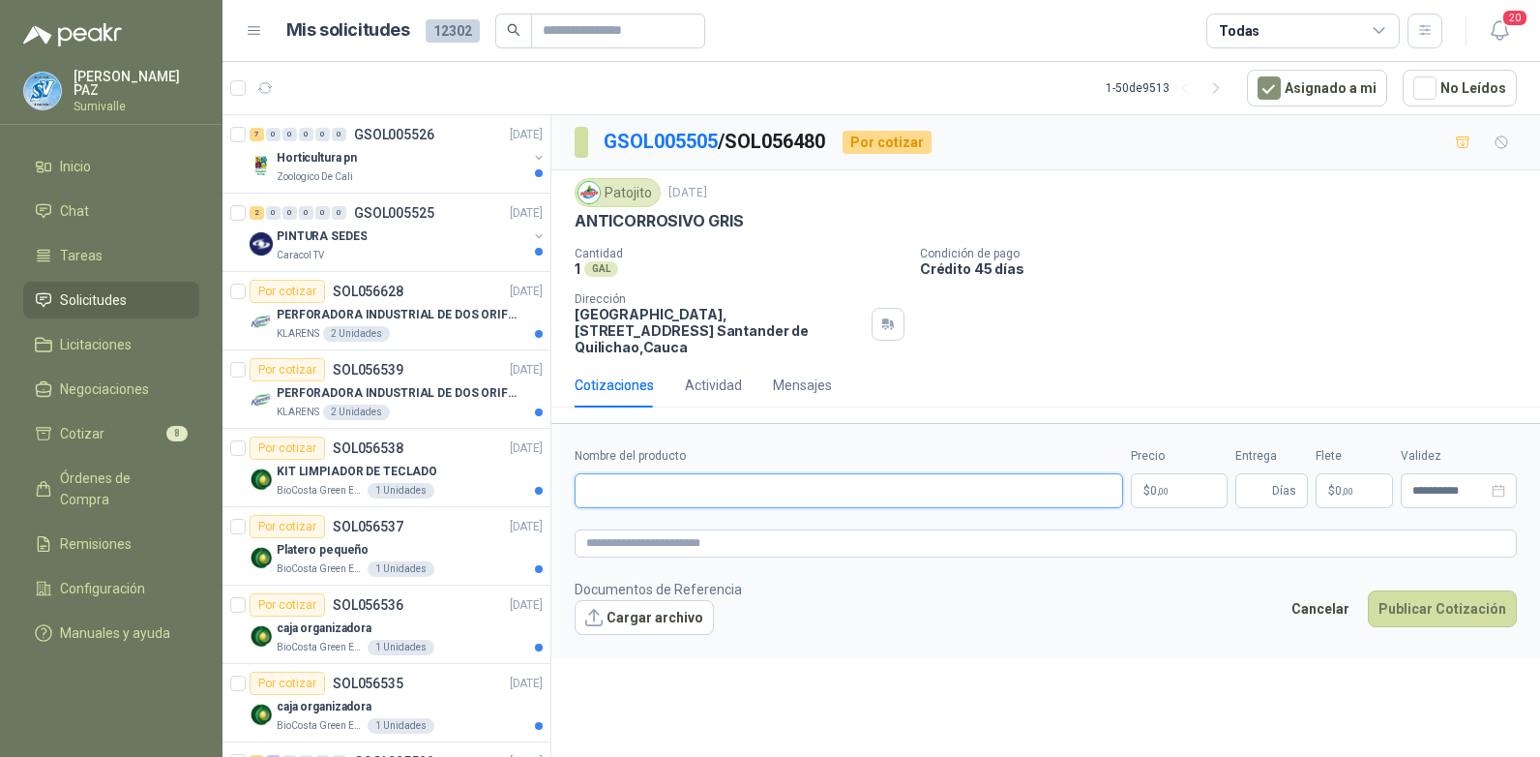
click at [757, 474] on input "Nombre del producto" at bounding box center [849, 490] width 549 height 35
paste input "**********"
type input "**********"
click at [1176, 473] on p "$ 0 ,00" at bounding box center [1179, 490] width 97 height 35
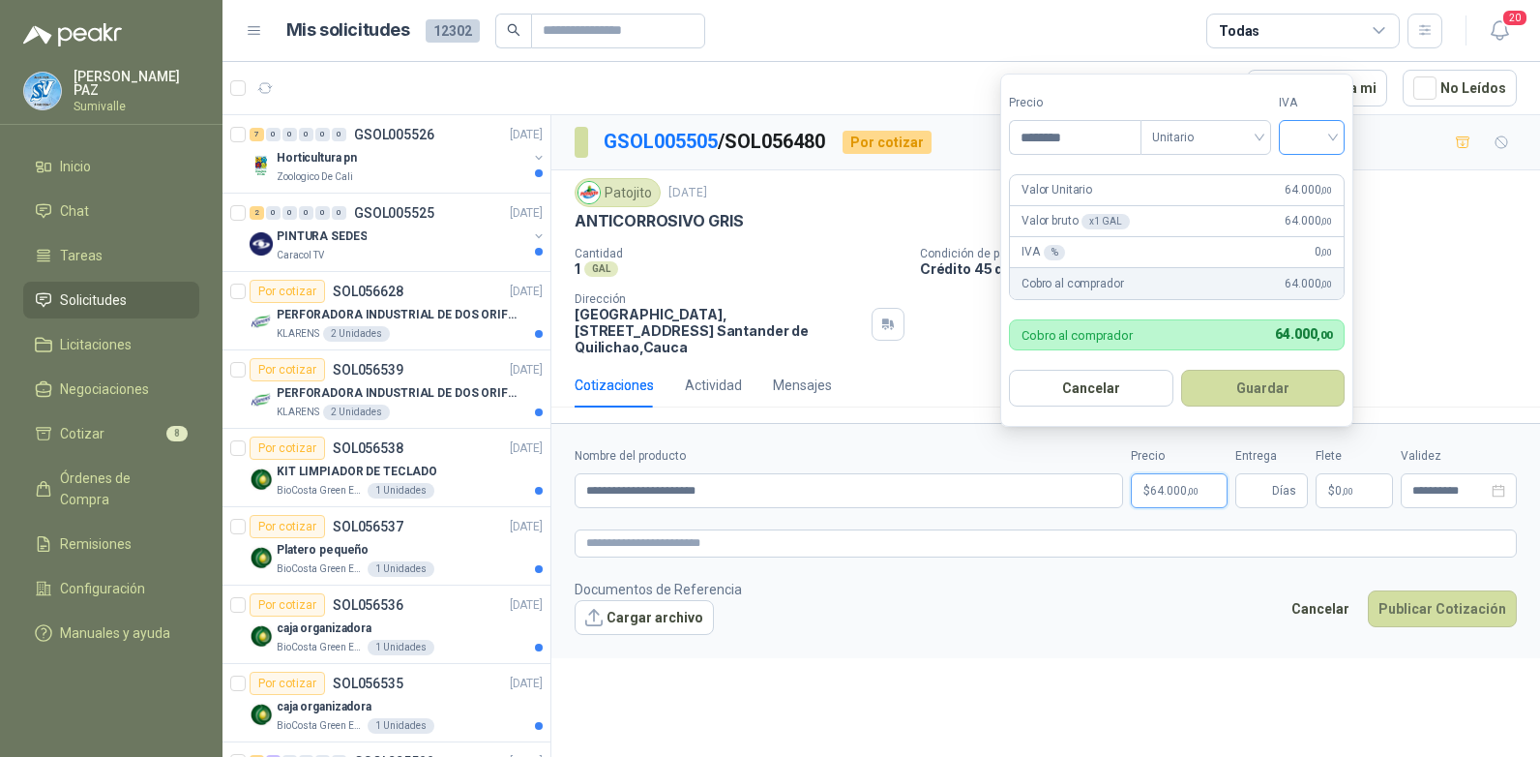
type input "********"
click at [1308, 129] on input "search" at bounding box center [1312, 135] width 43 height 29
click at [1319, 165] on div "19%" at bounding box center [1316, 177] width 59 height 31
click at [1292, 380] on button "Guardar" at bounding box center [1266, 388] width 166 height 37
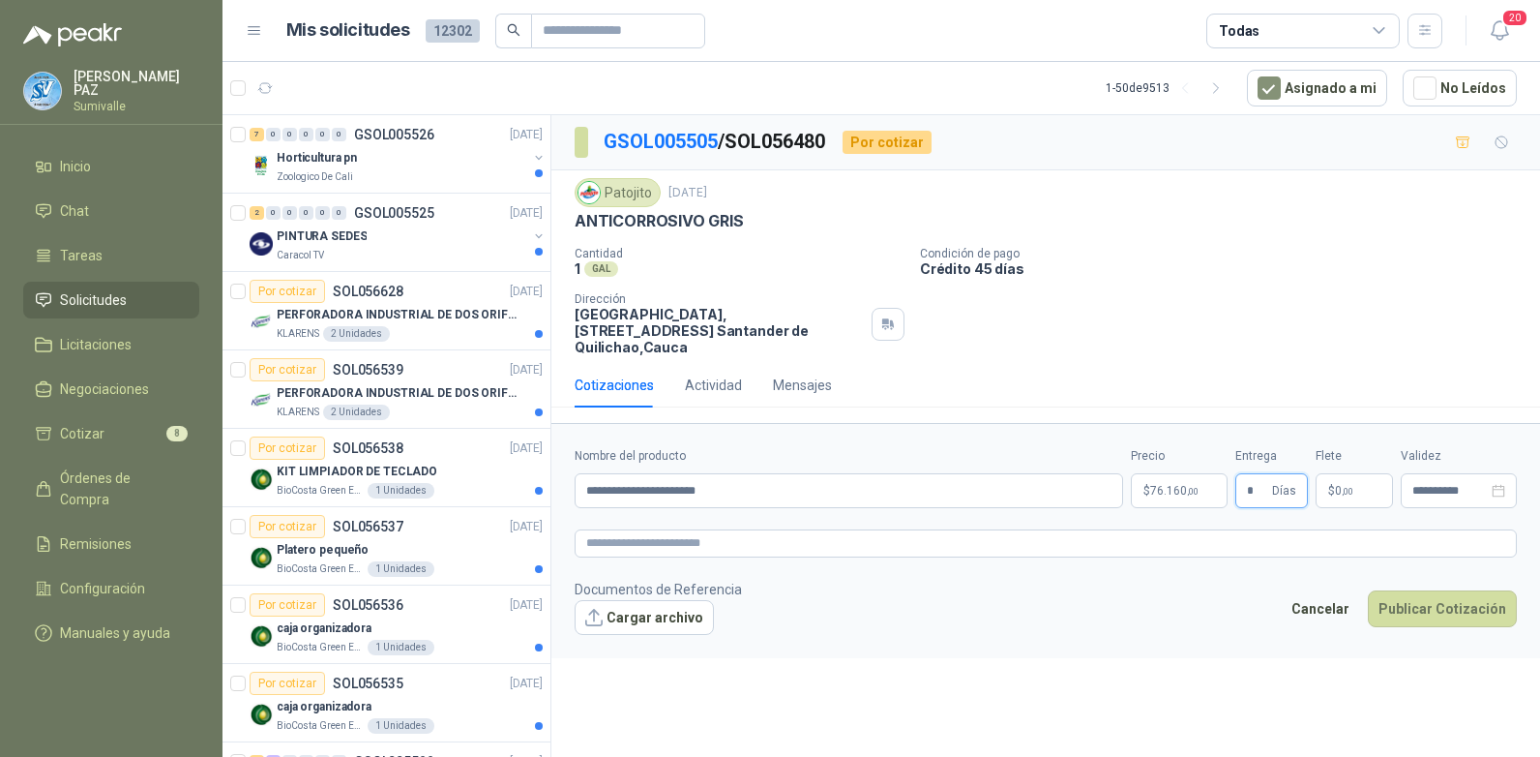
type input "*"
click at [1355, 484] on p "$ 0 ,00" at bounding box center [1354, 490] width 77 height 35
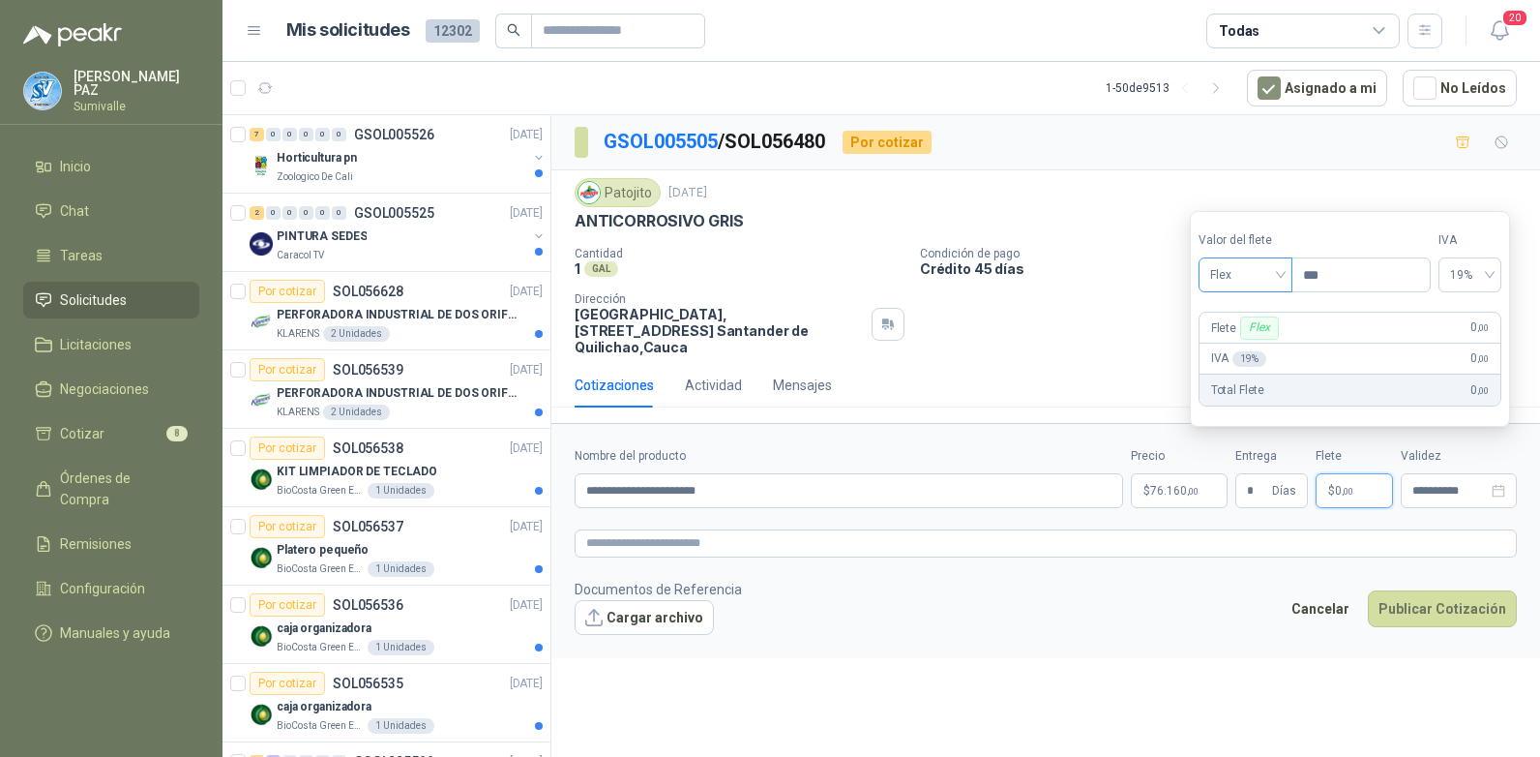
click at [1266, 276] on span "Flex" at bounding box center [1245, 274] width 71 height 29
click at [1252, 349] on div "Incluido" at bounding box center [1247, 346] width 67 height 21
click at [1458, 590] on button "Publicar Cotización" at bounding box center [1442, 608] width 149 height 37
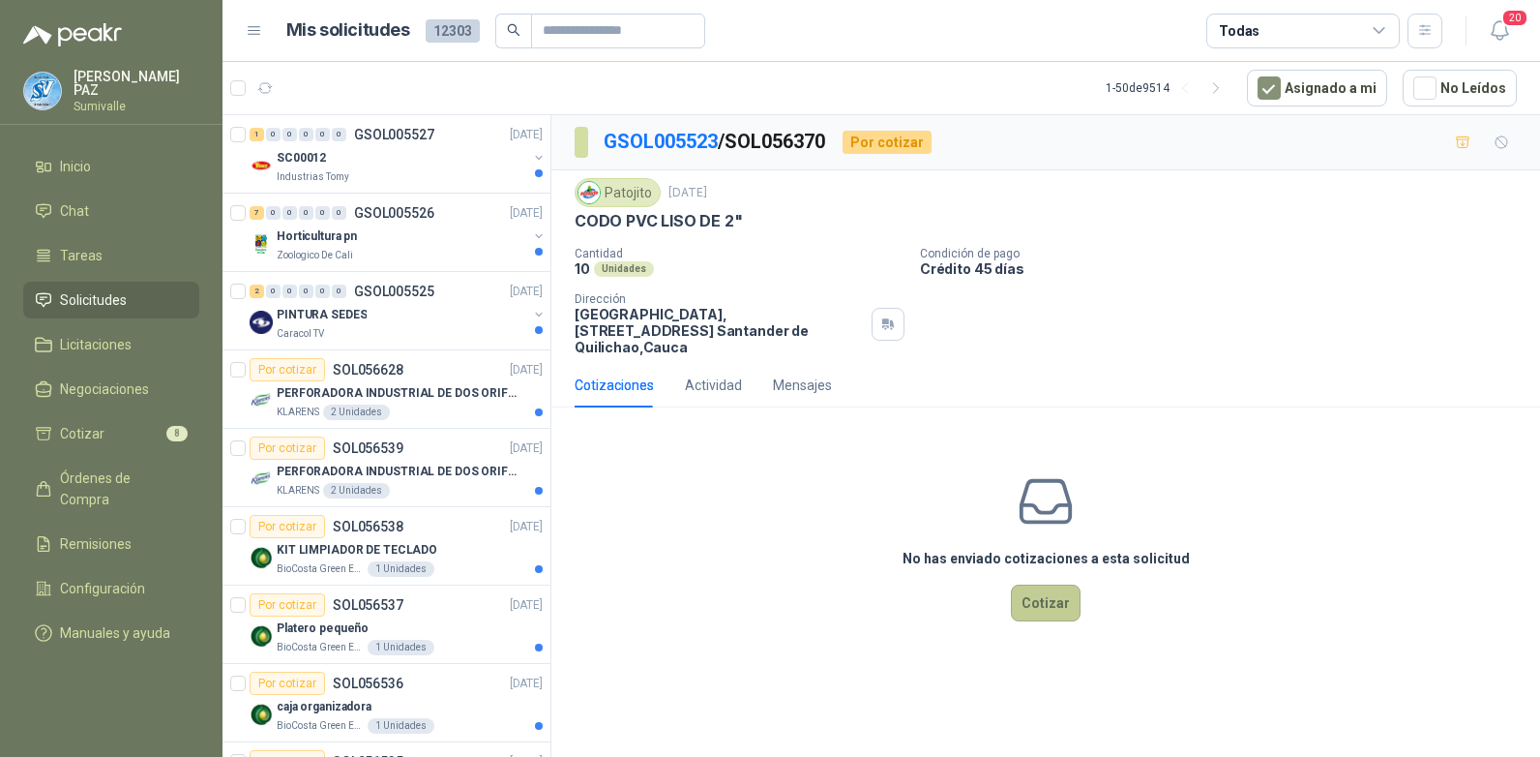
click at [1039, 586] on button "Cotizar" at bounding box center [1046, 602] width 70 height 37
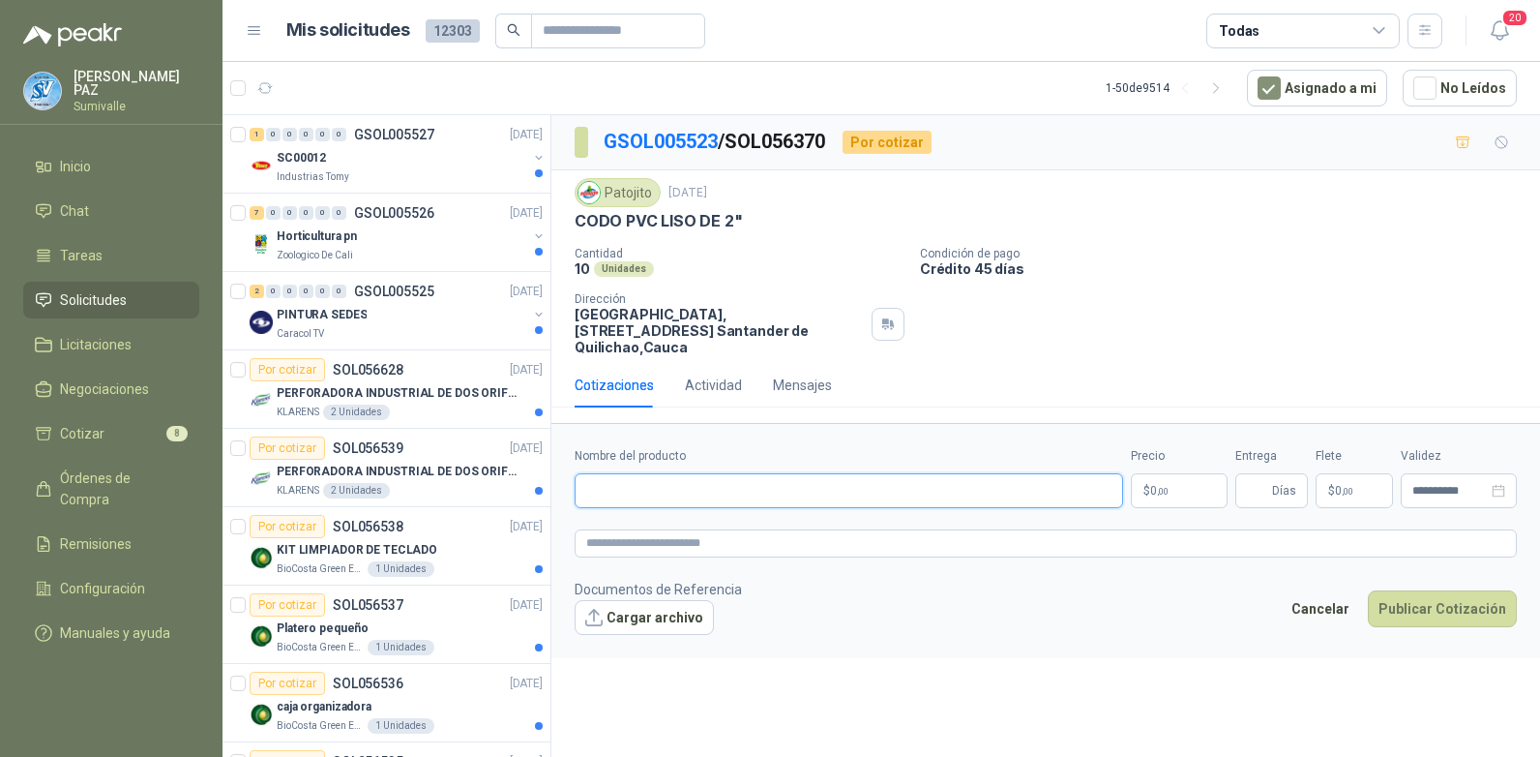
click at [760, 473] on input "Nombre del producto" at bounding box center [849, 490] width 549 height 35
paste input "**********"
type input "**********"
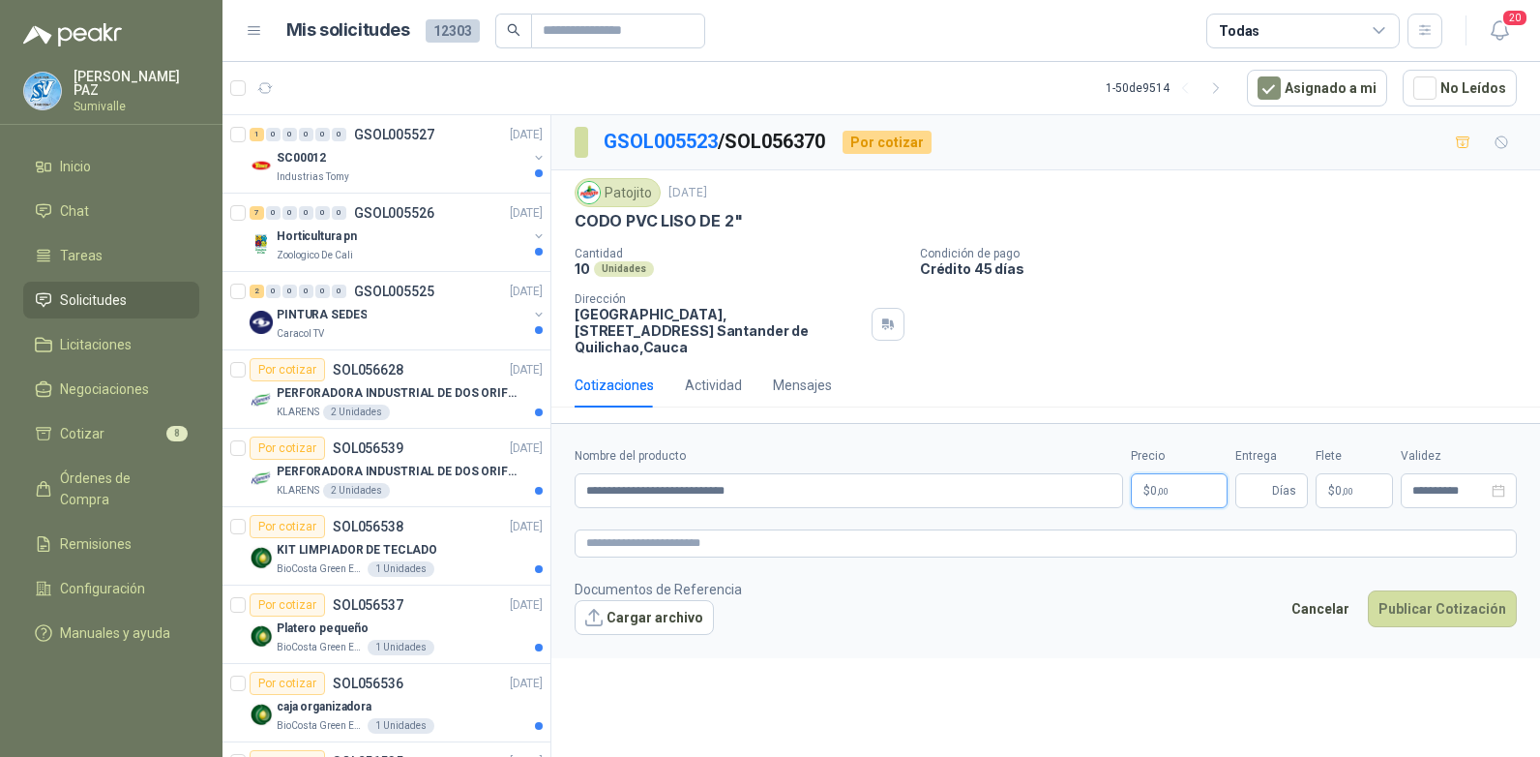
click at [1188, 473] on p "$ 0 ,00" at bounding box center [1179, 490] width 97 height 35
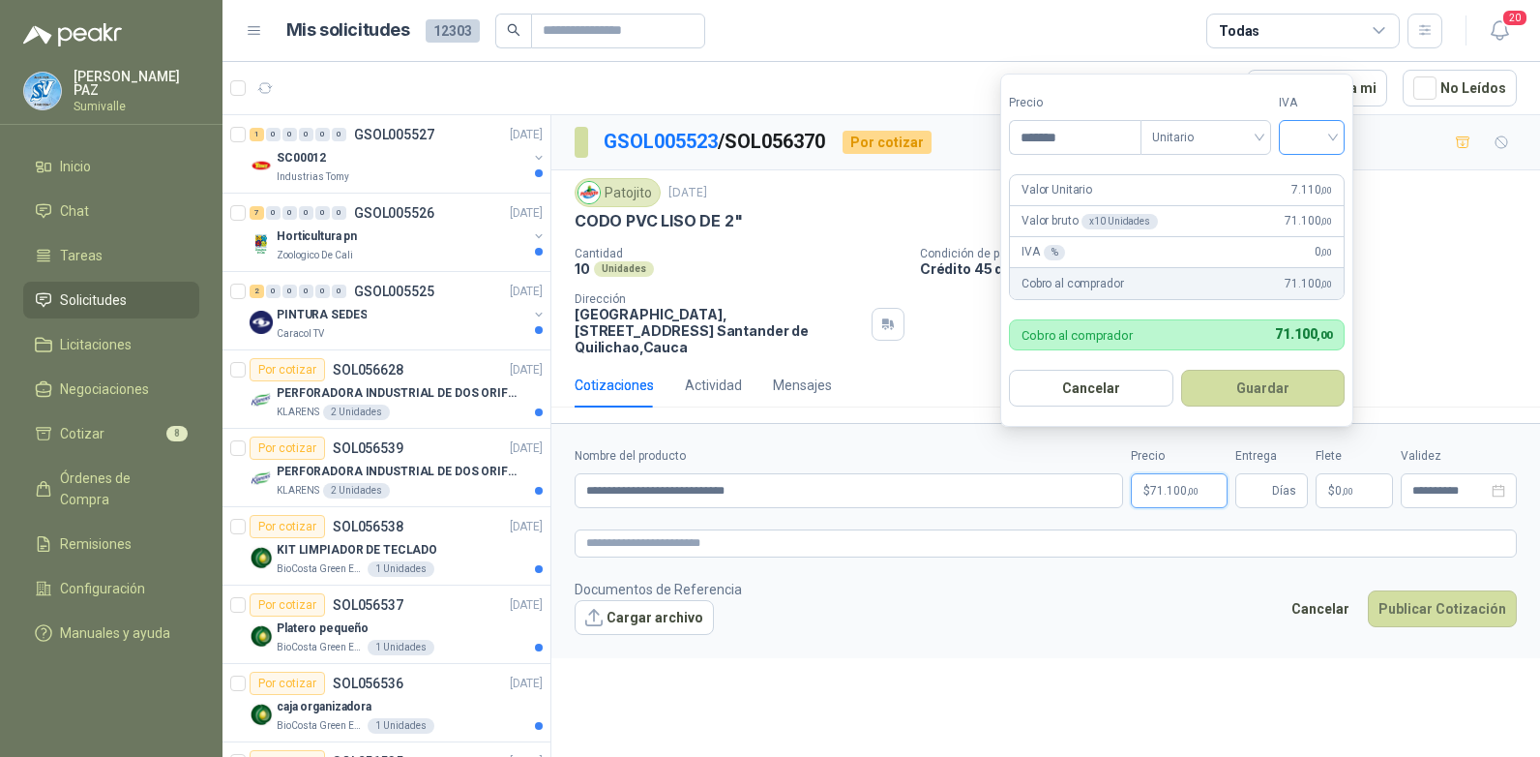
click at [1294, 146] on div at bounding box center [1312, 137] width 66 height 35
type input "*******"
click at [1304, 185] on div "19%" at bounding box center [1316, 176] width 36 height 21
click at [1301, 389] on button "Guardar" at bounding box center [1266, 388] width 166 height 37
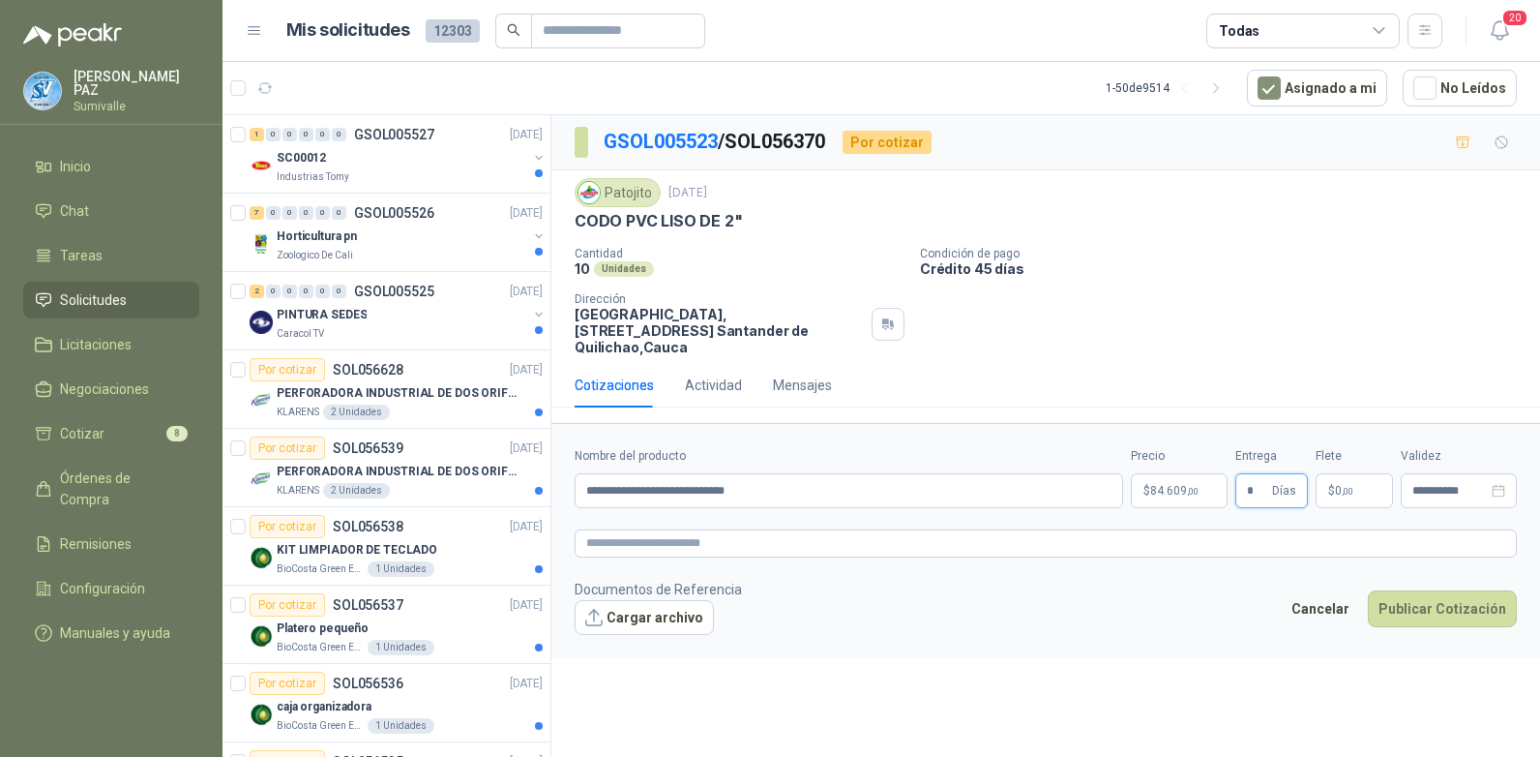
type input "*"
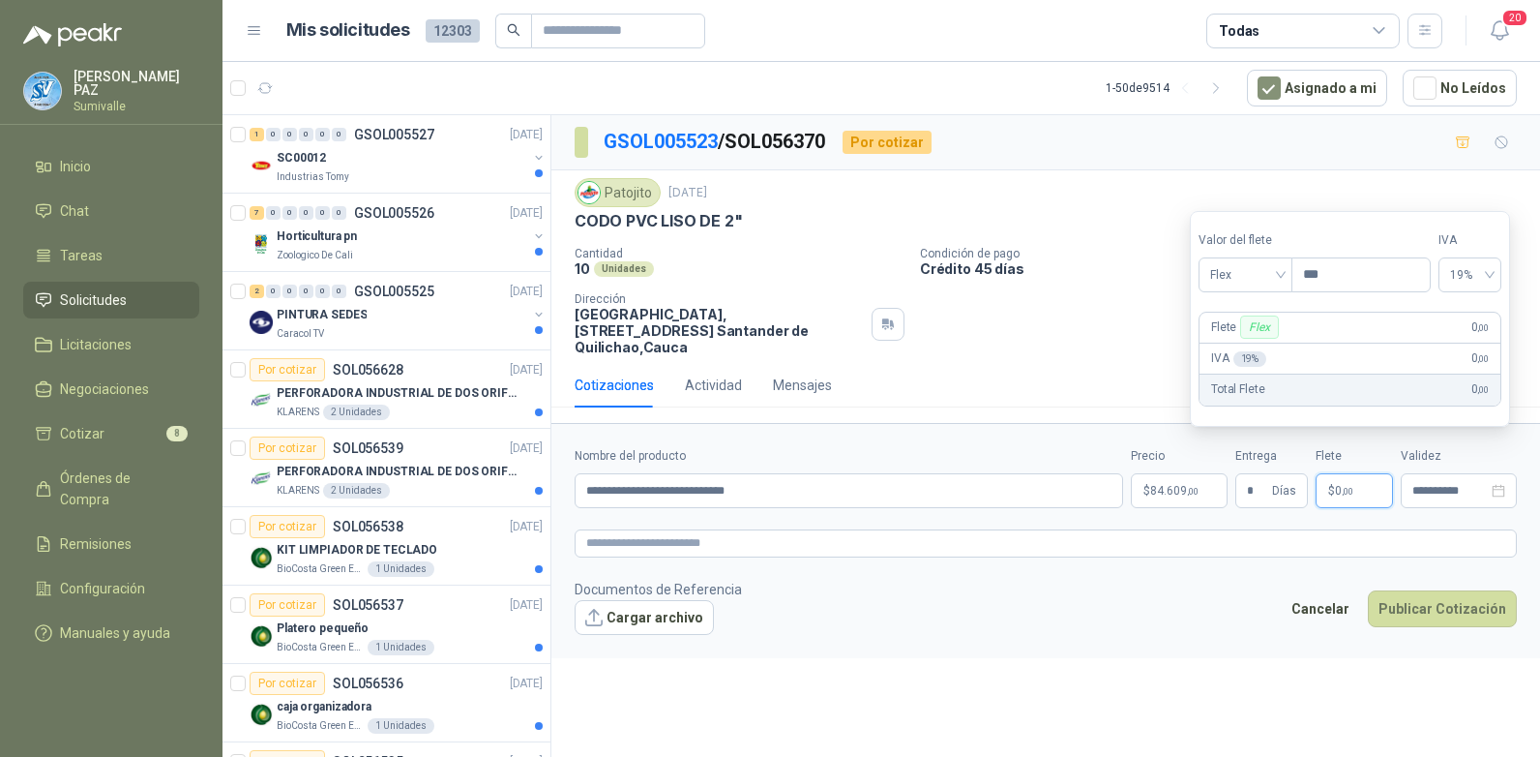
click at [1349, 473] on p "$ 0 ,00" at bounding box center [1354, 490] width 77 height 35
click at [1263, 279] on span "Flex" at bounding box center [1245, 274] width 71 height 29
click at [1254, 327] on div "Flex" at bounding box center [1248, 315] width 90 height 31
click at [1232, 280] on span "Flex" at bounding box center [1245, 274] width 71 height 29
click at [1244, 343] on div "Incluido" at bounding box center [1247, 346] width 67 height 21
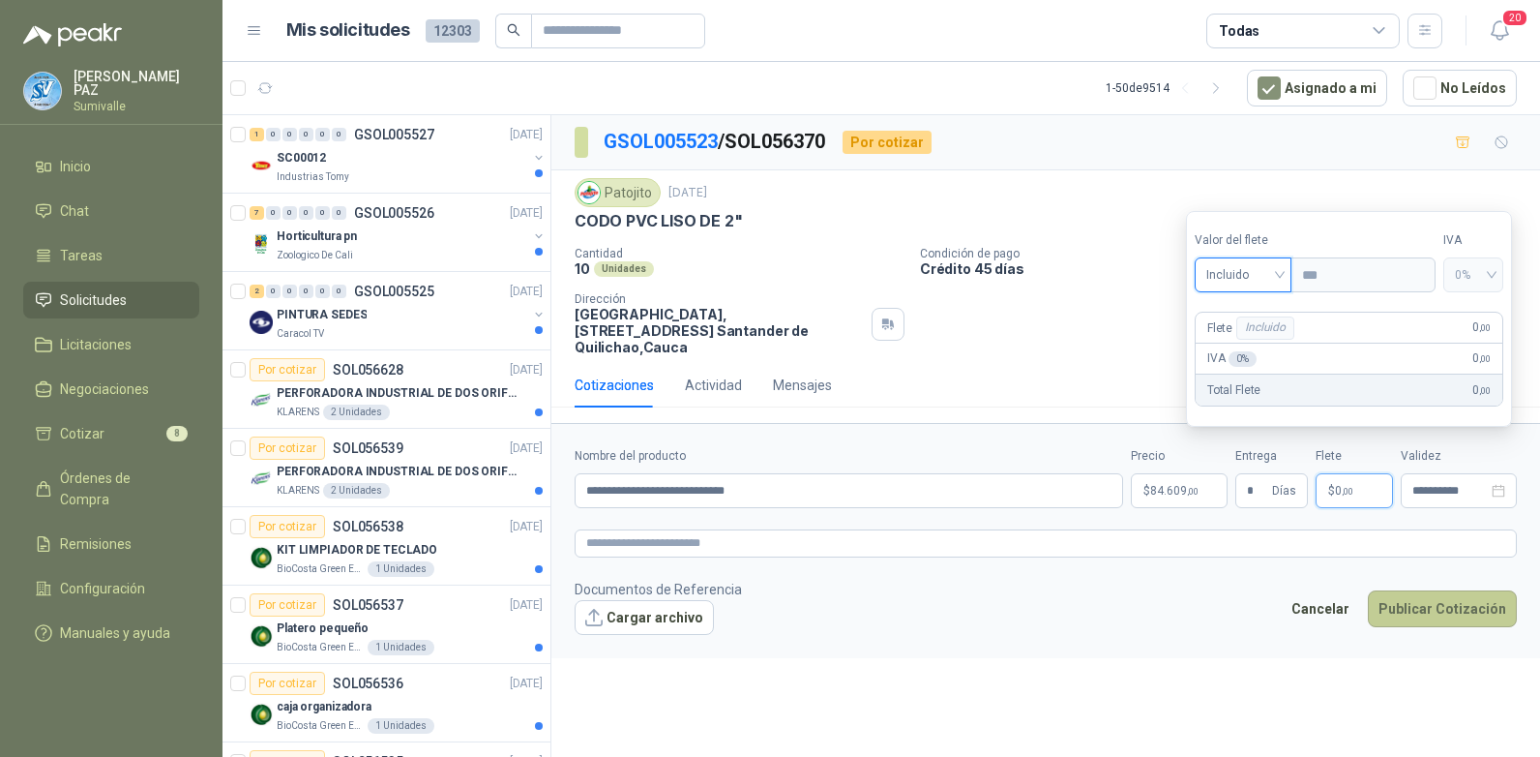
click at [1421, 590] on button "Publicar Cotización" at bounding box center [1442, 608] width 149 height 37
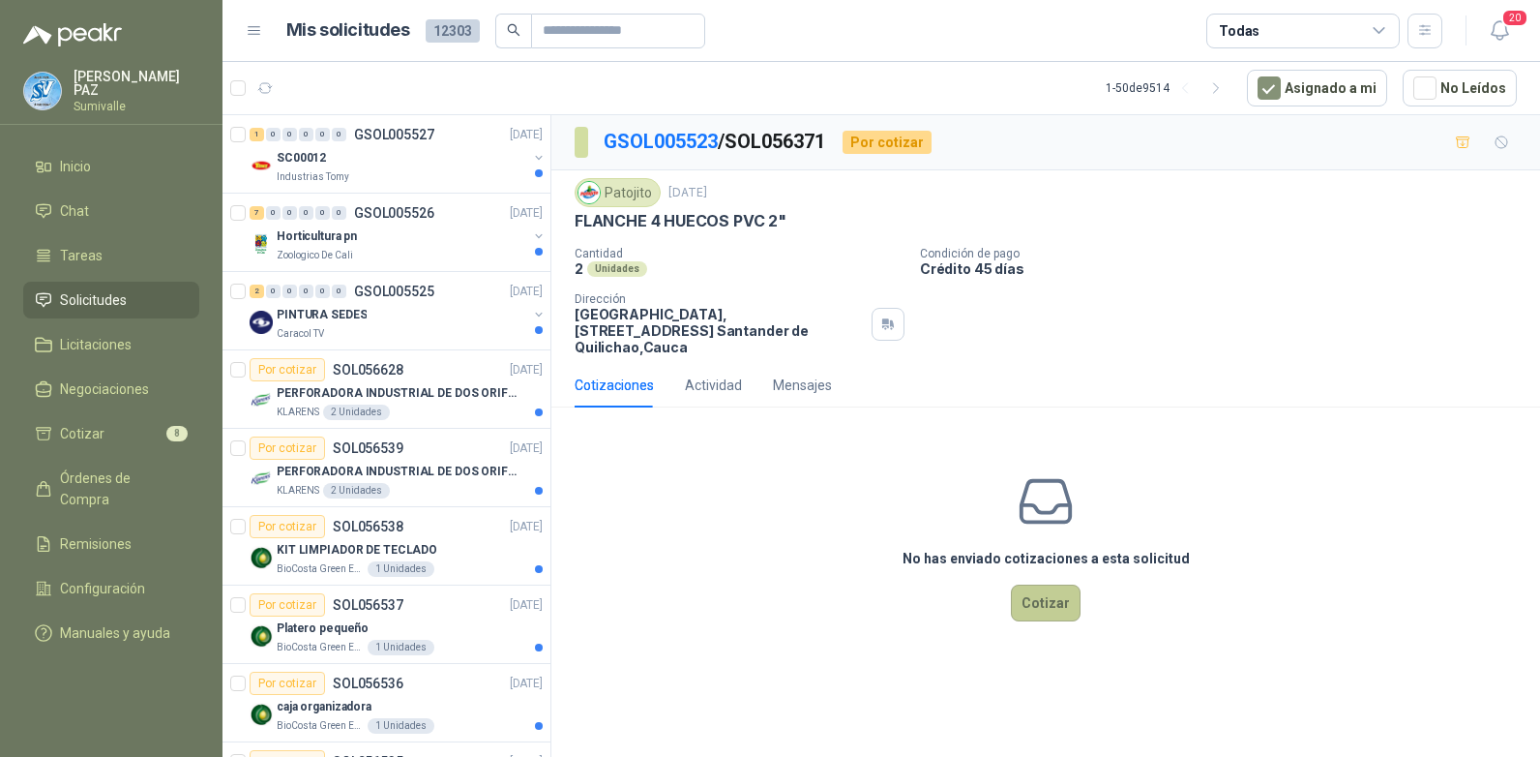
click at [1049, 589] on button "Cotizar" at bounding box center [1046, 602] width 70 height 37
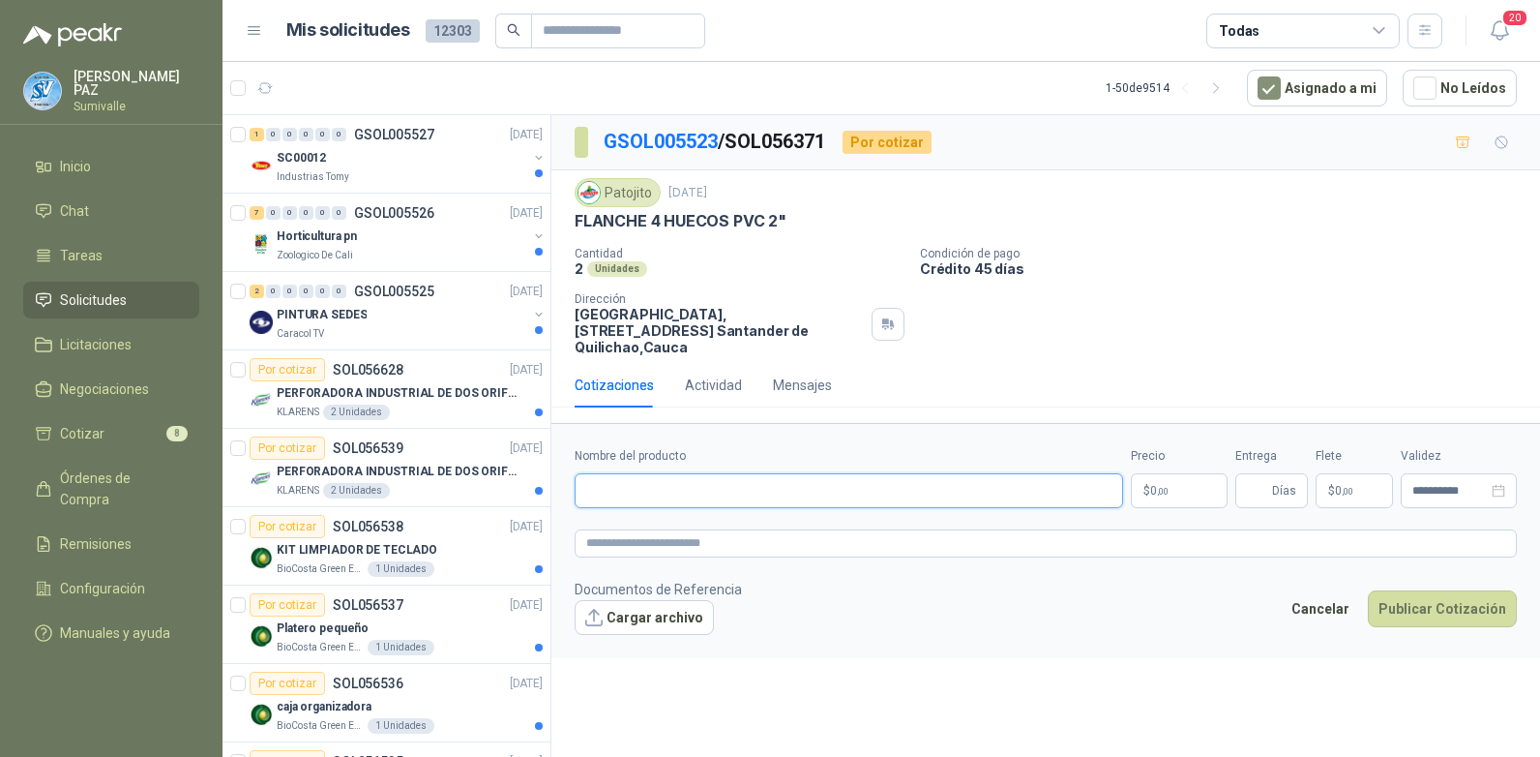
click at [817, 473] on input "Nombre del producto" at bounding box center [849, 490] width 549 height 35
paste input "**********"
type input "**********"
click at [1171, 473] on p "$ 0 ,00" at bounding box center [1179, 490] width 97 height 35
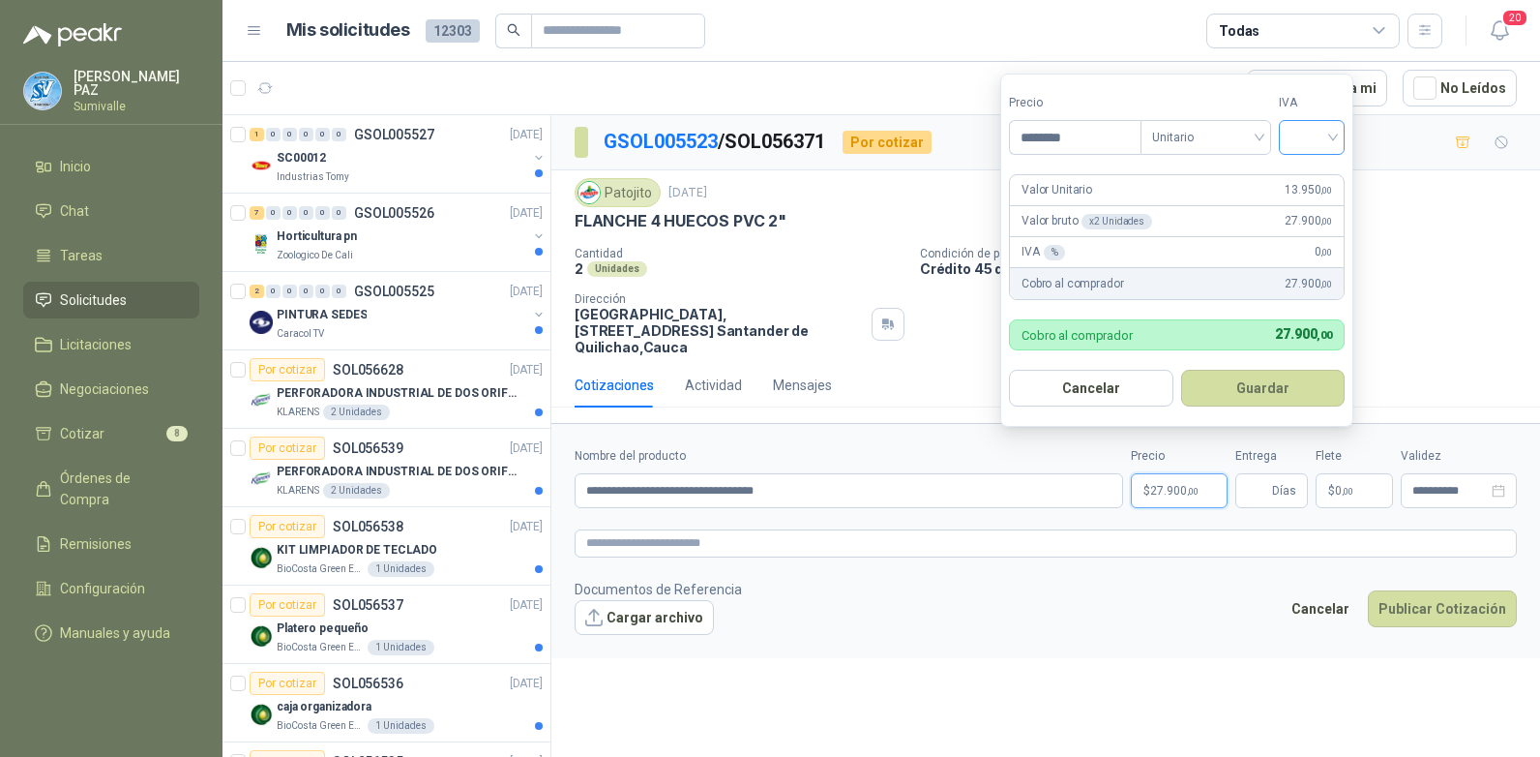
type input "********"
click at [1303, 133] on input "search" at bounding box center [1312, 135] width 43 height 29
click at [1307, 168] on div "19%" at bounding box center [1316, 176] width 36 height 21
click at [1264, 394] on button "Guardar" at bounding box center [1266, 388] width 166 height 37
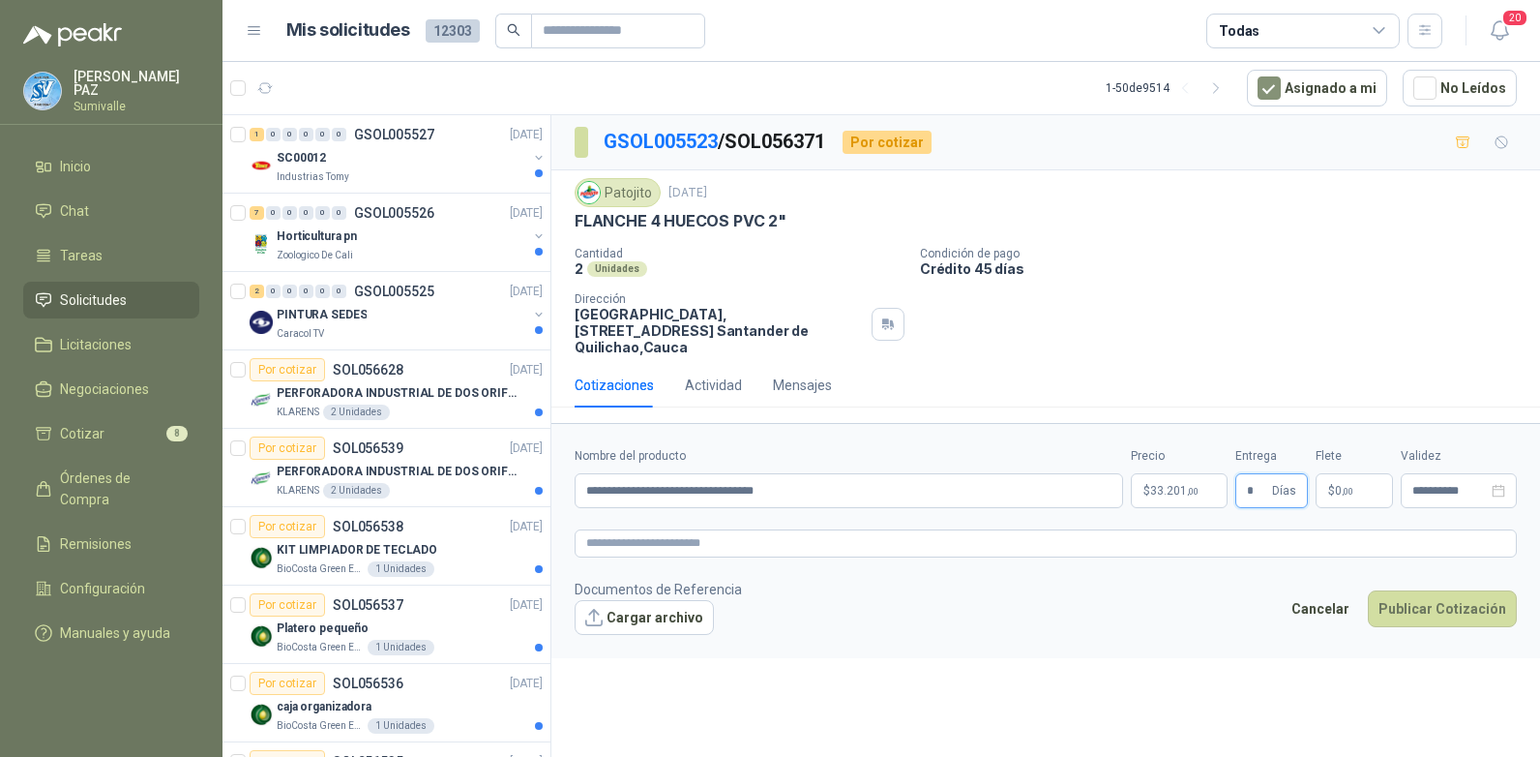
type input "*"
click at [1349, 486] on span ",00" at bounding box center [1348, 491] width 12 height 11
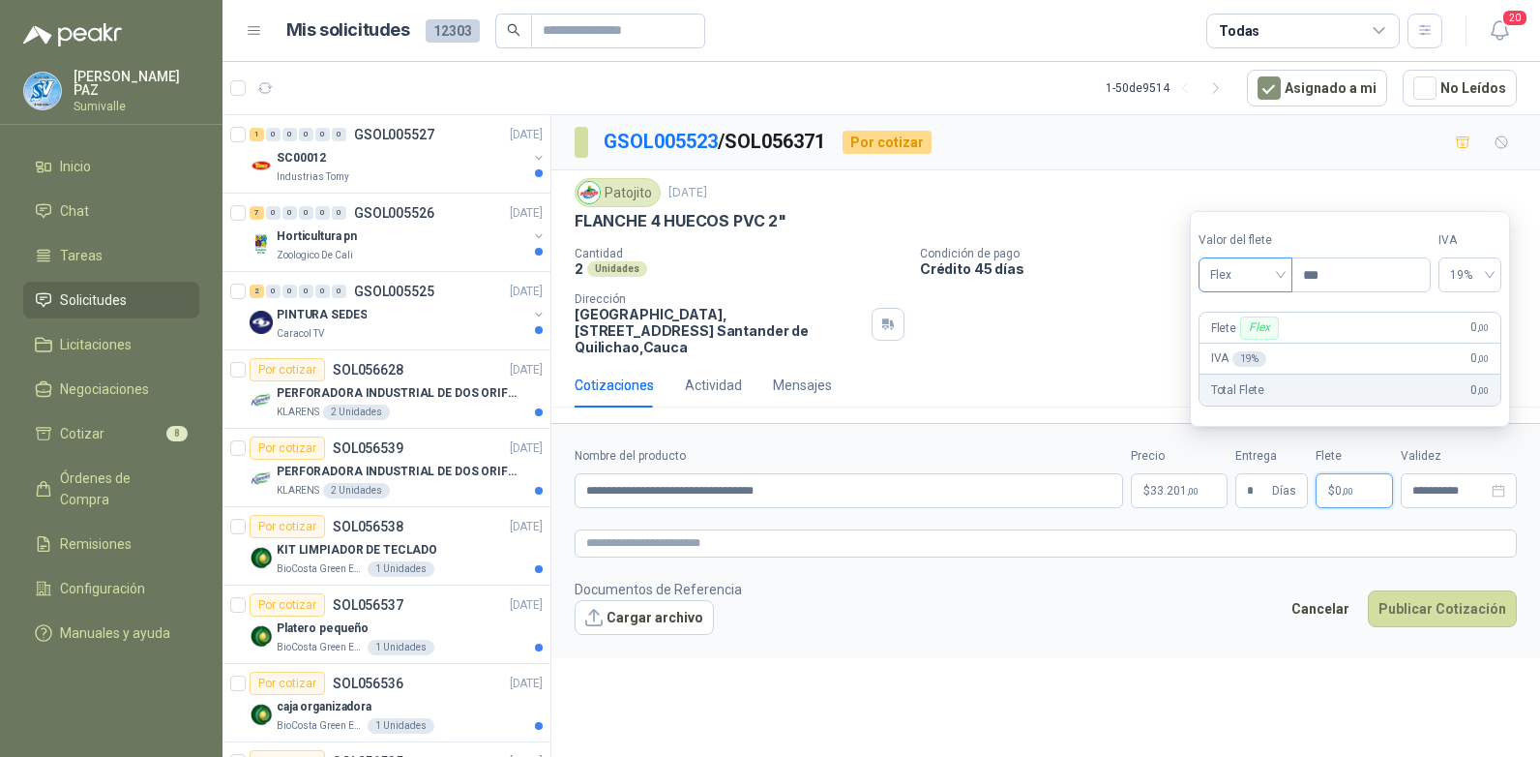
click at [1261, 264] on span "Flex" at bounding box center [1245, 274] width 71 height 29
click at [1241, 346] on div "Incluido" at bounding box center [1247, 346] width 67 height 21
click at [1439, 590] on button "Publicar Cotización" at bounding box center [1442, 608] width 149 height 37
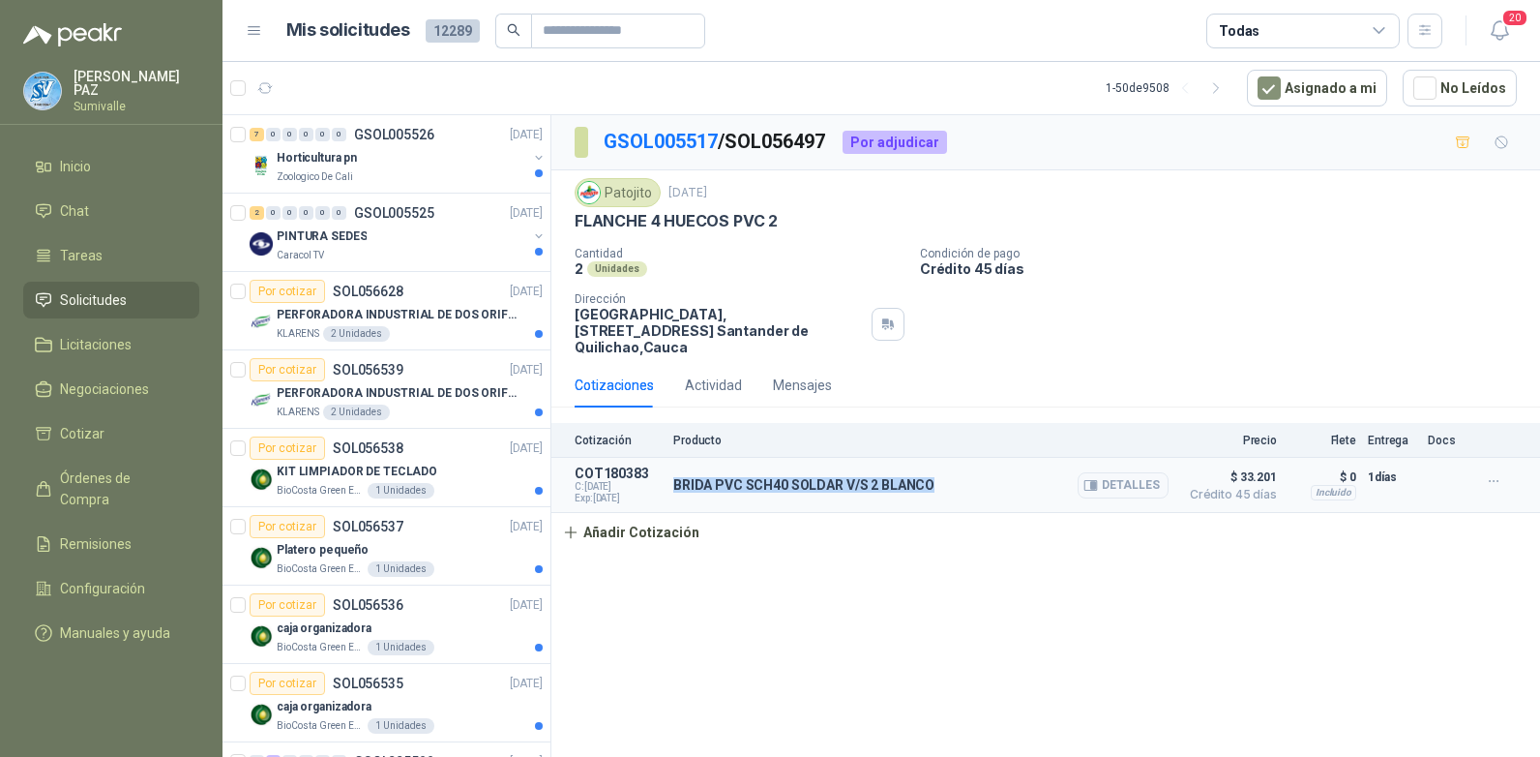
drag, startPoint x: 671, startPoint y: 472, endPoint x: 941, endPoint y: 458, distance: 270.3
click at [941, 458] on article "COT180383 C: [DATE] Exp: [DATE] BRIDA PVC SCH40 SOLDAR V/S 2 BLANCO Detalles $ …" at bounding box center [1045, 485] width 989 height 55
copy p "BRIDA PVC SCH40 SOLDAR V/S 2 BLANCO"
click at [1096, 482] on icon "button" at bounding box center [1093, 486] width 5 height 8
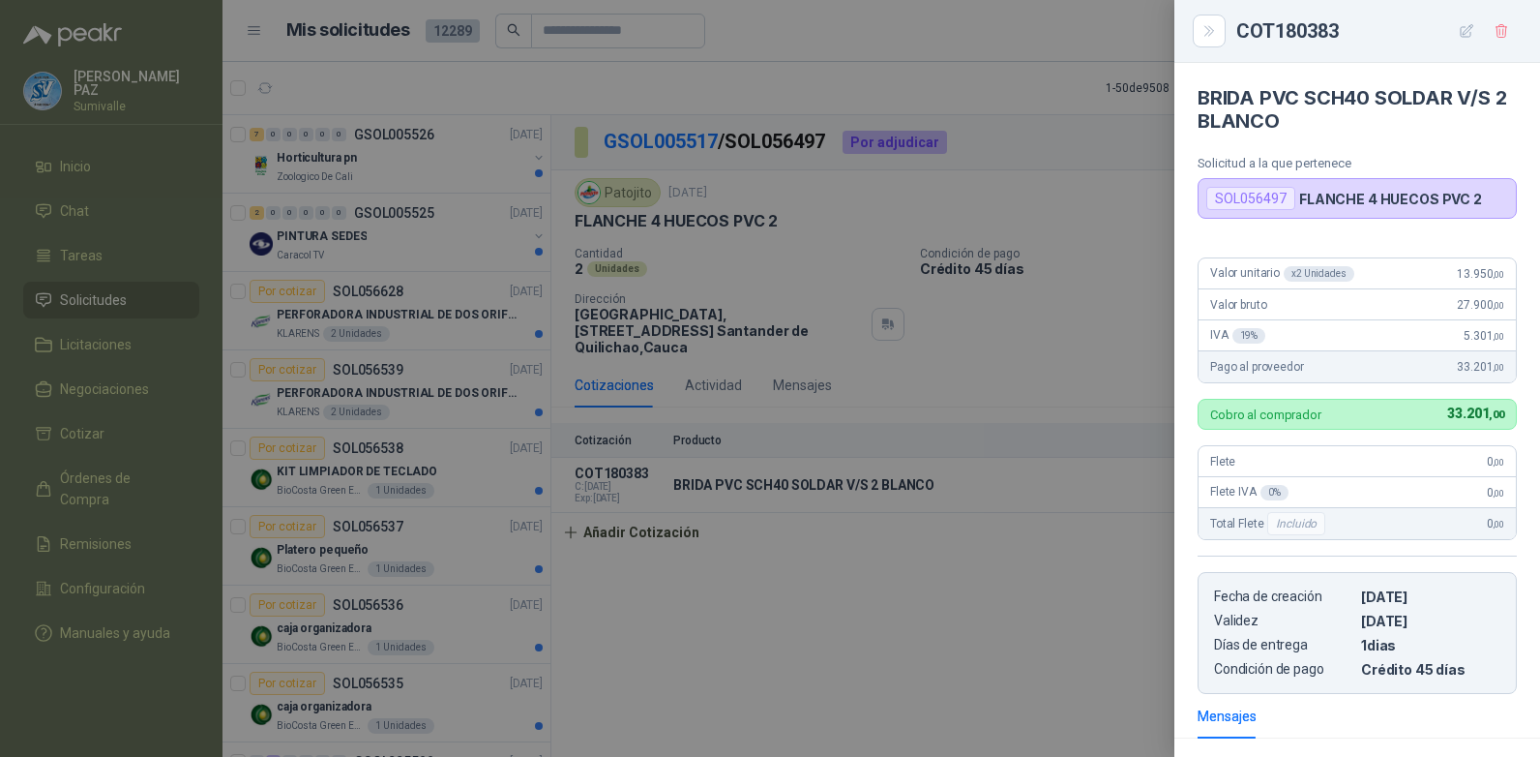
click at [1102, 518] on div at bounding box center [770, 378] width 1540 height 757
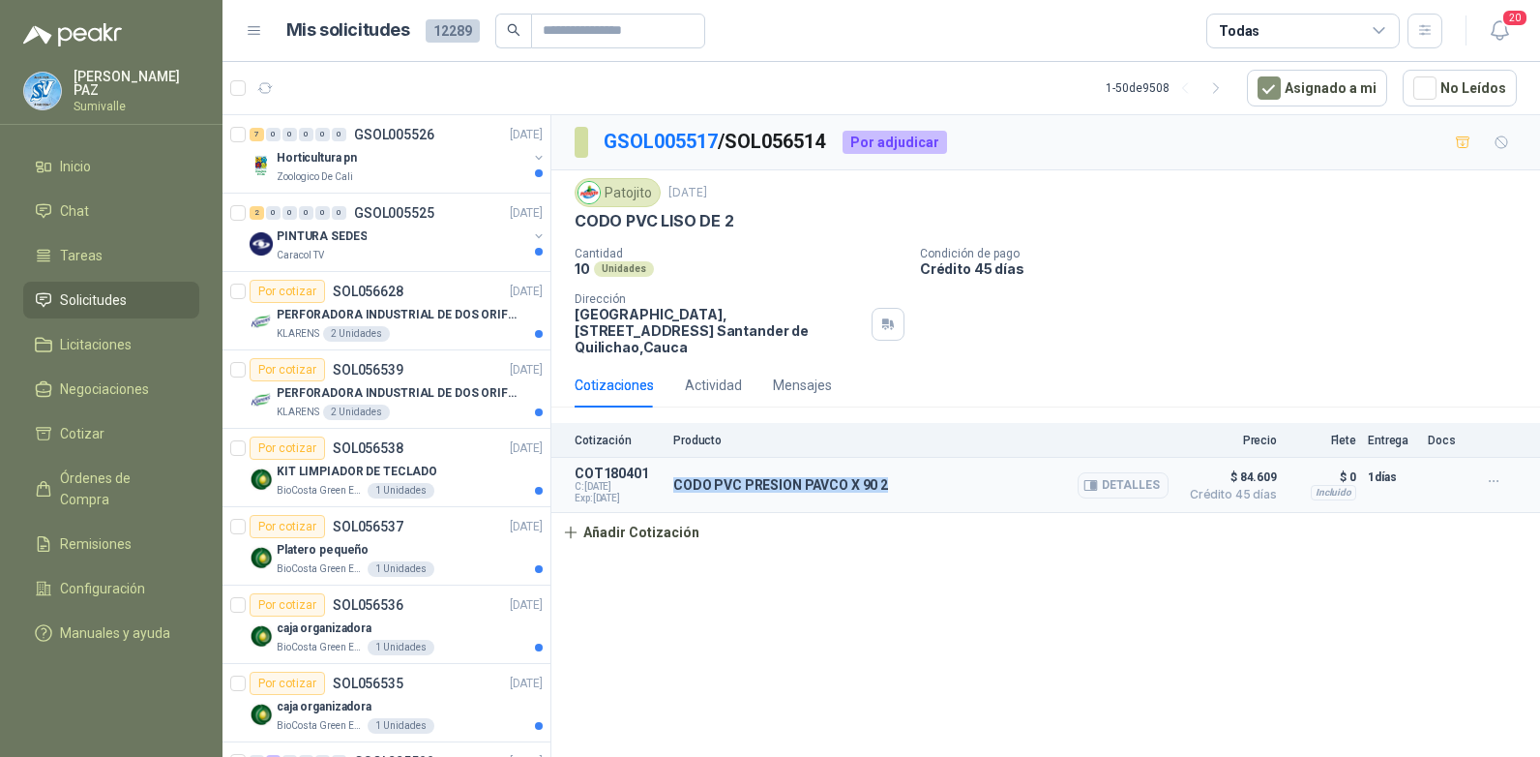
drag, startPoint x: 676, startPoint y: 469, endPoint x: 894, endPoint y: 461, distance: 217.9
click at [894, 465] on div "CODO PVC PRESION PAVCO X 90 2 Detalles" at bounding box center [920, 484] width 495 height 39
copy p "CODO PVC PRESION PAVCO X 90 2"
click at [1096, 482] on icon "button" at bounding box center [1093, 486] width 5 height 8
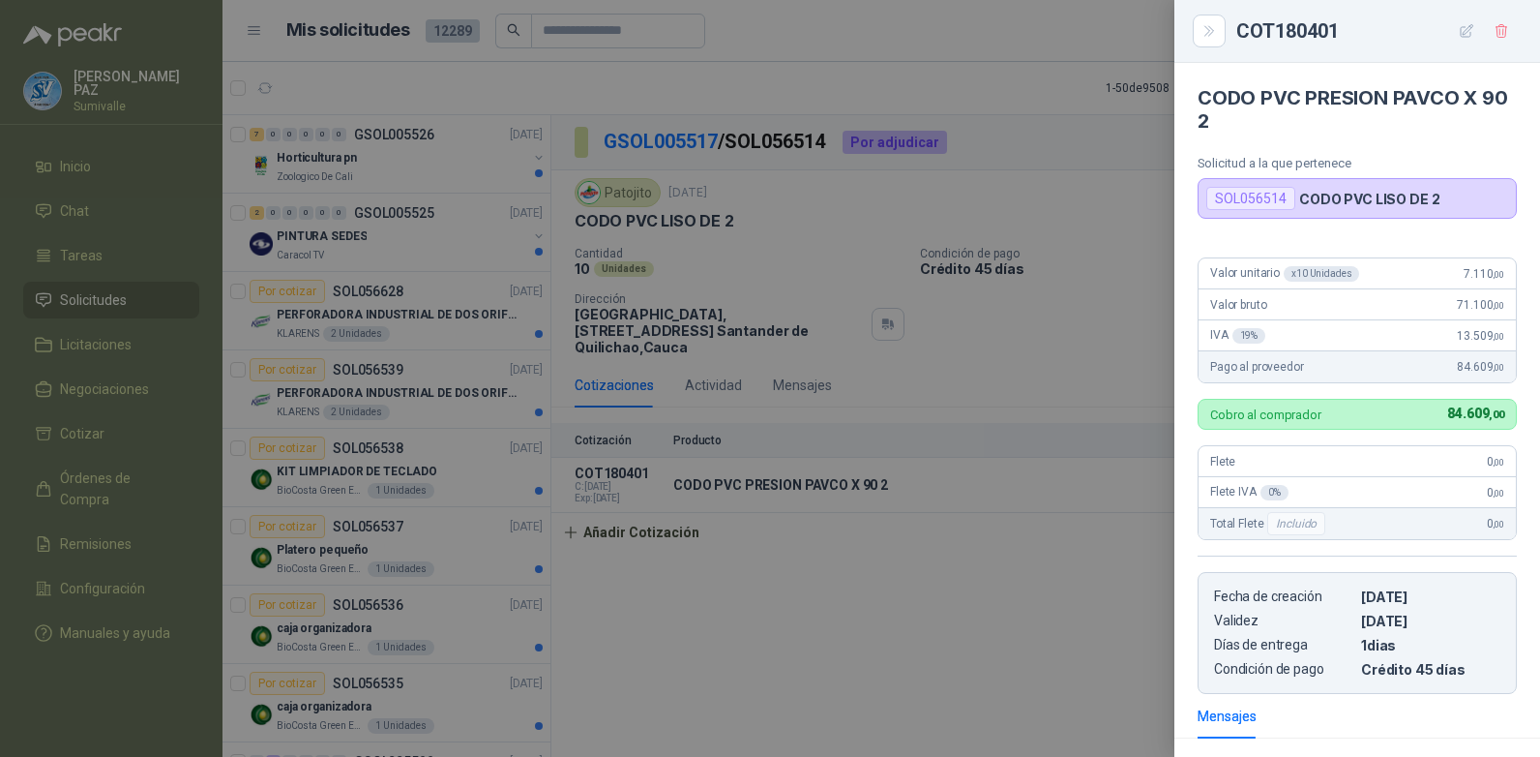
click at [1133, 152] on div at bounding box center [770, 378] width 1540 height 757
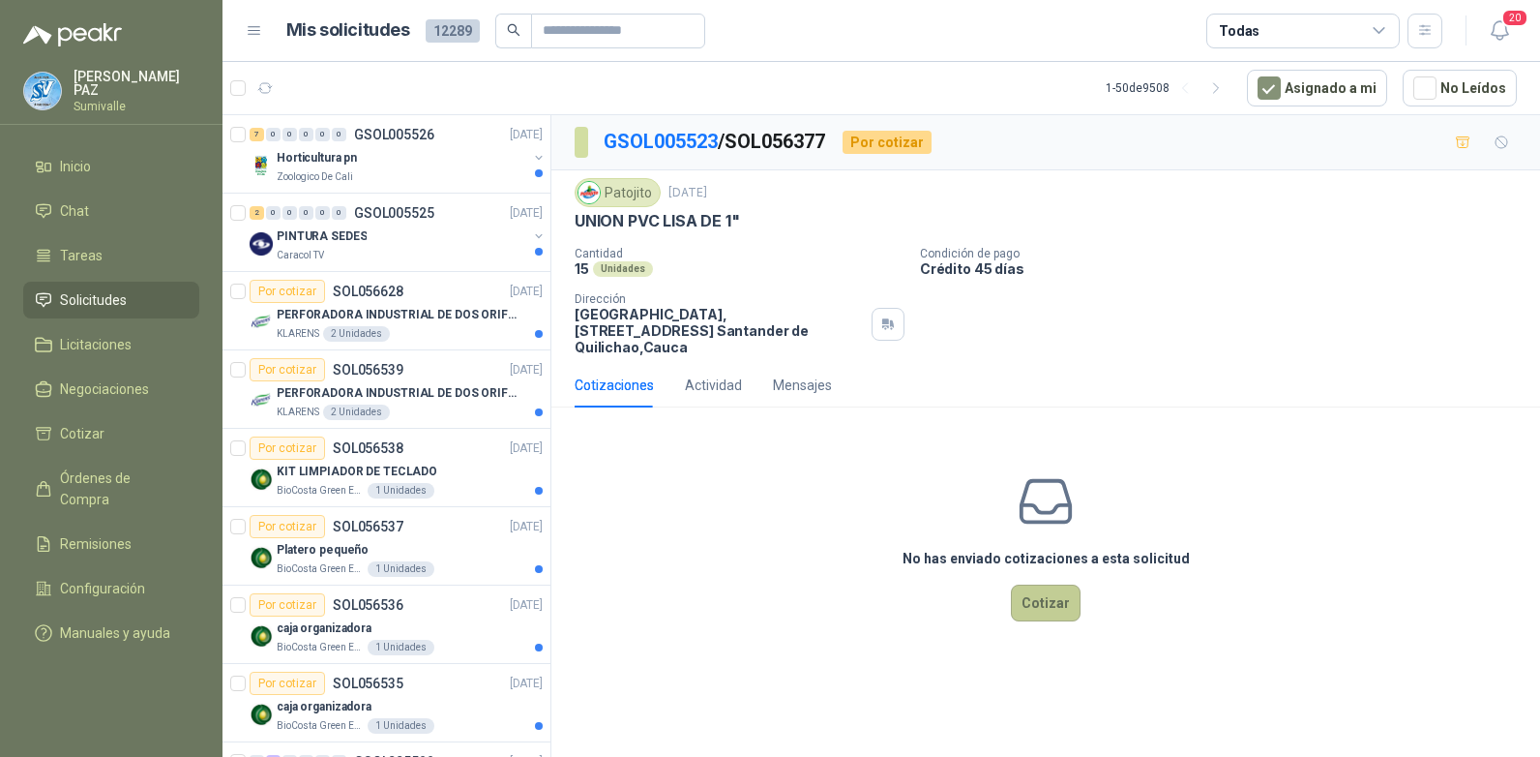
click at [1026, 590] on button "Cotizar" at bounding box center [1046, 602] width 70 height 37
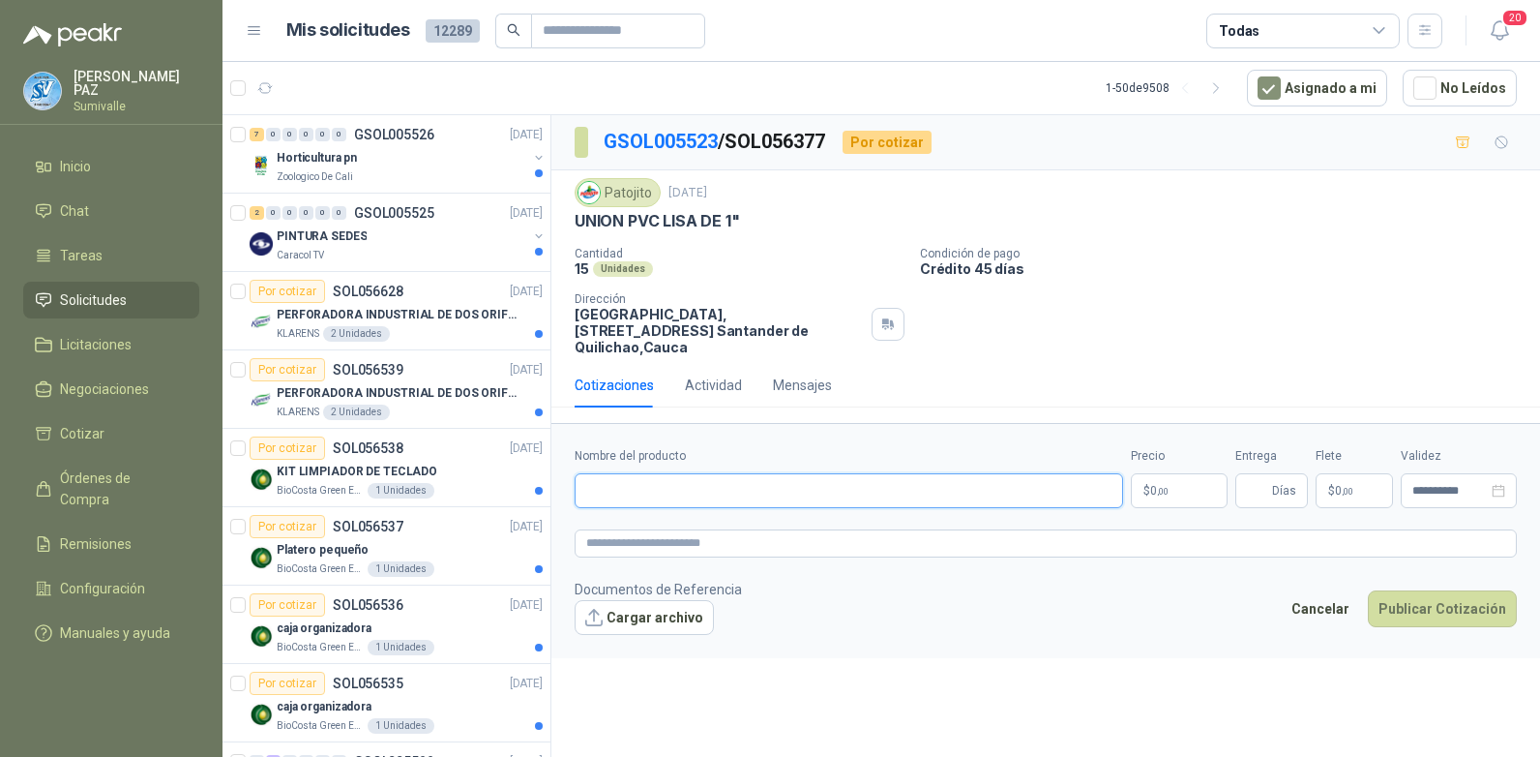
click at [722, 473] on input "Nombre del producto" at bounding box center [849, 490] width 549 height 35
paste input "**********"
type input "**********"
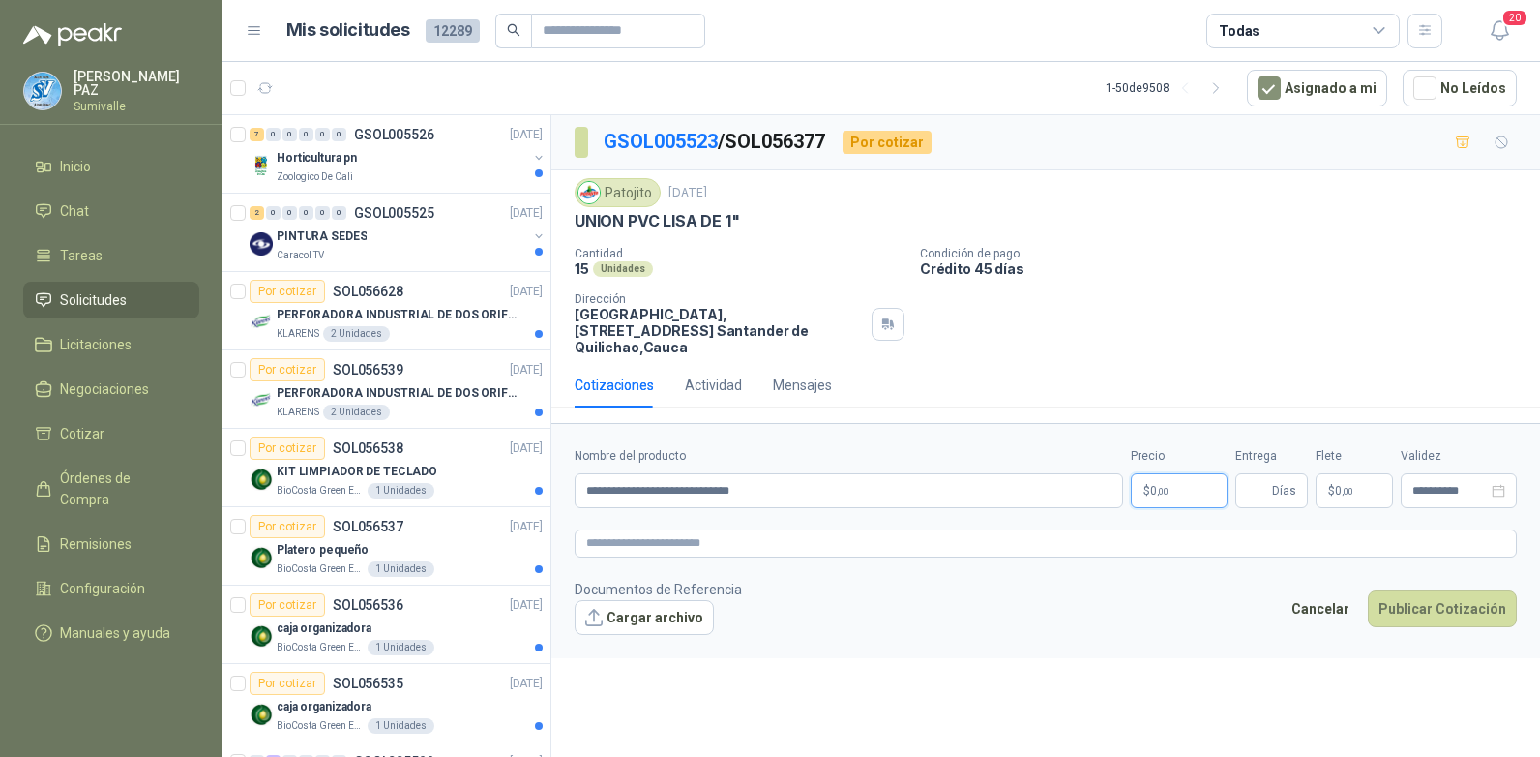
click at [1180, 474] on p "$ 0 ,00" at bounding box center [1179, 490] width 97 height 35
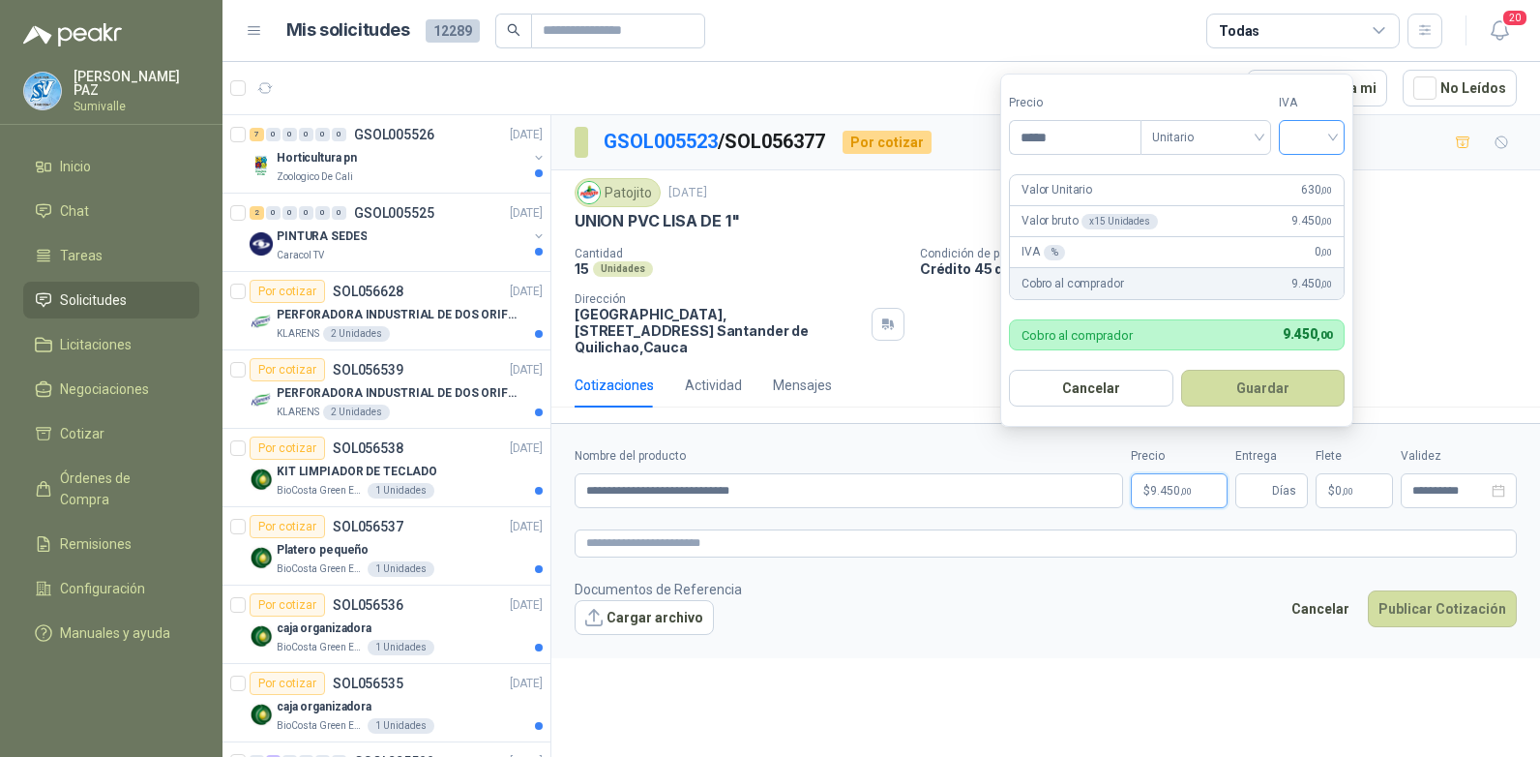
type input "*****"
click at [1326, 133] on input "search" at bounding box center [1312, 135] width 43 height 29
click at [1326, 170] on div "19%" at bounding box center [1316, 176] width 36 height 21
click at [1298, 379] on button "Guardar" at bounding box center [1266, 388] width 166 height 37
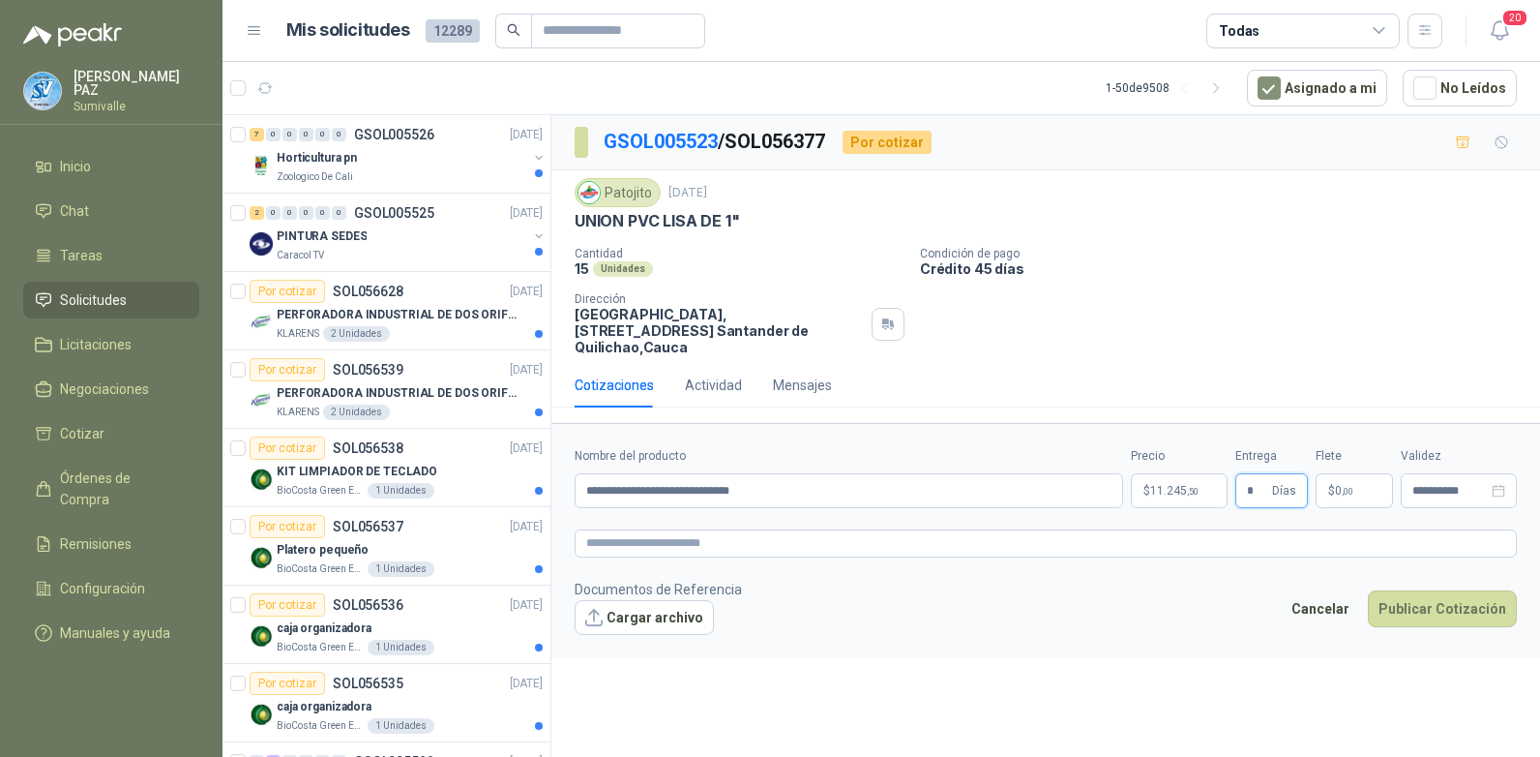
type input "*"
click at [1331, 473] on p "$ 0 ,00" at bounding box center [1354, 490] width 77 height 35
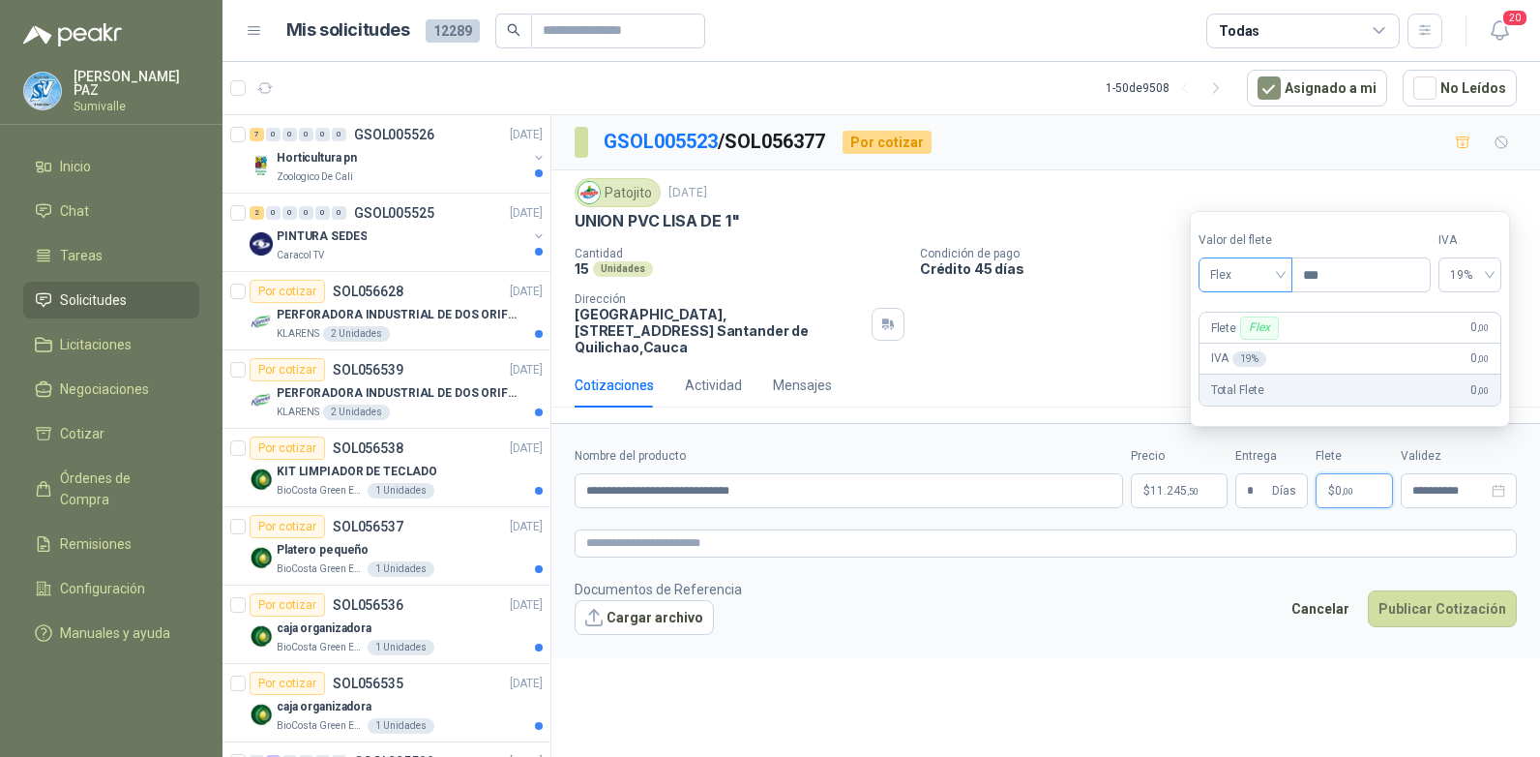
click at [1232, 272] on span "Flex" at bounding box center [1245, 274] width 71 height 29
click at [1238, 340] on div "Incluido" at bounding box center [1247, 346] width 67 height 21
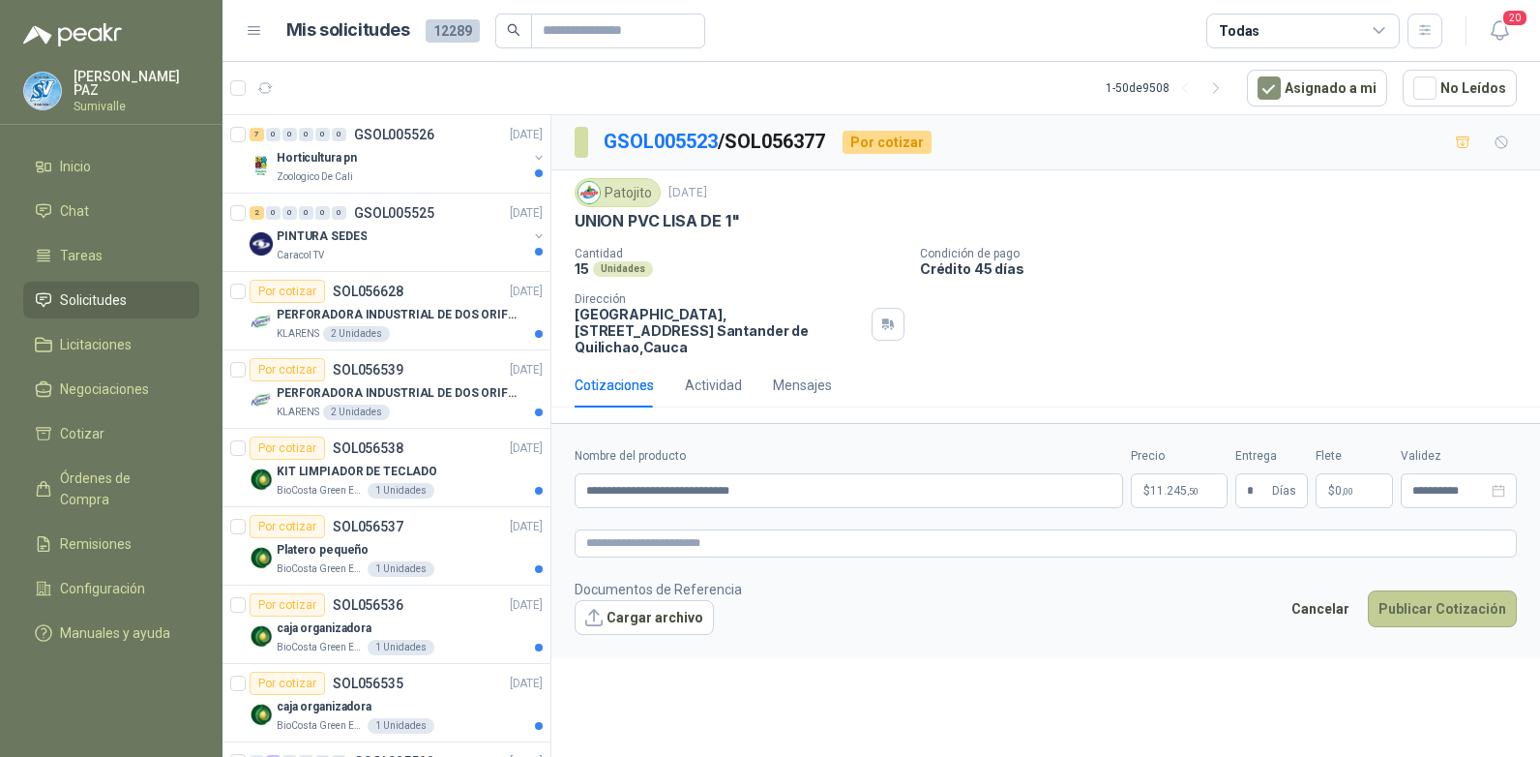
click at [1429, 590] on button "Publicar Cotización" at bounding box center [1442, 608] width 149 height 37
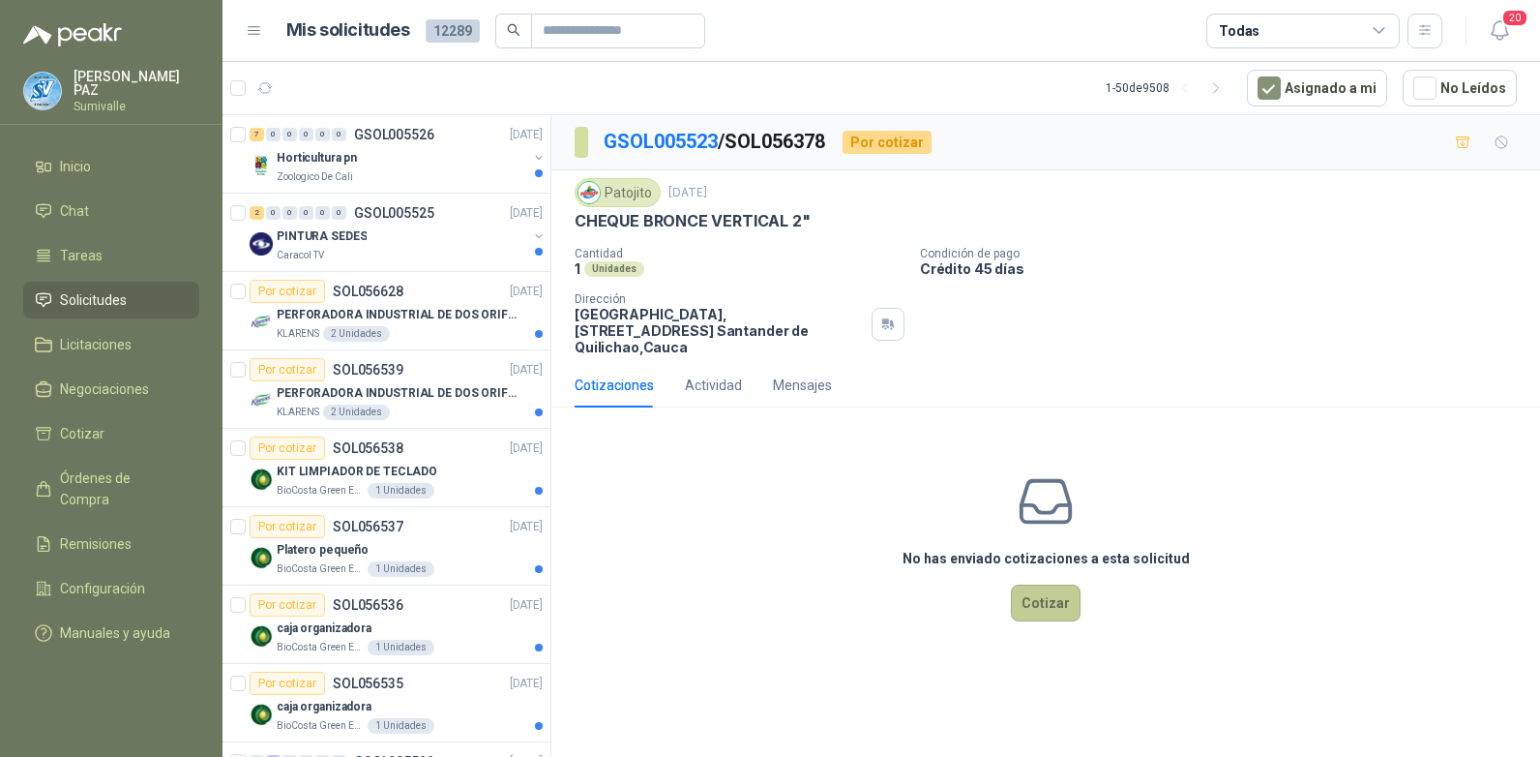
click at [1044, 584] on button "Cotizar" at bounding box center [1046, 602] width 70 height 37
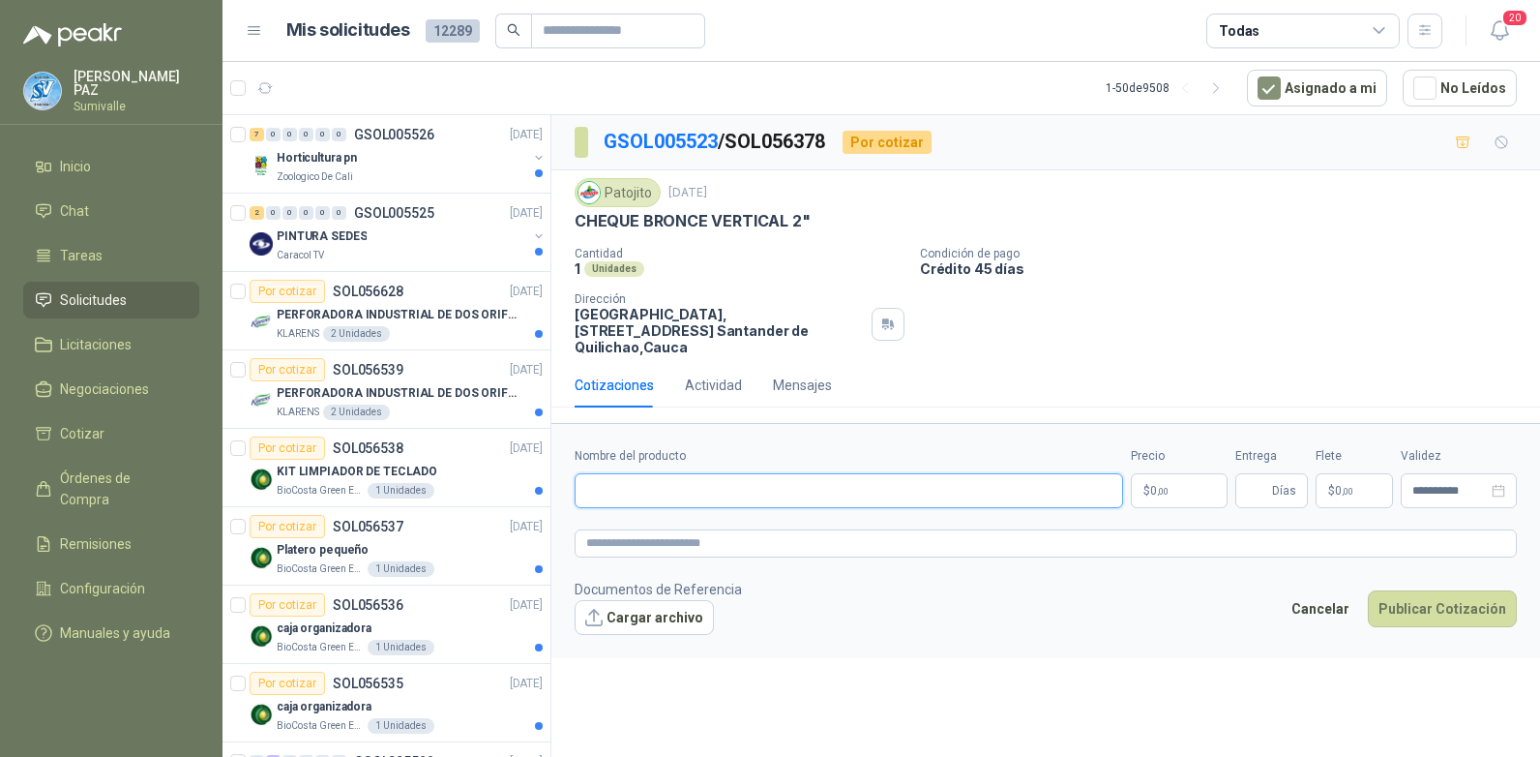
click at [756, 477] on input "Nombre del producto" at bounding box center [849, 490] width 549 height 35
paste input "**********"
type input "**********"
click at [1155, 485] on span "0 ,00" at bounding box center [1159, 491] width 18 height 12
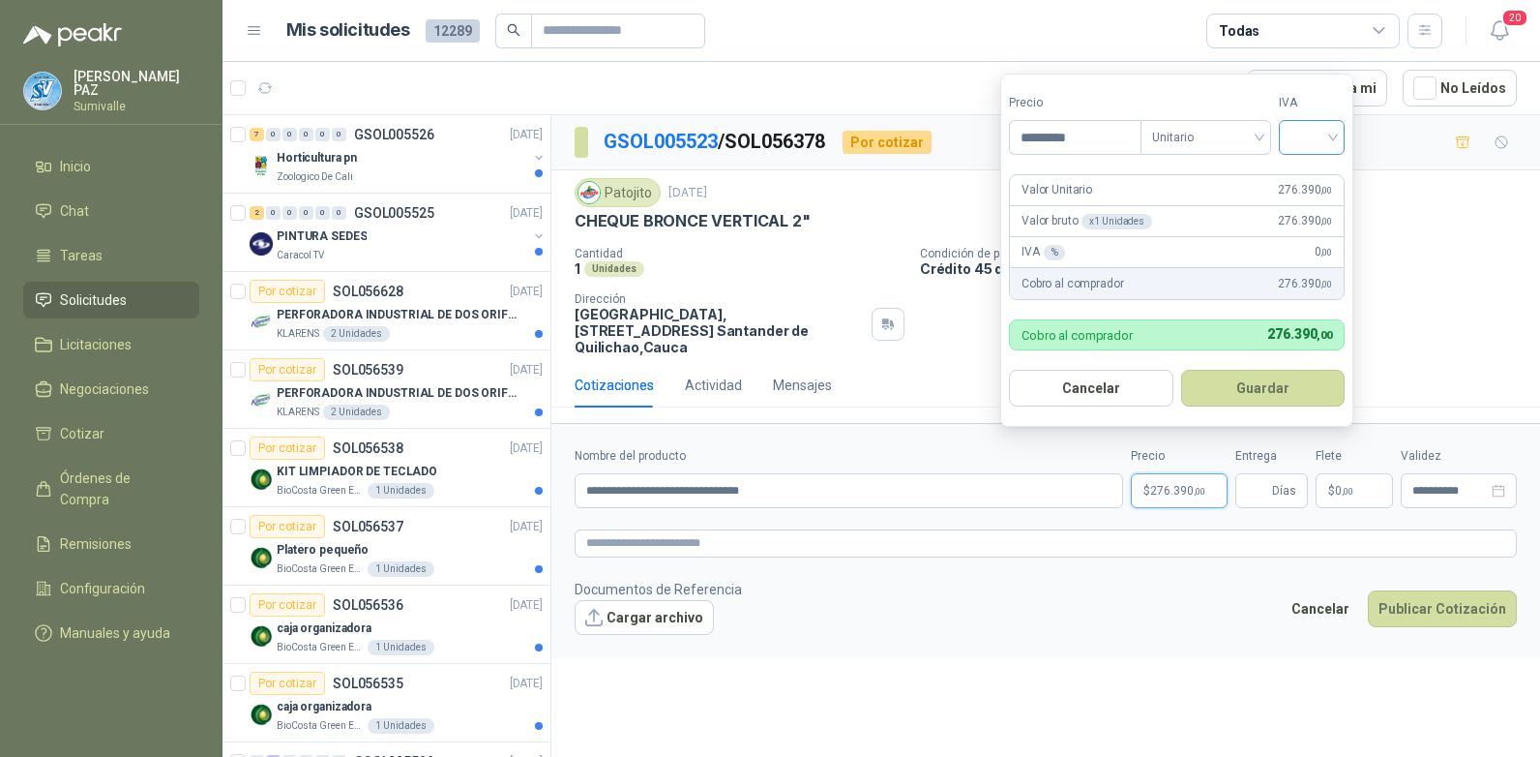
type input "*********"
click at [1303, 138] on input "search" at bounding box center [1312, 135] width 43 height 29
drag, startPoint x: 1299, startPoint y: 168, endPoint x: 1304, endPoint y: 178, distance: 10.8
click at [1300, 168] on div "19%" at bounding box center [1316, 176] width 36 height 21
click at [1273, 388] on button "Guardar" at bounding box center [1266, 388] width 166 height 37
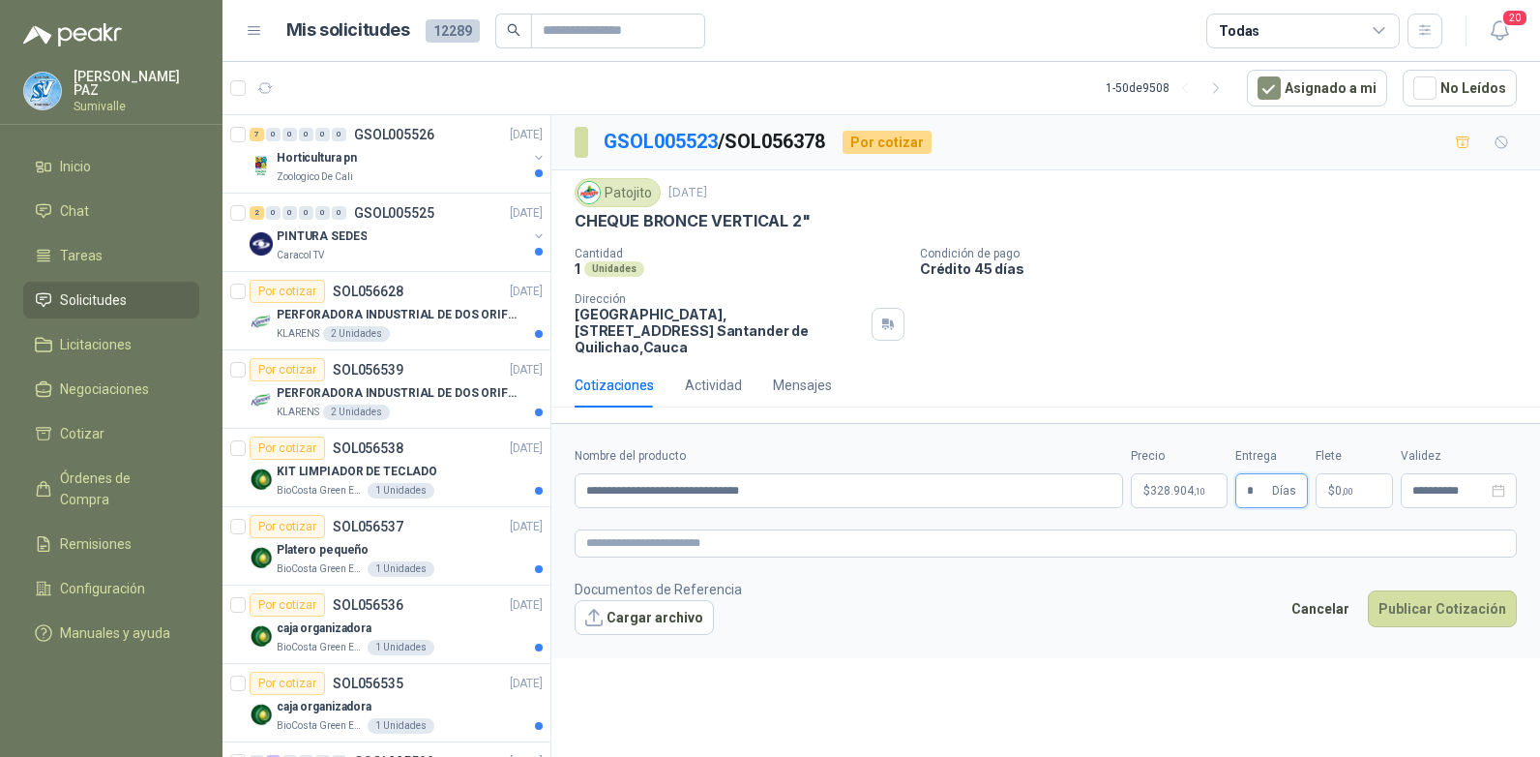
type input "*"
click at [1346, 486] on span ",00" at bounding box center [1348, 491] width 12 height 11
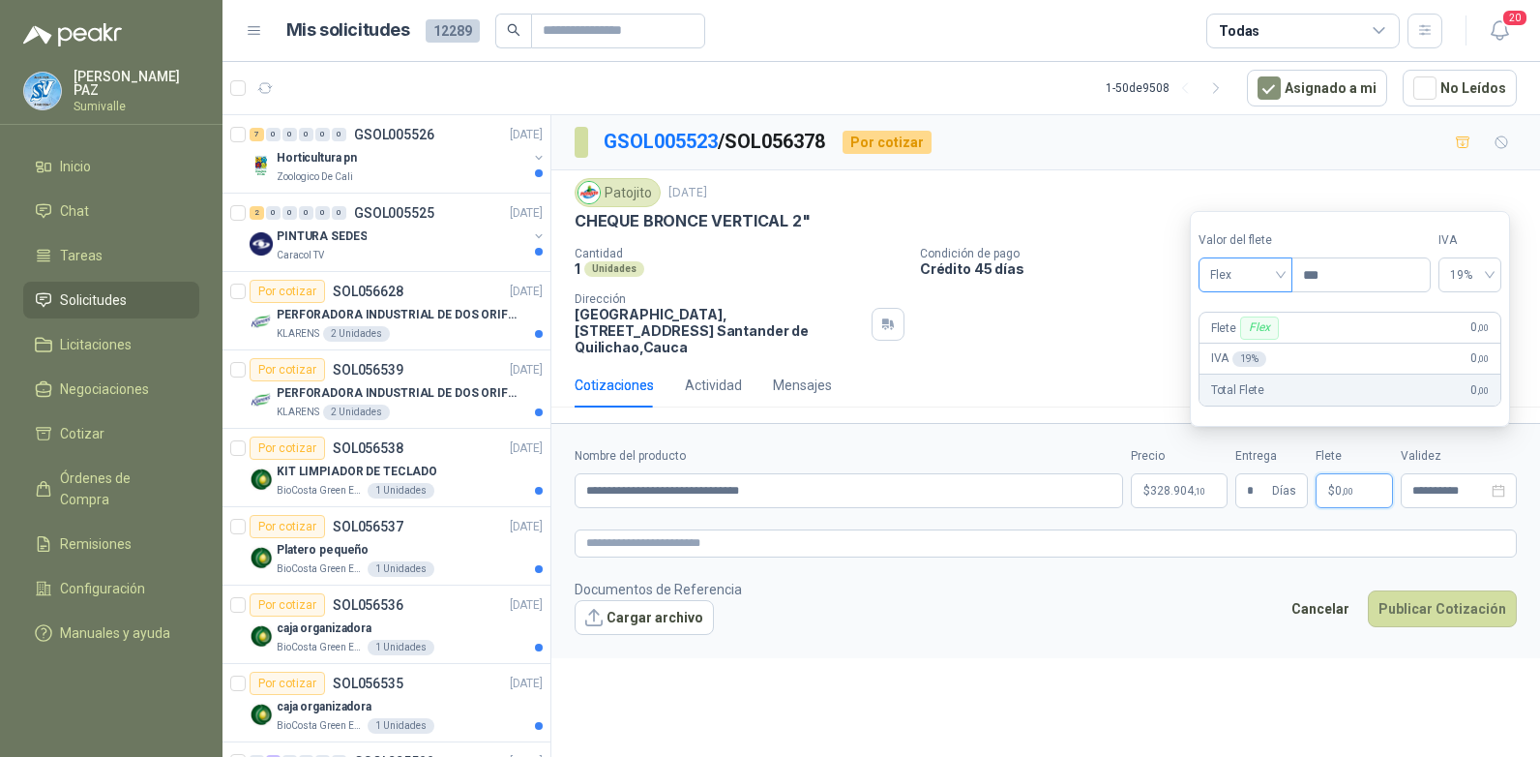
click at [1275, 276] on span "Flex" at bounding box center [1245, 274] width 71 height 29
click at [1244, 341] on div "Incluido" at bounding box center [1247, 346] width 67 height 21
click at [1430, 590] on button "Publicar Cotización" at bounding box center [1442, 608] width 149 height 37
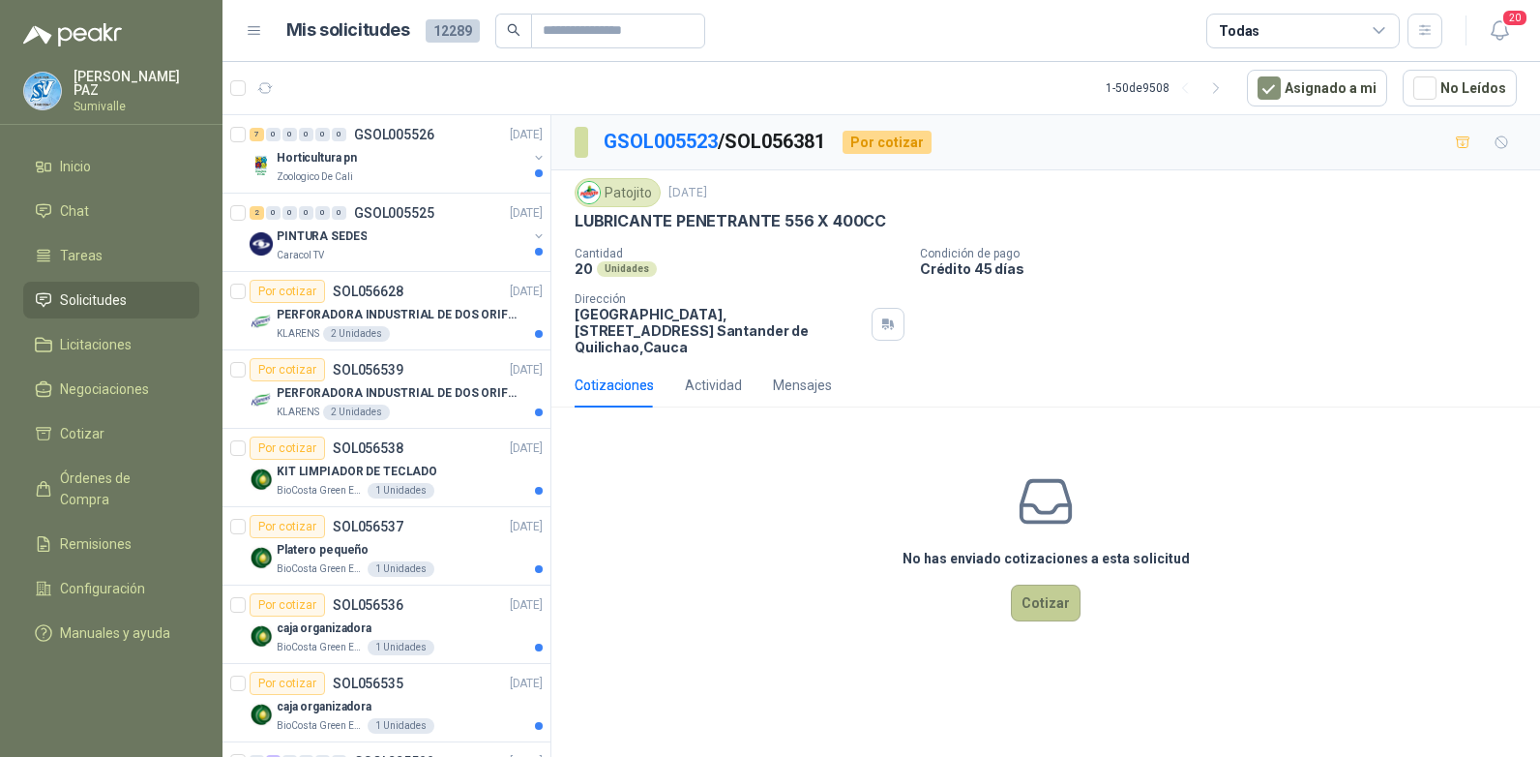
click at [1038, 584] on button "Cotizar" at bounding box center [1046, 602] width 70 height 37
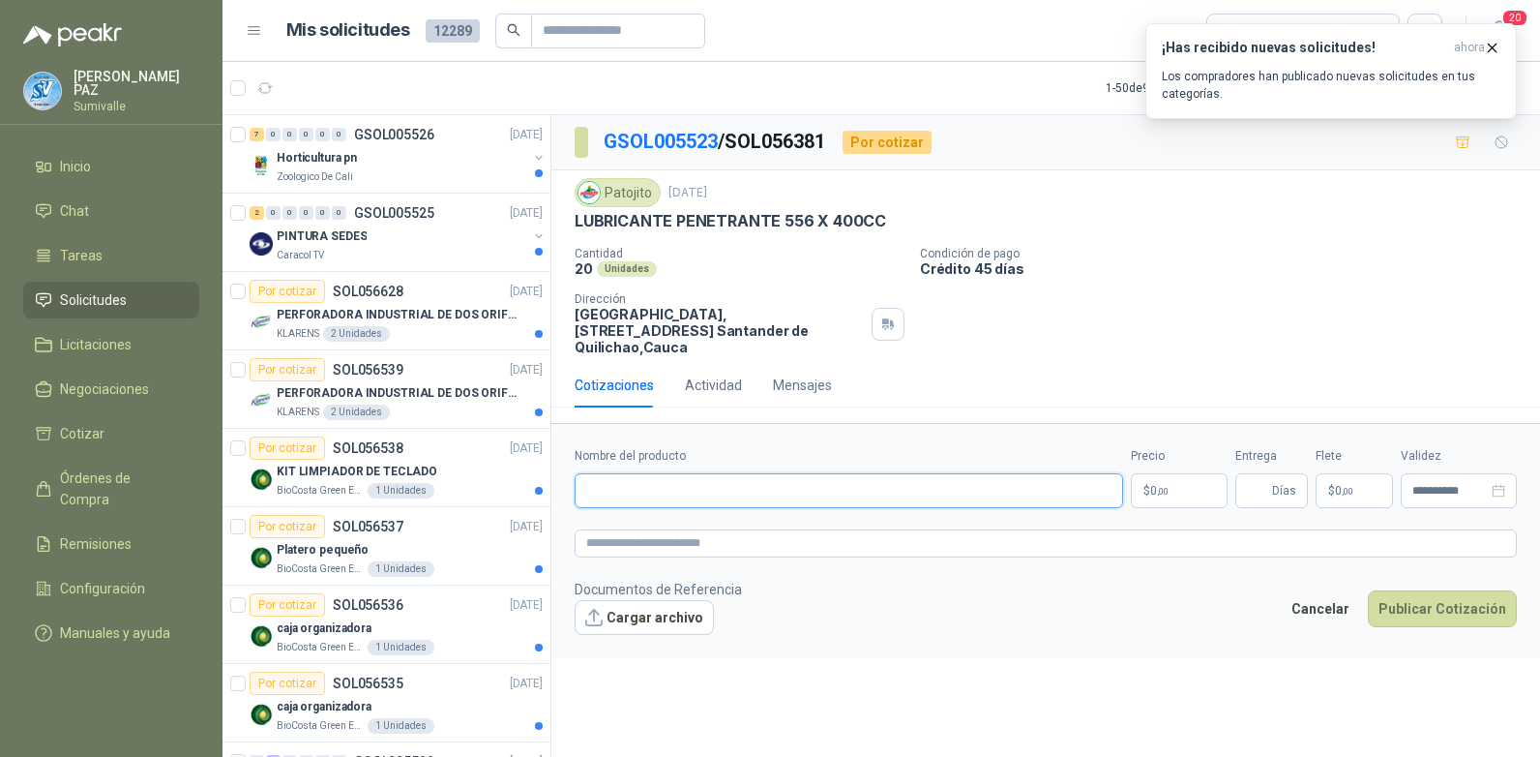
click at [764, 474] on input "Nombre del producto" at bounding box center [849, 490] width 549 height 35
paste input "**********"
type input "**********"
click at [1201, 474] on p "$ 0 ,00" at bounding box center [1179, 490] width 97 height 35
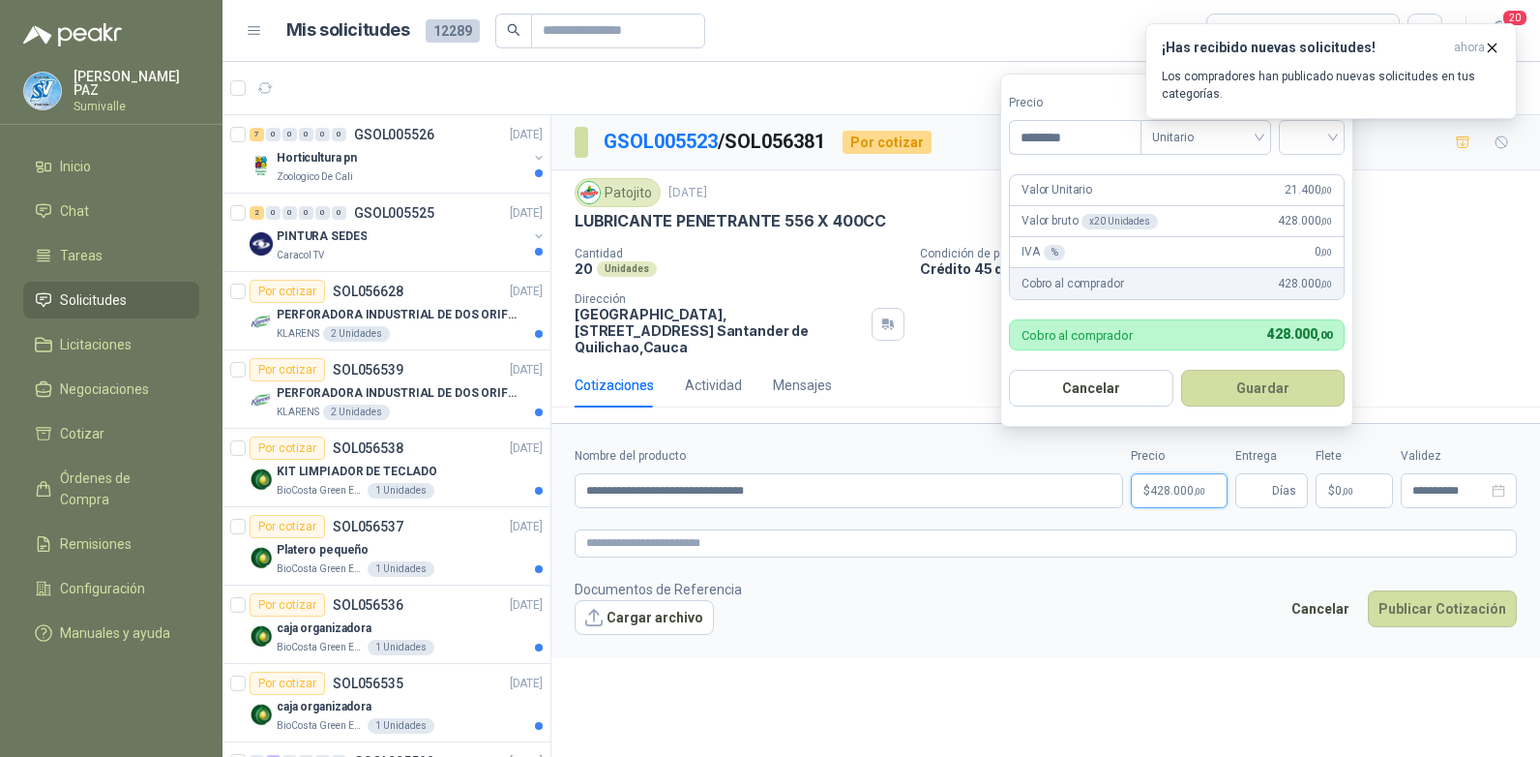
type input "********"
click at [1300, 119] on div "¡Has recibido nuevas solicitudes! ahora Los compradores han publicado nuevas so…" at bounding box center [1332, 71] width 372 height 96
click at [1160, 481] on p "$ 428.000 ,00" at bounding box center [1179, 490] width 97 height 35
click at [1305, 119] on div "¡Has recibido nuevas solicitudes! ahora Los compradores han publicado nuevas so…" at bounding box center [1332, 71] width 372 height 96
click at [1187, 485] on p "$ 428.000 ,00" at bounding box center [1179, 490] width 97 height 35
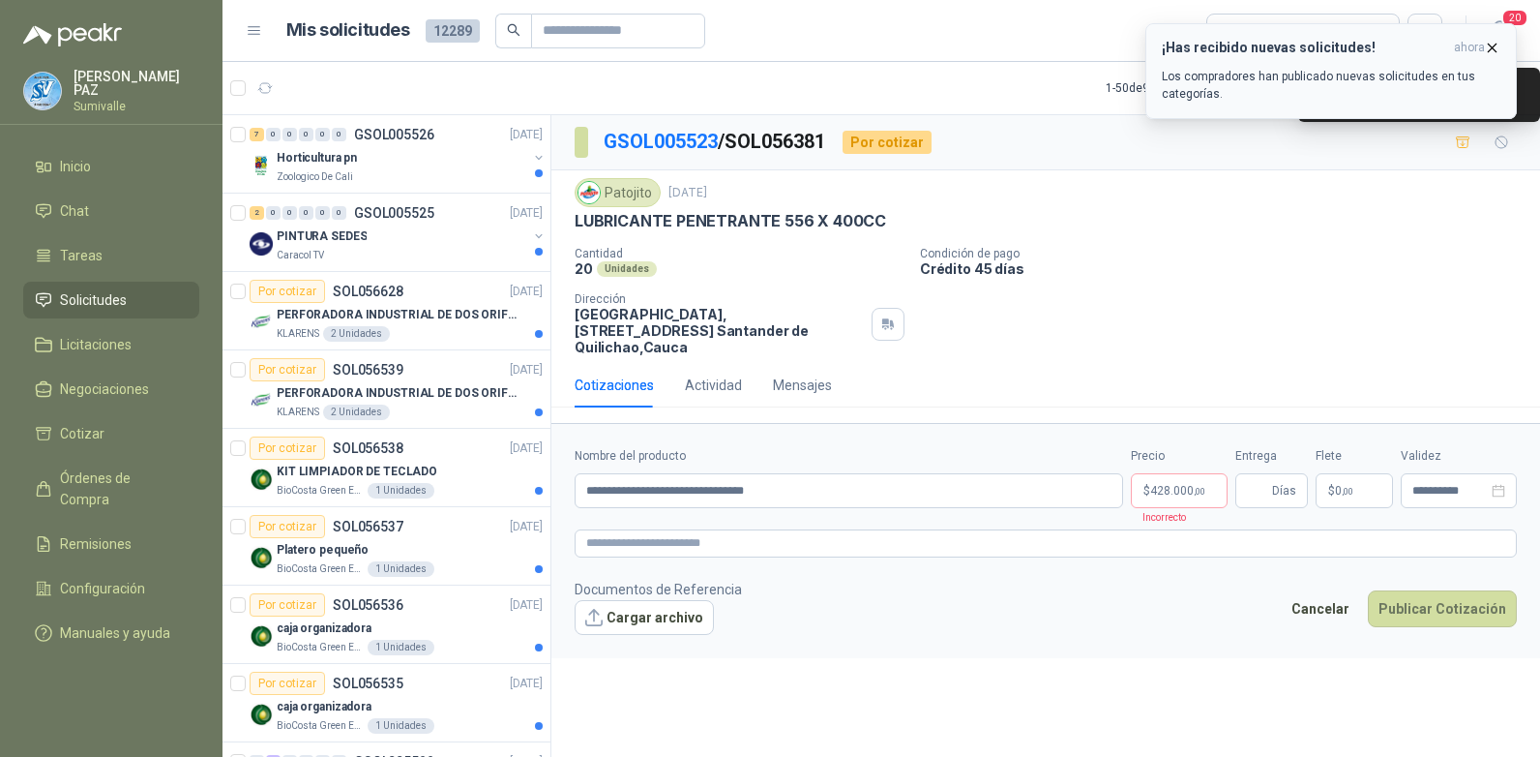
click at [1486, 45] on icon "button" at bounding box center [1492, 48] width 16 height 16
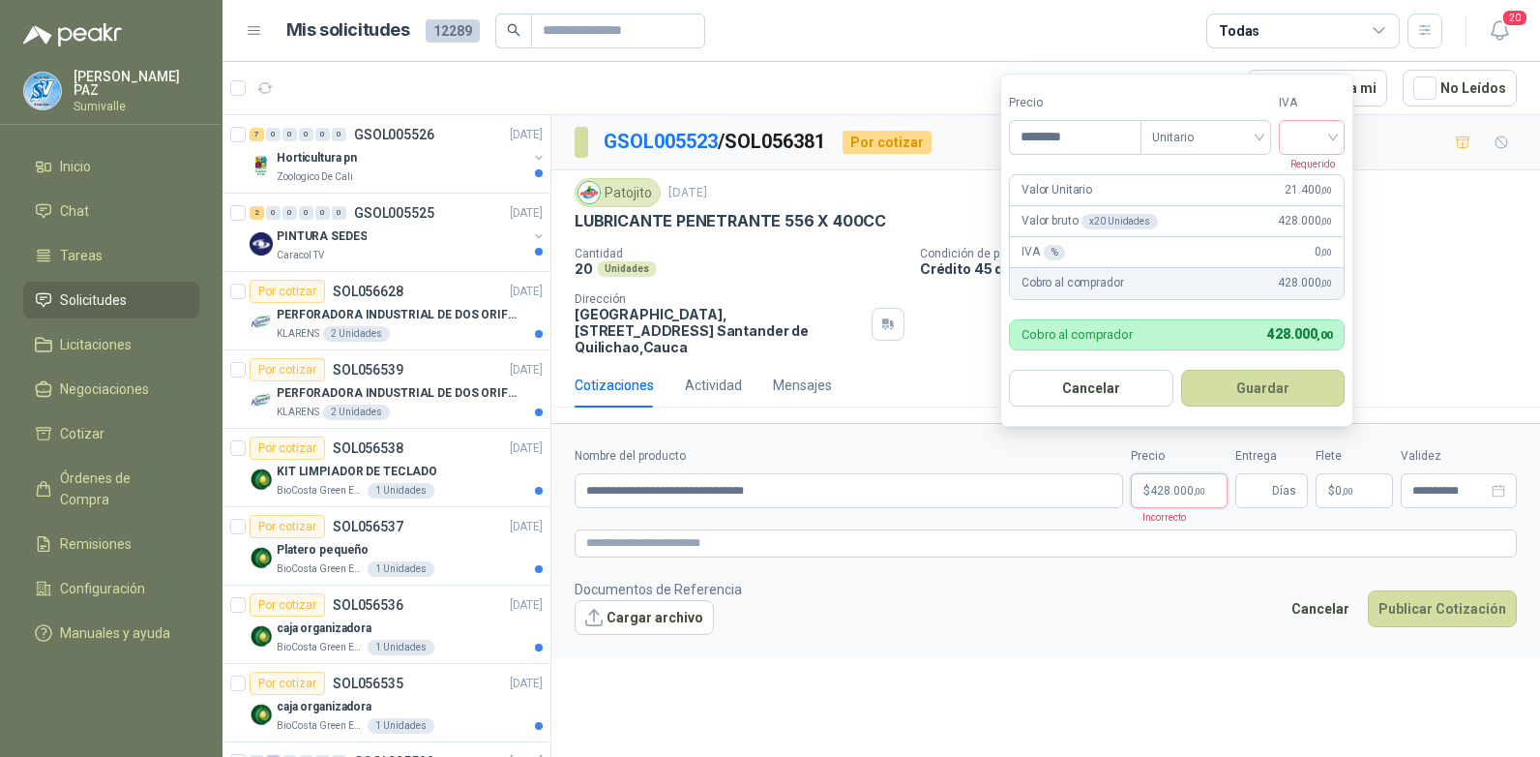
click at [1202, 473] on p "$ 428.000 ,00" at bounding box center [1179, 490] width 97 height 35
click at [1313, 136] on input "search" at bounding box center [1312, 135] width 43 height 29
click at [1333, 134] on input "search" at bounding box center [1312, 135] width 43 height 29
click at [1328, 143] on input "search" at bounding box center [1312, 135] width 43 height 29
click at [1317, 171] on div "19%" at bounding box center [1316, 176] width 36 height 21
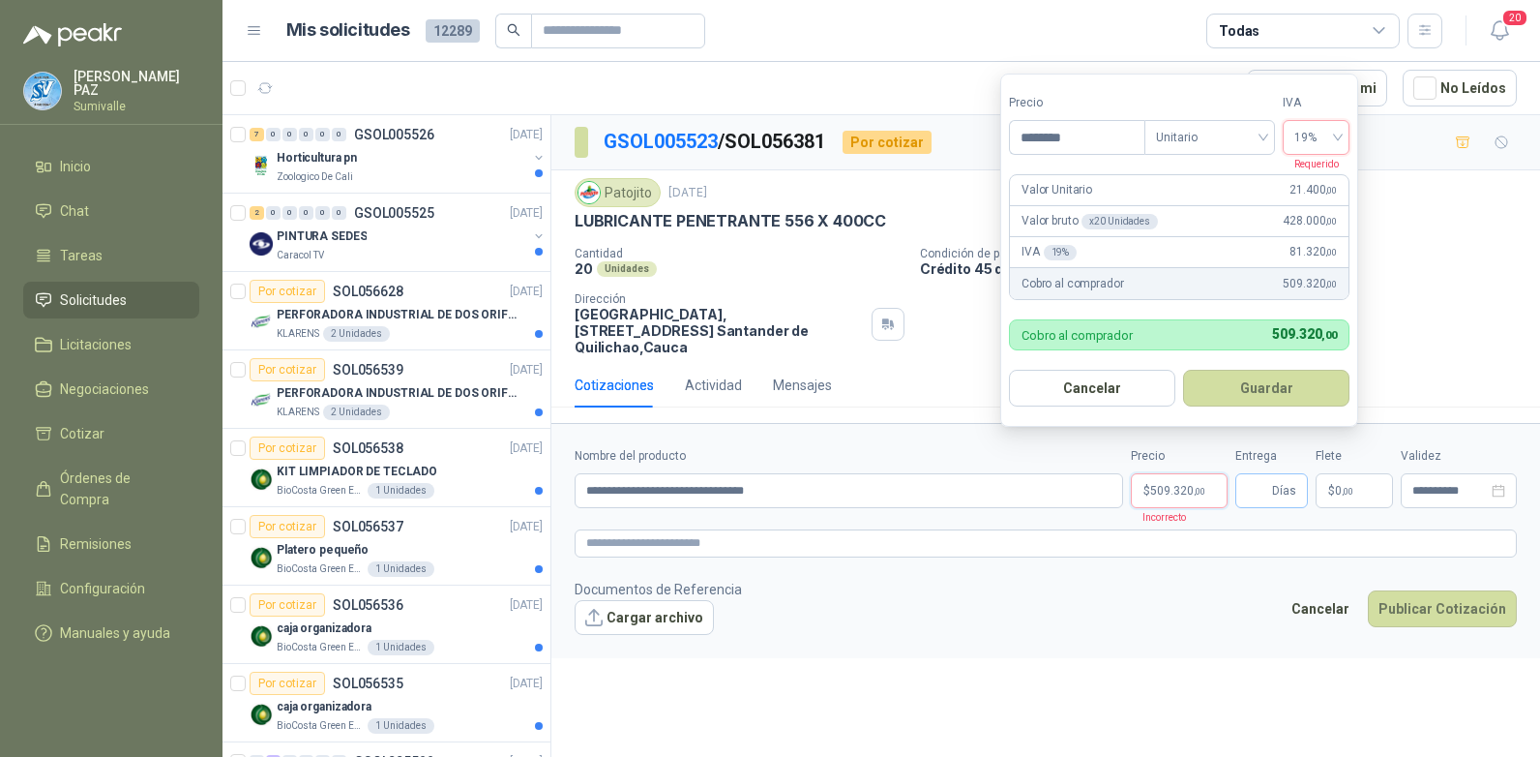
click at [1277, 478] on span "Días" at bounding box center [1284, 490] width 24 height 33
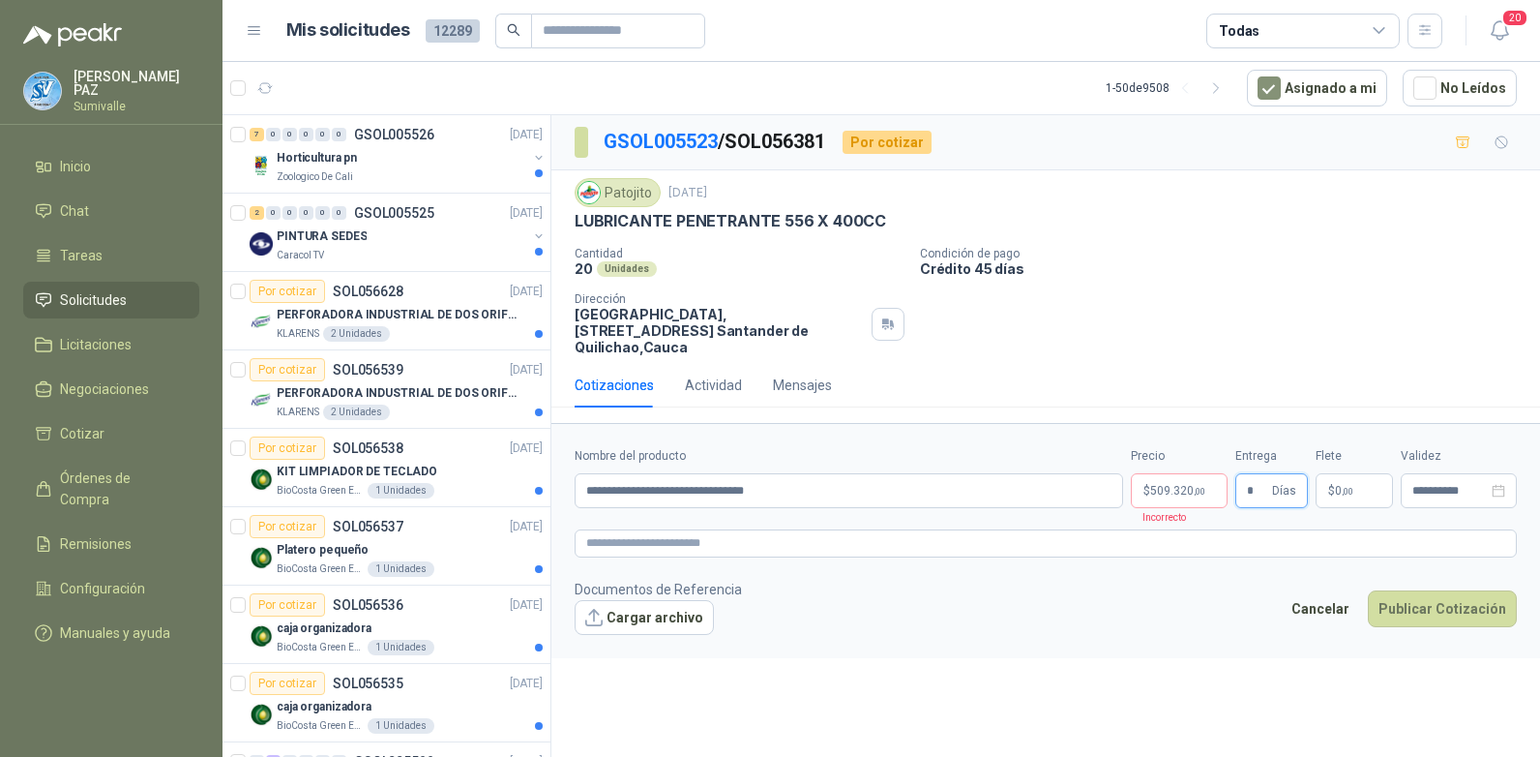
type input "*"
click at [1342, 473] on p "$ 0 ,00" at bounding box center [1354, 490] width 77 height 35
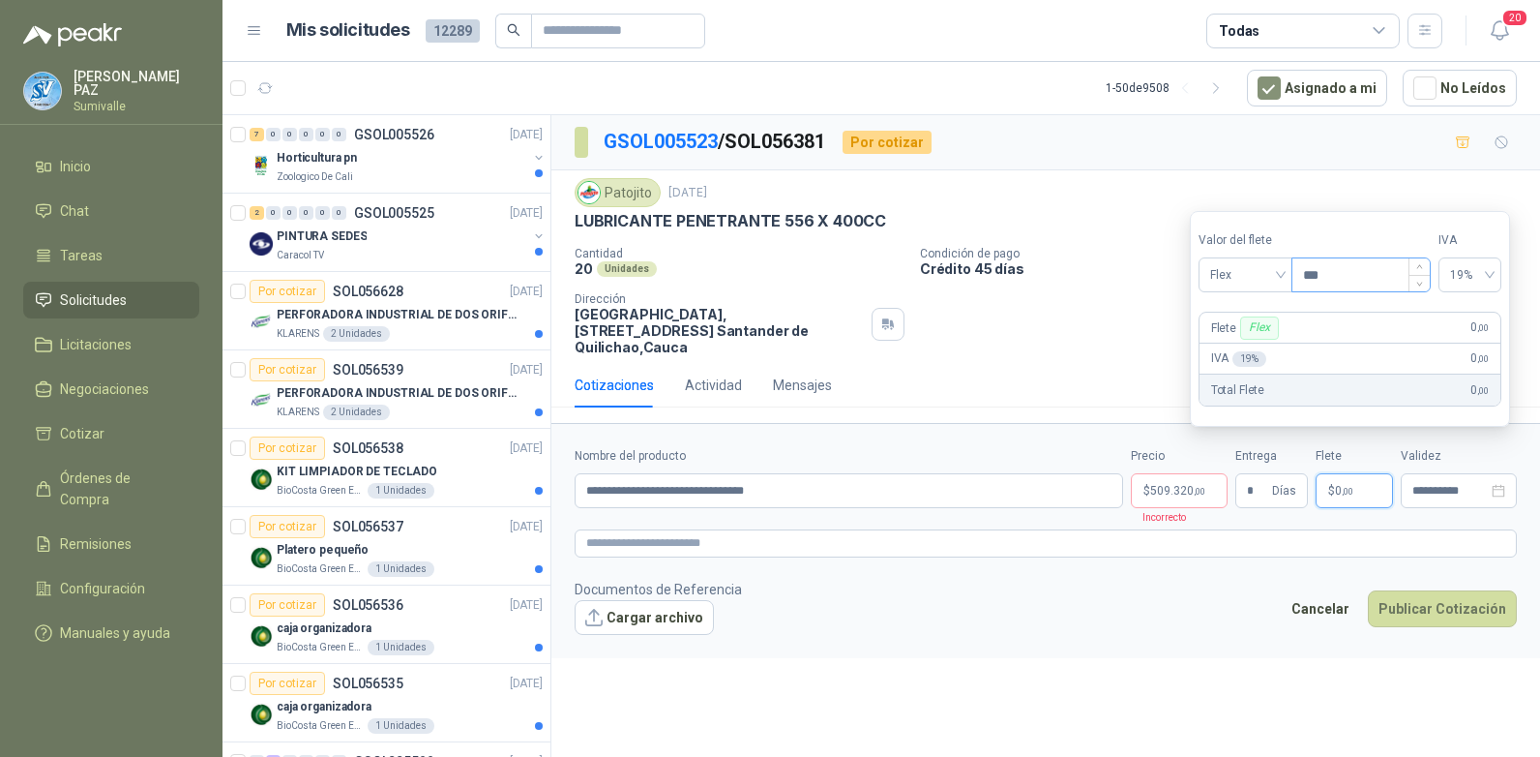
click at [1301, 271] on input "***" at bounding box center [1361, 274] width 137 height 33
click at [1273, 268] on span "Flex" at bounding box center [1245, 274] width 71 height 29
click at [1266, 339] on div "Incluido" at bounding box center [1247, 346] width 67 height 21
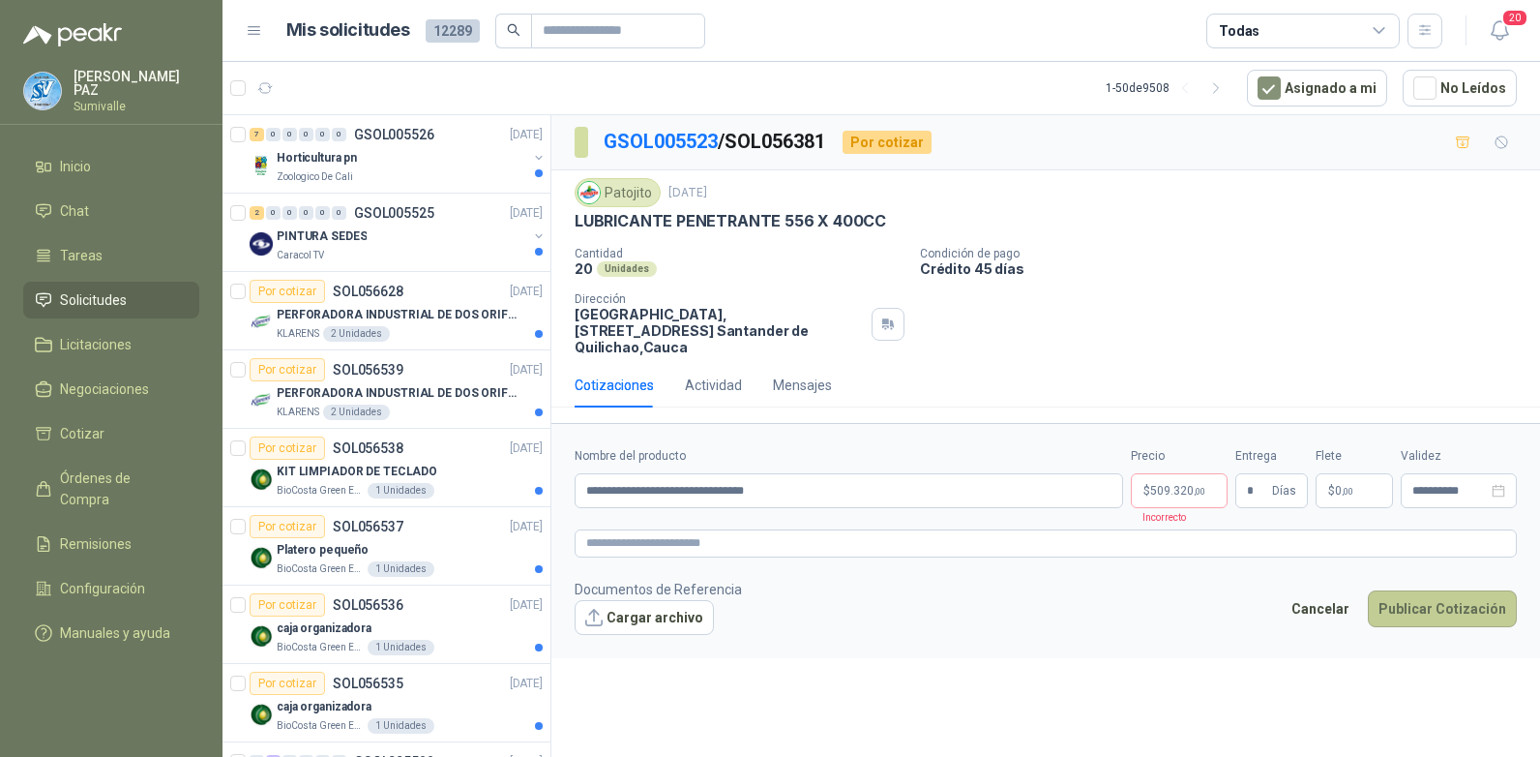
click at [1448, 599] on button "Publicar Cotización" at bounding box center [1442, 608] width 149 height 37
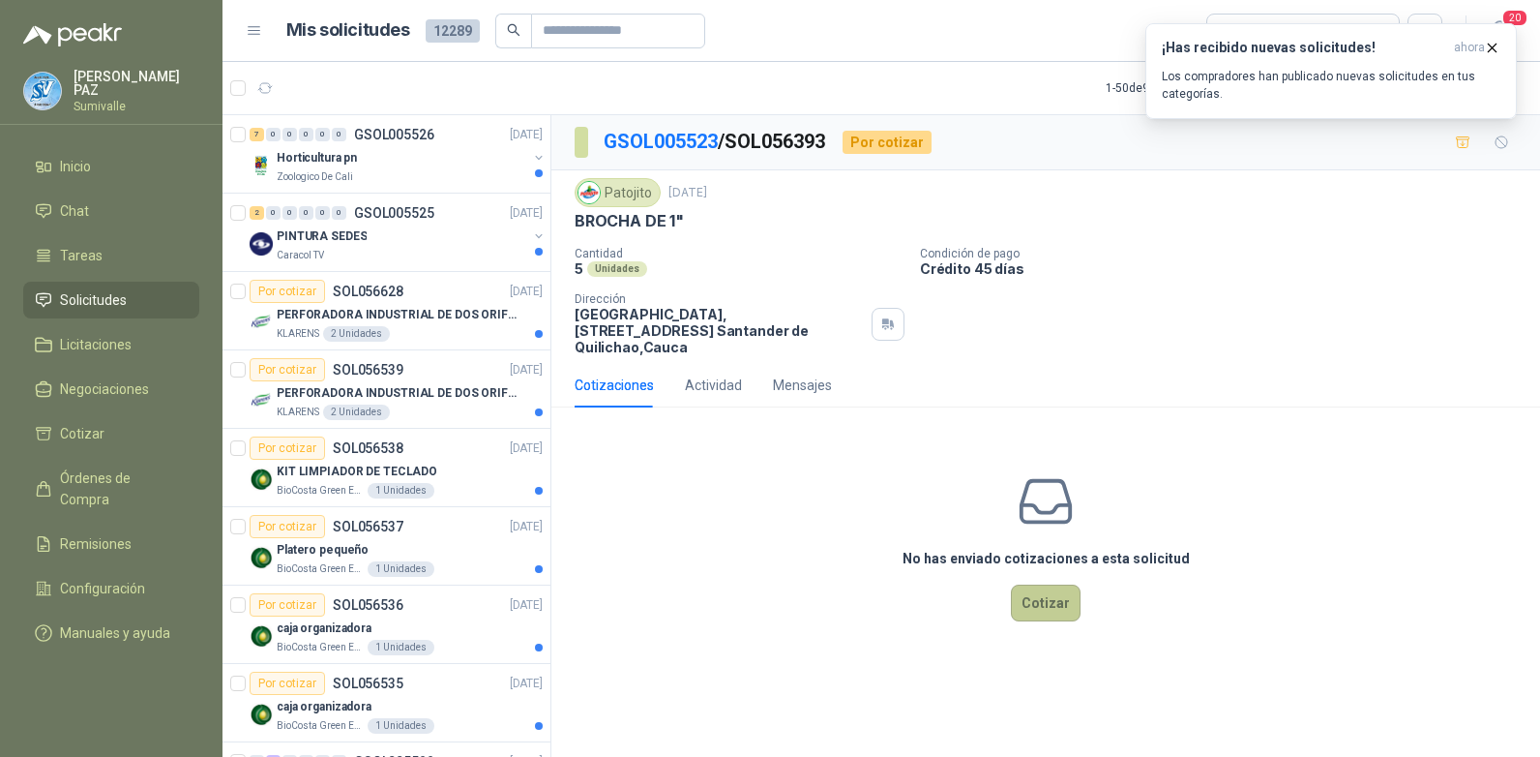
click at [1038, 586] on button "Cotizar" at bounding box center [1046, 602] width 70 height 37
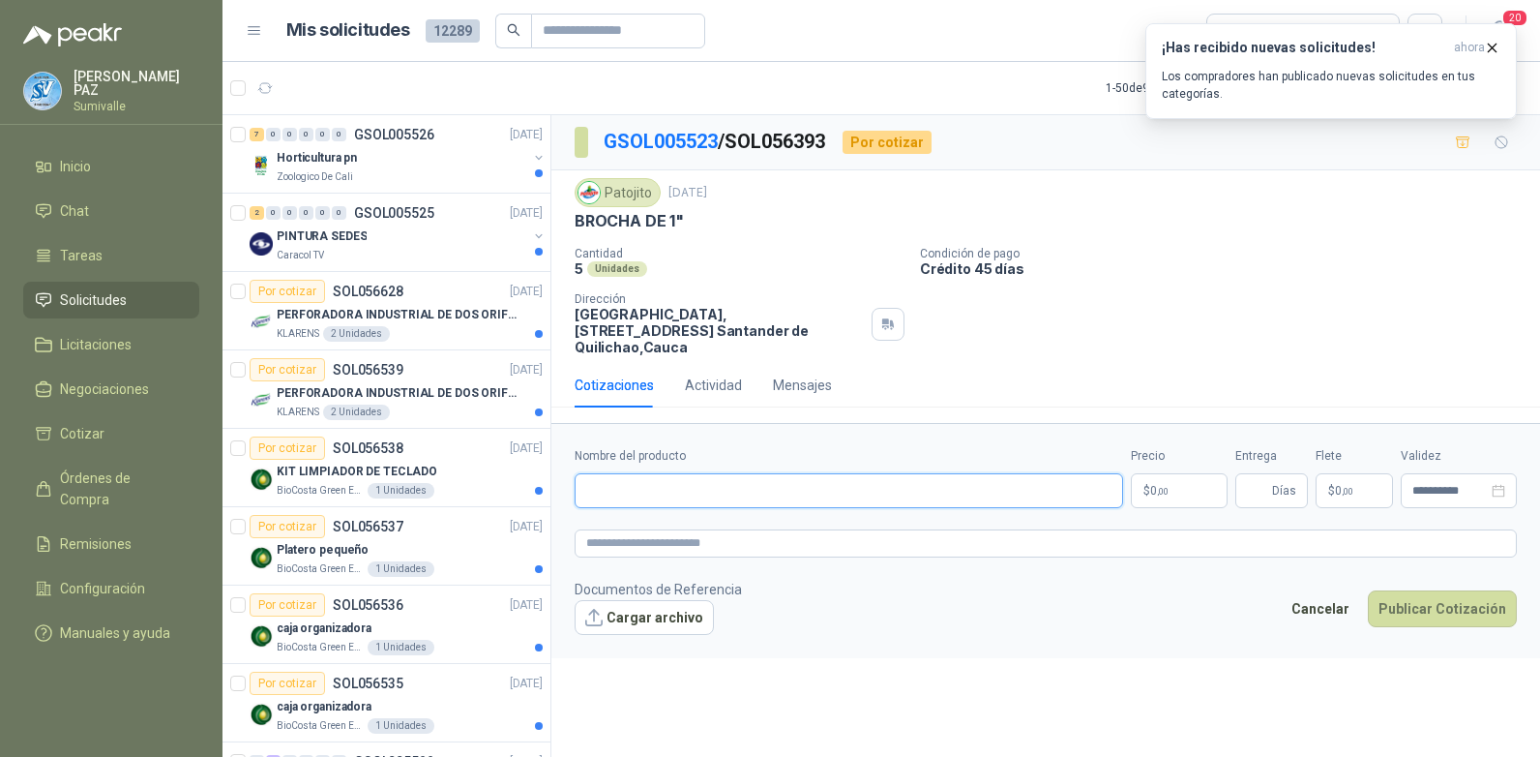
click at [702, 475] on input "Nombre del producto" at bounding box center [849, 490] width 549 height 35
paste input "**********"
type input "**********"
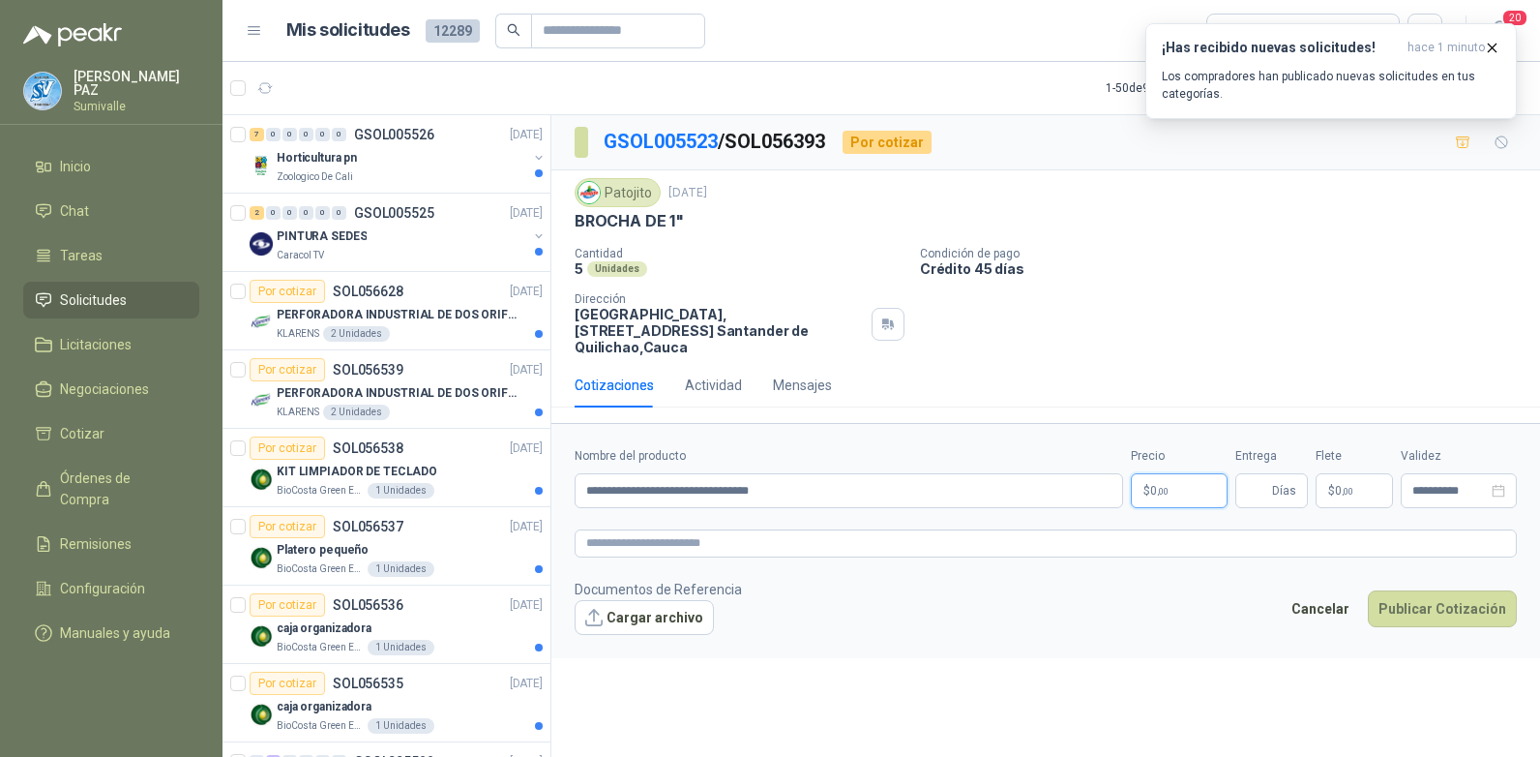
click at [1173, 473] on p "$ 0 ,00" at bounding box center [1179, 490] width 97 height 35
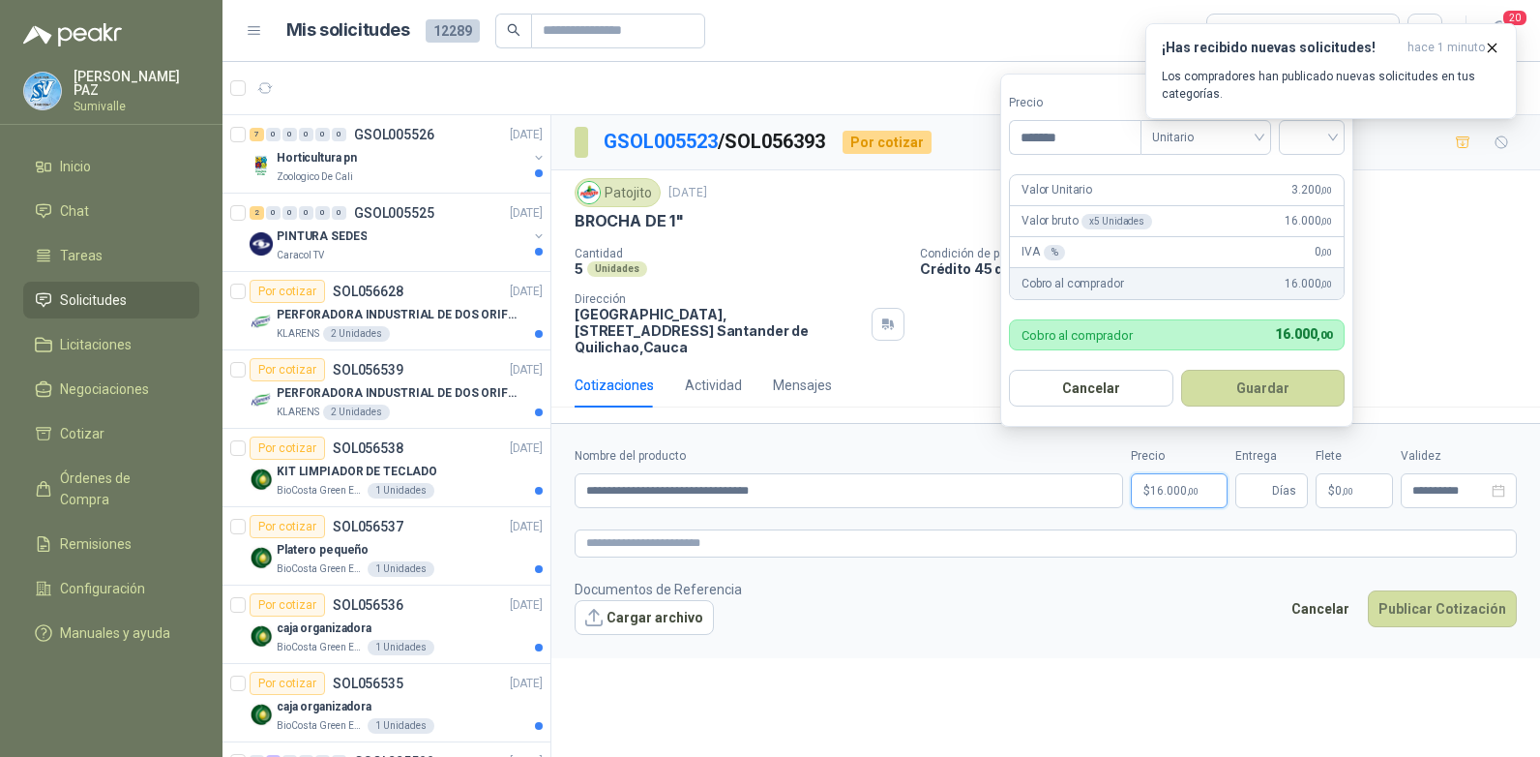
type input "*******"
click at [1295, 119] on div "¡Has recibido nuevas solicitudes! hace 1 minuto Los compradores han publicado n…" at bounding box center [1332, 71] width 372 height 96
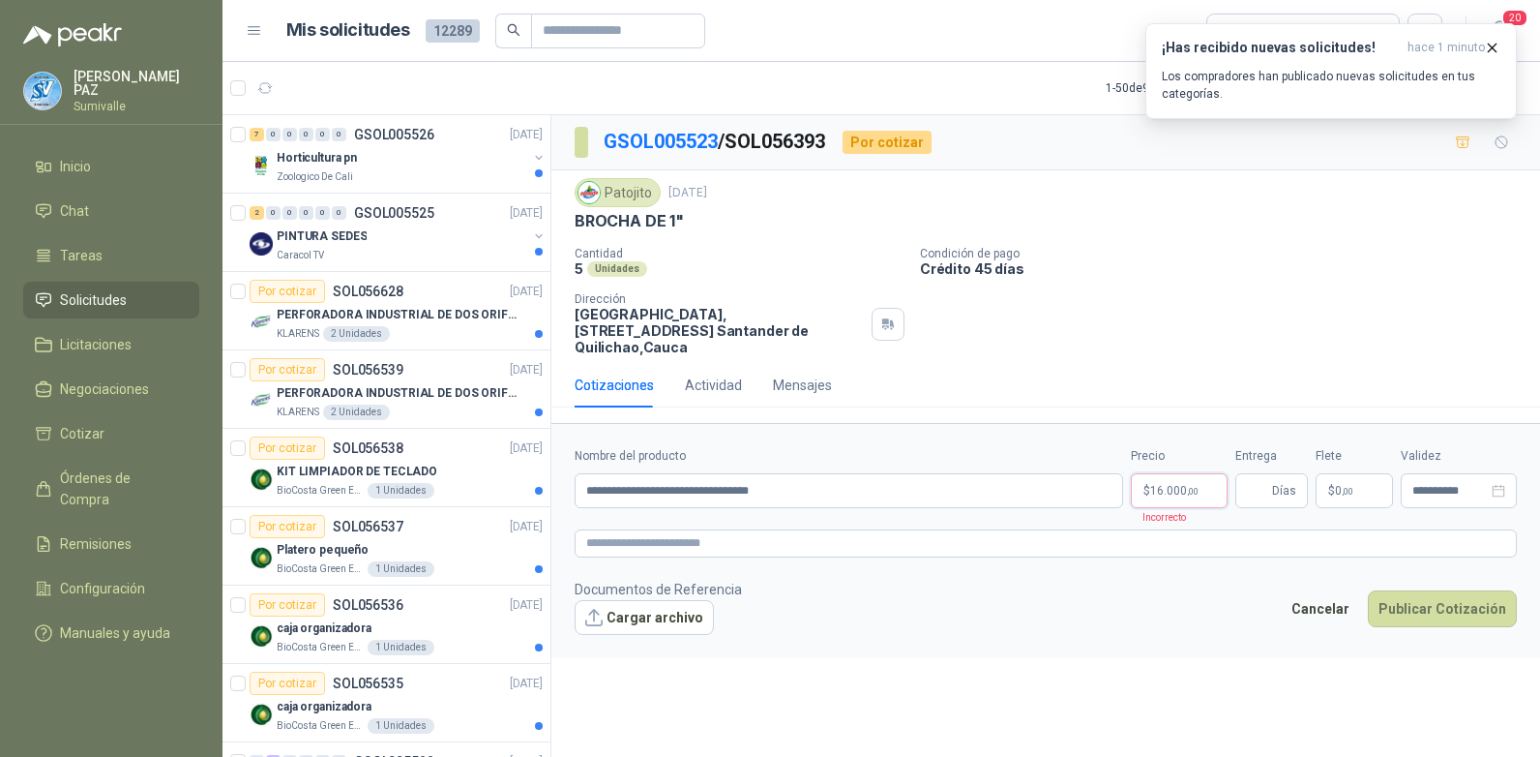
click at [1194, 485] on span "16.000 ,00" at bounding box center [1174, 491] width 48 height 12
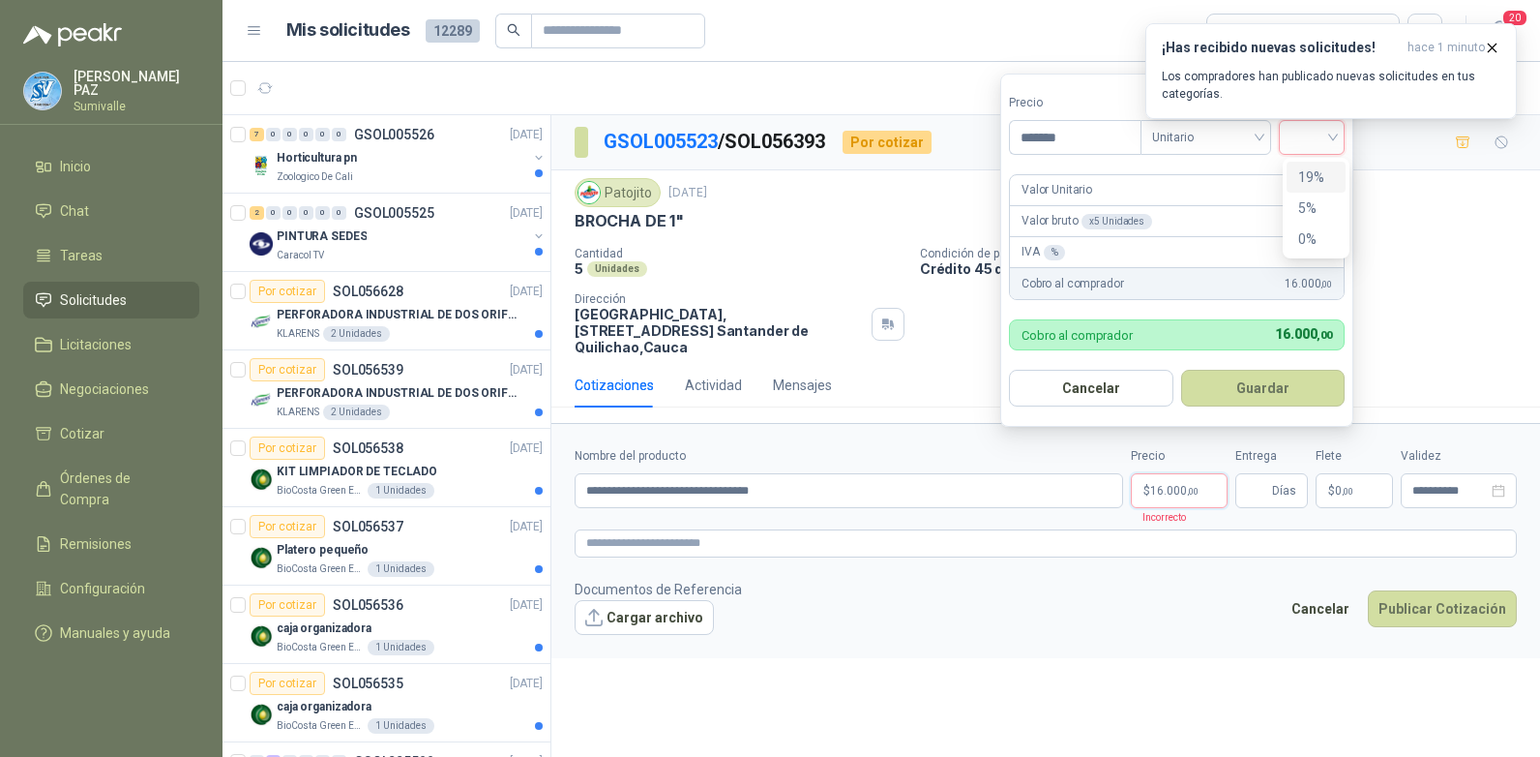
click at [1326, 136] on input "search" at bounding box center [1312, 135] width 43 height 29
click at [1322, 172] on div "19%" at bounding box center [1316, 176] width 36 height 21
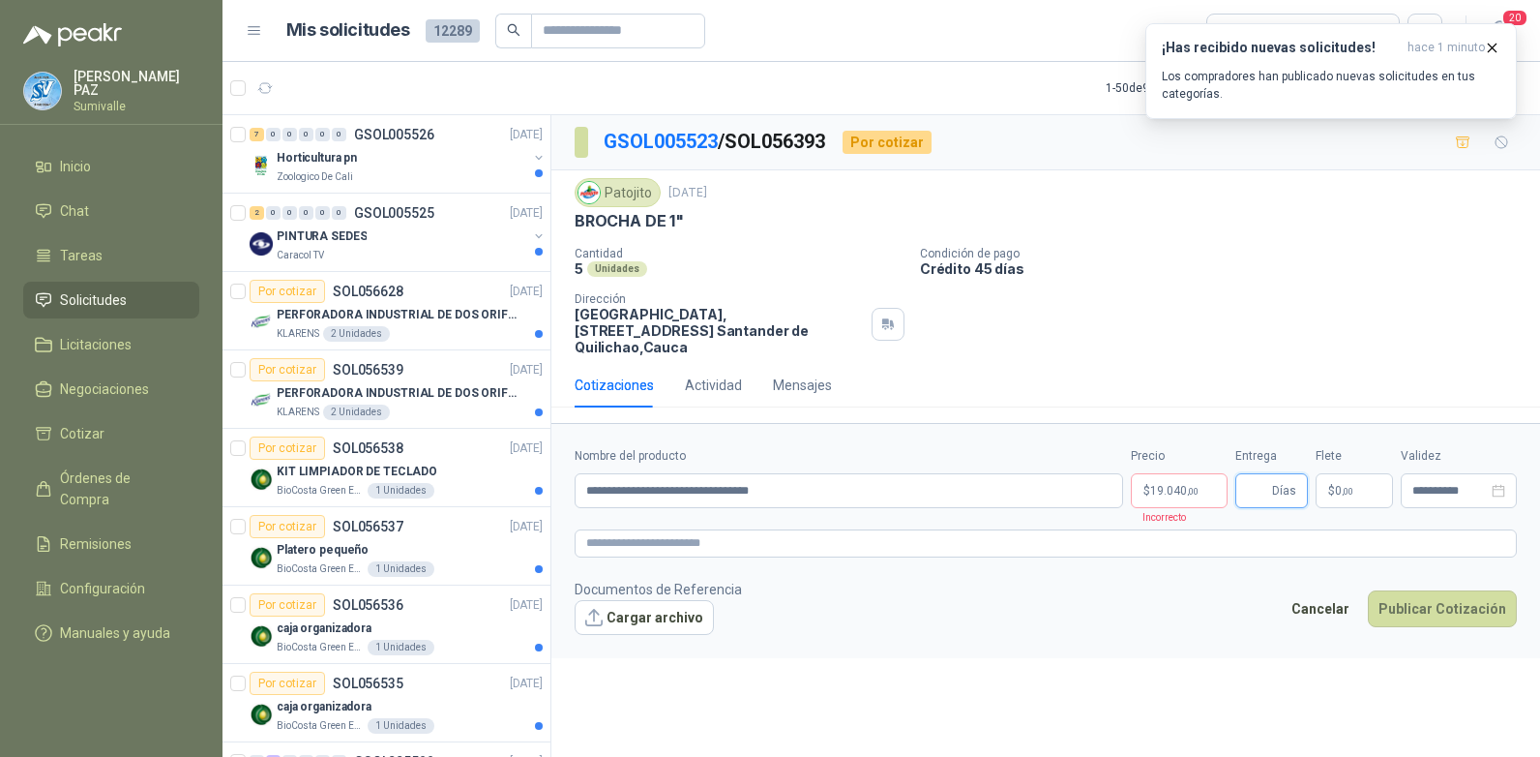
click at [1267, 474] on input "Entrega" at bounding box center [1257, 490] width 21 height 33
type input "*"
click at [1347, 486] on span ",00" at bounding box center [1348, 491] width 12 height 11
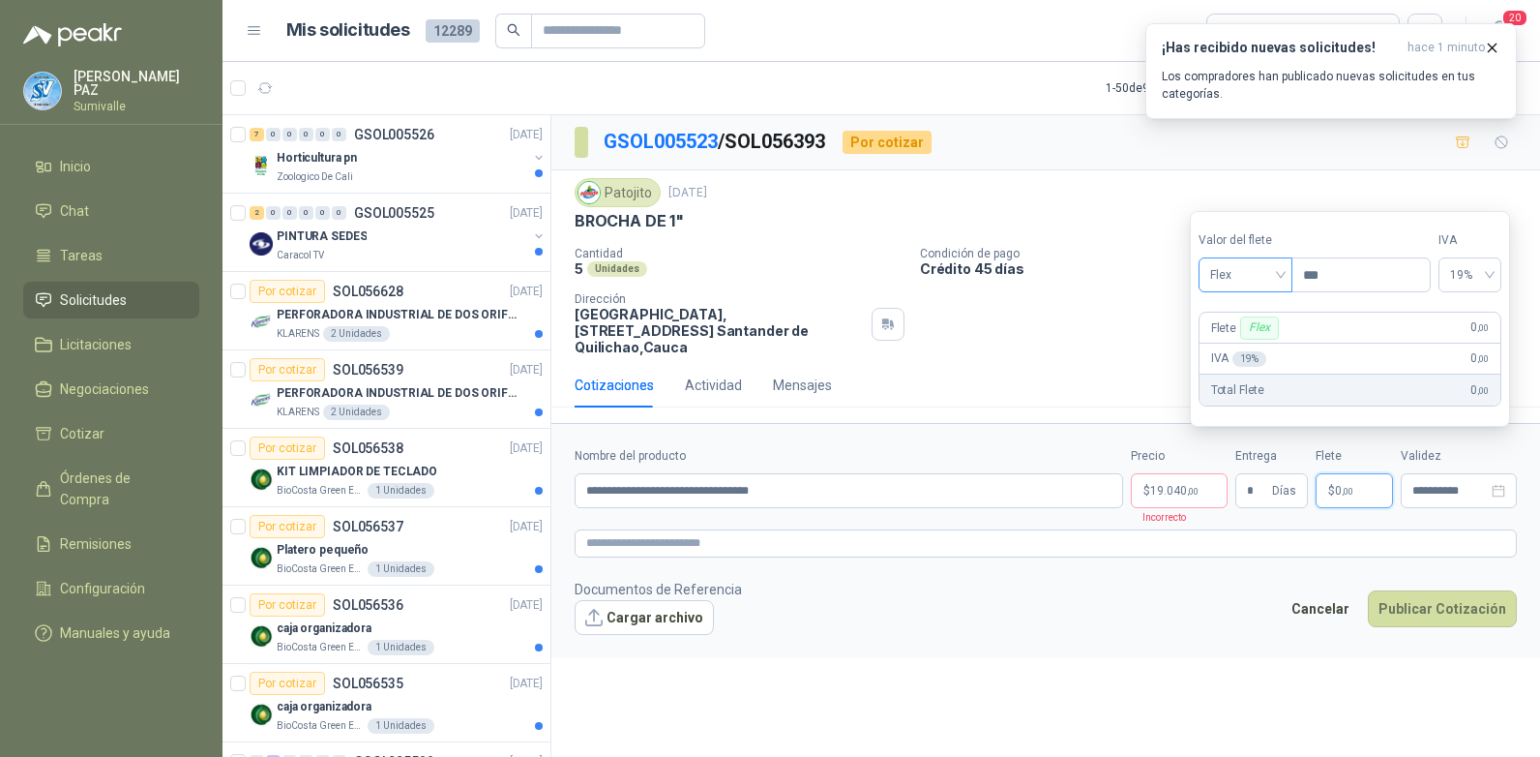
click at [1246, 275] on span "Flex" at bounding box center [1245, 274] width 71 height 29
click at [1242, 351] on div "Incluido" at bounding box center [1247, 346] width 67 height 21
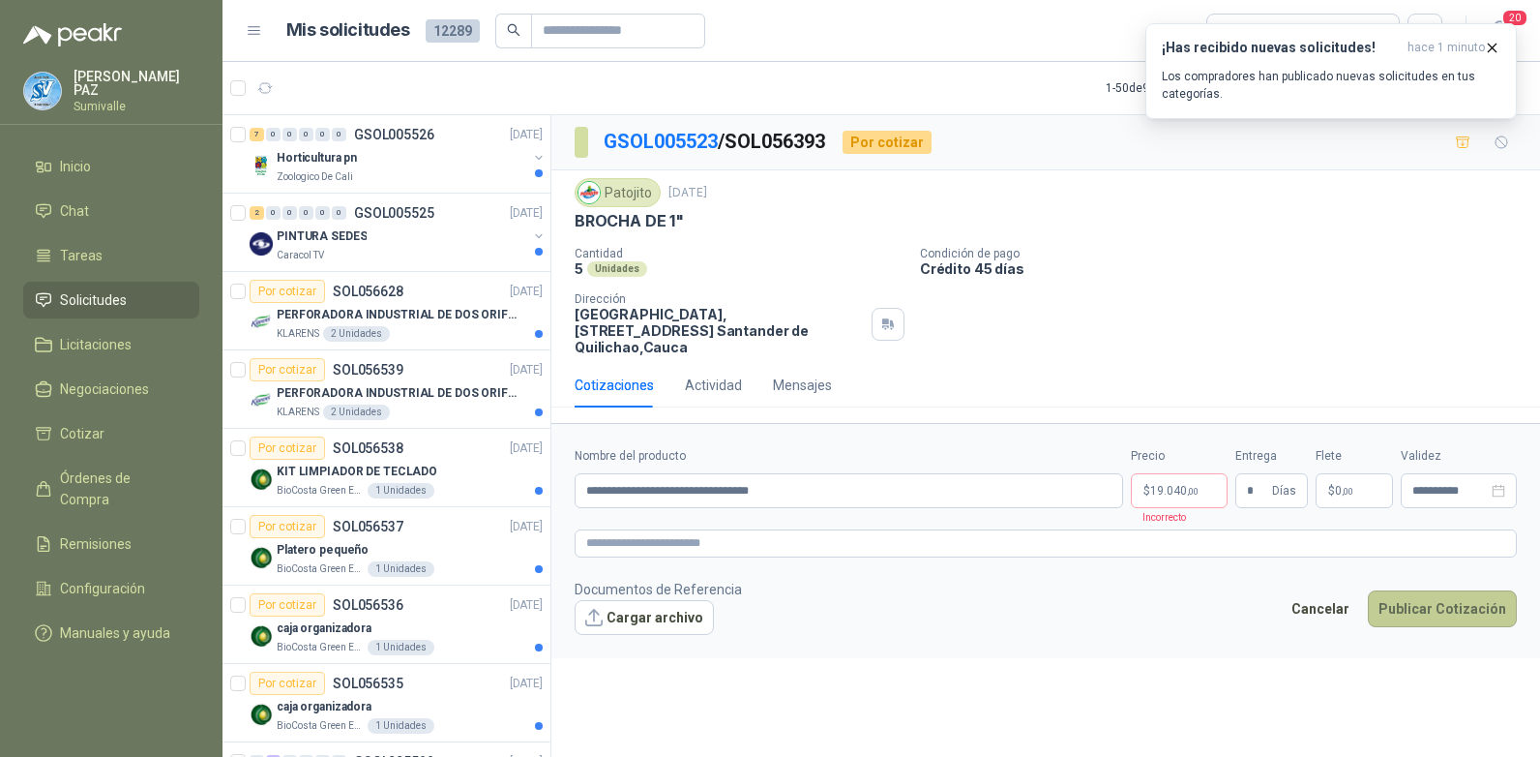
click at [1423, 592] on button "Publicar Cotización" at bounding box center [1442, 608] width 149 height 37
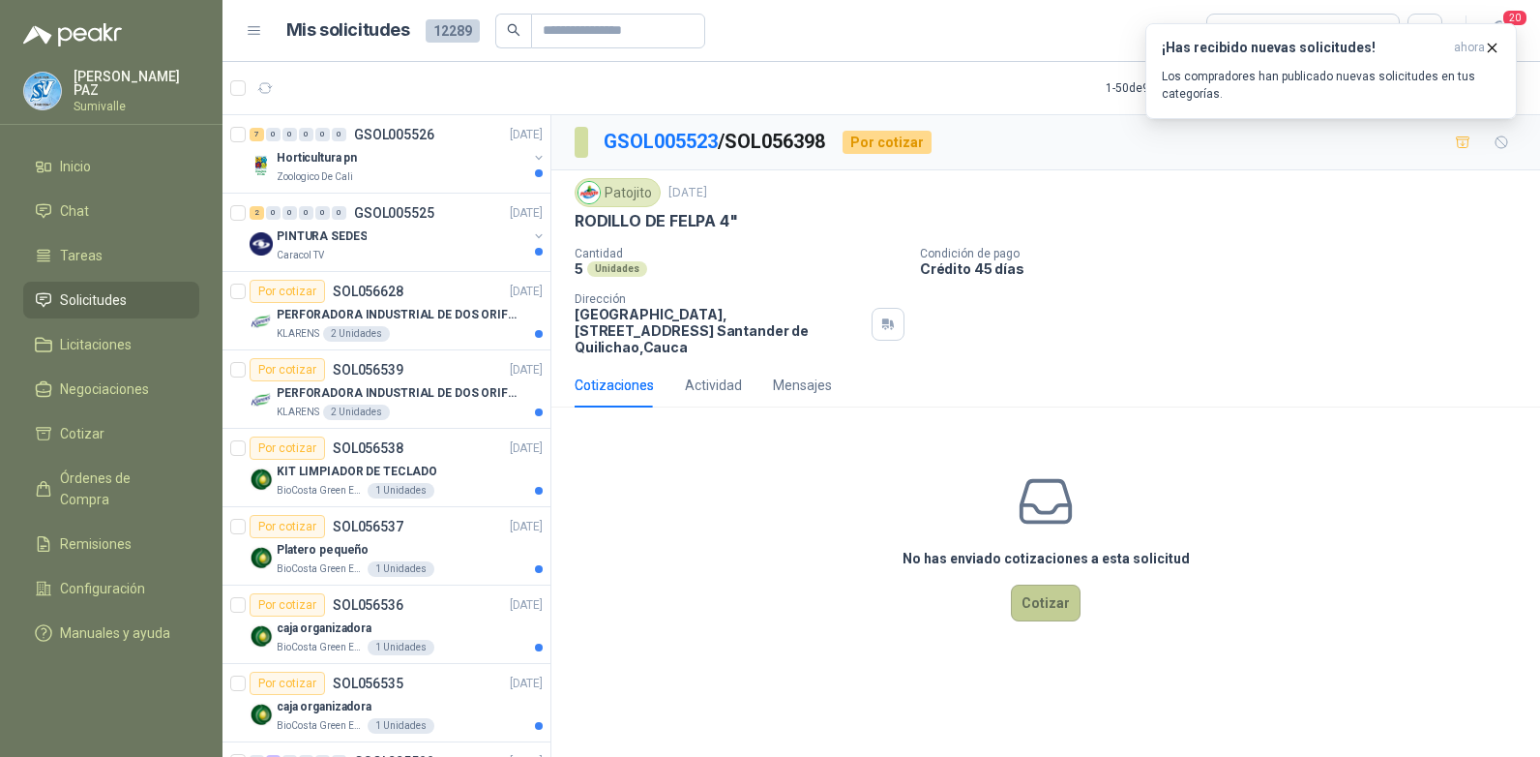
click at [1039, 584] on button "Cotizar" at bounding box center [1046, 602] width 70 height 37
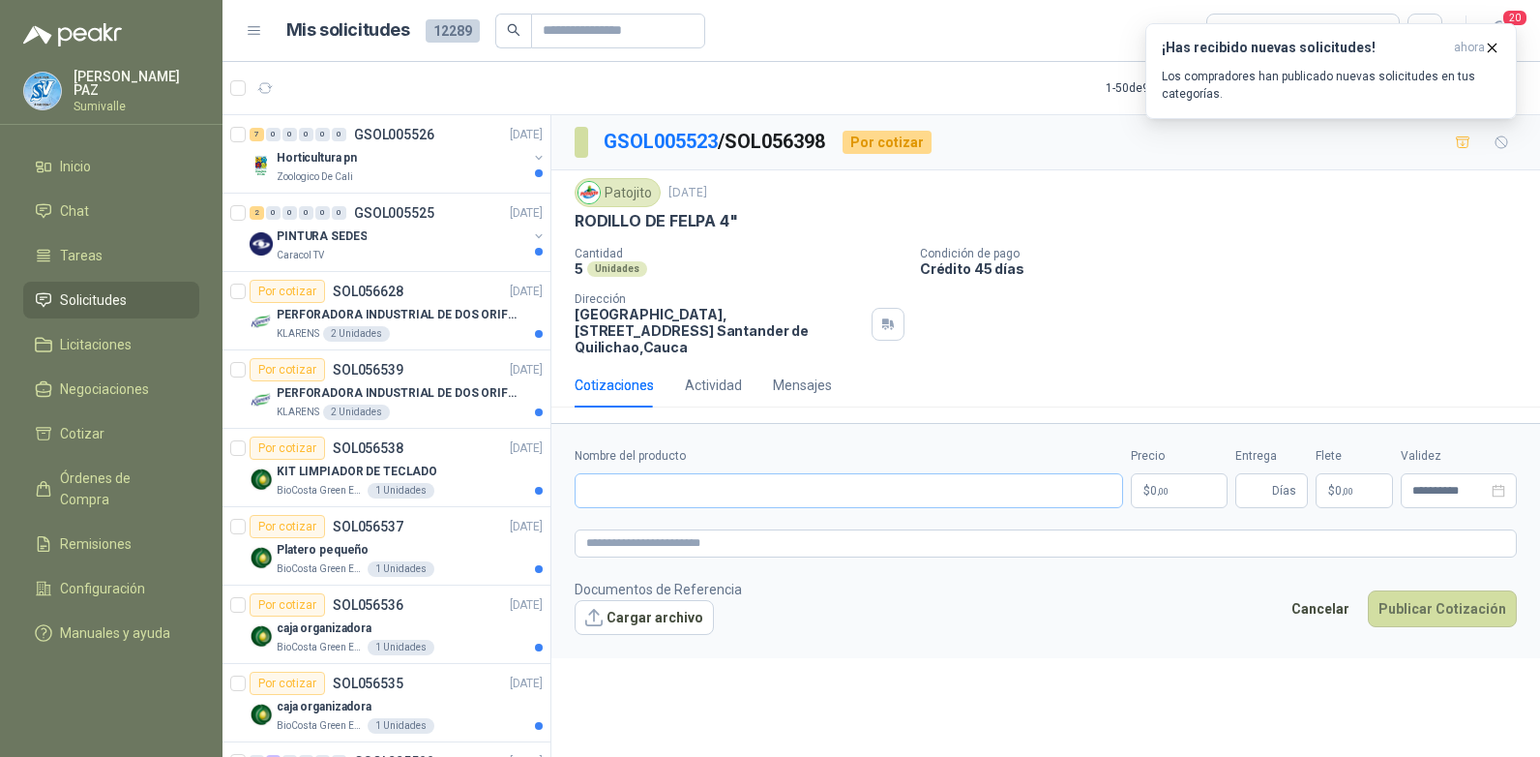
drag, startPoint x: 621, startPoint y: 451, endPoint x: 628, endPoint y: 469, distance: 19.6
click at [623, 459] on div "Nombre del producto" at bounding box center [849, 477] width 549 height 61
click at [628, 473] on input "Nombre del producto" at bounding box center [849, 490] width 549 height 35
paste input "**********"
type input "**********"
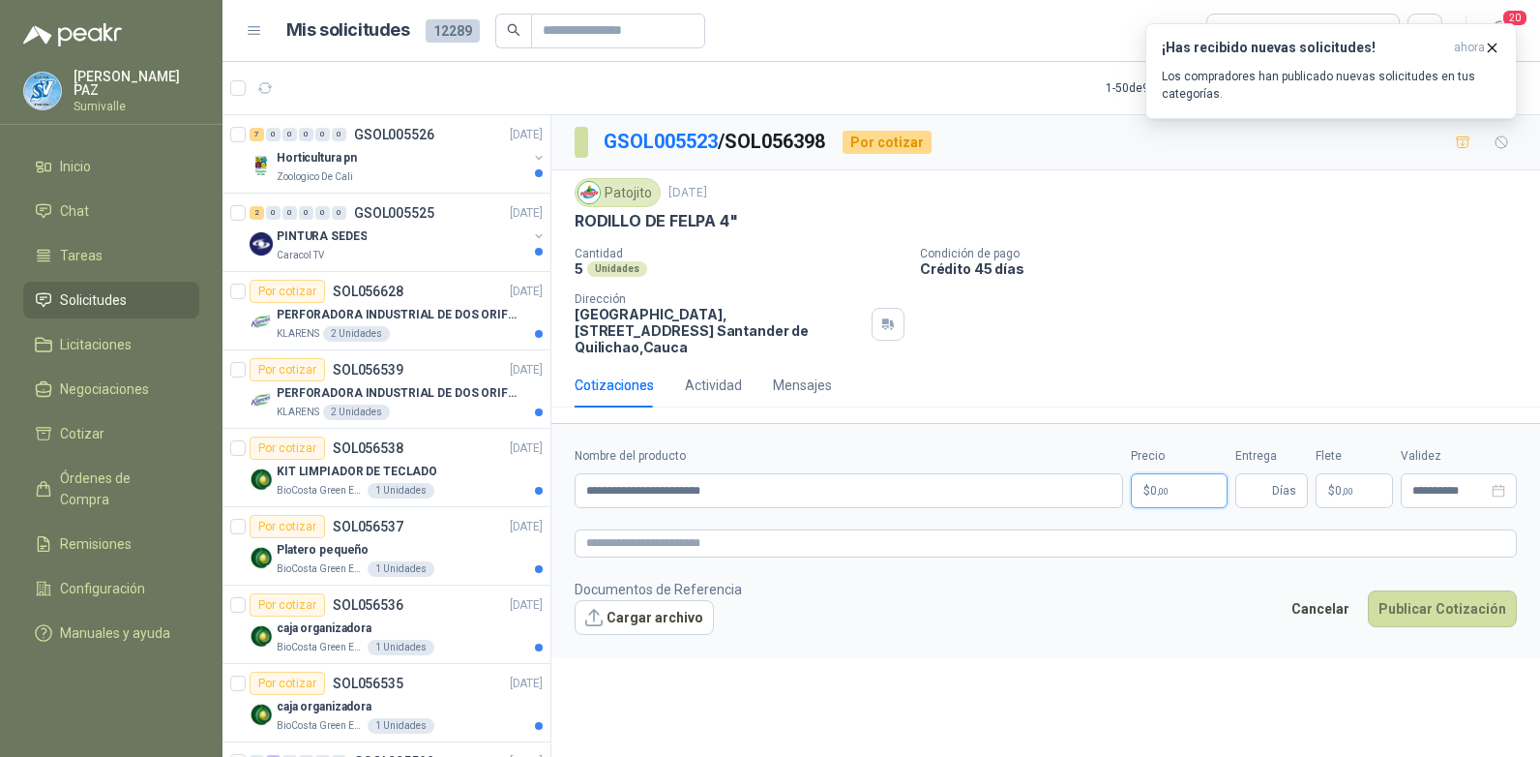
click at [1178, 476] on p "$ 0 ,00" at bounding box center [1179, 490] width 97 height 35
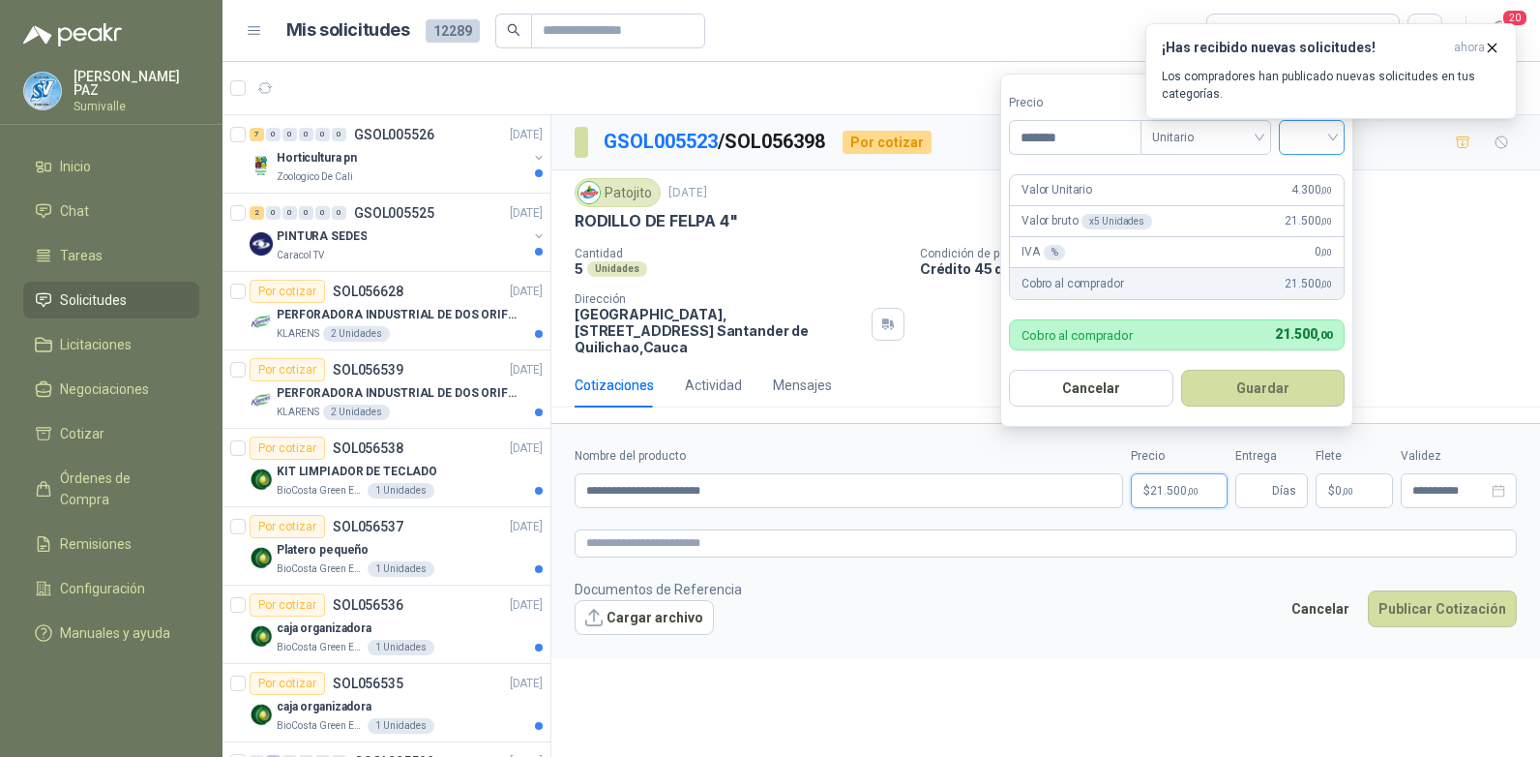
type input "*******"
click at [1317, 140] on input "search" at bounding box center [1312, 135] width 43 height 29
click at [1317, 175] on div "19%" at bounding box center [1316, 176] width 36 height 21
click at [1271, 390] on button "Guardar" at bounding box center [1266, 388] width 166 height 37
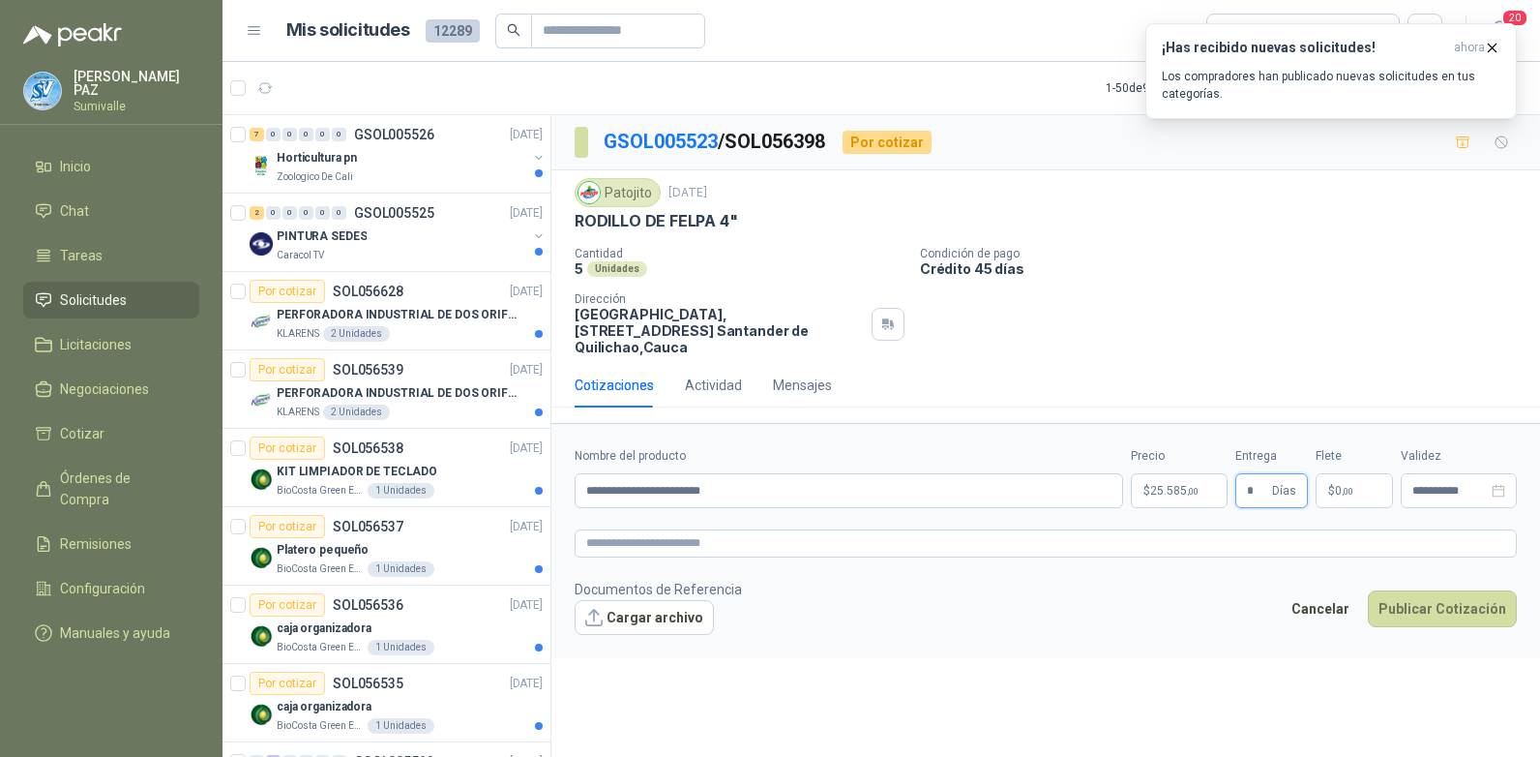
type input "*"
click at [1339, 485] on span "0 ,00" at bounding box center [1344, 491] width 18 height 12
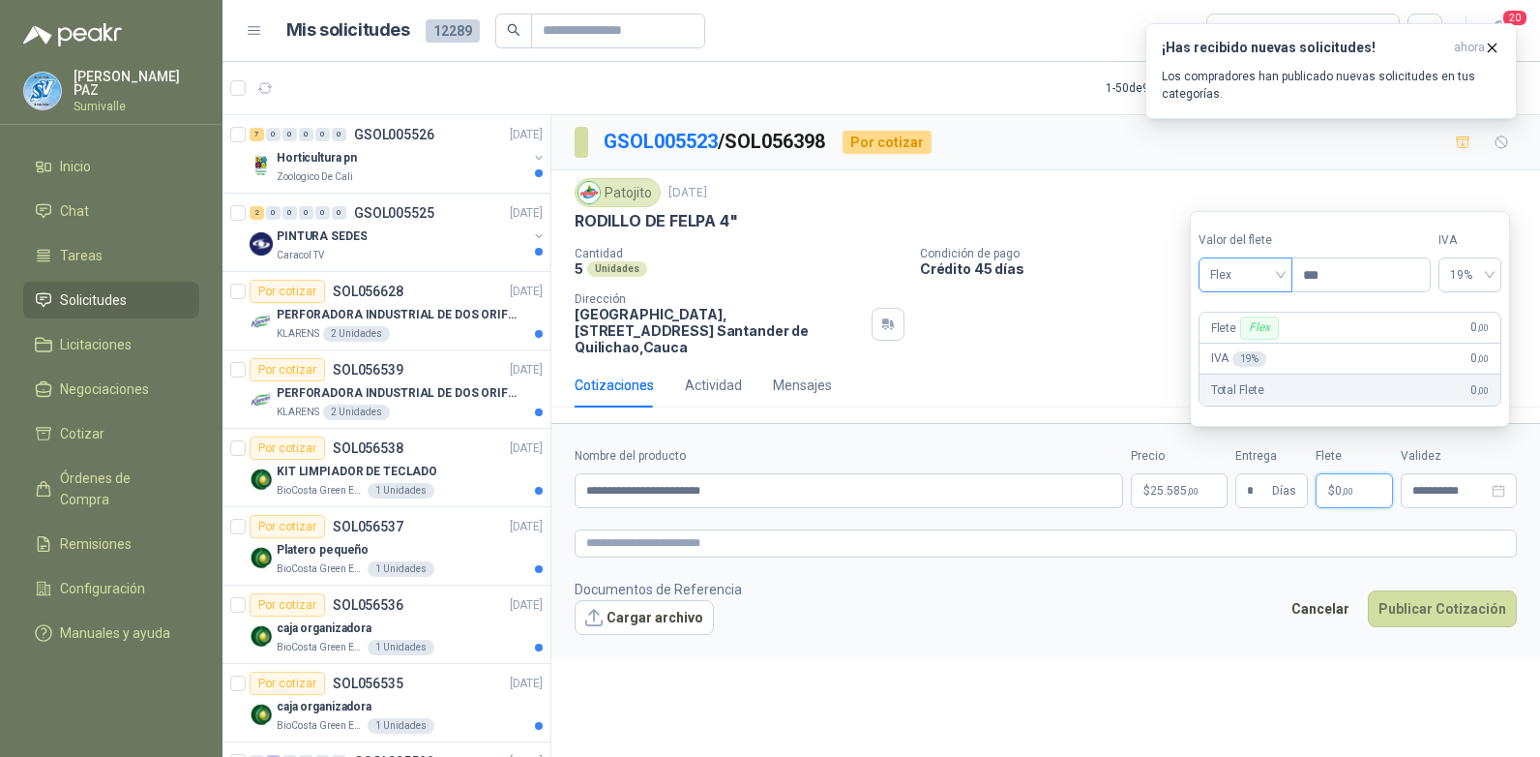
click at [1244, 290] on div "Flex" at bounding box center [1246, 274] width 94 height 35
click at [1229, 350] on div "Incluido" at bounding box center [1247, 346] width 67 height 21
click at [1436, 590] on button "Publicar Cotización" at bounding box center [1442, 608] width 149 height 37
